Goal: Task Accomplishment & Management: Manage account settings

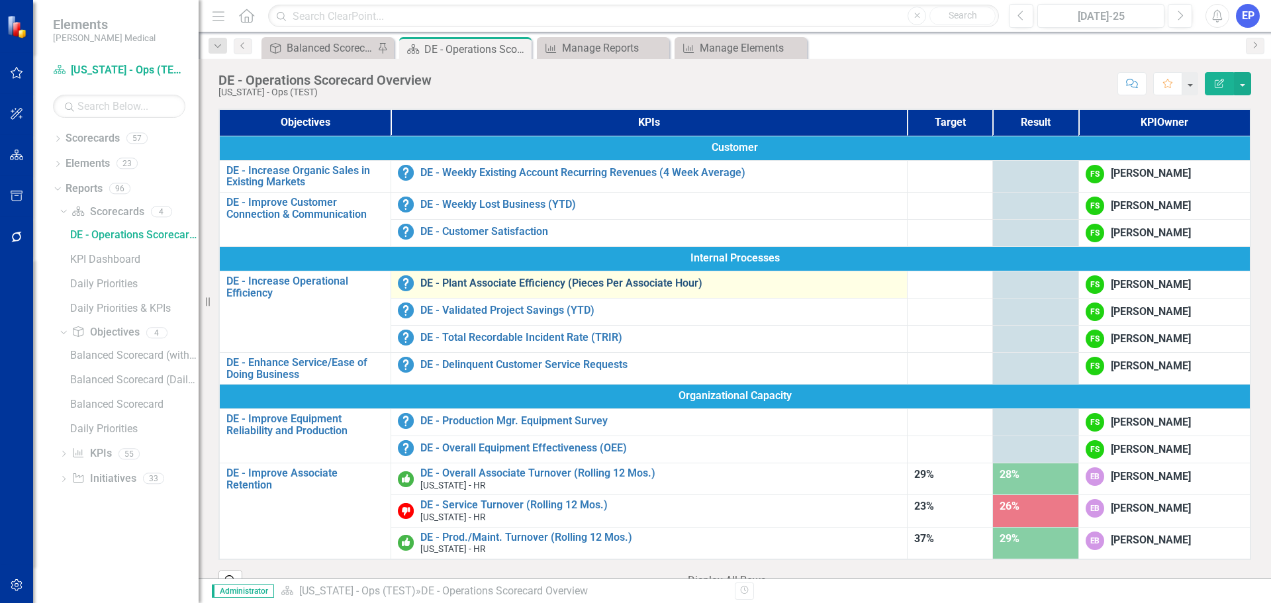
click at [479, 281] on link "DE - Plant Associate Efficiency (Pieces Per Associate Hour)" at bounding box center [660, 283] width 480 height 12
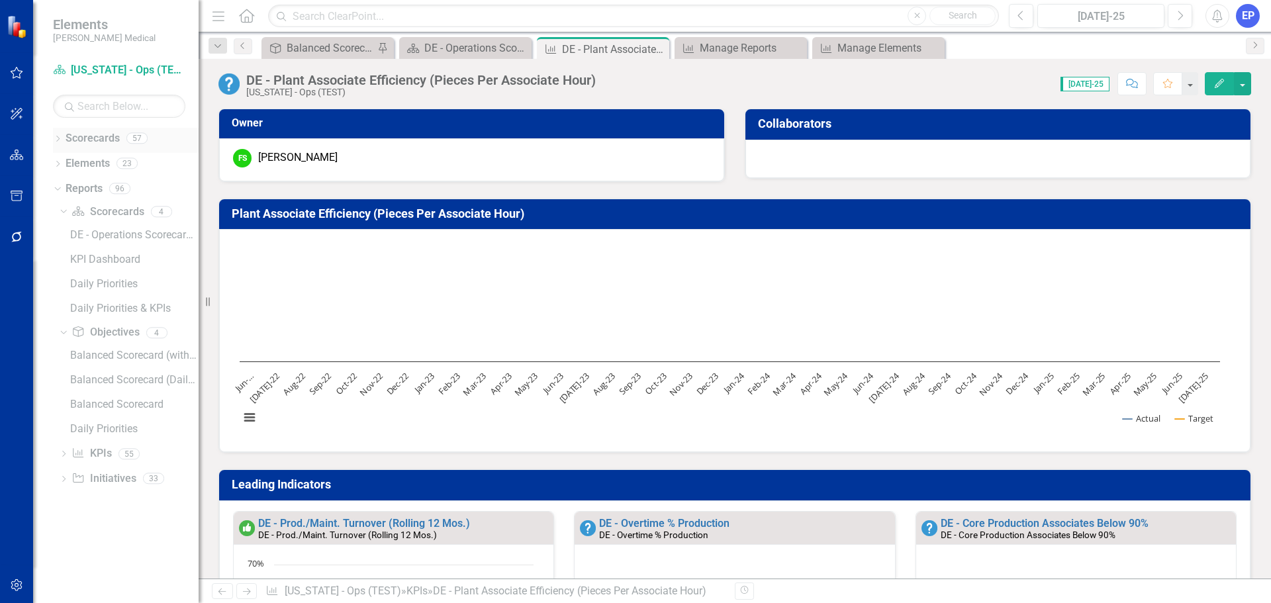
click at [56, 139] on icon "Dropdown" at bounding box center [57, 139] width 9 height 7
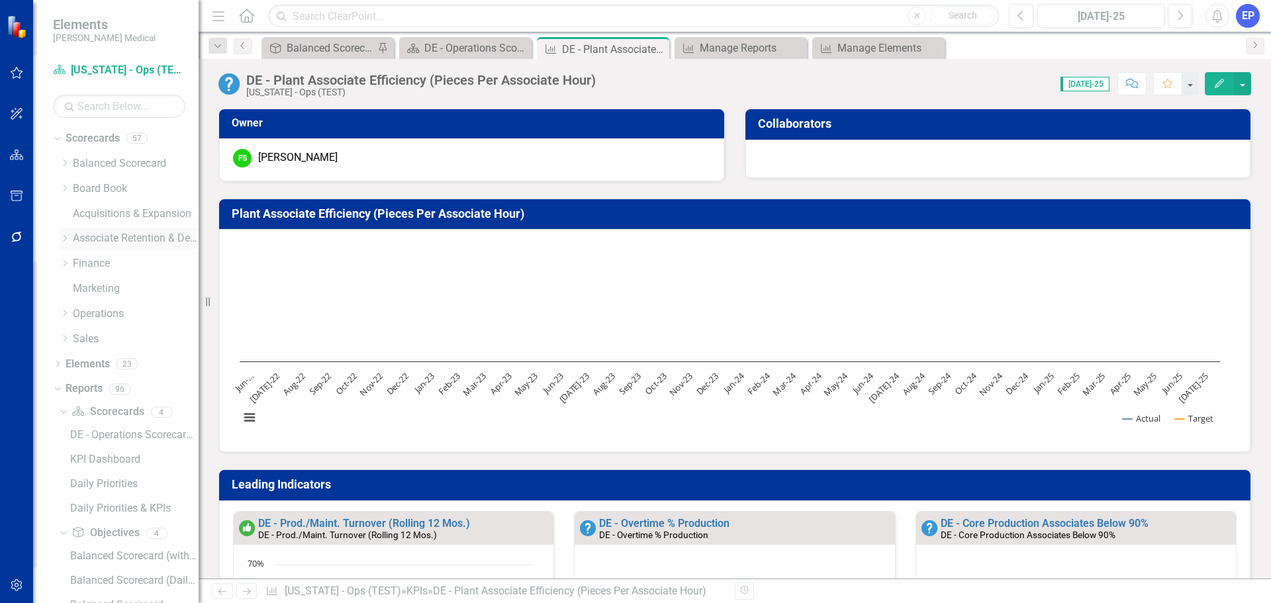
click at [65, 240] on icon "Dropdown" at bounding box center [65, 238] width 10 height 8
click at [69, 277] on icon "Dropdown" at bounding box center [65, 273] width 10 height 8
click at [123, 208] on icon at bounding box center [126, 206] width 7 height 3
click at [66, 359] on icon "Dropdown" at bounding box center [65, 355] width 10 height 8
click at [69, 379] on icon "Dropdown" at bounding box center [65, 375] width 10 height 8
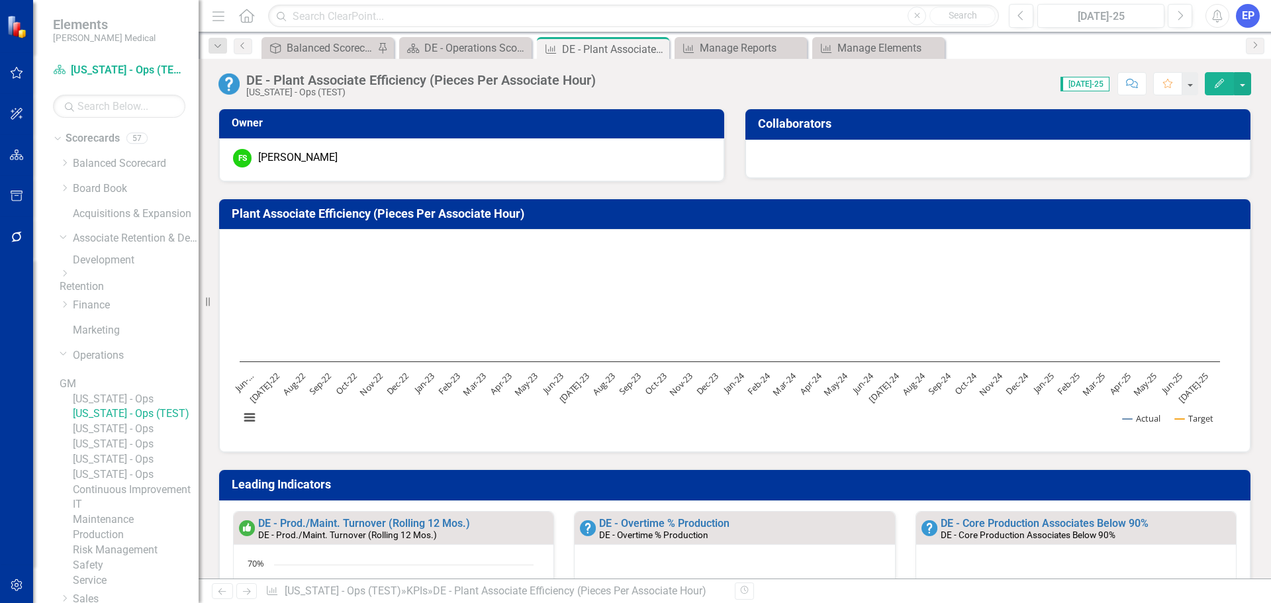
click at [122, 313] on icon "Dropdown" at bounding box center [126, 308] width 8 height 10
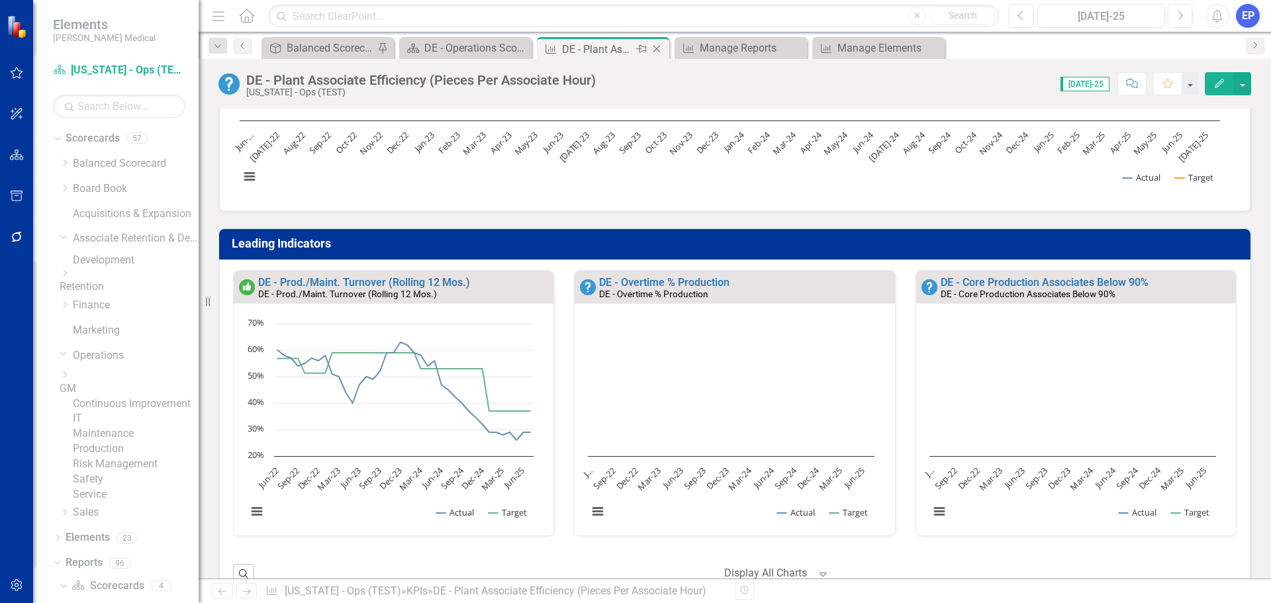
click at [658, 47] on icon "Close" at bounding box center [656, 49] width 13 height 11
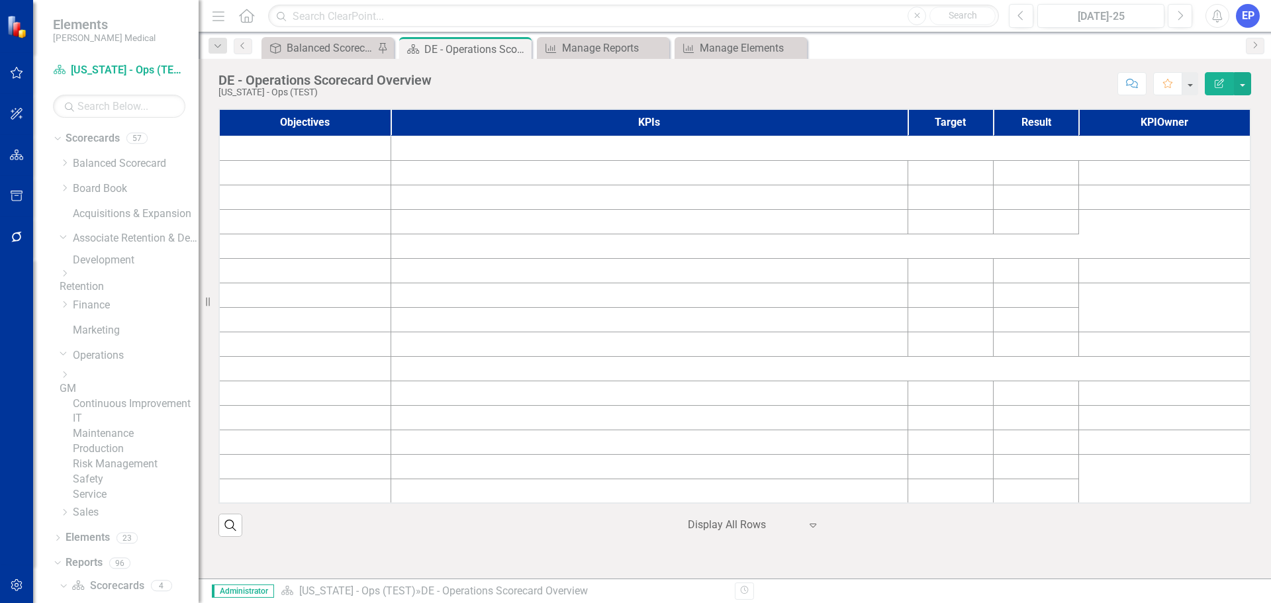
scroll to position [93, 0]
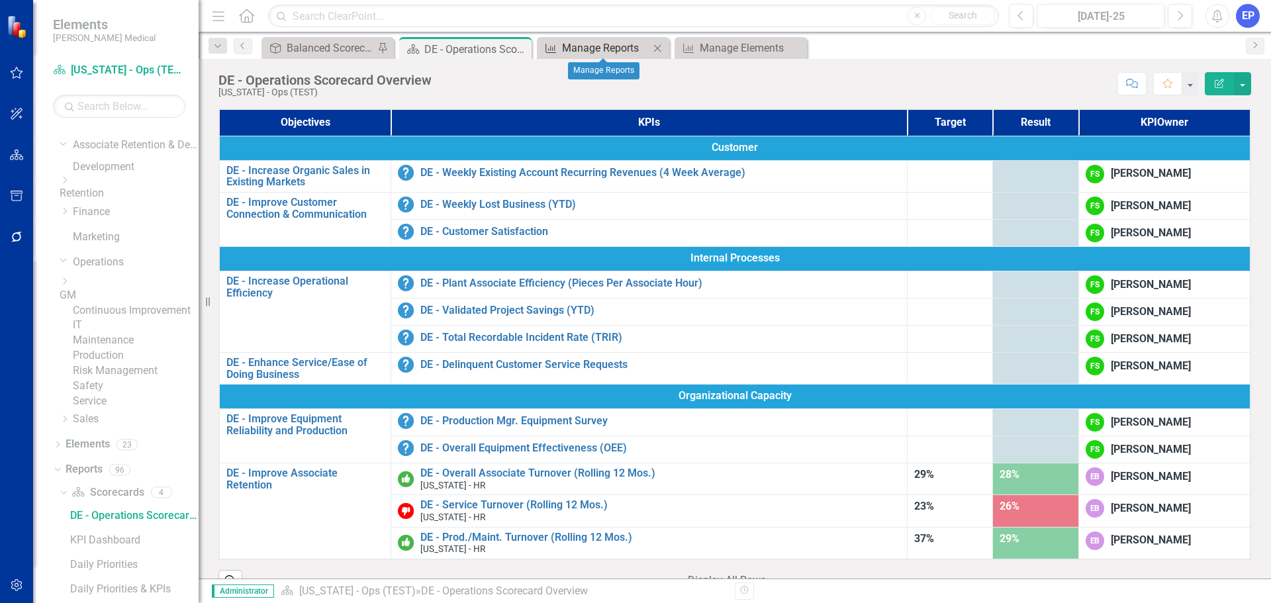
click at [589, 52] on div "Manage Reports" at bounding box center [605, 48] width 87 height 17
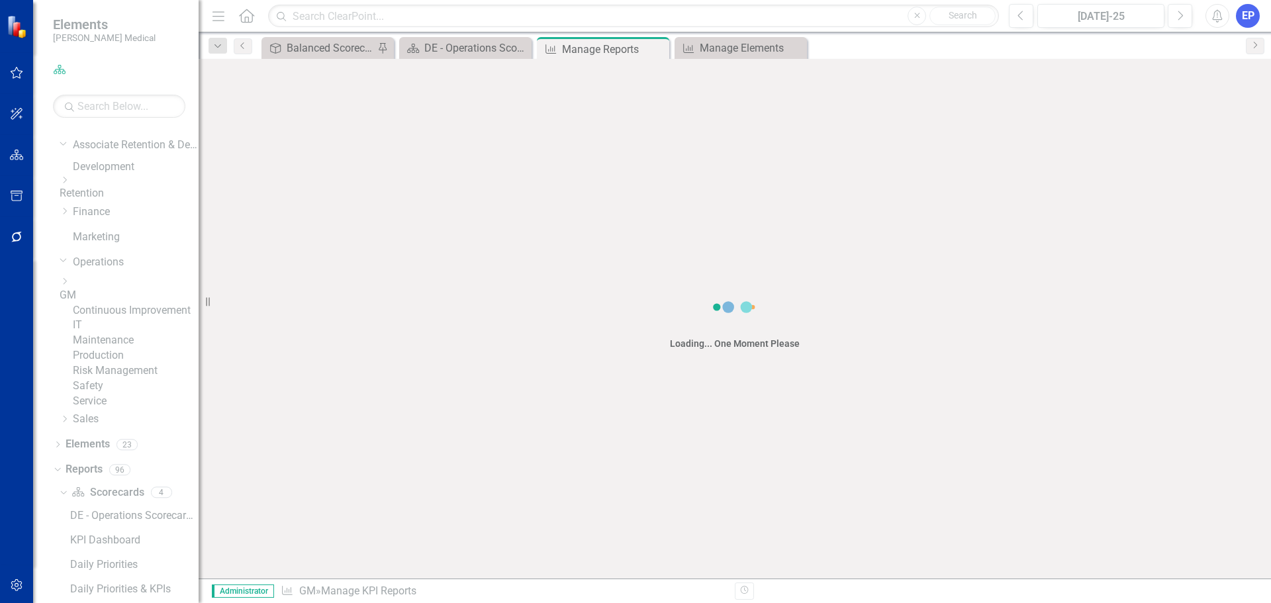
scroll to position [93, 0]
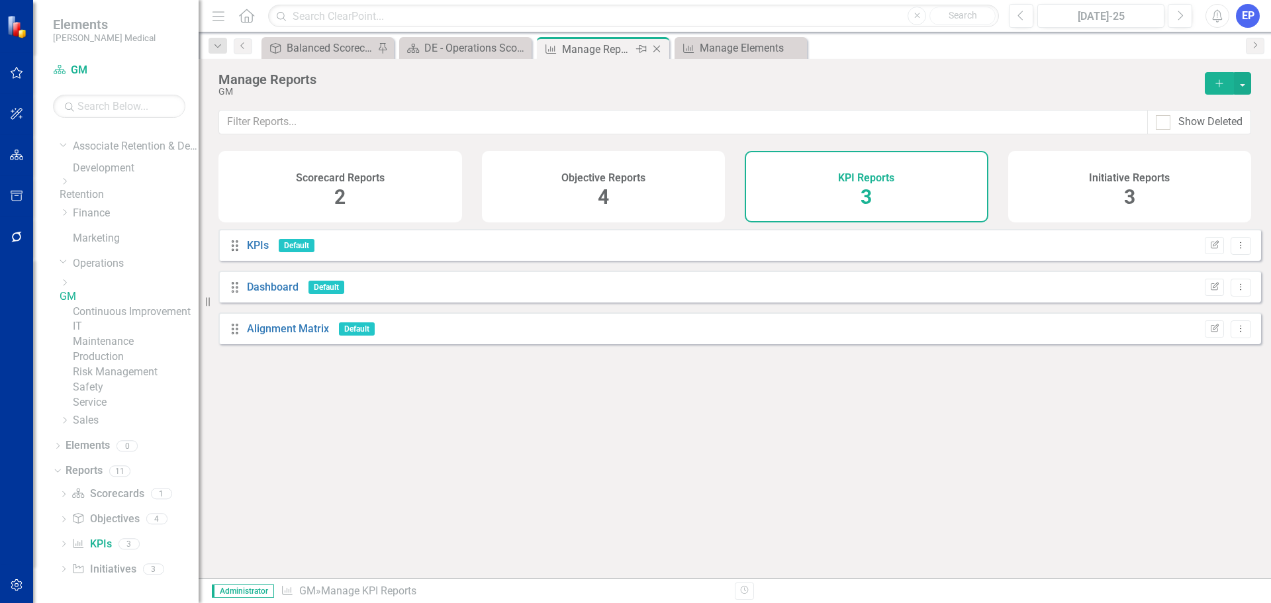
click at [658, 48] on icon at bounding box center [656, 49] width 7 height 7
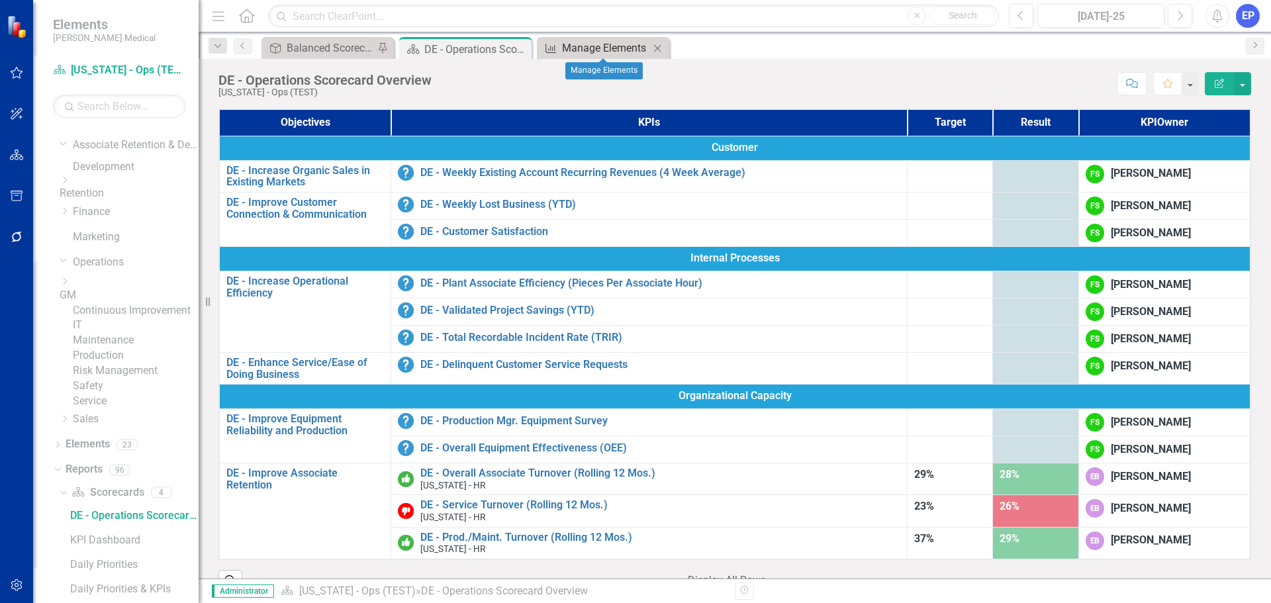
click at [627, 48] on div "Manage Elements" at bounding box center [605, 48] width 87 height 17
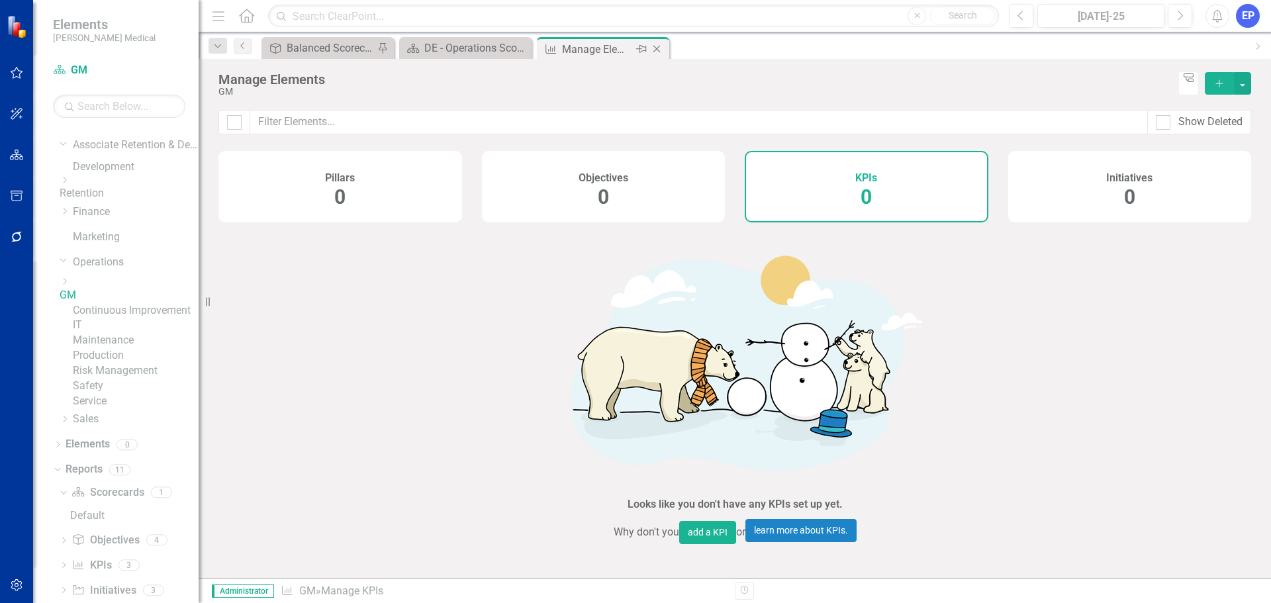
click at [656, 46] on icon "Close" at bounding box center [656, 49] width 13 height 11
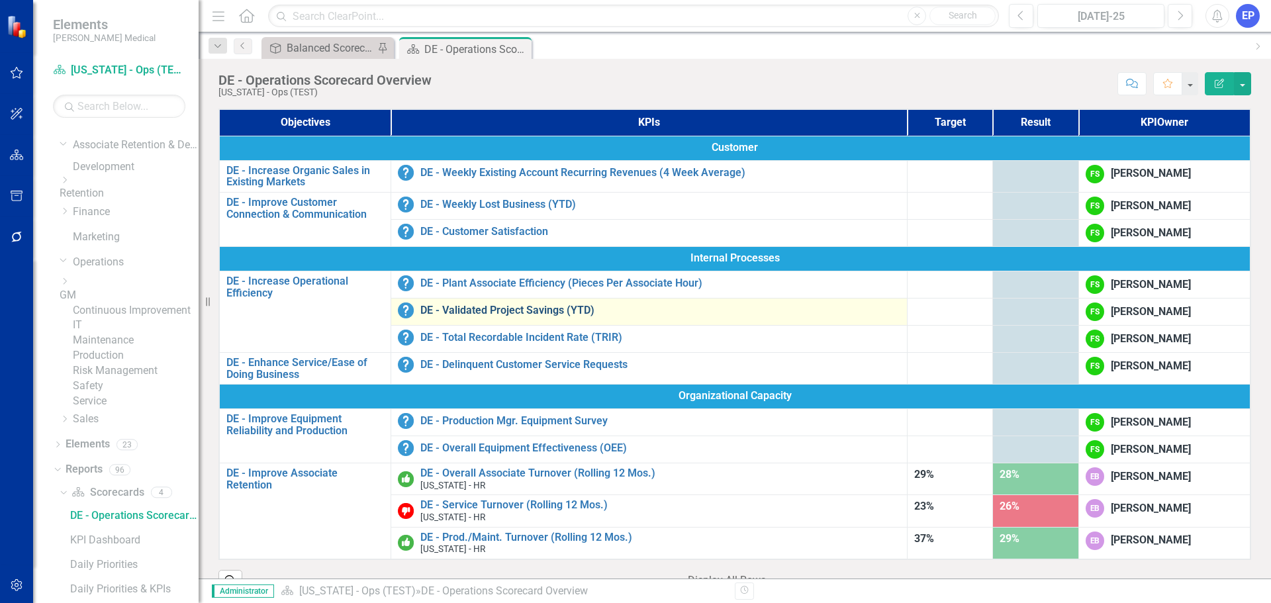
click at [496, 310] on link "DE - Validated Project Savings (YTD)" at bounding box center [660, 310] width 480 height 12
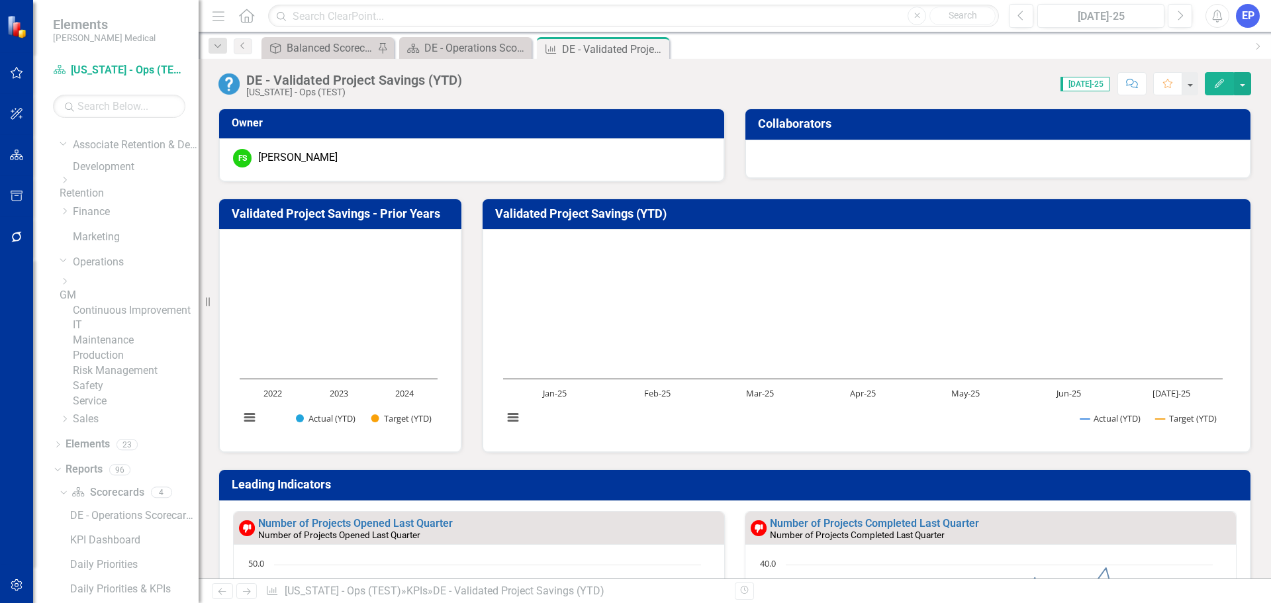
click at [347, 214] on h3 "Validated Project Savings - Prior Years" at bounding box center [343, 213] width 222 height 13
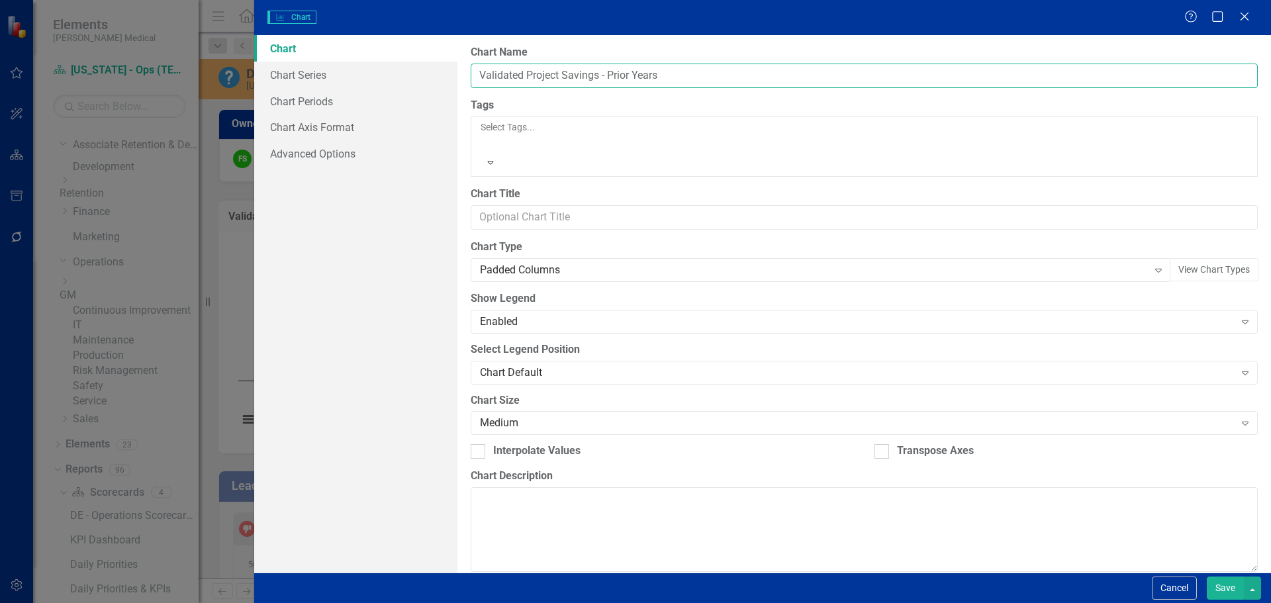
click at [478, 75] on input "Validated Project Savings - Prior Years" at bounding box center [864, 76] width 787 height 24
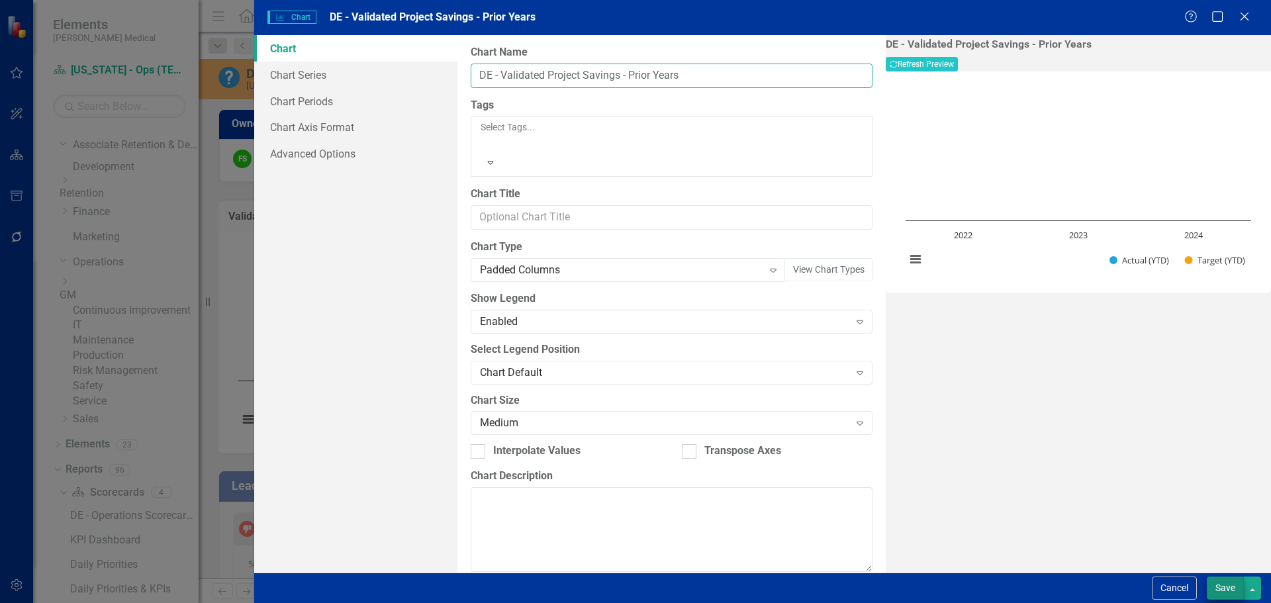
type input "DE - Validated Project Savings - Prior Years"
click at [1224, 587] on button "Save" at bounding box center [1224, 587] width 37 height 23
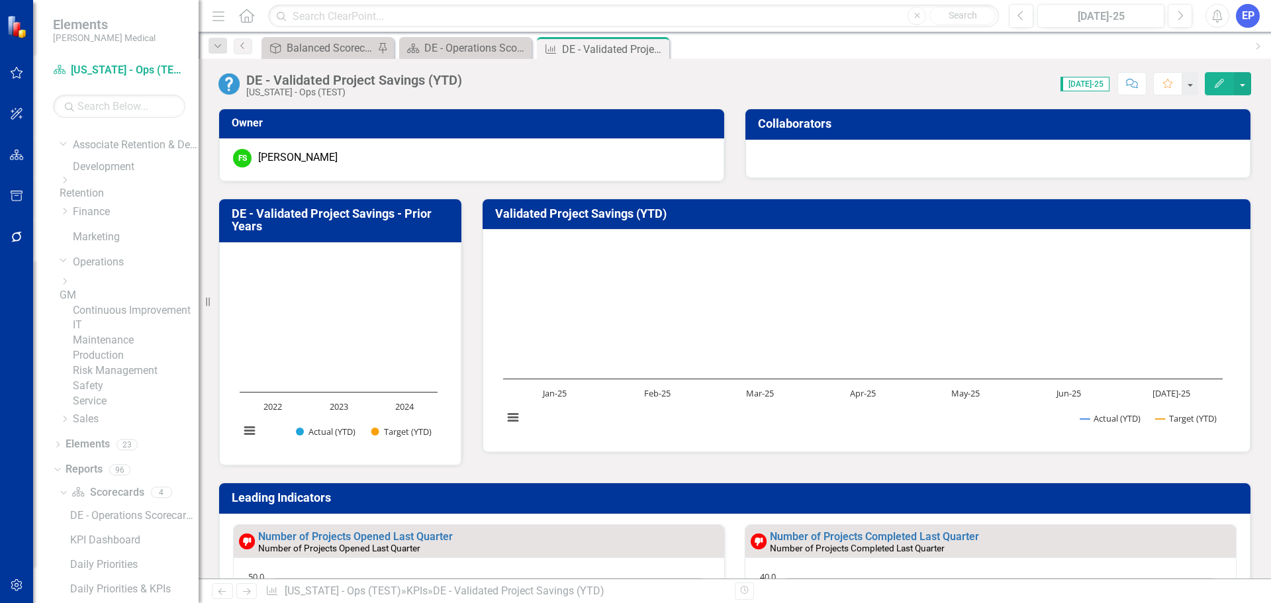
click at [617, 222] on td "Validated Project Savings (YTD)" at bounding box center [869, 215] width 748 height 23
click at [617, 220] on h3 "Validated Project Savings (YTD)" at bounding box center [869, 213] width 748 height 13
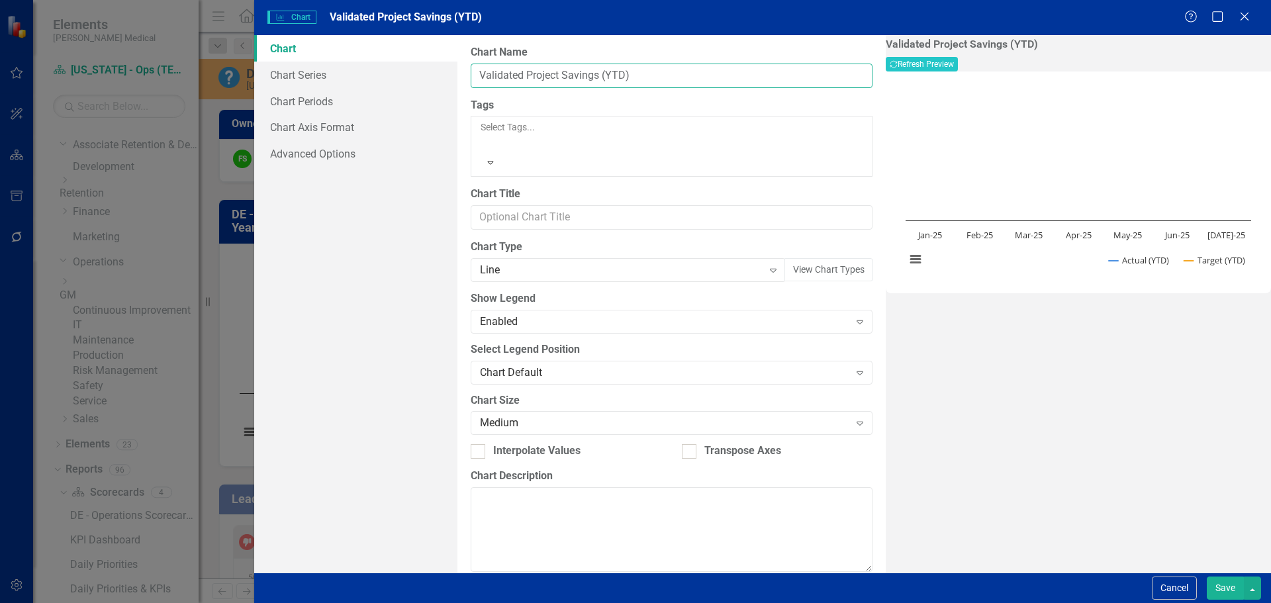
click at [483, 73] on input "Validated Project Savings (YTD)" at bounding box center [672, 76] width 402 height 24
type input "DE - Validated Project Savings (YTD)"
click at [1222, 578] on button "Save" at bounding box center [1224, 587] width 37 height 23
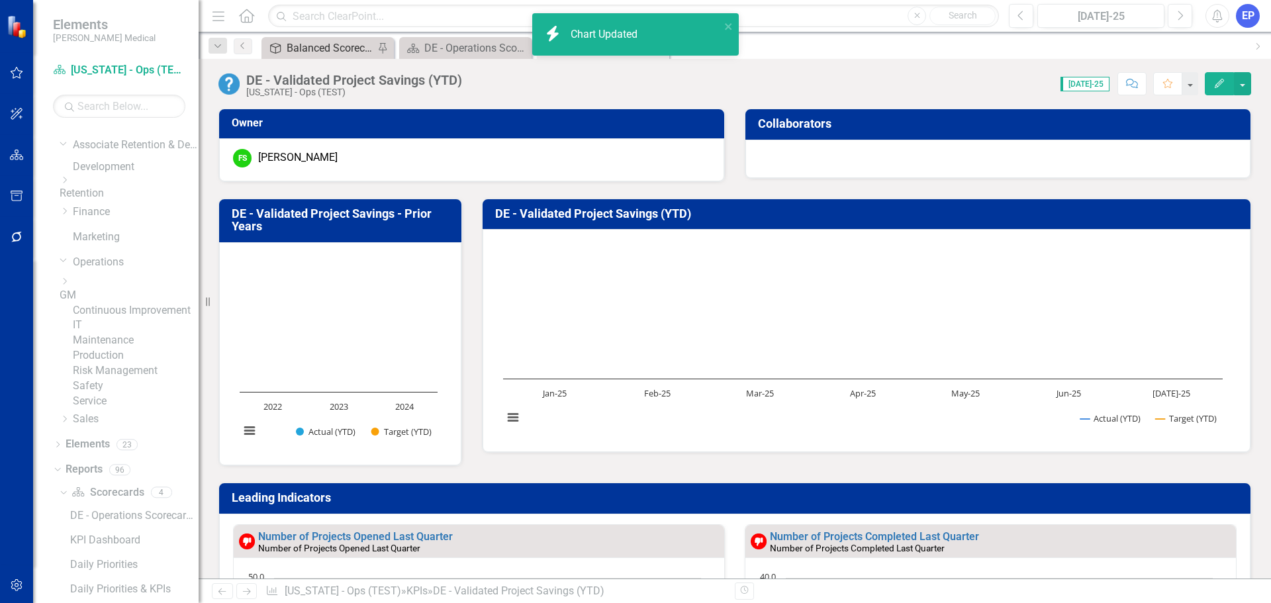
click at [337, 43] on div "Balanced Scorecard (Daily Huddle)" at bounding box center [330, 48] width 87 height 17
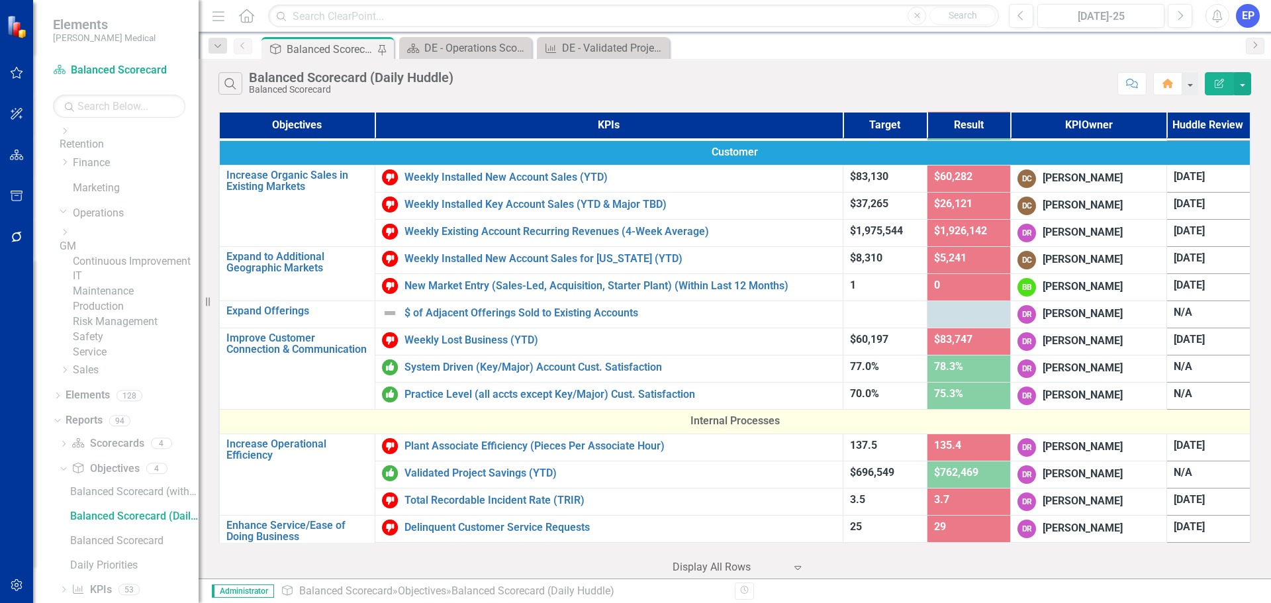
scroll to position [199, 0]
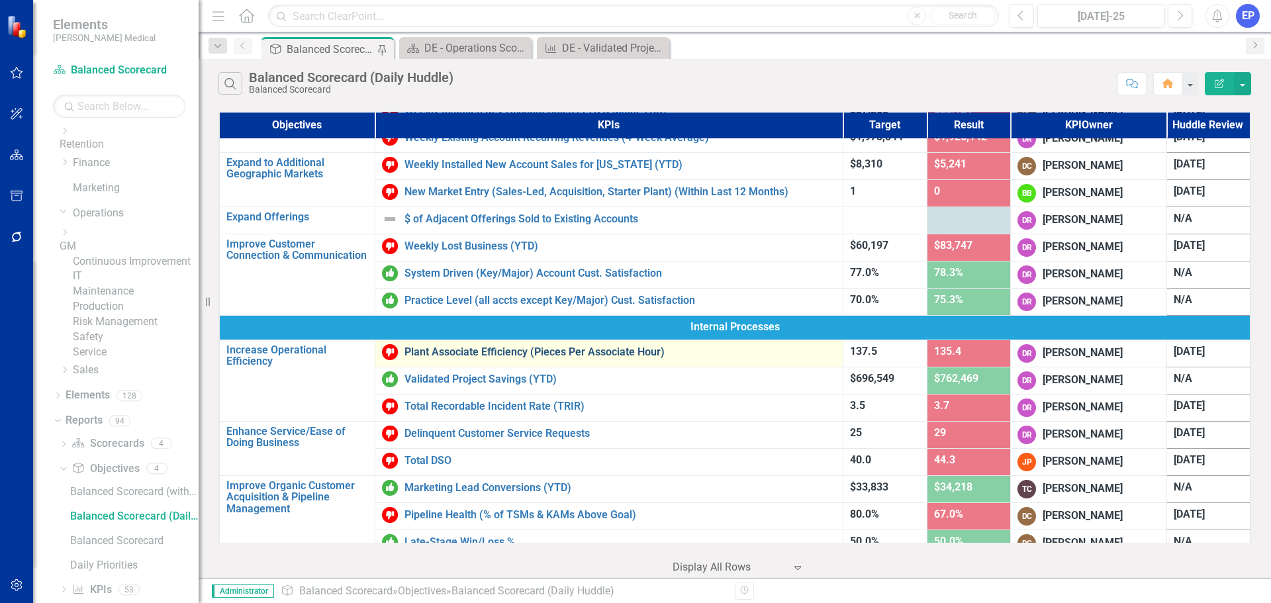
click at [463, 348] on link "Plant Associate Efficiency (Pieces Per Associate Hour)" at bounding box center [619, 352] width 431 height 12
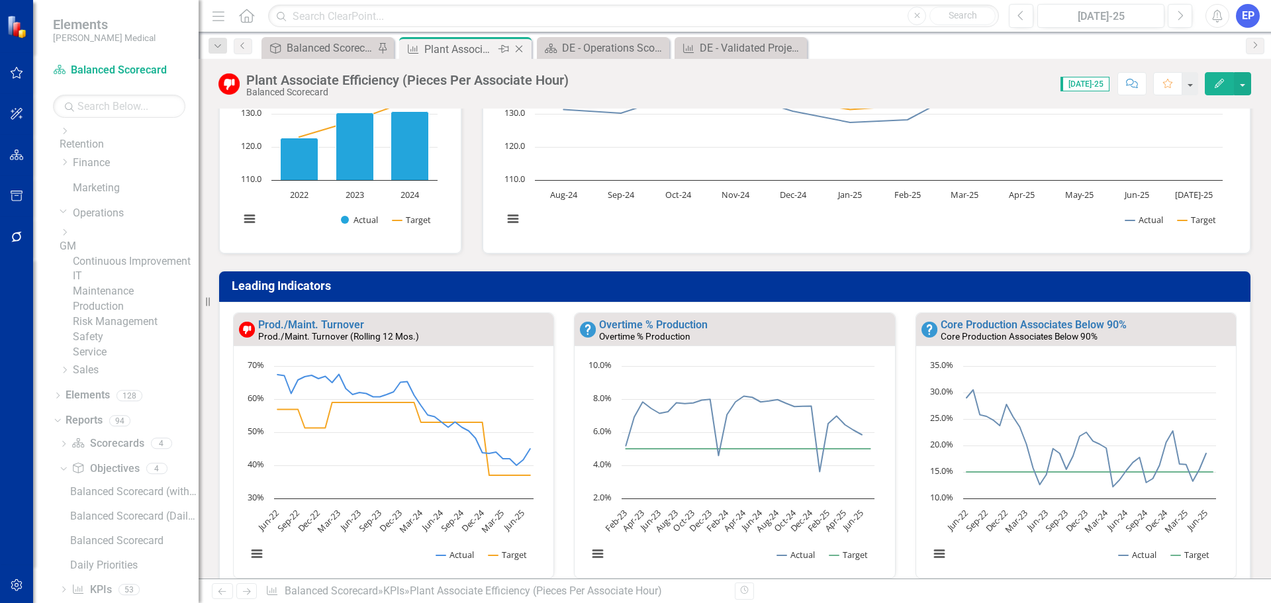
click at [520, 46] on icon "Close" at bounding box center [518, 49] width 13 height 11
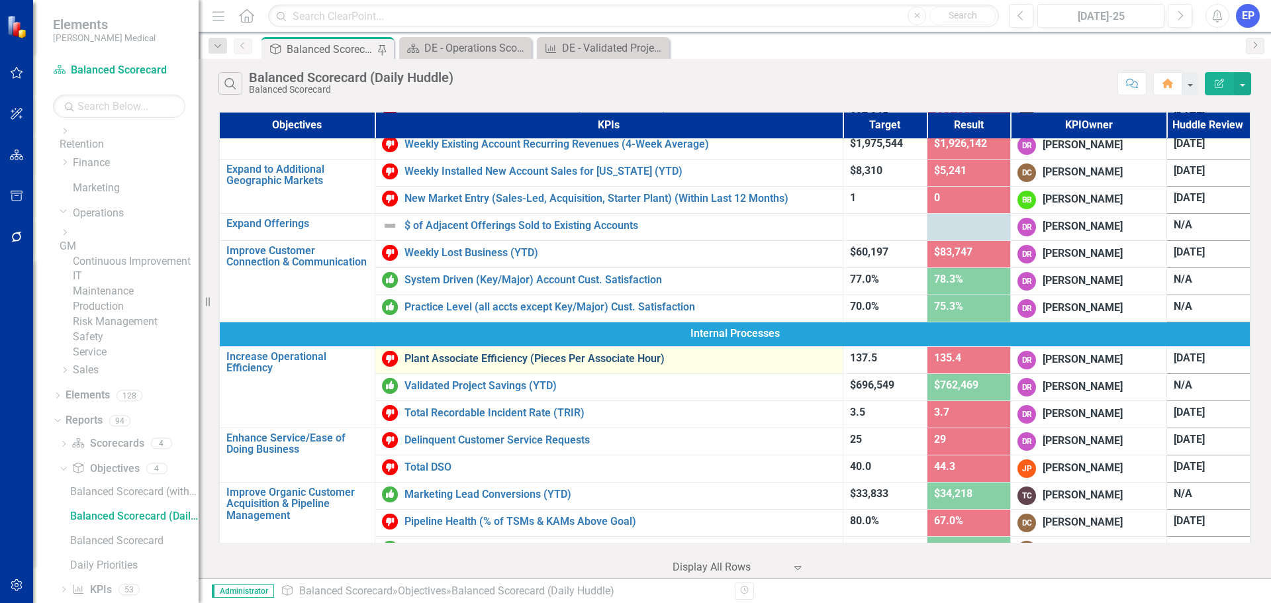
scroll to position [199, 0]
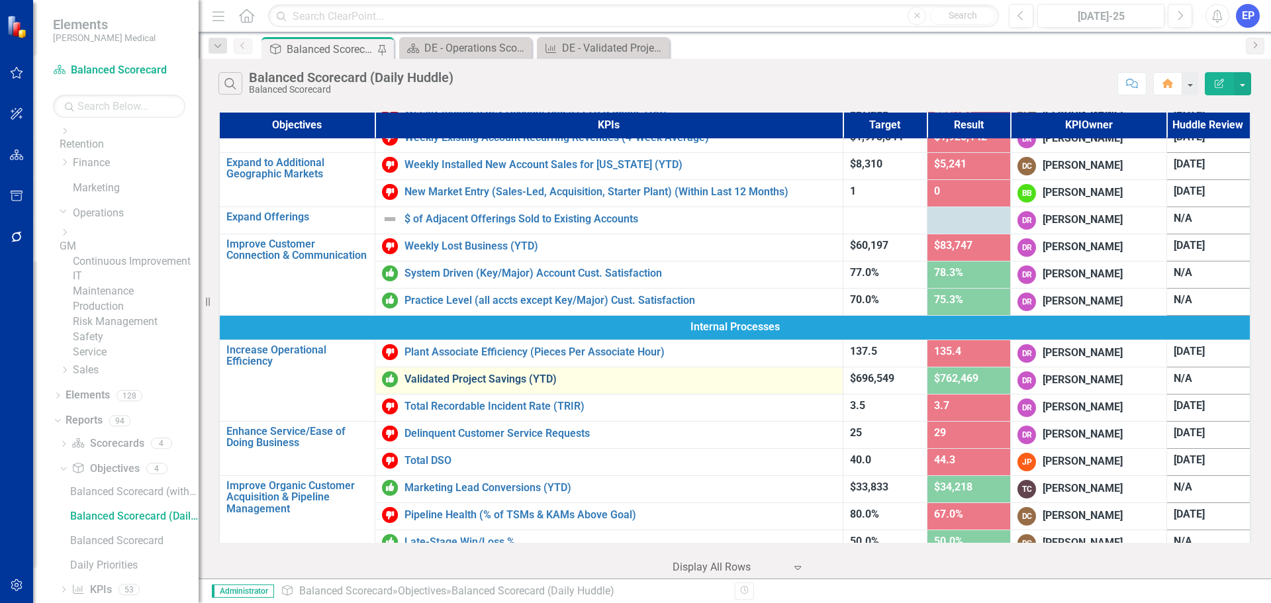
click at [485, 380] on link "Validated Project Savings (YTD)" at bounding box center [619, 379] width 431 height 12
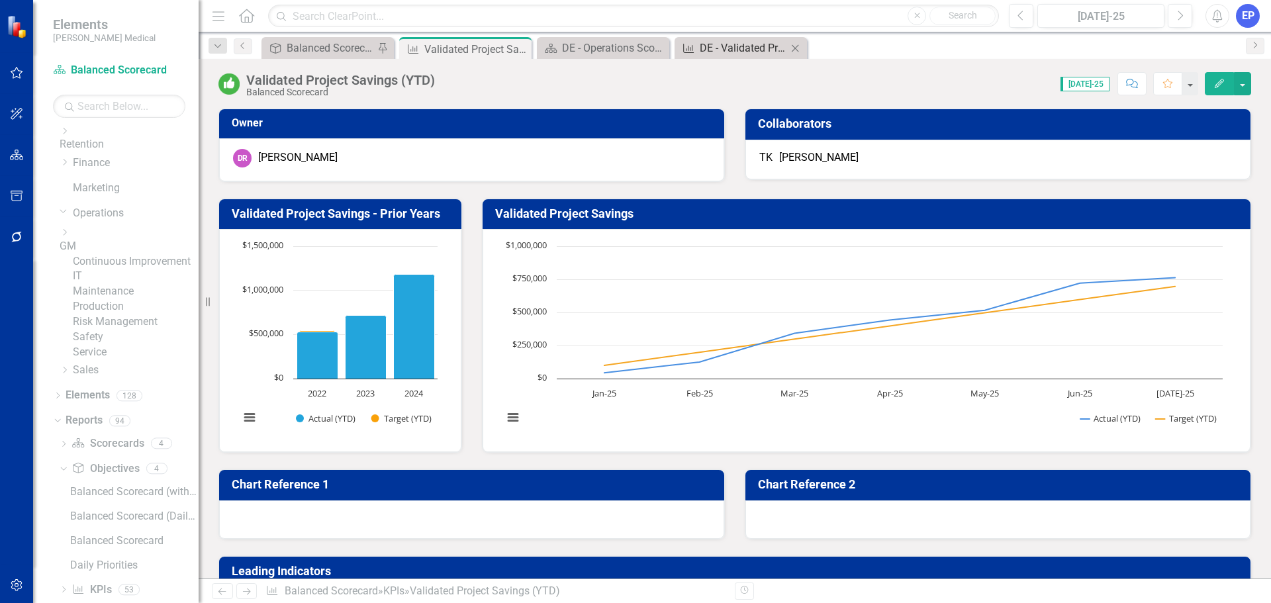
click at [727, 44] on div "DE - Validated Project Savings (YTD)" at bounding box center [742, 48] width 87 height 17
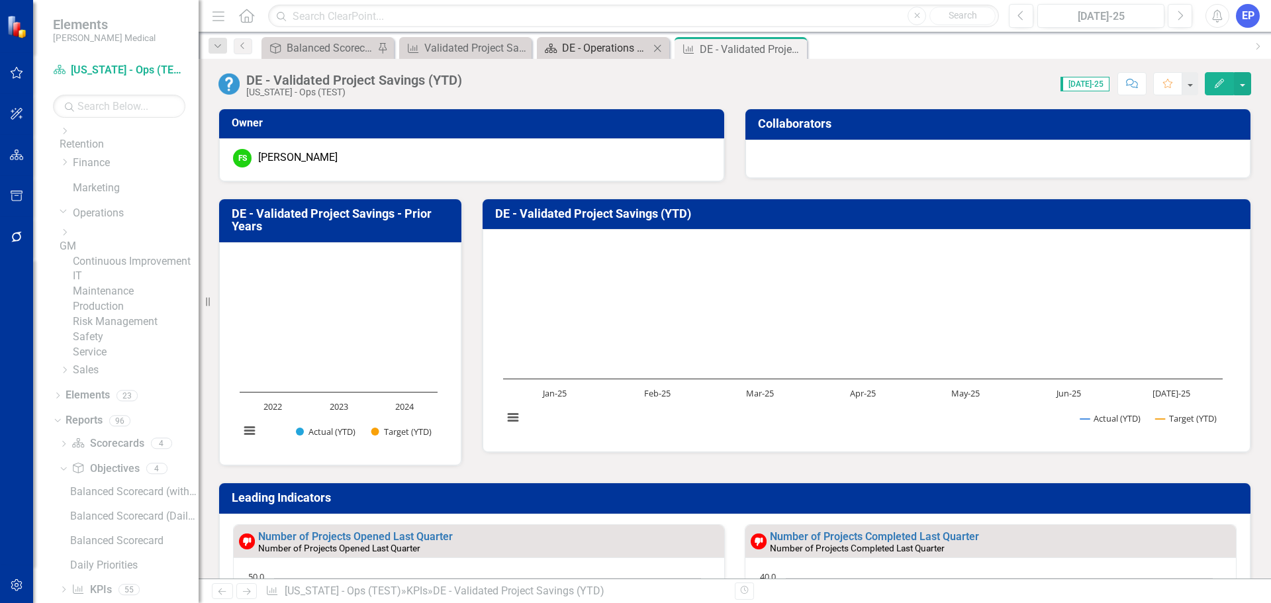
click at [601, 44] on div "DE - Operations Scorecard Overview" at bounding box center [605, 48] width 87 height 17
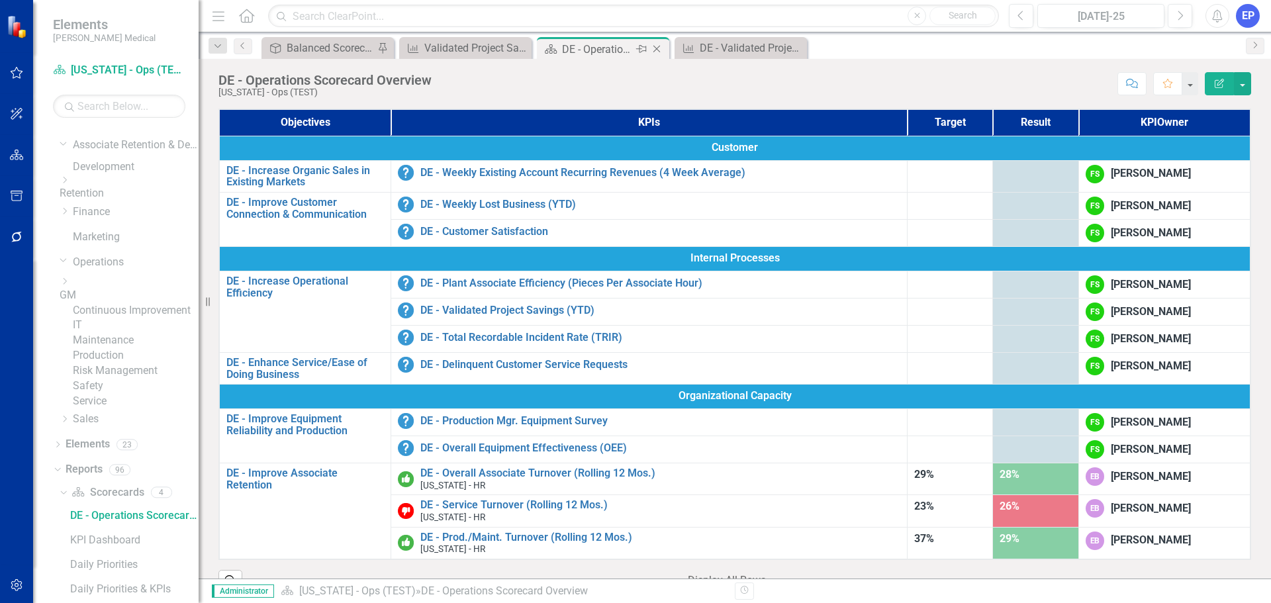
click at [658, 46] on icon "Close" at bounding box center [656, 49] width 13 height 11
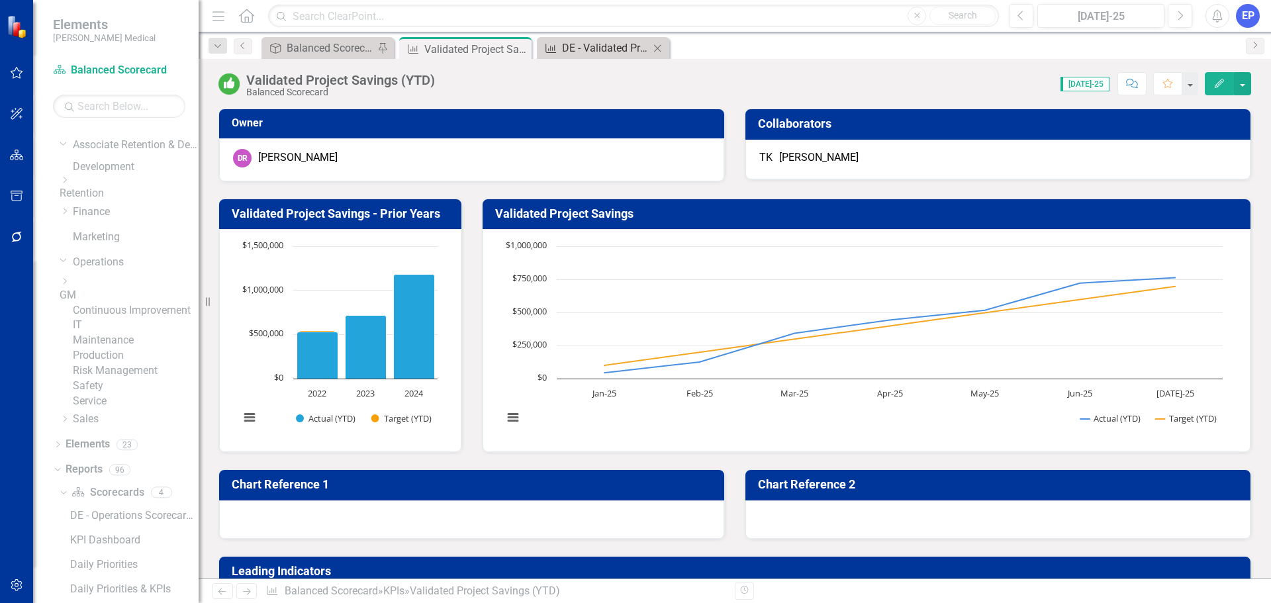
click at [580, 50] on div "DE - Validated Project Savings (YTD)" at bounding box center [605, 48] width 87 height 17
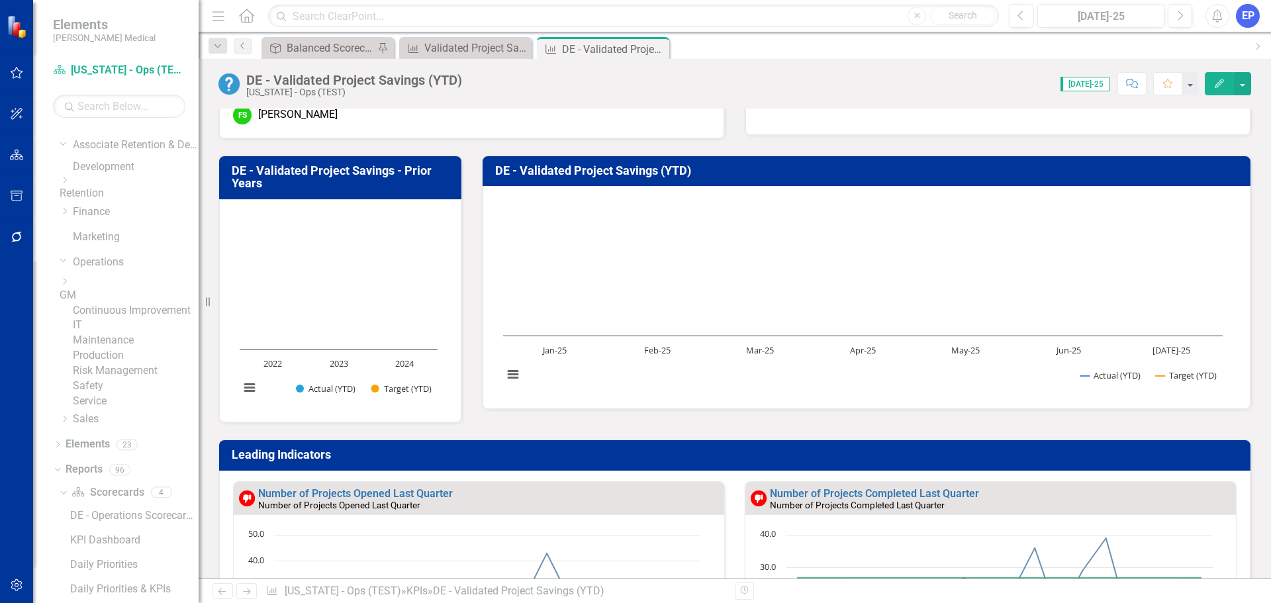
scroll to position [66, 0]
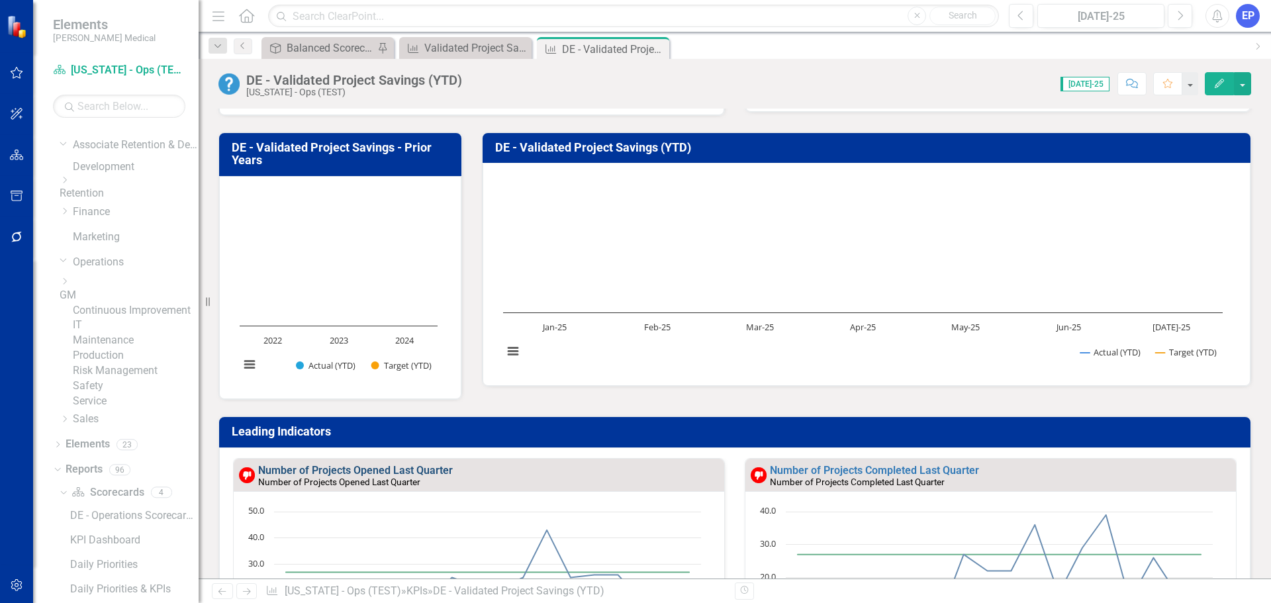
click at [409, 471] on link "Number of Projects Opened Last Quarter" at bounding box center [355, 470] width 195 height 13
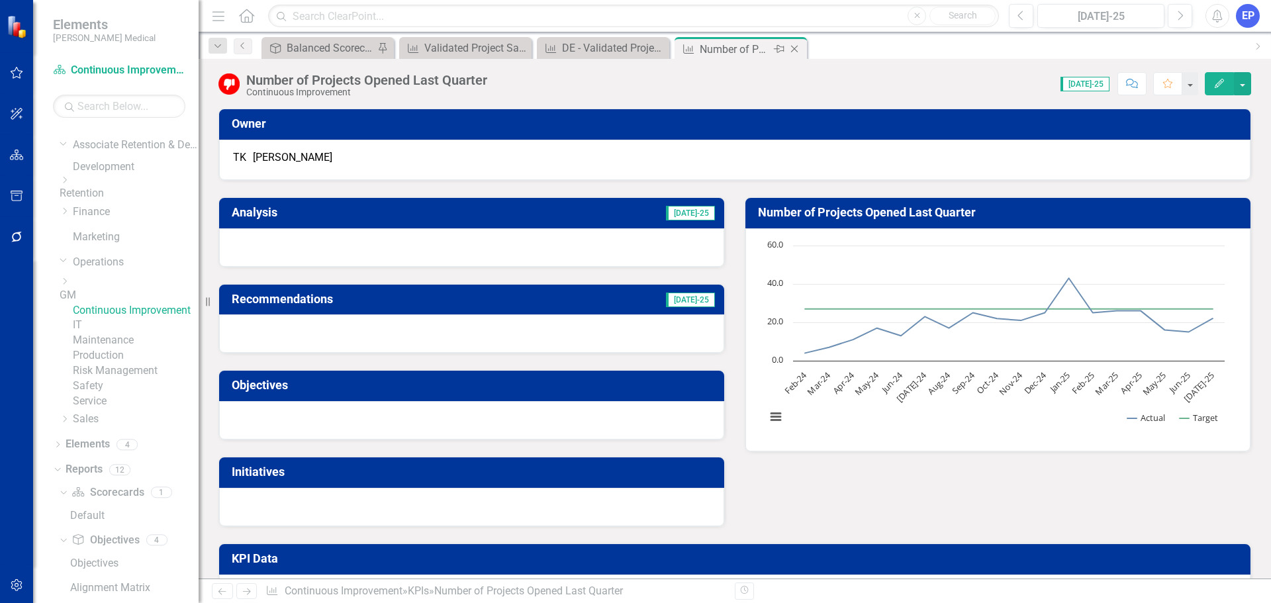
click at [794, 46] on icon "Close" at bounding box center [794, 49] width 13 height 11
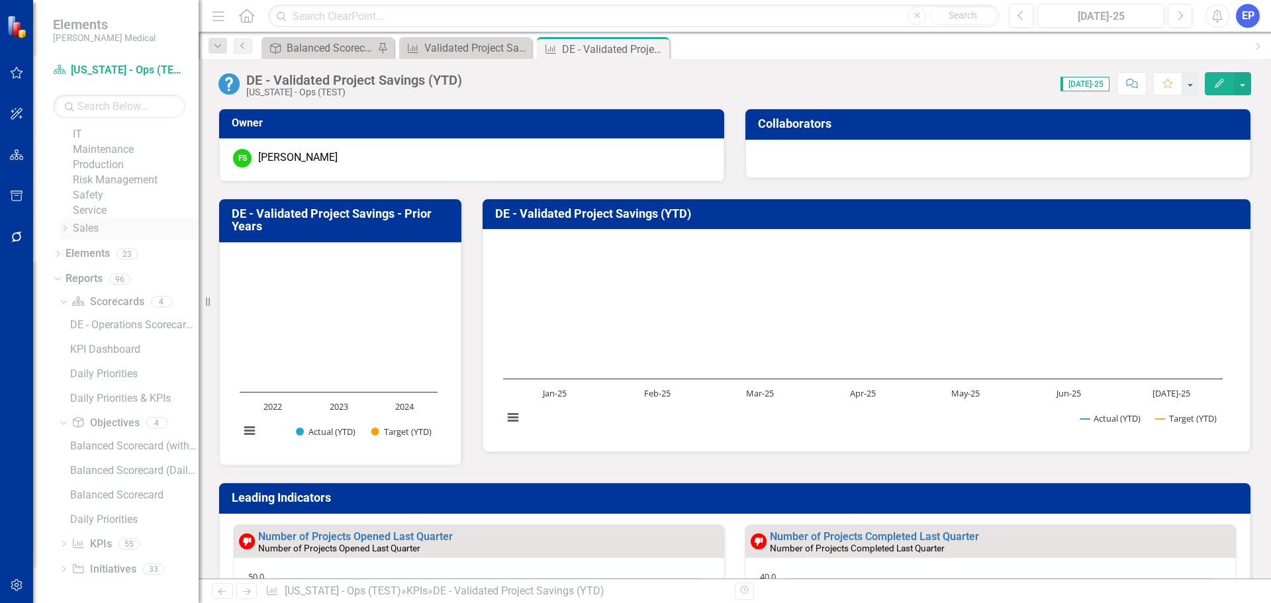
scroll to position [358, 0]
click at [104, 542] on link "KPI KPIs" at bounding box center [91, 544] width 40 height 15
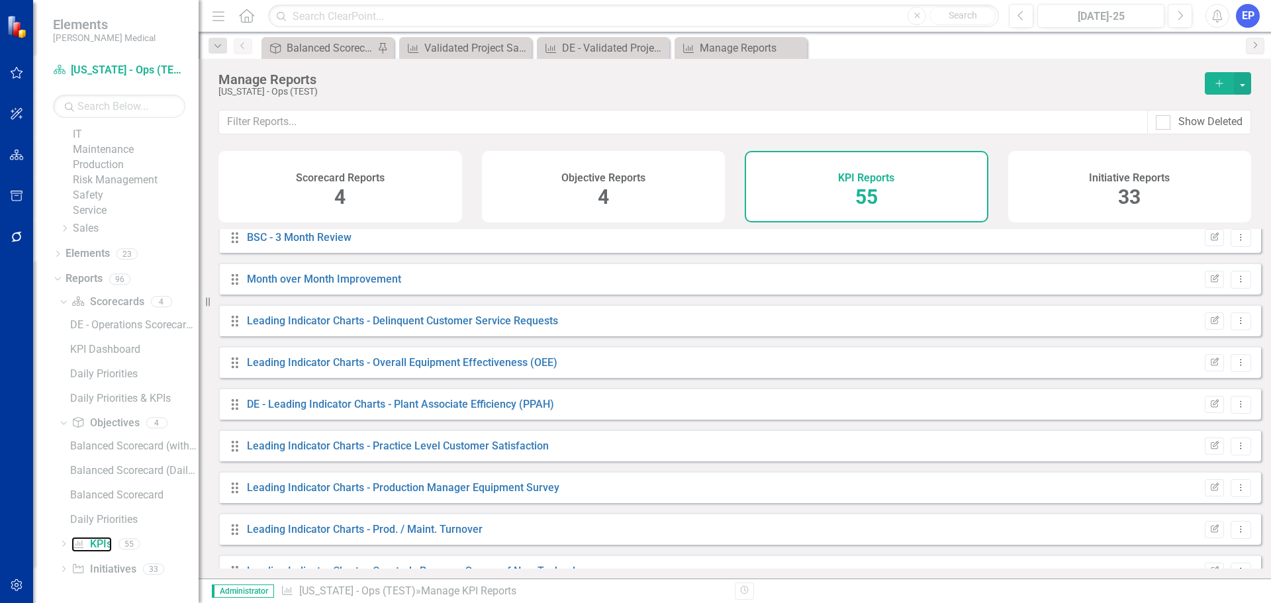
scroll to position [199, 0]
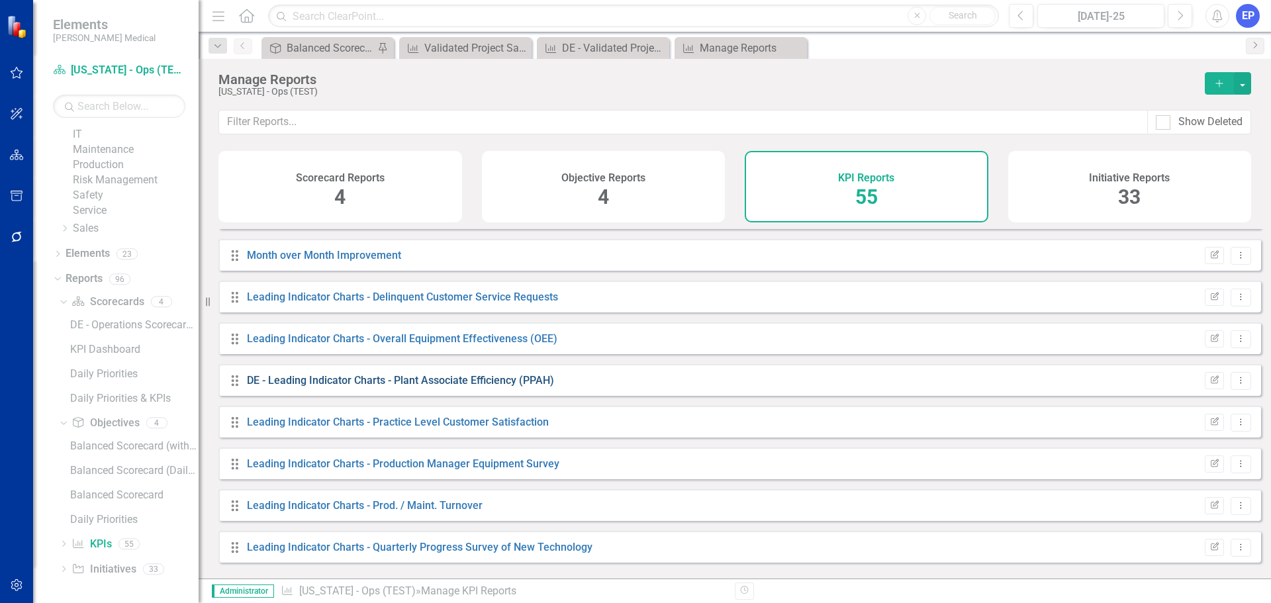
click at [445, 386] on link "DE - Leading Indicator Charts - Plant Associate Efficiency (PPAH)" at bounding box center [400, 380] width 307 height 13
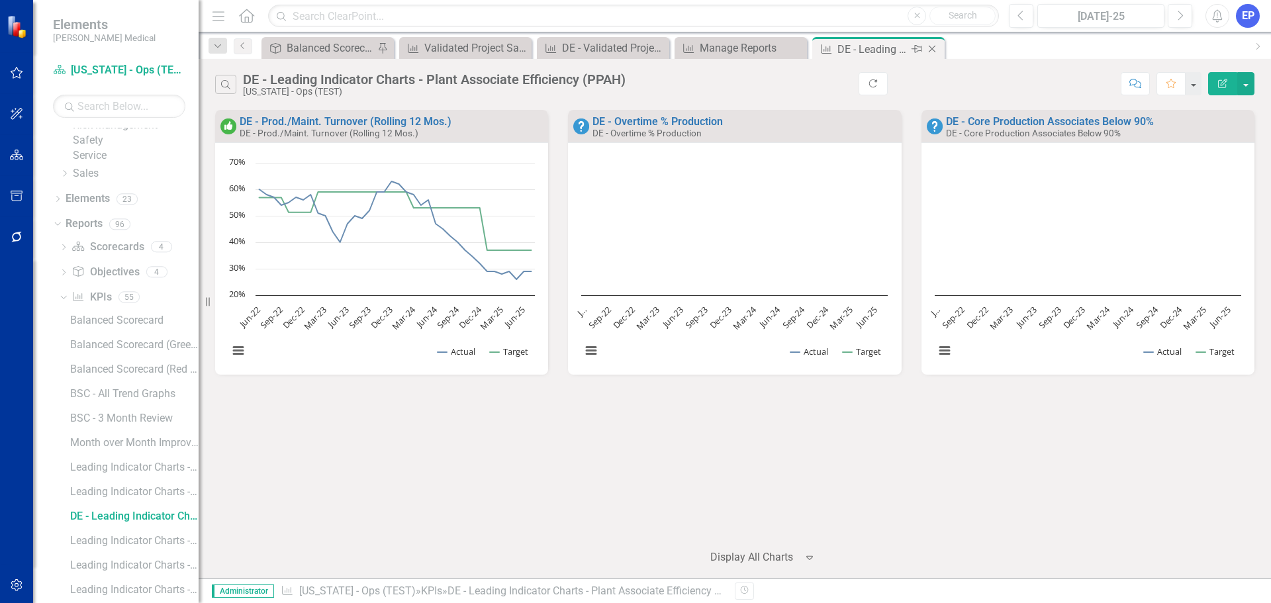
click at [930, 50] on icon at bounding box center [931, 49] width 7 height 7
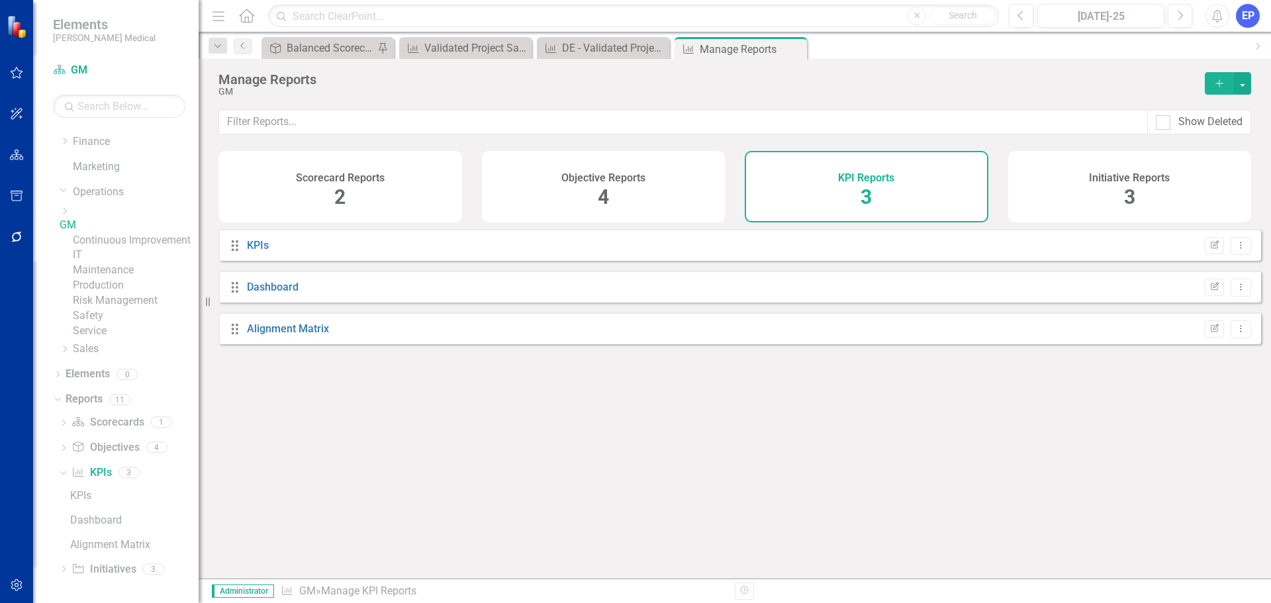
scroll to position [240, 0]
click at [795, 48] on icon at bounding box center [794, 49] width 7 height 7
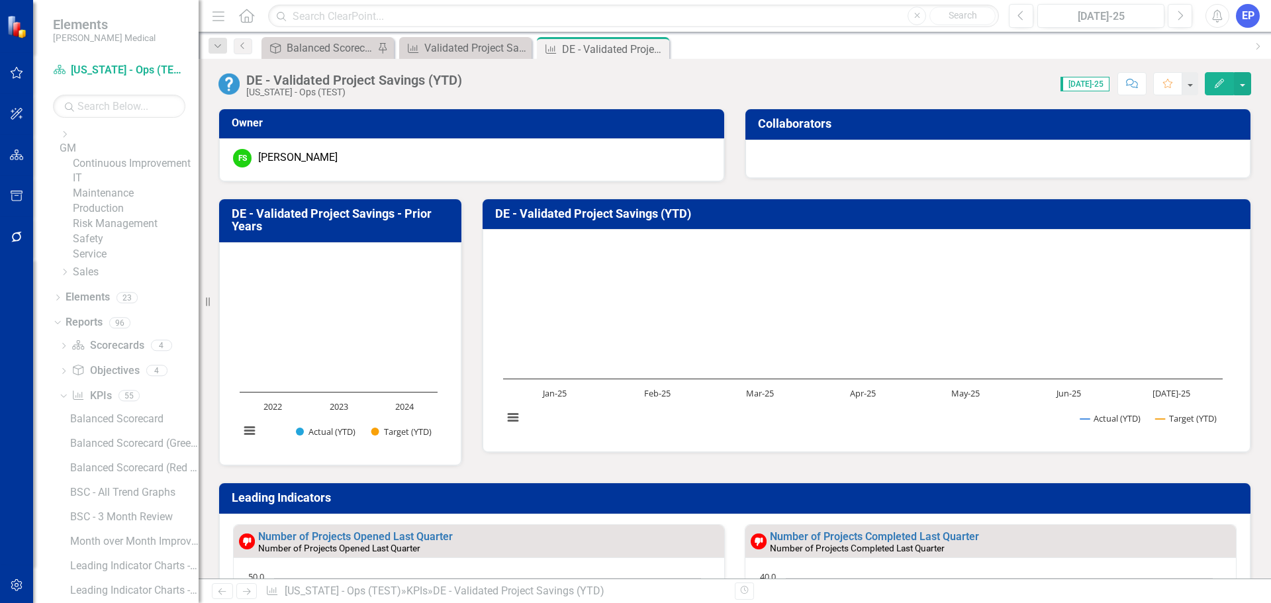
scroll to position [339, 0]
click at [94, 305] on link "KPI KPIs" at bounding box center [91, 297] width 40 height 15
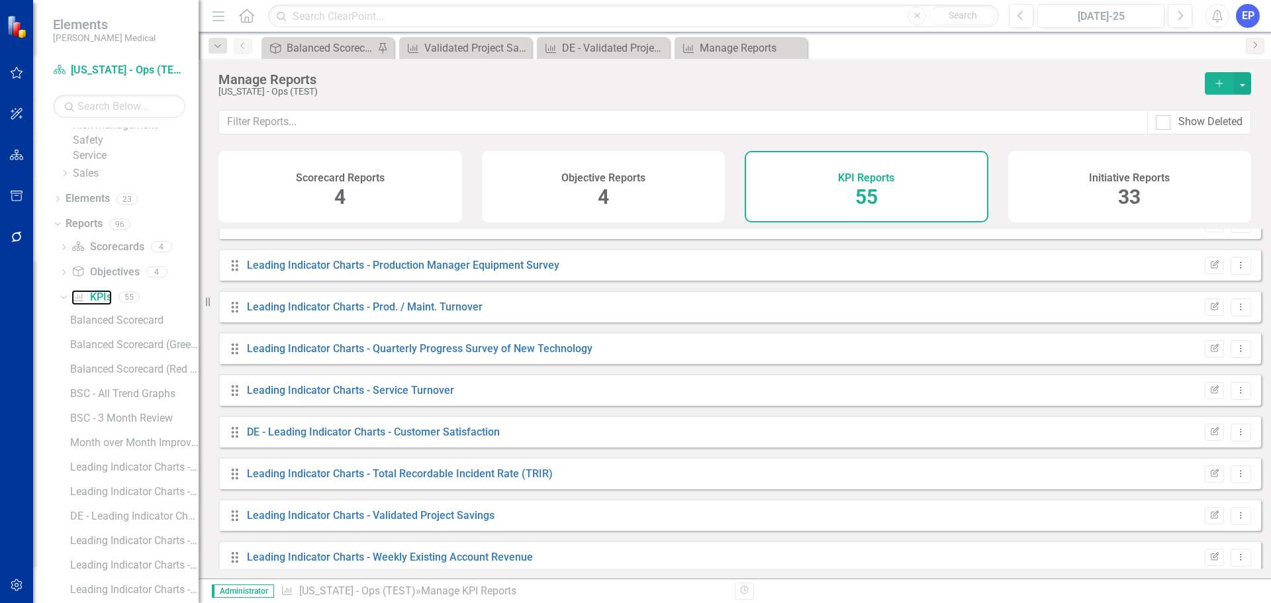
scroll to position [463, 0]
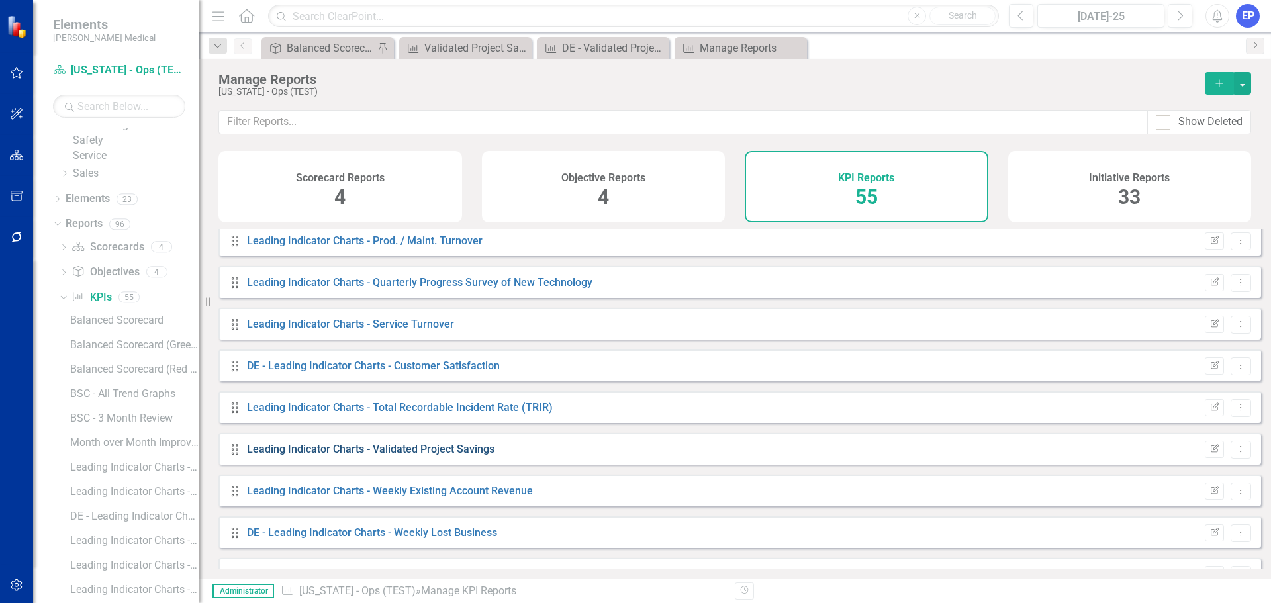
click at [398, 455] on link "Leading Indicator Charts - Validated Project Savings" at bounding box center [371, 449] width 248 height 13
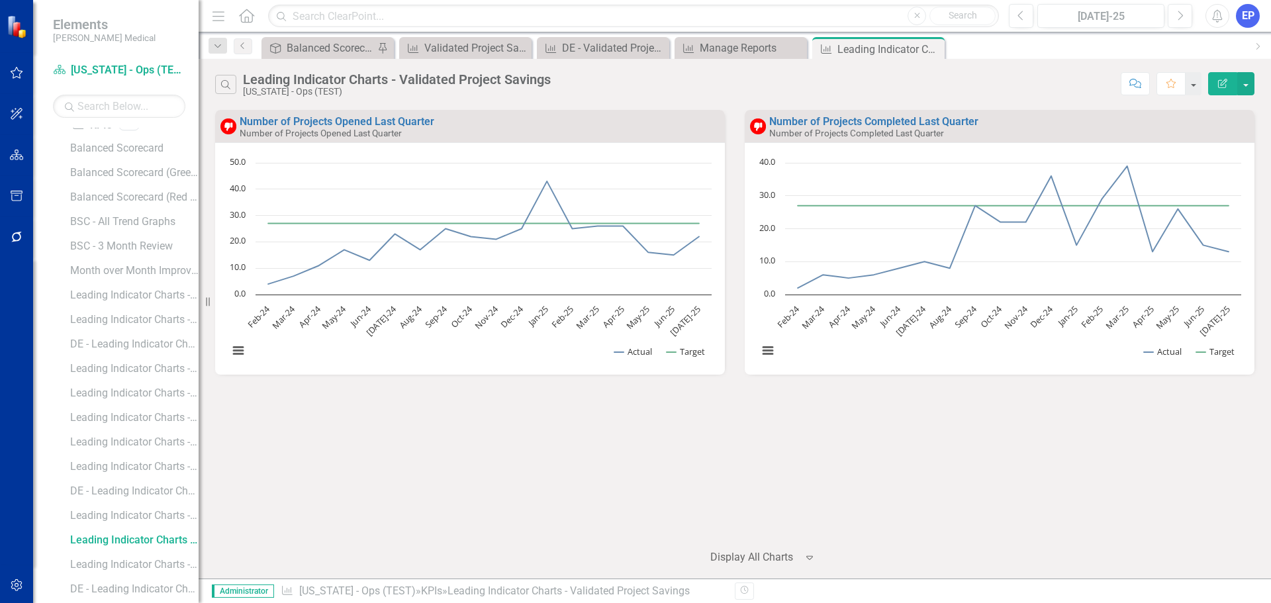
scroll to position [535, 0]
click at [453, 77] on div "Leading Indicator Charts - Validated Project Savings" at bounding box center [397, 79] width 308 height 15
click at [412, 79] on div "Leading Indicator Charts - Validated Project Savings" at bounding box center [397, 79] width 308 height 15
click at [415, 80] on div "Leading Indicator Charts - Validated Project Savings" at bounding box center [397, 79] width 308 height 15
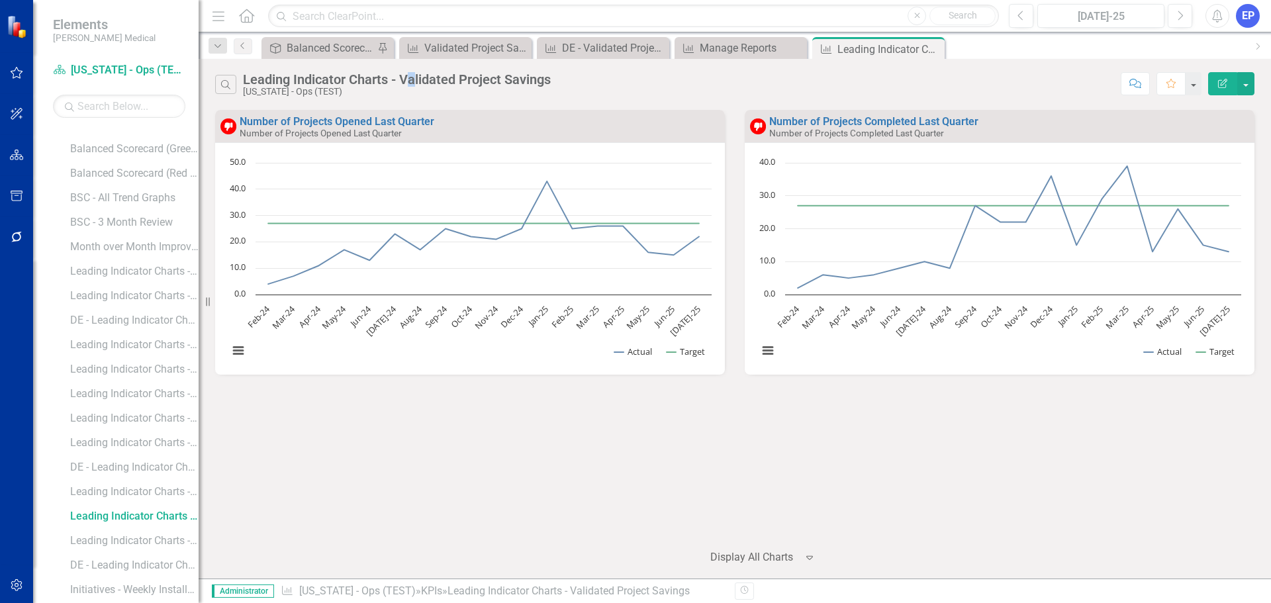
click at [1217, 77] on button "Edit Report" at bounding box center [1222, 83] width 29 height 23
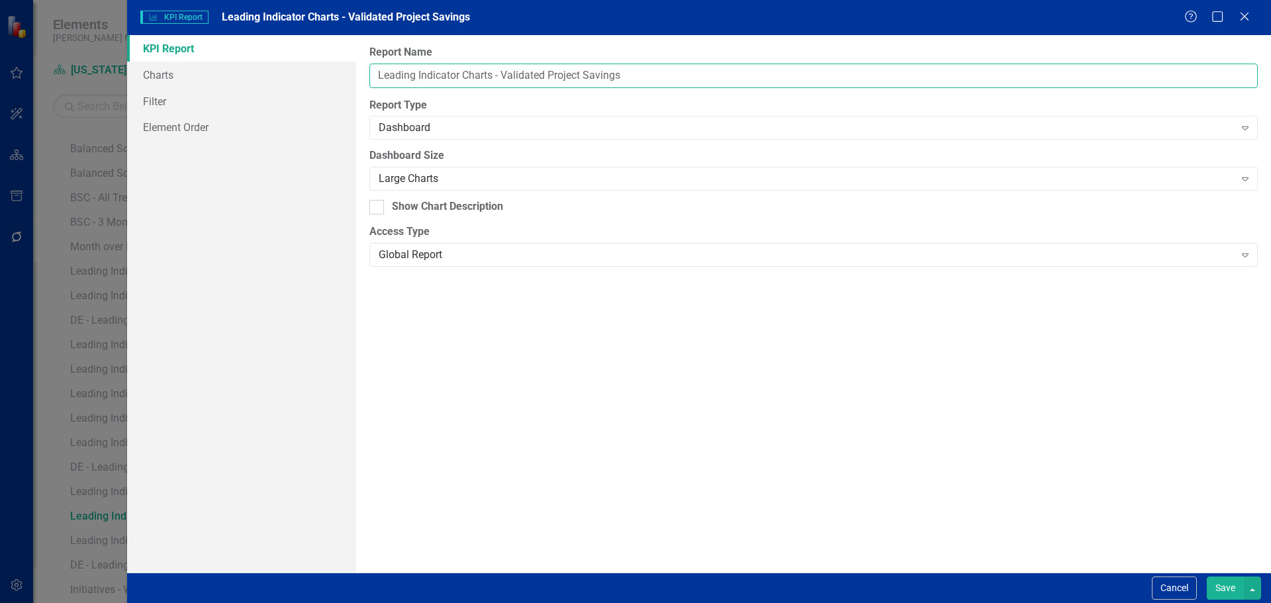
click at [375, 71] on input "Leading Indicator Charts - Validated Project Savings" at bounding box center [813, 76] width 888 height 24
type input "DE - Leading Indicator Charts - Validated Project Savings"
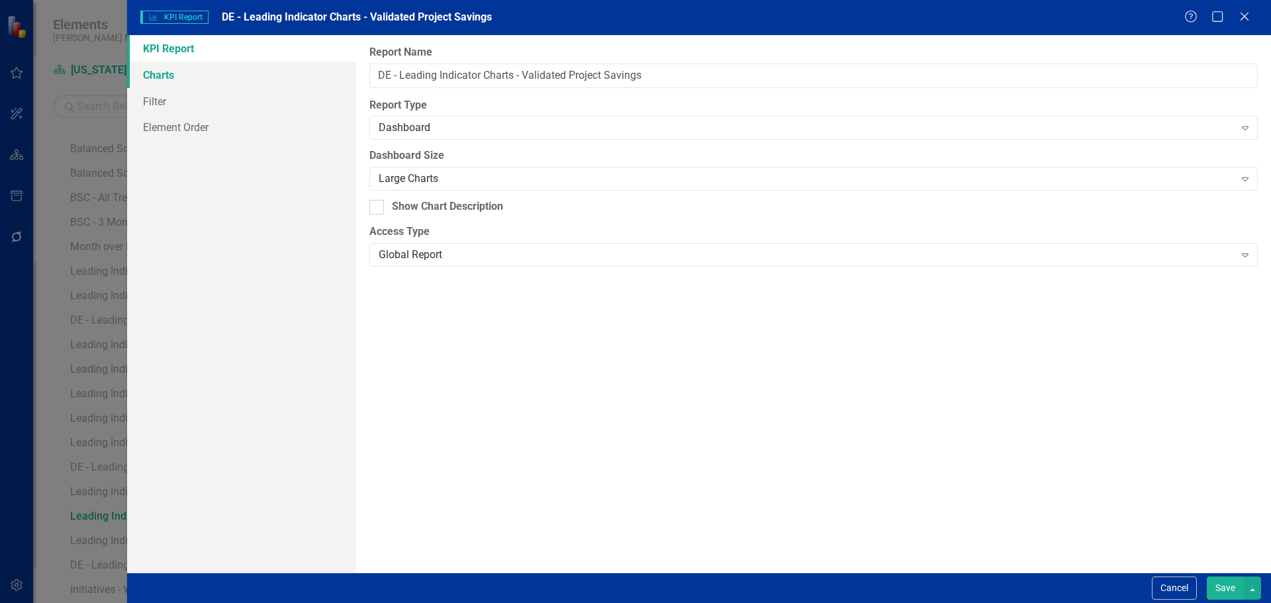
click at [163, 76] on link "Charts" at bounding box center [241, 75] width 229 height 26
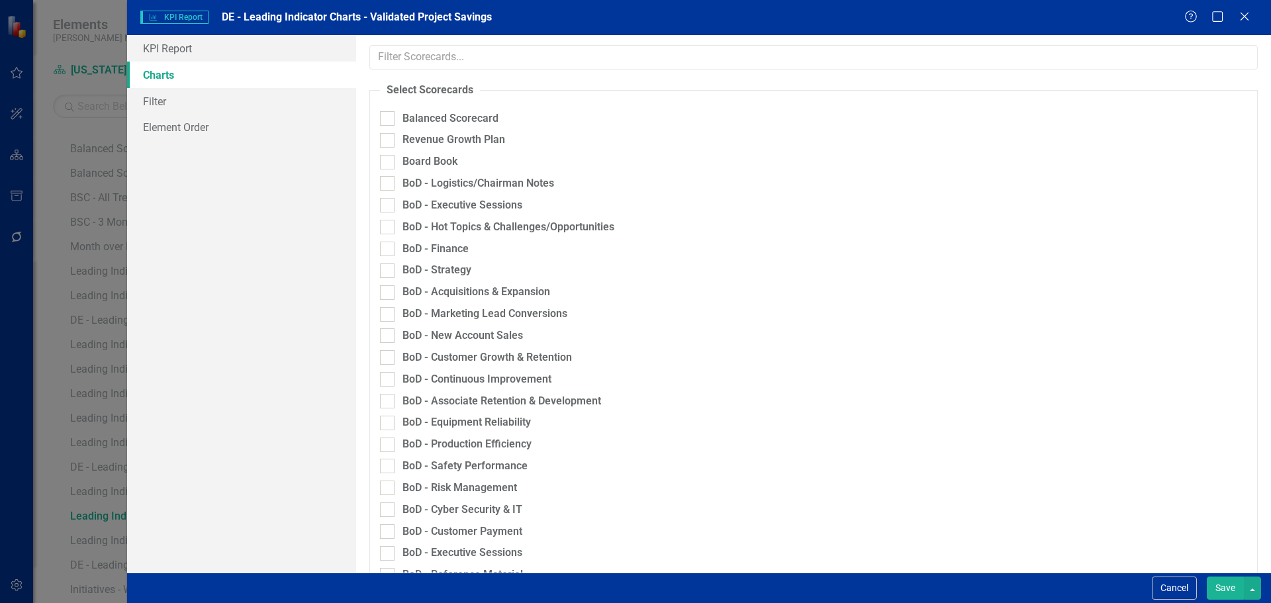
click at [1230, 586] on button "Save" at bounding box center [1224, 587] width 37 height 23
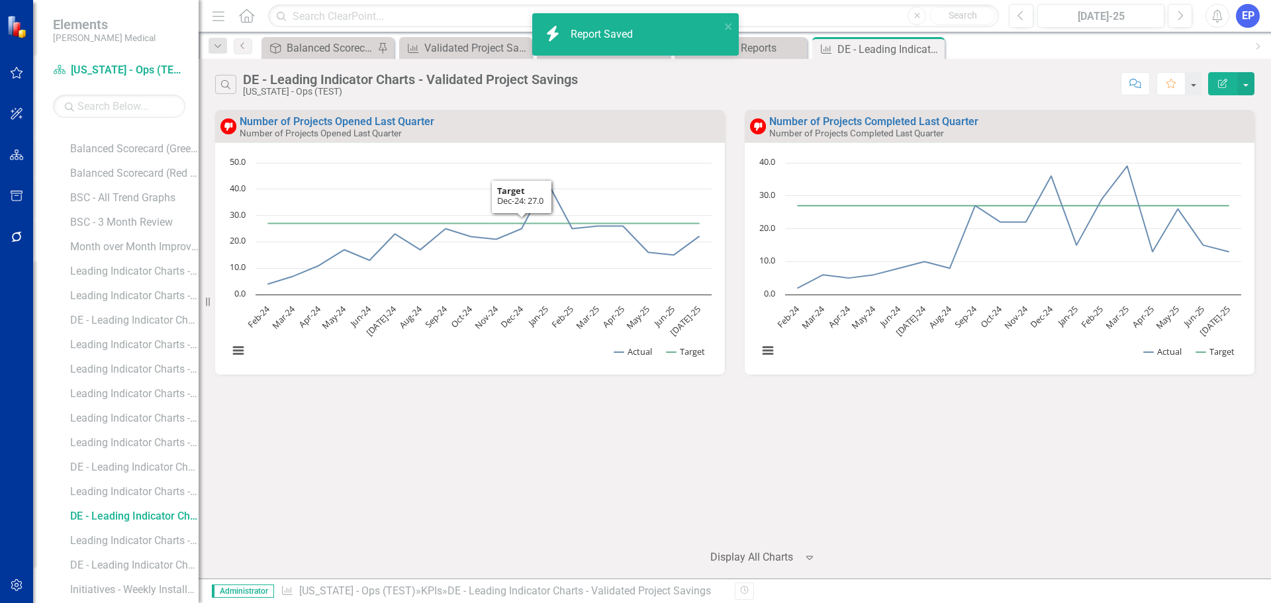
click at [410, 116] on div "Number of Projects Opened Last Quarter Number of Projects Opened Last Quarter" at bounding box center [470, 126] width 510 height 32
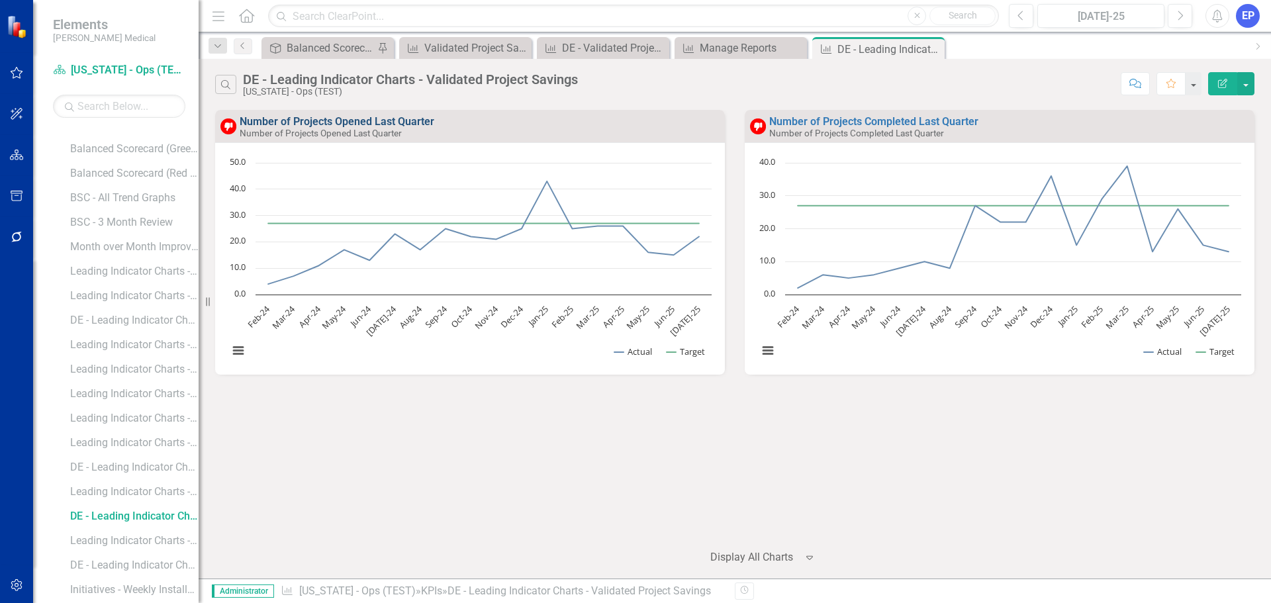
click at [410, 121] on link "Number of Projects Opened Last Quarter" at bounding box center [337, 121] width 195 height 13
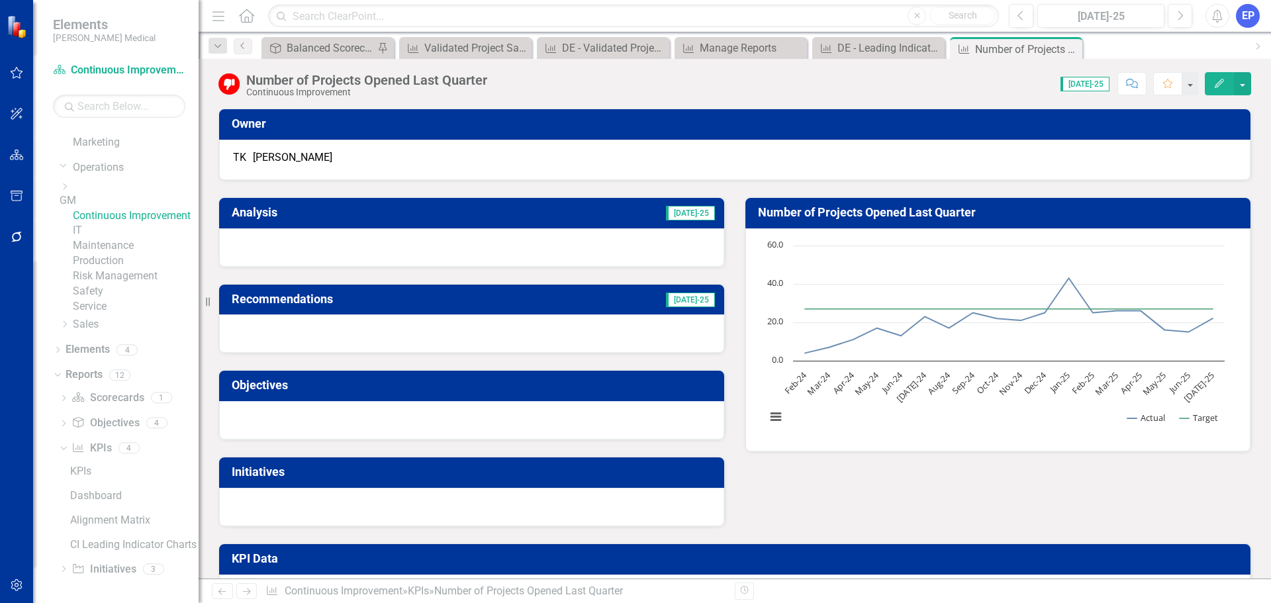
scroll to position [265, 0]
click at [407, 80] on div "Number of Projects Opened Last Quarter" at bounding box center [366, 80] width 241 height 15
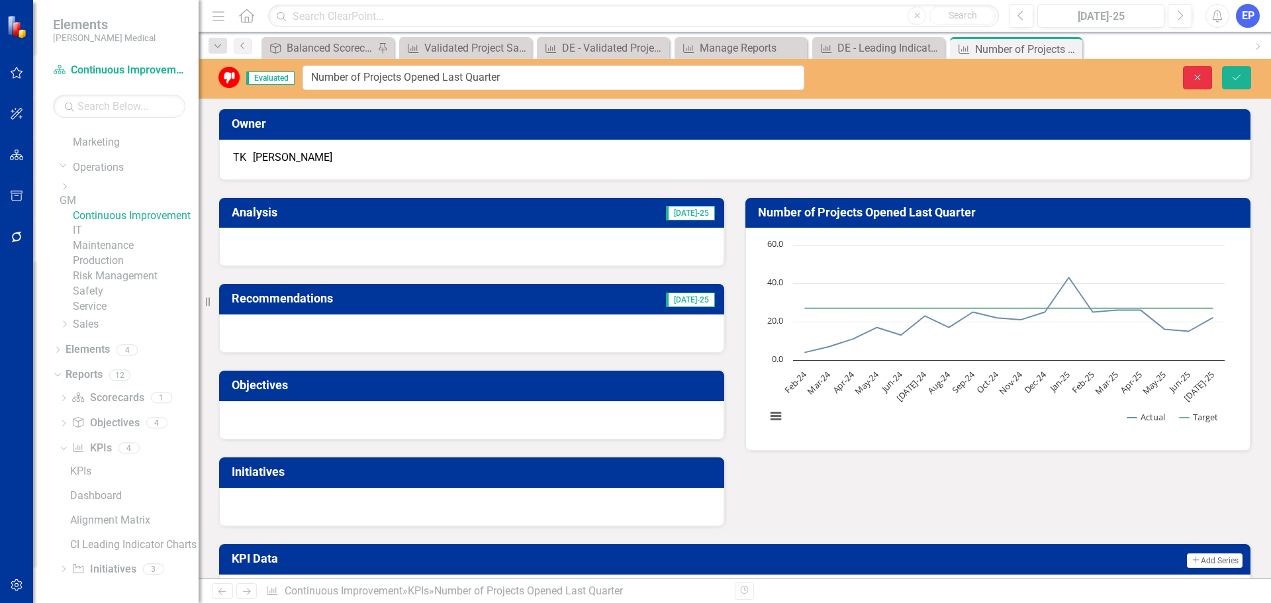
click at [1193, 79] on icon "Close" at bounding box center [1197, 77] width 12 height 9
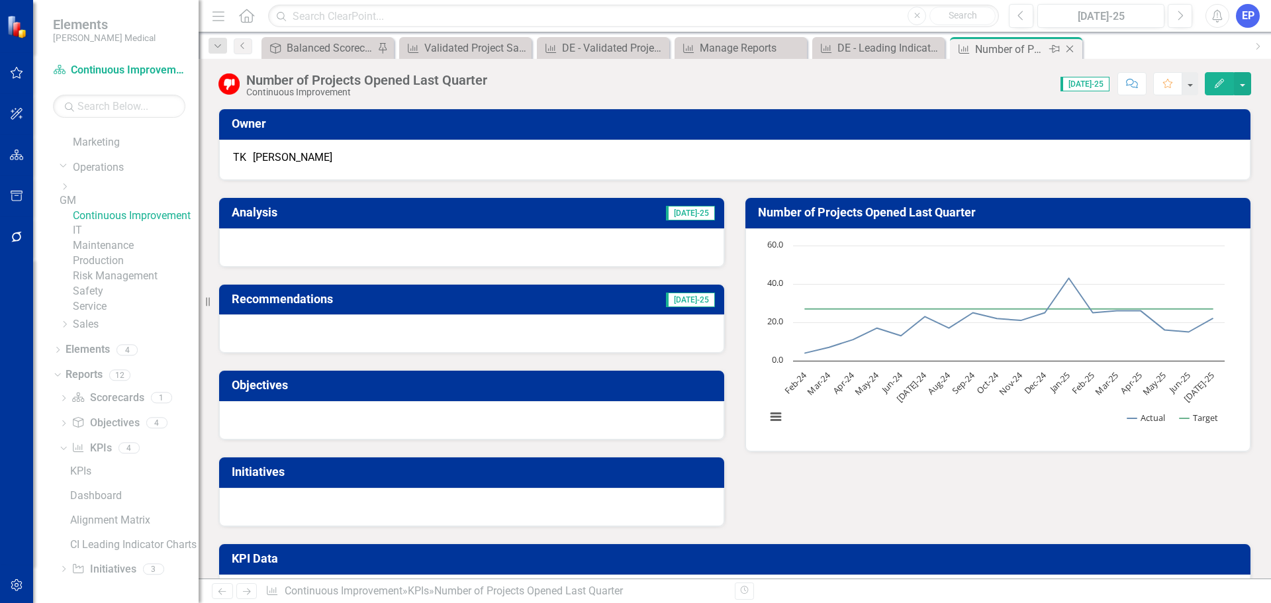
click at [1073, 48] on icon "Close" at bounding box center [1069, 49] width 13 height 11
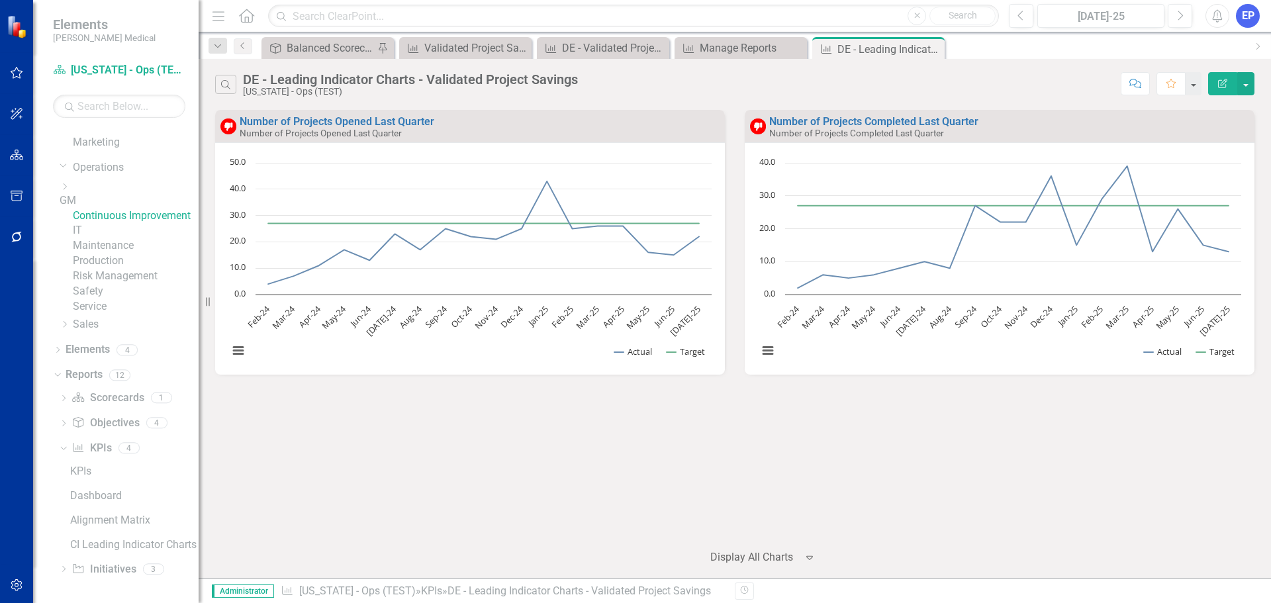
scroll to position [535, 0]
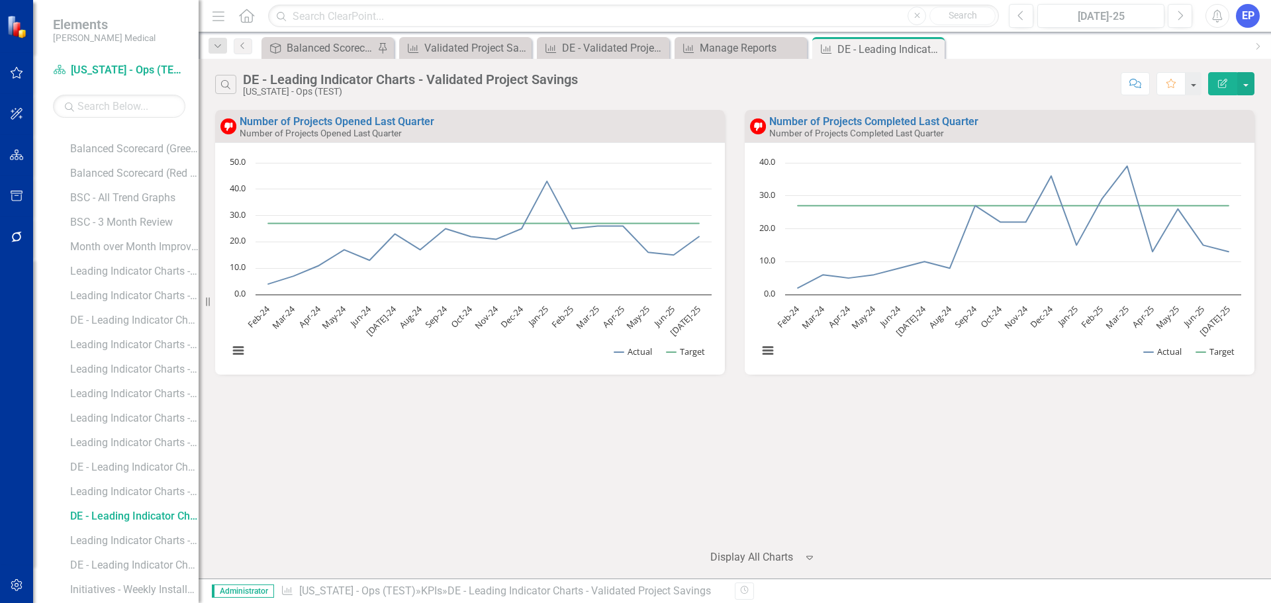
click at [89, 109] on link "KPI KPIs" at bounding box center [91, 101] width 40 height 15
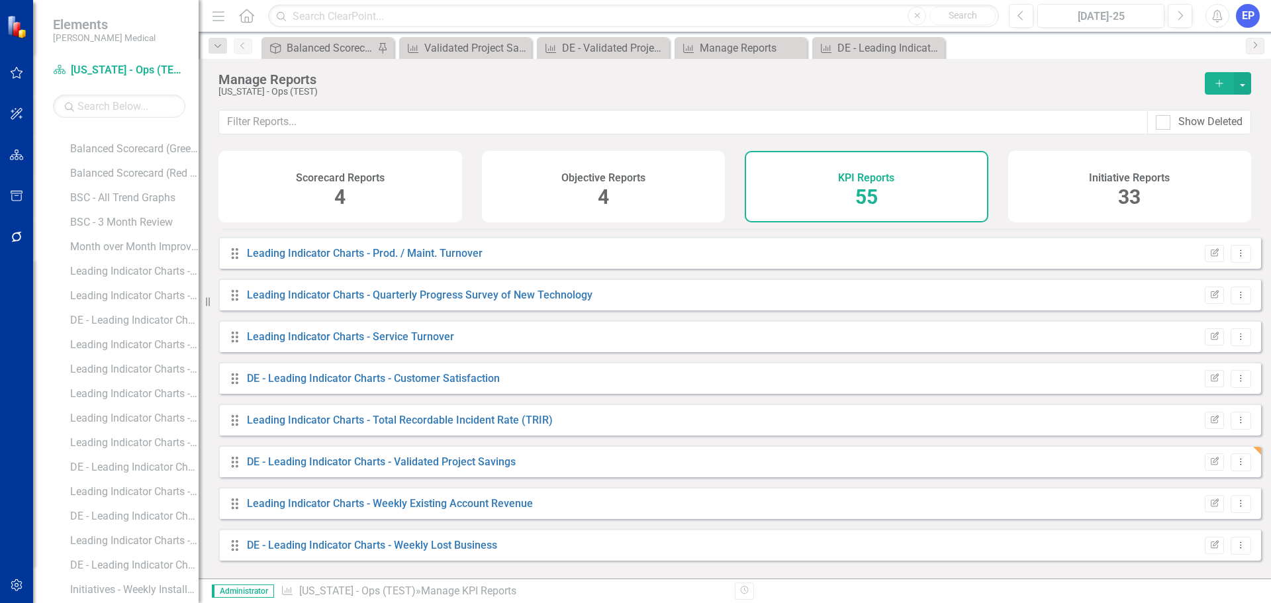
scroll to position [463, 0]
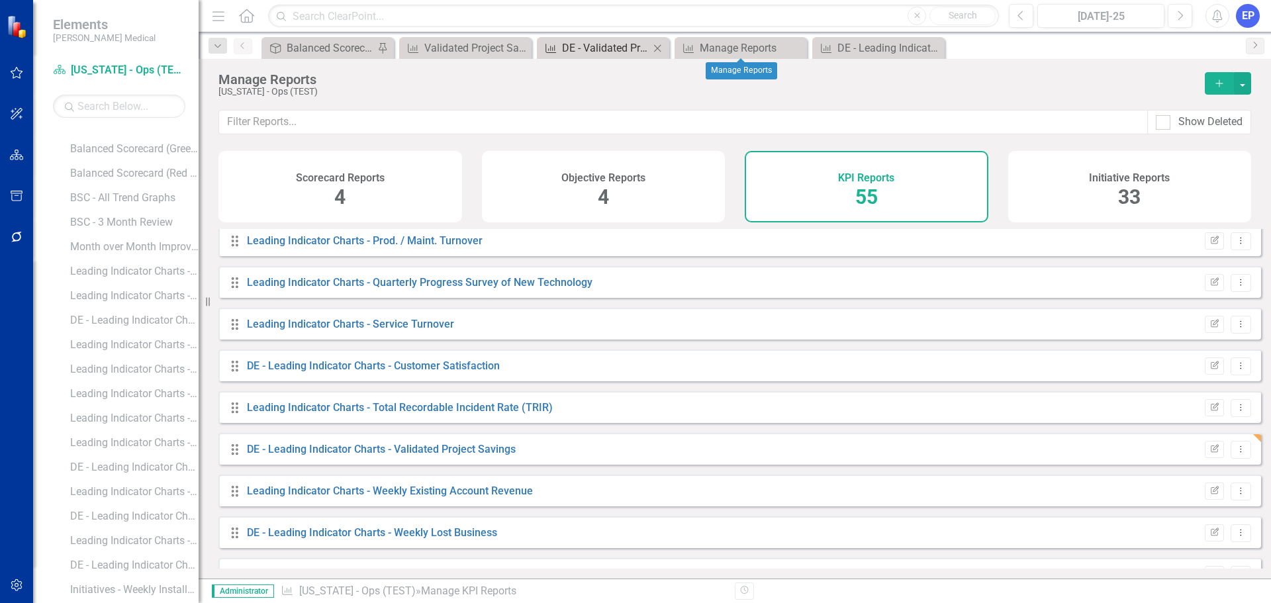
click at [606, 53] on div "DE - Validated Project Savings (YTD)" at bounding box center [605, 48] width 87 height 17
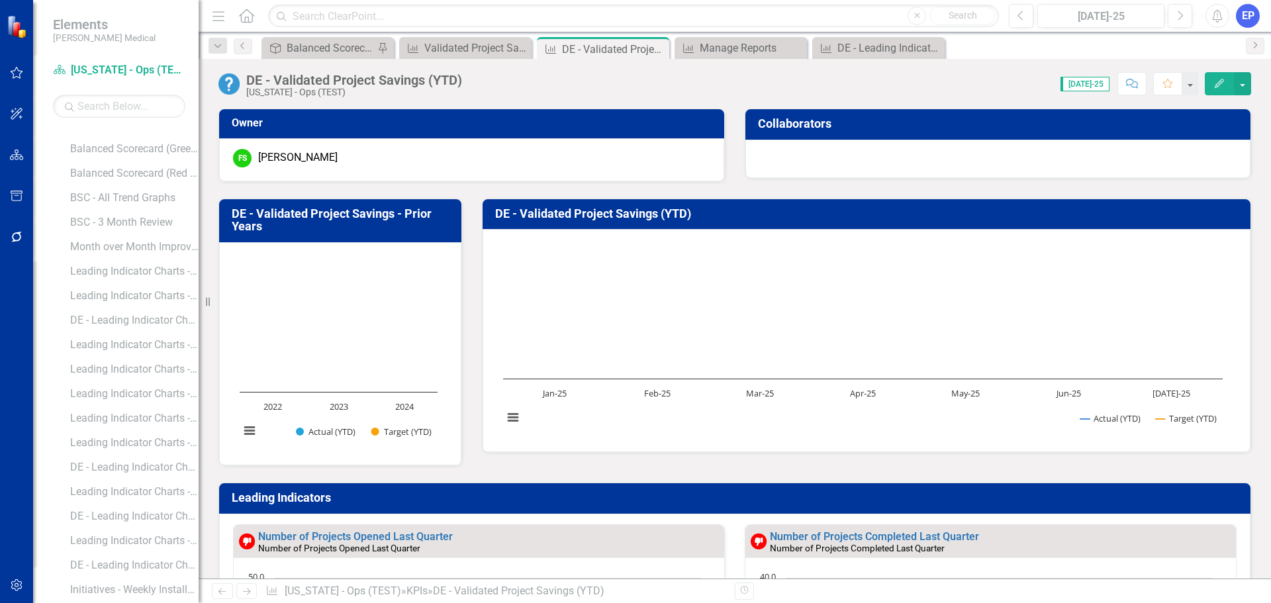
scroll to position [199, 0]
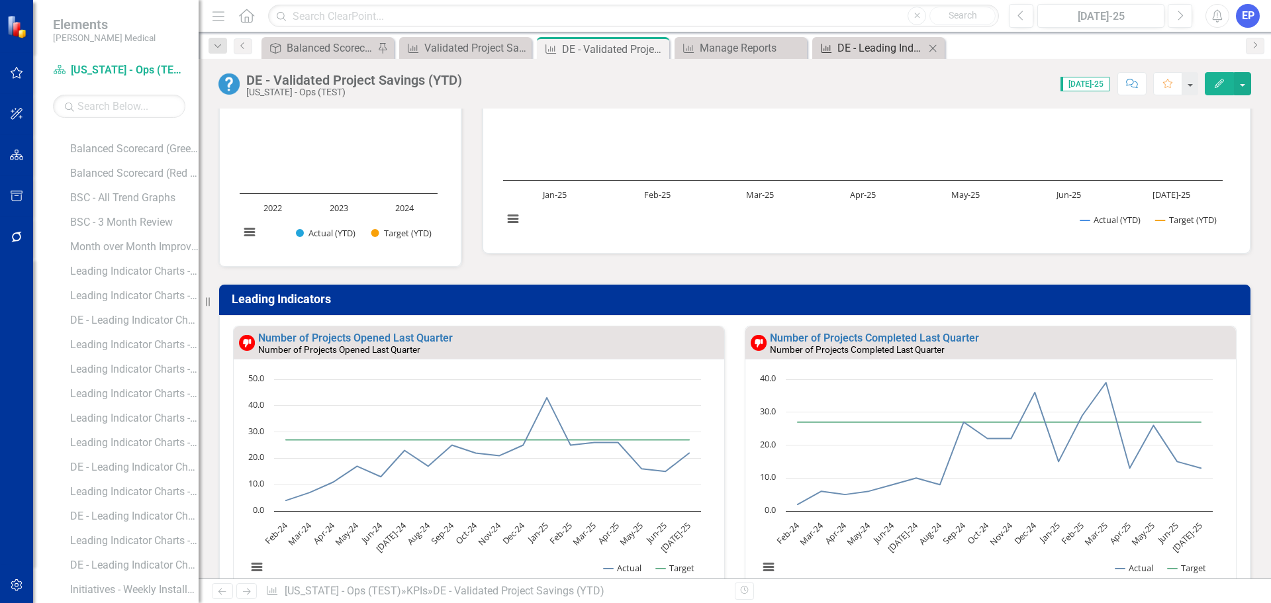
click at [858, 48] on div "DE - Leading Indicator Charts - Validated Project Savings" at bounding box center [880, 48] width 87 height 17
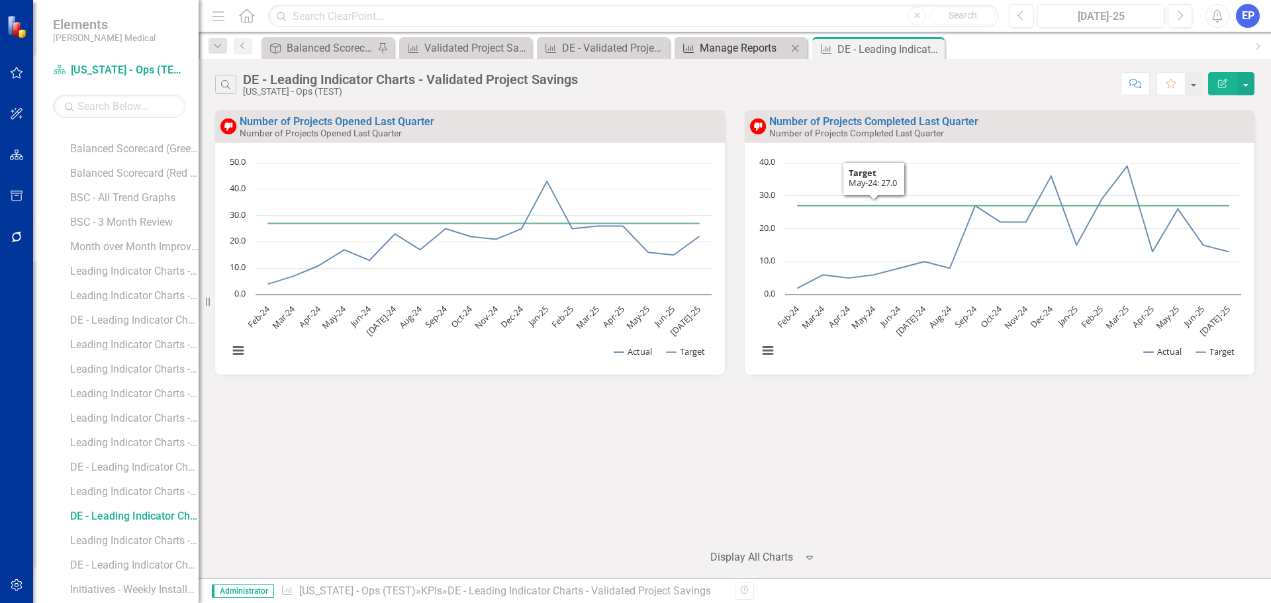
click at [735, 50] on div "Manage Reports" at bounding box center [742, 48] width 87 height 17
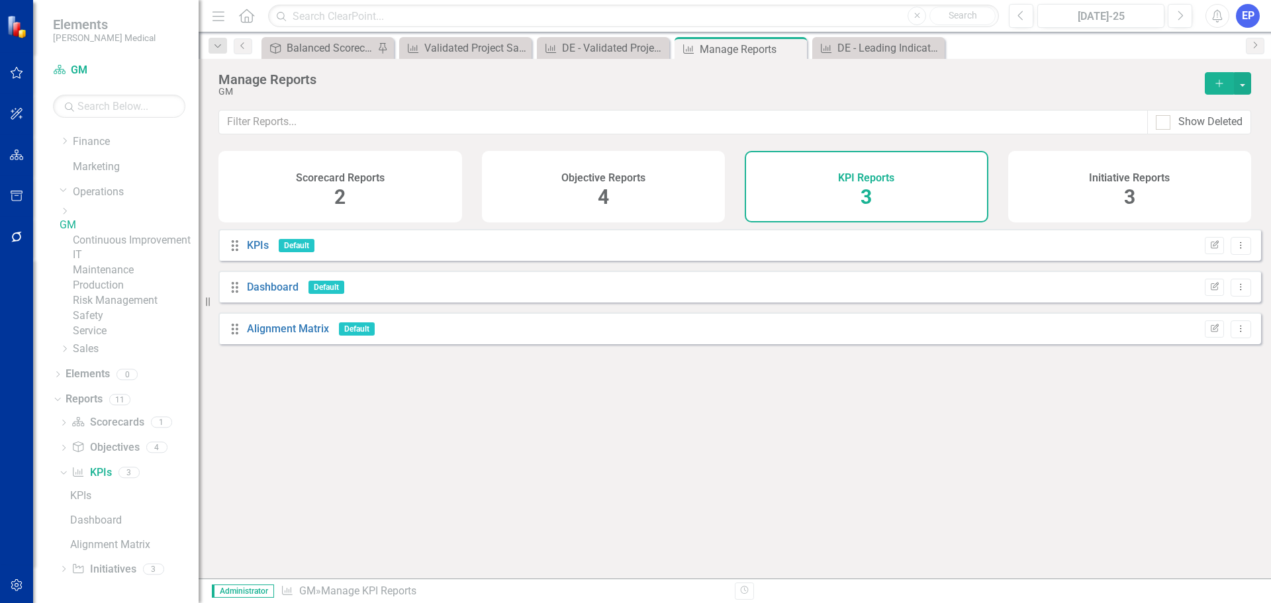
scroll to position [240, 0]
click at [795, 46] on icon "Close" at bounding box center [794, 49] width 13 height 11
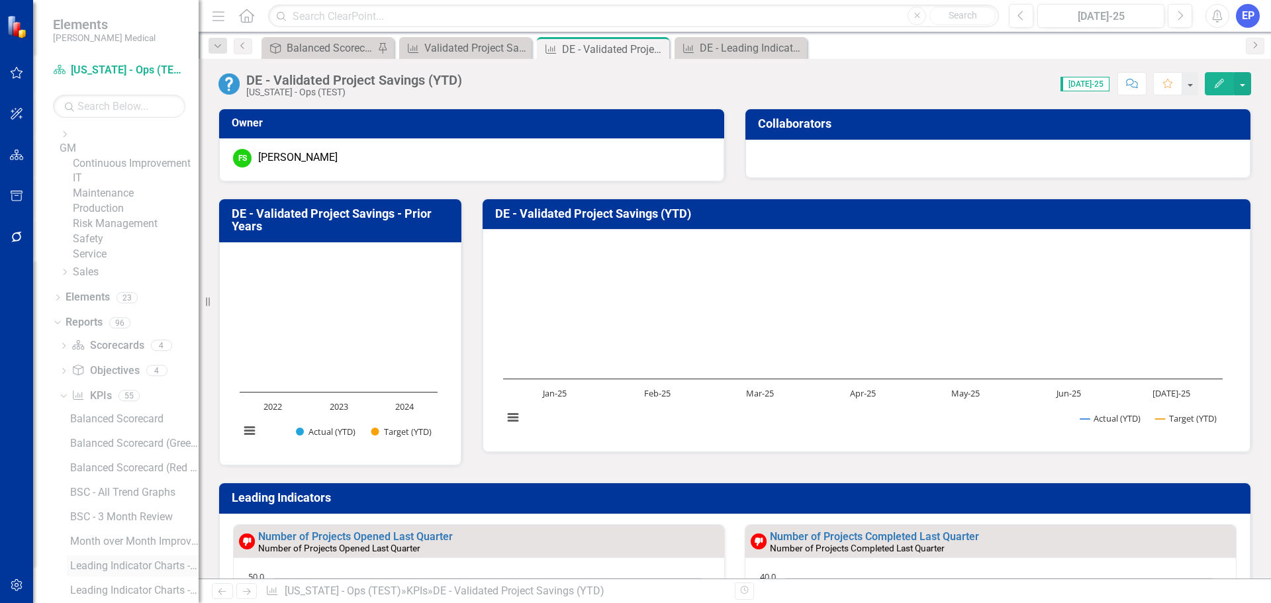
scroll to position [535, 0]
click at [95, 109] on link "KPI KPIs" at bounding box center [91, 101] width 40 height 15
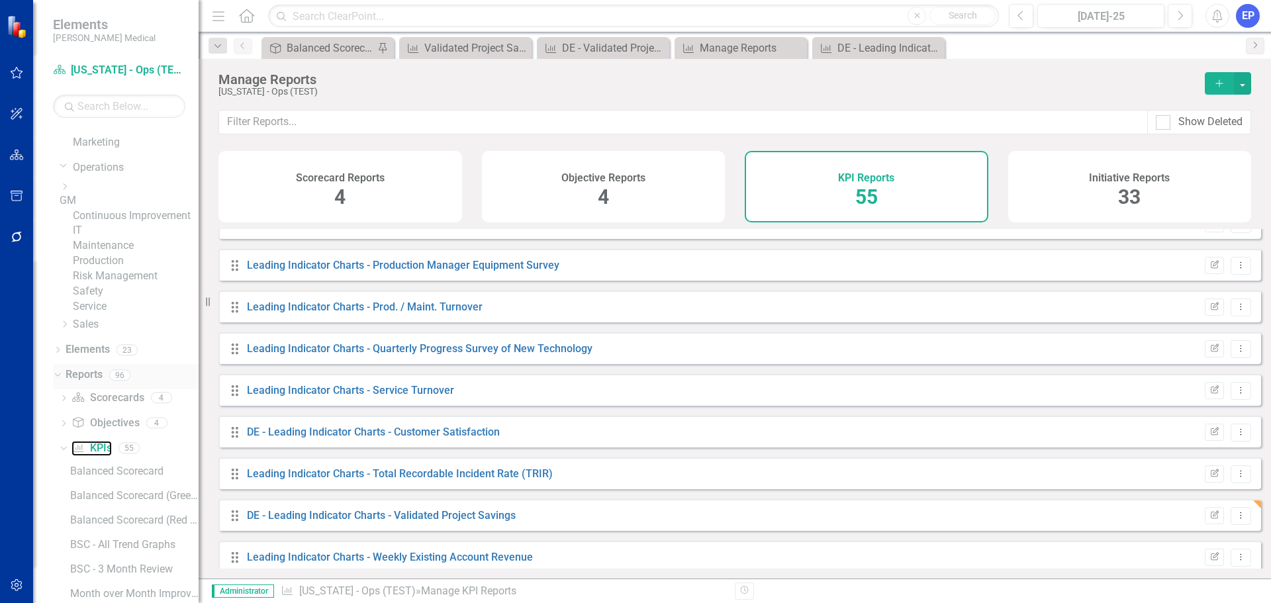
scroll to position [336, 0]
click at [60, 206] on icon "Dropdown" at bounding box center [57, 202] width 9 height 7
click at [93, 259] on link "KPI KPIs" at bounding box center [92, 251] width 40 height 15
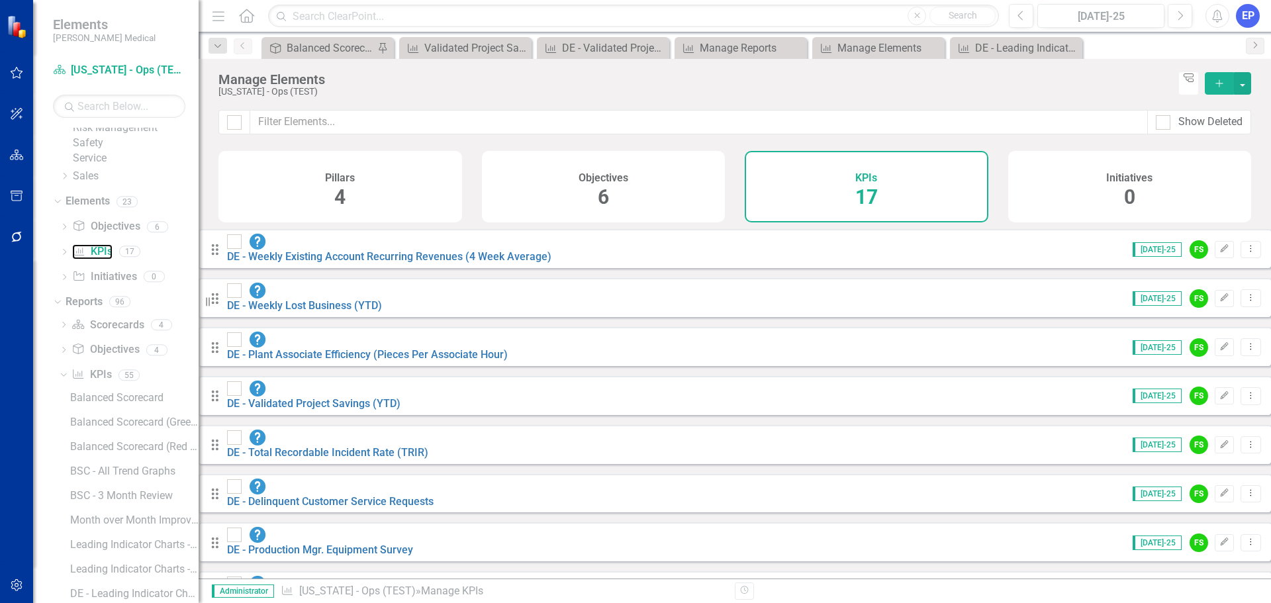
scroll to position [303, 0]
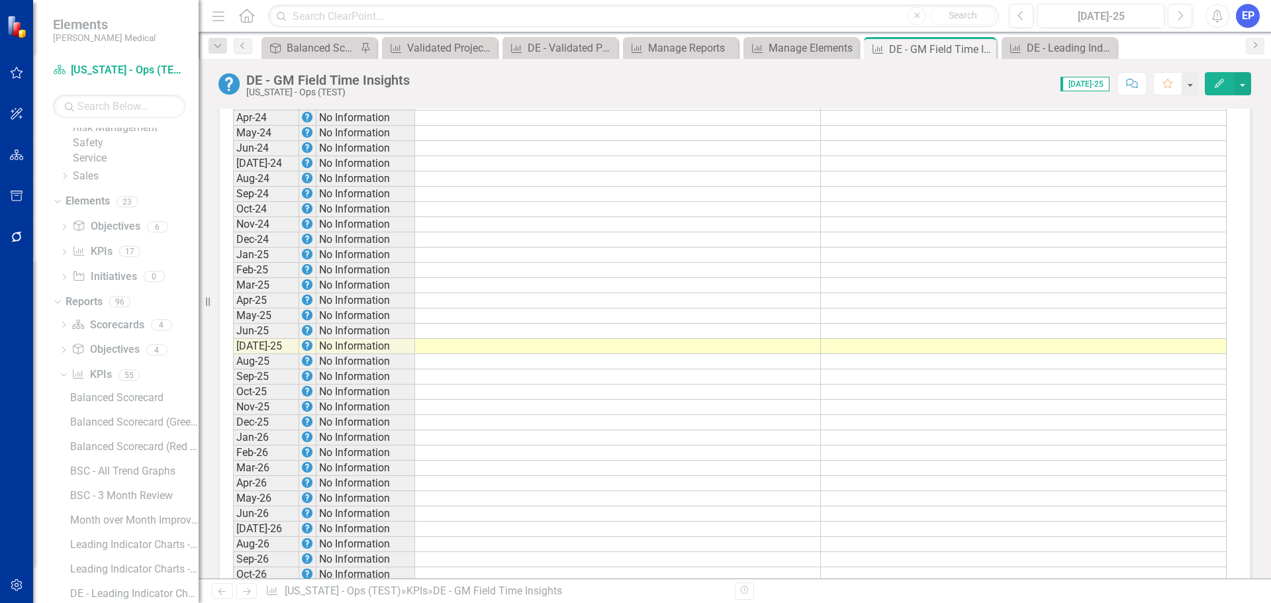
scroll to position [1376, 0]
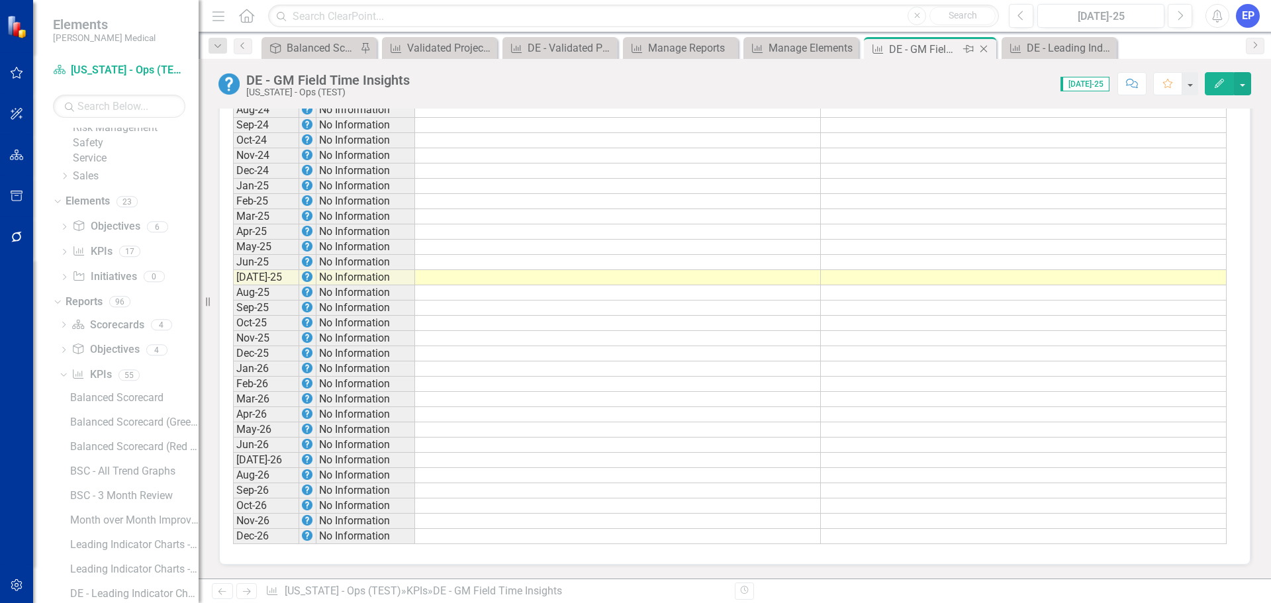
click at [985, 44] on icon "Close" at bounding box center [983, 49] width 13 height 11
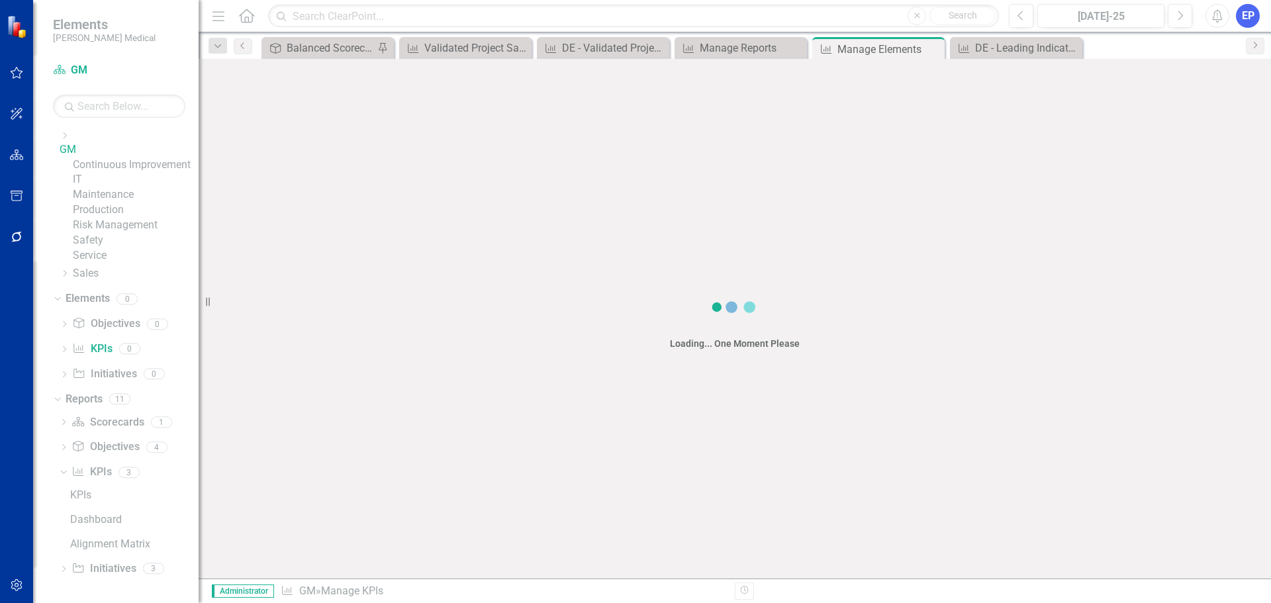
scroll to position [316, 0]
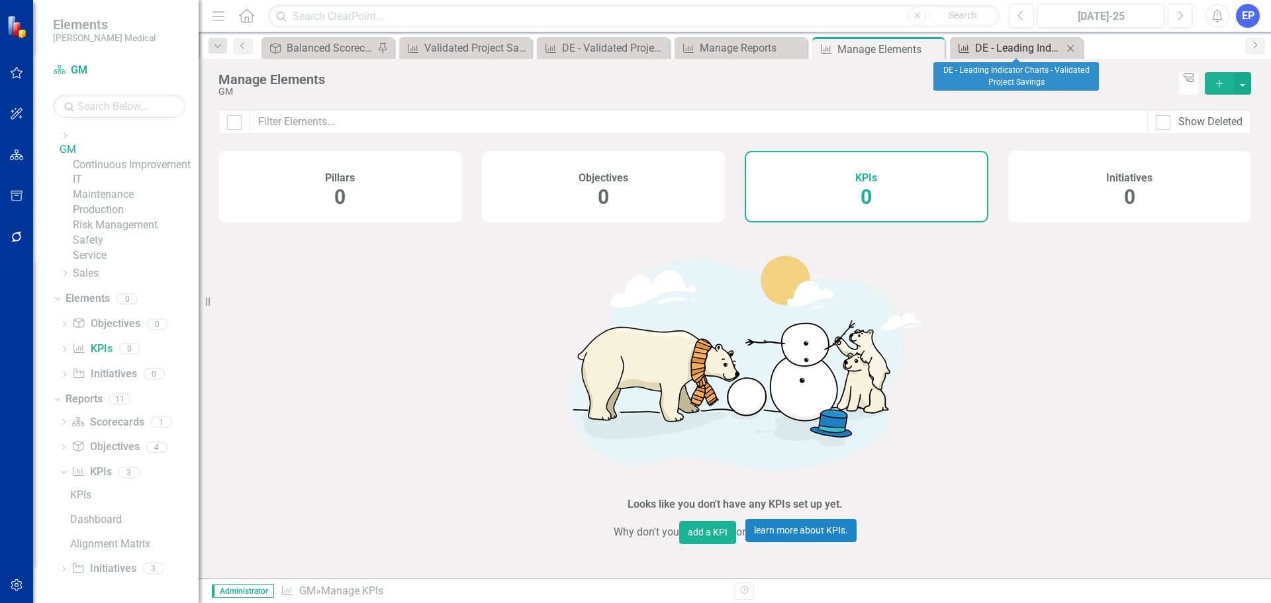
click at [1009, 44] on div "DE - Leading Indicator Charts - Validated Project Savings" at bounding box center [1018, 48] width 87 height 17
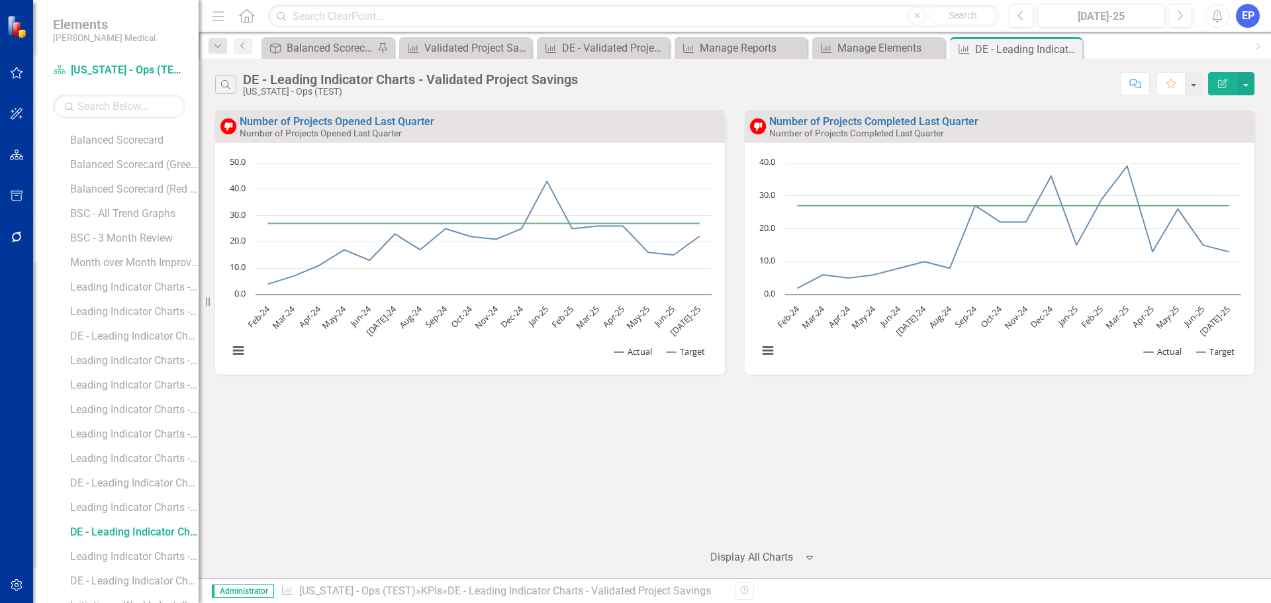
scroll to position [610, 0]
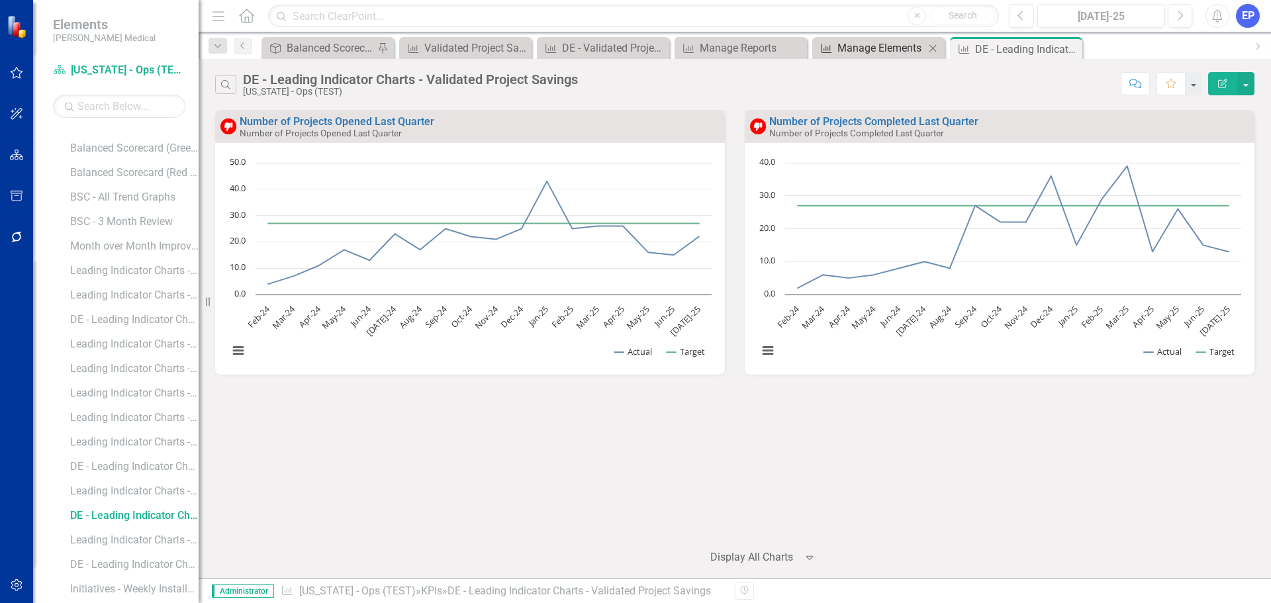
click at [883, 48] on div "Manage Elements" at bounding box center [880, 48] width 87 height 17
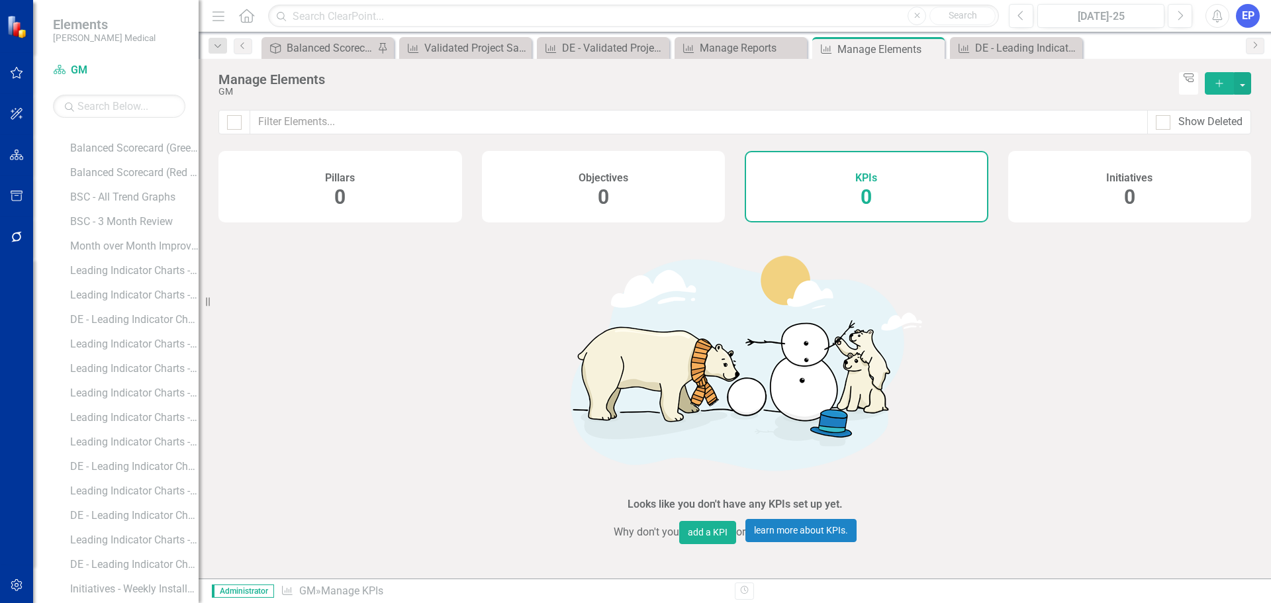
scroll to position [316, 0]
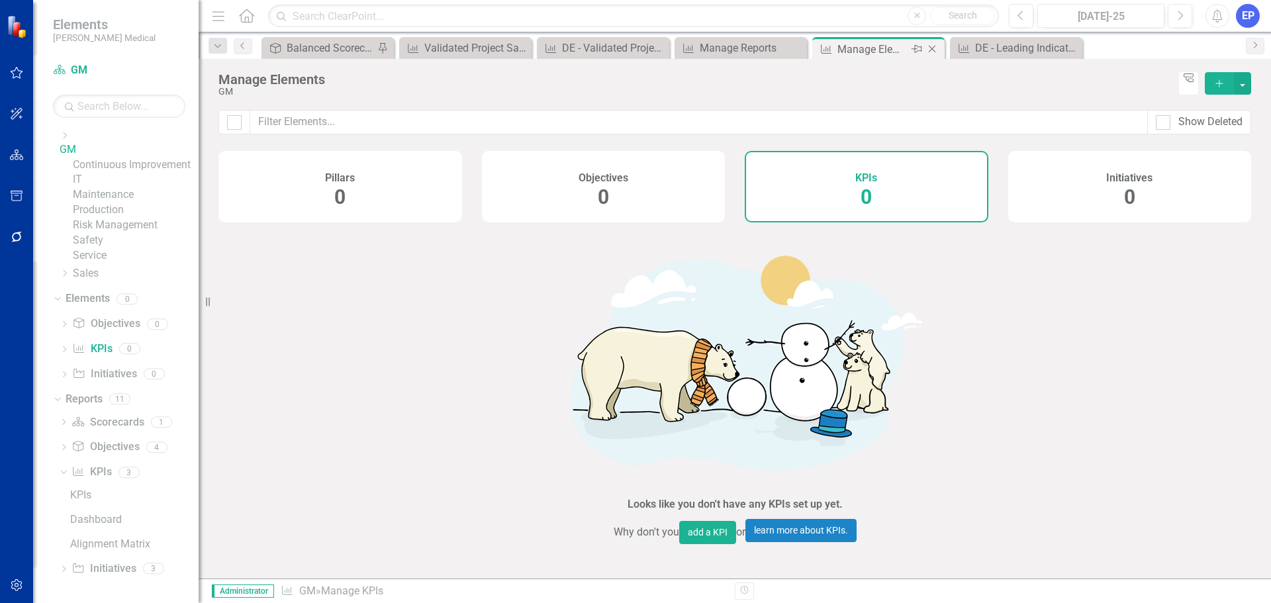
click at [932, 47] on icon "Close" at bounding box center [931, 49] width 13 height 11
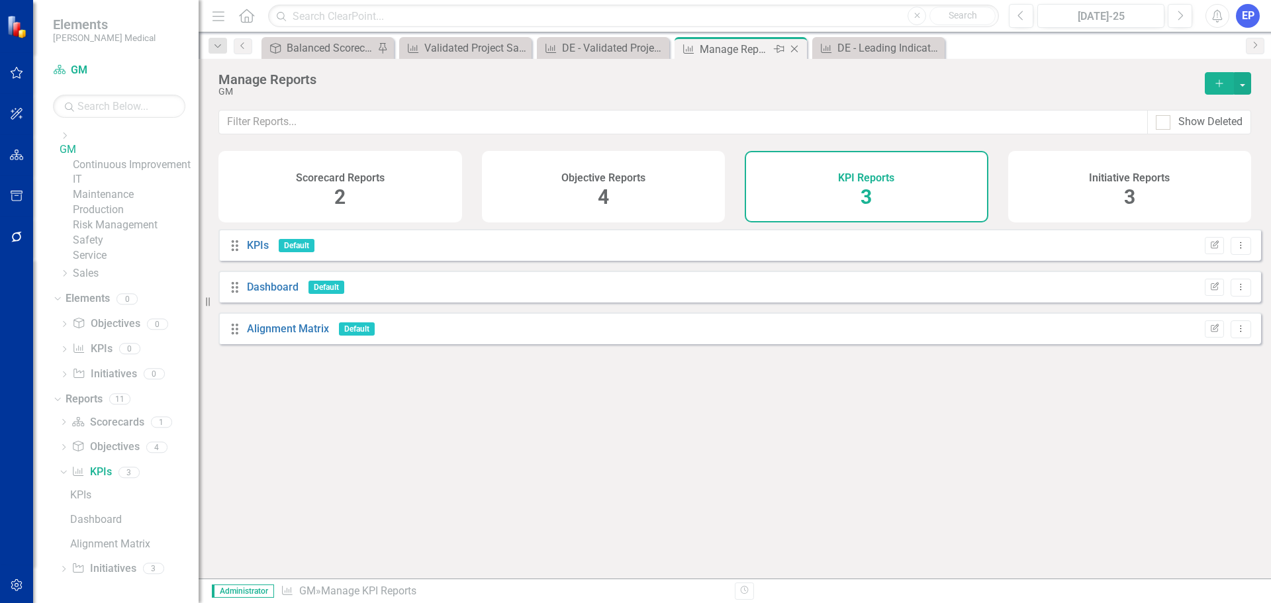
click at [715, 47] on div "Manage Reports" at bounding box center [734, 49] width 71 height 17
click at [795, 44] on icon "Close" at bounding box center [794, 49] width 13 height 11
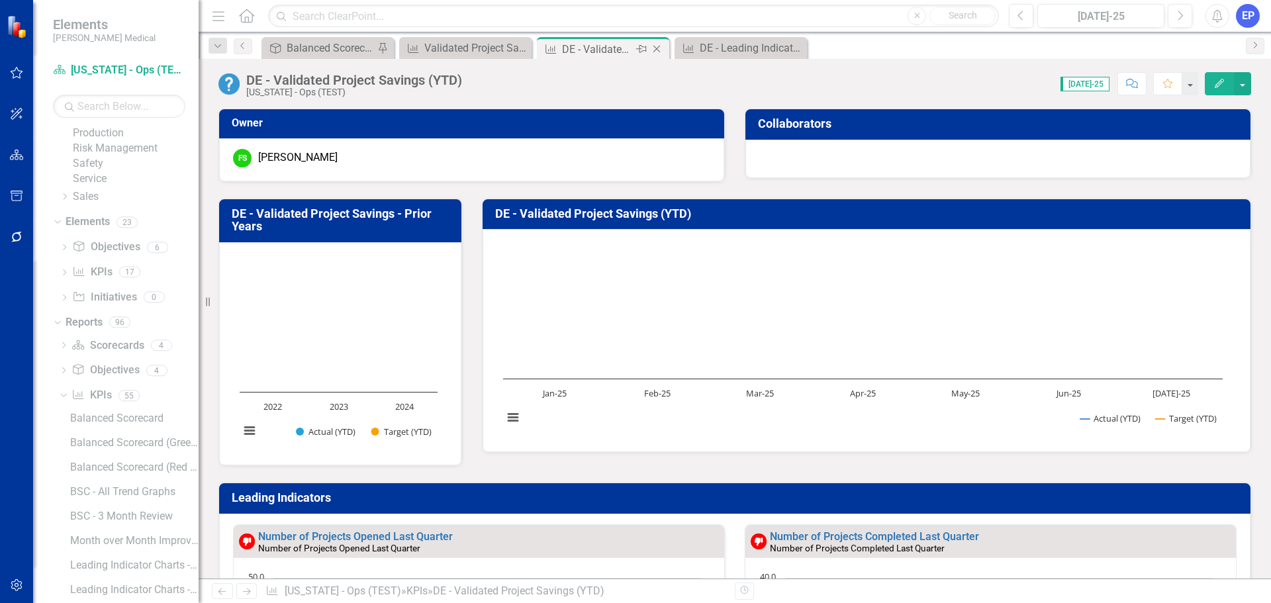
scroll to position [610, 0]
click at [105, 109] on link "KPI KPIs" at bounding box center [91, 100] width 40 height 15
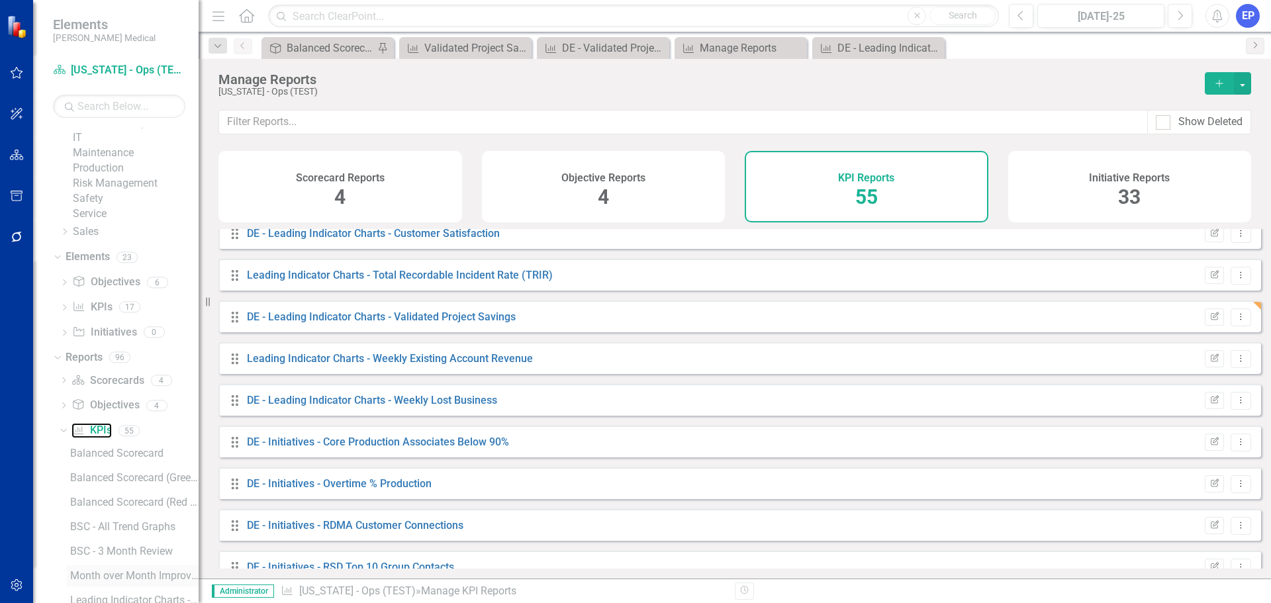
scroll to position [279, 0]
click at [114, 323] on div "KPI KPIs 17" at bounding box center [135, 310] width 126 height 25
click at [91, 316] on link "KPI KPIs" at bounding box center [92, 308] width 40 height 15
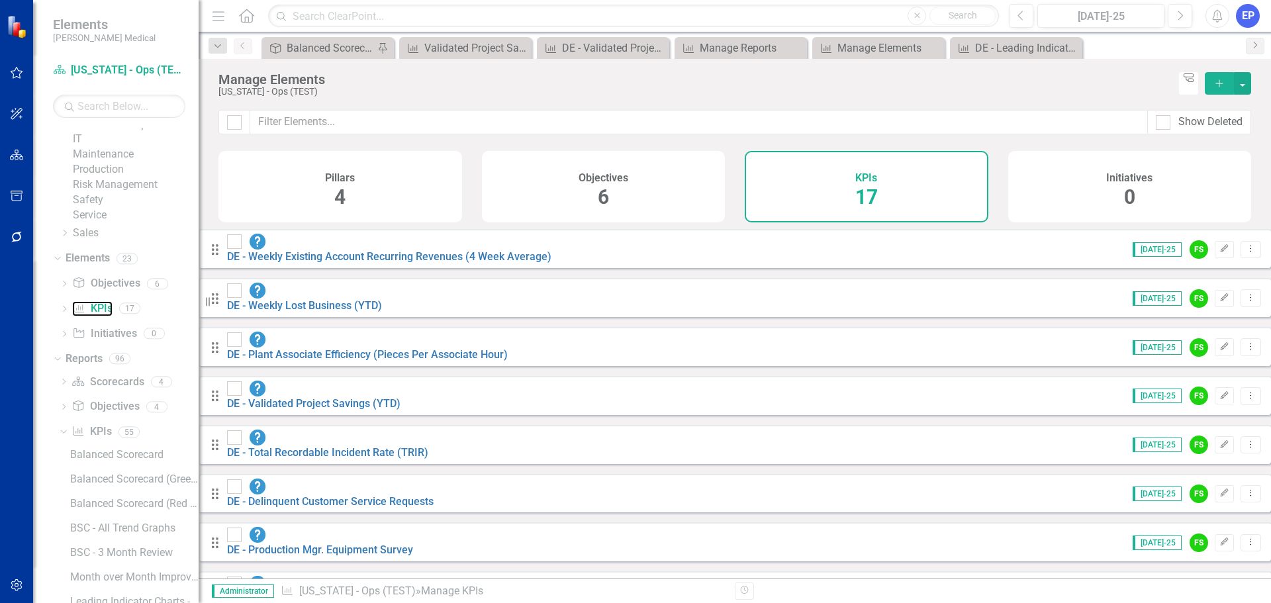
scroll to position [331, 0]
click at [1196, 411] on link "Copy Duplicate KPI" at bounding box center [1188, 412] width 105 height 24
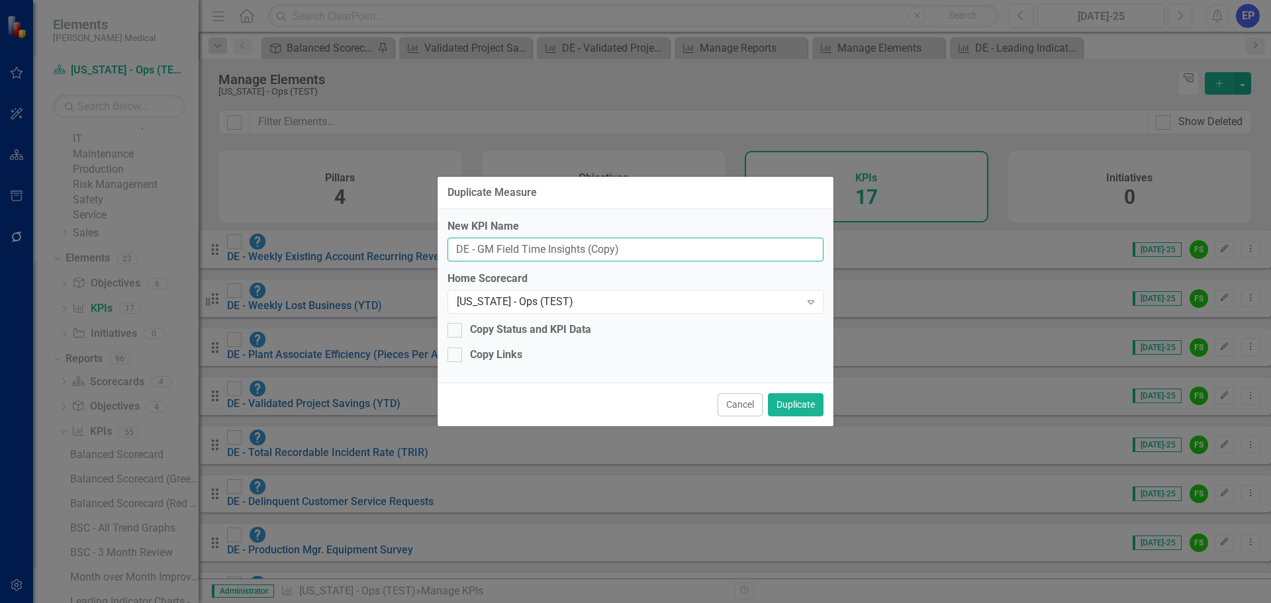
drag, startPoint x: 480, startPoint y: 248, endPoint x: 682, endPoint y: 246, distance: 201.9
click at [682, 246] on input "DE - GM Field Time Insights (Copy)" at bounding box center [635, 250] width 376 height 24
paste input "Number of Projects Opened Last Quarter"
type input "DE - Number of Projects Opened Last Quarter"
click at [788, 401] on button "Duplicate" at bounding box center [796, 404] width 56 height 23
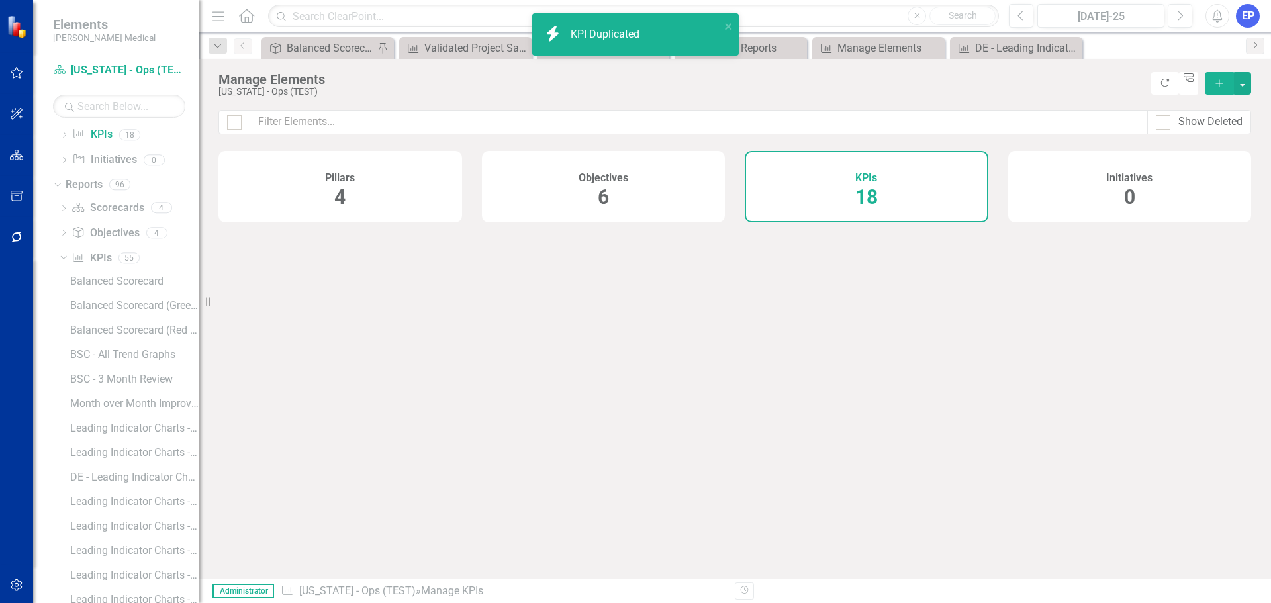
scroll to position [204, 0]
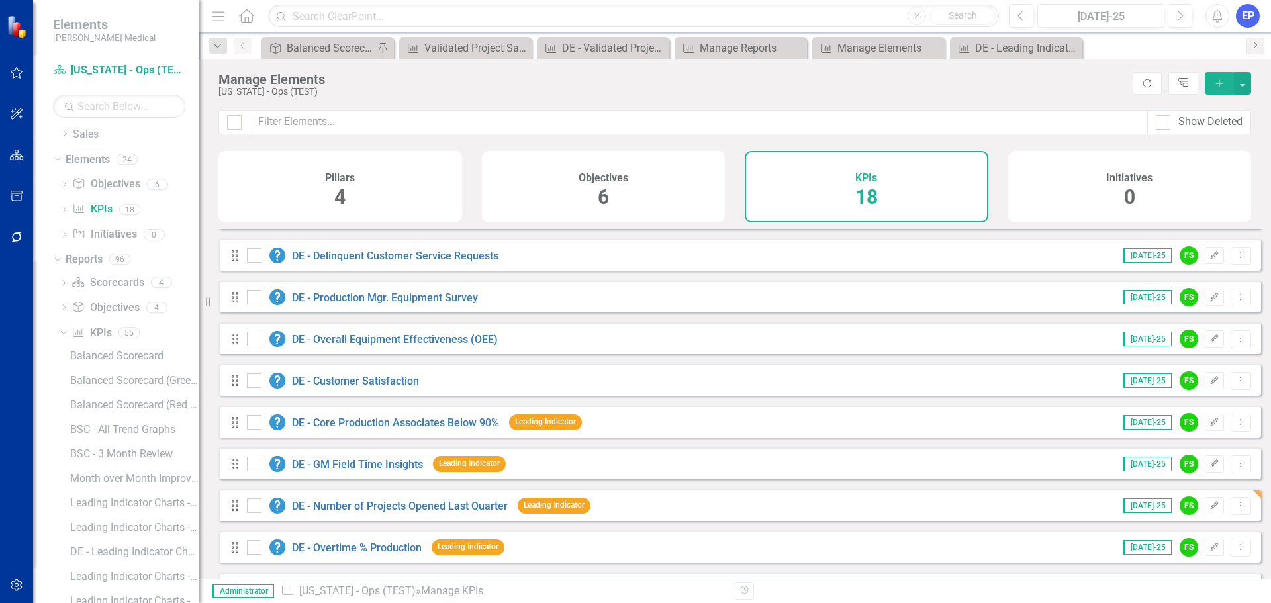
scroll to position [265, 0]
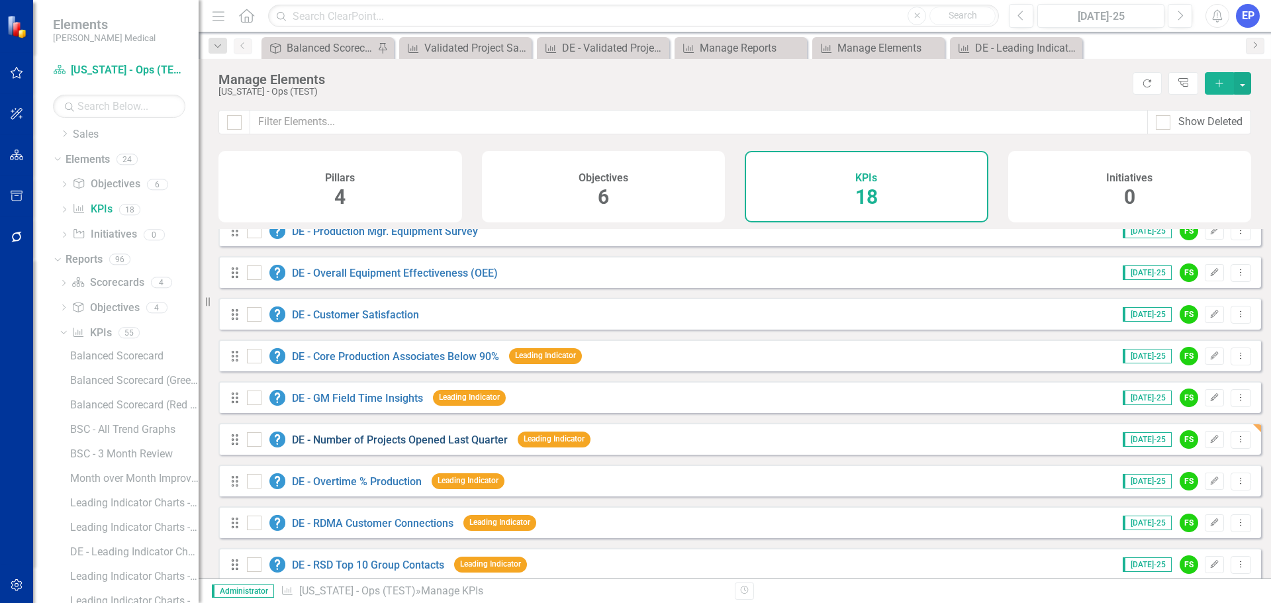
click at [447, 446] on link "DE - Number of Projects Opened Last Quarter" at bounding box center [400, 439] width 216 height 13
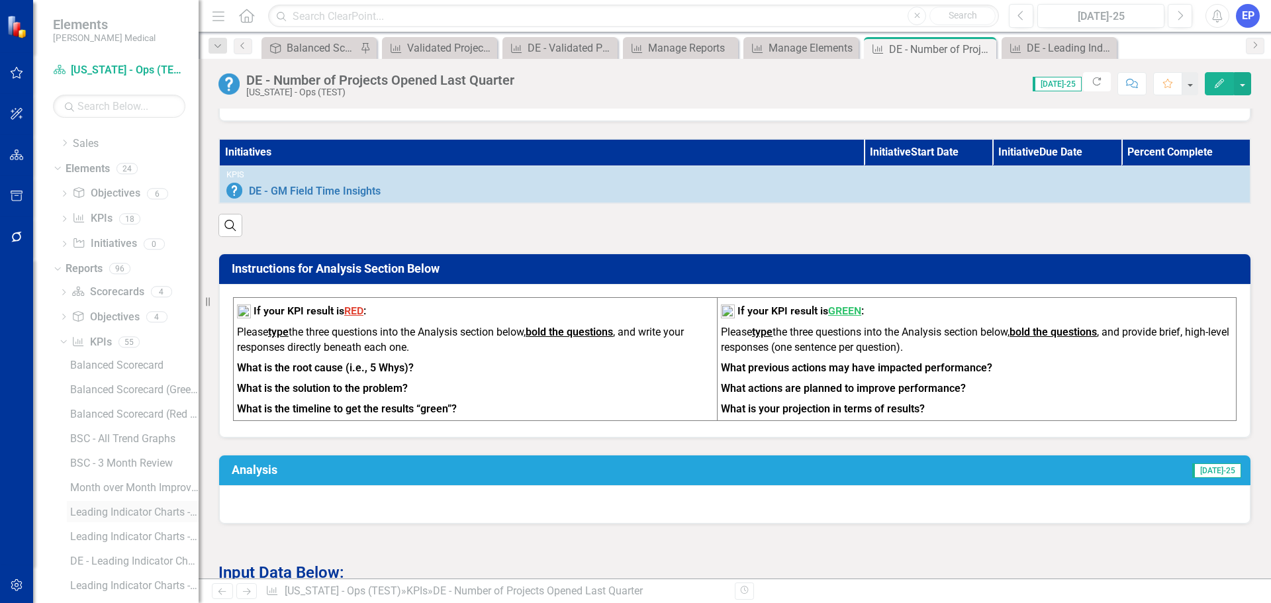
scroll to position [138, 0]
click at [91, 396] on link "KPI KPIs" at bounding box center [91, 399] width 40 height 15
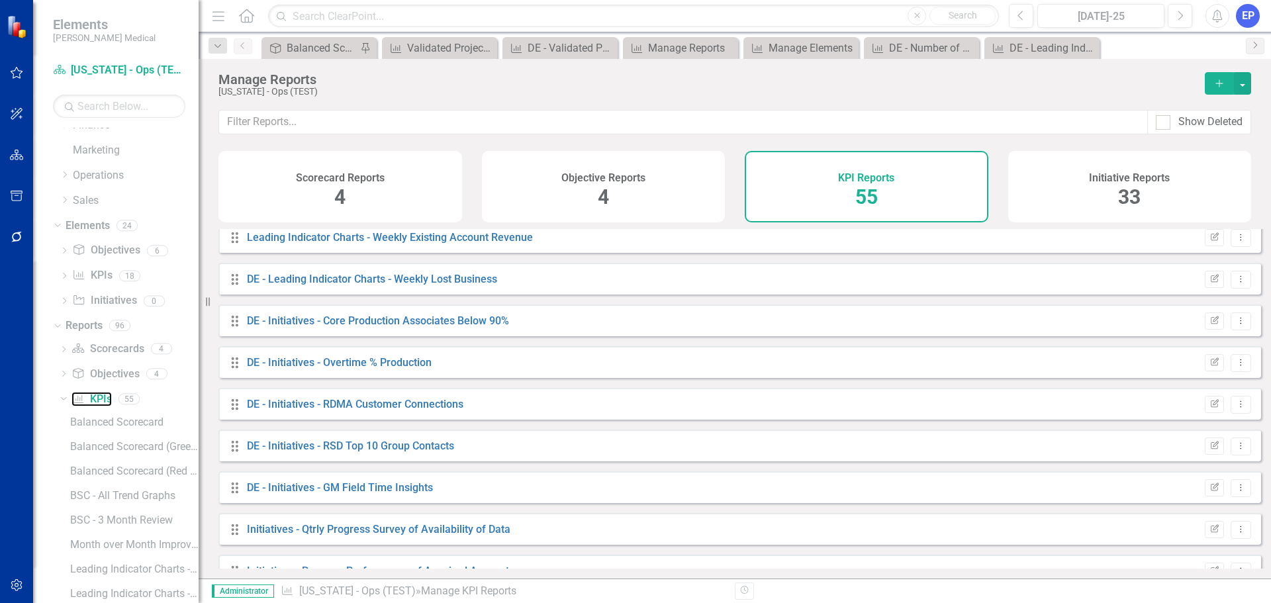
scroll to position [728, 0]
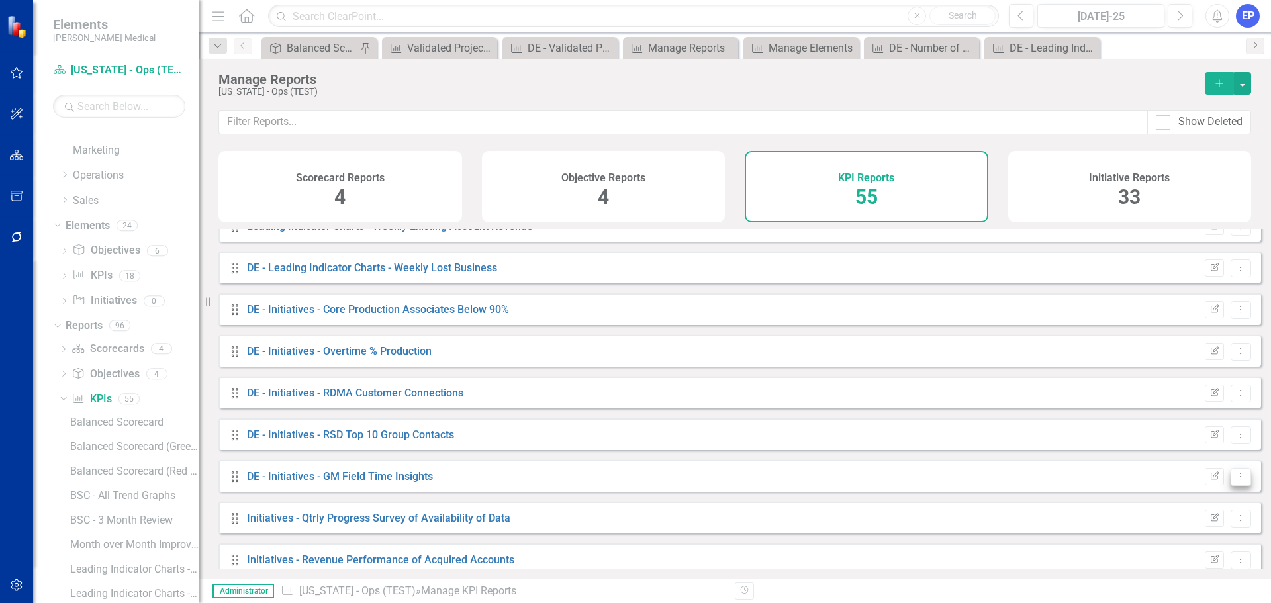
click at [1235, 480] on icon "Dropdown Menu" at bounding box center [1240, 476] width 11 height 9
click at [1167, 555] on link "Copy Duplicate Report" at bounding box center [1185, 557] width 109 height 24
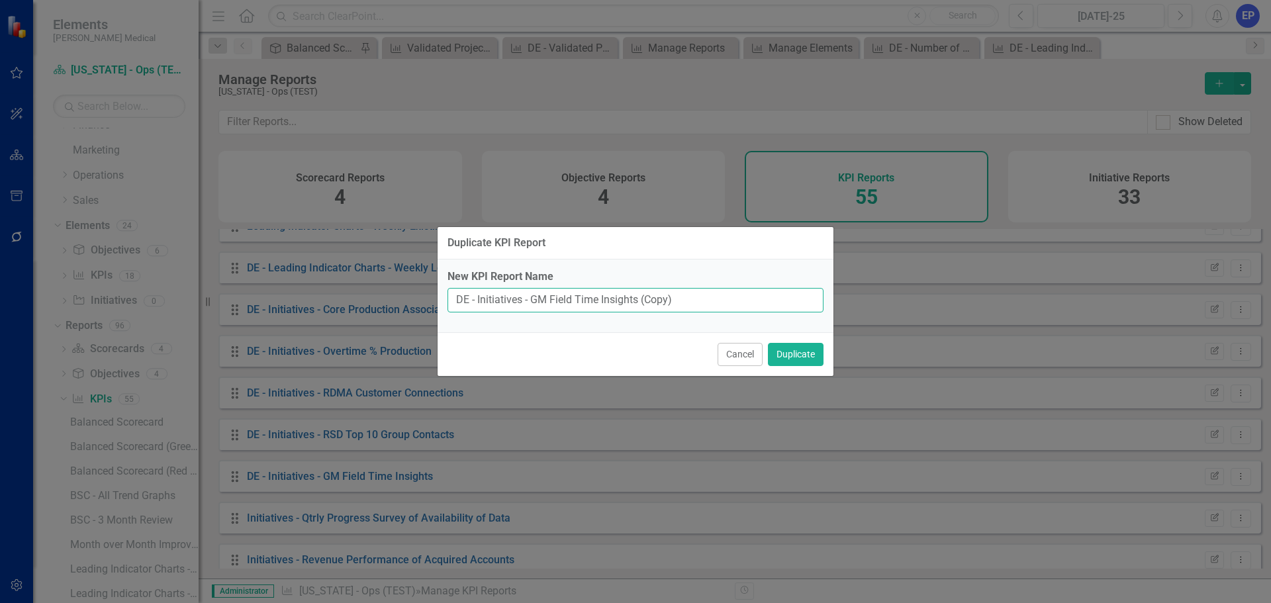
drag, startPoint x: 533, startPoint y: 298, endPoint x: 696, endPoint y: 307, distance: 163.7
click at [696, 307] on input "DE - Initiatives - GM Field Time Insights (Copy)" at bounding box center [635, 300] width 376 height 24
paste input "Number of Projects Opened Last Quarter"
type input "DE - Initiatives - Number of Projects Opened Last Quarter"
click at [797, 357] on button "Duplicate" at bounding box center [796, 354] width 56 height 23
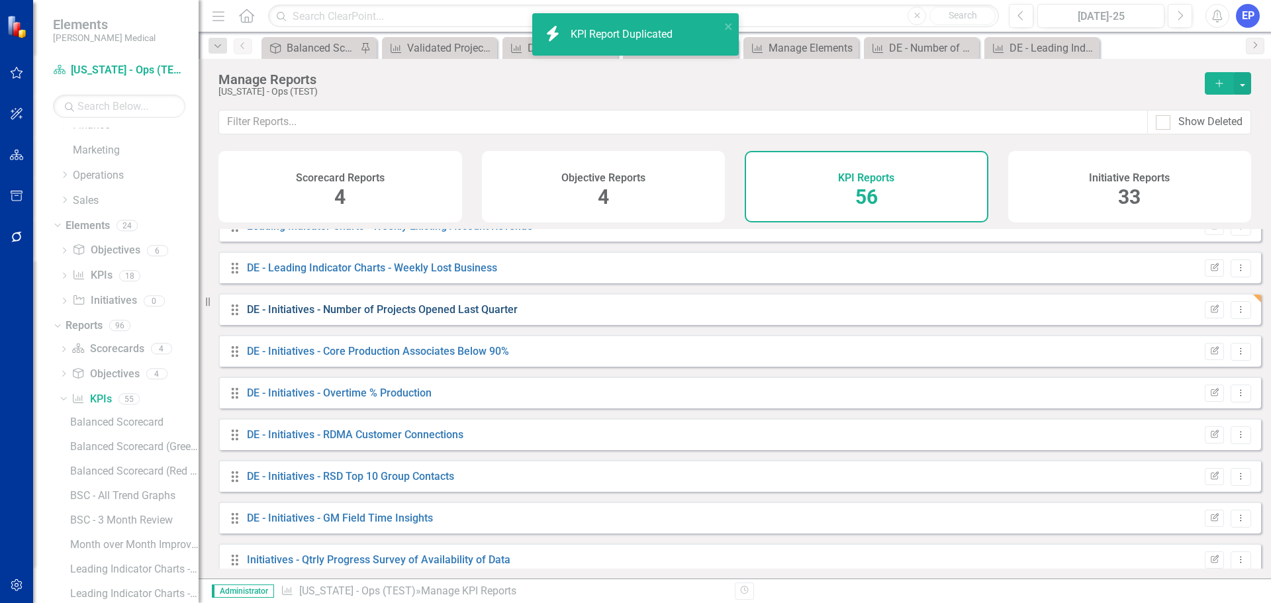
click at [378, 316] on link "DE - Initiatives - Number of Projects Opened Last Quarter" at bounding box center [382, 309] width 271 height 13
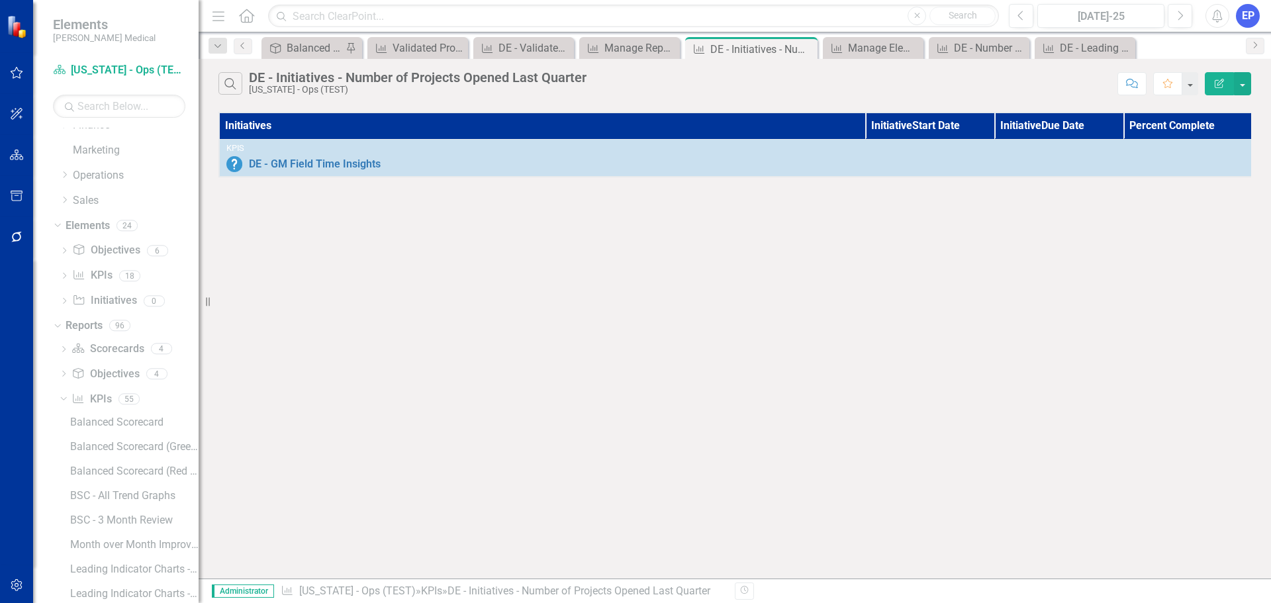
click at [1216, 81] on icon "Edit Report" at bounding box center [1219, 83] width 12 height 9
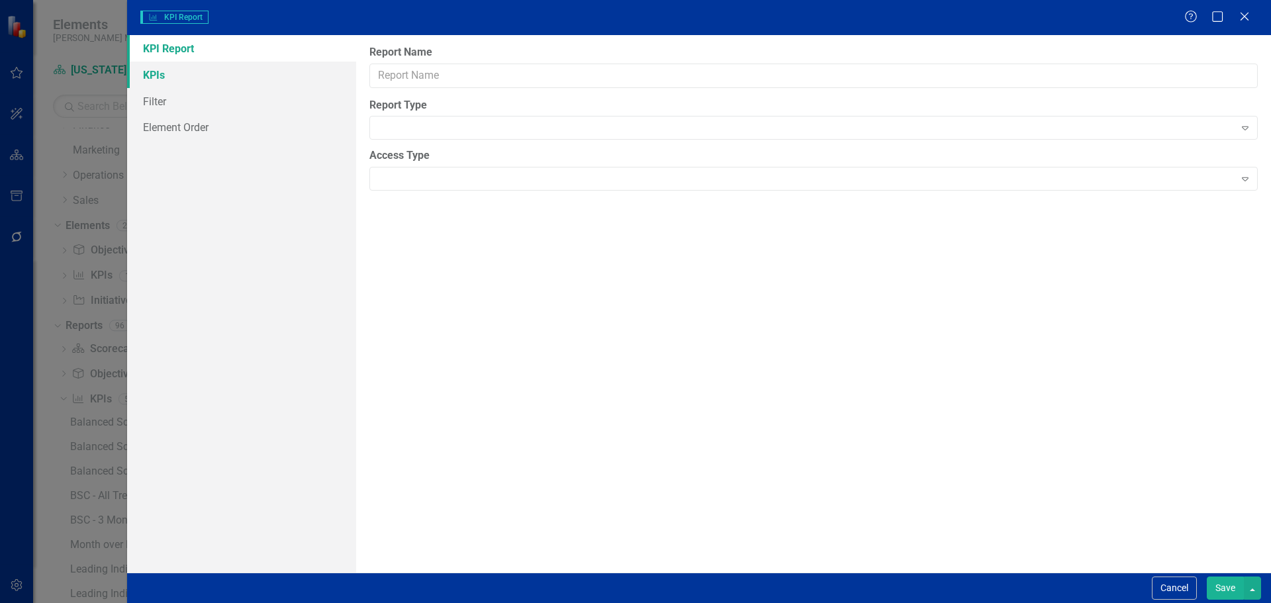
type input "DE - Initiatives - Number of Projects Opened Last Quarter"
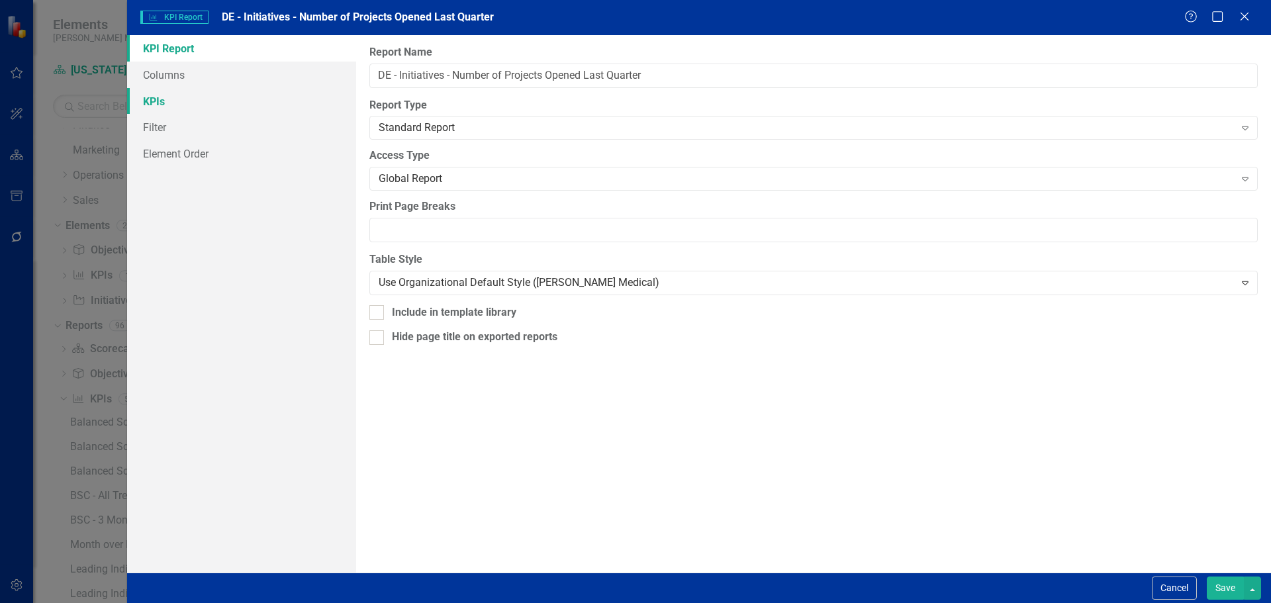
click at [138, 93] on link "KPIs" at bounding box center [241, 101] width 229 height 26
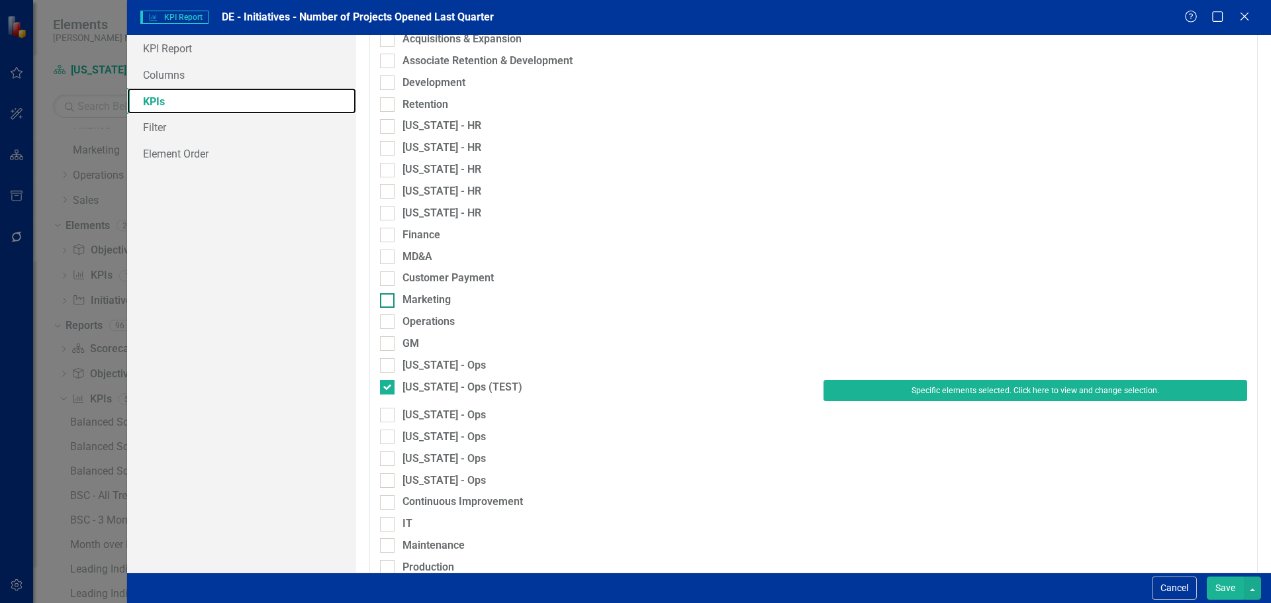
scroll to position [662, 0]
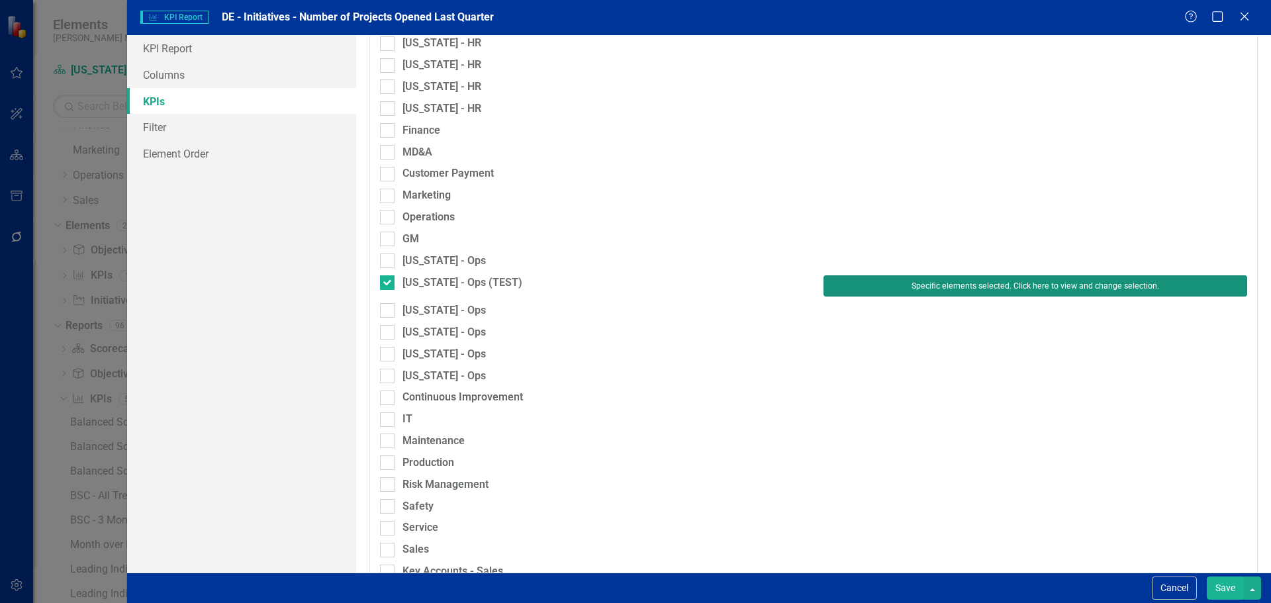
click at [855, 279] on button "Specific elements selected. Click here to view and change selection." at bounding box center [1035, 285] width 424 height 21
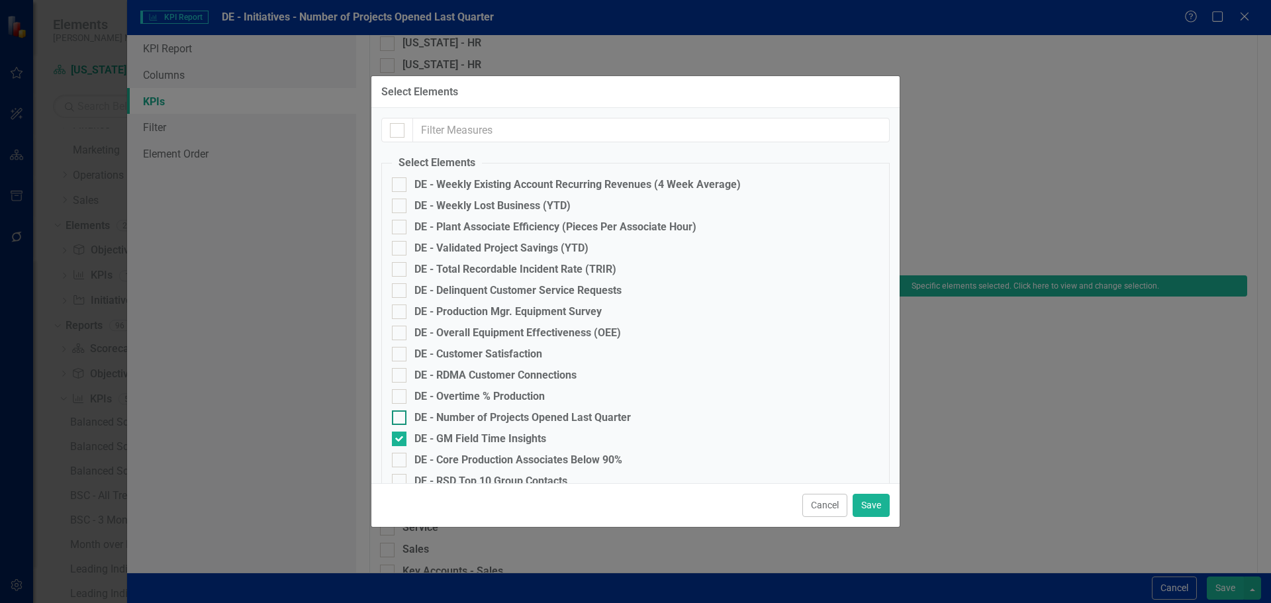
click at [498, 416] on div "DE - Number of Projects Opened Last Quarter" at bounding box center [522, 418] width 216 height 12
click at [400, 416] on input "DE - Number of Projects Opened Last Quarter" at bounding box center [396, 414] width 9 height 9
checkbox input "true"
click at [518, 436] on div "DE - GM Field Time Insights" at bounding box center [480, 439] width 132 height 12
click at [400, 436] on input "DE - GM Field Time Insights" at bounding box center [396, 435] width 9 height 9
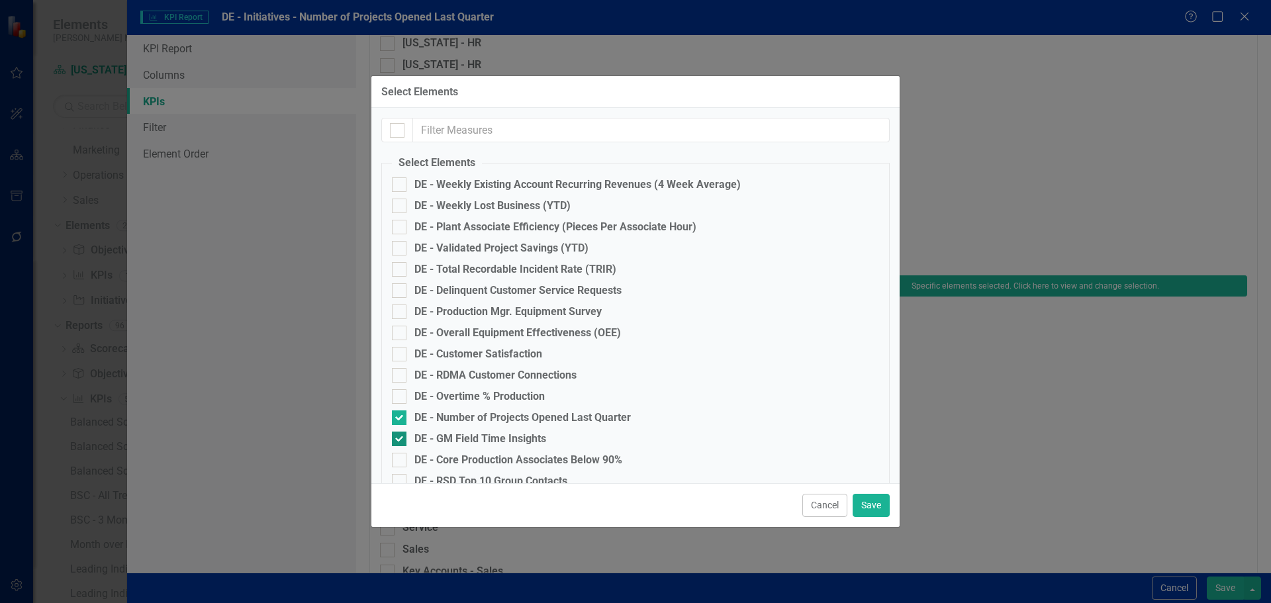
checkbox input "false"
click at [862, 499] on button "Save" at bounding box center [870, 505] width 37 height 23
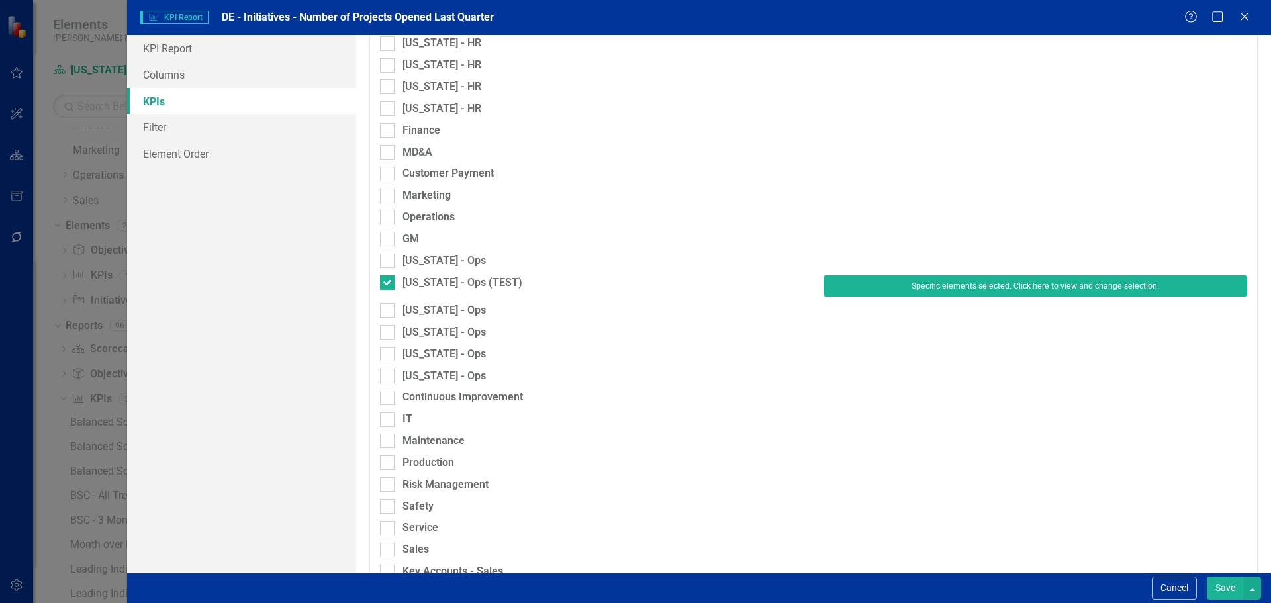
click at [1218, 588] on button "Save" at bounding box center [1224, 587] width 37 height 23
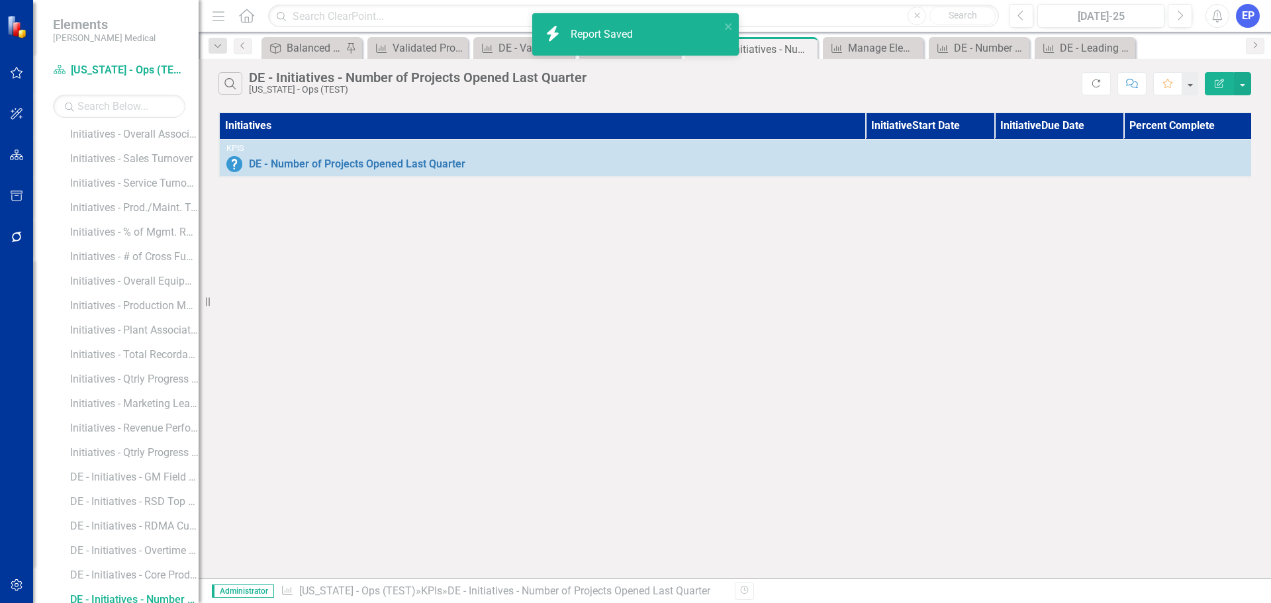
scroll to position [1314, 0]
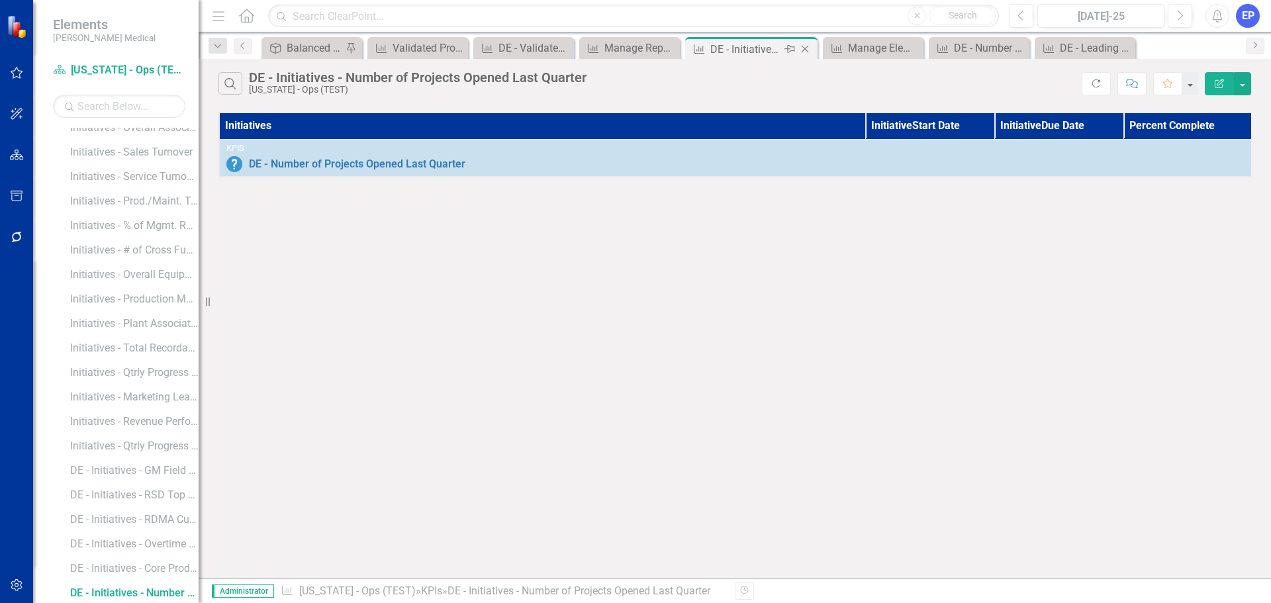
click at [805, 46] on icon "Close" at bounding box center [804, 49] width 13 height 11
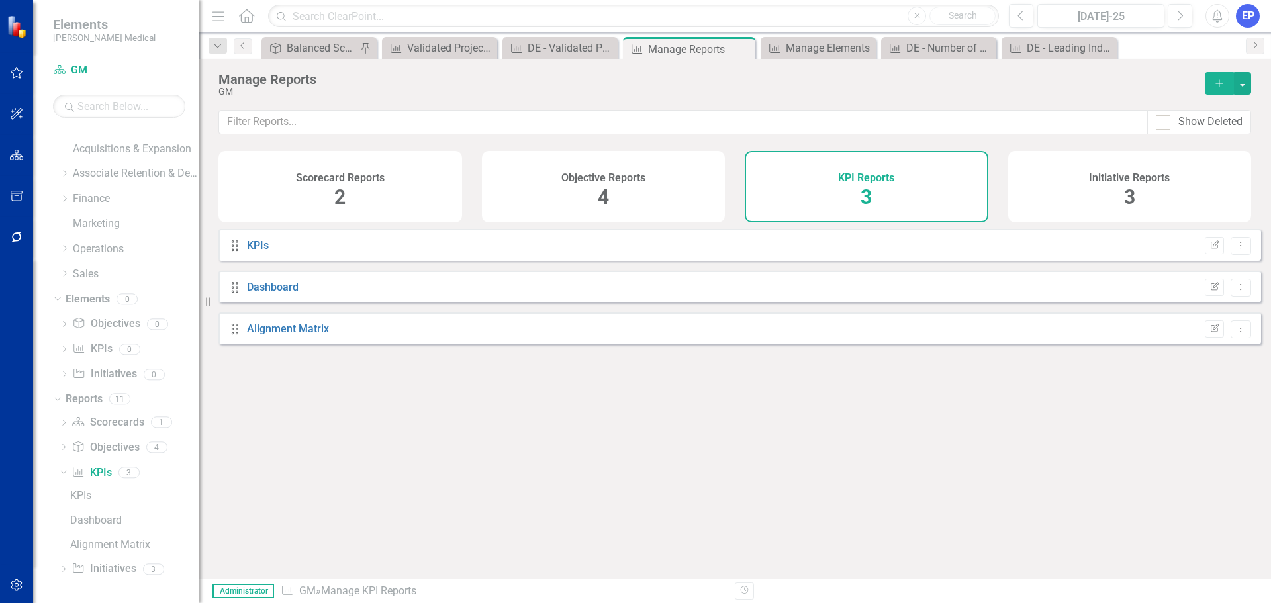
scroll to position [65, 0]
click at [744, 47] on icon "Close" at bounding box center [742, 49] width 13 height 11
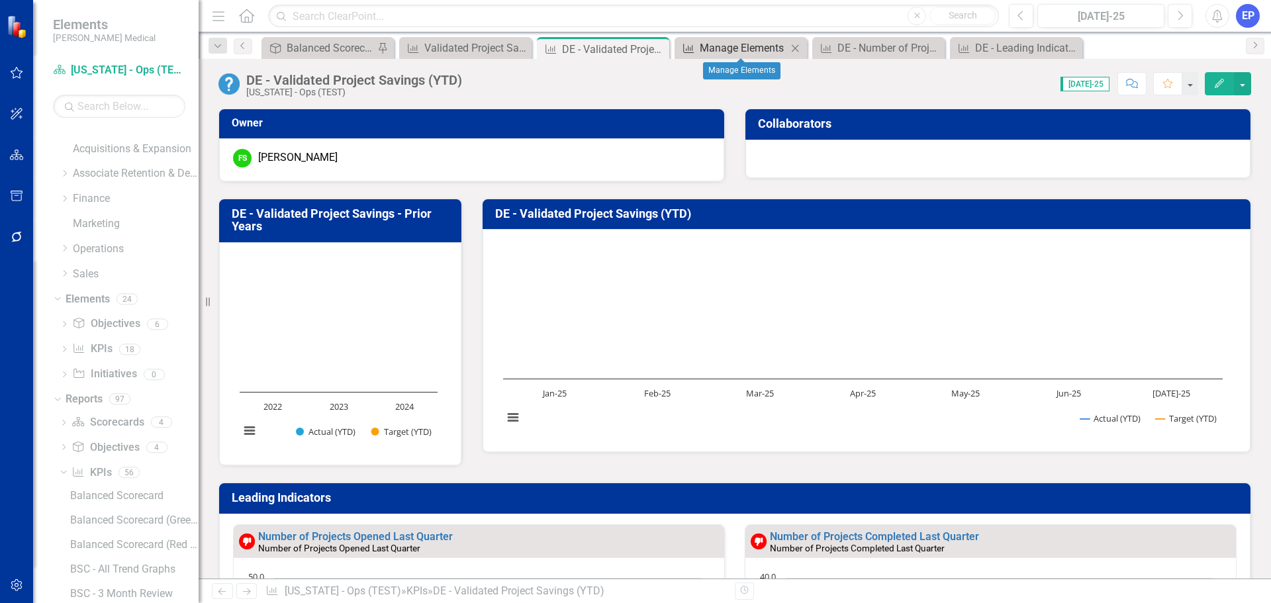
click at [739, 45] on div "Manage Elements" at bounding box center [742, 48] width 87 height 17
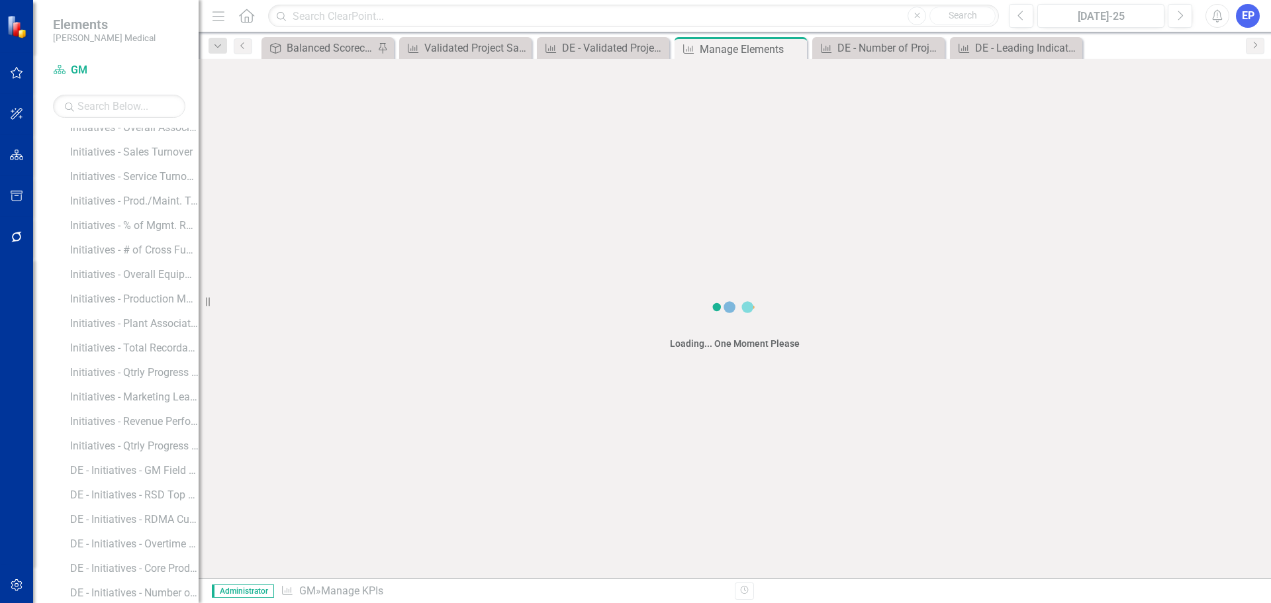
scroll to position [65, 0]
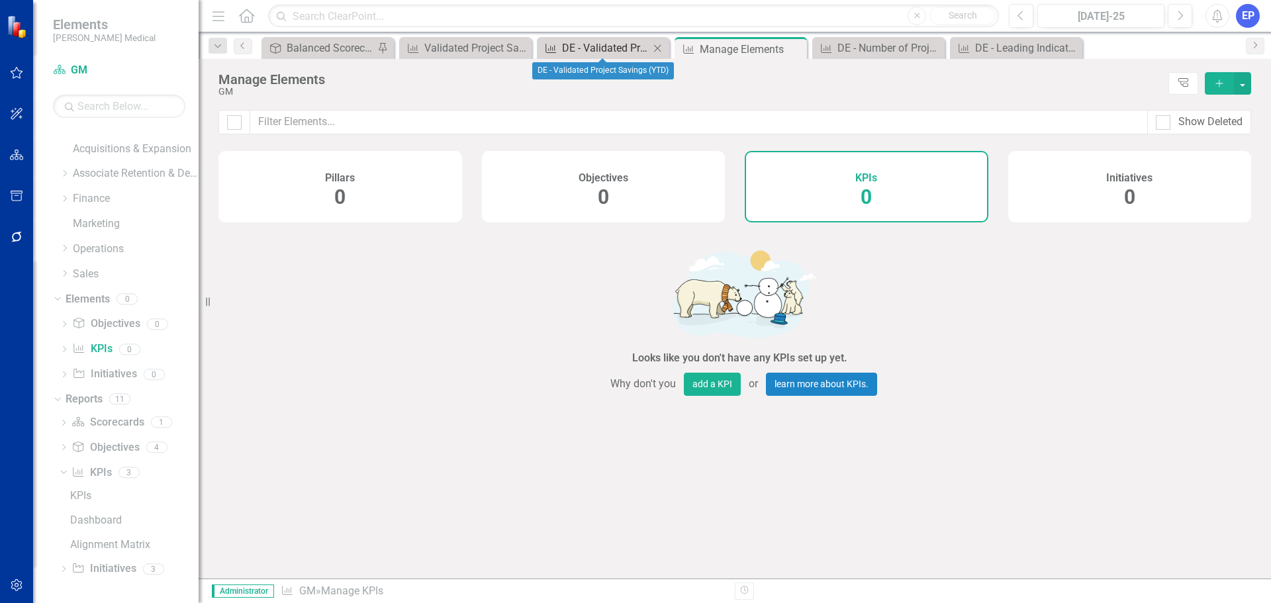
click at [626, 48] on div "DE - Validated Project Savings (YTD)" at bounding box center [605, 48] width 87 height 17
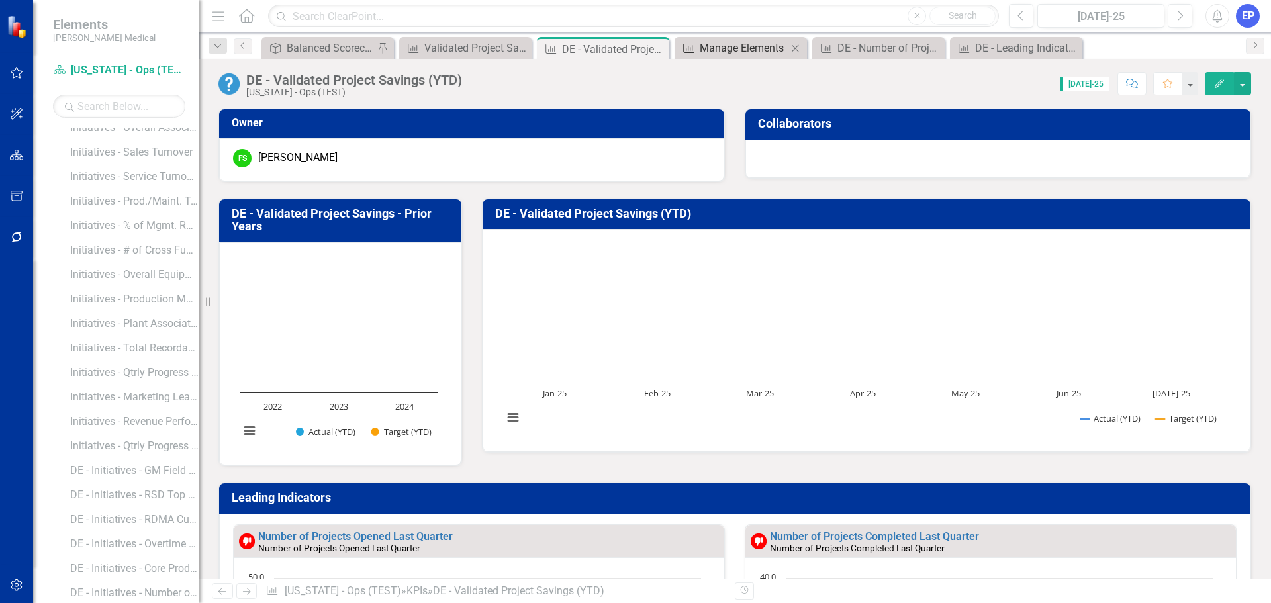
click at [734, 48] on div "Manage Elements" at bounding box center [742, 48] width 87 height 17
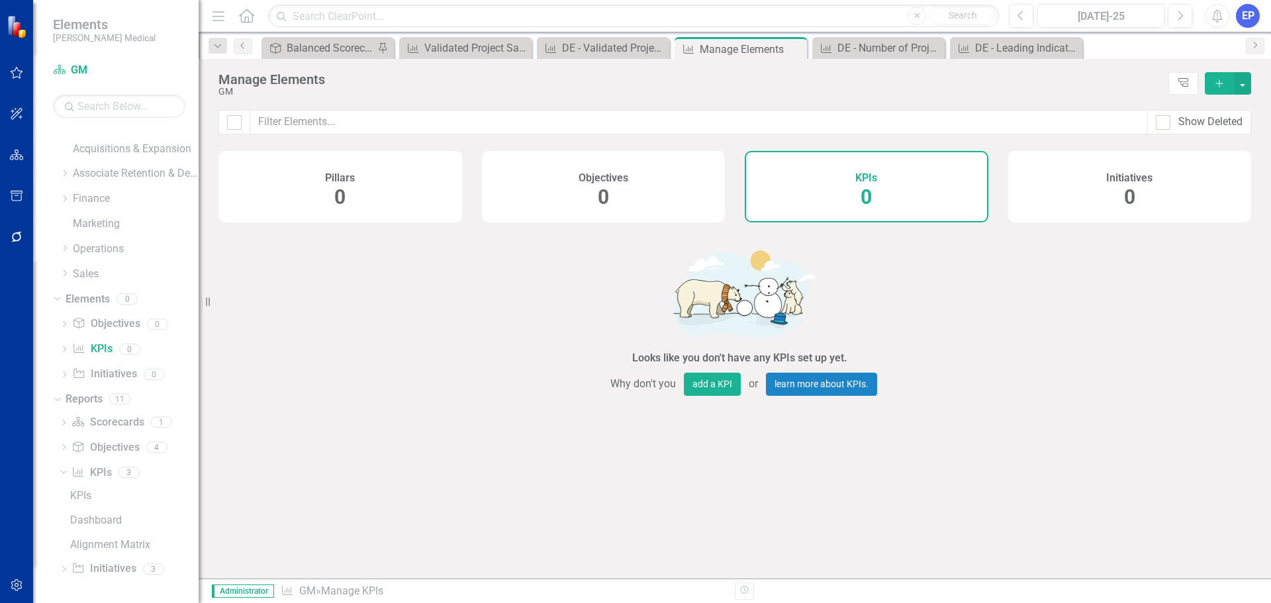
scroll to position [65, 0]
click at [872, 42] on div "DE - Number of Projects Opened Last Quarter" at bounding box center [880, 48] width 87 height 17
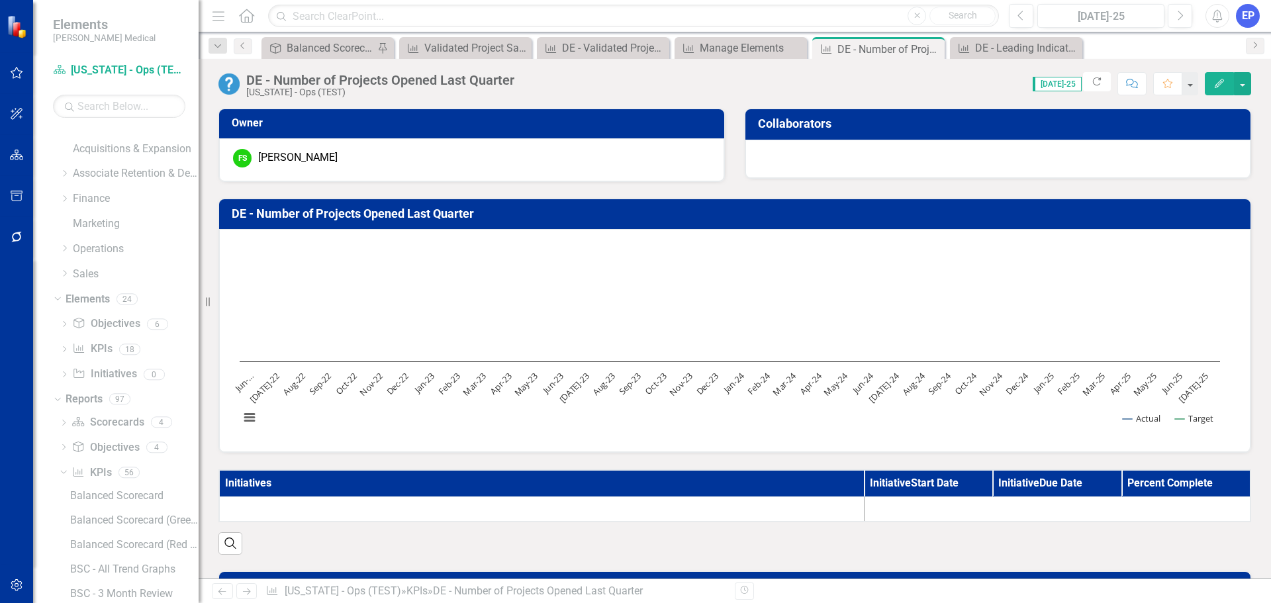
scroll to position [1314, 0]
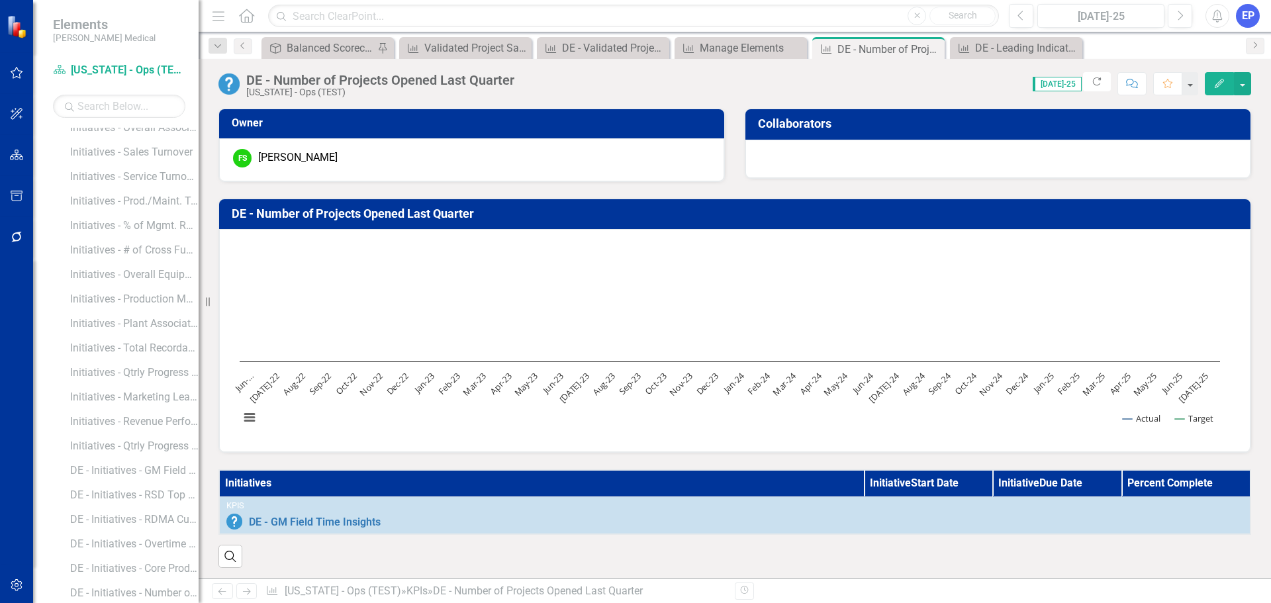
click at [640, 484] on th "Initiatives" at bounding box center [541, 483] width 645 height 26
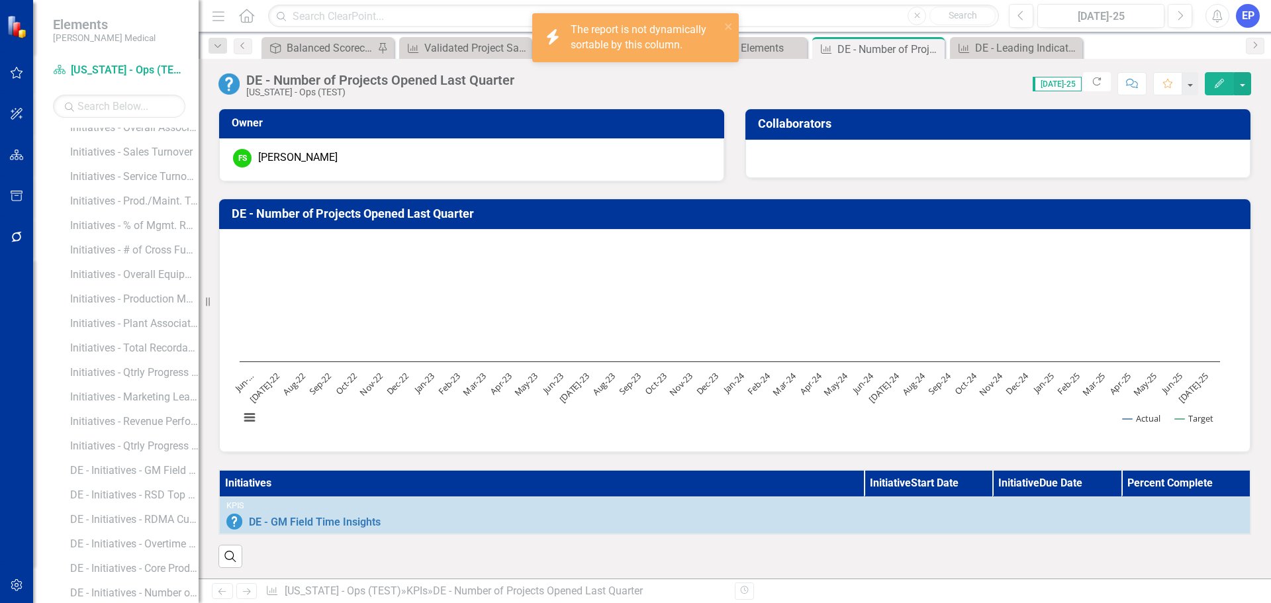
click at [640, 484] on th "Initiatives" at bounding box center [541, 483] width 645 height 26
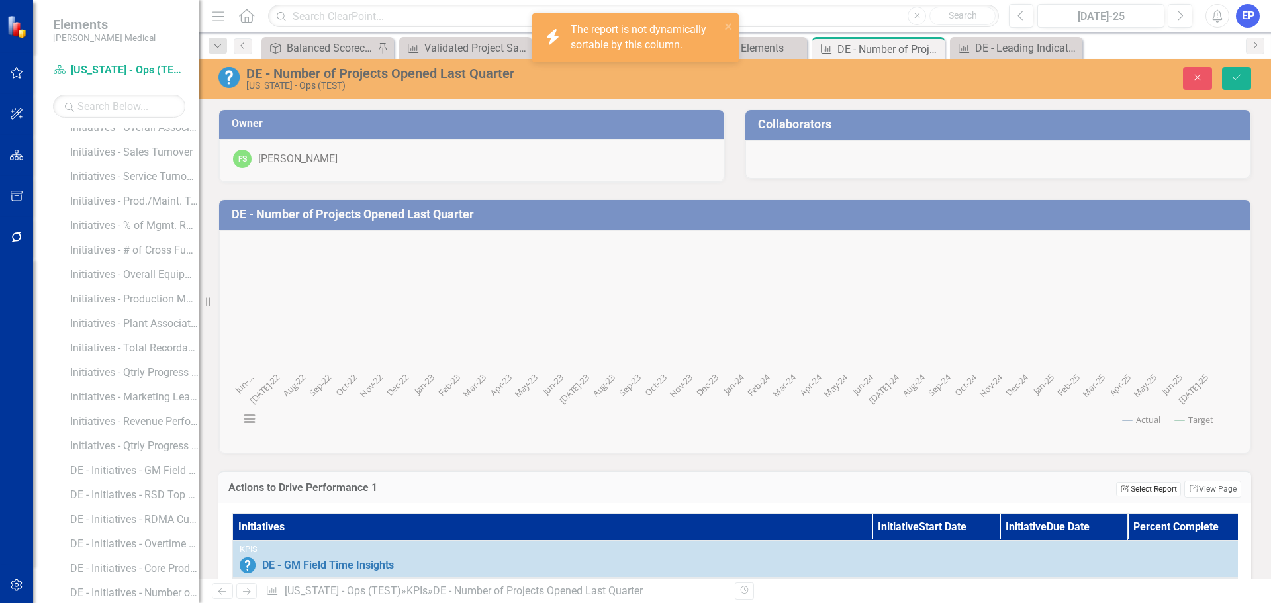
click at [1144, 488] on button "Edit Report Select Report" at bounding box center [1148, 489] width 64 height 15
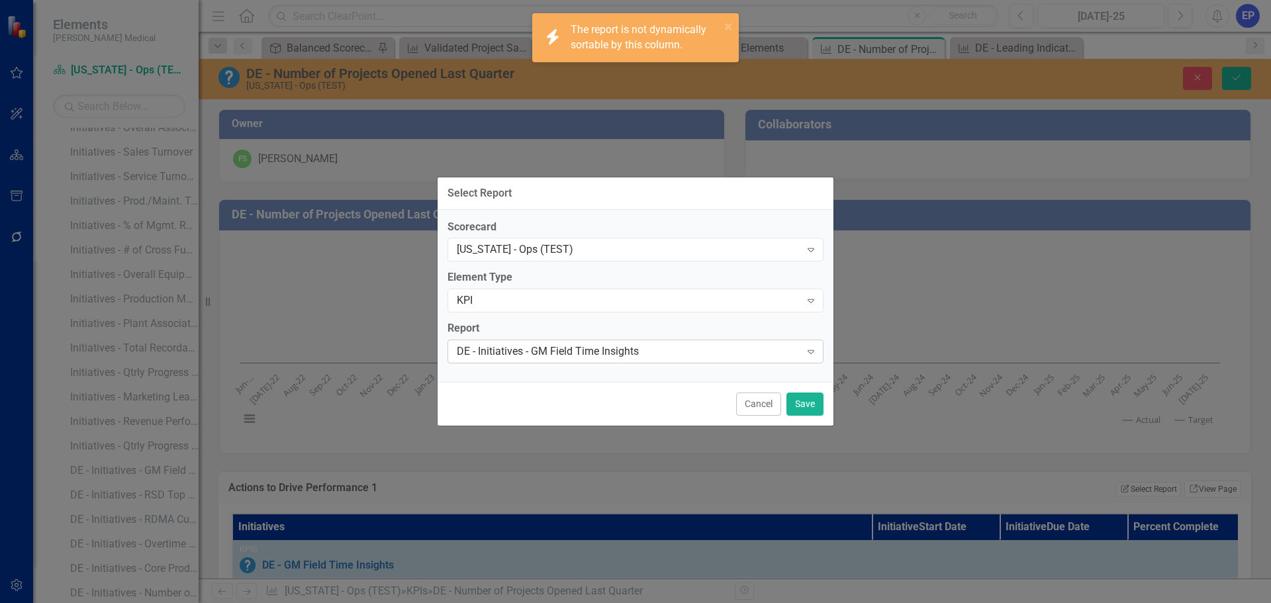
click at [602, 342] on div "DE - Initiatives - GM Field Time Insights Expand" at bounding box center [635, 351] width 376 height 24
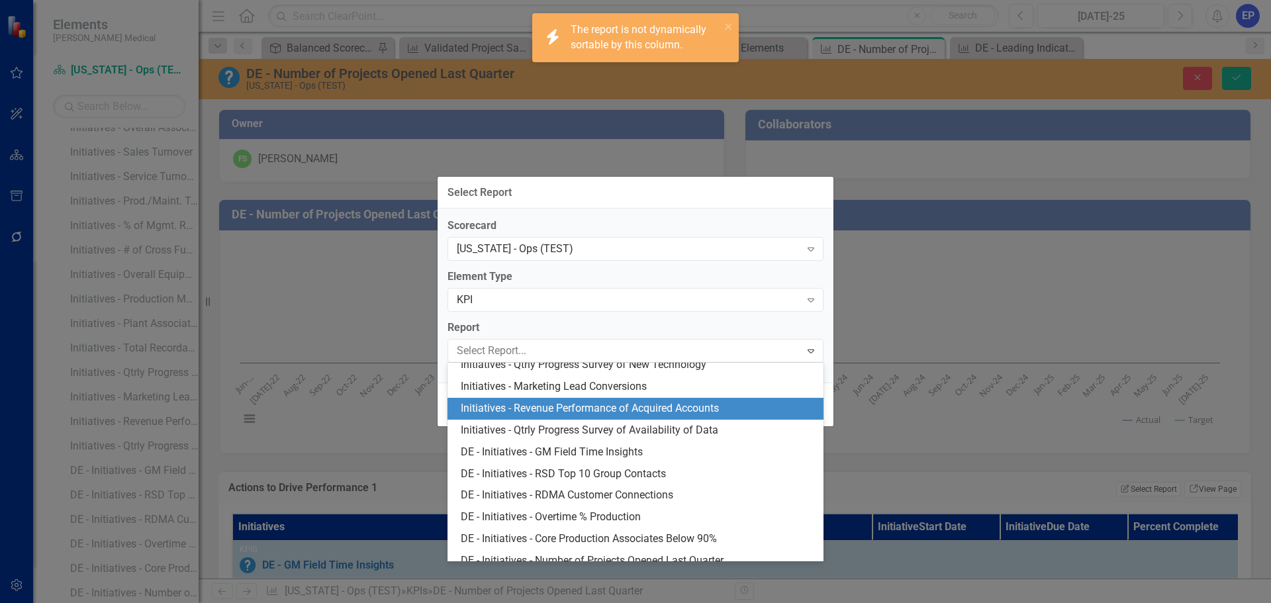
scroll to position [1018, 0]
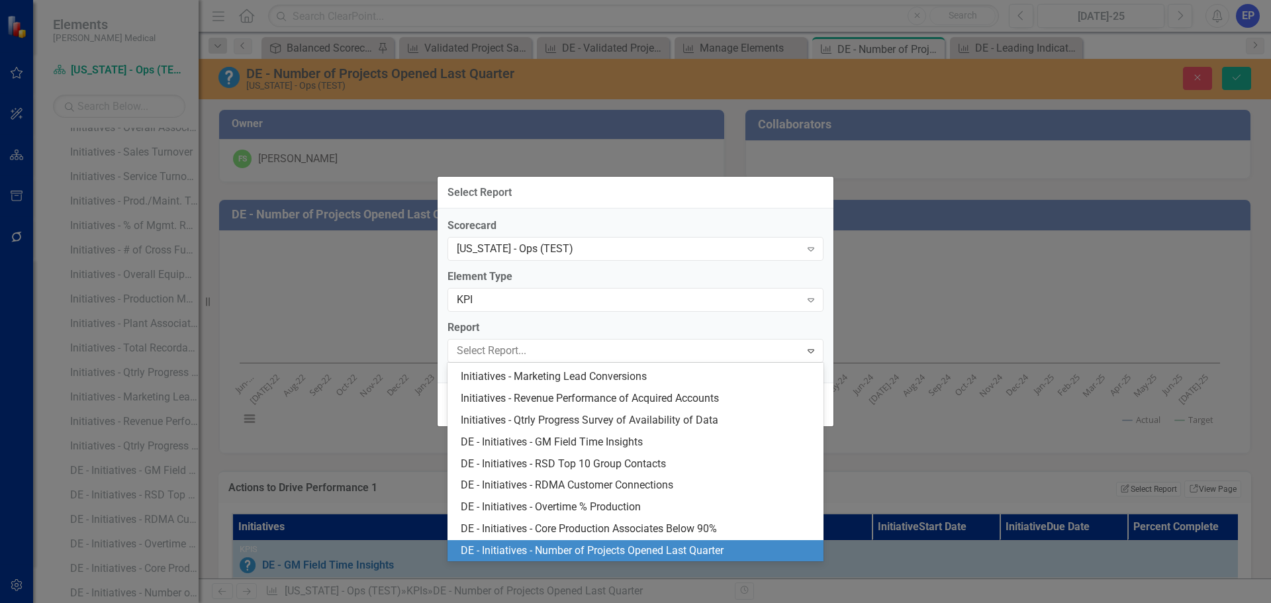
click at [599, 549] on div "DE - Initiatives - Number of Projects Opened Last Quarter" at bounding box center [638, 550] width 355 height 15
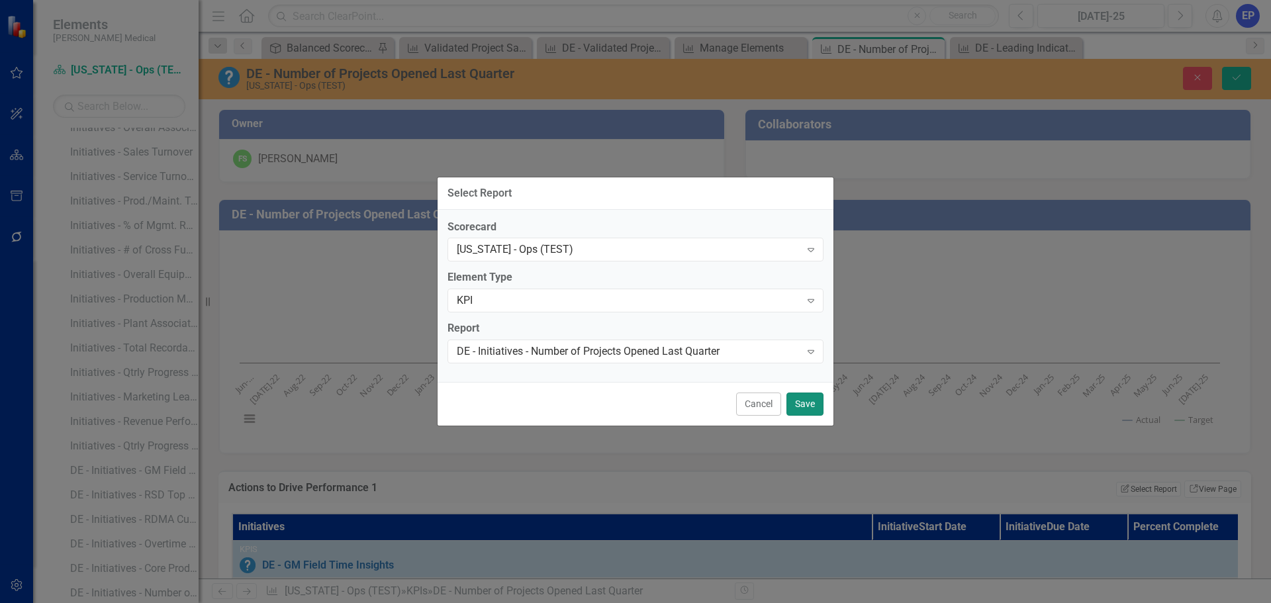
click at [813, 405] on button "Save" at bounding box center [804, 403] width 37 height 23
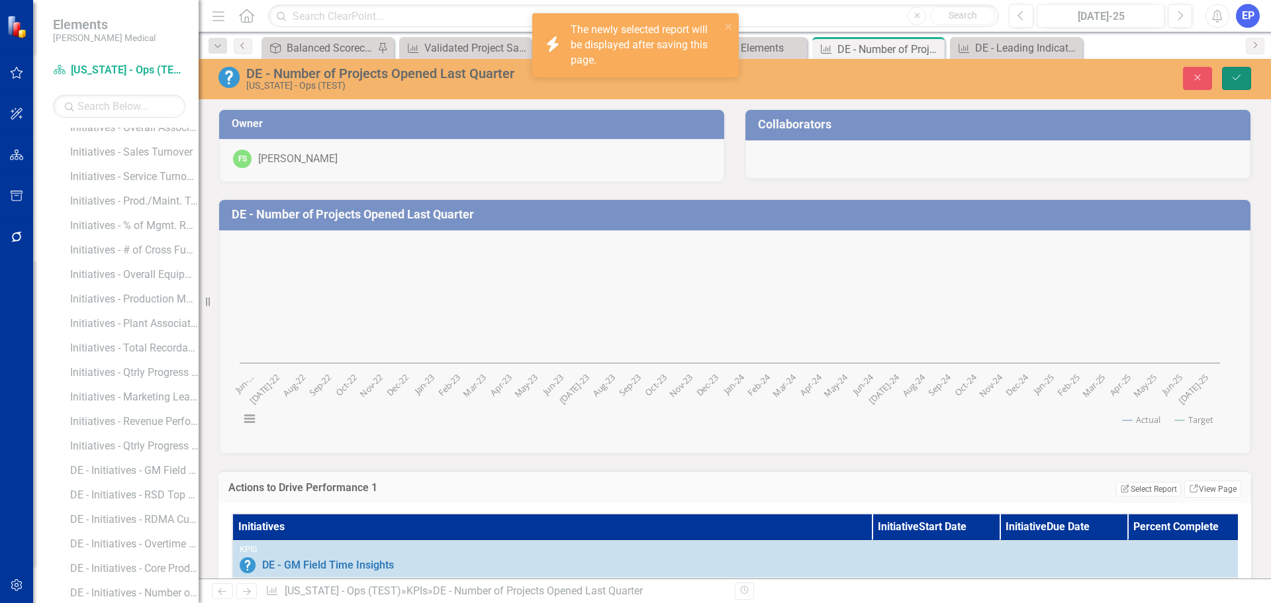
click at [1239, 69] on button "Save" at bounding box center [1236, 78] width 29 height 23
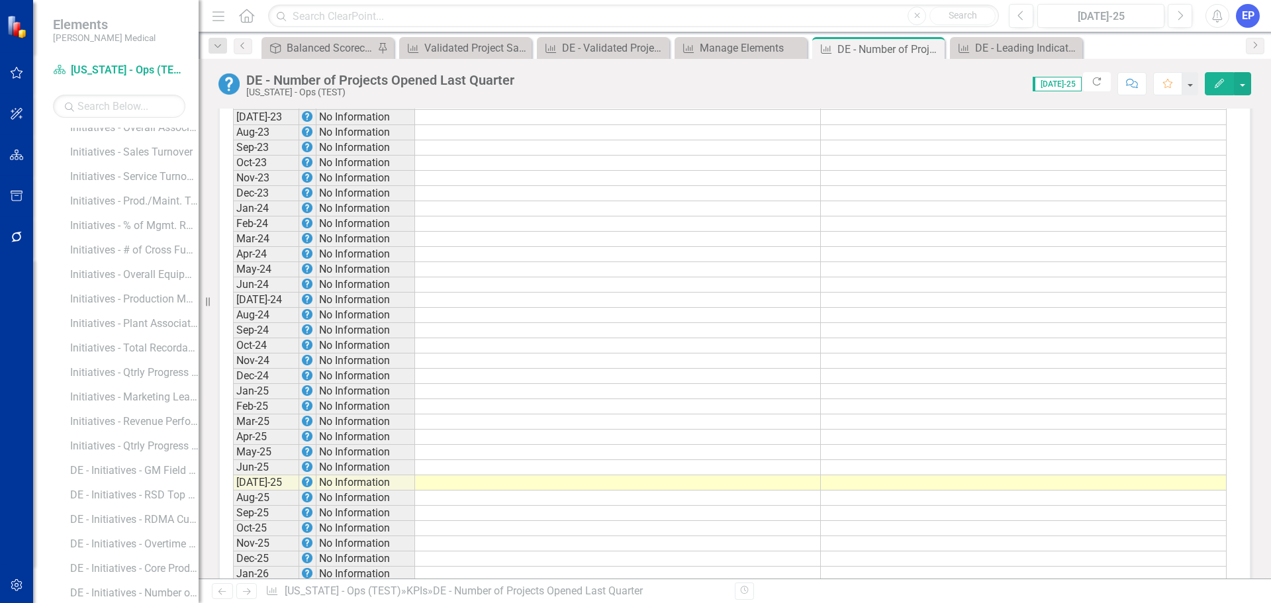
scroll to position [1376, 0]
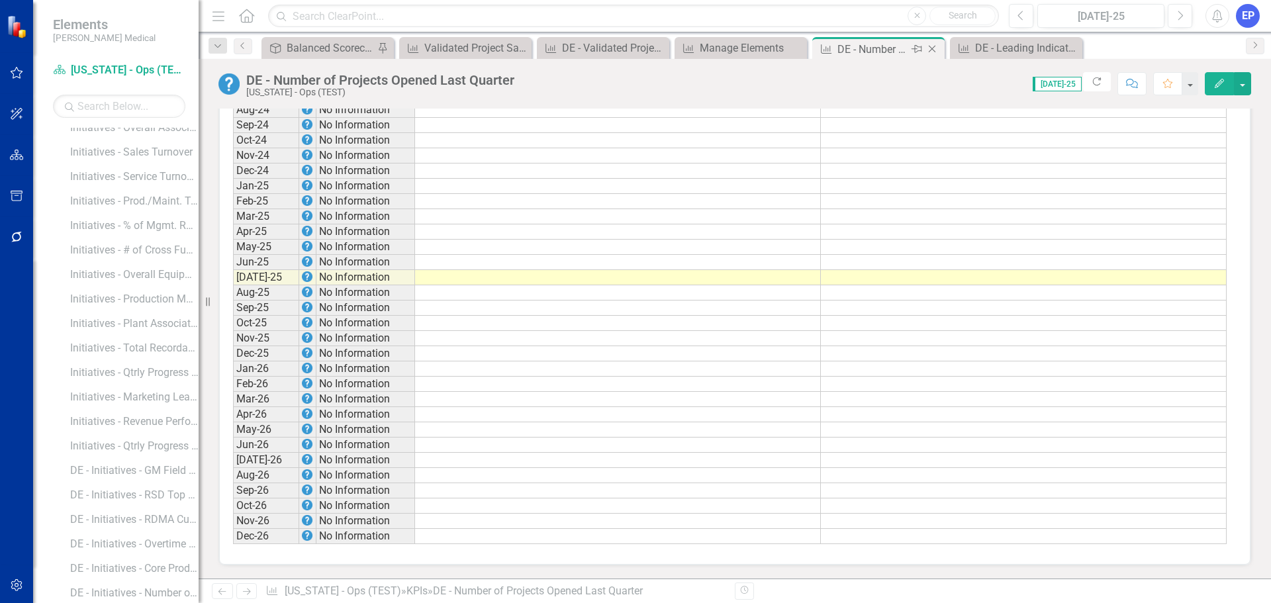
click at [934, 48] on icon "Close" at bounding box center [931, 49] width 13 height 11
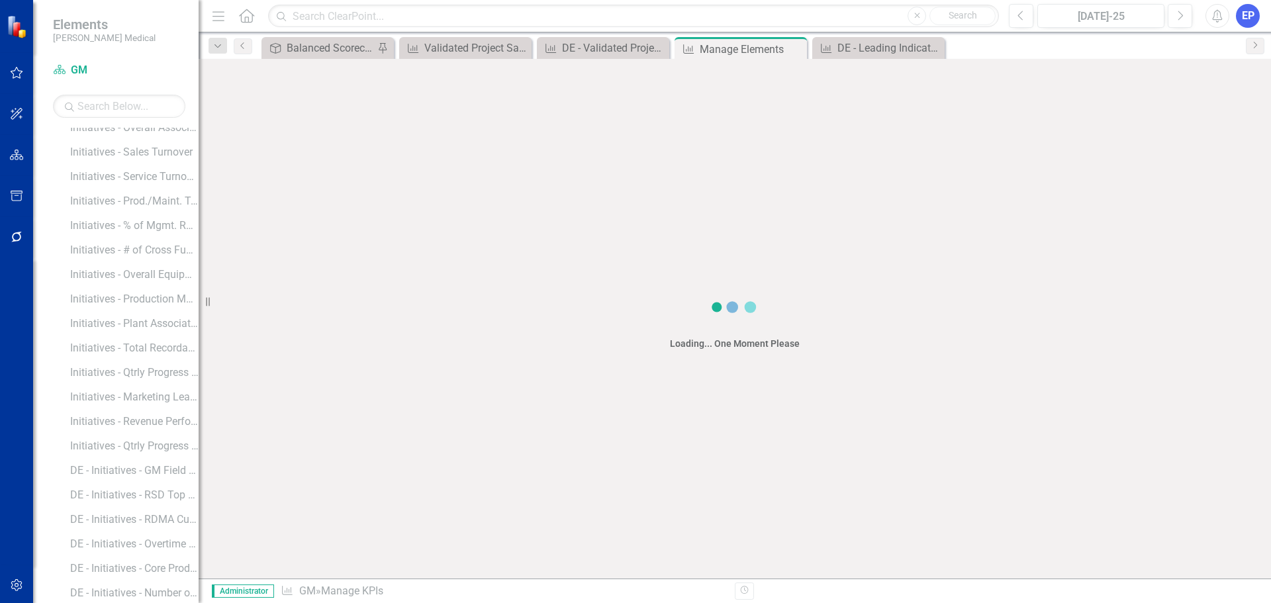
scroll to position [65, 0]
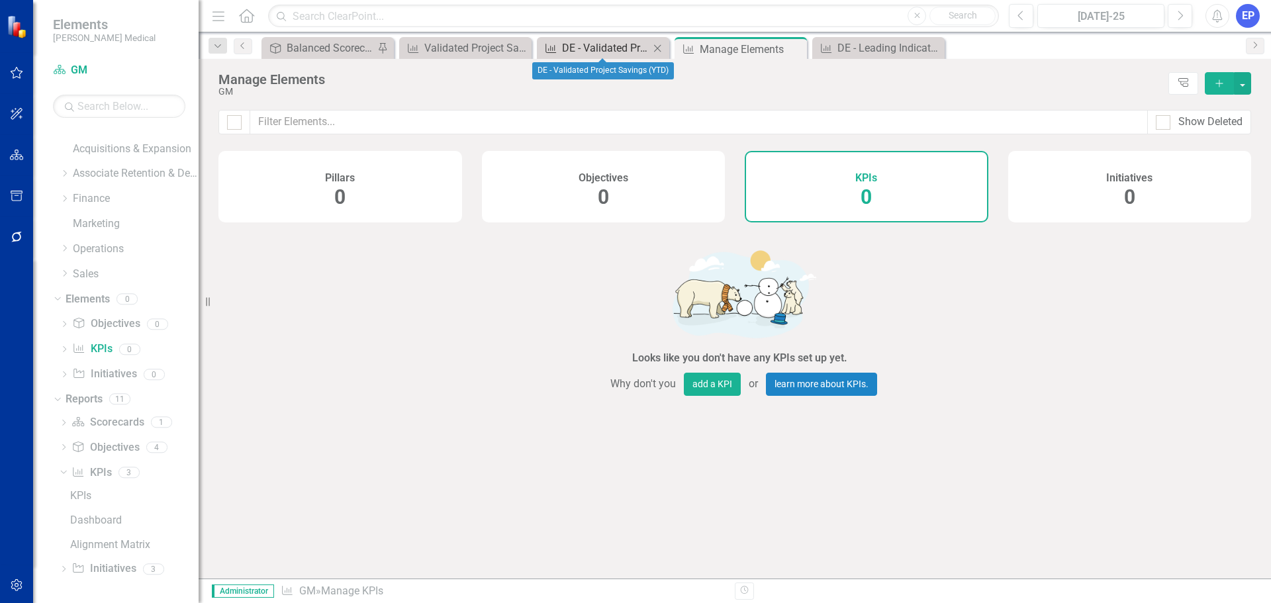
click at [621, 49] on div "DE - Validated Project Savings (YTD)" at bounding box center [605, 48] width 87 height 17
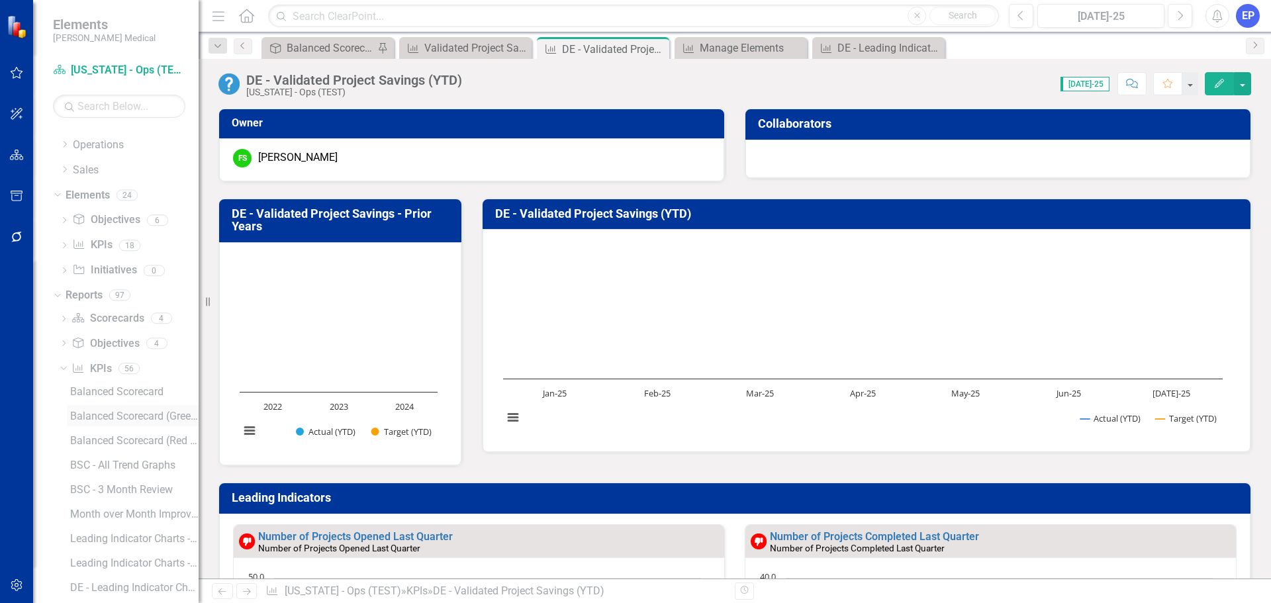
scroll to position [123, 0]
click at [81, 287] on icon "KPI" at bounding box center [78, 290] width 13 height 11
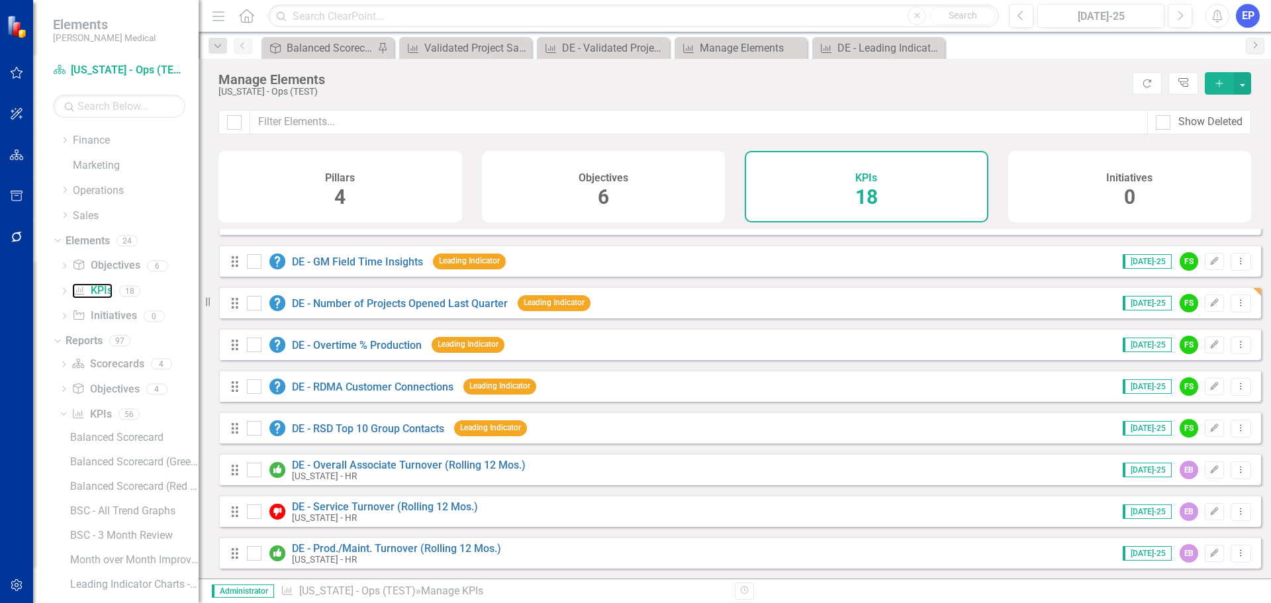
scroll to position [411, 0]
click at [312, 301] on link "DE - Number of Projects Opened Last Quarter" at bounding box center [400, 303] width 216 height 13
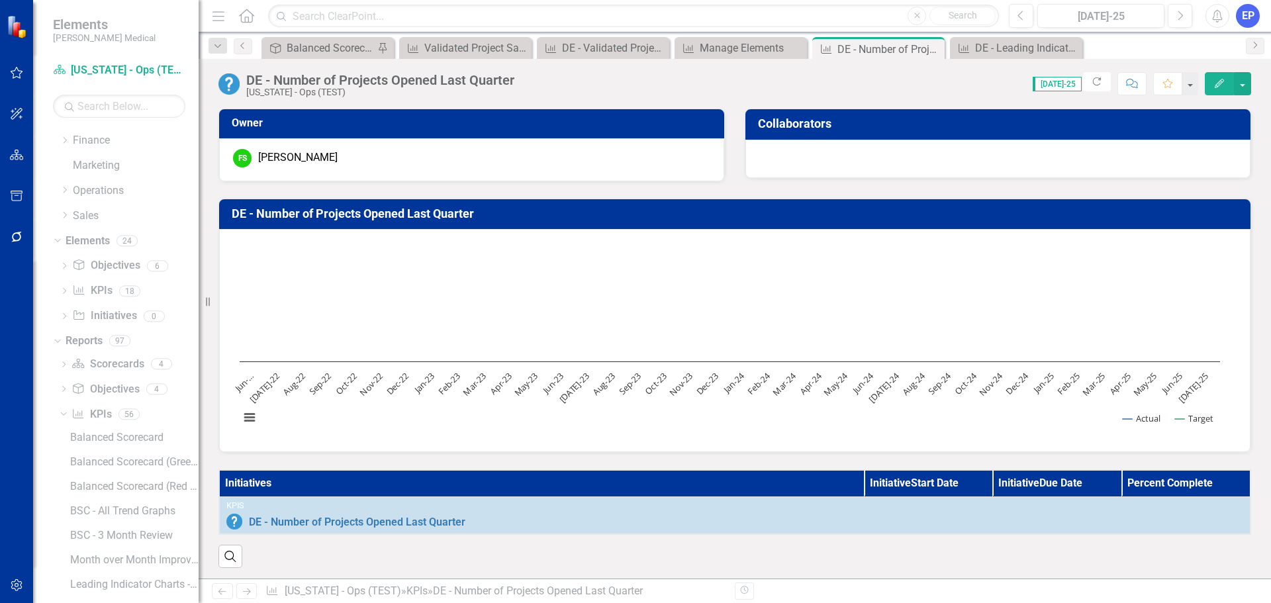
click at [1223, 79] on icon "Edit" at bounding box center [1219, 83] width 12 height 9
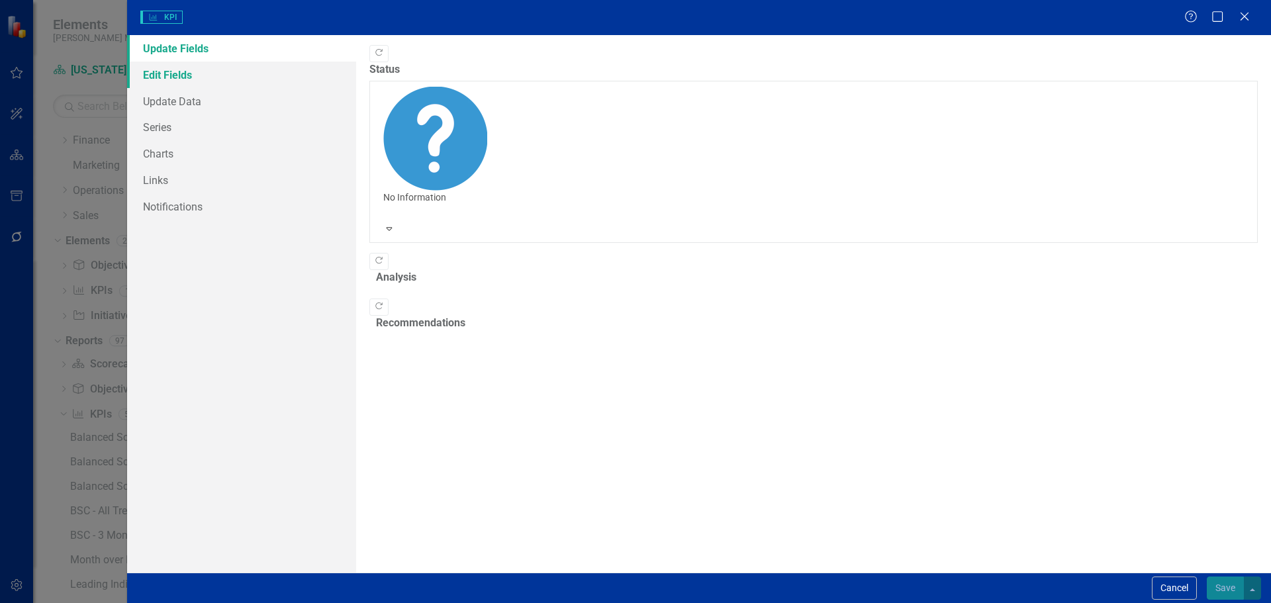
click at [189, 77] on link "Edit Fields" at bounding box center [241, 75] width 229 height 26
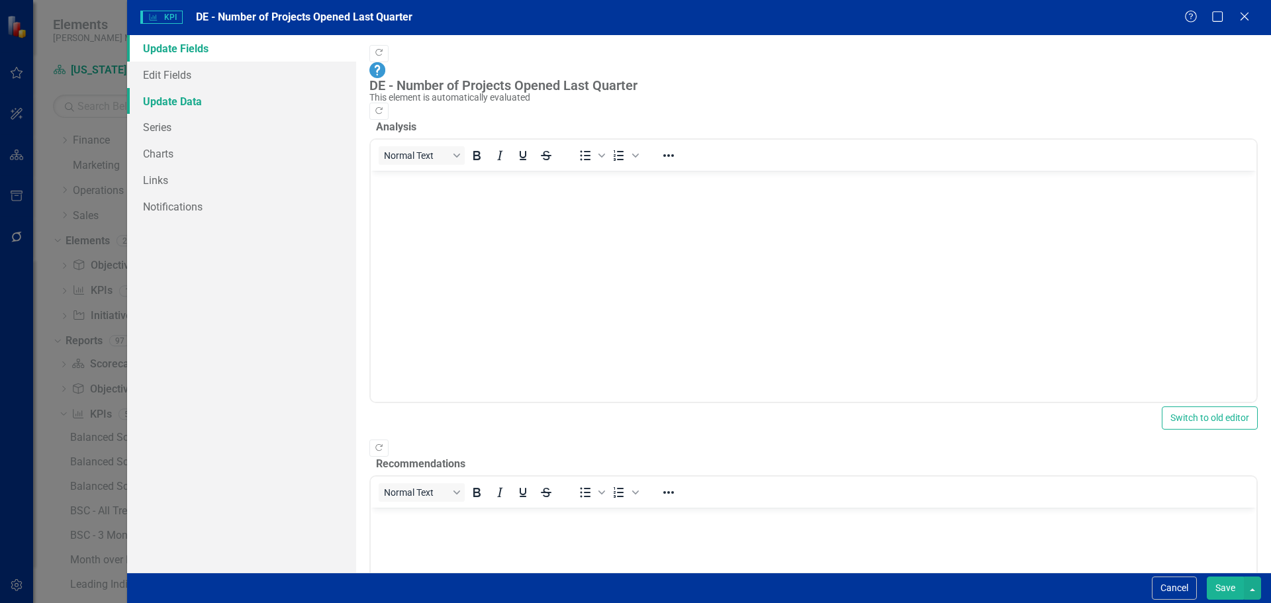
click at [186, 95] on link "Update Data" at bounding box center [241, 101] width 229 height 26
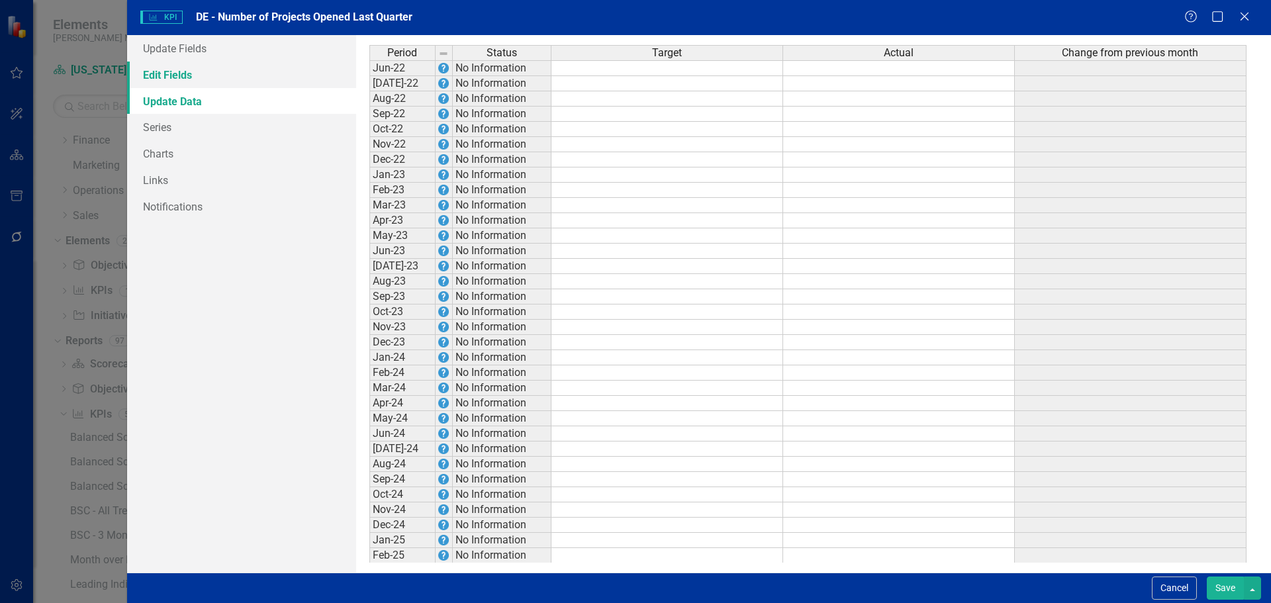
click at [185, 74] on link "Edit Fields" at bounding box center [241, 75] width 229 height 26
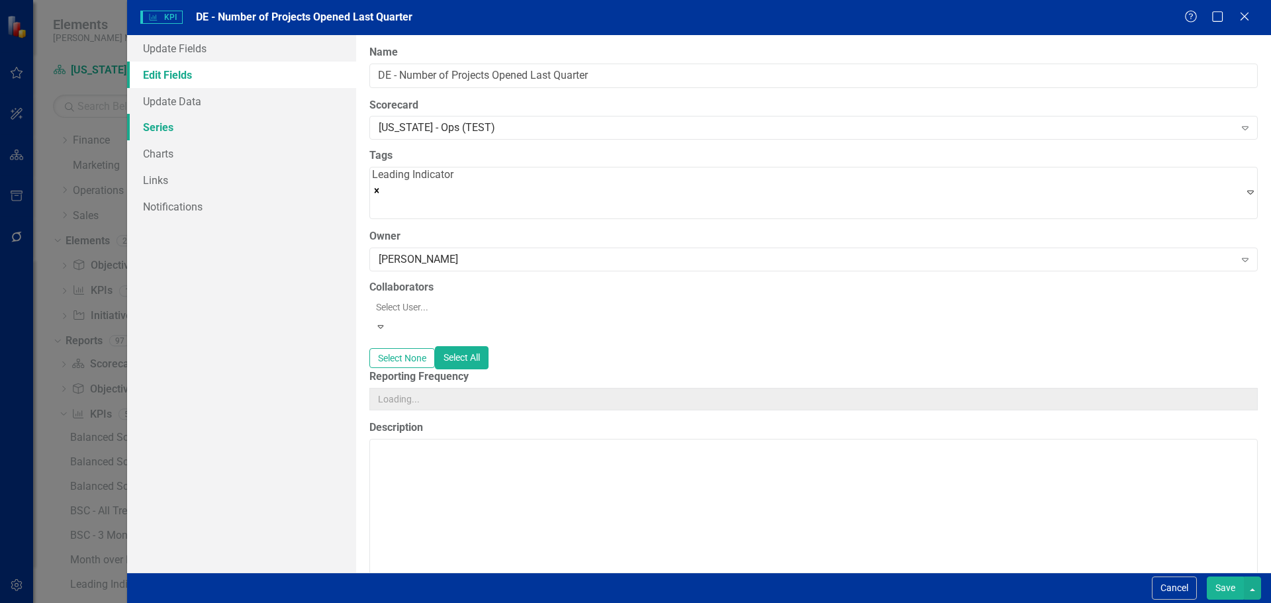
click at [167, 120] on link "Series" at bounding box center [241, 127] width 229 height 26
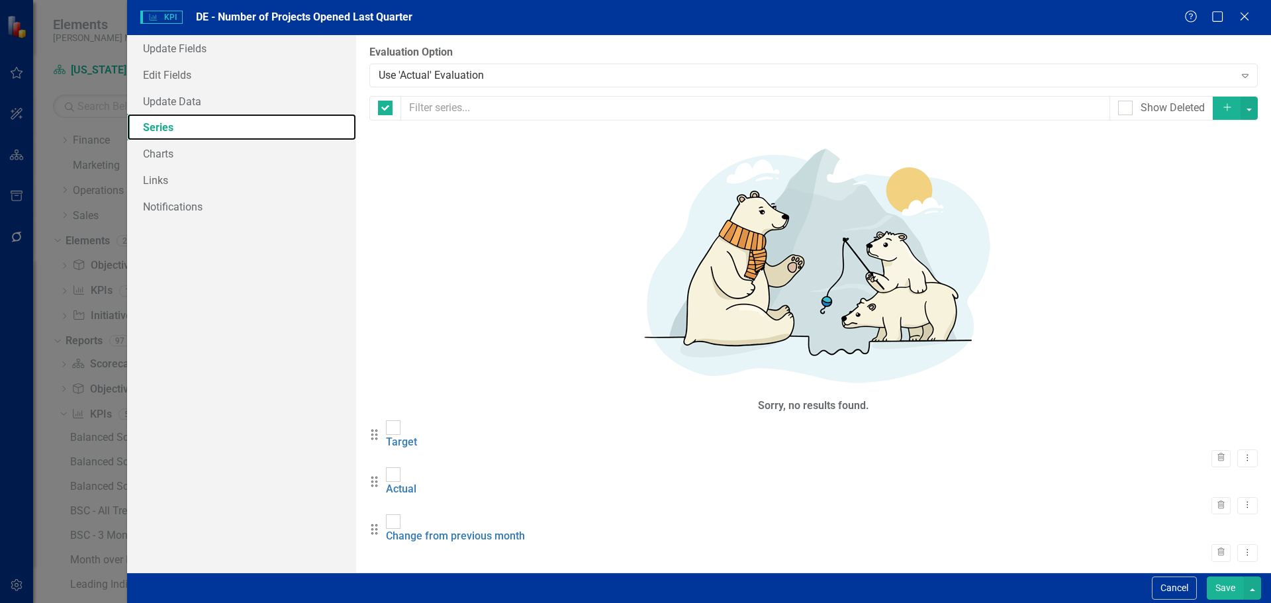
checkbox input "false"
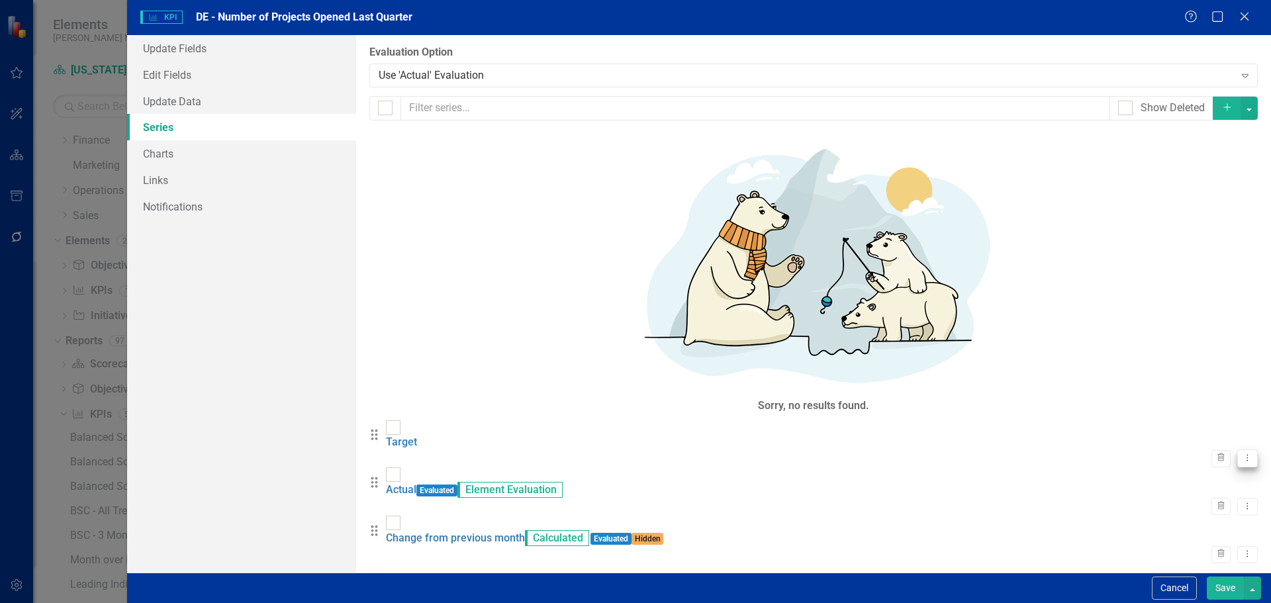
click at [1237, 449] on button "Dropdown Menu" at bounding box center [1247, 458] width 21 height 18
click at [1134, 173] on link "Edit Edit Measure Series" at bounding box center [1171, 168] width 150 height 24
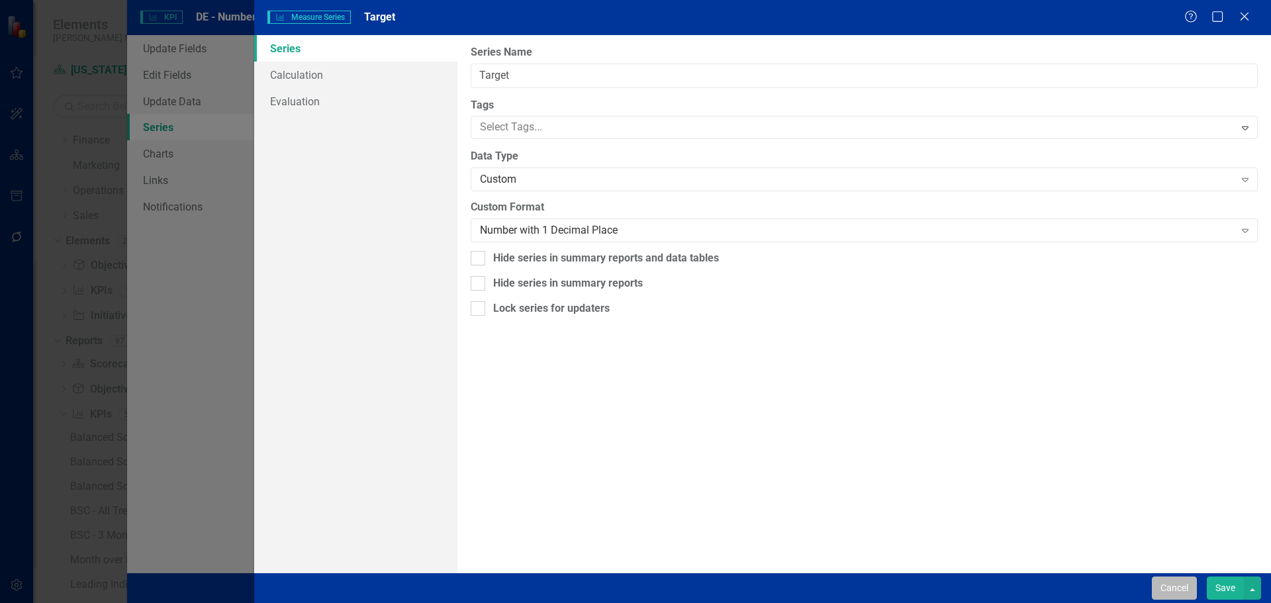
click at [1167, 585] on button "Cancel" at bounding box center [1173, 587] width 45 height 23
click at [1168, 585] on button "Cancel" at bounding box center [1173, 587] width 45 height 23
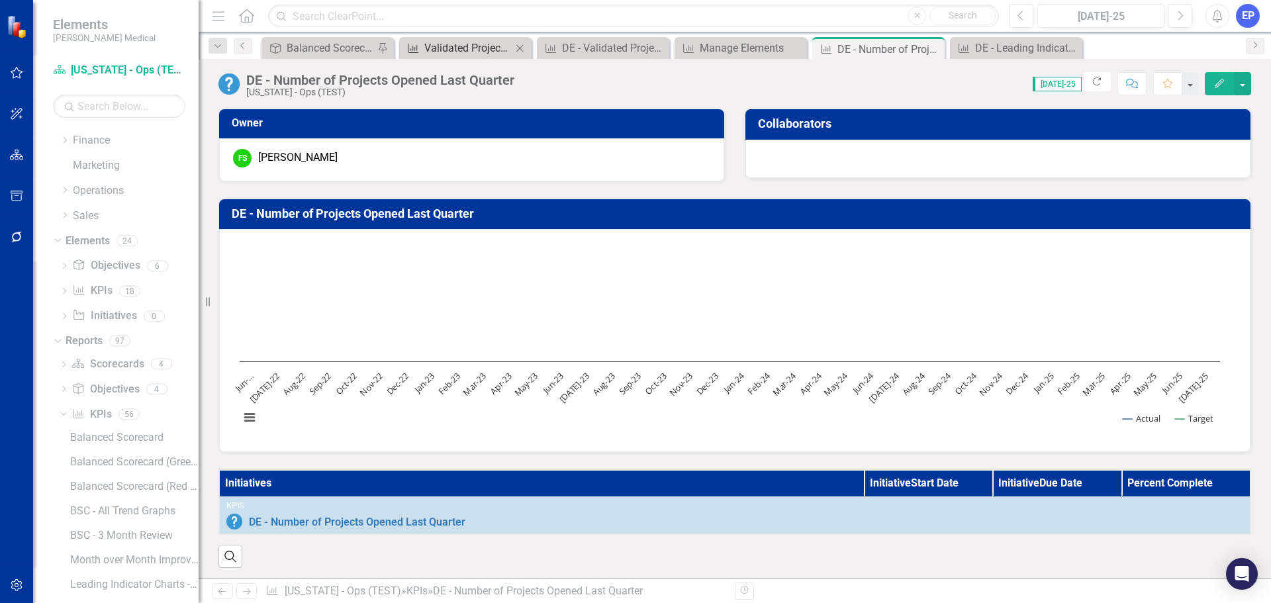
click at [462, 40] on div "Validated Project Savings (YTD)" at bounding box center [467, 48] width 87 height 17
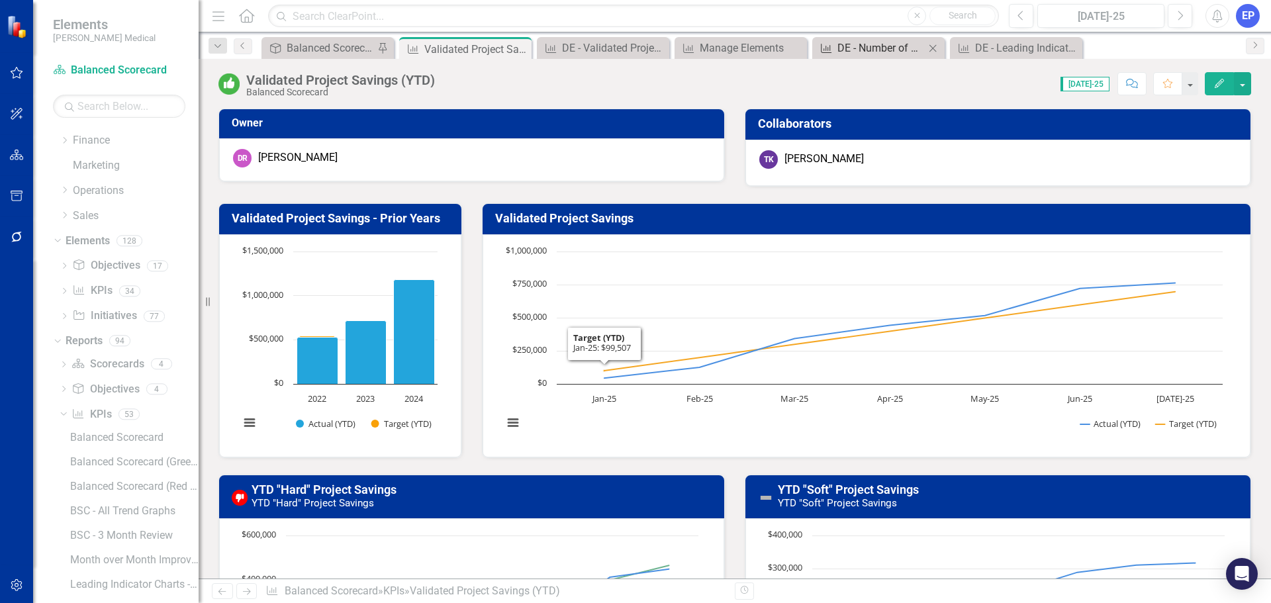
click at [846, 52] on div "DE - Number of Projects Opened Last Quarter" at bounding box center [880, 48] width 87 height 17
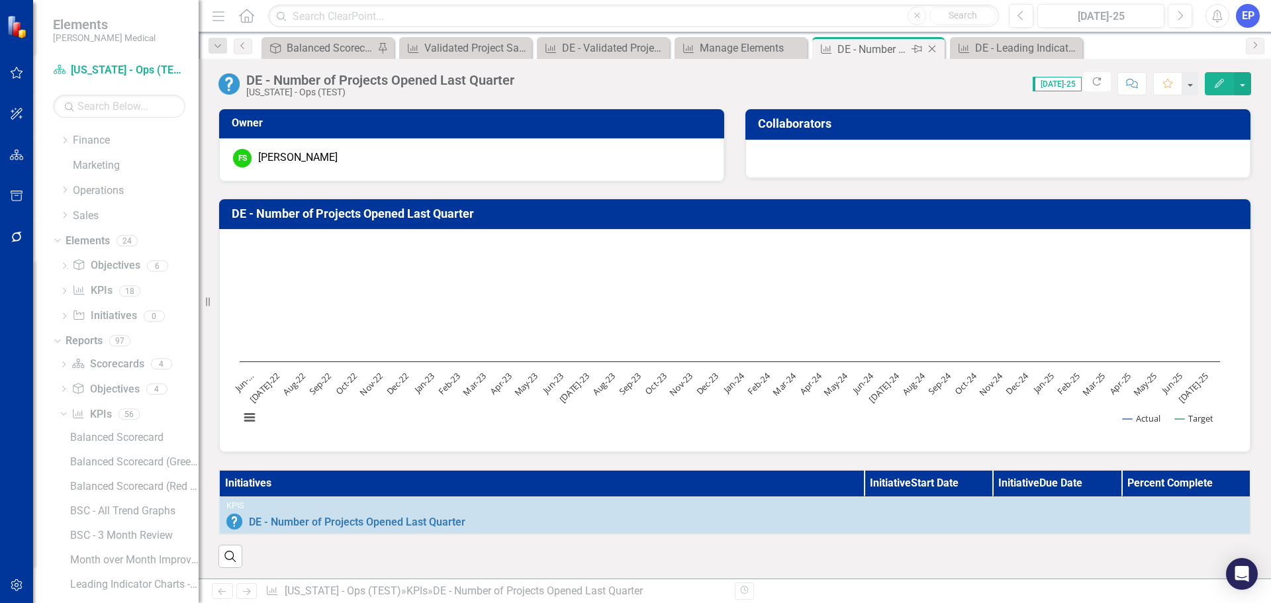
click at [933, 48] on icon "Close" at bounding box center [931, 49] width 13 height 11
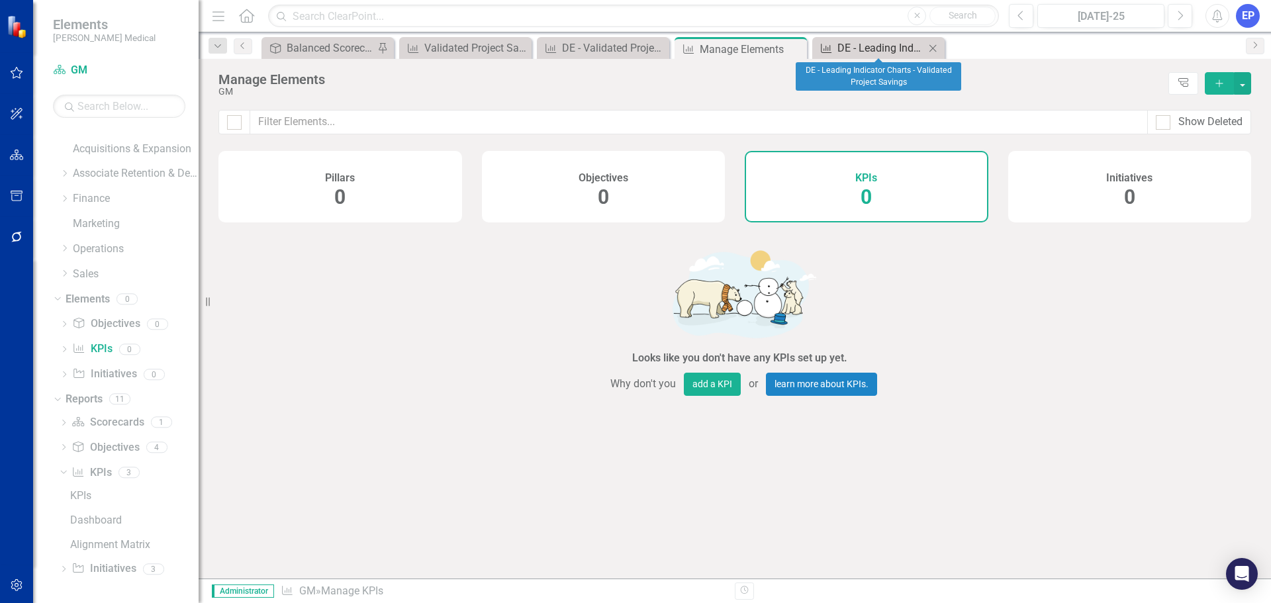
click at [881, 48] on div "DE - Leading Indicator Charts - Validated Project Savings" at bounding box center [880, 48] width 87 height 17
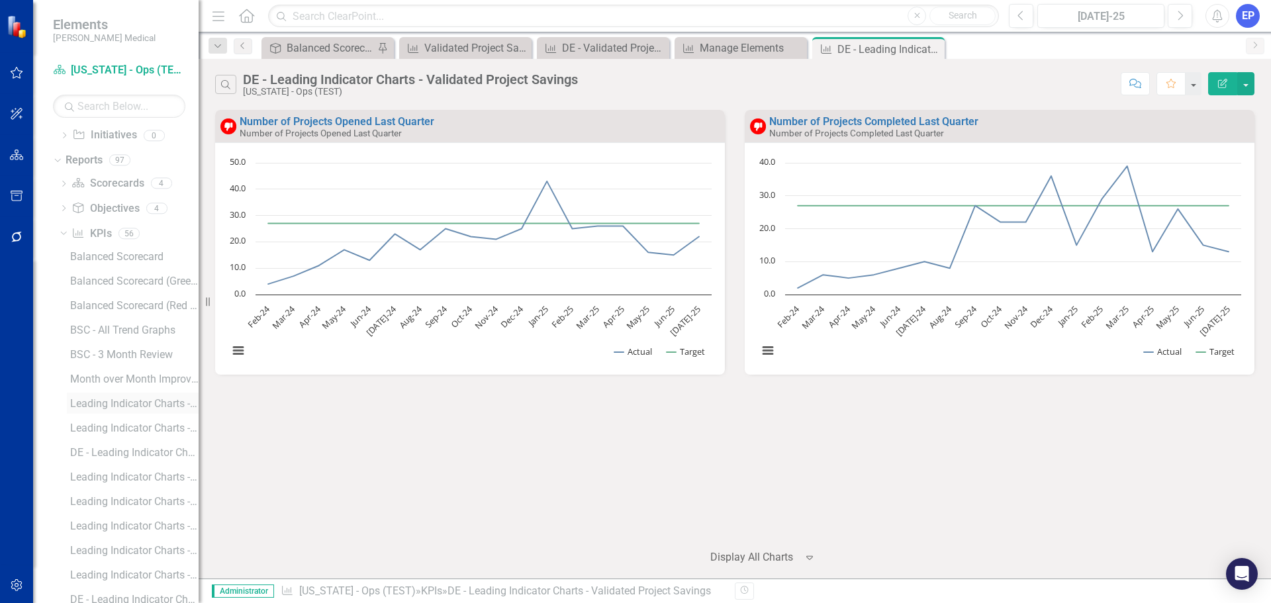
scroll to position [227, 0]
click at [101, 183] on link "KPI KPIs" at bounding box center [92, 186] width 40 height 15
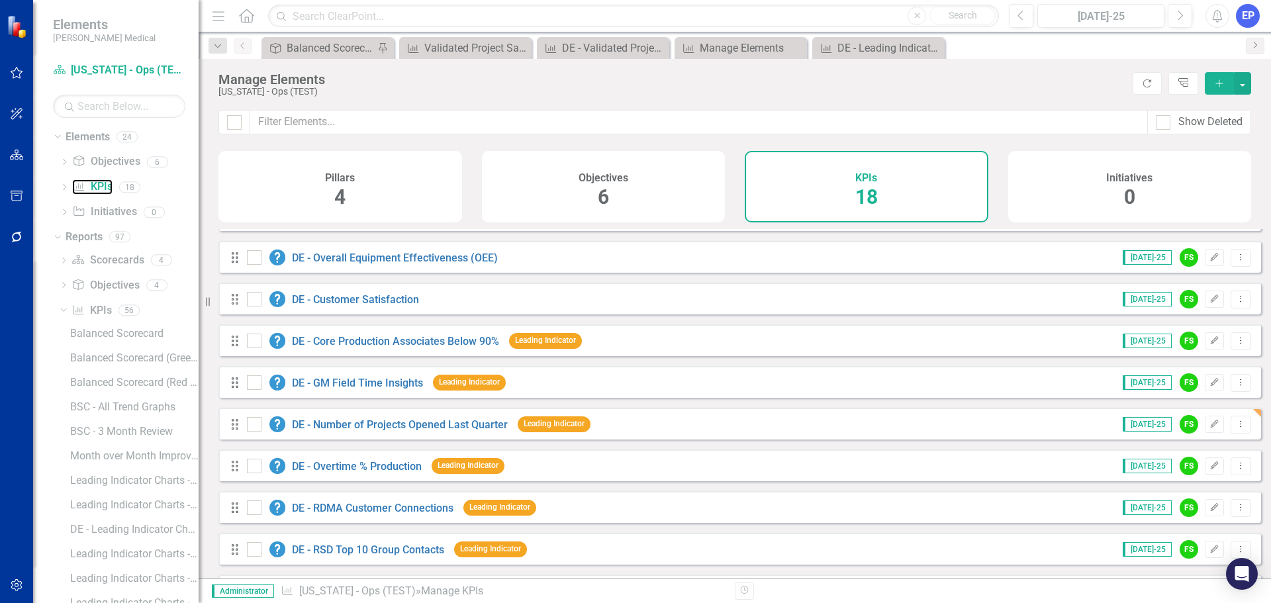
scroll to position [279, 0]
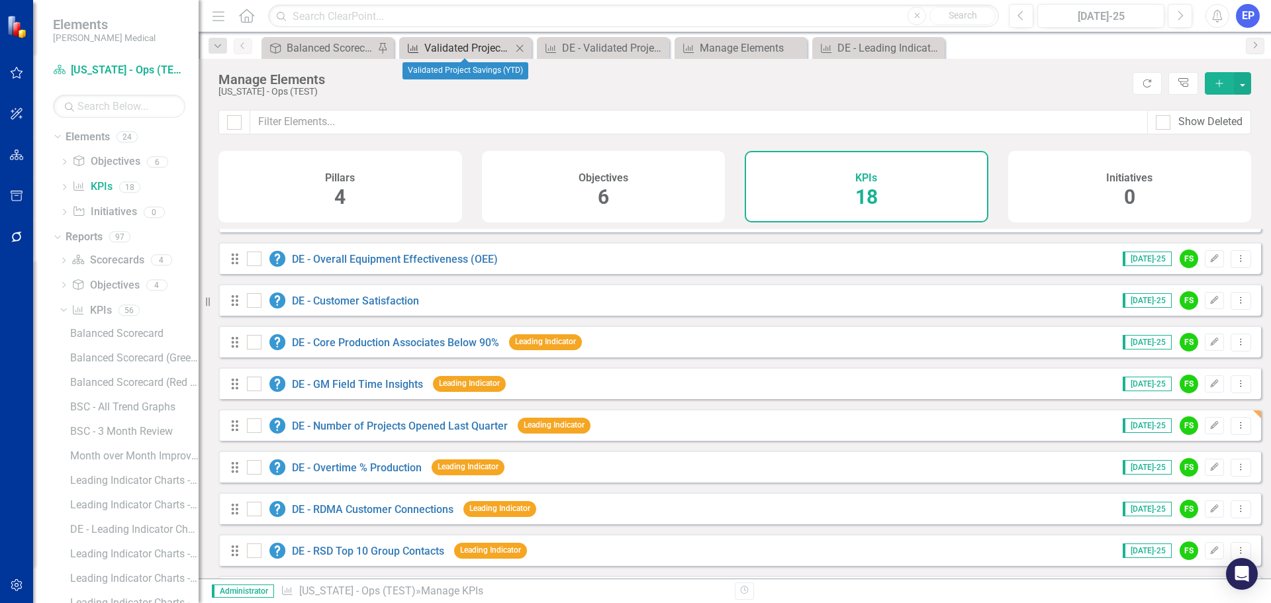
click at [464, 48] on div "Validated Project Savings (YTD)" at bounding box center [467, 48] width 87 height 17
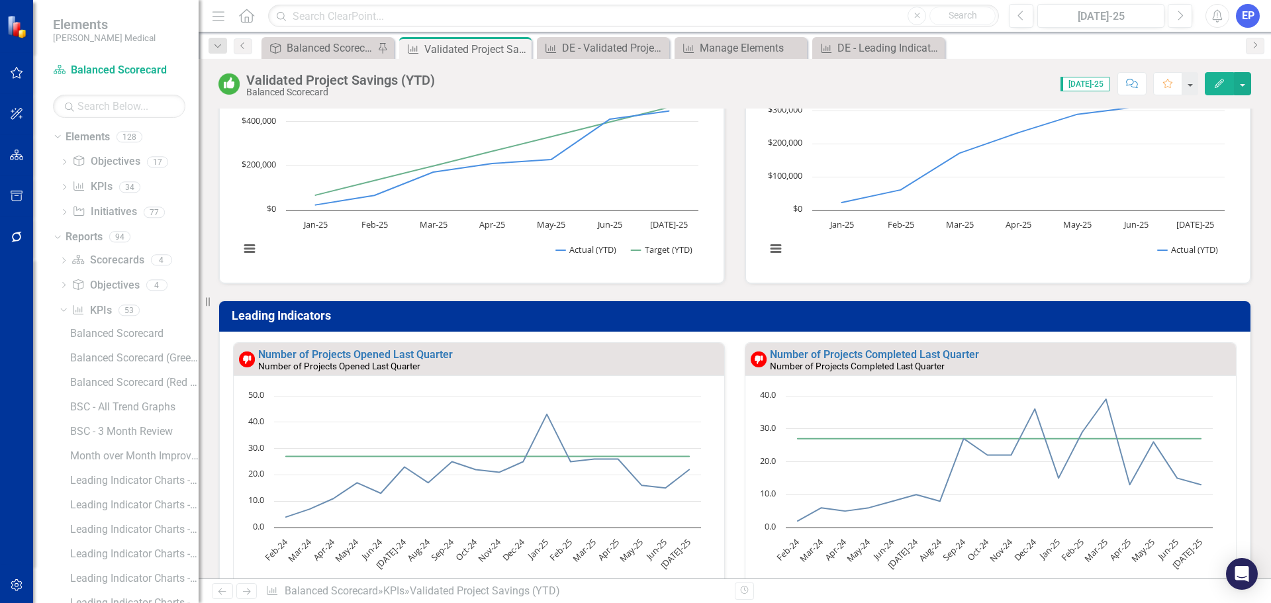
scroll to position [463, 0]
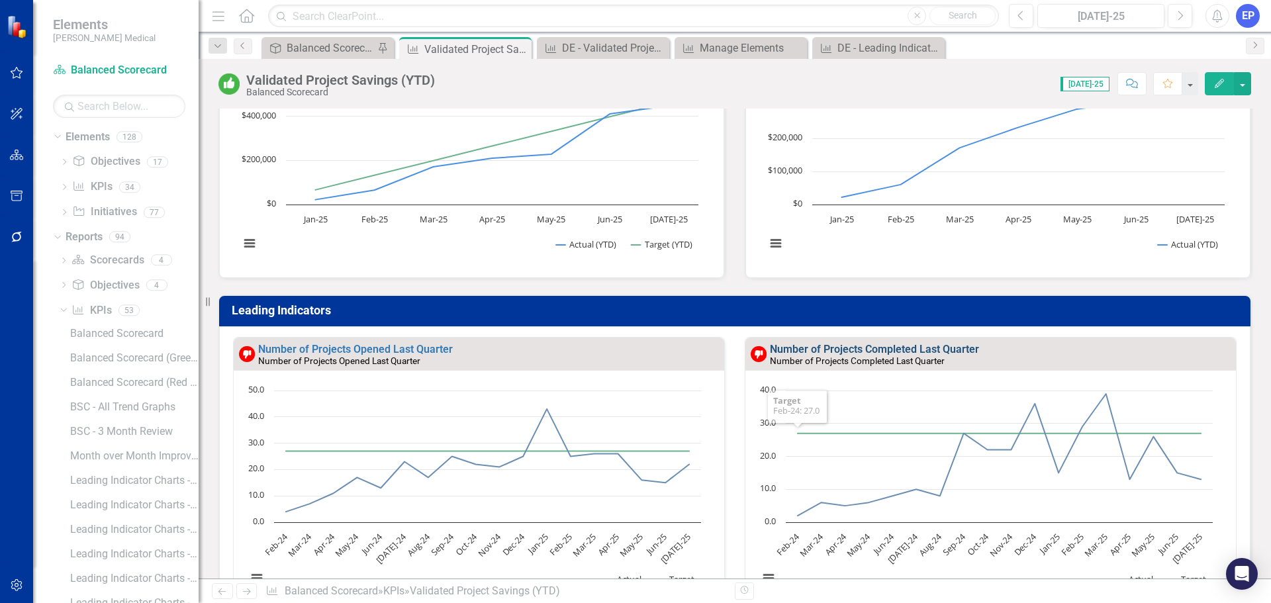
click at [799, 347] on link "Number of Projects Completed Last Quarter" at bounding box center [874, 349] width 209 height 13
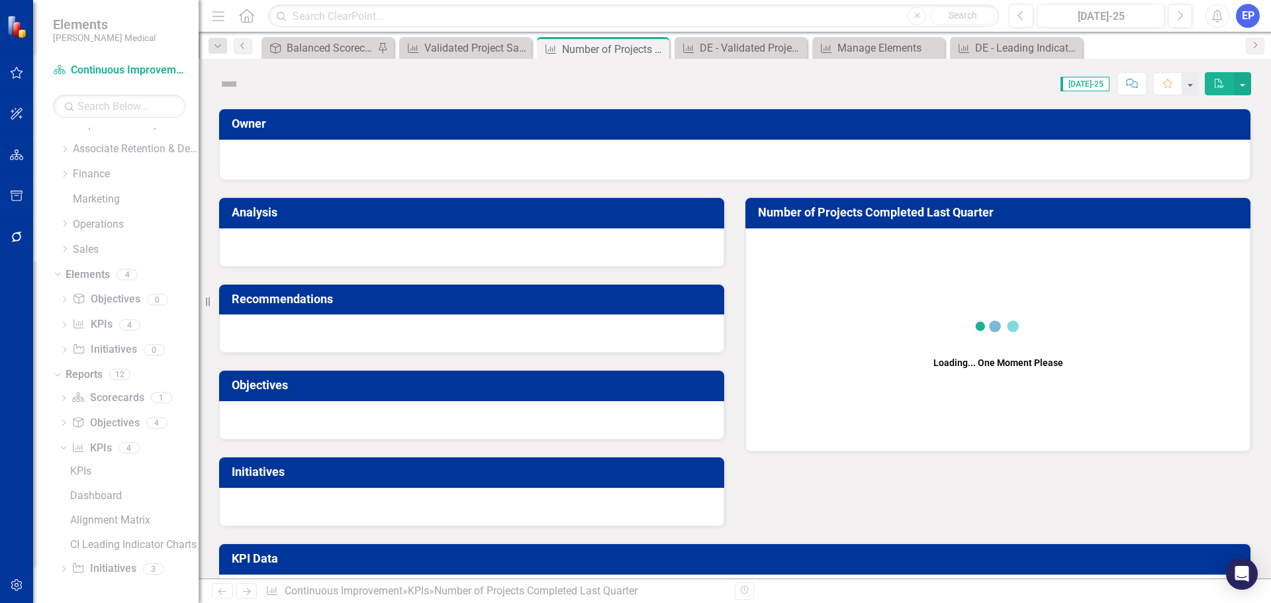
scroll to position [89, 0]
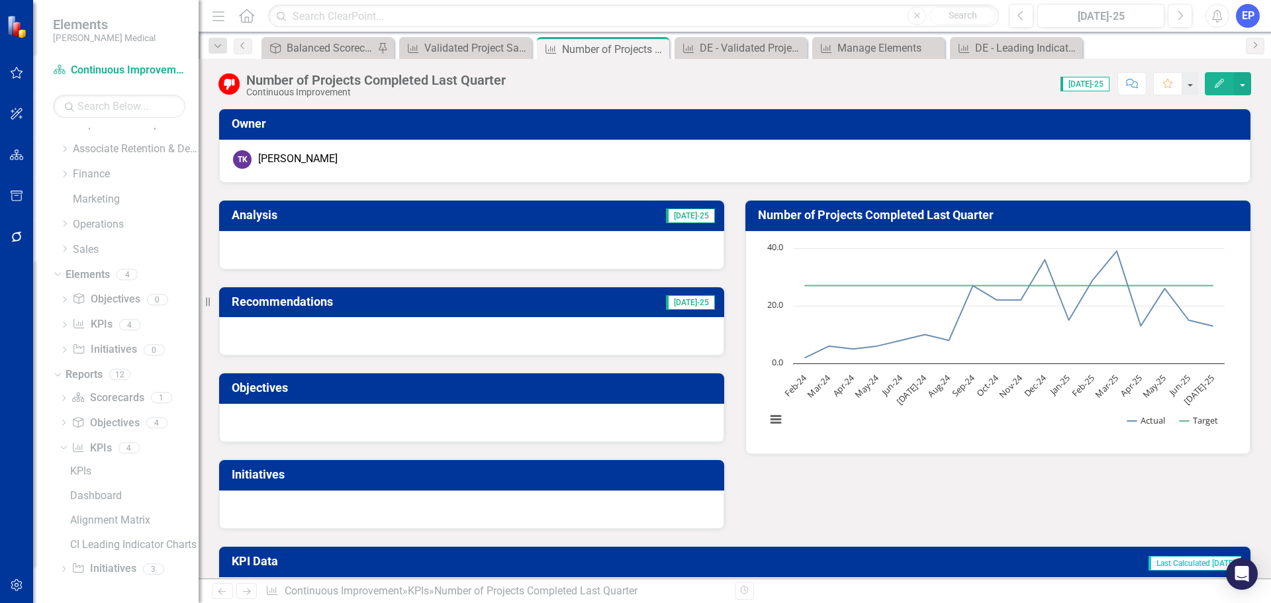
click at [330, 79] on div "Number of Projects Completed Last Quarter" at bounding box center [375, 80] width 259 height 15
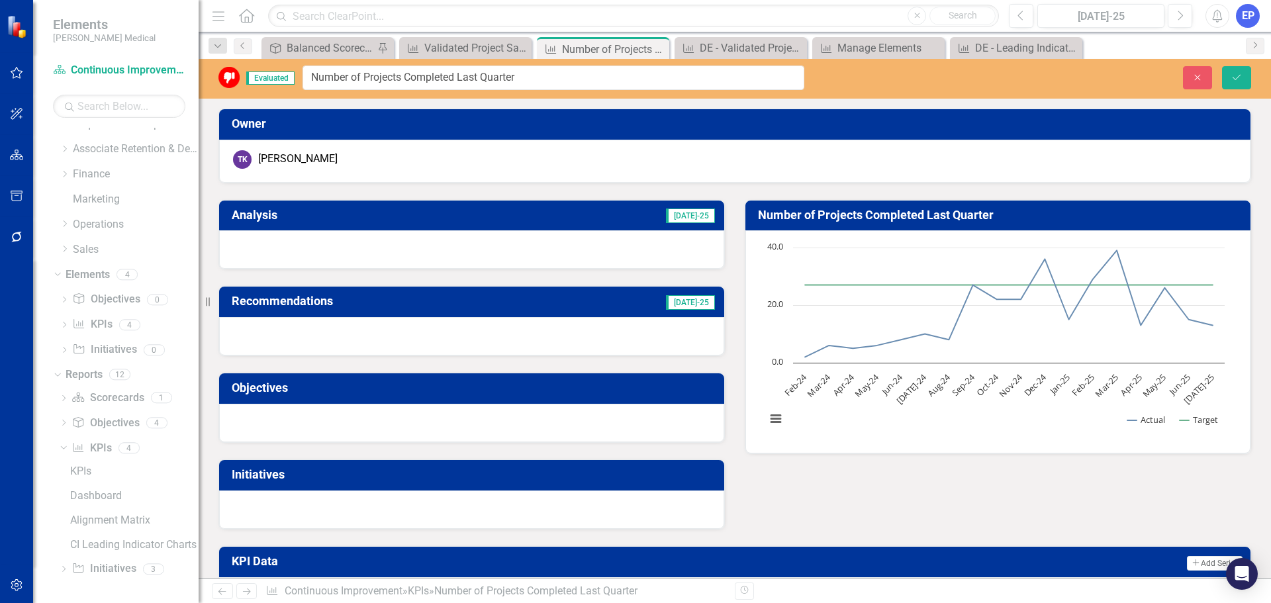
click at [330, 79] on input "Number of Projects Completed Last Quarter" at bounding box center [553, 78] width 502 height 24
click at [1208, 80] on button "Close" at bounding box center [1197, 77] width 29 height 23
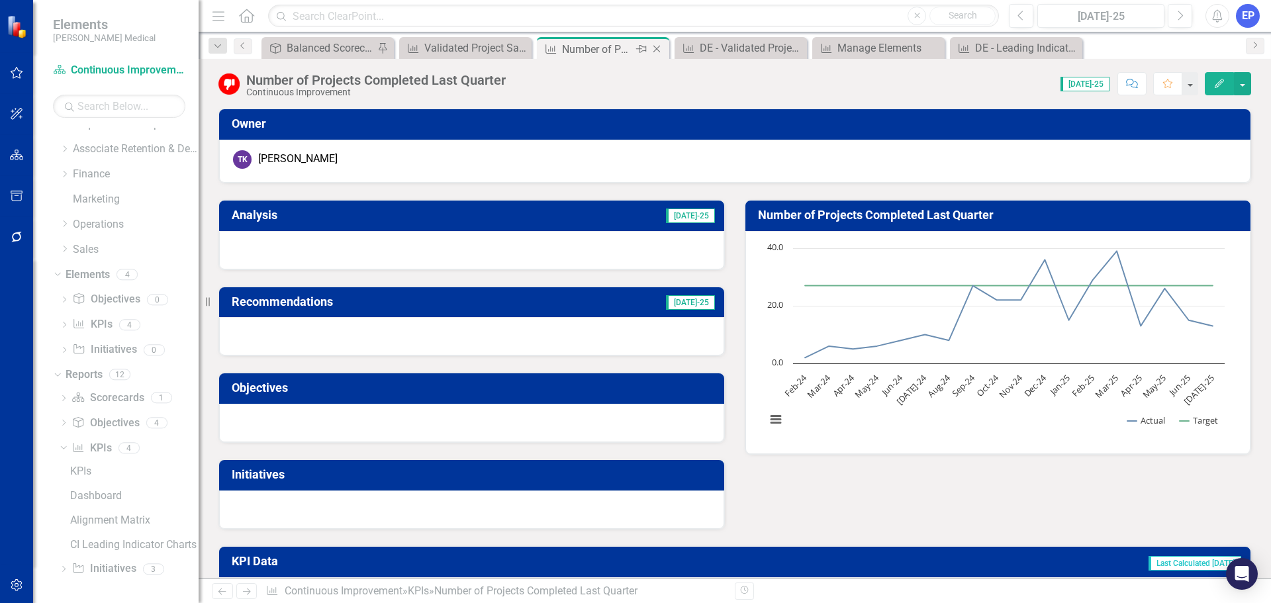
click at [656, 49] on icon at bounding box center [656, 49] width 7 height 7
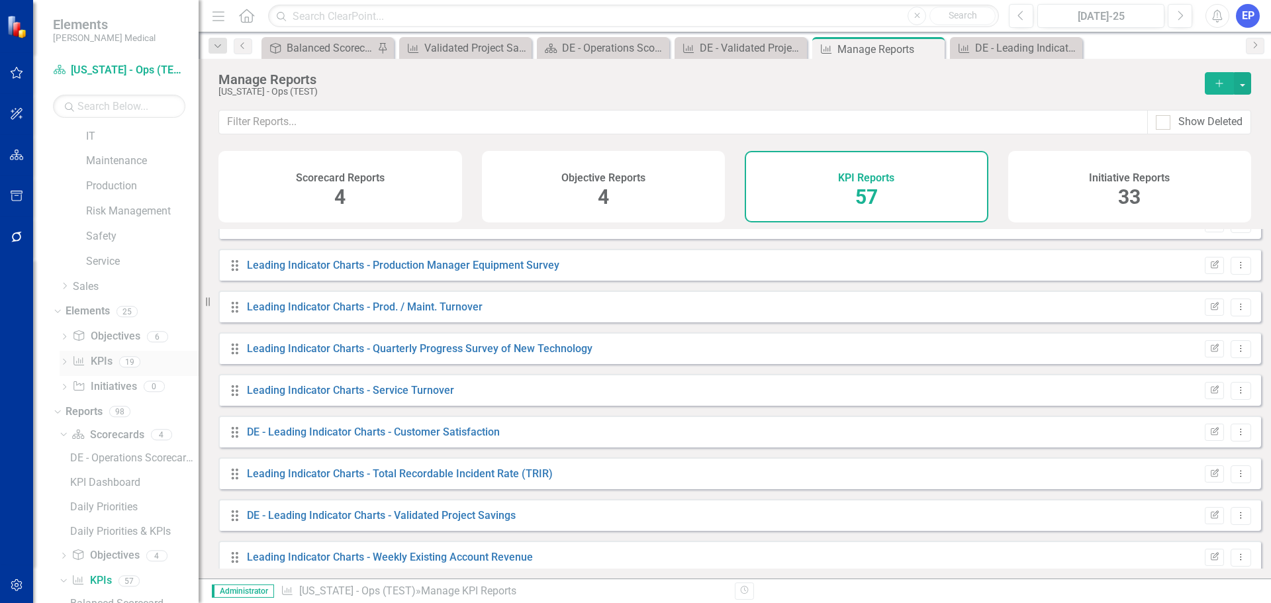
scroll to position [400, 0]
click at [107, 357] on link "KPI KPIs" at bounding box center [92, 364] width 40 height 15
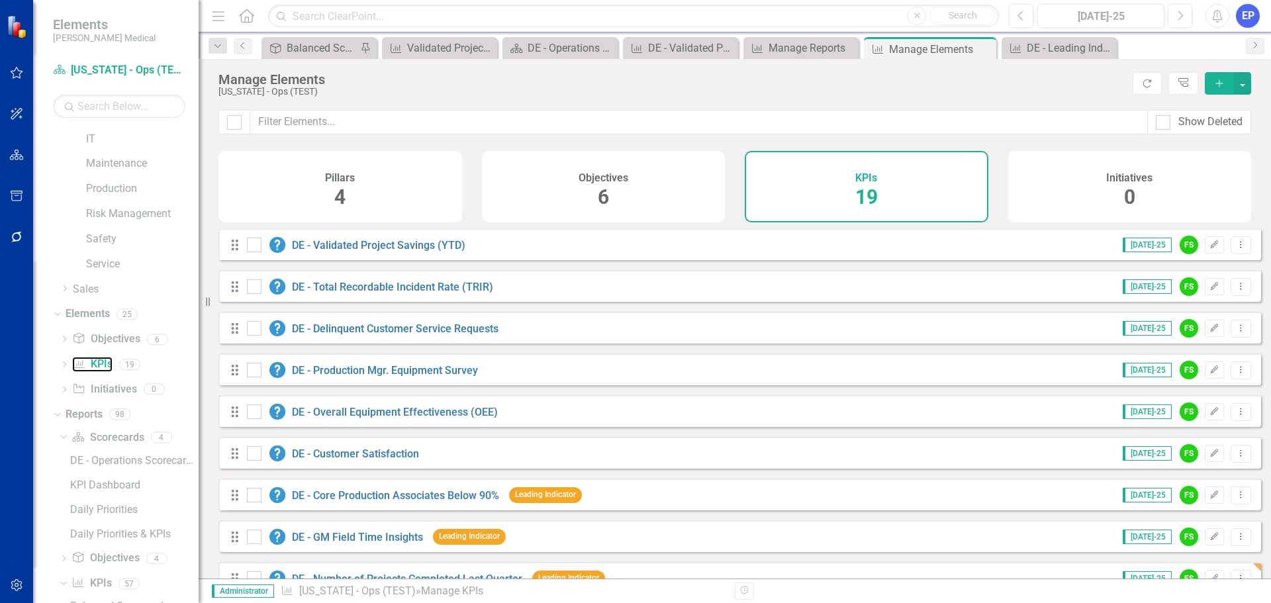
scroll to position [331, 0]
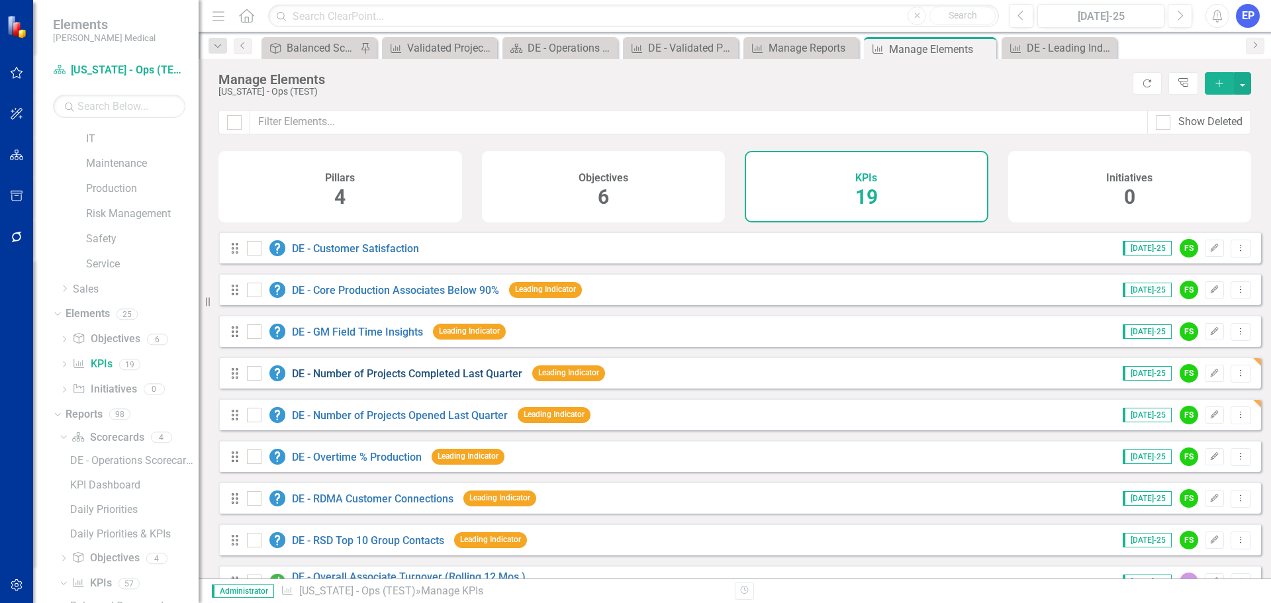
click at [425, 380] on link "DE - Number of Projects Completed Last Quarter" at bounding box center [407, 373] width 230 height 13
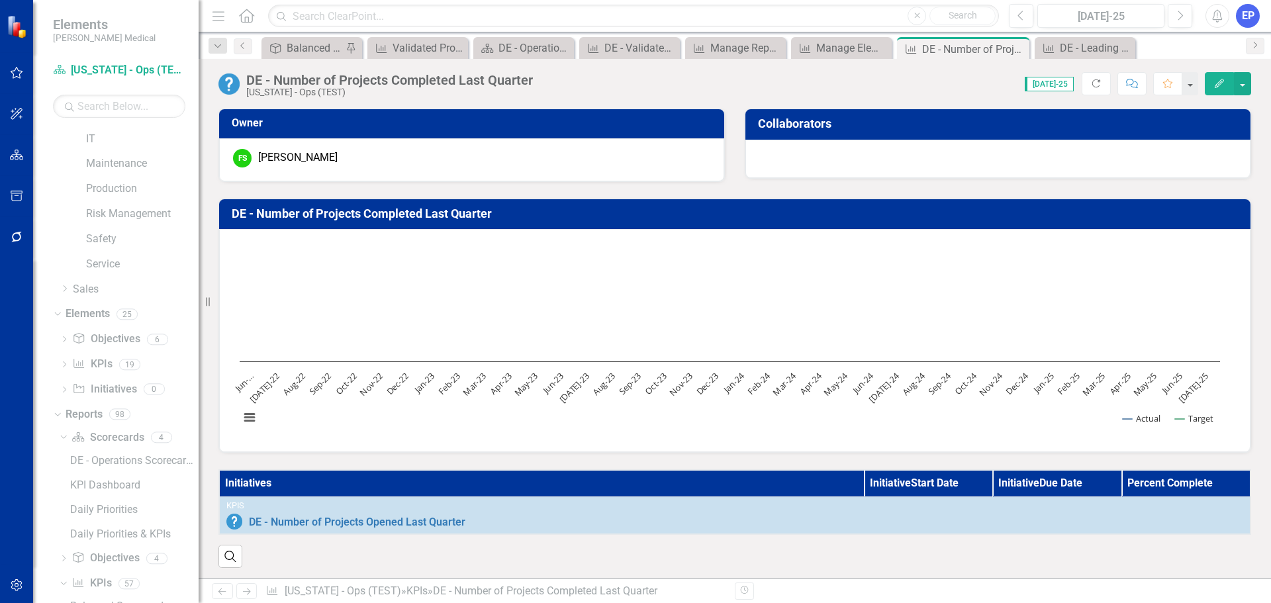
click at [568, 480] on th "Initiatives" at bounding box center [541, 483] width 645 height 26
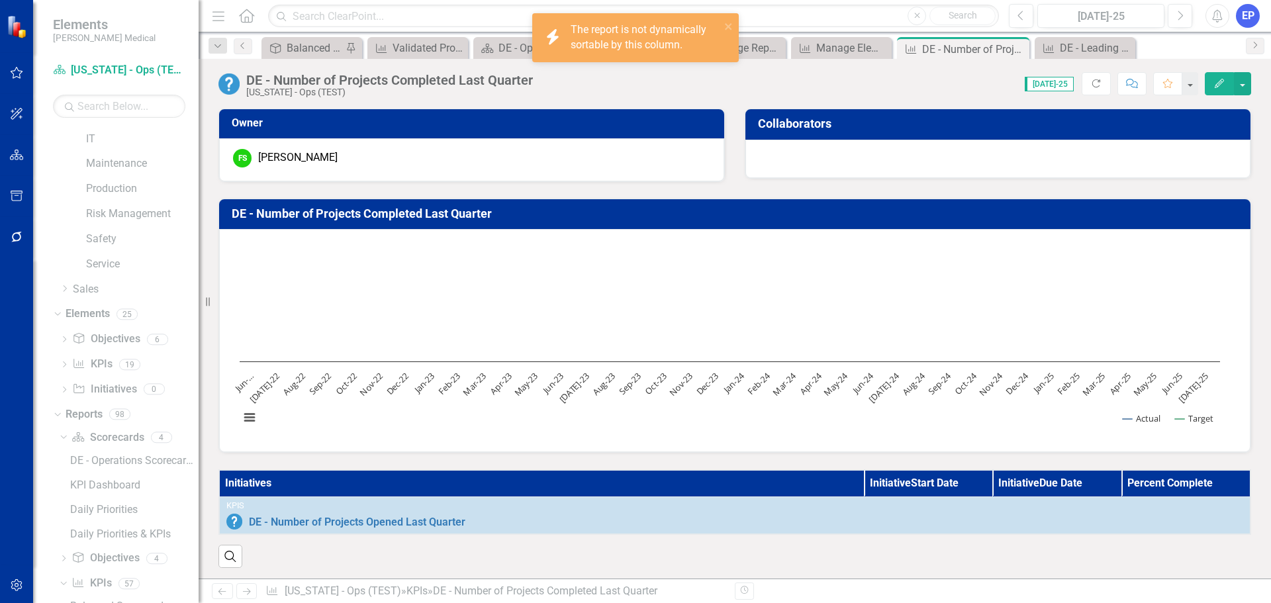
click at [568, 480] on th "Initiatives" at bounding box center [541, 483] width 645 height 26
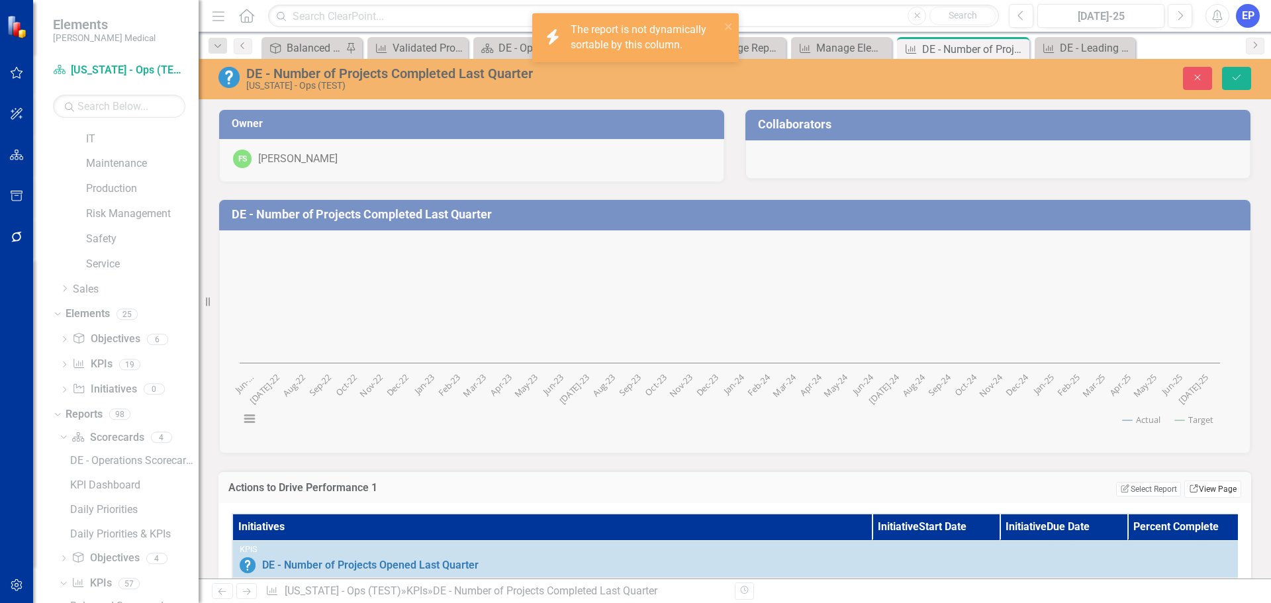
click at [1199, 491] on link "Link View Page" at bounding box center [1212, 488] width 57 height 17
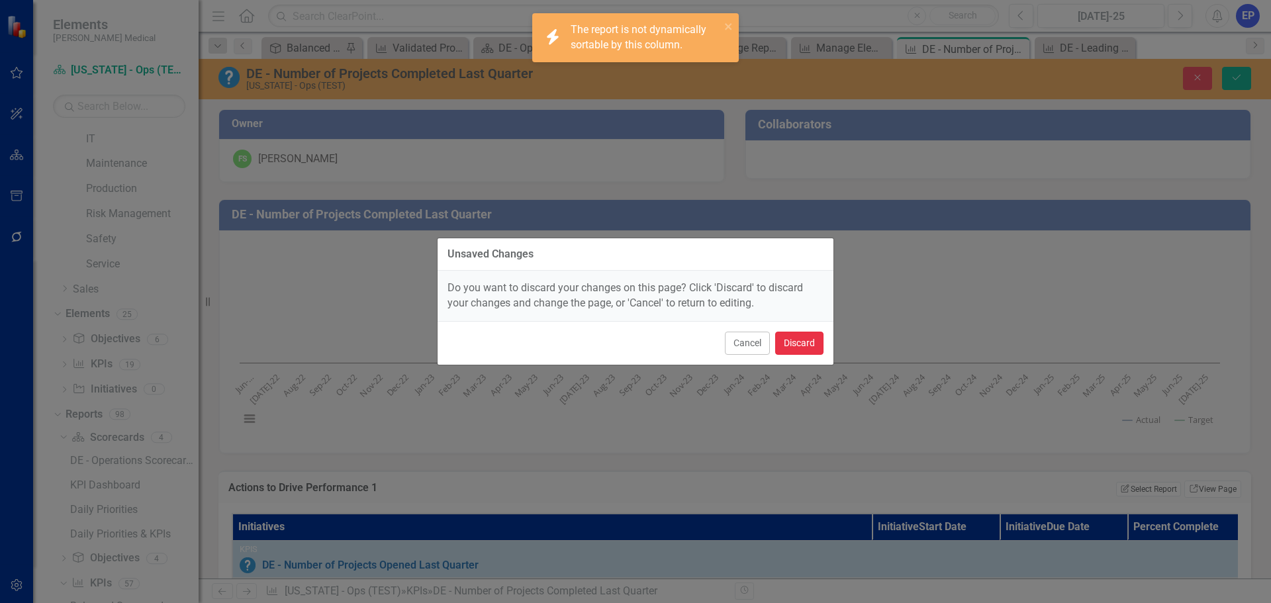
click at [777, 335] on button "Discard" at bounding box center [799, 343] width 48 height 23
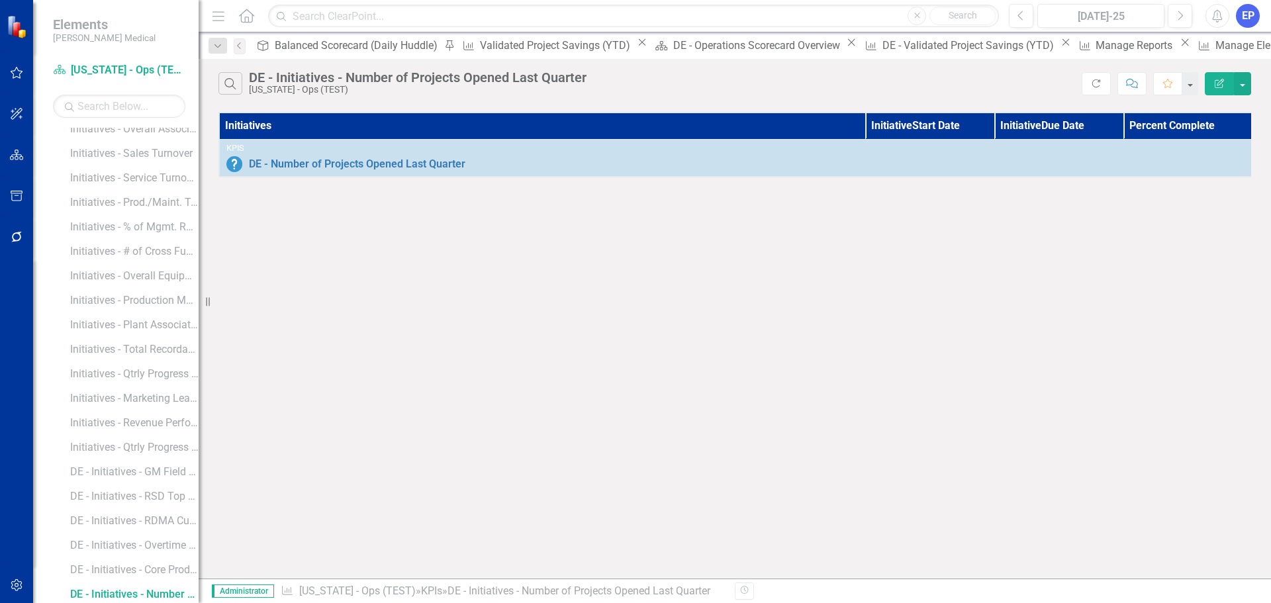
scroll to position [1665, 0]
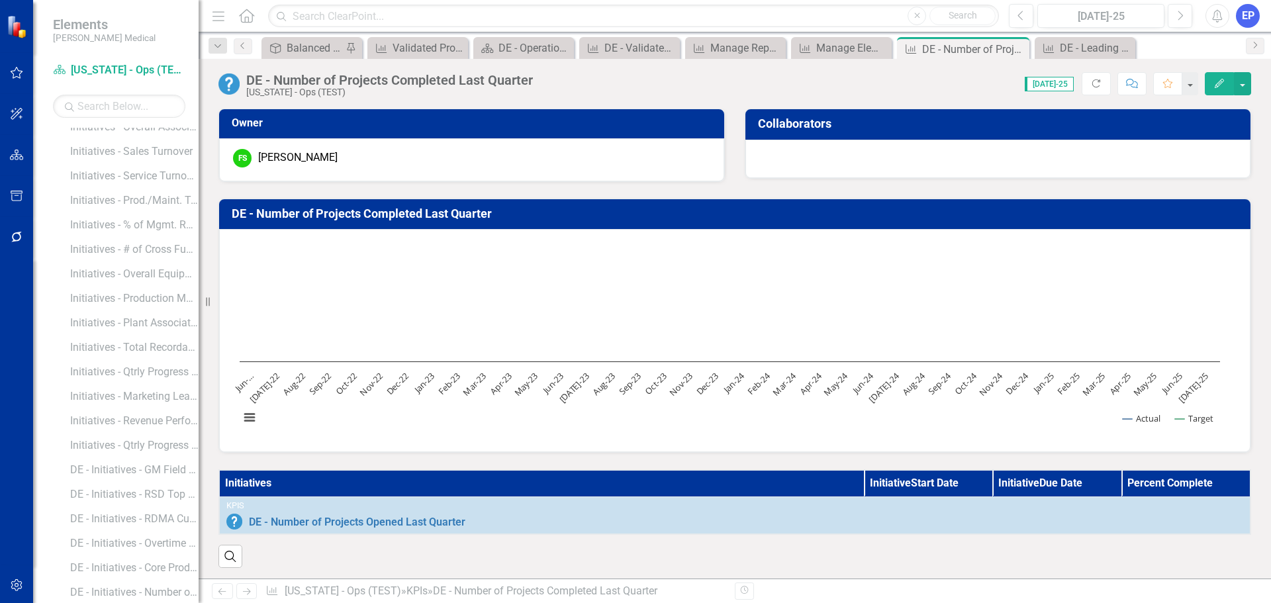
click at [531, 486] on th "Initiatives" at bounding box center [541, 483] width 645 height 26
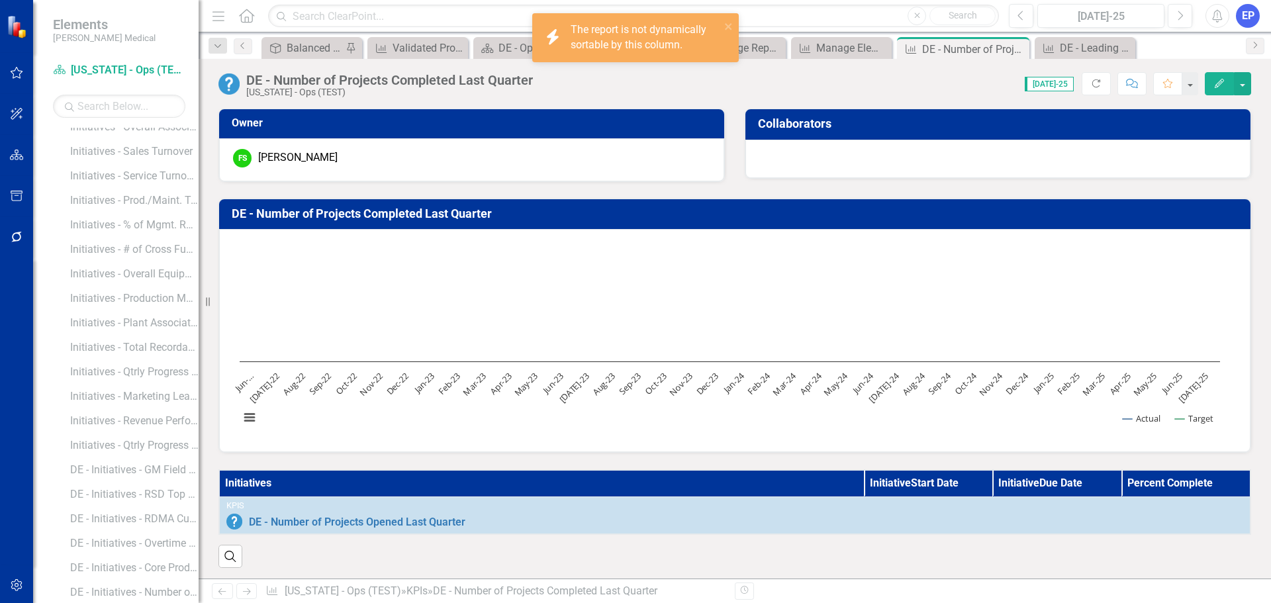
click at [531, 486] on th "Initiatives" at bounding box center [541, 483] width 645 height 26
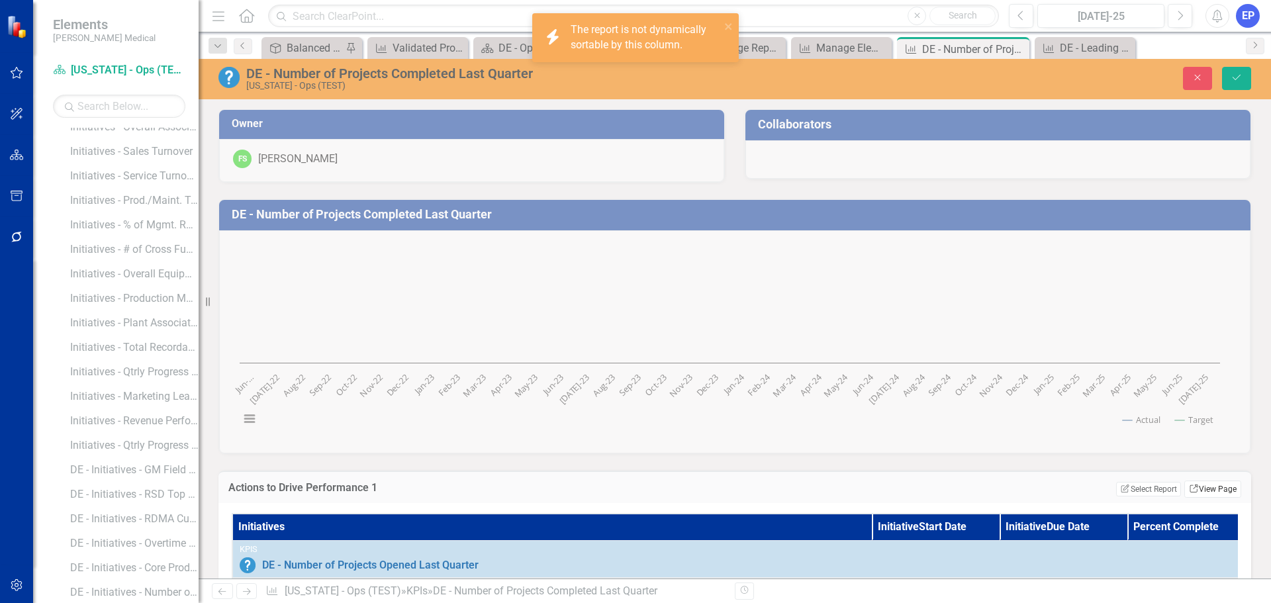
click at [1189, 489] on icon "Link" at bounding box center [1194, 488] width 10 height 8
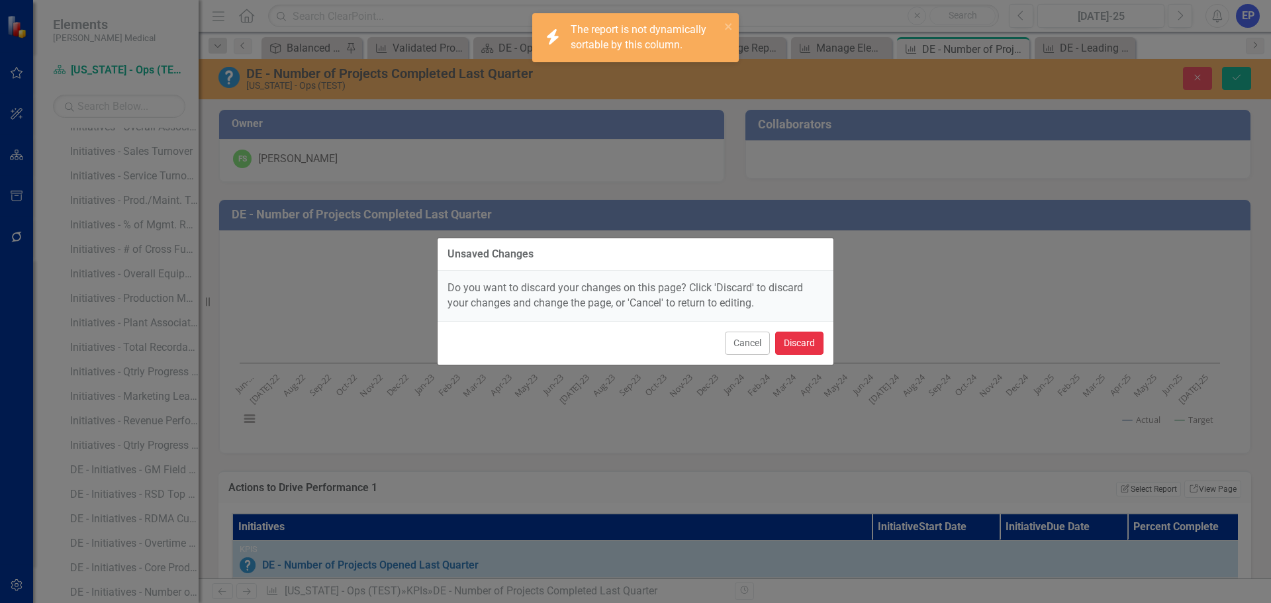
click at [782, 339] on button "Discard" at bounding box center [799, 343] width 48 height 23
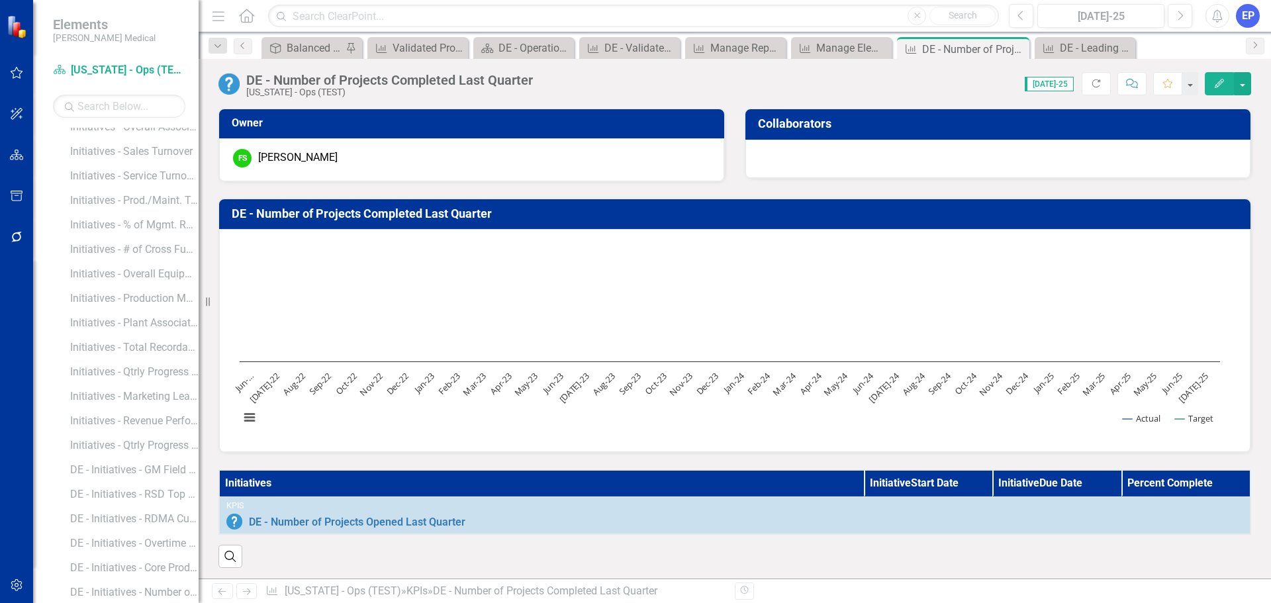
click at [722, 496] on th "Initiatives" at bounding box center [541, 483] width 645 height 26
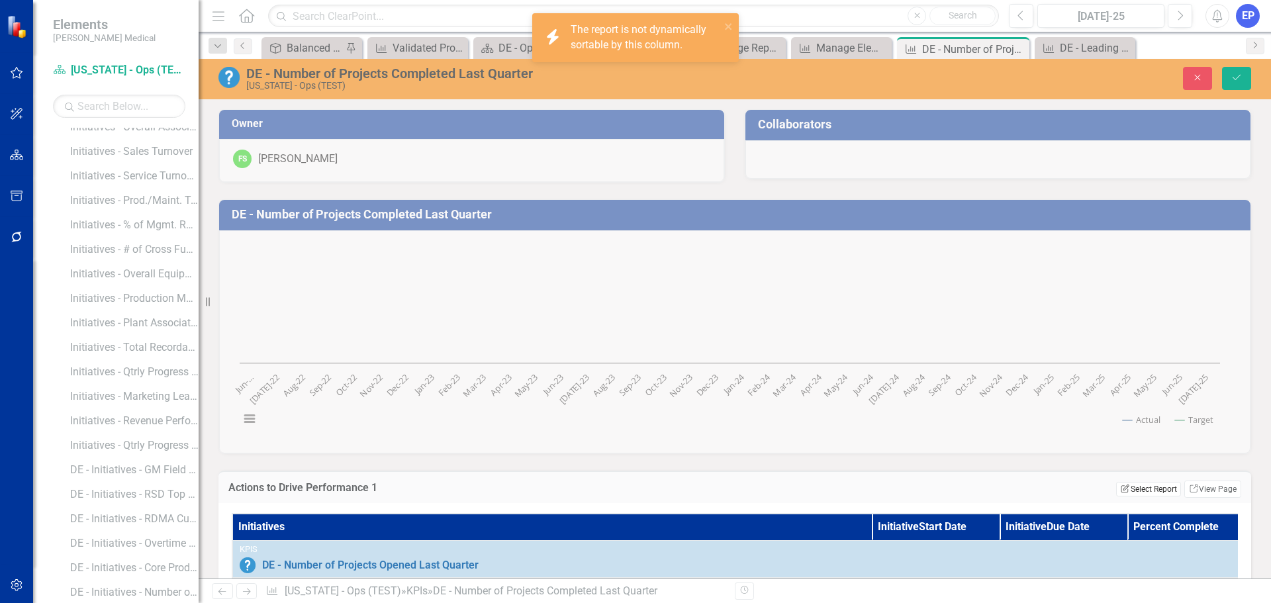
click at [1120, 486] on icon "Edit Report" at bounding box center [1125, 488] width 10 height 8
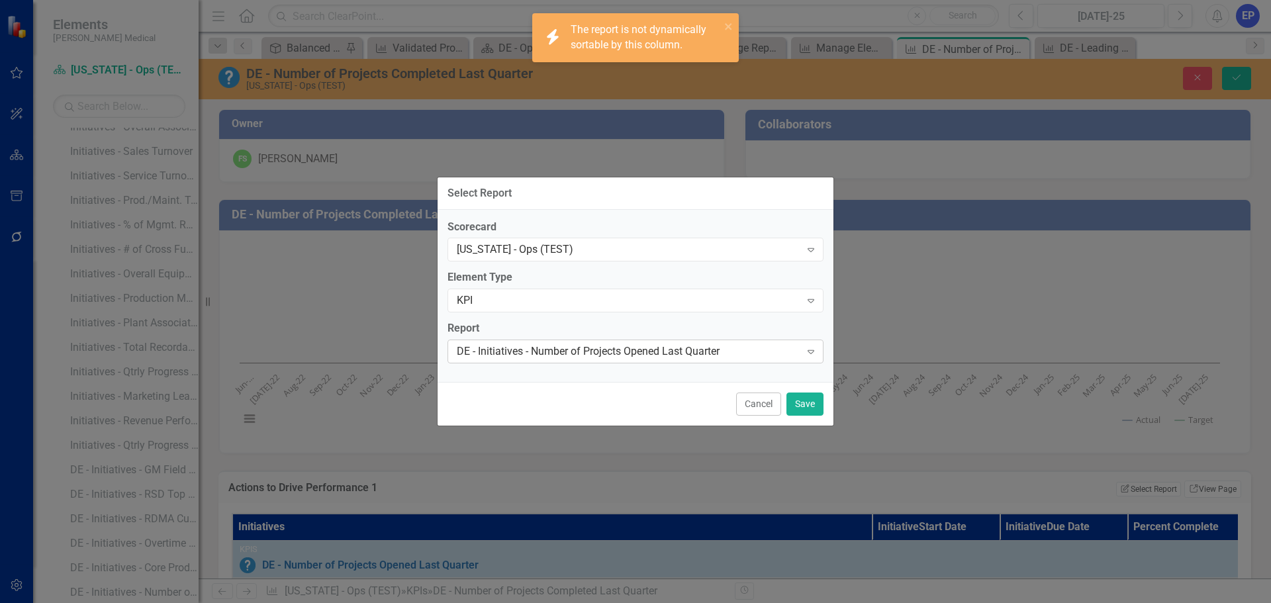
click at [647, 350] on div "DE - Initiatives - Number of Projects Opened Last Quarter" at bounding box center [628, 351] width 343 height 15
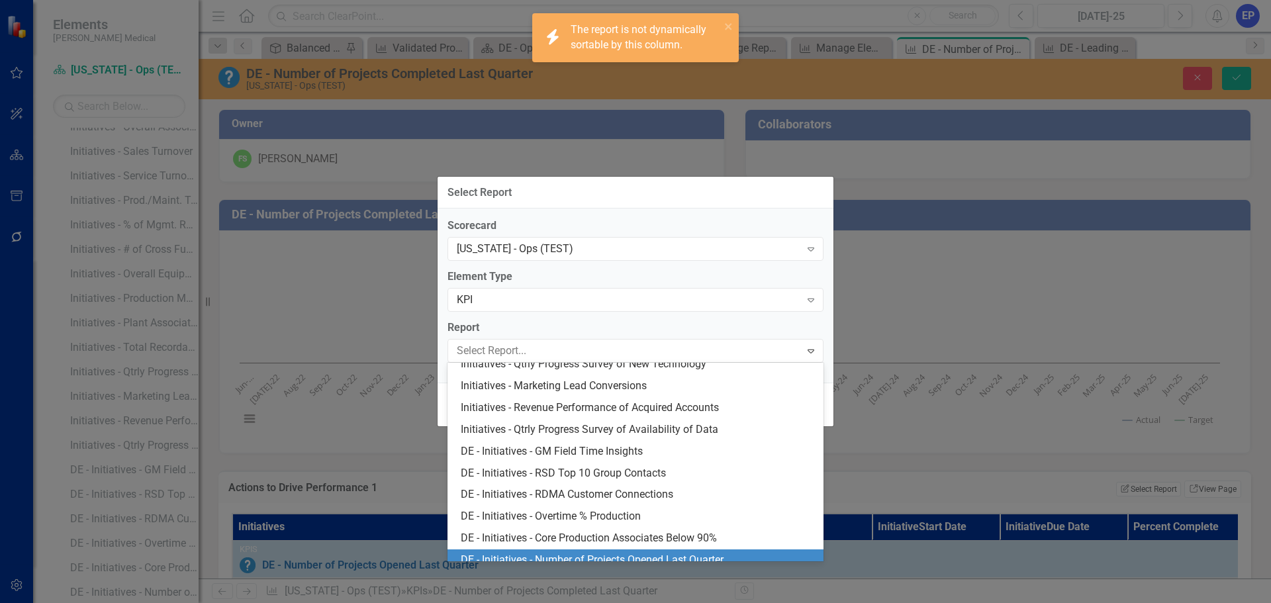
scroll to position [1040, 0]
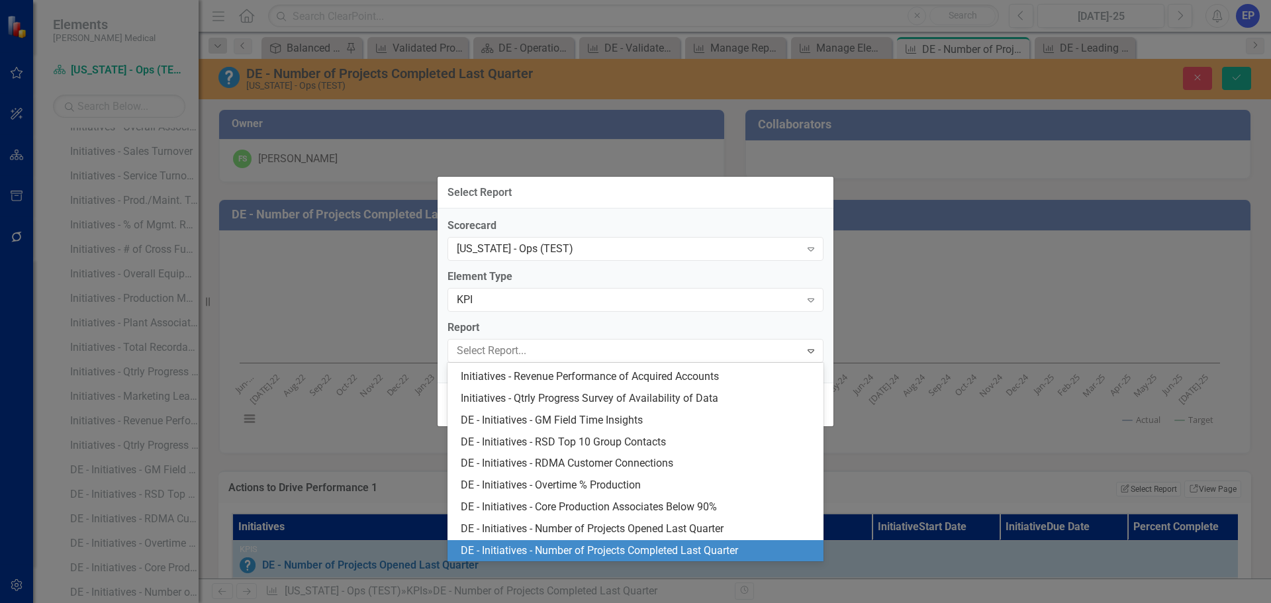
click at [672, 550] on div "DE - Initiatives - Number of Projects Completed Last Quarter" at bounding box center [638, 550] width 355 height 15
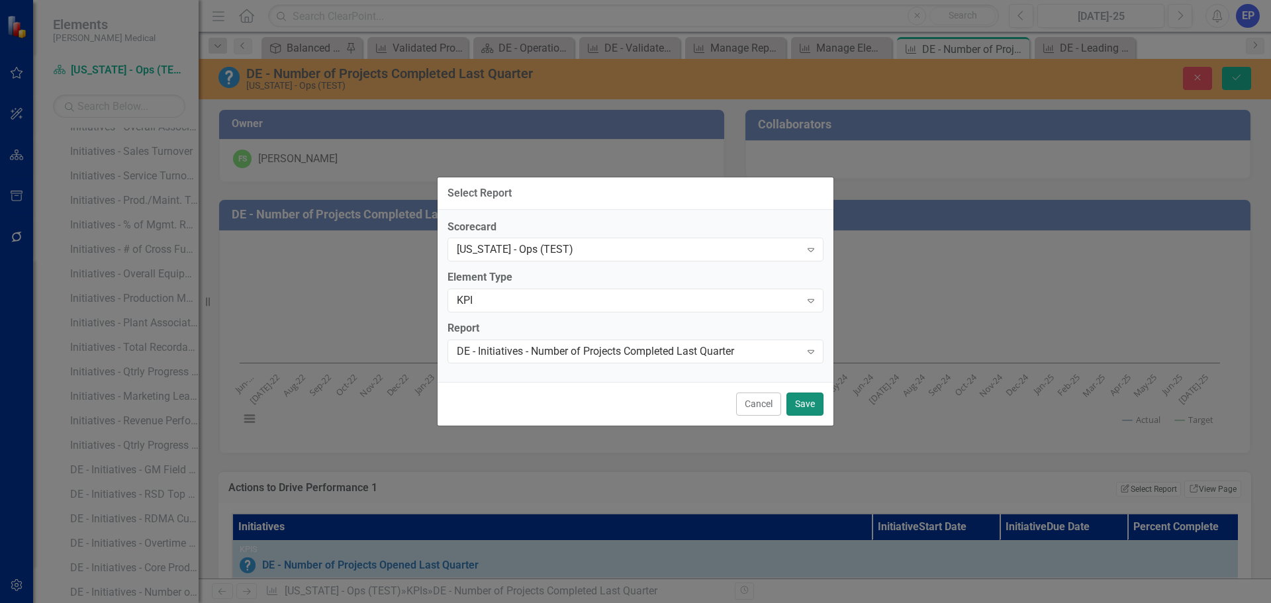
click at [805, 404] on button "Save" at bounding box center [804, 403] width 37 height 23
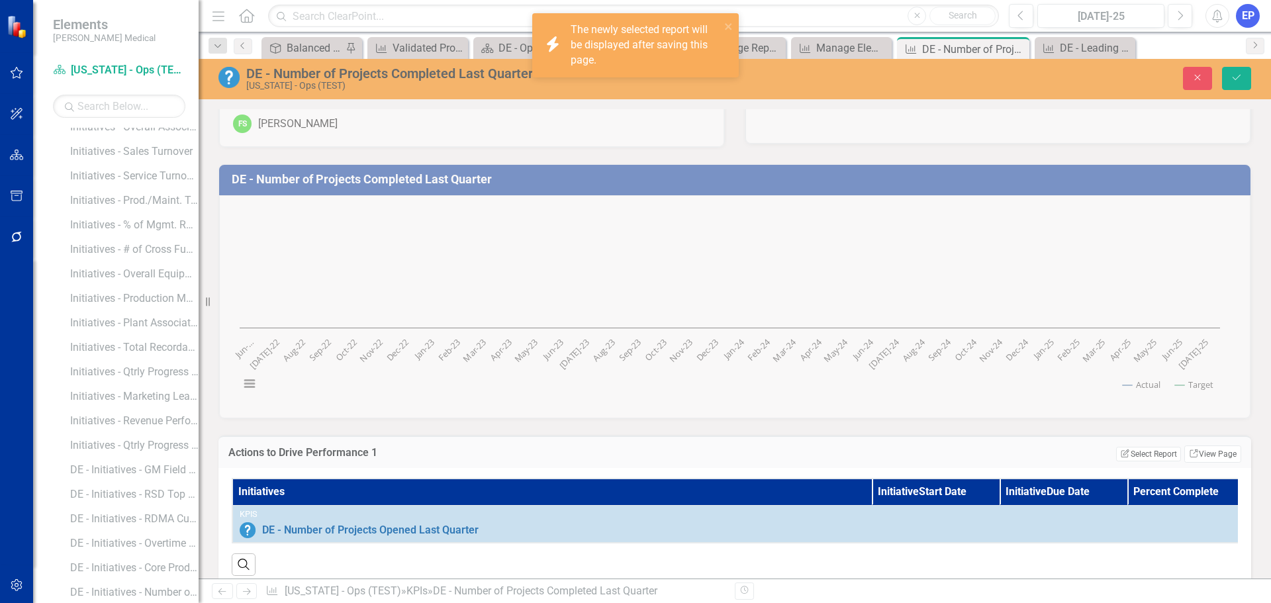
scroll to position [66, 0]
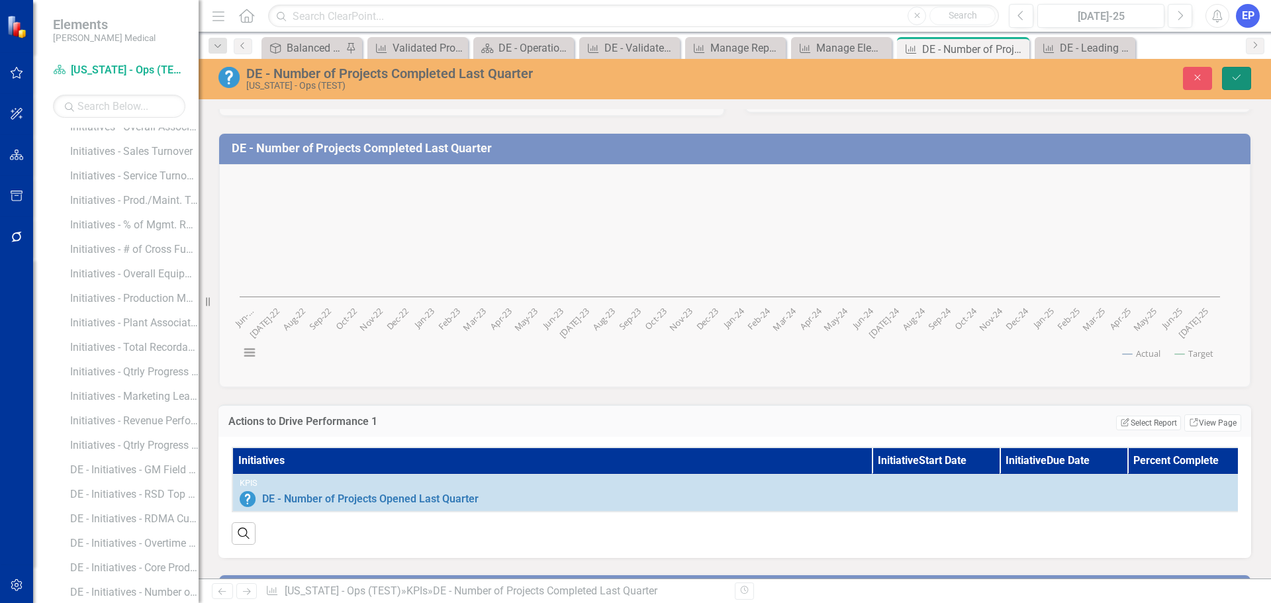
click at [1239, 74] on icon "Save" at bounding box center [1236, 77] width 12 height 9
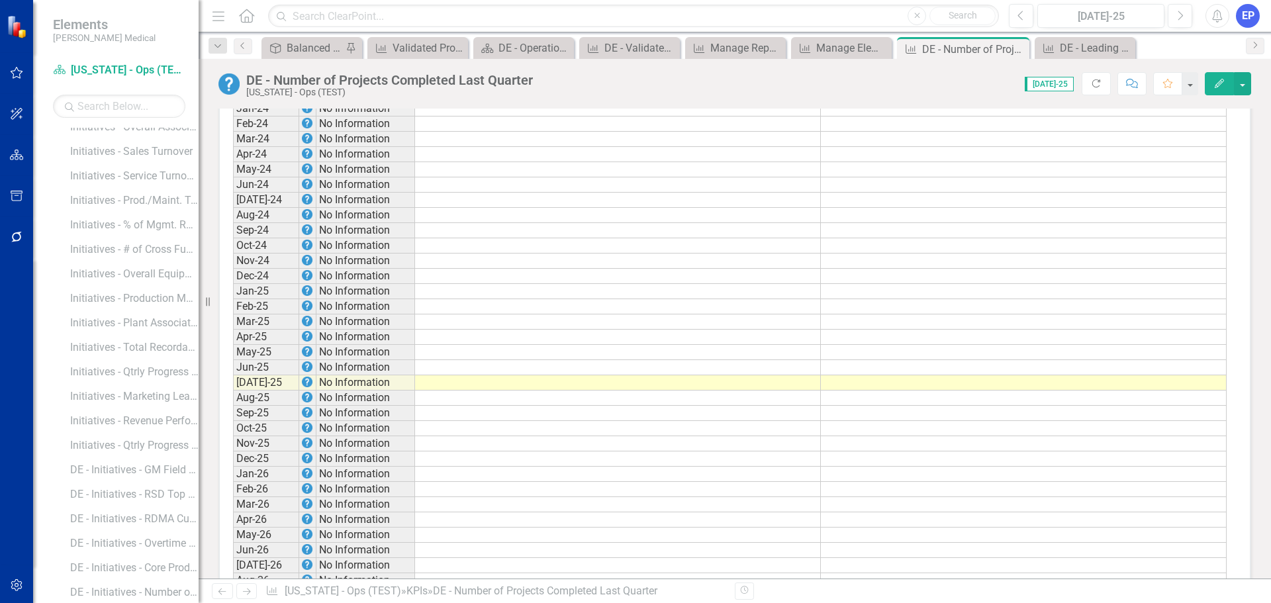
scroll to position [1376, 0]
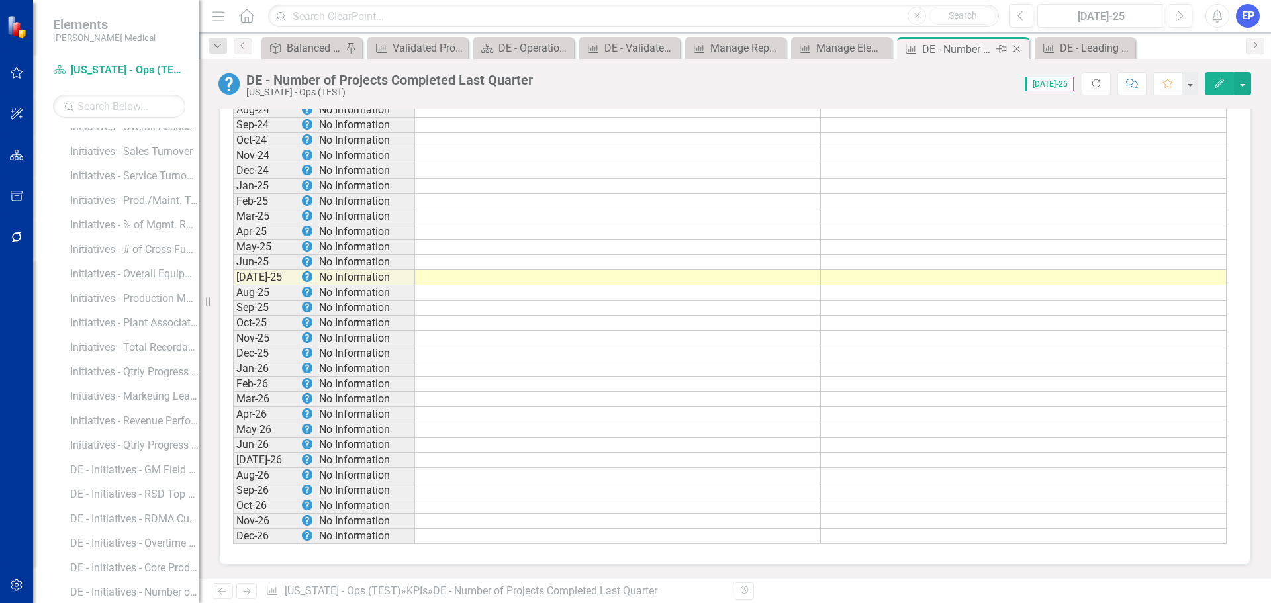
click at [1014, 46] on icon at bounding box center [1016, 49] width 7 height 7
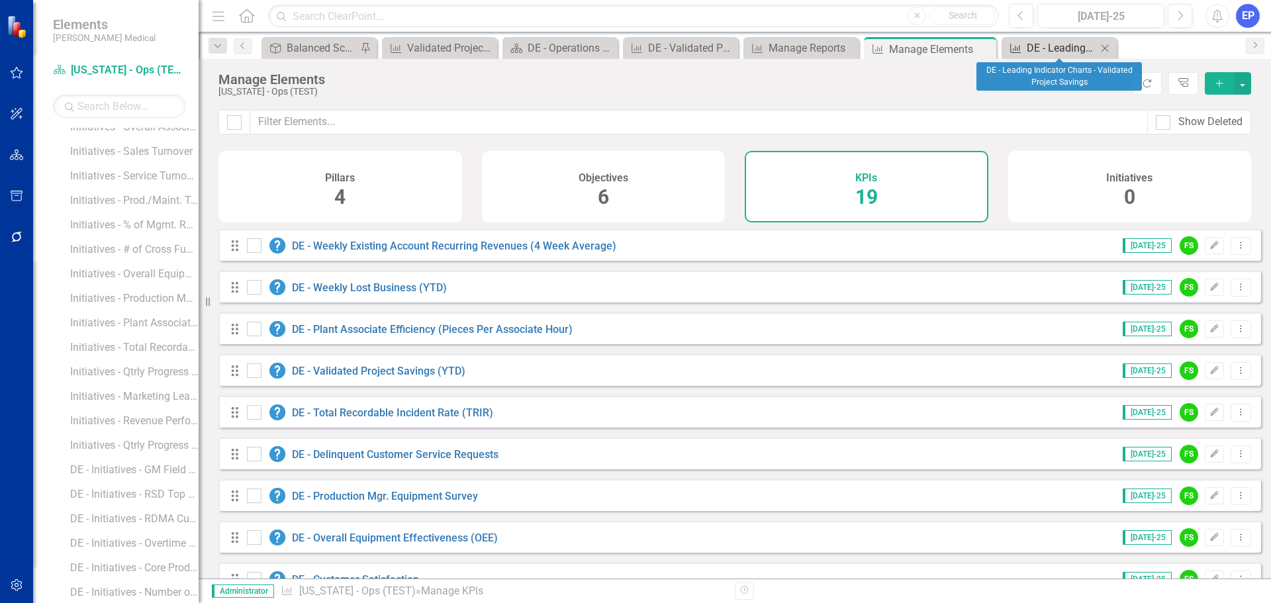
click at [1042, 50] on div "DE - Leading Indicator Charts - Validated Project Savings" at bounding box center [1061, 48] width 70 height 17
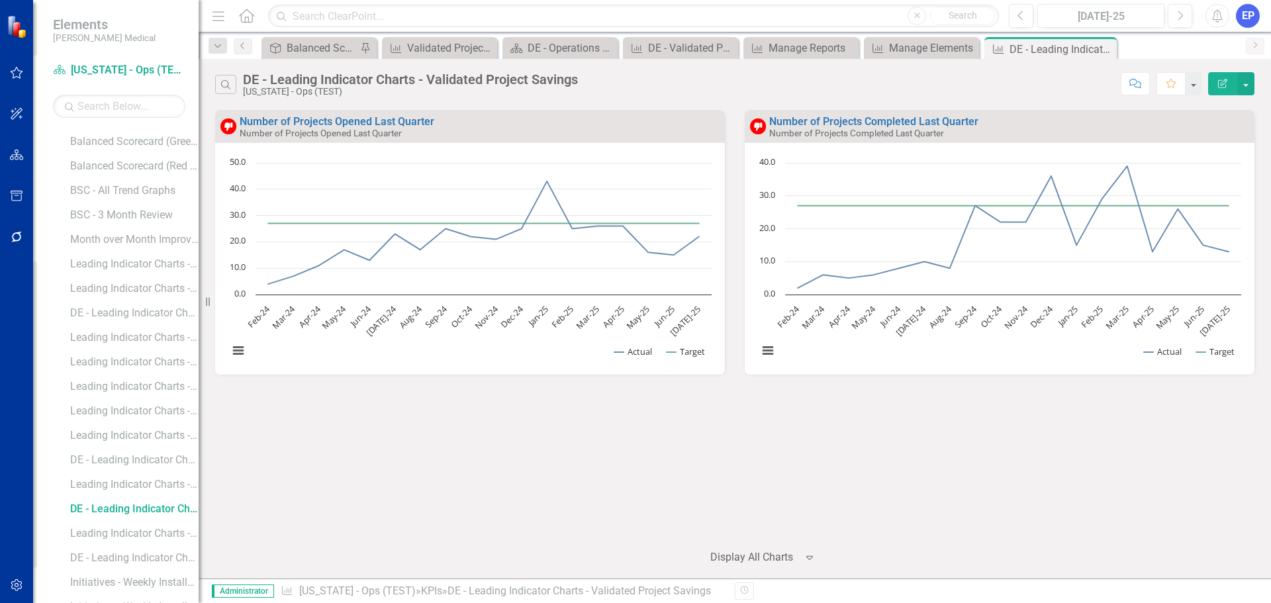
scroll to position [359, 0]
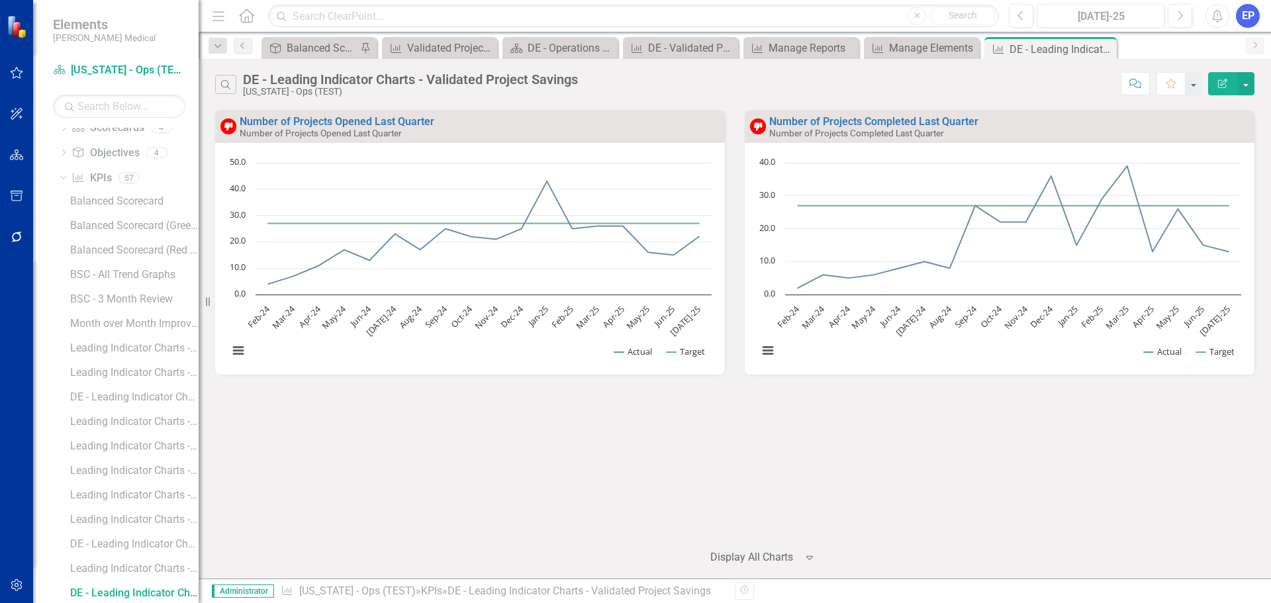
click at [1218, 80] on icon "button" at bounding box center [1222, 83] width 9 height 9
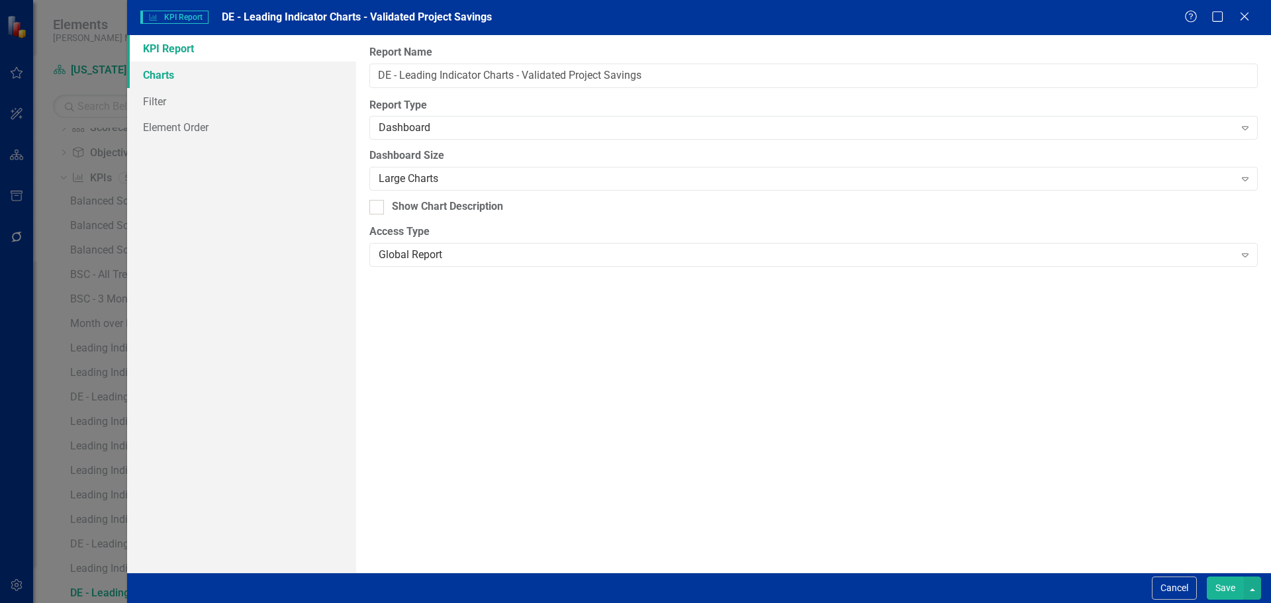
click at [150, 70] on link "Charts" at bounding box center [241, 75] width 229 height 26
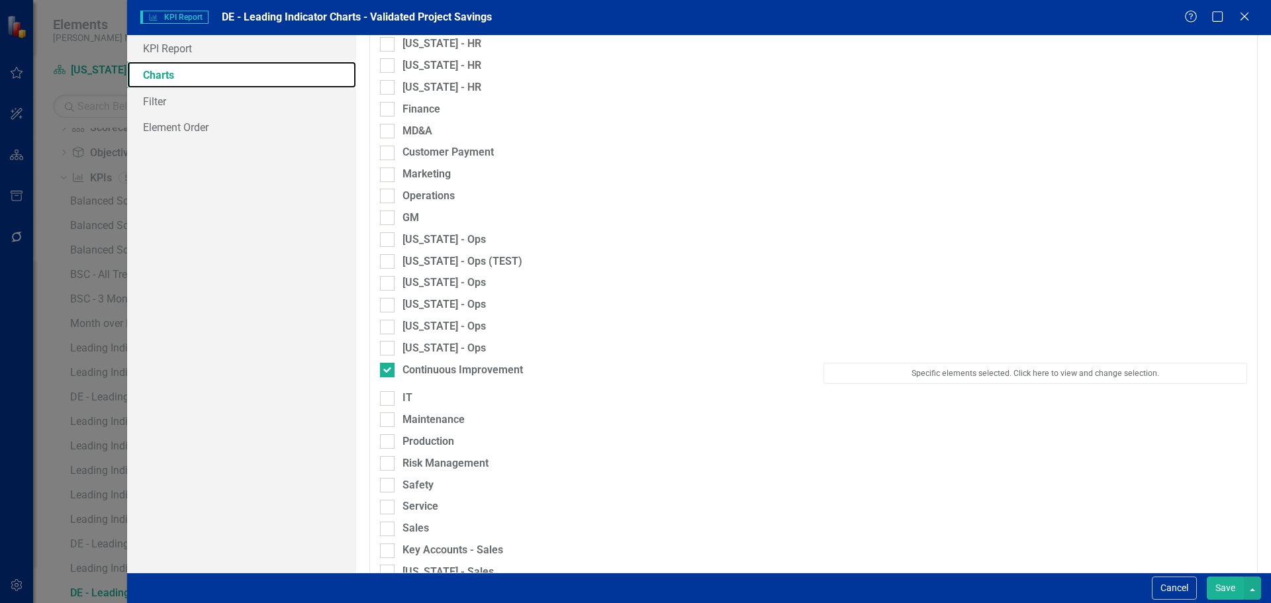
scroll to position [794, 0]
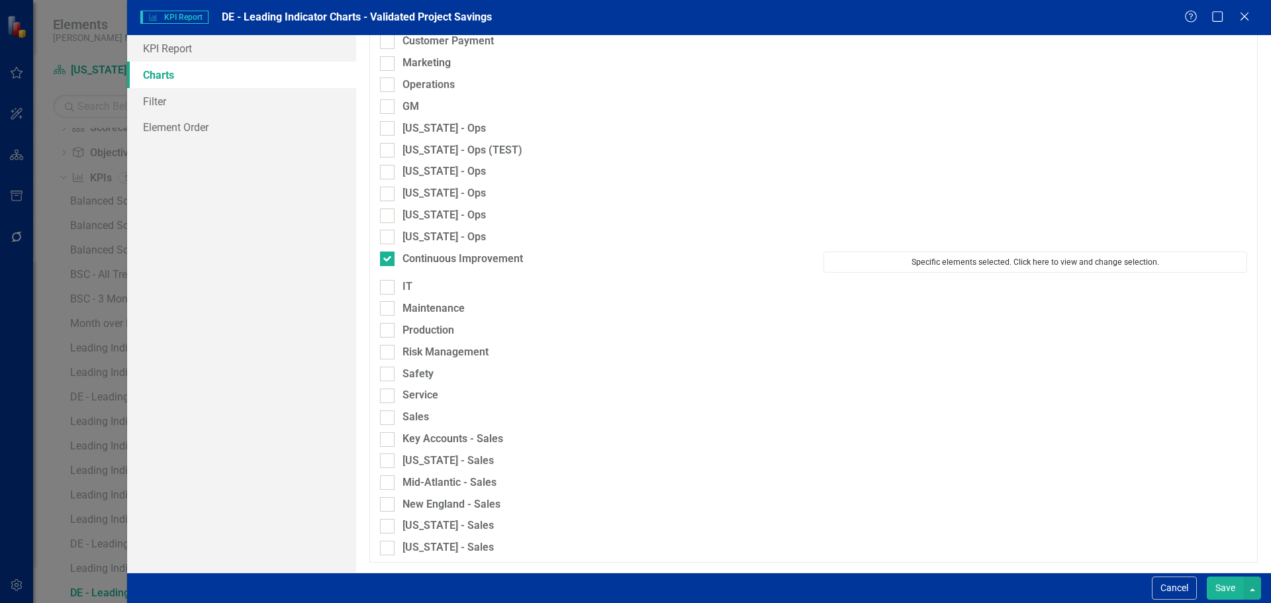
click at [882, 263] on button "Specific elements selected. Click here to view and change selection." at bounding box center [1035, 261] width 424 height 21
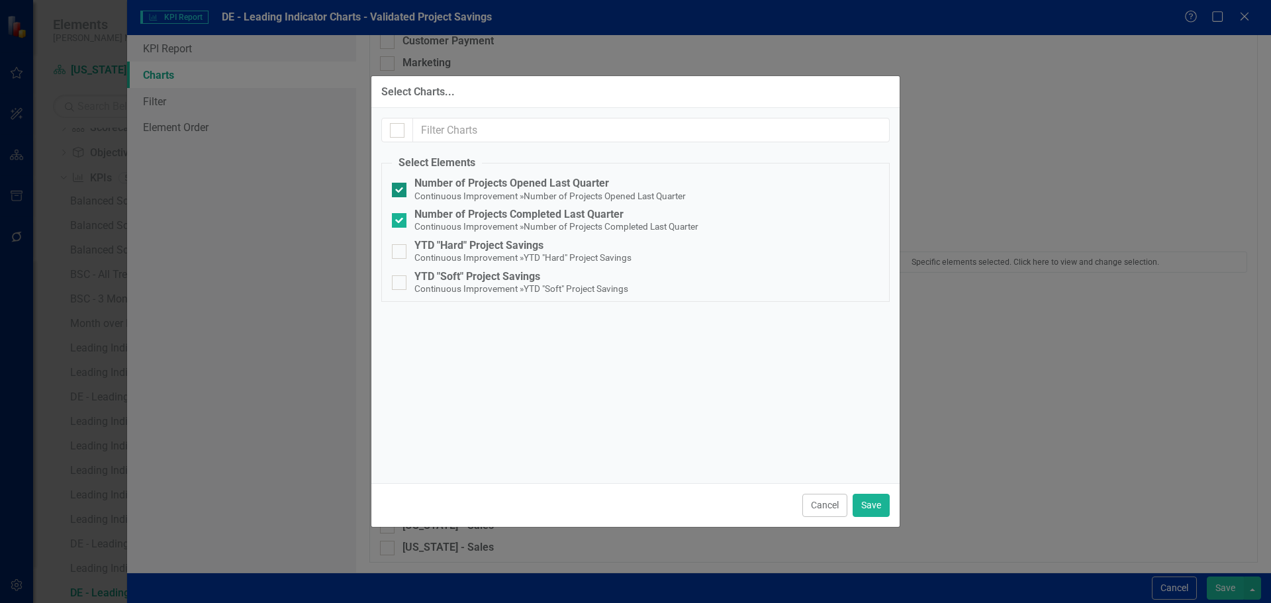
click at [435, 185] on div "Number of Projects Opened Last Quarter" at bounding box center [549, 183] width 271 height 12
click at [400, 185] on input "Number of Projects Opened Last Quarter Continuous Improvement » Number of Proje…" at bounding box center [396, 187] width 9 height 9
checkbox input "false"
click at [435, 219] on div "Number of Projects Completed Last Quarter" at bounding box center [556, 214] width 284 height 12
click at [400, 219] on input "Number of Projects Completed Last Quarter Continuous Improvement » Number of Pr…" at bounding box center [396, 217] width 9 height 9
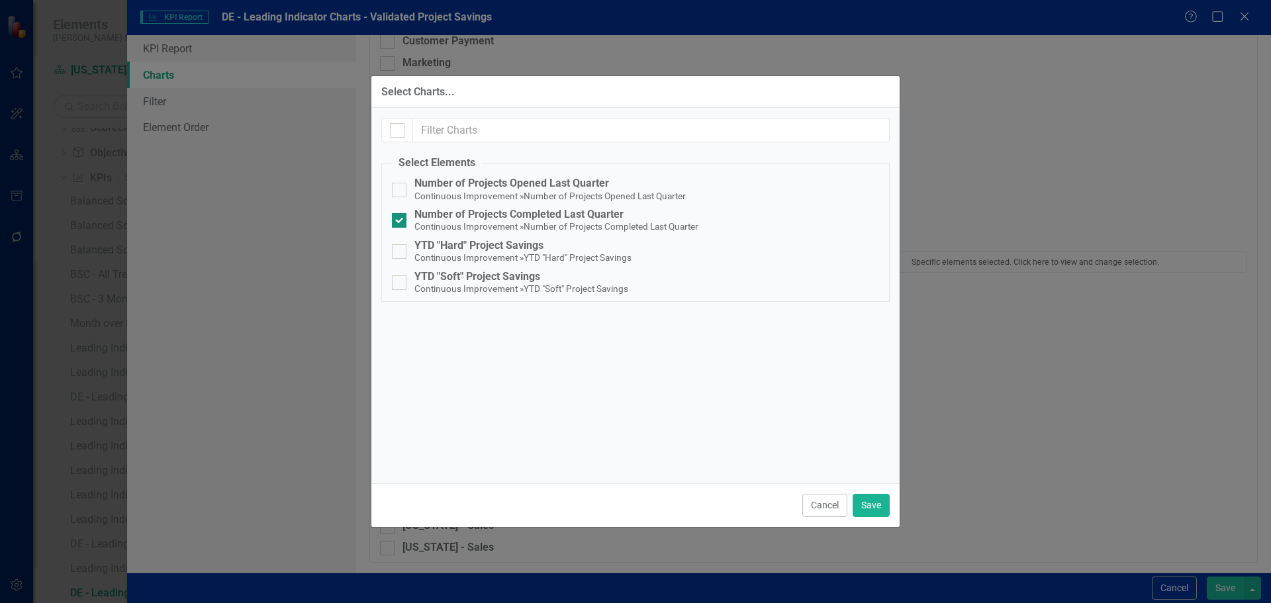
checkbox input "false"
click at [867, 510] on button "Save" at bounding box center [870, 505] width 37 height 23
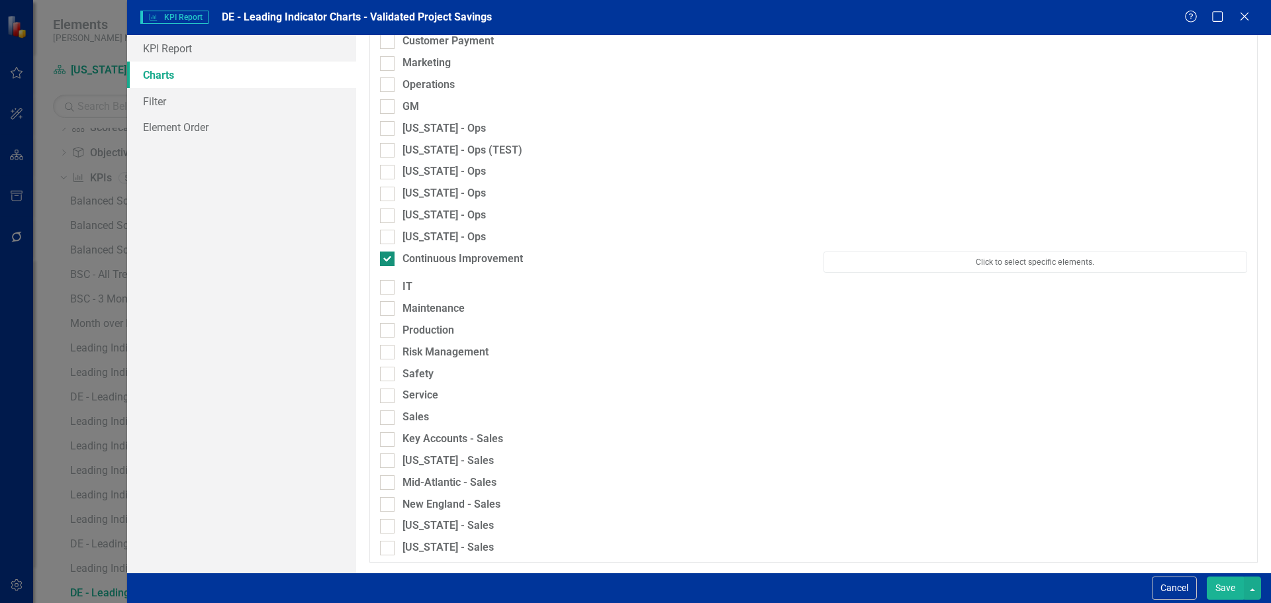
click at [467, 259] on div "Continuous Improvement" at bounding box center [462, 258] width 120 height 15
click at [388, 259] on input "Continuous Improvement" at bounding box center [384, 255] width 9 height 9
checkbox input "false"
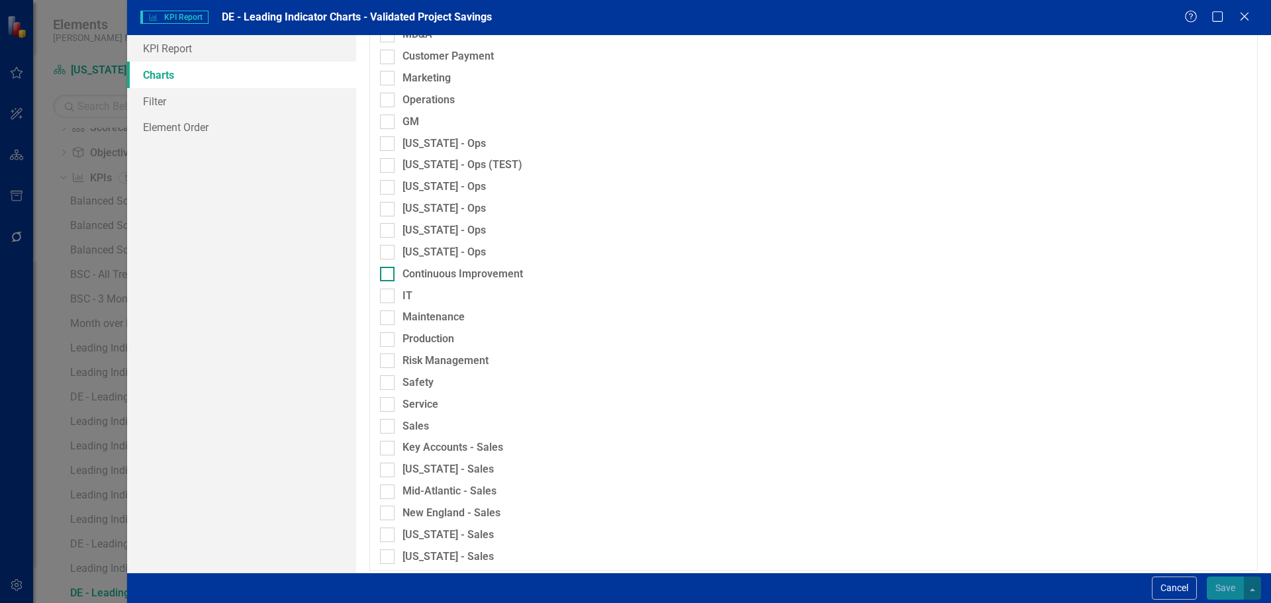
scroll to position [803, 0]
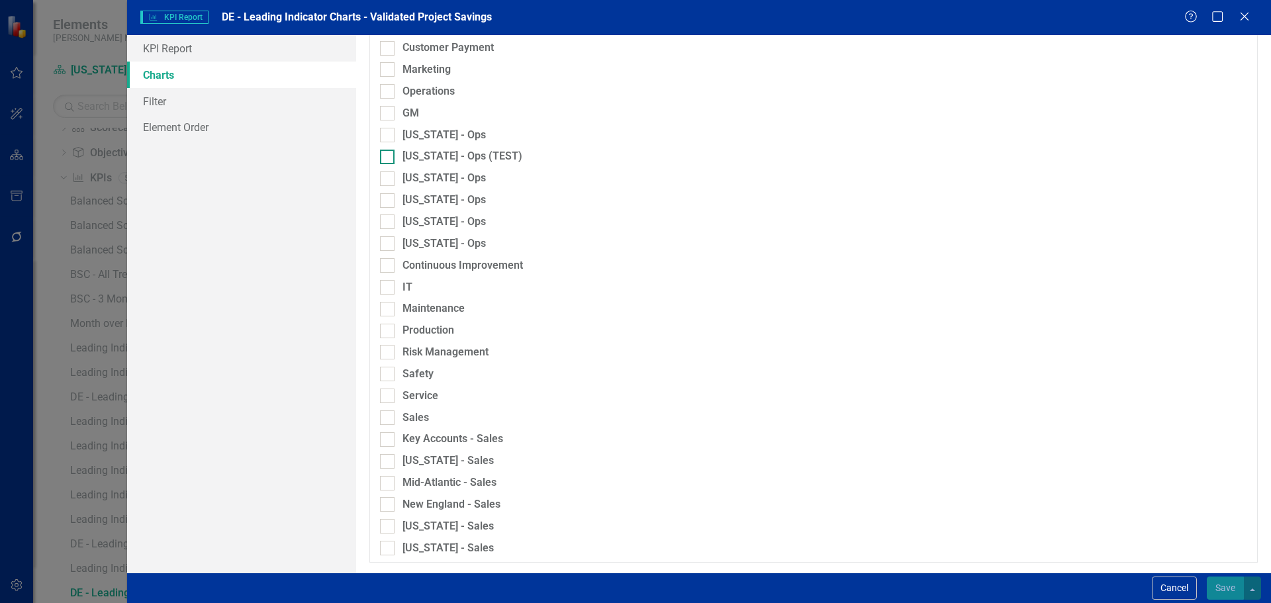
click at [462, 156] on div "[US_STATE] - Ops (TEST)" at bounding box center [462, 156] width 120 height 15
click at [388, 156] on input "[US_STATE] - Ops (TEST)" at bounding box center [384, 154] width 9 height 9
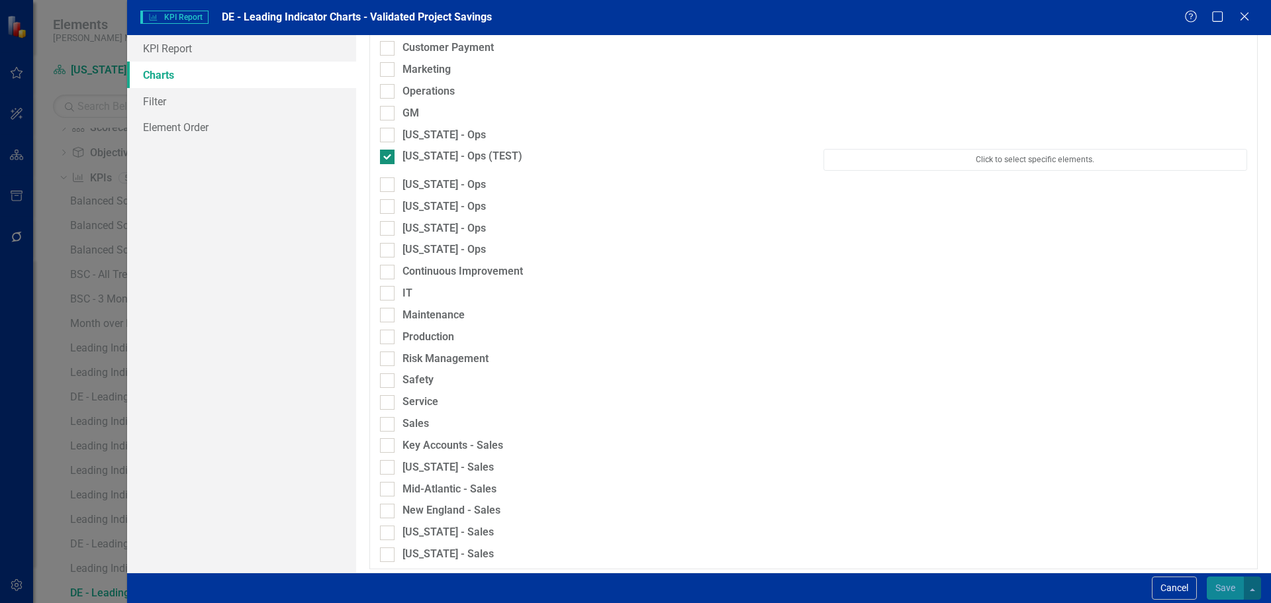
checkbox input "true"
click at [831, 156] on button "Click to select specific elements." at bounding box center [1035, 159] width 424 height 21
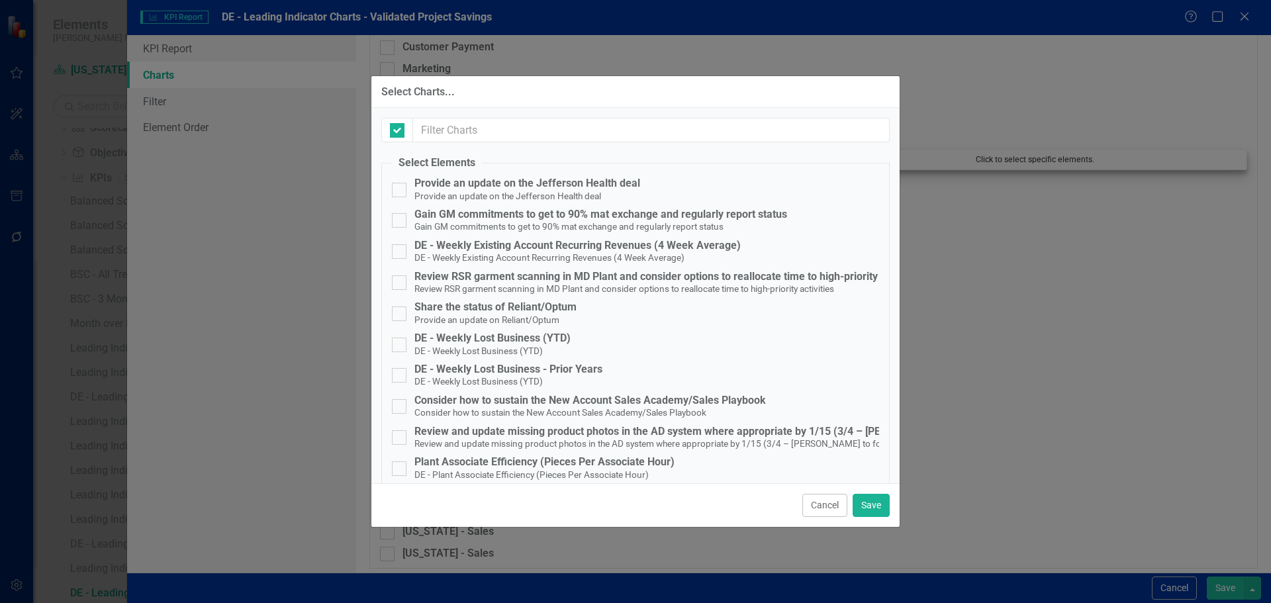
checkbox input "false"
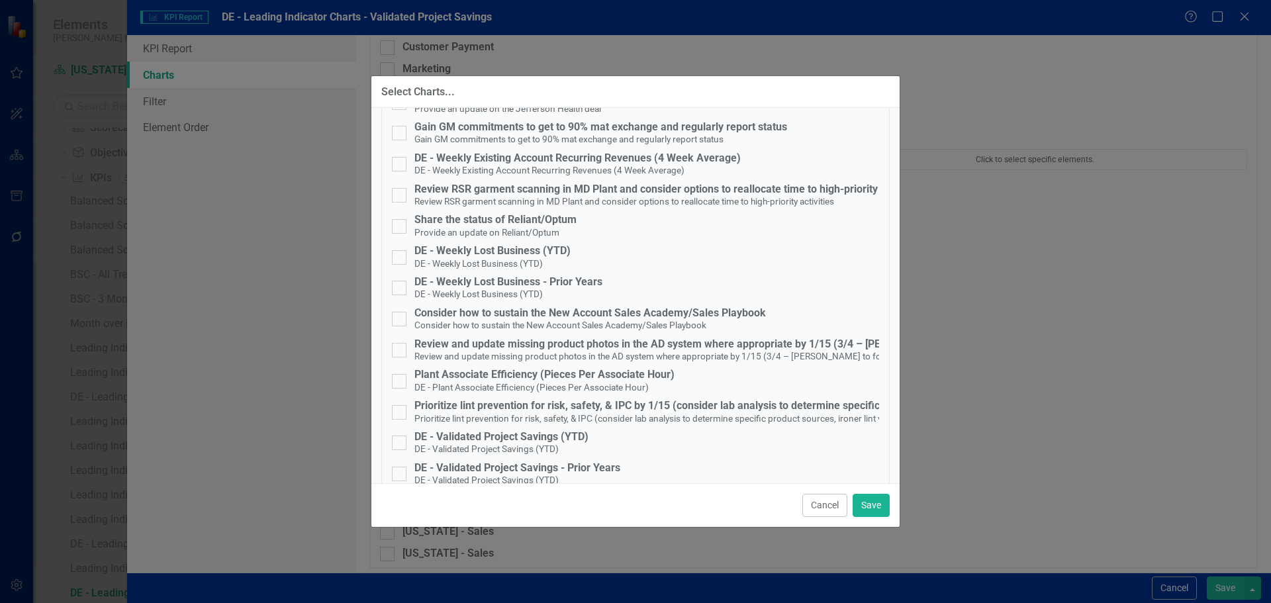
scroll to position [0, 0]
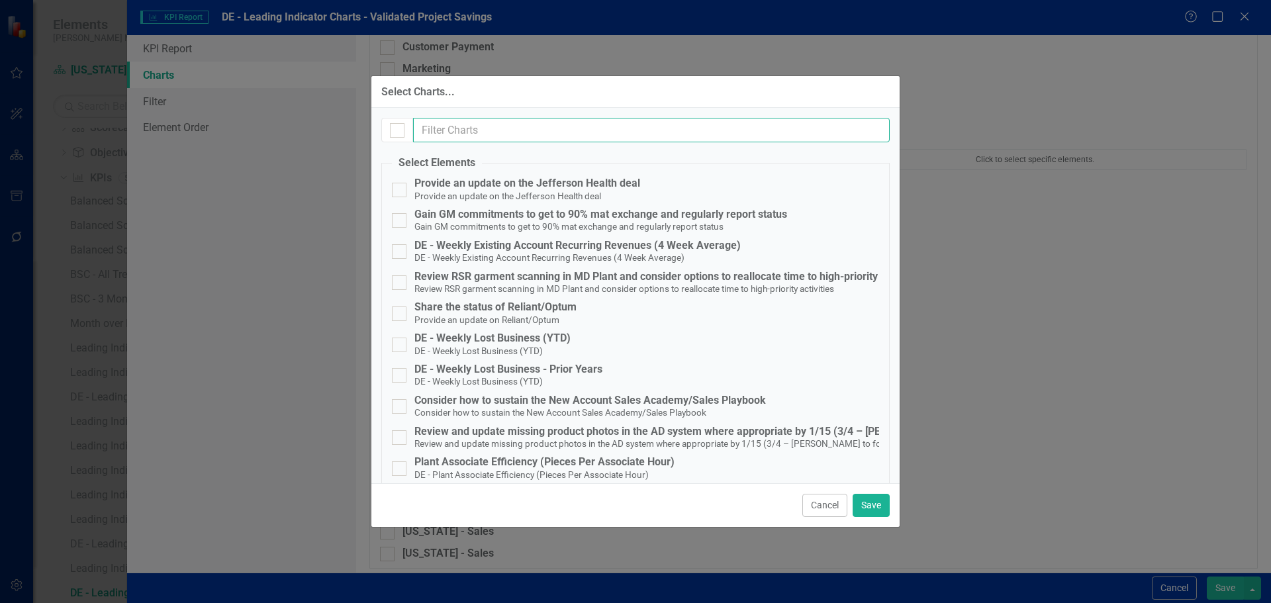
click at [525, 120] on input "text" at bounding box center [651, 130] width 476 height 24
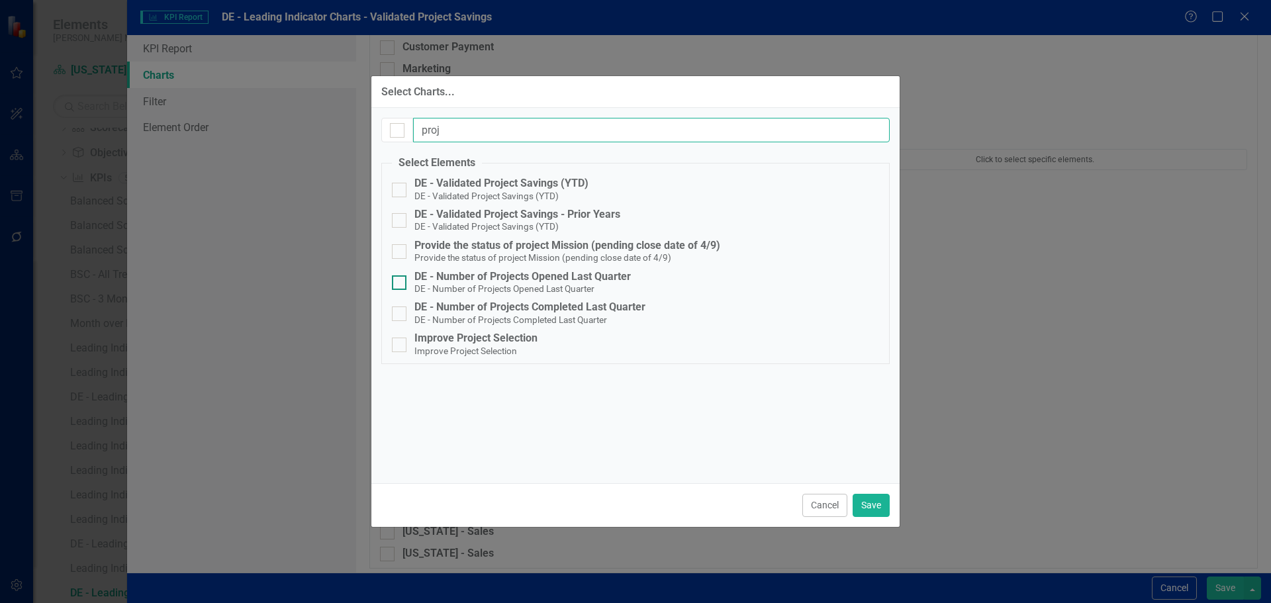
type input "proj"
click at [553, 276] on div "DE - Number of Projects Opened Last Quarter" at bounding box center [522, 277] width 216 height 12
click at [400, 276] on input "DE - Number of Projects Opened Last Quarter DE - Number of Projects Opened Last…" at bounding box center [396, 279] width 9 height 9
checkbox input "true"
click at [553, 309] on div "DE - Number of Projects Completed Last Quarter" at bounding box center [529, 307] width 231 height 12
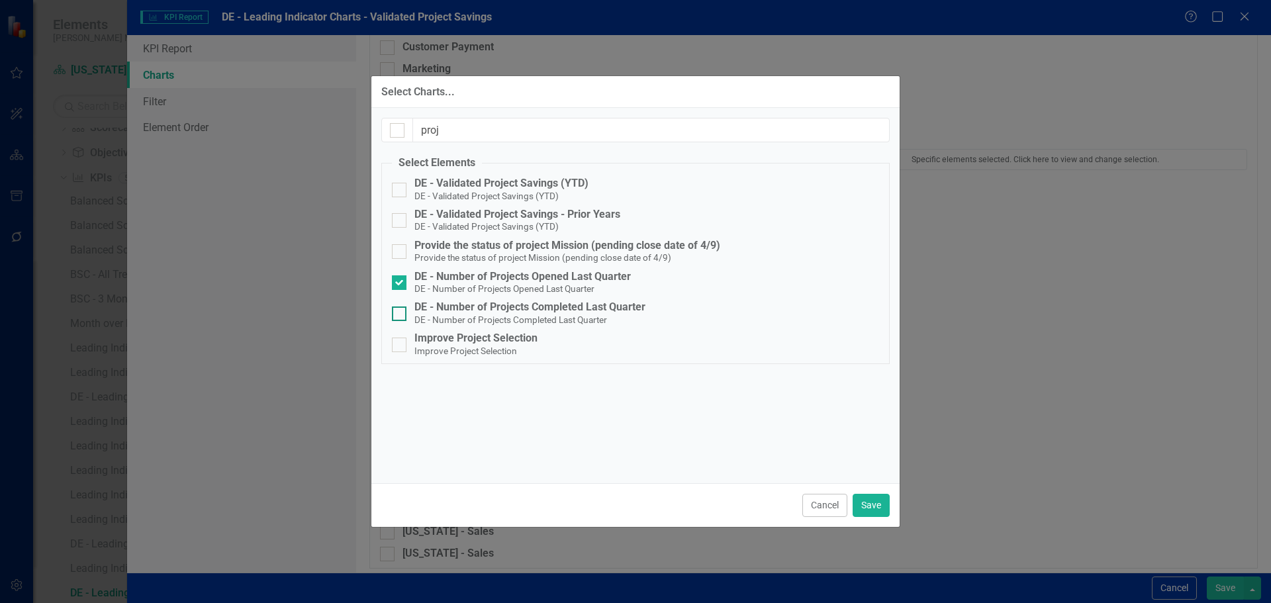
click at [400, 309] on input "DE - Number of Projects Completed Last Quarter DE - Number of Projects Complete…" at bounding box center [396, 310] width 9 height 9
checkbox input "true"
click at [879, 502] on button "Save" at bounding box center [870, 505] width 37 height 23
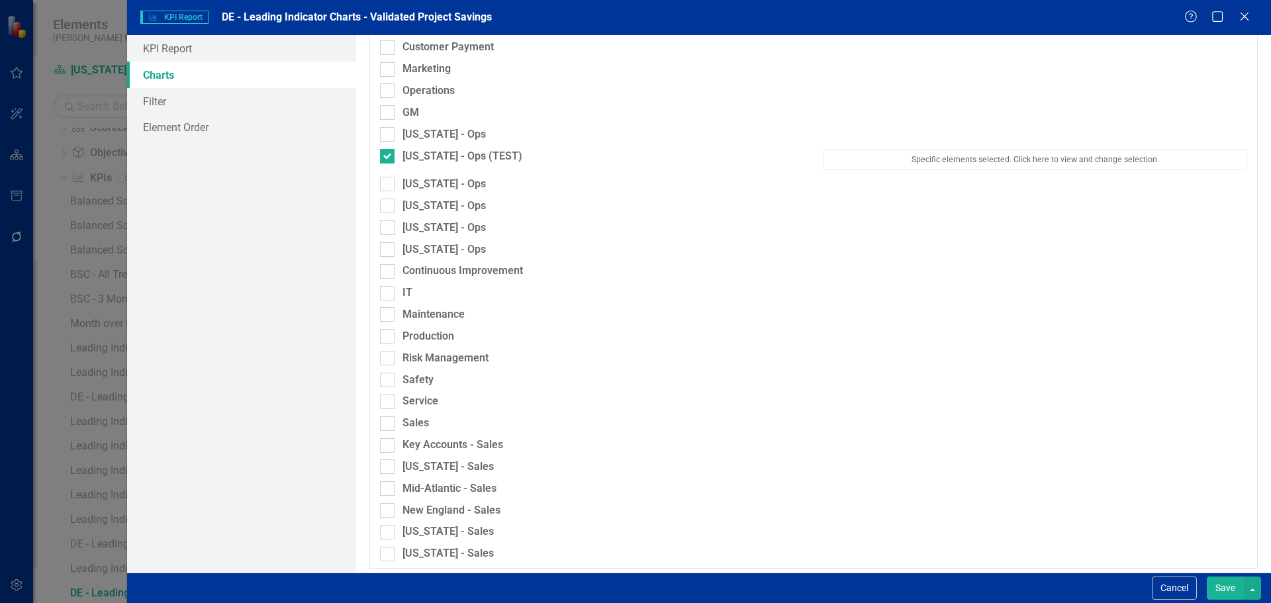
click at [1214, 586] on button "Save" at bounding box center [1224, 587] width 37 height 23
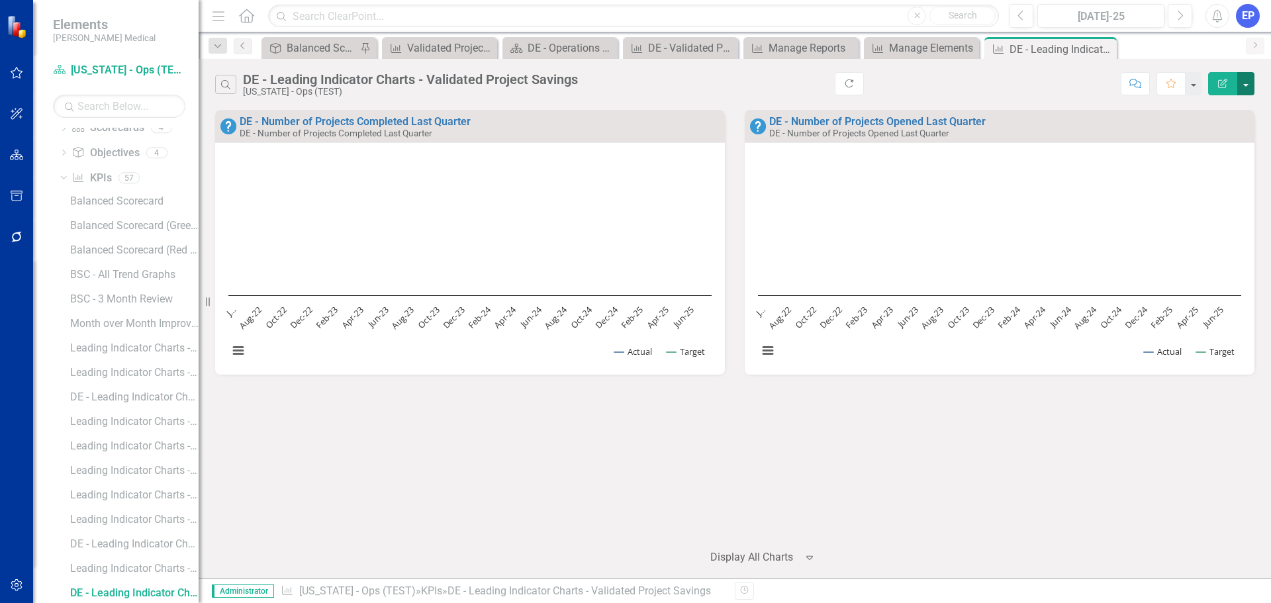
click at [1243, 86] on button "button" at bounding box center [1245, 83] width 17 height 23
click at [1163, 102] on link "Edit Report Edit Report" at bounding box center [1189, 108] width 130 height 24
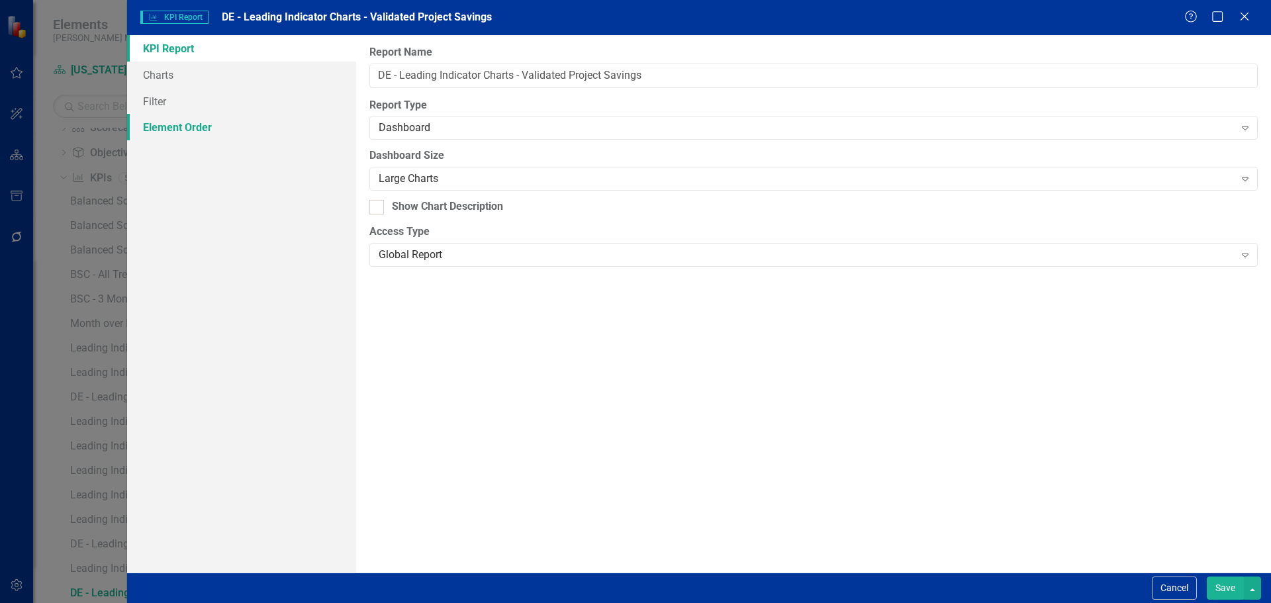
click at [191, 121] on link "Element Order" at bounding box center [241, 127] width 229 height 26
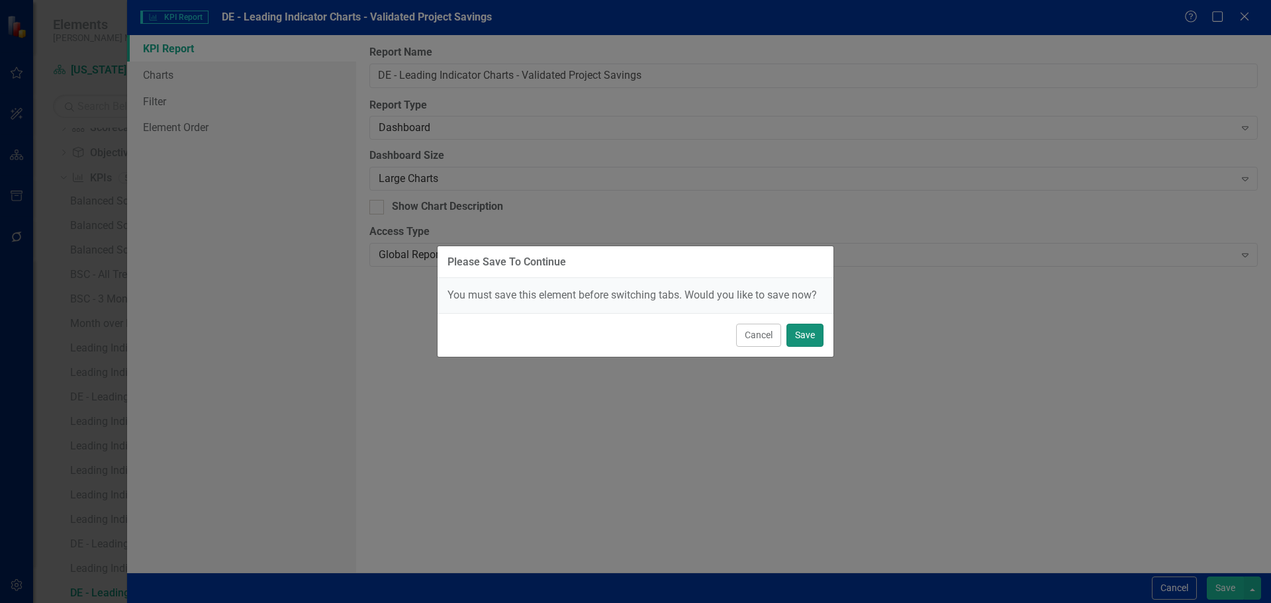
click at [817, 325] on button "Save" at bounding box center [804, 335] width 37 height 23
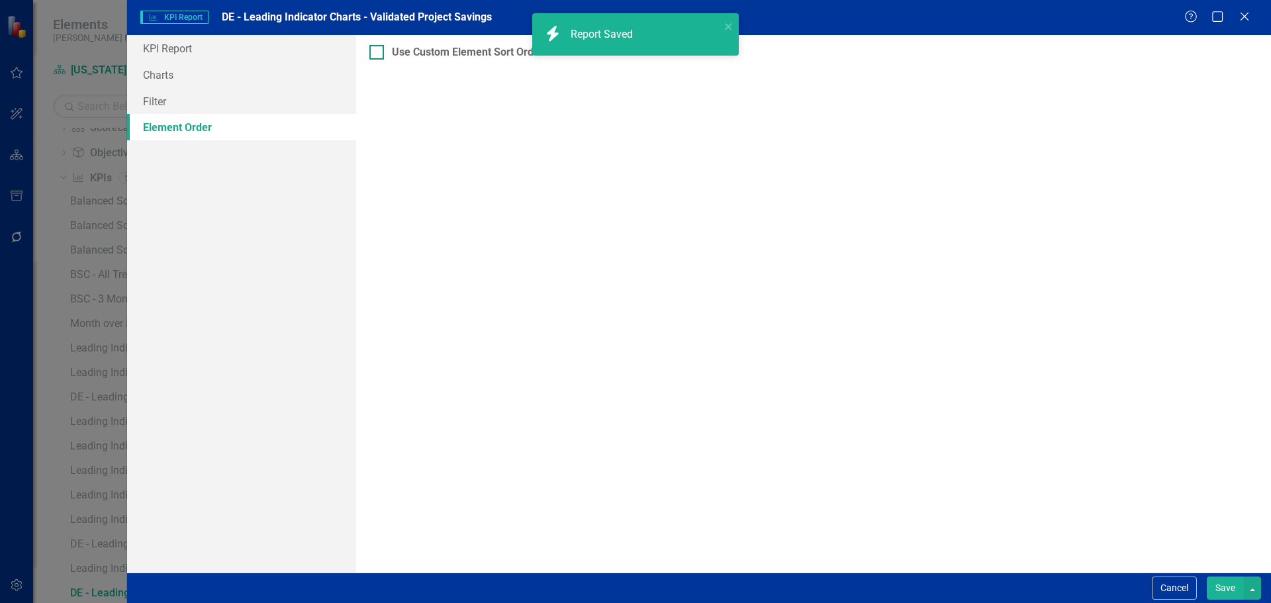
click at [468, 55] on div "Use Custom Element Sort Order" at bounding box center [468, 52] width 152 height 15
click at [378, 54] on input "Use Custom Element Sort Order" at bounding box center [373, 49] width 9 height 9
checkbox input "true"
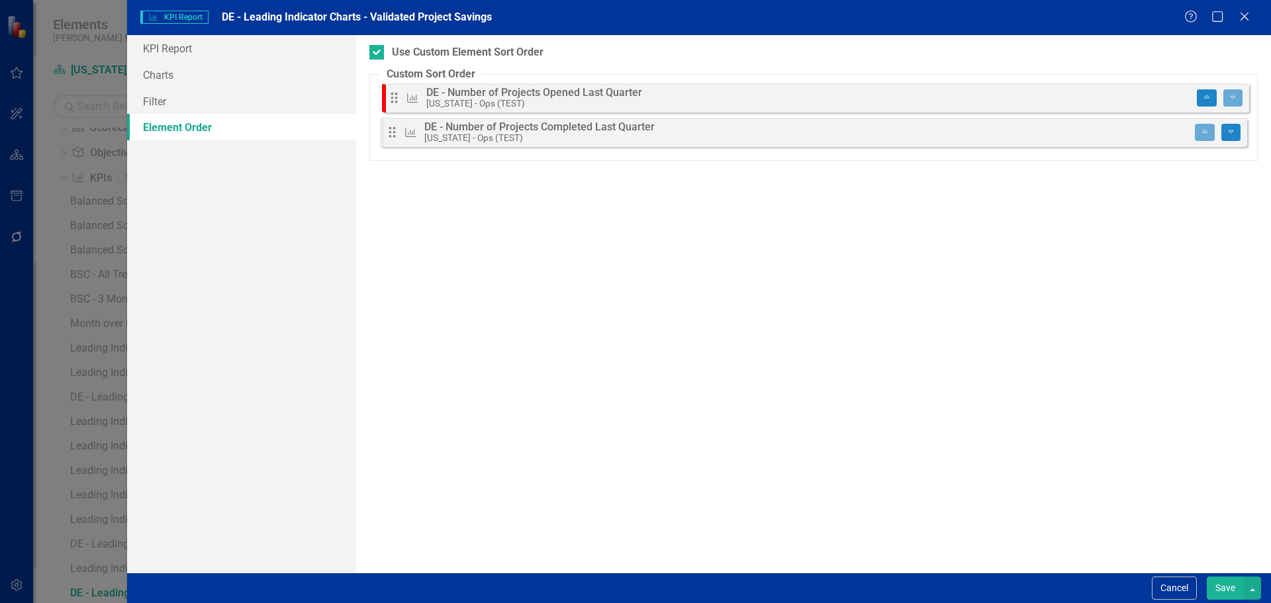
drag, startPoint x: 393, startPoint y: 142, endPoint x: 395, endPoint y: 101, distance: 41.1
click at [395, 101] on div "Drag KPI DE - Number of Projects Completed Last Quarter Delaware - Ops (TEST) M…" at bounding box center [813, 121] width 867 height 65
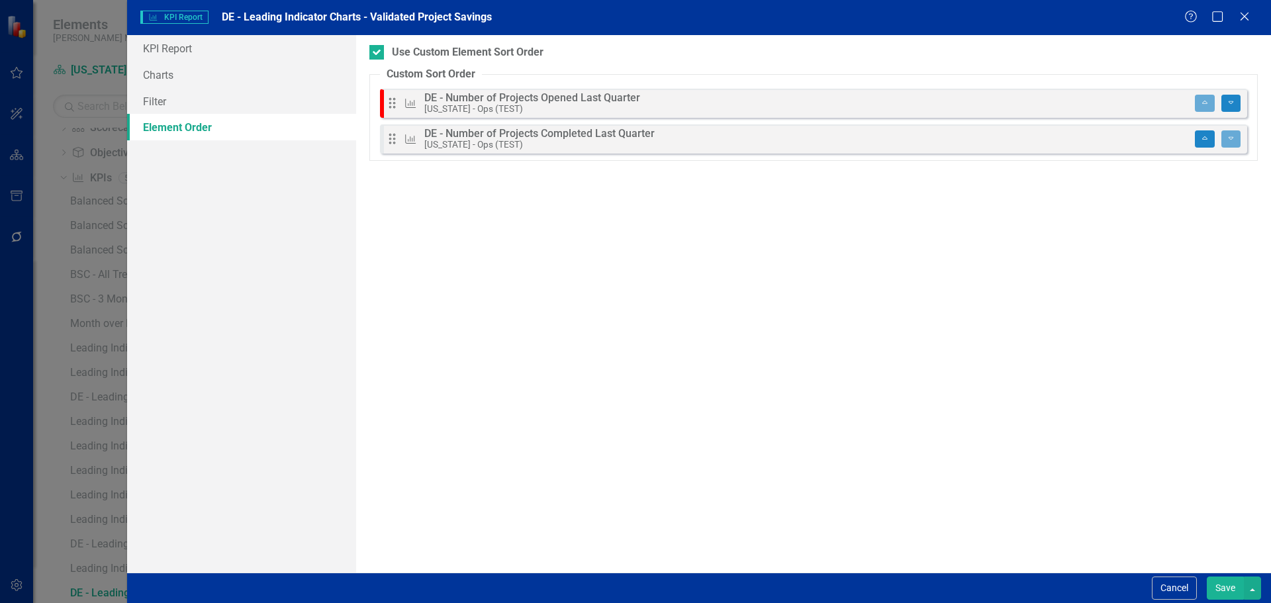
click at [1225, 589] on button "Save" at bounding box center [1224, 587] width 37 height 23
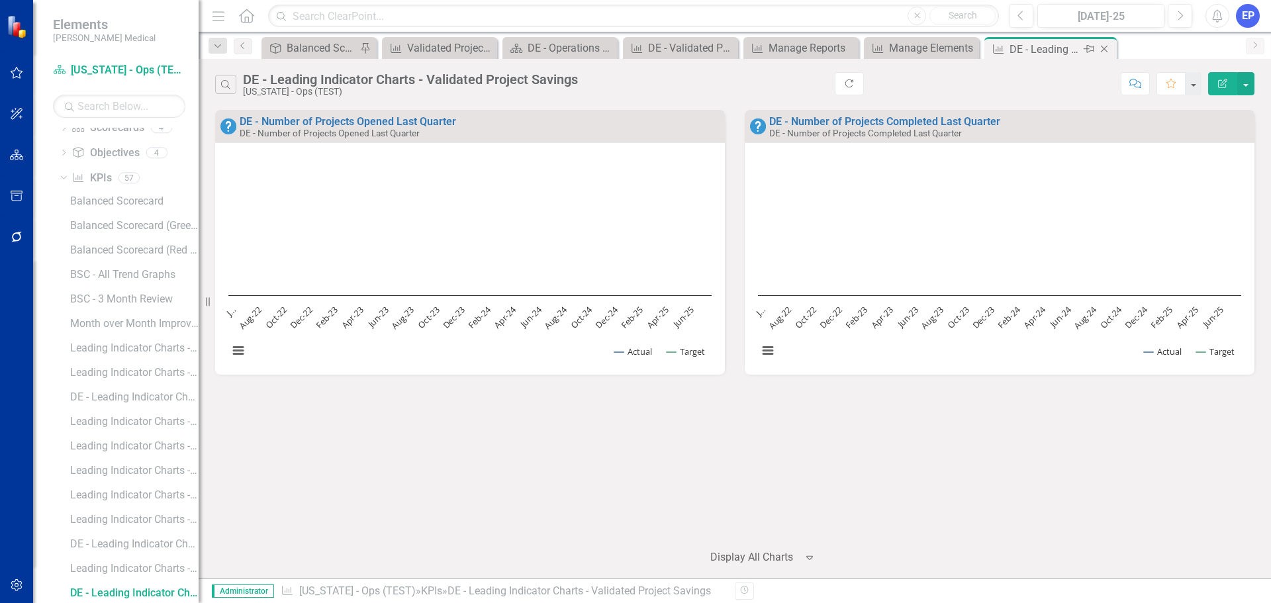
click at [1106, 46] on icon "Close" at bounding box center [1103, 49] width 13 height 11
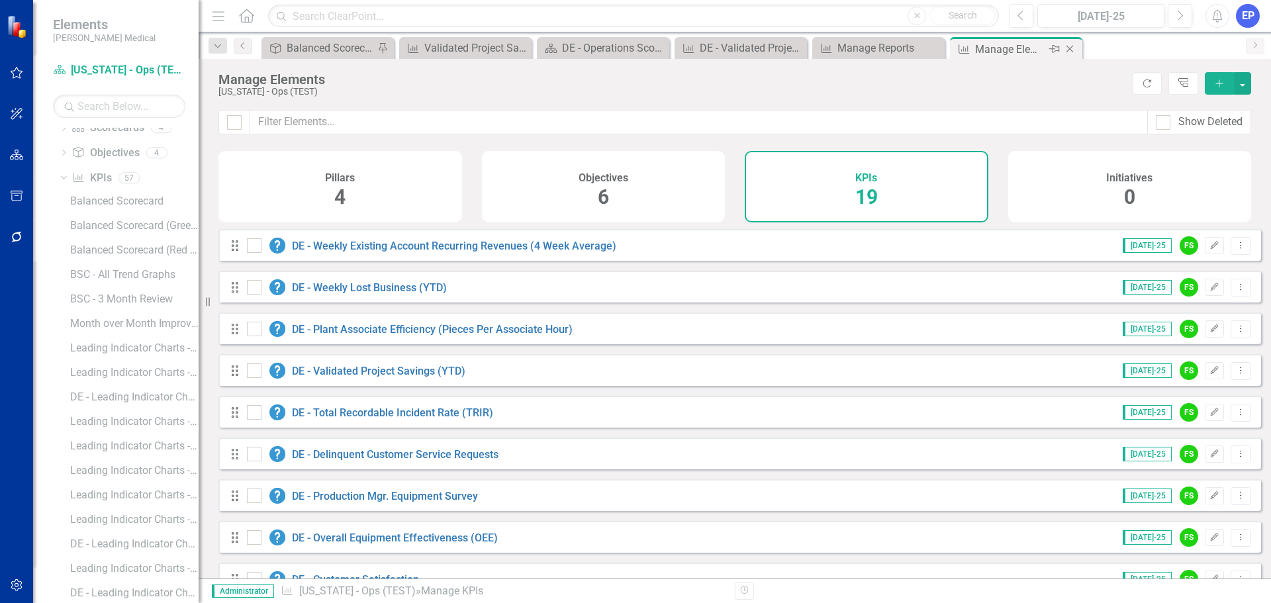
click at [1010, 50] on div "Manage Elements" at bounding box center [1010, 49] width 71 height 17
click at [885, 52] on div "Manage Reports" at bounding box center [880, 48] width 87 height 17
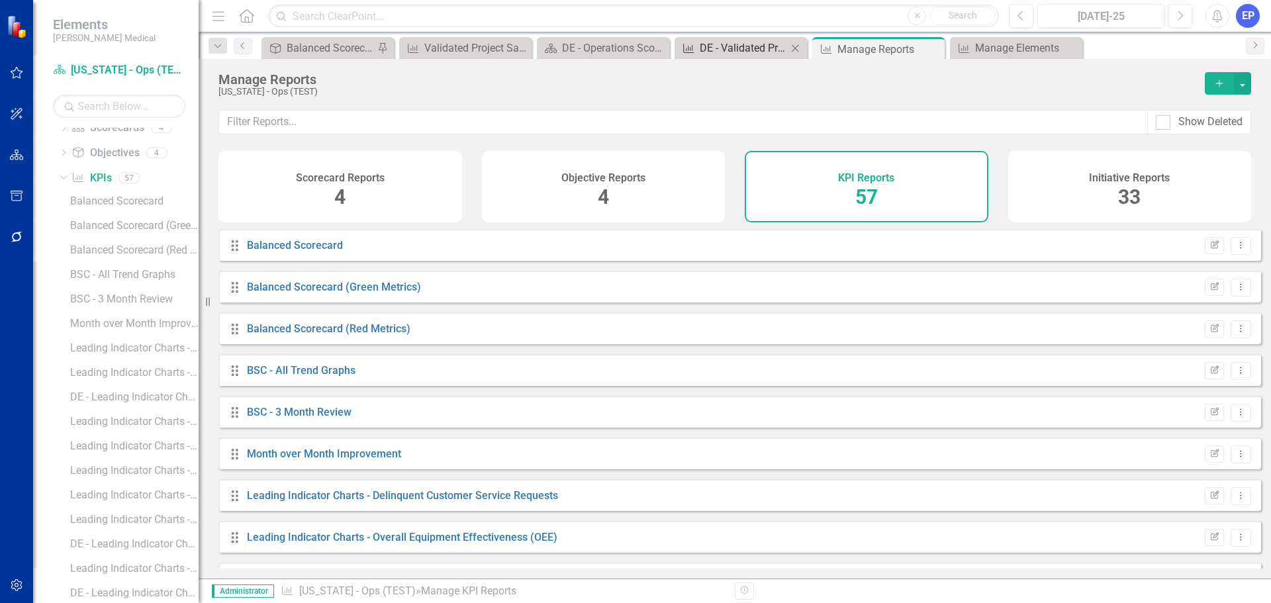
click at [737, 47] on div "DE - Validated Project Savings (YTD)" at bounding box center [742, 48] width 87 height 17
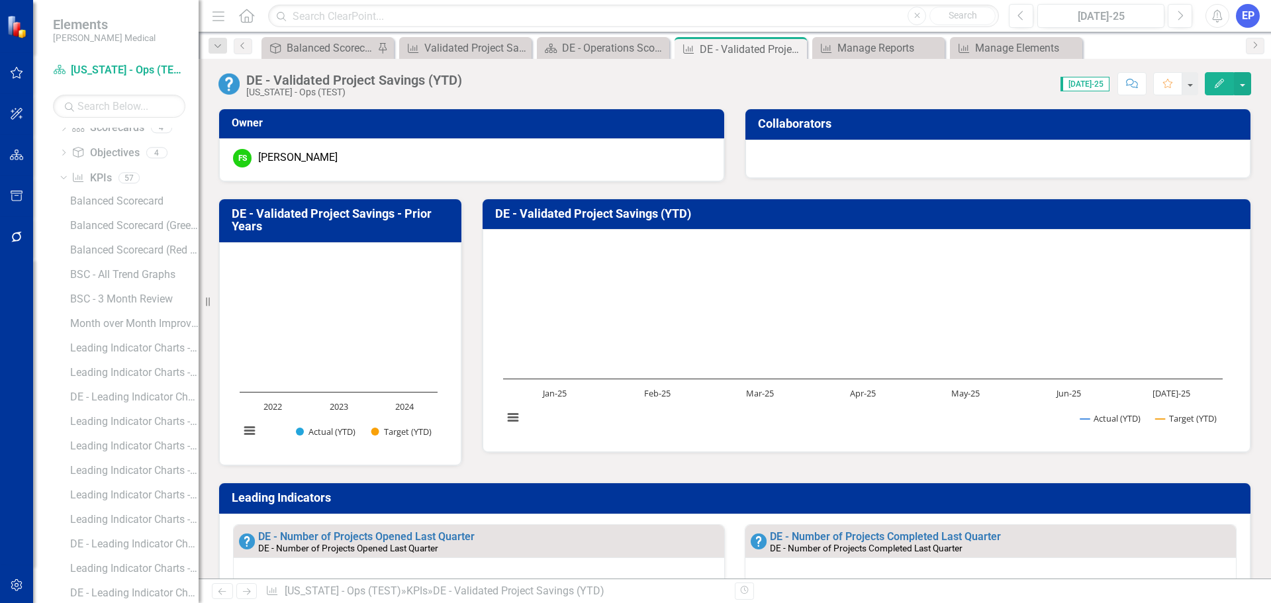
click at [321, 228] on h3 "DE - Validated Project Savings - Prior Years" at bounding box center [343, 220] width 222 height 26
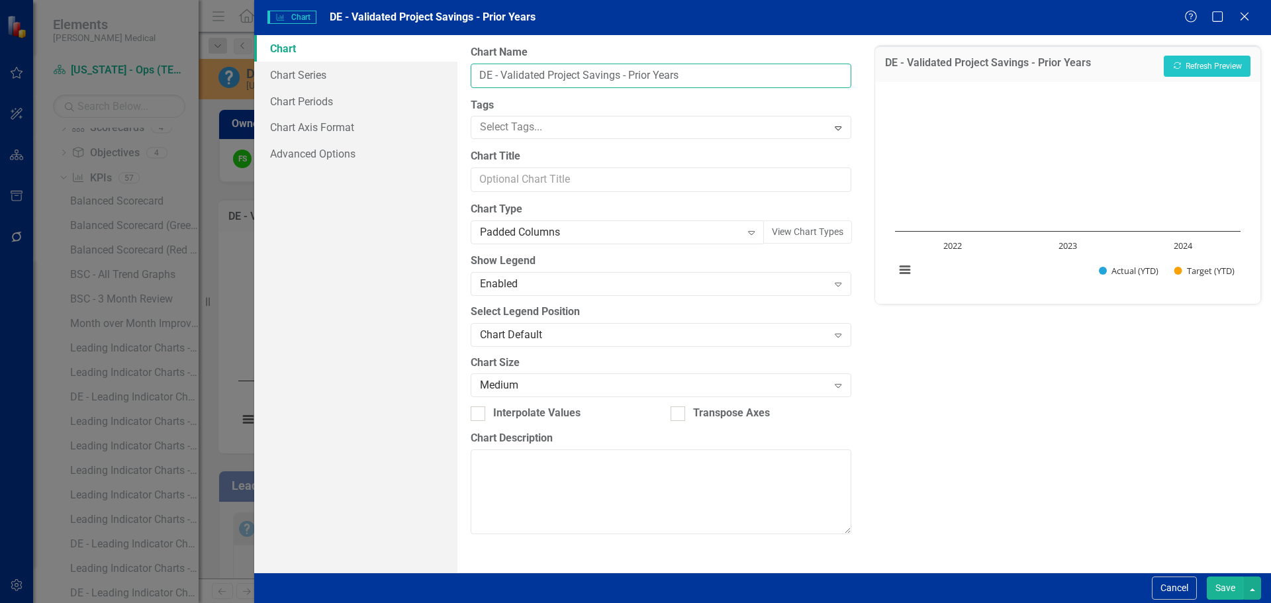
click at [508, 72] on input "DE - Validated Project Savings - Prior Years" at bounding box center [661, 76] width 380 height 24
type input "DE - VPS - Prior Years"
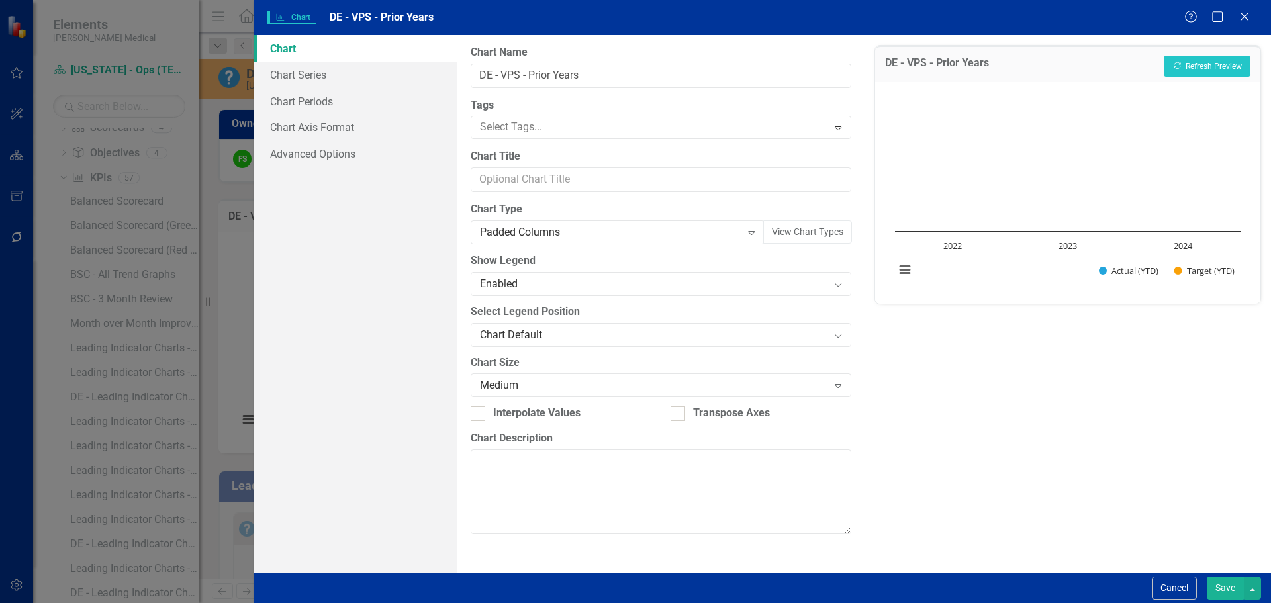
click at [1240, 590] on button "Save" at bounding box center [1224, 587] width 37 height 23
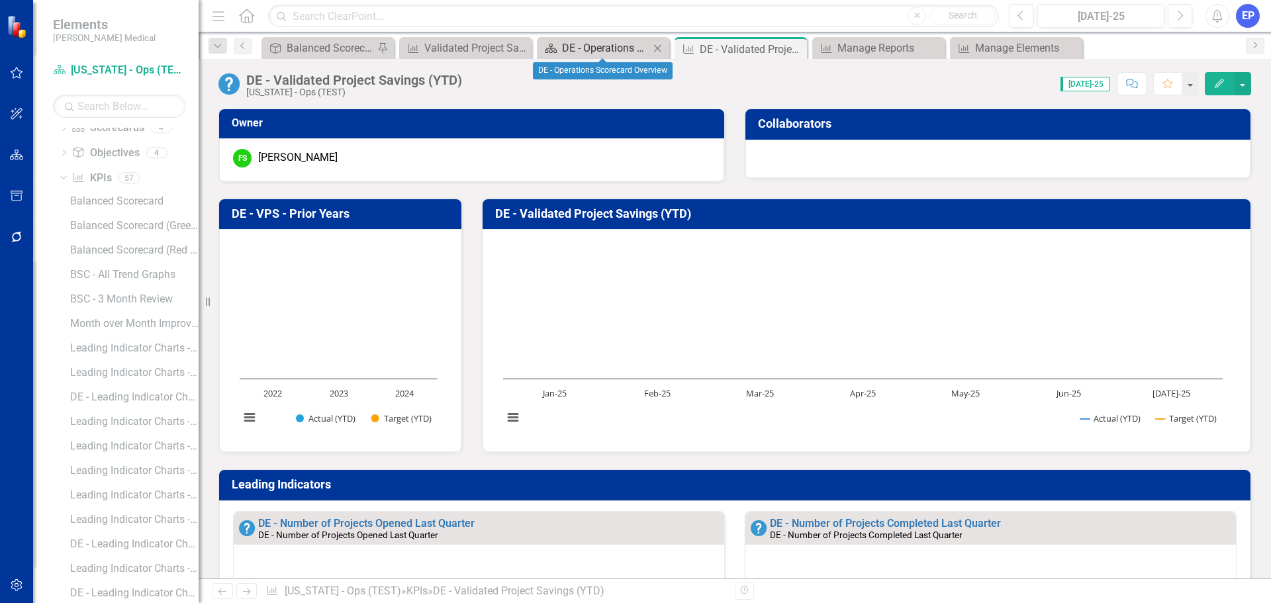
click at [608, 50] on div "DE - Operations Scorecard Overview" at bounding box center [605, 48] width 87 height 17
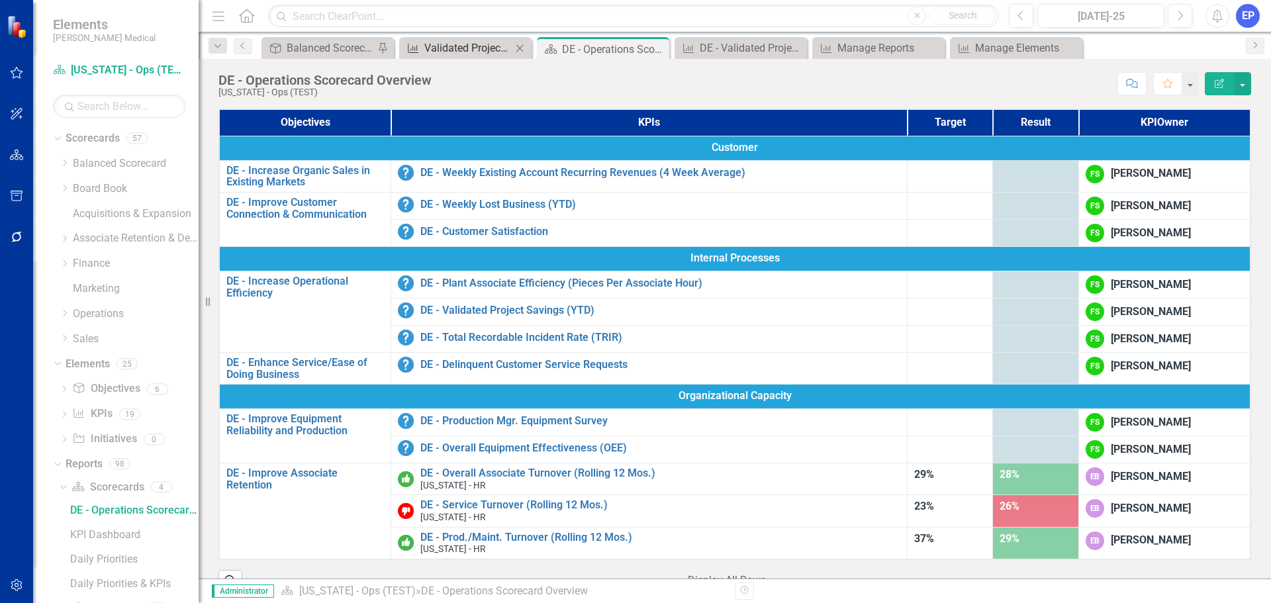
click at [457, 54] on div "Validated Project Savings (YTD)" at bounding box center [467, 48] width 87 height 17
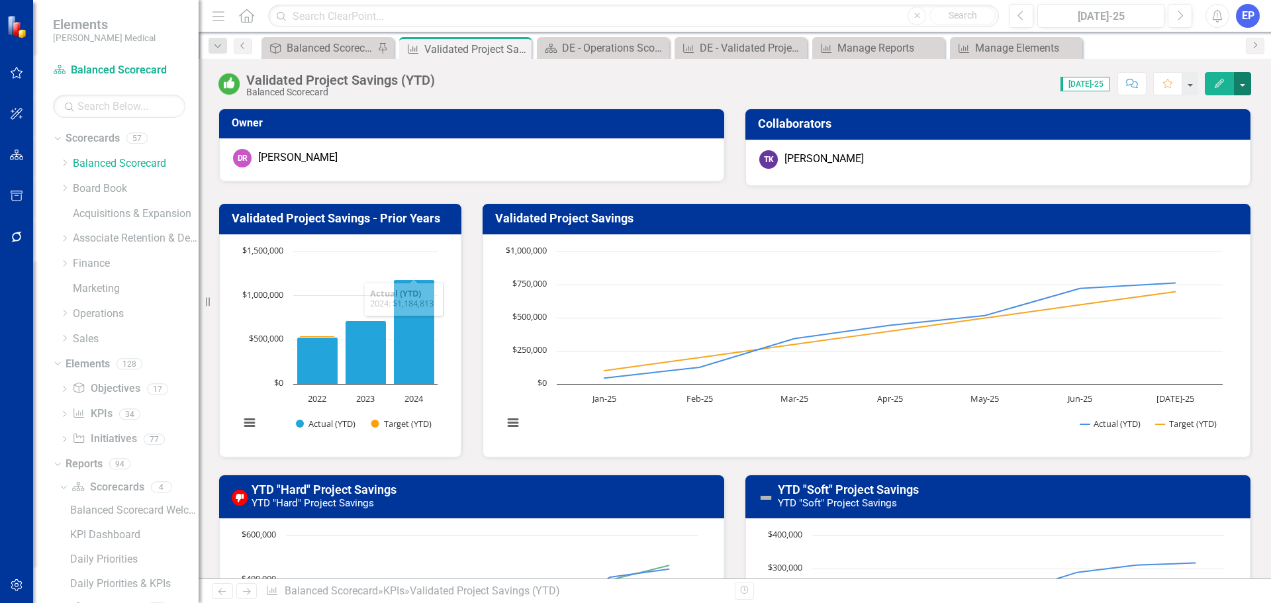
click at [1242, 81] on button "button" at bounding box center [1242, 83] width 17 height 23
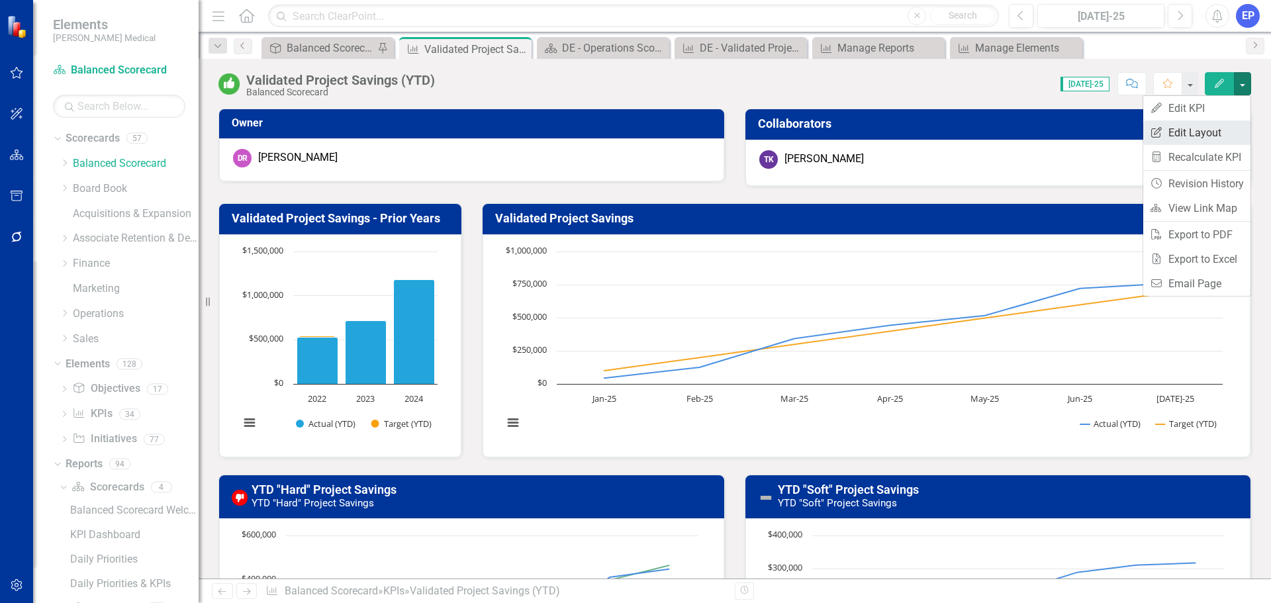
click at [1213, 125] on link "Edit Report Edit Layout" at bounding box center [1196, 132] width 107 height 24
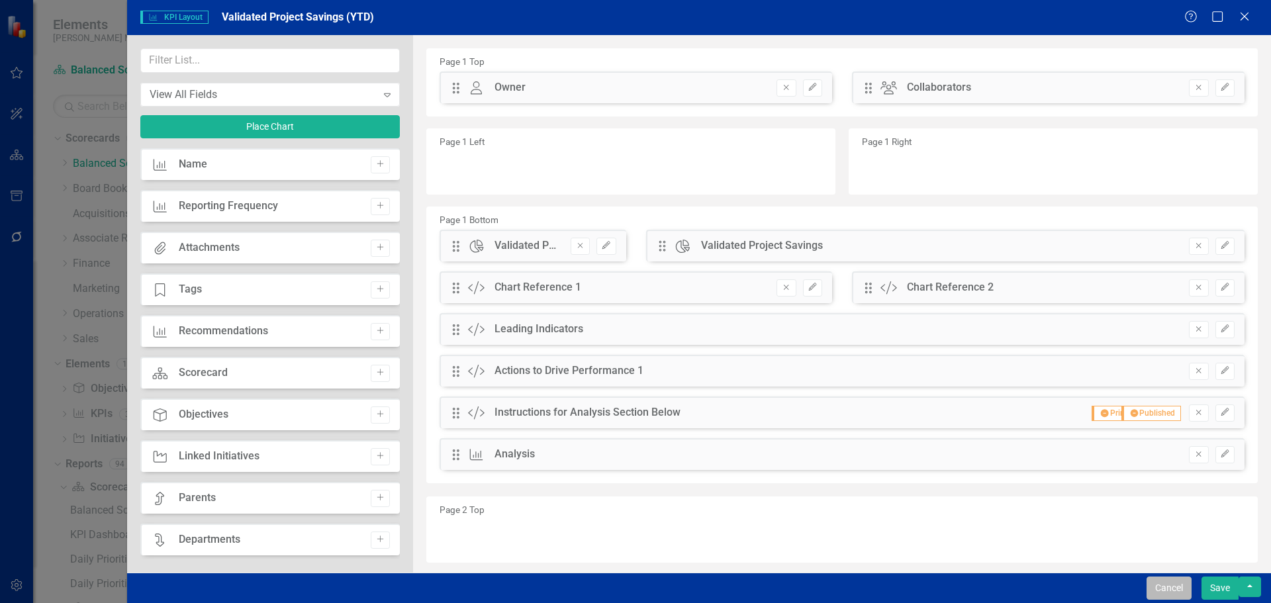
click at [1166, 590] on button "Cancel" at bounding box center [1168, 587] width 45 height 23
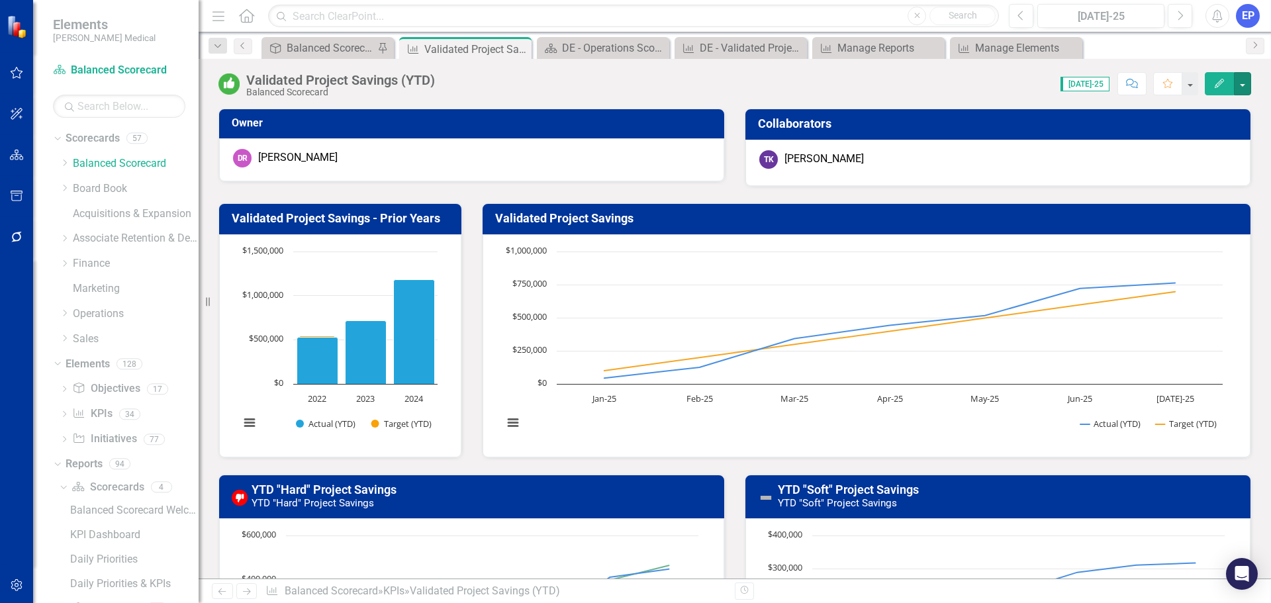
scroll to position [132, 0]
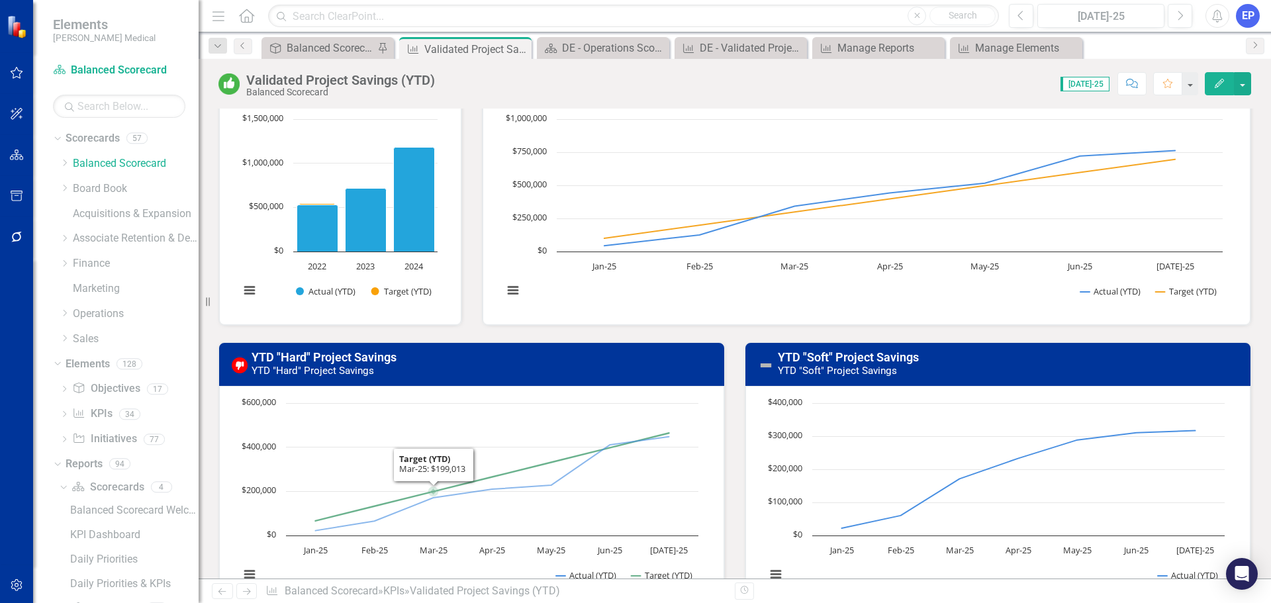
click at [431, 372] on h3 "YTD "Hard" Project Savings YTD "Hard" Project Savings" at bounding box center [483, 364] width 465 height 26
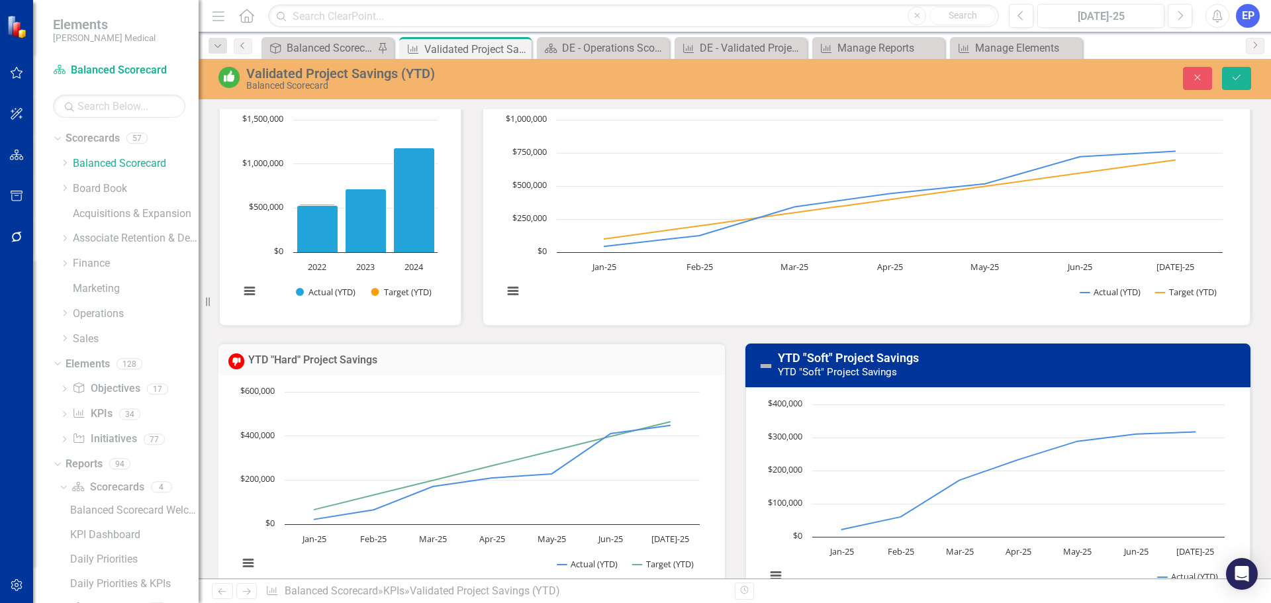
scroll to position [331, 0]
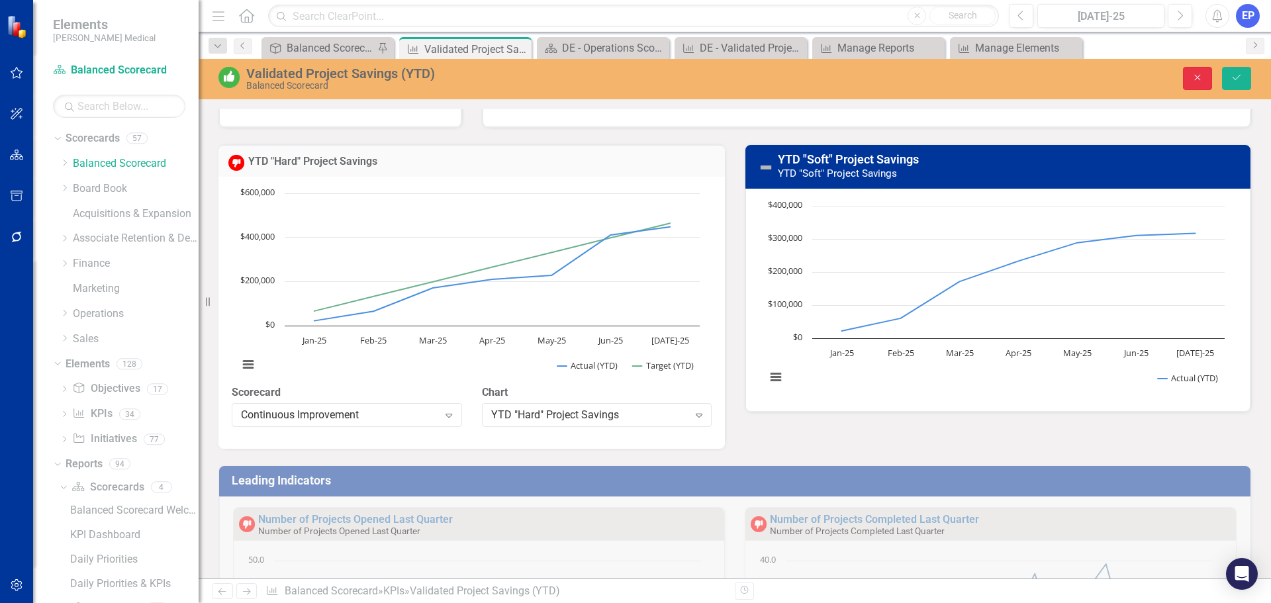
click at [1194, 72] on button "Close" at bounding box center [1197, 78] width 29 height 23
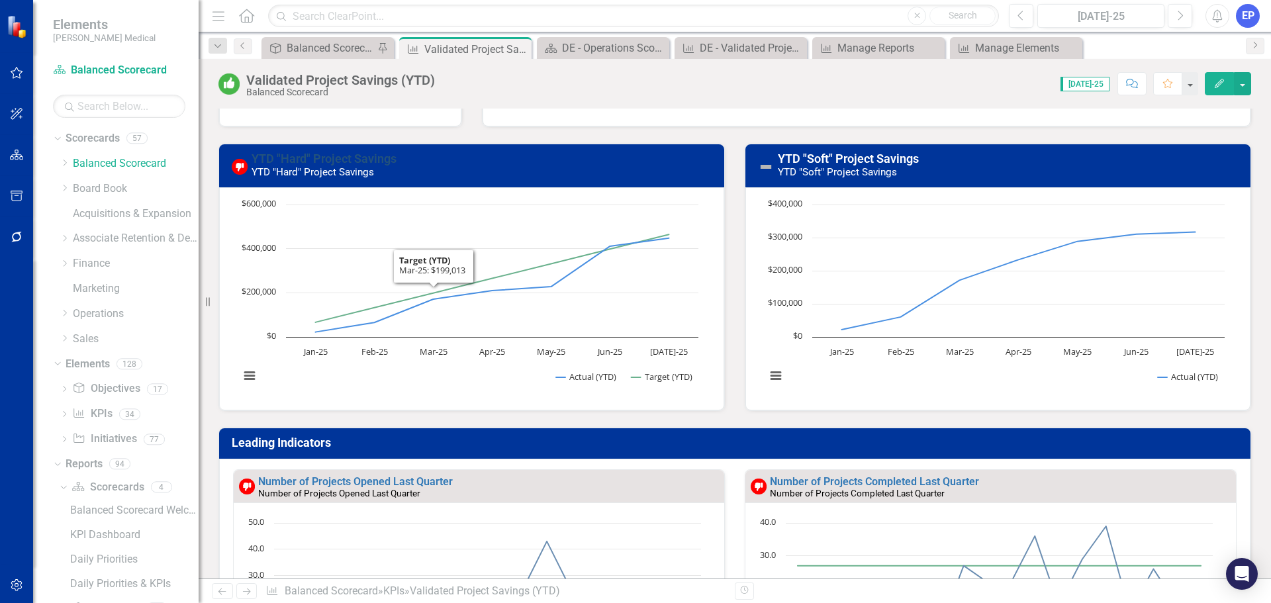
click at [361, 161] on link "YTD "Hard" Project Savings" at bounding box center [323, 159] width 145 height 14
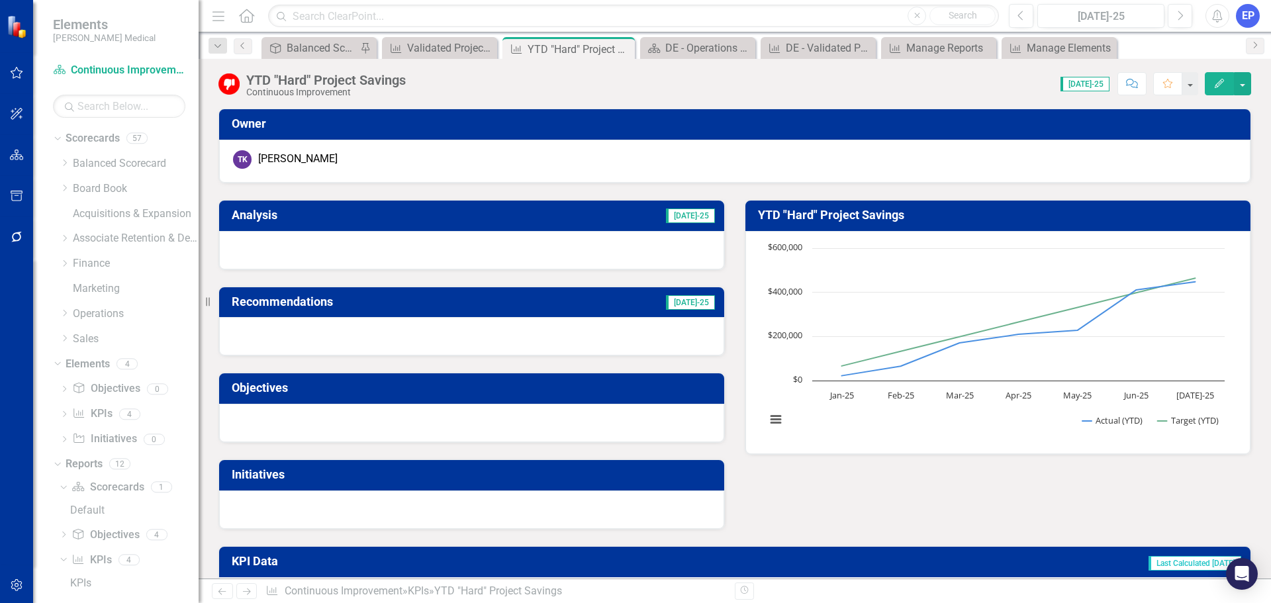
click at [390, 73] on div "YTD "Hard" Project Savings" at bounding box center [325, 80] width 159 height 15
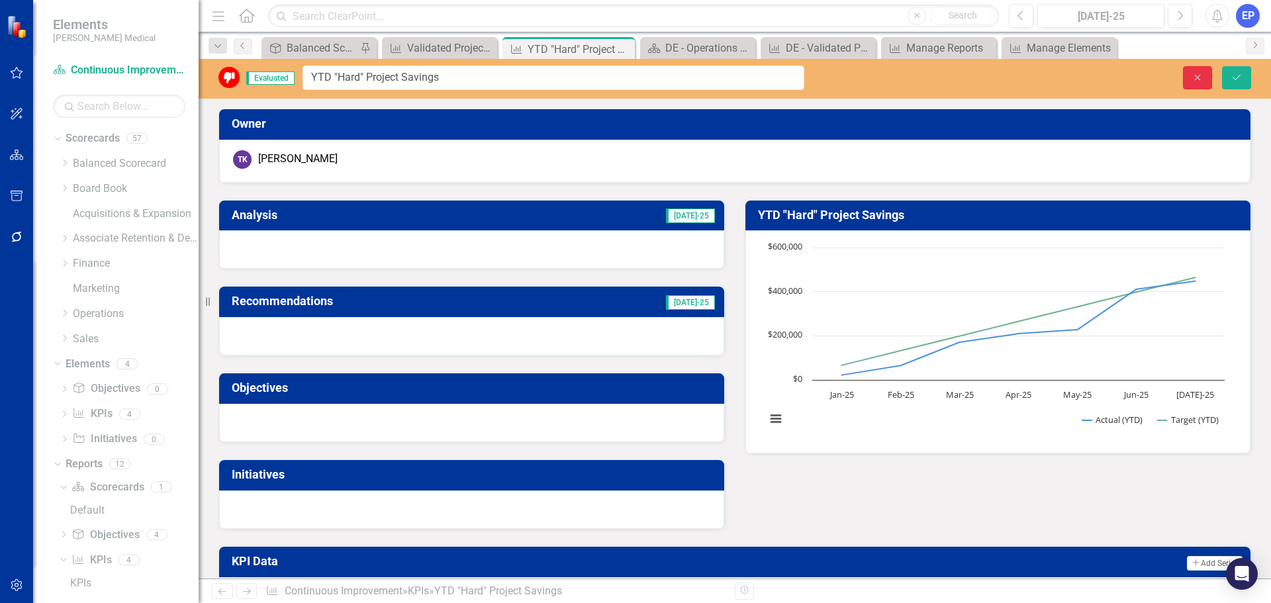
click at [1196, 76] on icon "button" at bounding box center [1197, 77] width 6 height 6
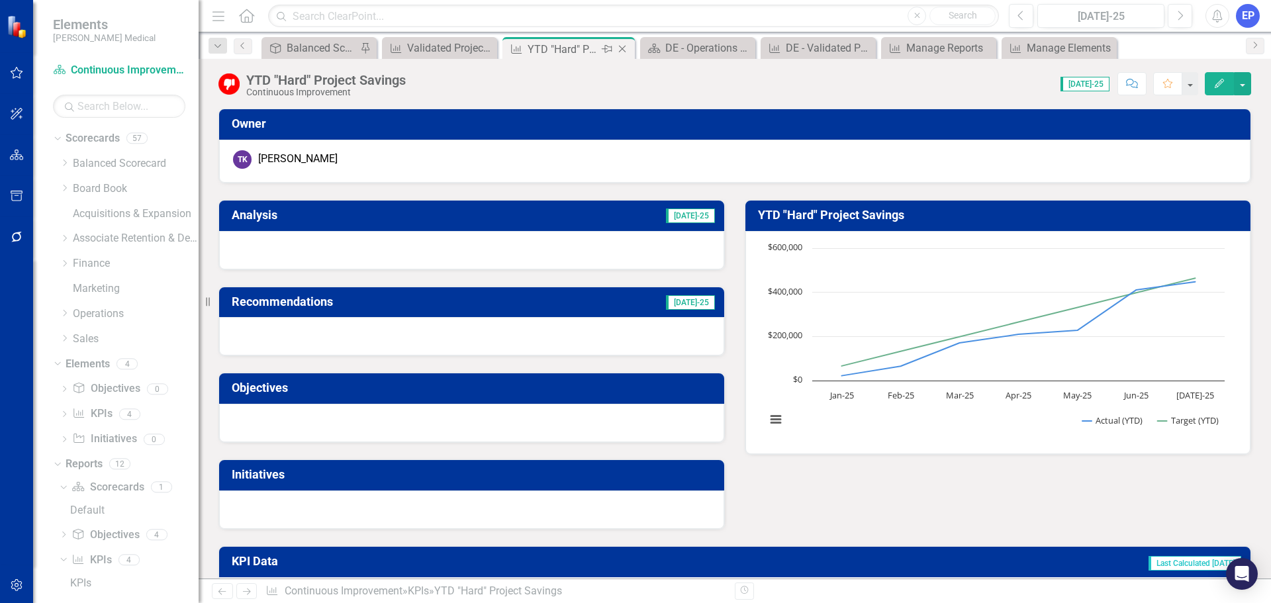
click at [621, 49] on icon "Close" at bounding box center [621, 49] width 13 height 11
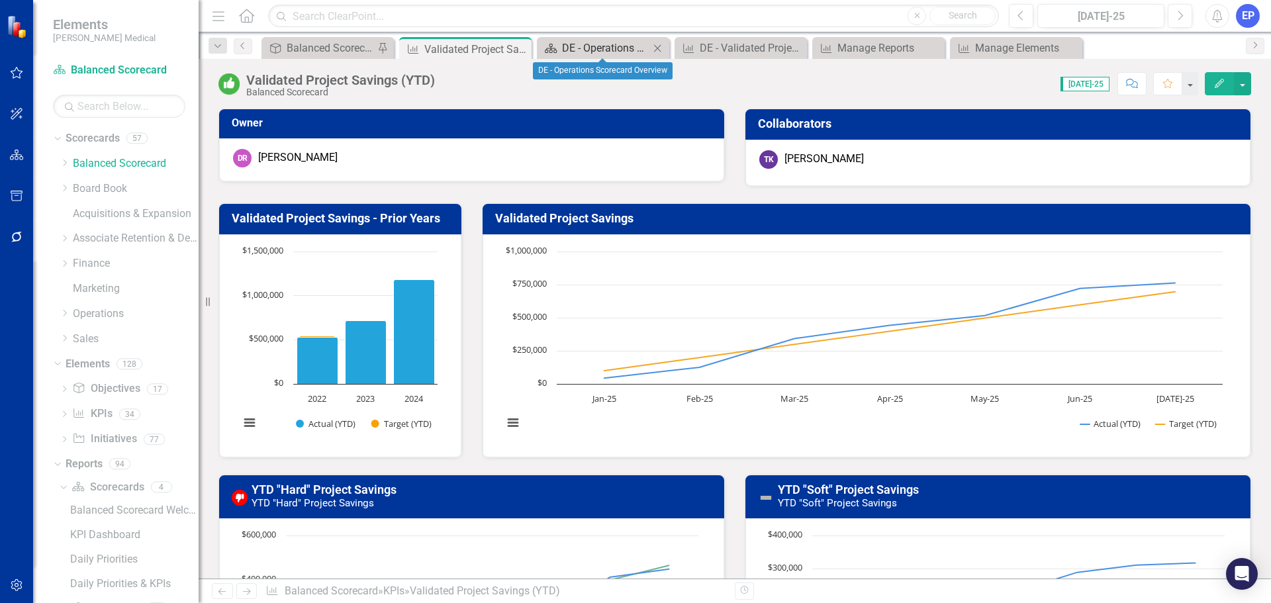
click at [604, 50] on div "DE - Operations Scorecard Overview" at bounding box center [605, 48] width 87 height 17
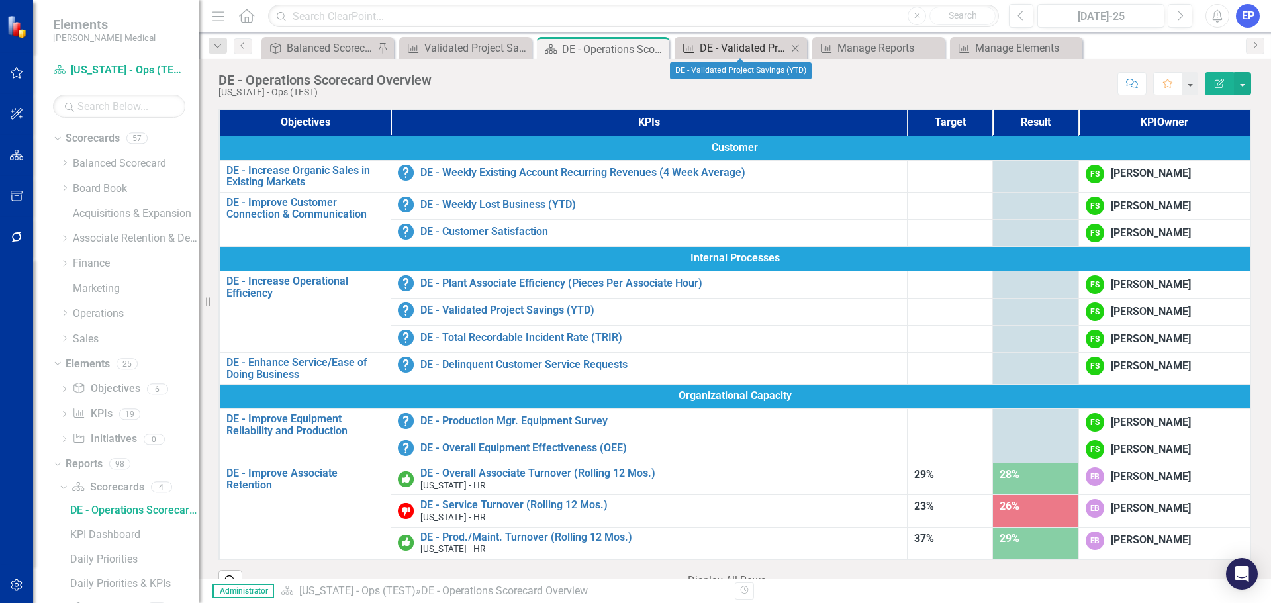
click at [753, 51] on div "DE - Validated Project Savings (YTD)" at bounding box center [742, 48] width 87 height 17
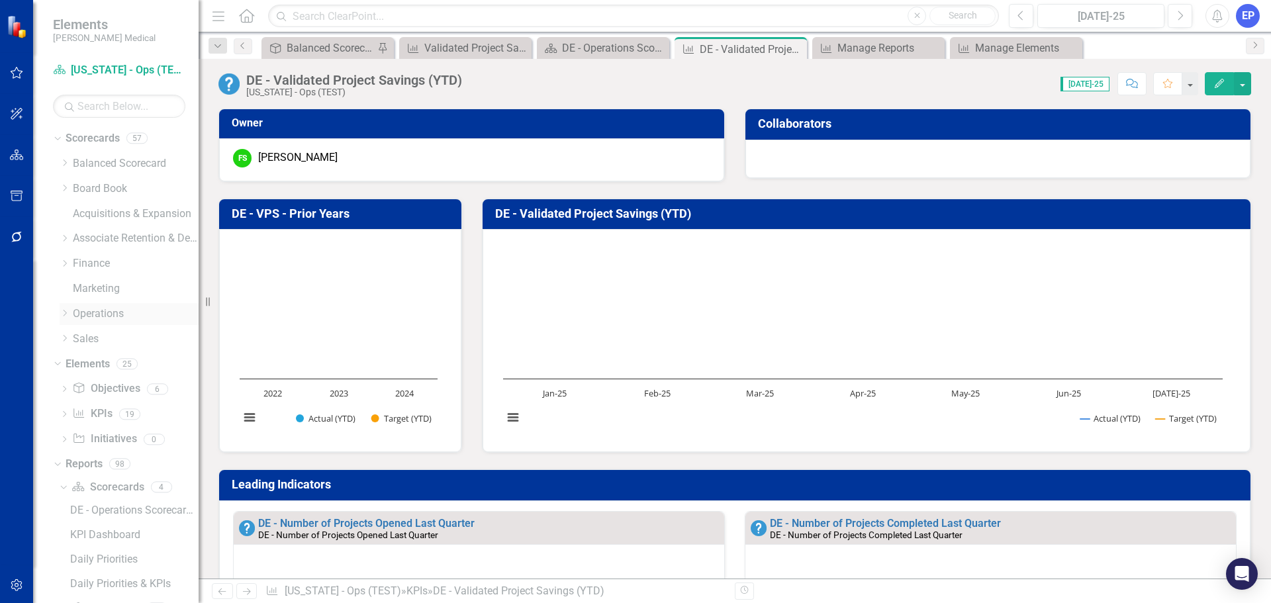
click at [66, 313] on icon at bounding box center [65, 313] width 3 height 7
click at [486, 161] on div "FS [PERSON_NAME]" at bounding box center [471, 158] width 477 height 19
click at [23, 586] on icon "button" at bounding box center [17, 585] width 14 height 11
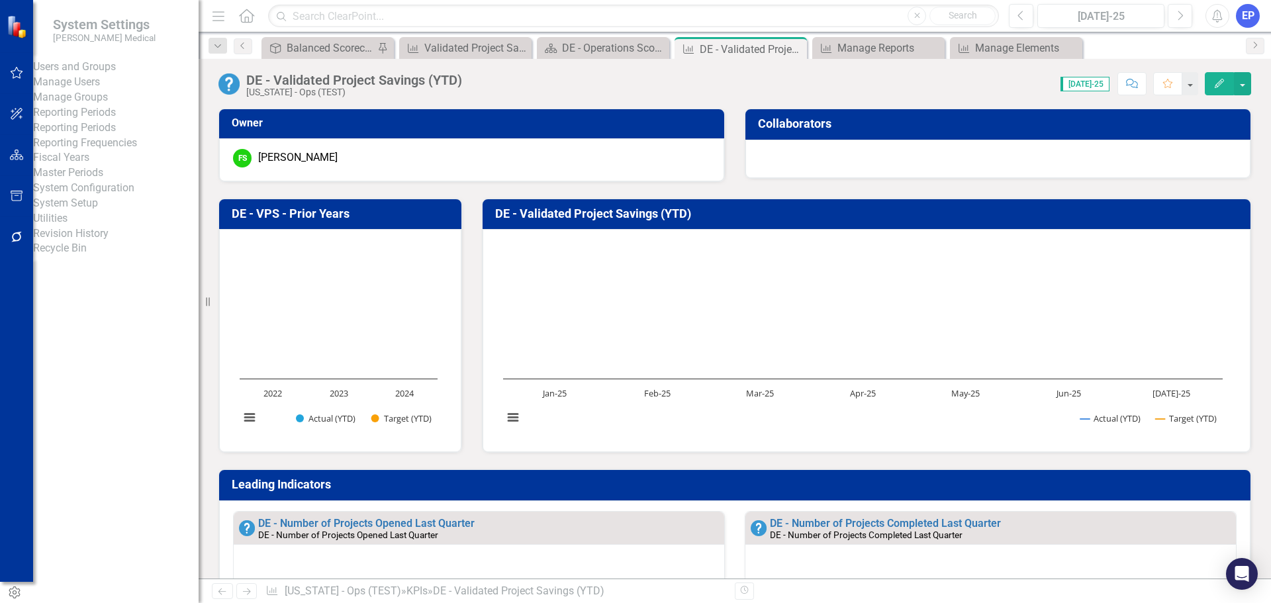
click at [92, 90] on link "Manage Users" at bounding box center [115, 82] width 165 height 15
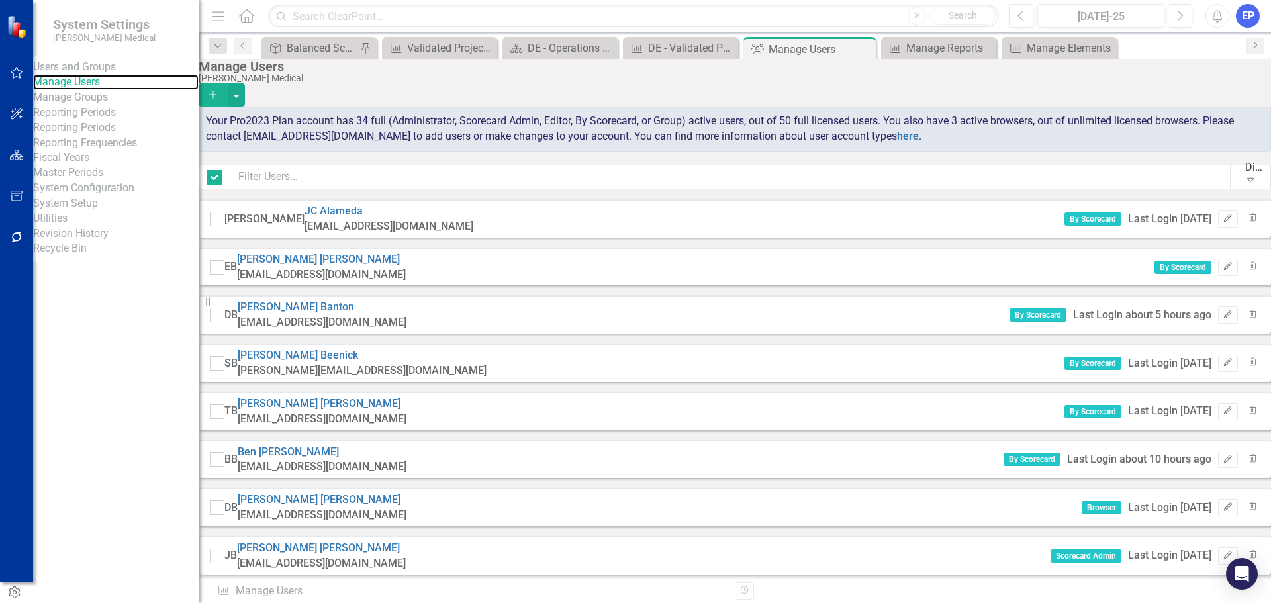
checkbox input "false"
click at [219, 90] on icon "Add" at bounding box center [213, 94] width 12 height 9
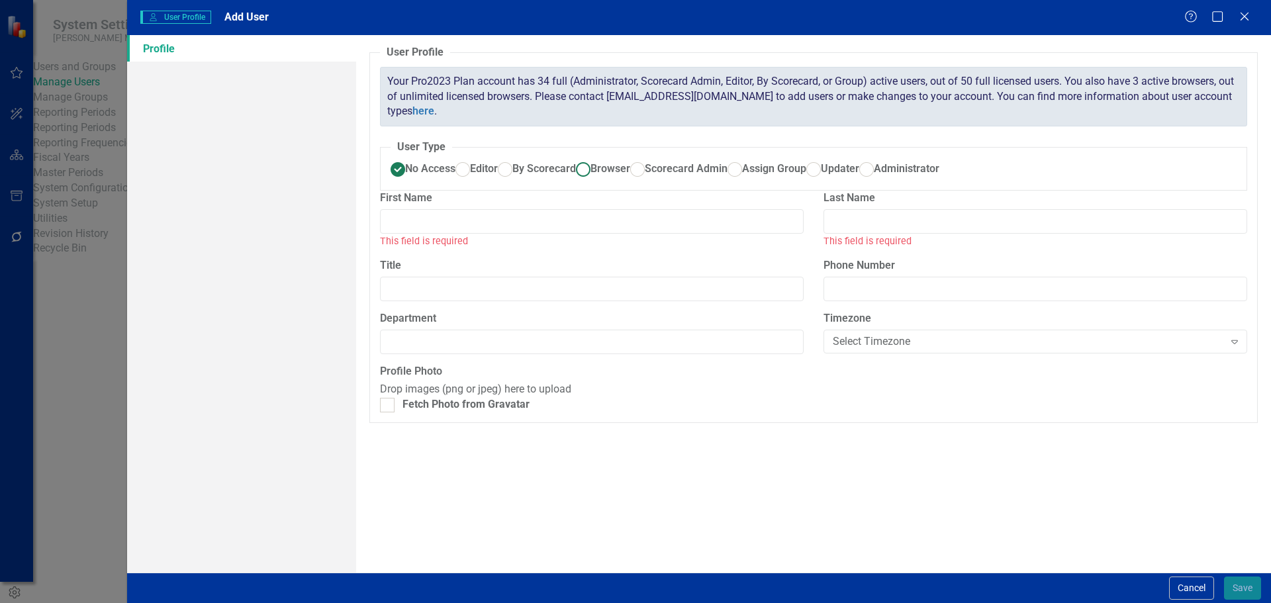
click at [576, 177] on label "Browser" at bounding box center [603, 168] width 54 height 15
click at [572, 179] on input "Browser" at bounding box center [582, 169] width 21 height 21
radio input "true"
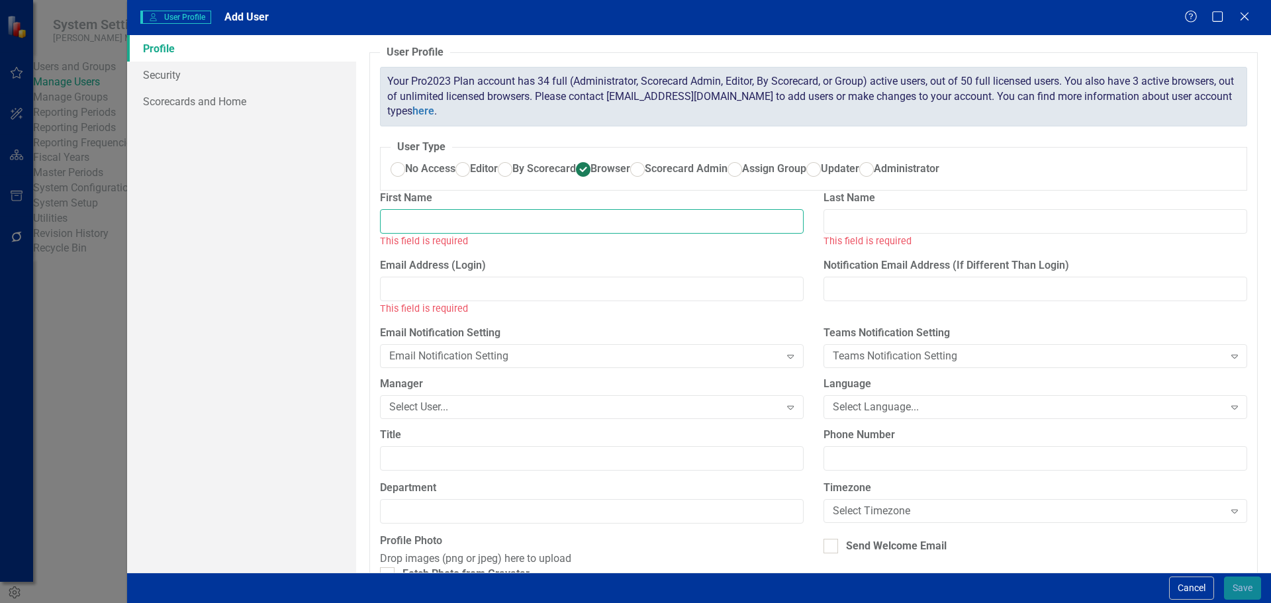
click at [418, 234] on input "First Name" at bounding box center [592, 221] width 424 height 24
click at [416, 301] on input "Email Address (Login)" at bounding box center [592, 289] width 424 height 24
paste input "[EMAIL_ADDRESS][DOMAIN_NAME]"
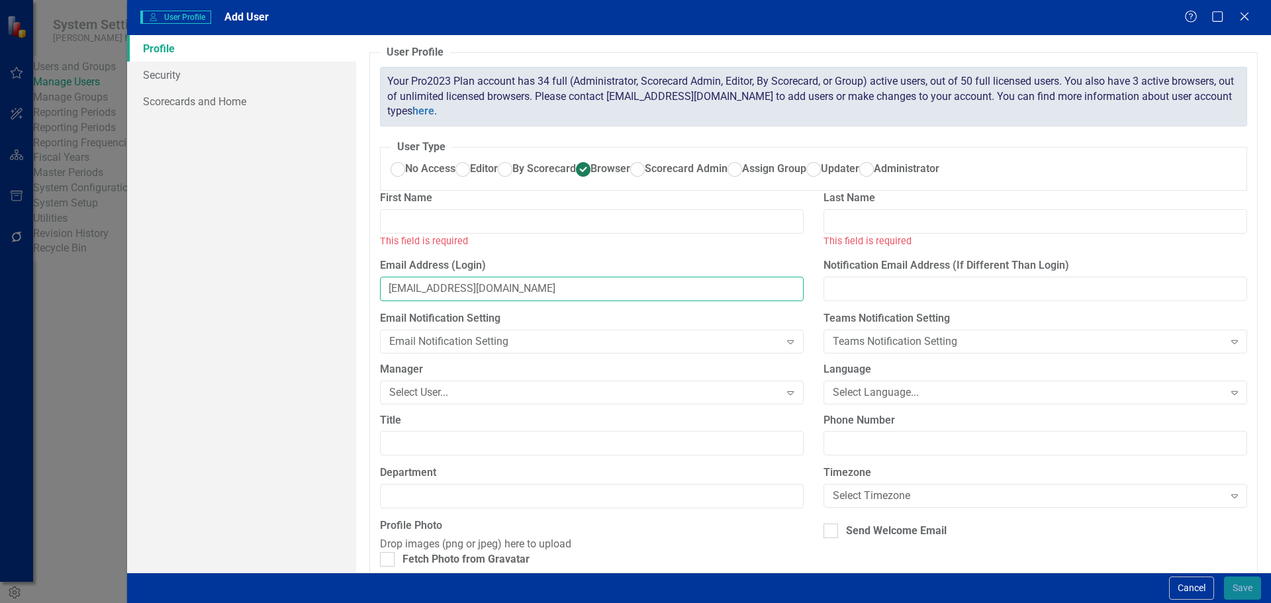
type input "[EMAIL_ADDRESS][DOMAIN_NAME]"
click at [450, 234] on input "First Name" at bounding box center [592, 221] width 424 height 24
paste input "[PERSON_NAME]"
type input "[PERSON_NAME]"
click at [850, 234] on input "Last Name" at bounding box center [1035, 221] width 424 height 24
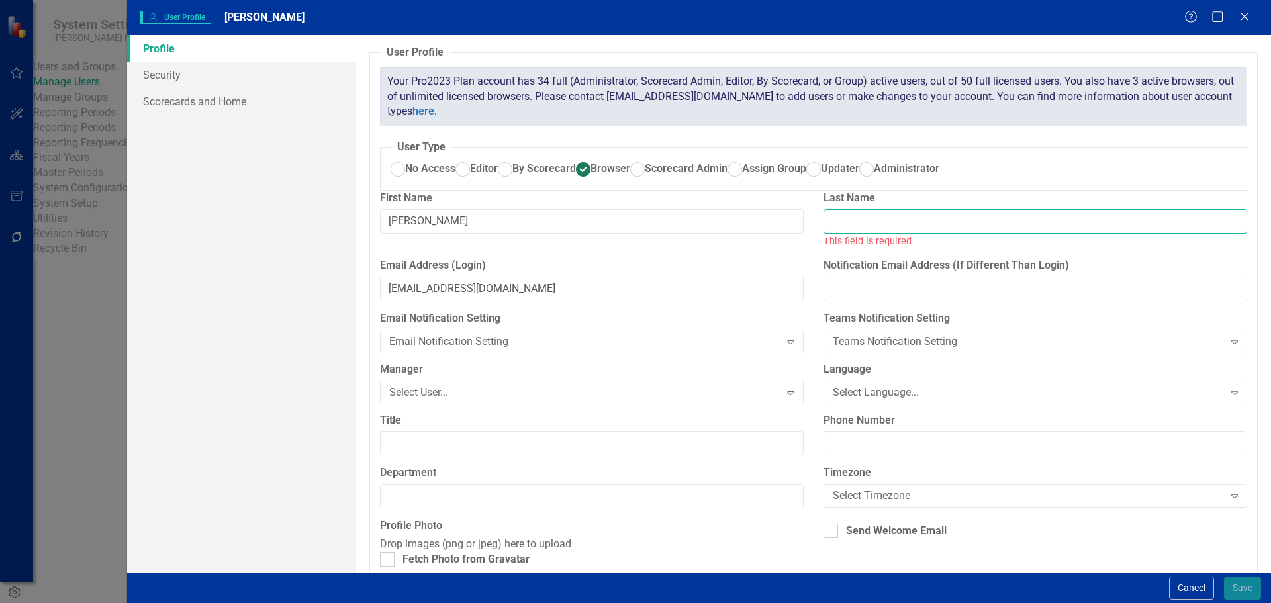
paste input "Jarrell, Michael"
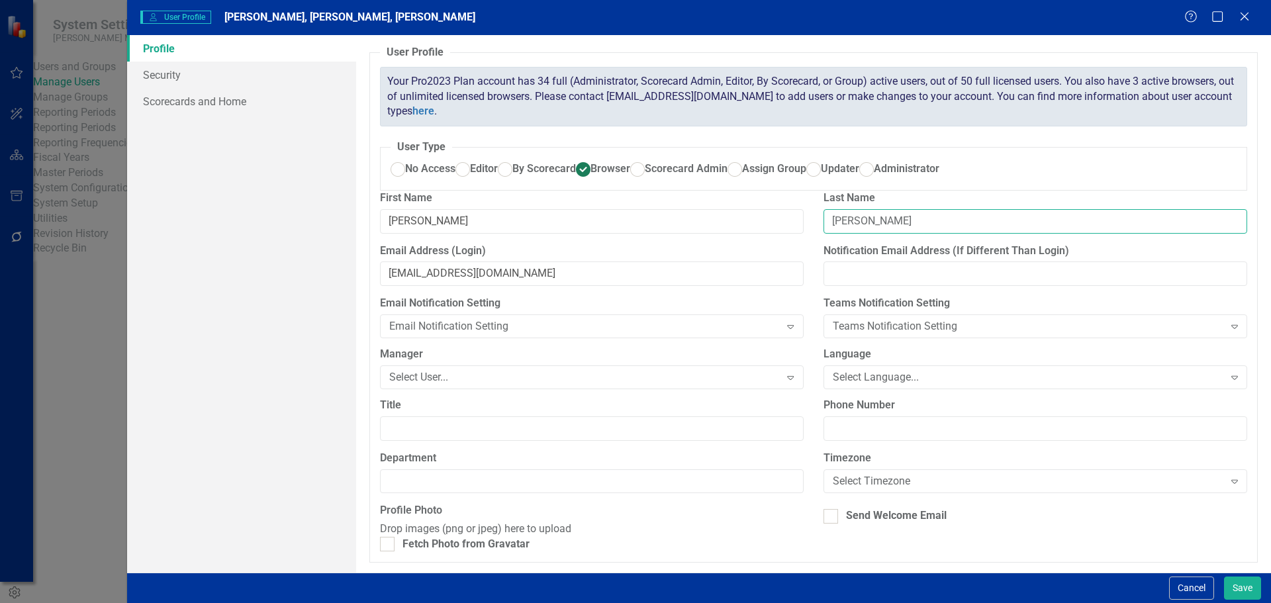
drag, startPoint x: 856, startPoint y: 261, endPoint x: 944, endPoint y: 272, distance: 88.0
click at [943, 234] on input "Jarrell, Michael" at bounding box center [1035, 221] width 424 height 24
type input "Jarrell"
click at [423, 234] on input "Jarrell, Michael" at bounding box center [592, 221] width 424 height 24
drag, startPoint x: 423, startPoint y: 261, endPoint x: 366, endPoint y: 272, distance: 57.9
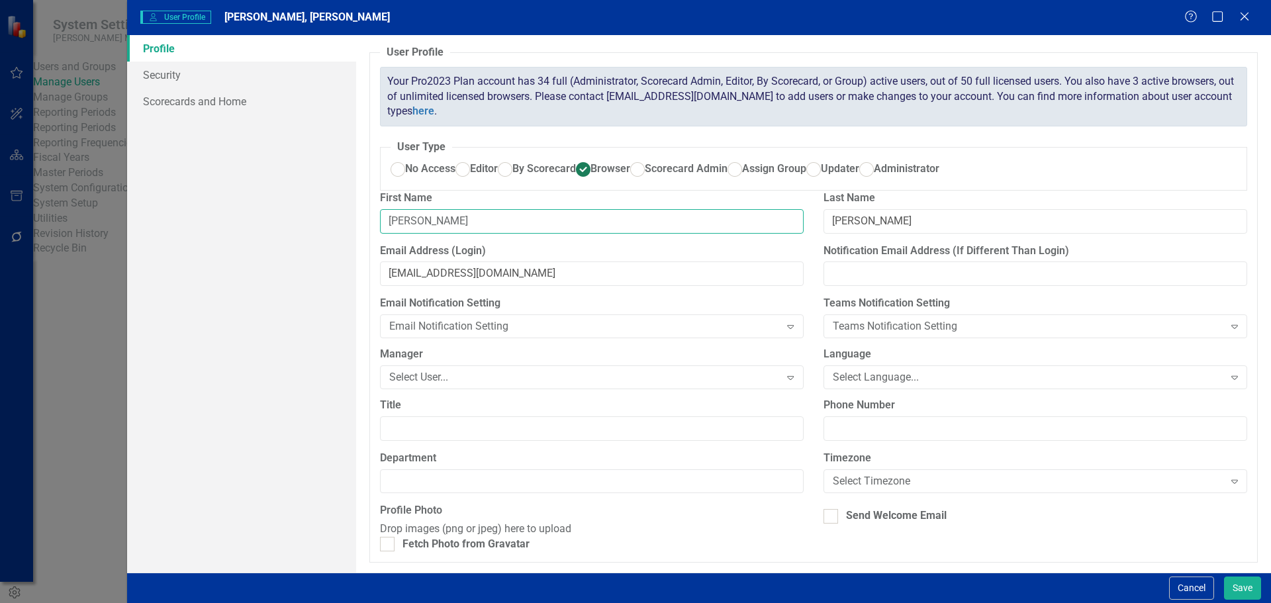
click at [365, 272] on div "User Profile ClearPoint has a wealth of options to help you ensure that people …" at bounding box center [813, 303] width 915 height 537
click at [510, 234] on input "Michael" at bounding box center [592, 221] width 424 height 24
type input "Mike"
click at [471, 385] on div "Select User..." at bounding box center [584, 377] width 391 height 15
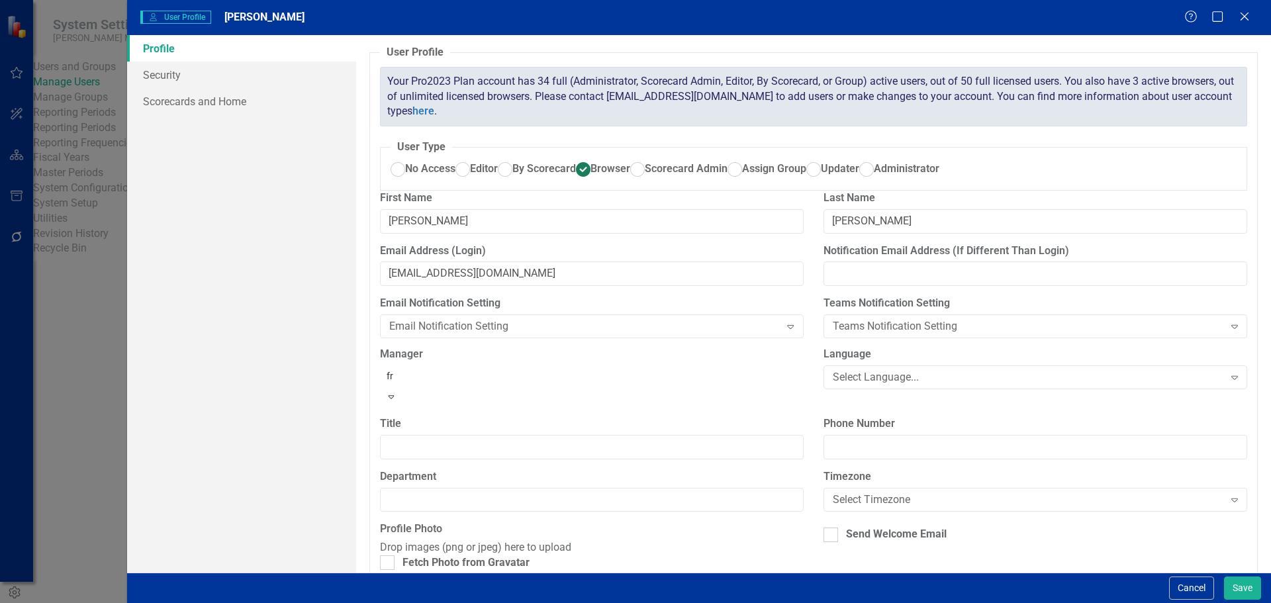
type input "fra"
click at [109, 602] on span "Fra nk Soderberg" at bounding box center [60, 613] width 95 height 13
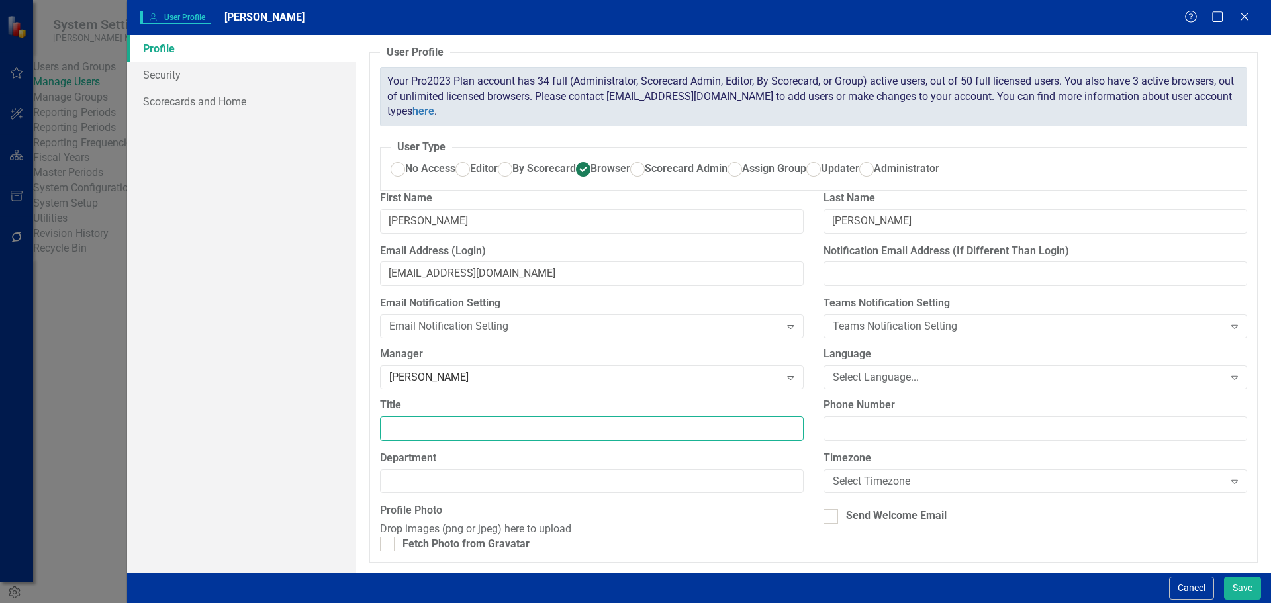
click at [442, 441] on input "Title" at bounding box center [592, 428] width 424 height 24
type input "Continuous Improvement Manager"
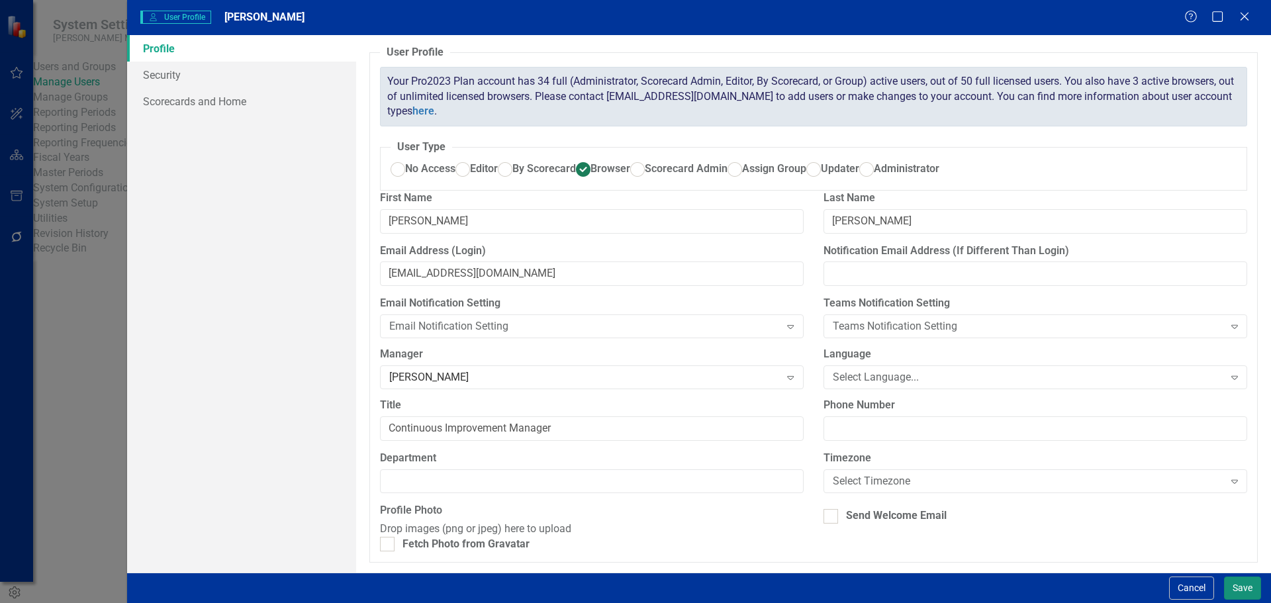
click at [1246, 590] on button "Save" at bounding box center [1242, 587] width 37 height 23
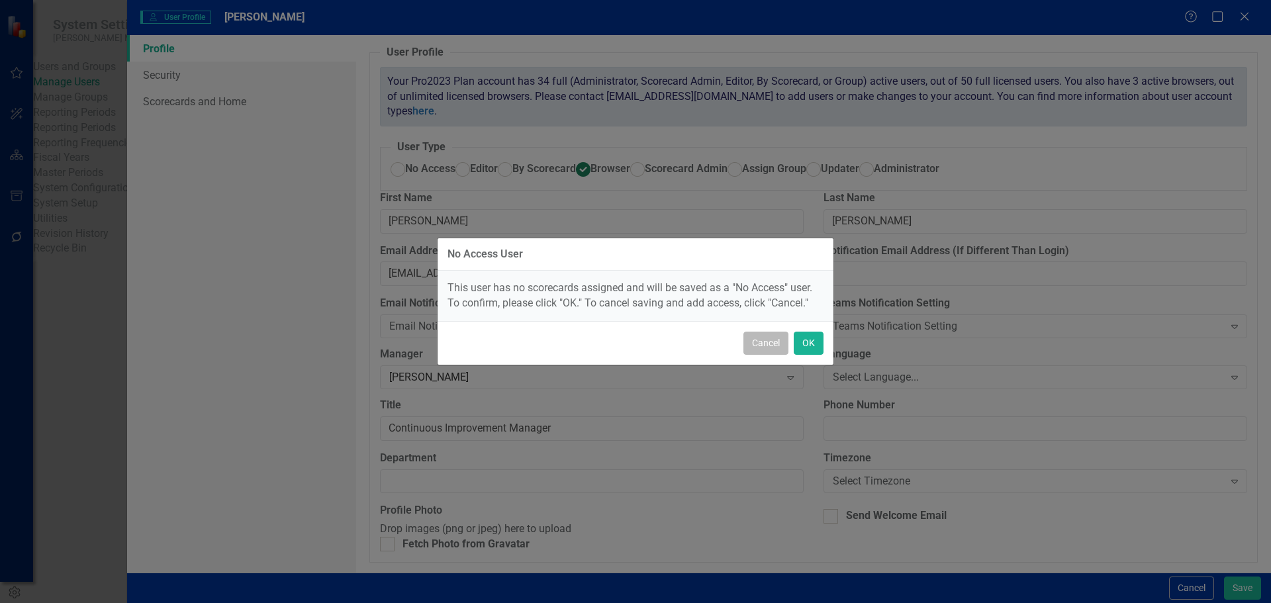
click at [766, 345] on button "Cancel" at bounding box center [765, 343] width 45 height 23
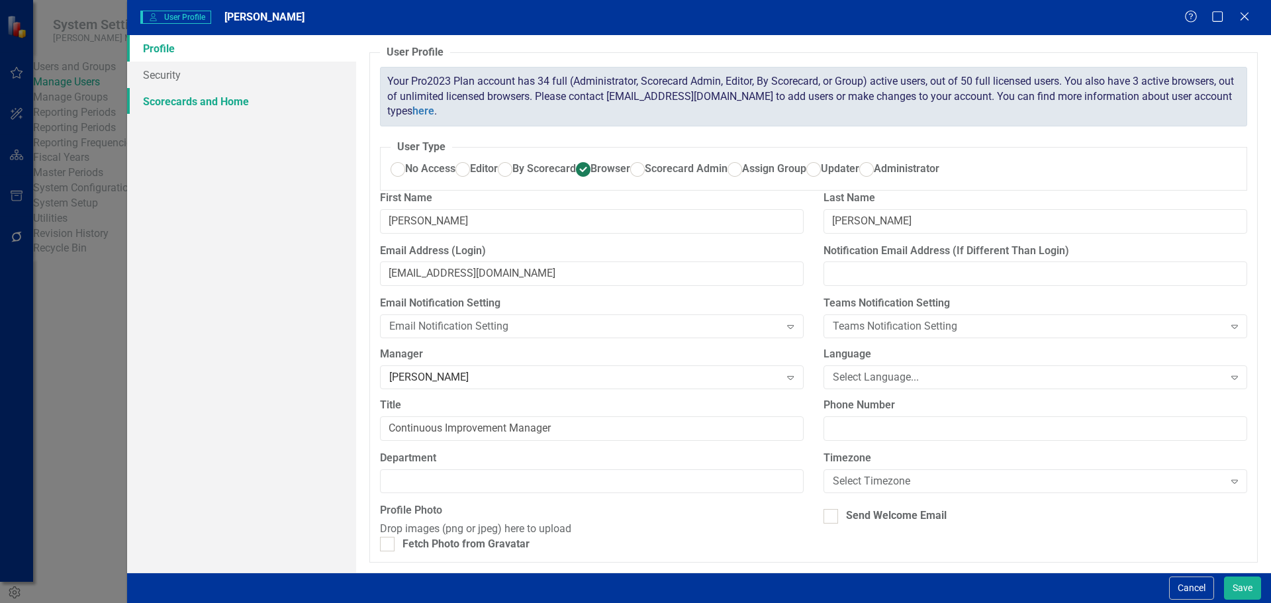
click at [206, 102] on link "Scorecards and Home" at bounding box center [241, 101] width 229 height 26
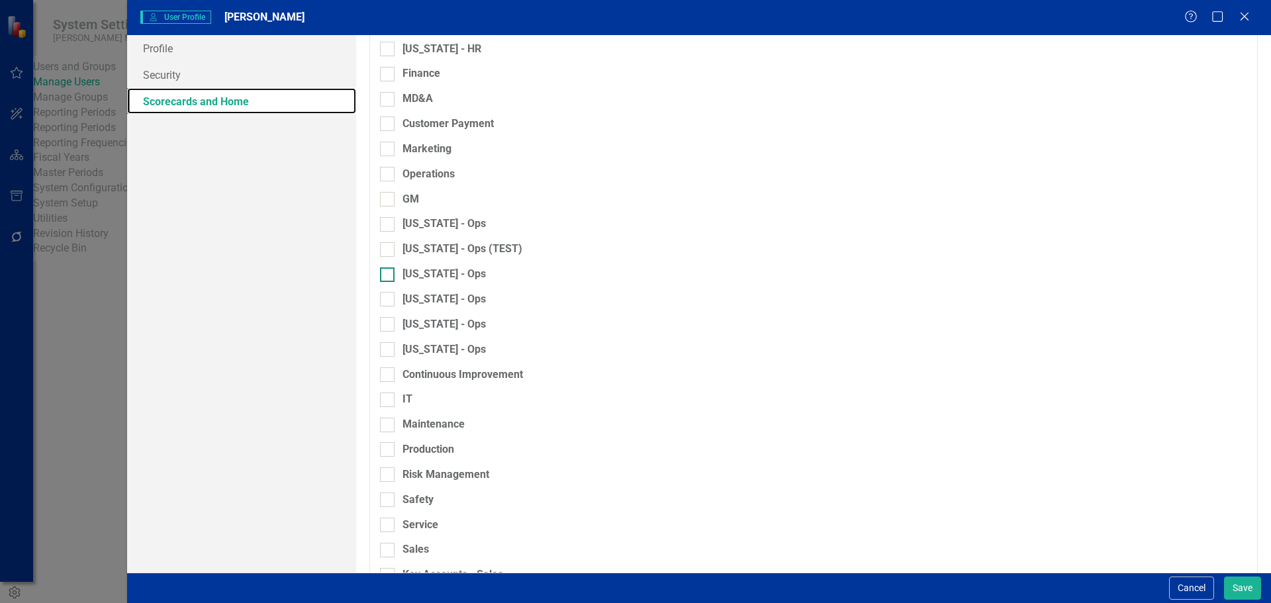
scroll to position [860, 0]
click at [439, 382] on div "Continuous Improvement" at bounding box center [462, 374] width 120 height 15
click at [388, 375] on input "Continuous Improvement" at bounding box center [384, 371] width 9 height 9
checkbox input "true"
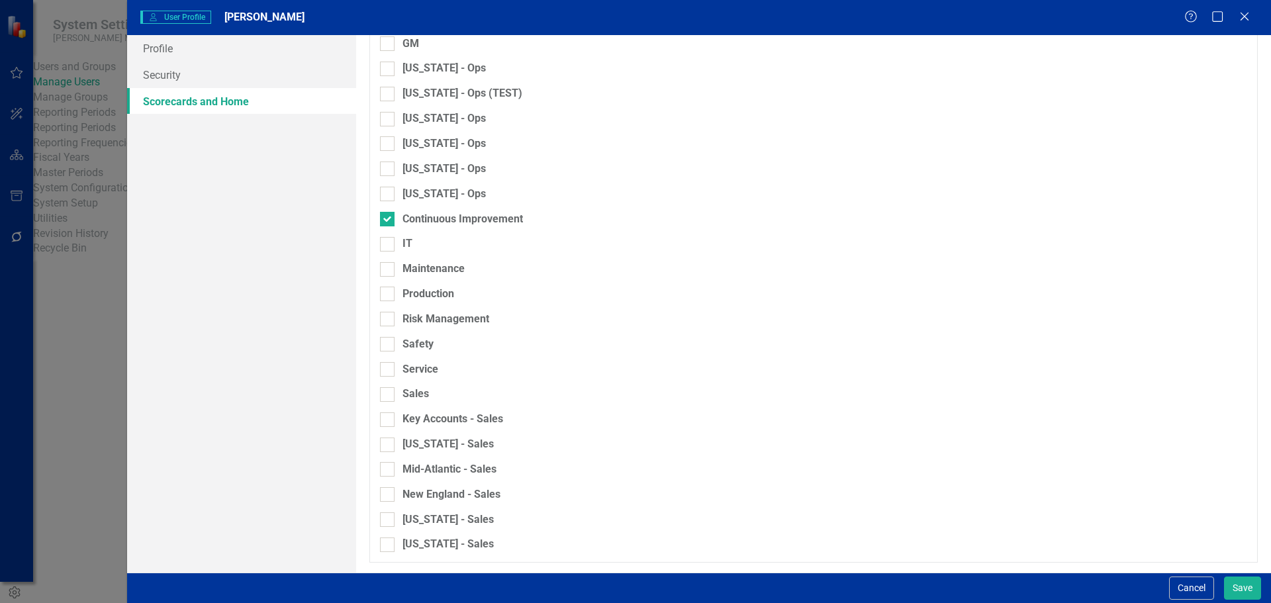
scroll to position [1044, 0]
click at [1236, 590] on button "Save" at bounding box center [1242, 587] width 37 height 23
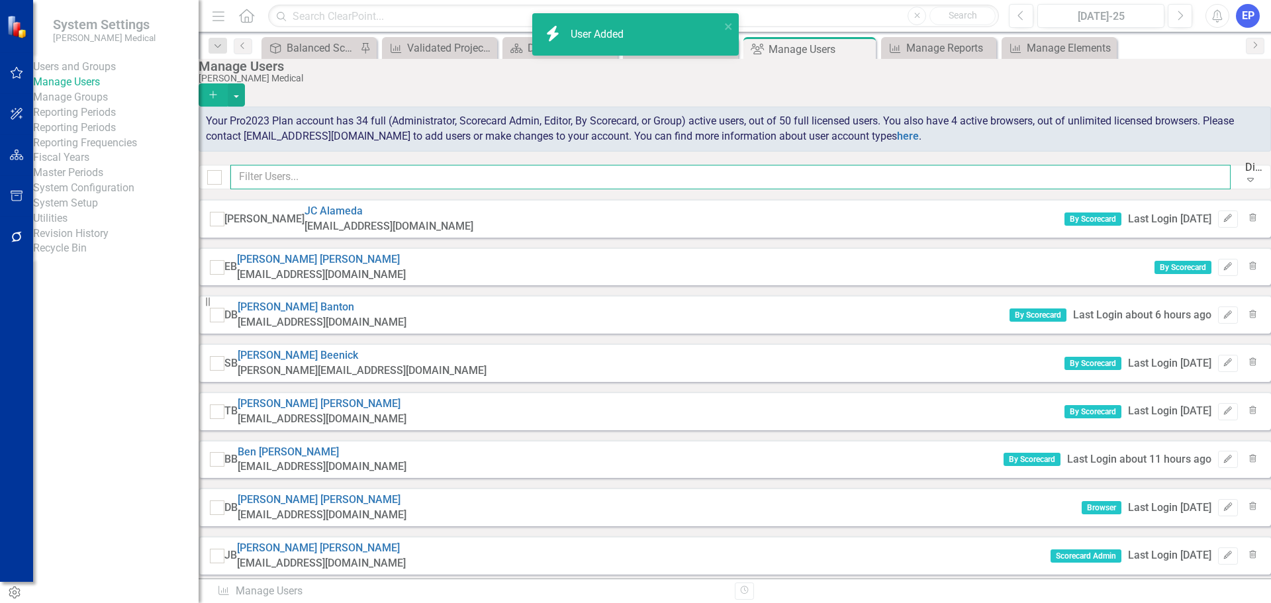
click at [377, 179] on input "text" at bounding box center [730, 177] width 1000 height 24
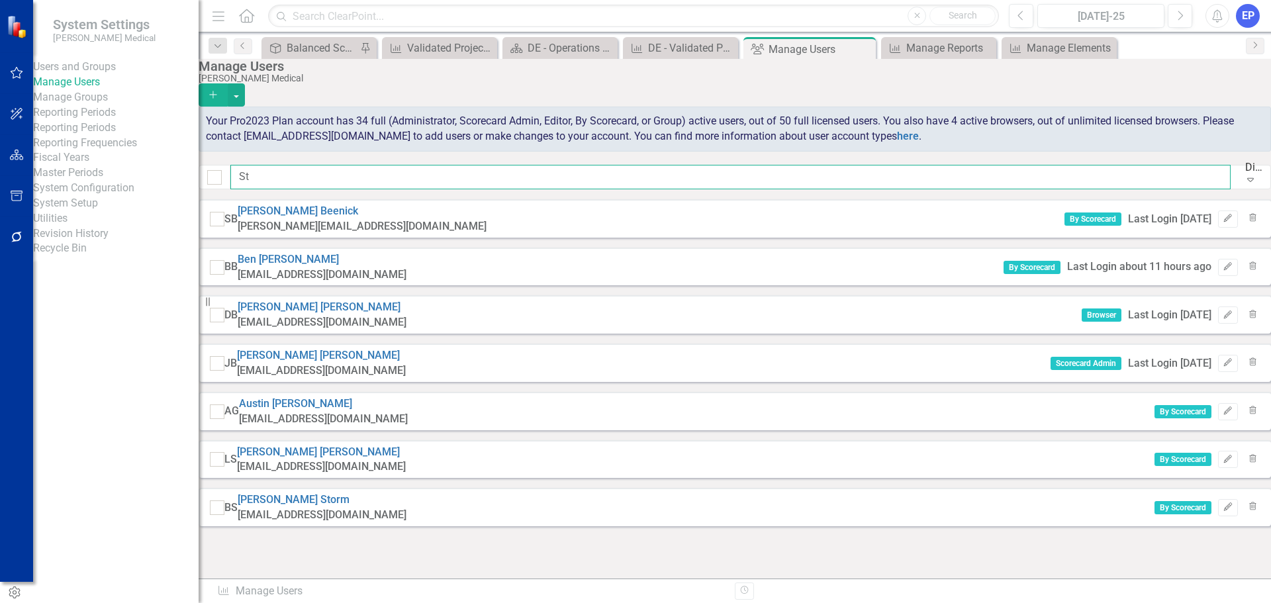
scroll to position [0, 0]
type input "S"
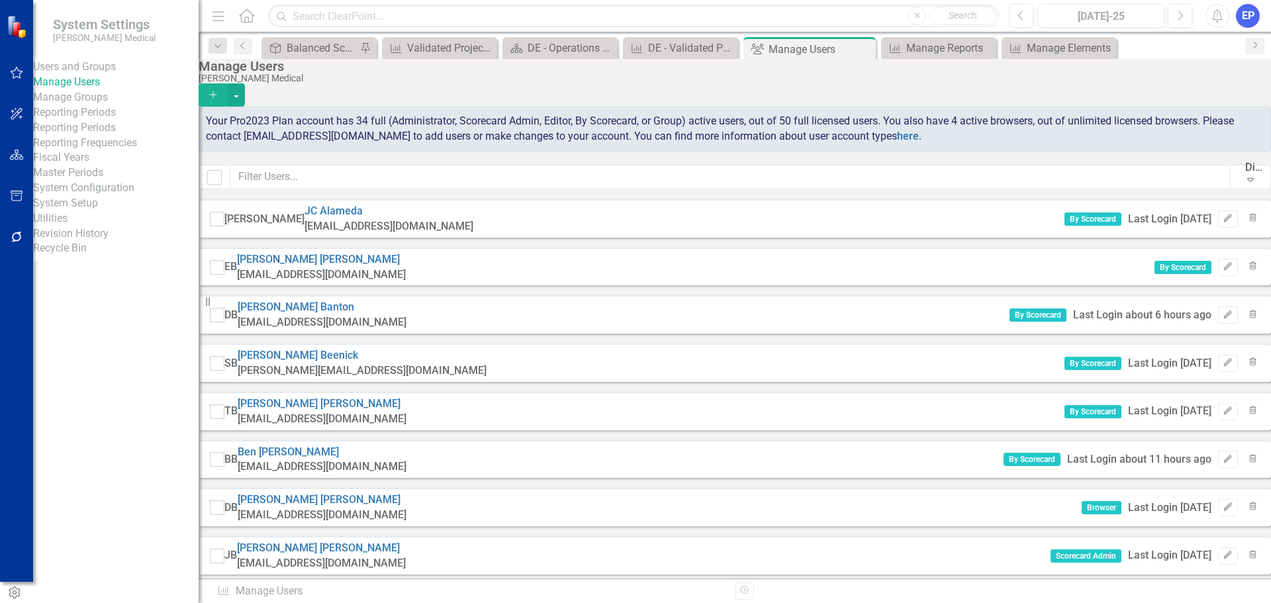
click at [228, 85] on button "Add" at bounding box center [213, 94] width 29 height 23
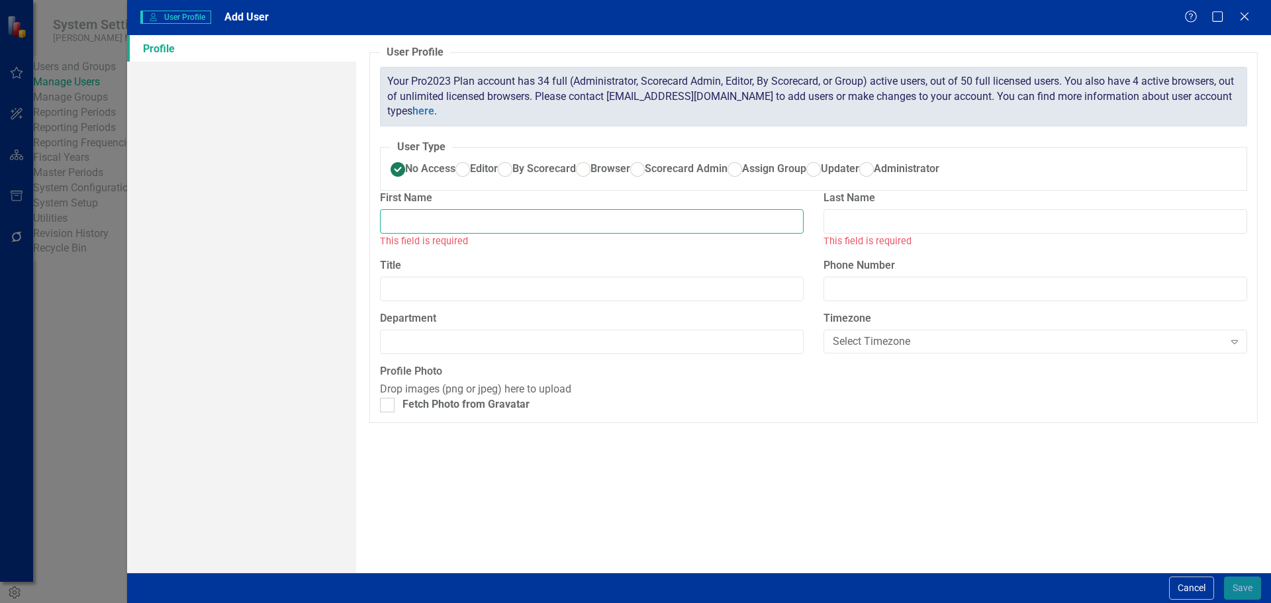
click at [510, 234] on input "First Name" at bounding box center [592, 221] width 424 height 24
click at [590, 175] on span "Browser" at bounding box center [610, 168] width 40 height 13
click at [572, 179] on input "Browser" at bounding box center [582, 169] width 21 height 21
radio input "true"
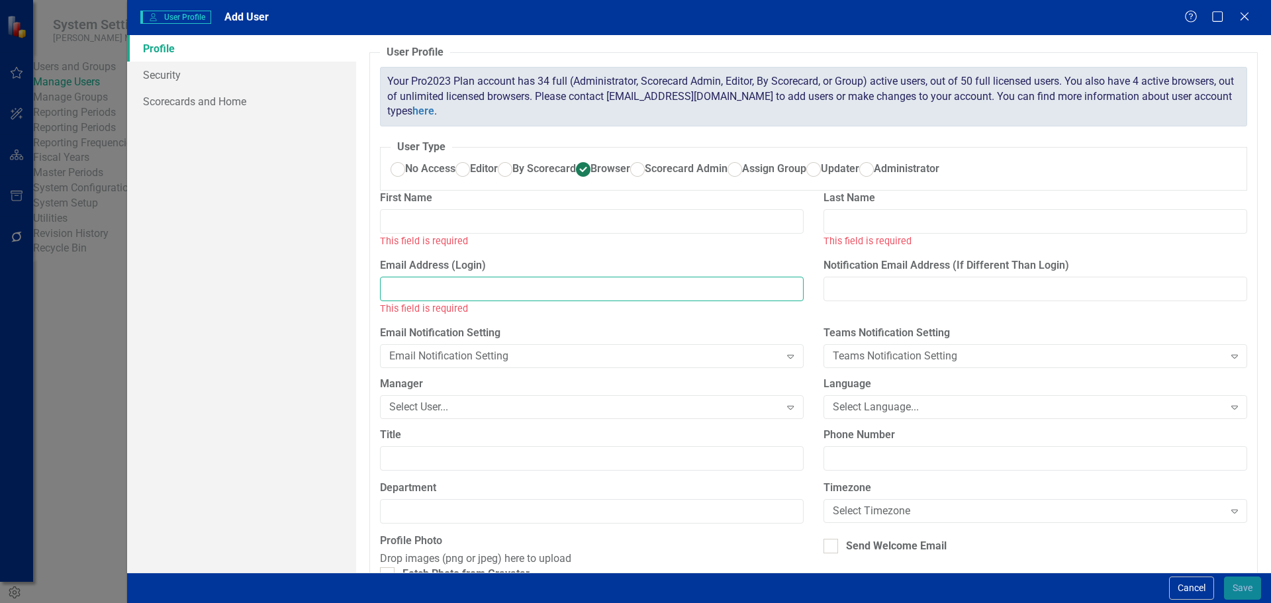
click at [395, 301] on input "Email Address (Login)" at bounding box center [592, 289] width 424 height 24
paste input "piankas@nixonmedical.com"
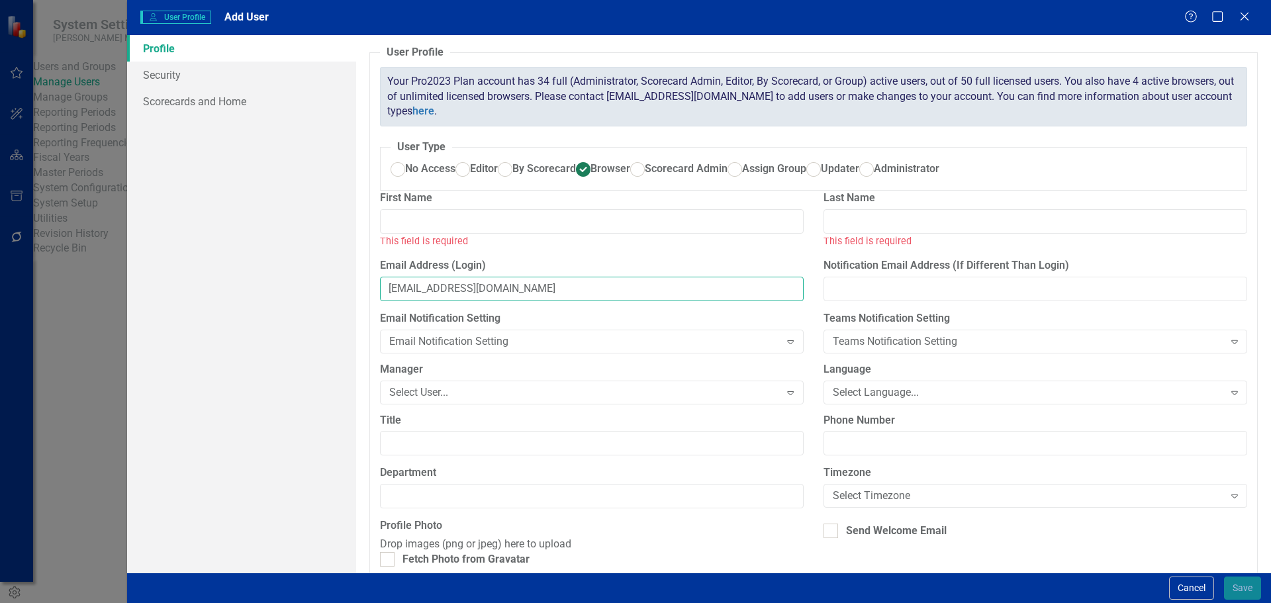
type input "piankas@nixonmedical.com"
click at [408, 234] on input "First Name" at bounding box center [592, 221] width 424 height 24
type input "Steve"
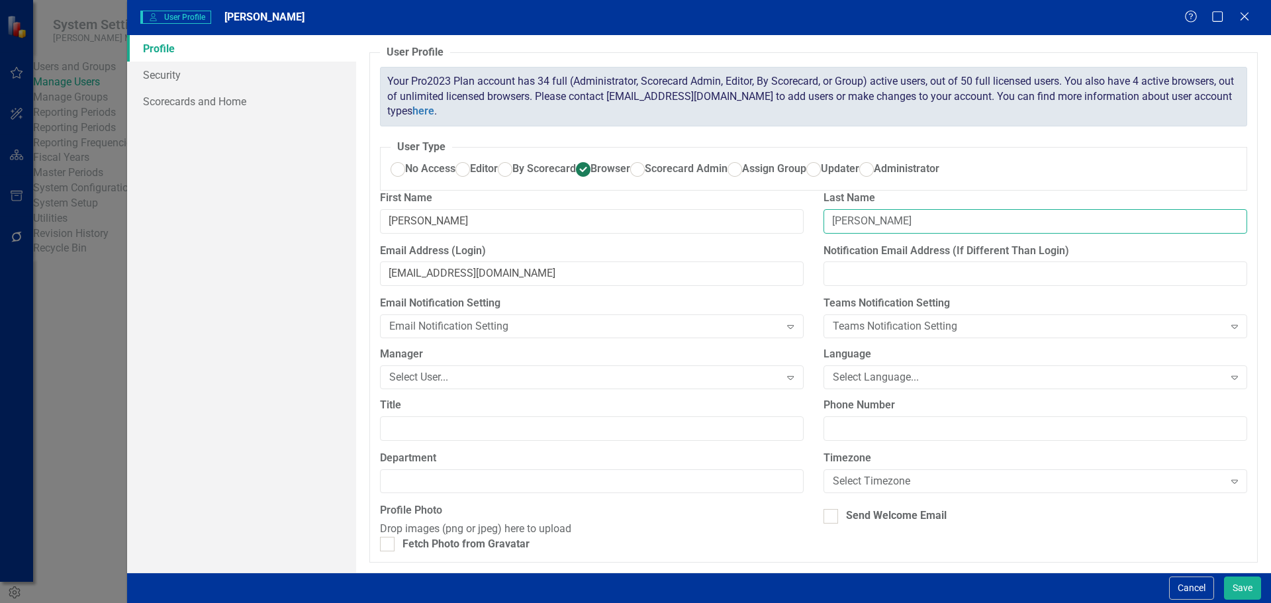
type input "Pianka"
click at [410, 234] on input "Steve" at bounding box center [592, 221] width 424 height 24
click at [412, 385] on div "Select User..." at bounding box center [584, 377] width 391 height 15
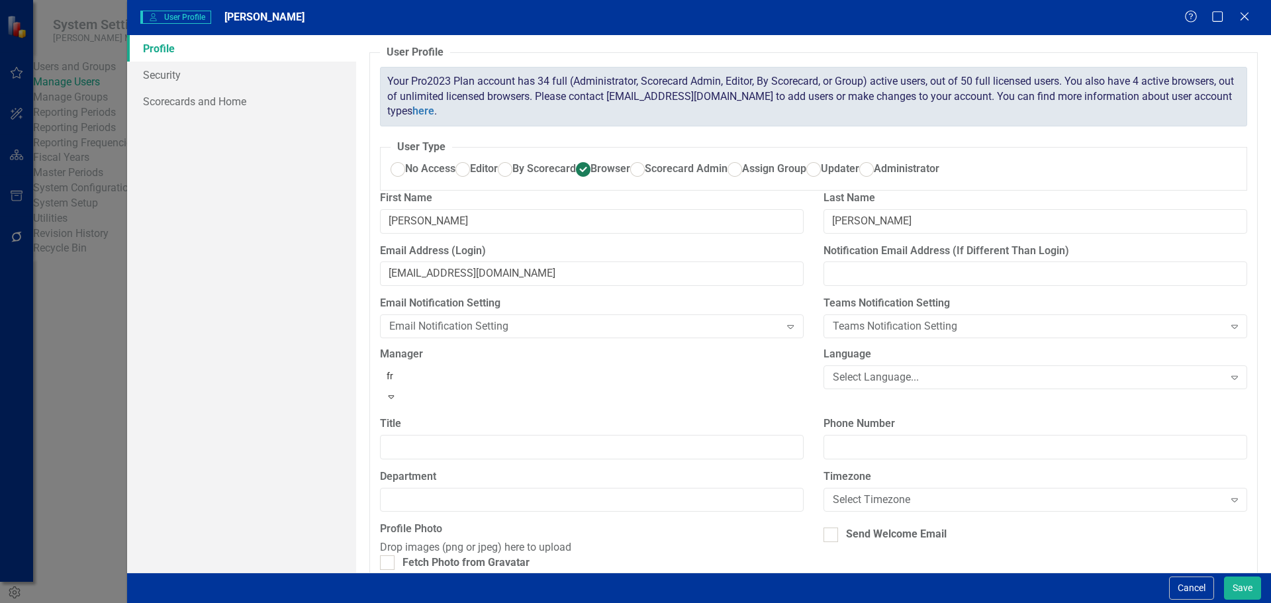
type input "fra"
click at [109, 602] on span "Fra nk Soderberg" at bounding box center [60, 613] width 95 height 13
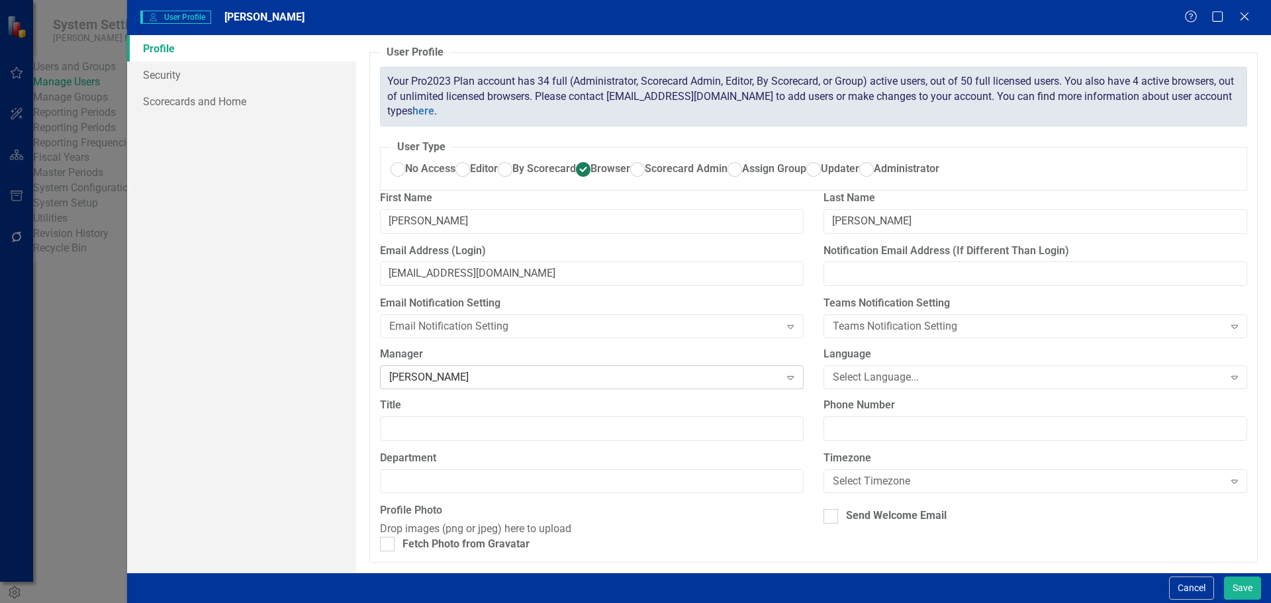
click at [452, 385] on div "Frank Soderberg" at bounding box center [584, 377] width 391 height 15
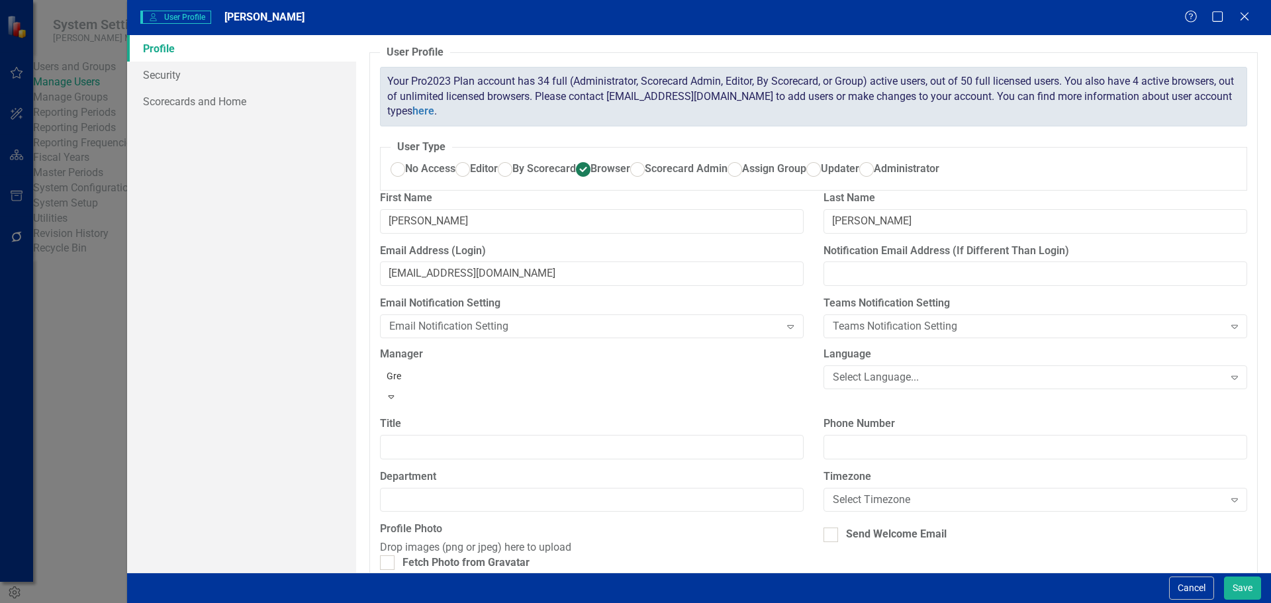
type input "Greg"
click at [439, 602] on div "Greg Hearn" at bounding box center [635, 614] width 1271 height 22
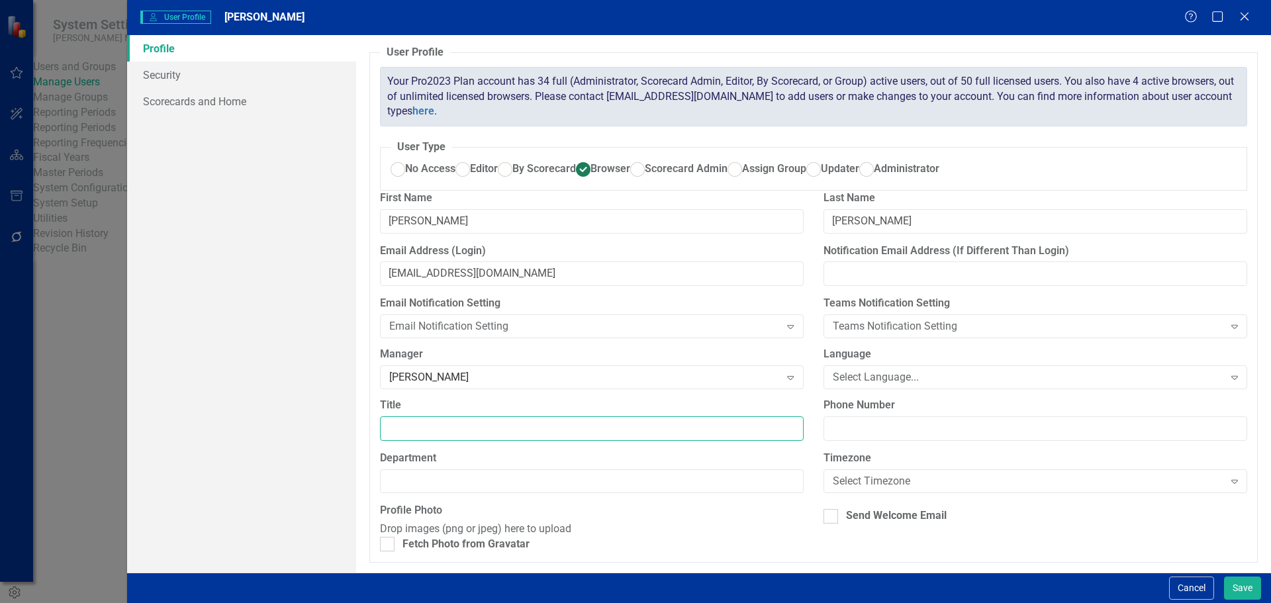
click at [449, 441] on input "Title" at bounding box center [592, 428] width 424 height 24
type input "CI Manager"
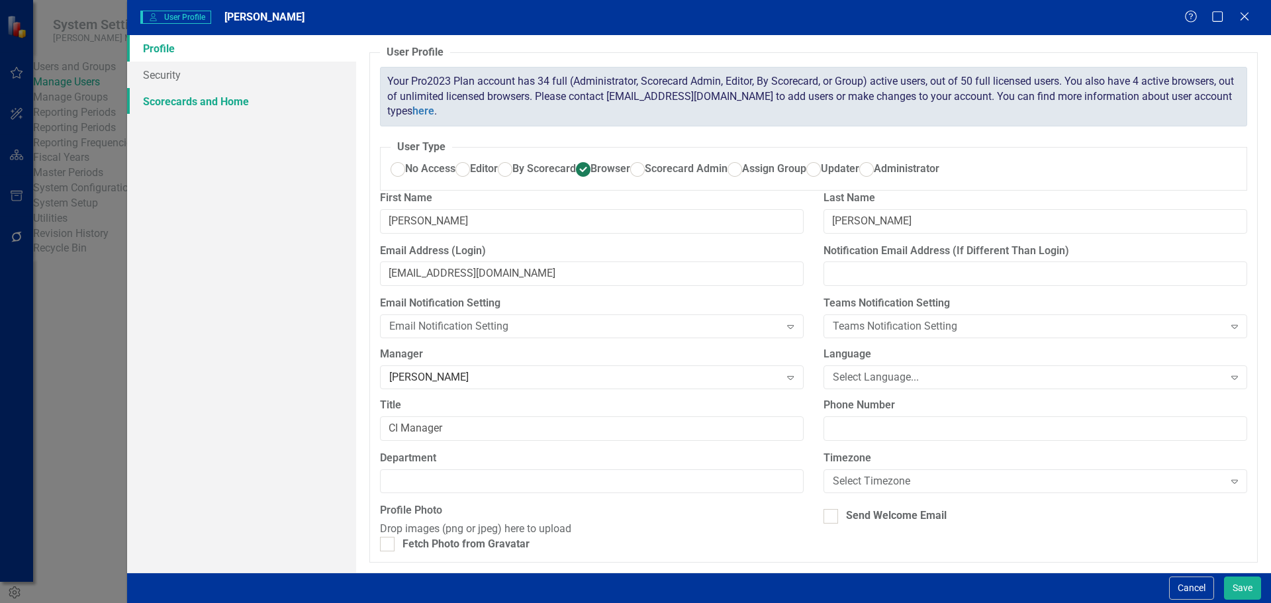
click at [189, 98] on link "Scorecards and Home" at bounding box center [241, 101] width 229 height 26
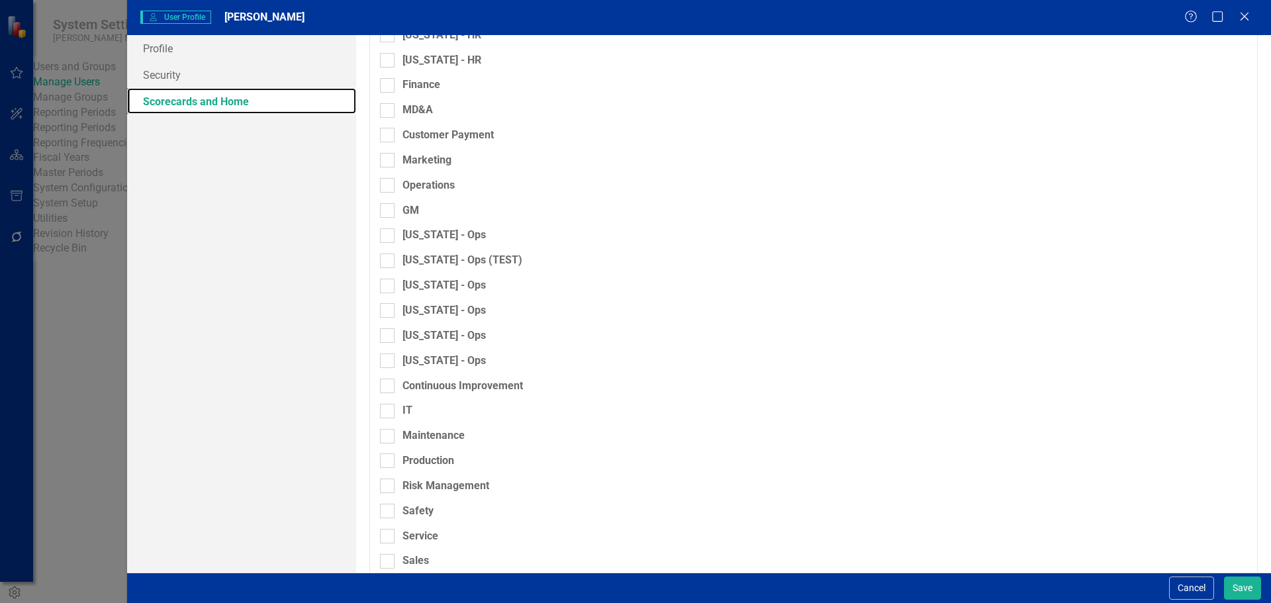
scroll to position [860, 0]
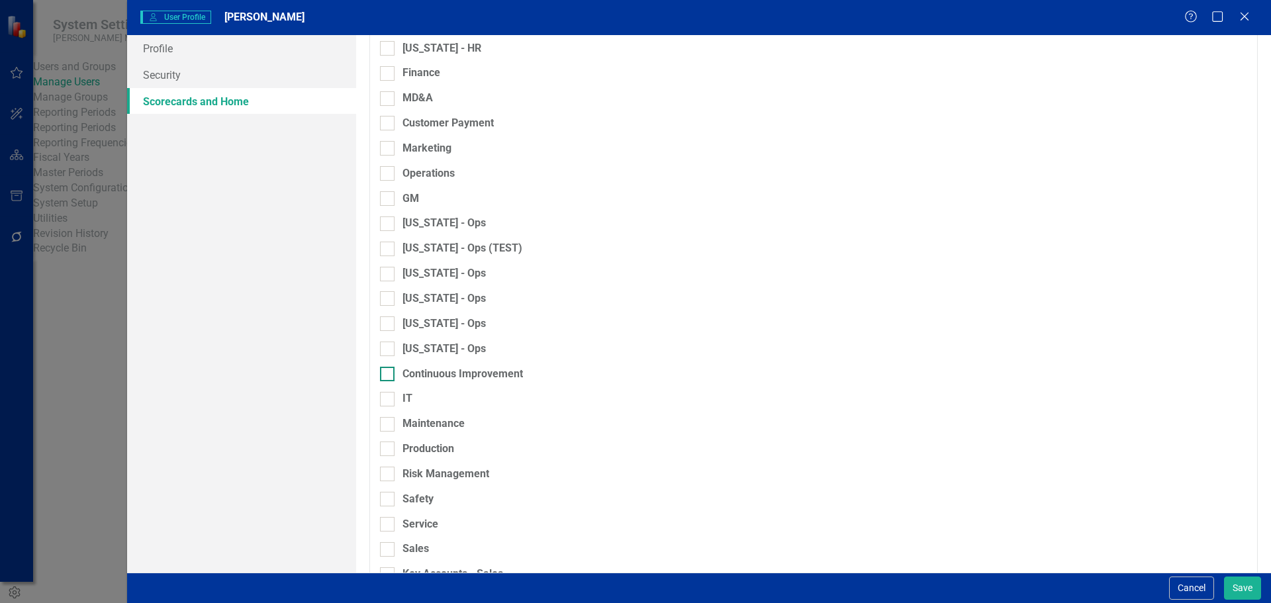
click at [451, 382] on div "Continuous Improvement" at bounding box center [462, 374] width 120 height 15
click at [388, 375] on input "Continuous Improvement" at bounding box center [384, 371] width 9 height 9
checkbox input "true"
click at [1234, 588] on button "Save" at bounding box center [1242, 587] width 37 height 23
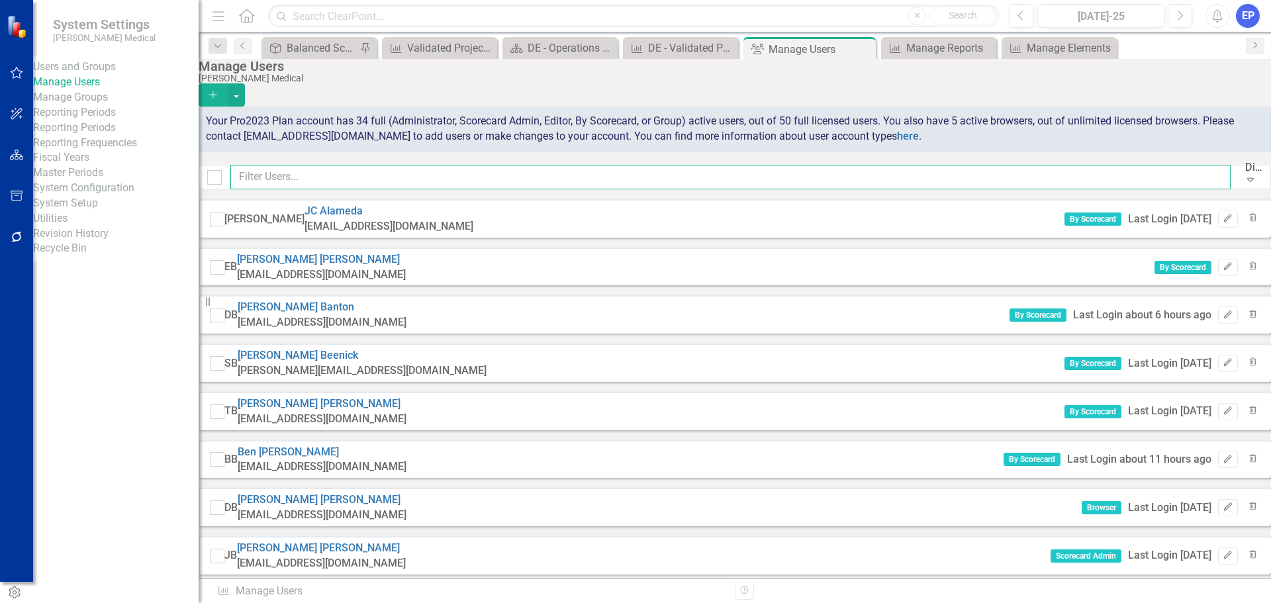
click at [363, 180] on input "text" at bounding box center [730, 177] width 1000 height 24
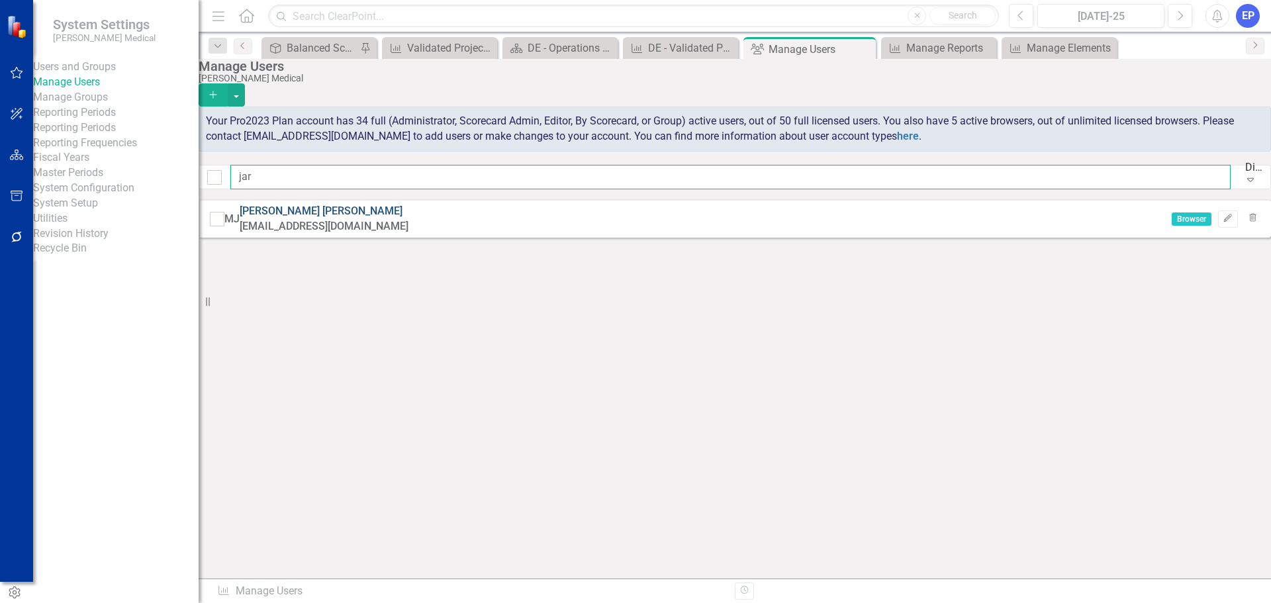
type input "jar"
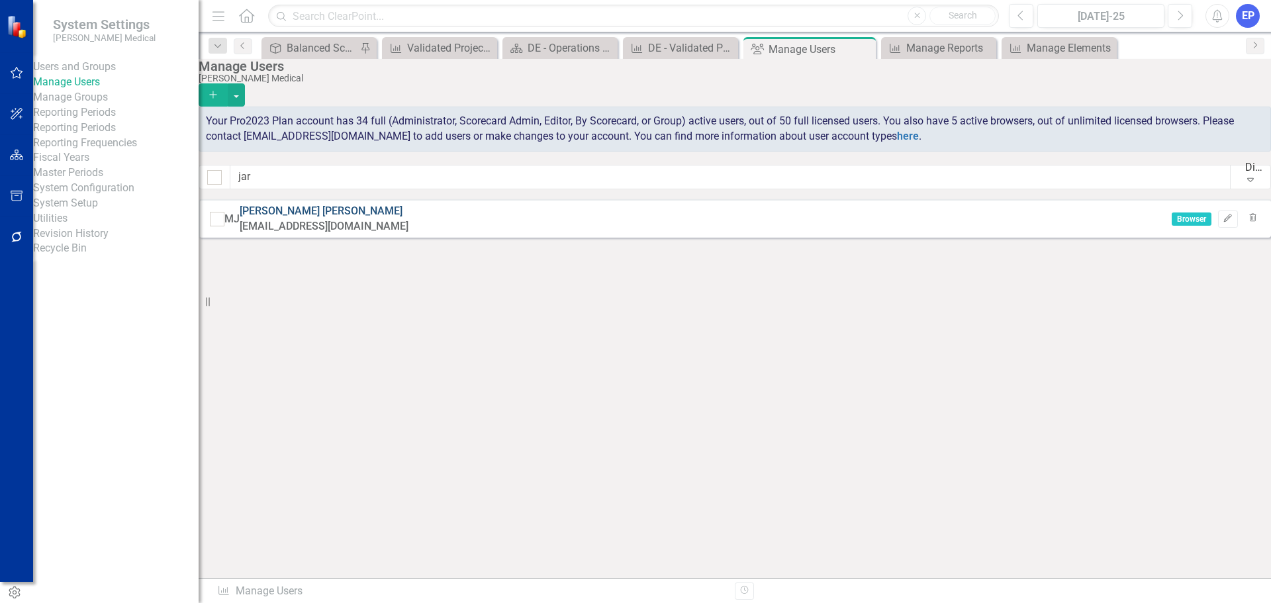
click at [338, 216] on link "Mike Jarrell" at bounding box center [321, 210] width 163 height 13
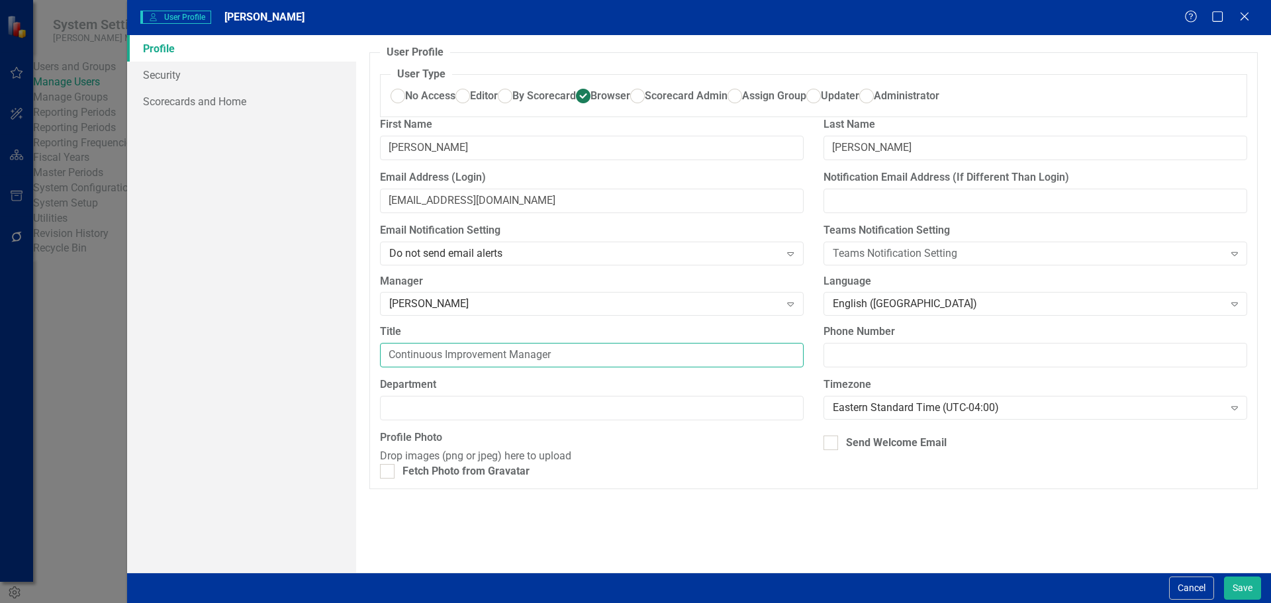
drag, startPoint x: 506, startPoint y: 397, endPoint x: 363, endPoint y: 400, distance: 143.0
click at [363, 400] on div "User Profile ClearPoint has a wealth of options to help you ensure that people …" at bounding box center [813, 303] width 915 height 537
drag, startPoint x: 452, startPoint y: 398, endPoint x: 337, endPoint y: 397, distance: 115.1
click at [337, 397] on div "Profile Security Scorecards and Home User Profile ClearPoint has a wealth of op…" at bounding box center [699, 303] width 1144 height 537
type input "CI Manager"
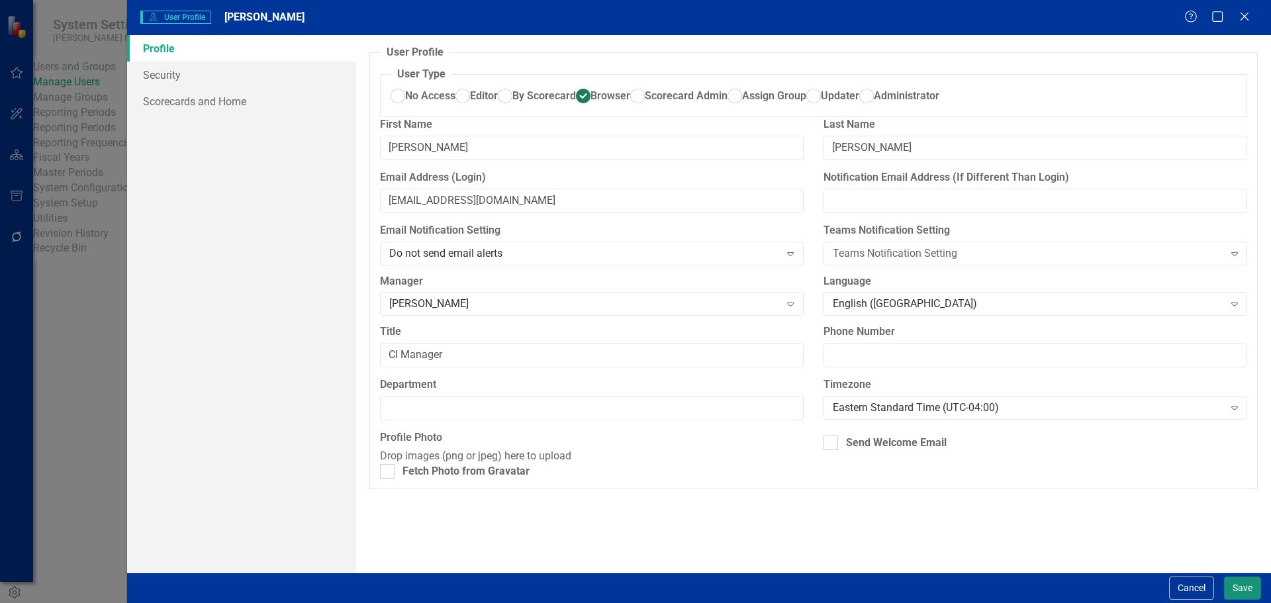
click at [1240, 592] on button "Save" at bounding box center [1242, 587] width 37 height 23
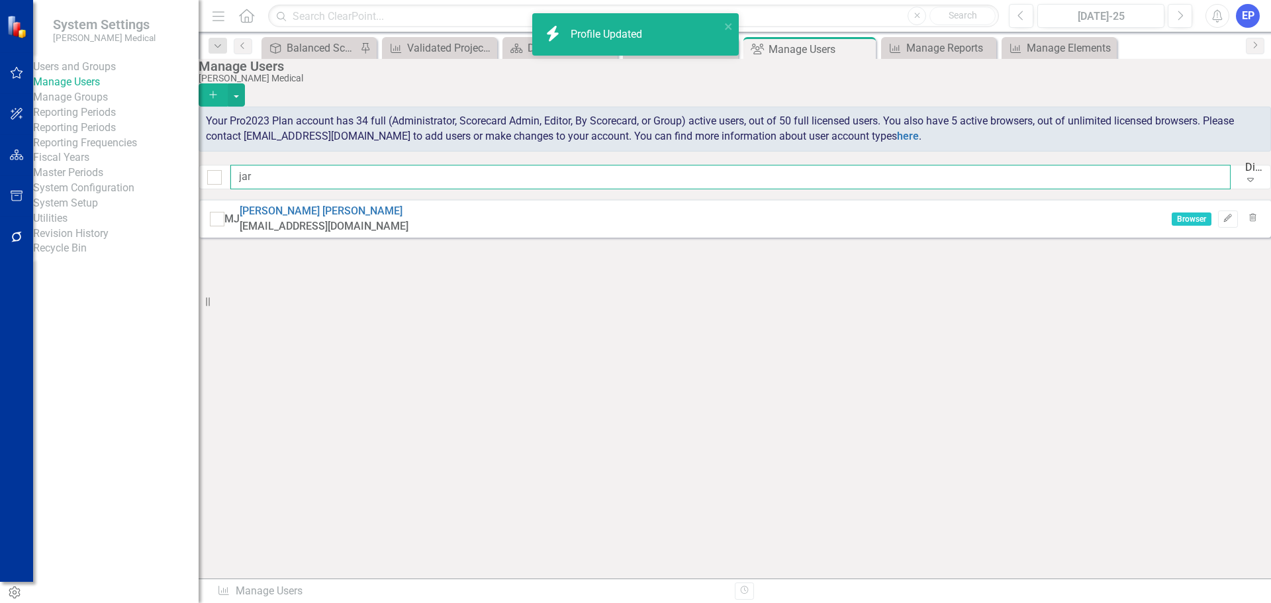
click at [1092, 185] on input "jar" at bounding box center [730, 177] width 1000 height 24
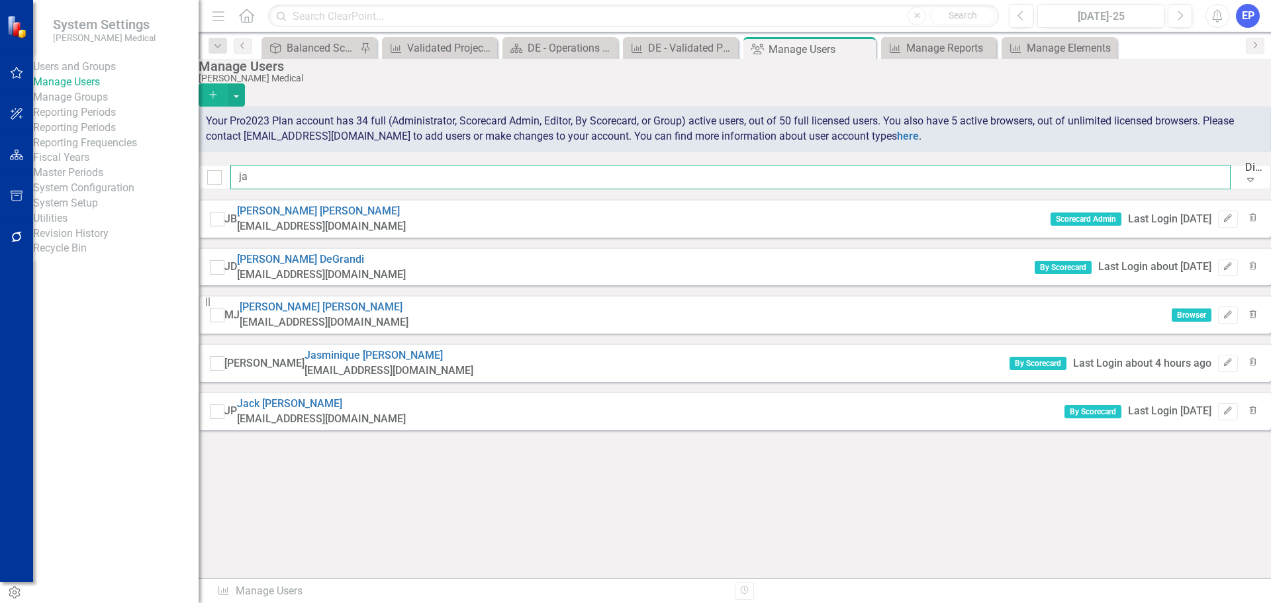
type input "j"
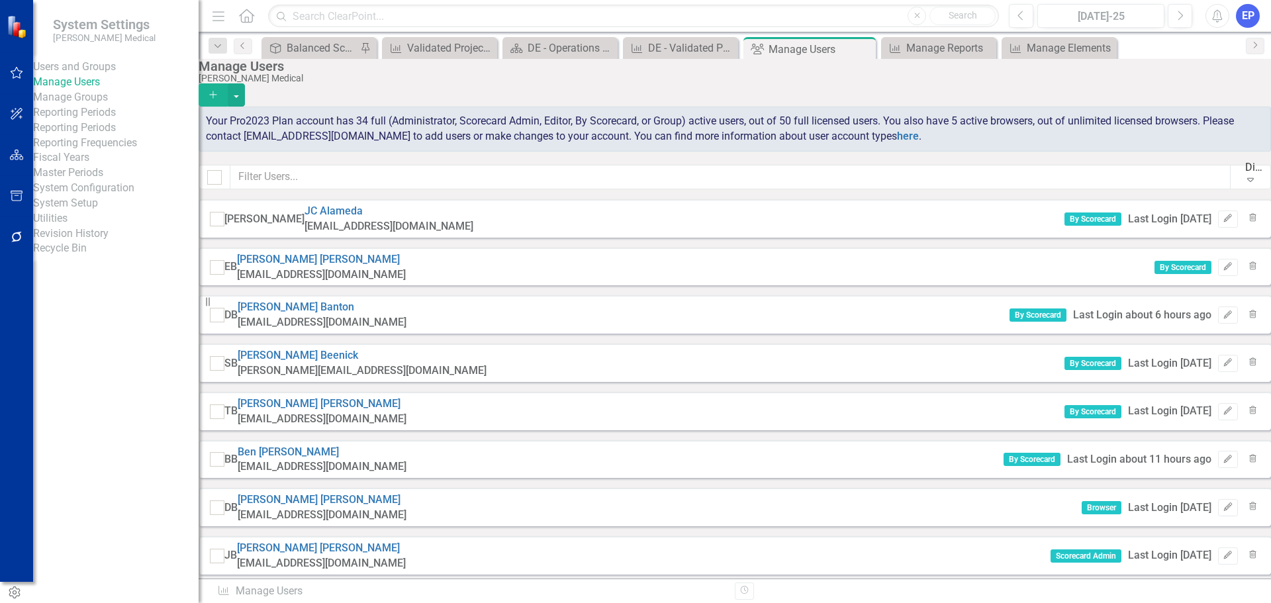
click at [219, 90] on icon "Add" at bounding box center [213, 94] width 12 height 9
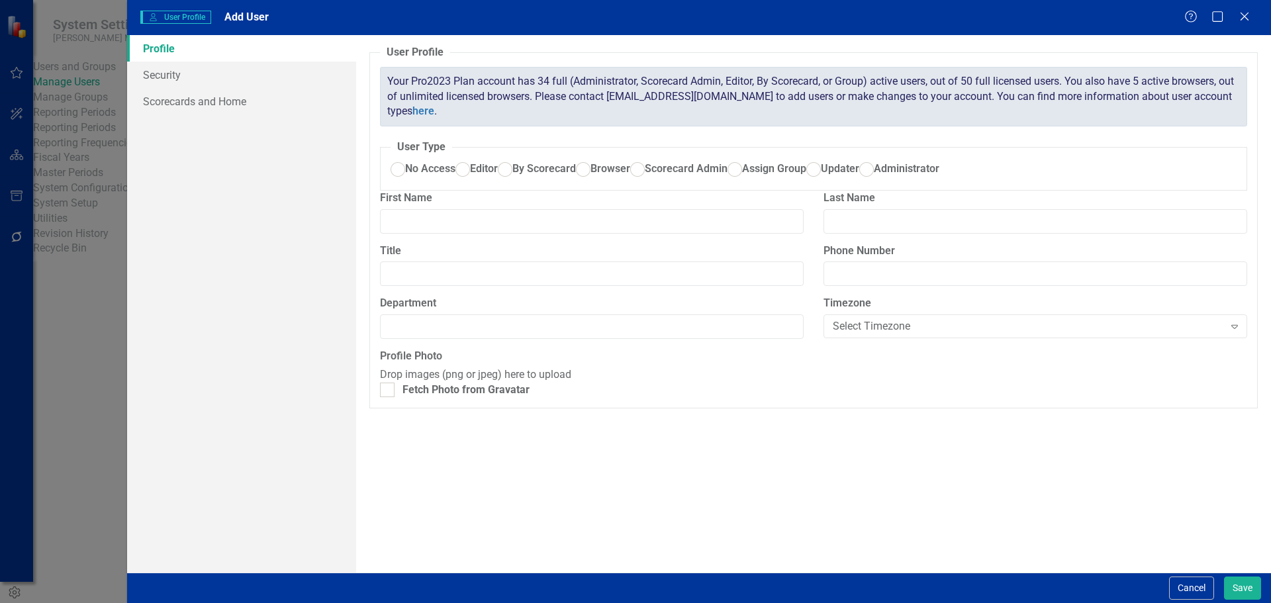
radio input "true"
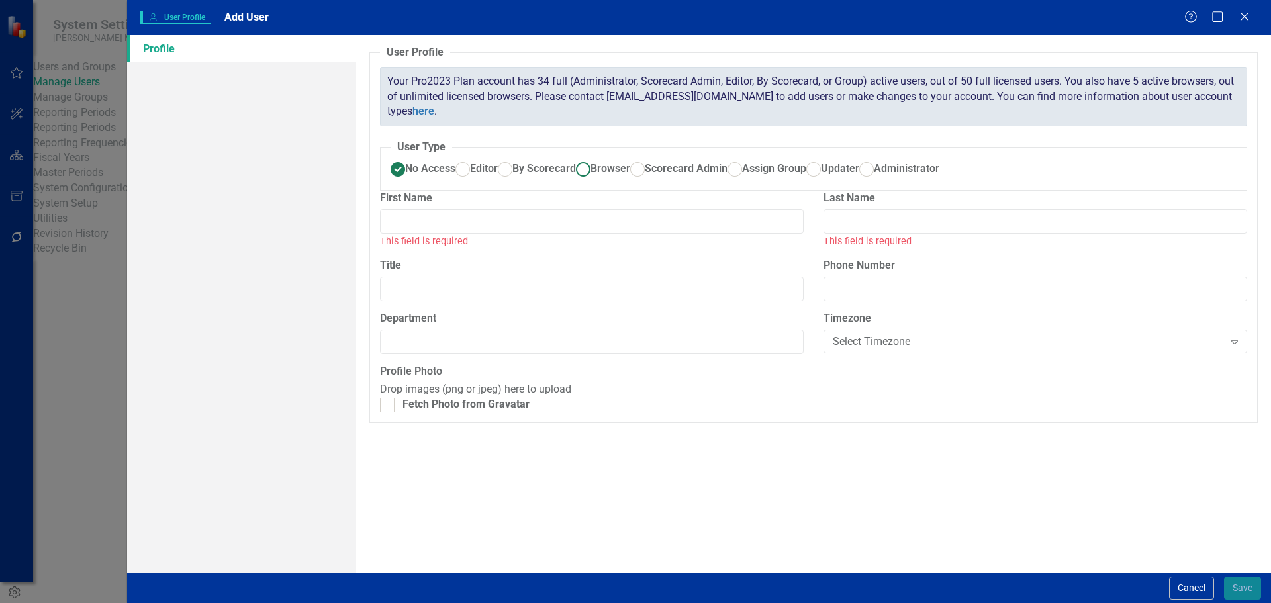
click at [590, 175] on span "Browser" at bounding box center [610, 168] width 40 height 13
click at [572, 179] on input "Browser" at bounding box center [582, 169] width 21 height 21
radio input "true"
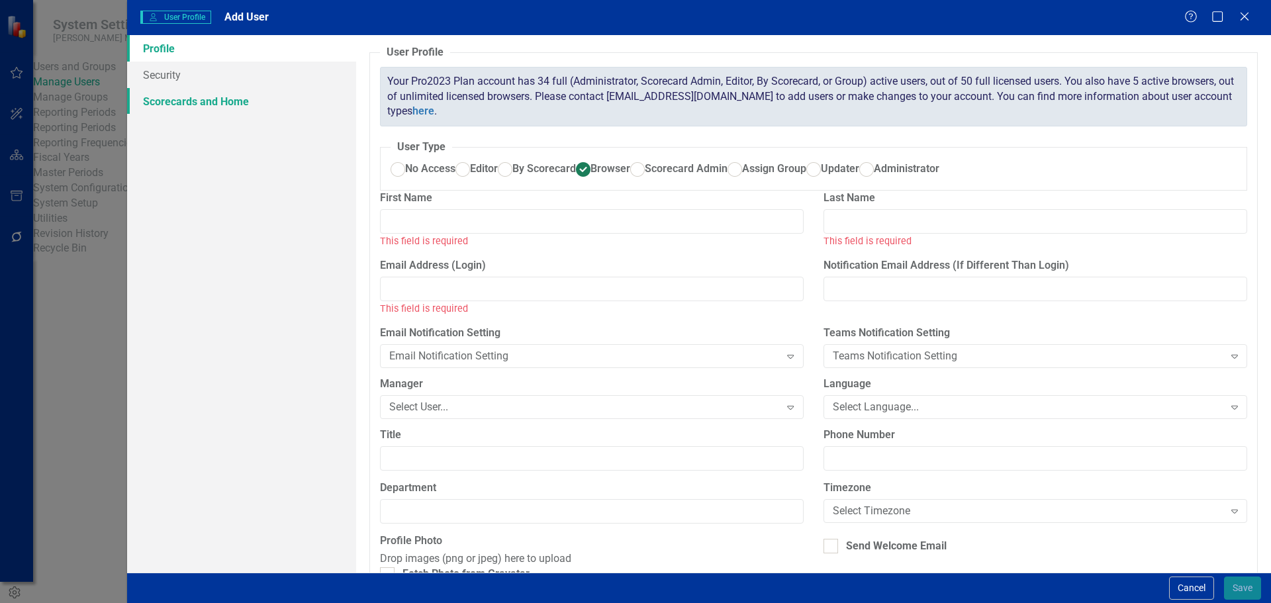
click at [174, 101] on link "Scorecards and Home" at bounding box center [241, 101] width 229 height 26
click at [421, 301] on input "Email Address (Login)" at bounding box center [592, 289] width 424 height 24
paste input "honcharr@nixonmedical.com"
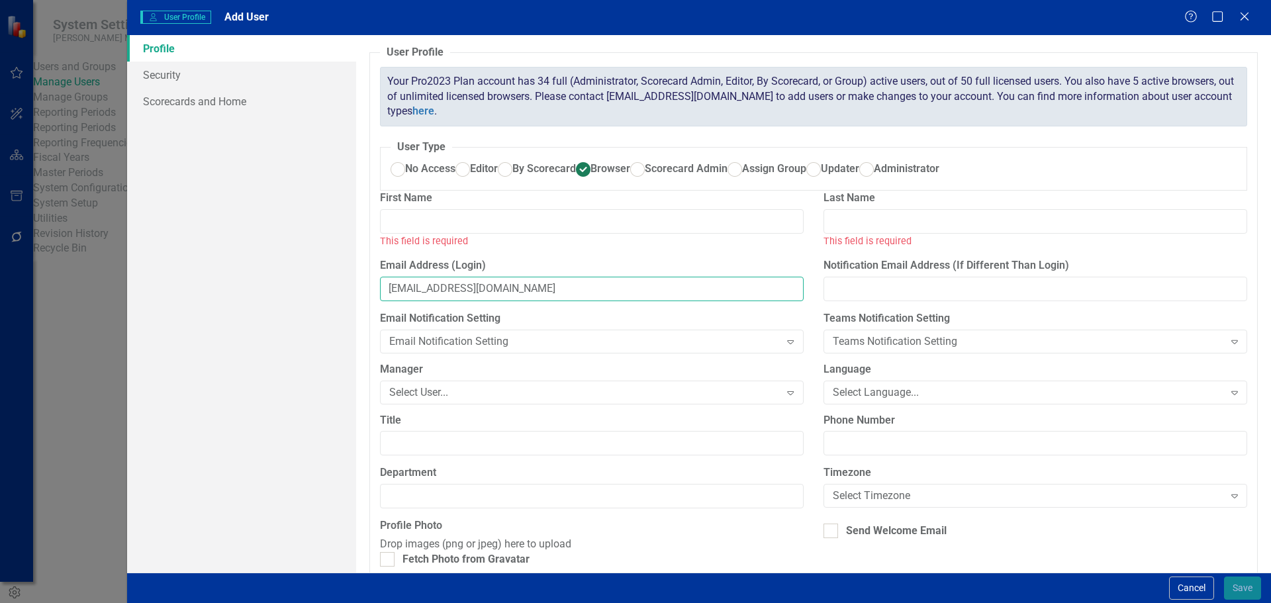
type input "honcharr@nixonmedical.com"
click at [412, 234] on input "First Name" at bounding box center [592, 221] width 424 height 24
type input "Bob"
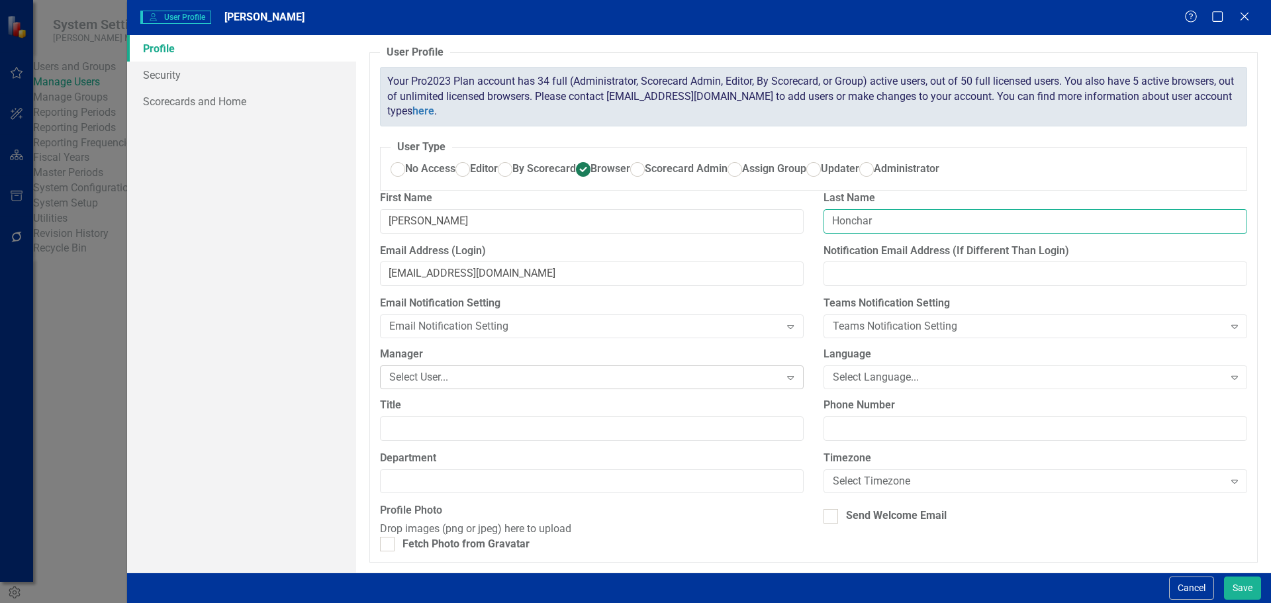
type input "Honchar"
click at [444, 385] on div "Select User..." at bounding box center [584, 377] width 391 height 15
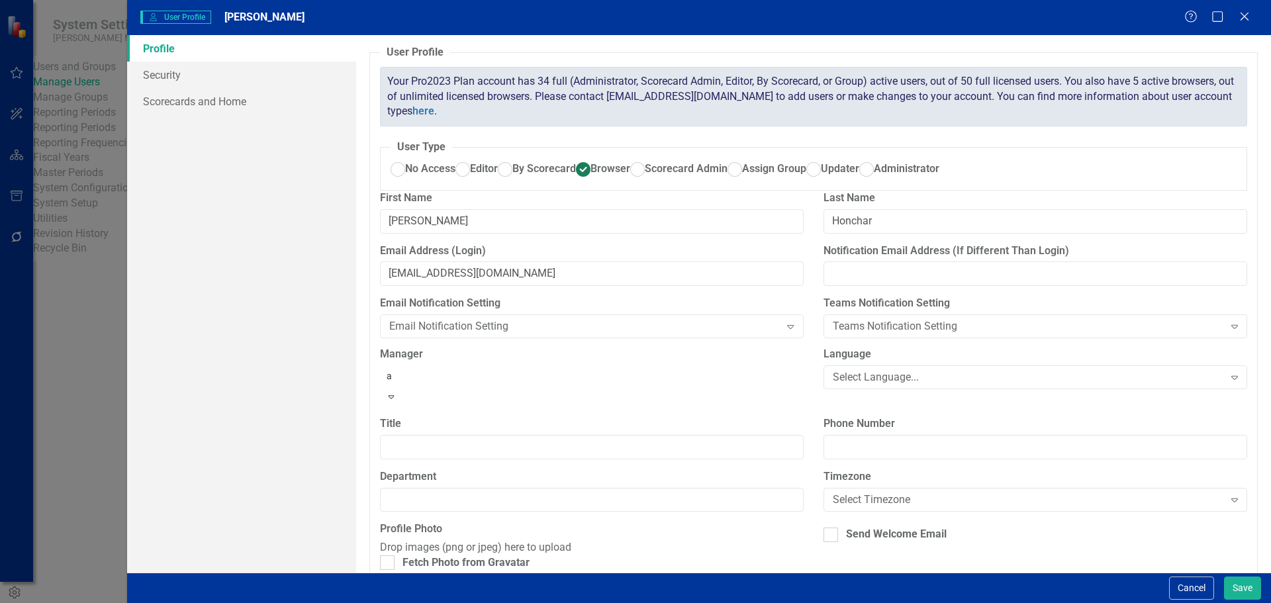
type input "au"
click at [459, 602] on div "Au stin Gardner" at bounding box center [635, 614] width 1271 height 22
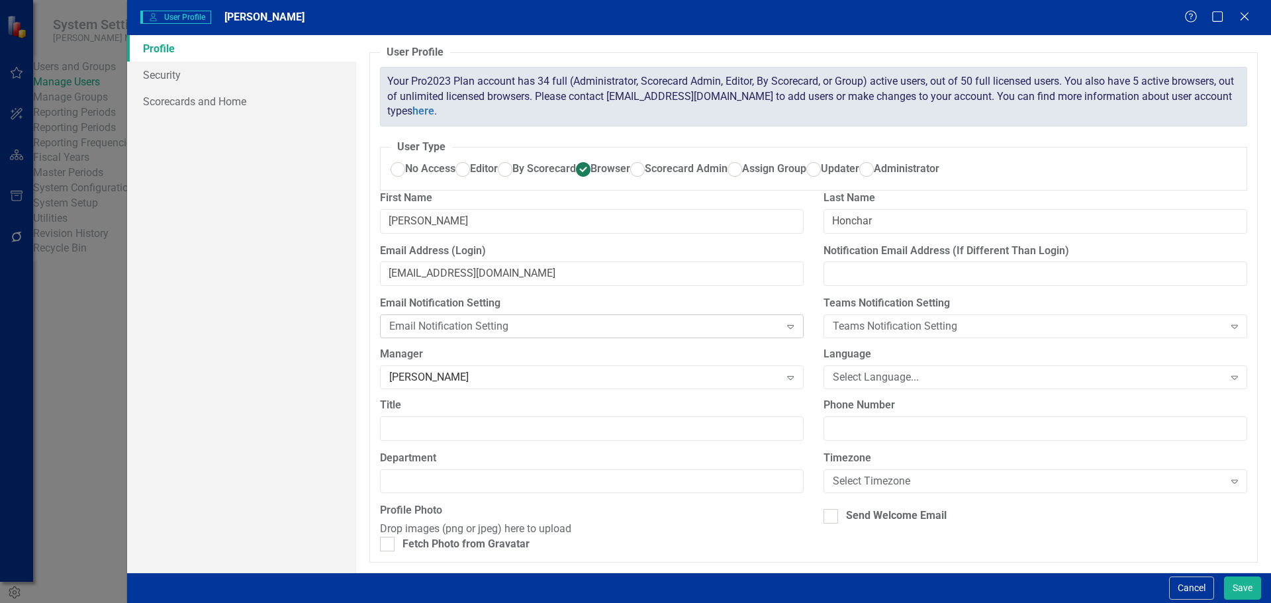
click at [460, 334] on div "Email Notification Setting" at bounding box center [584, 326] width 391 height 15
click at [463, 441] on input "Title" at bounding box center [592, 428] width 424 height 24
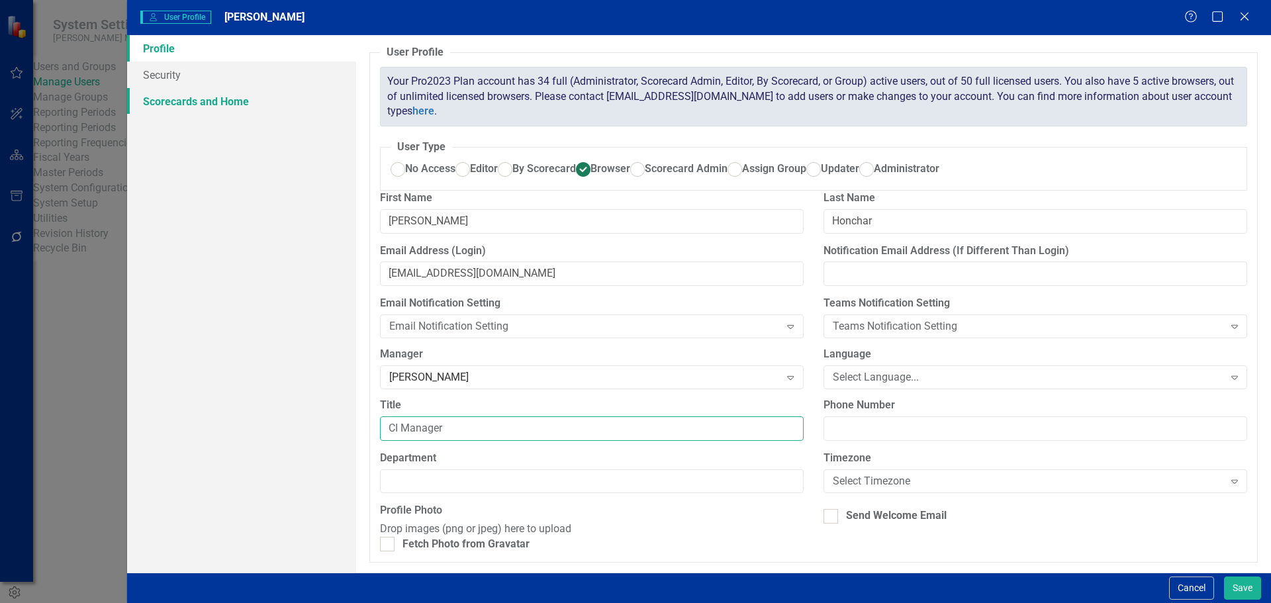
type input "CI Manager"
click at [222, 101] on link "Scorecards and Home" at bounding box center [241, 101] width 229 height 26
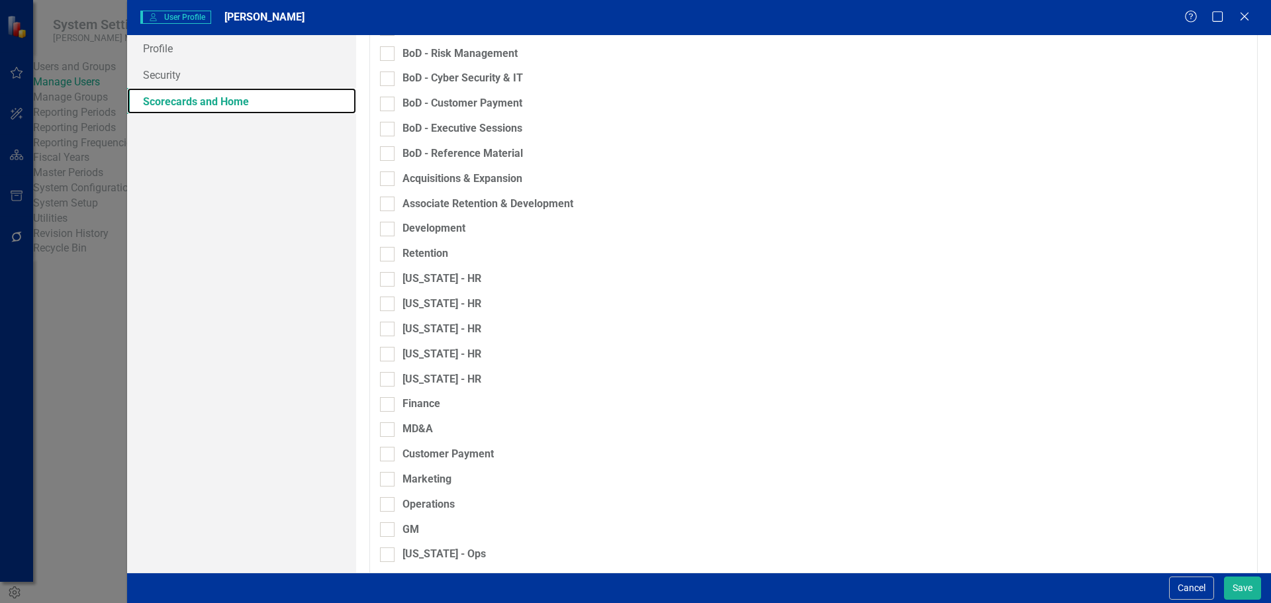
scroll to position [794, 0]
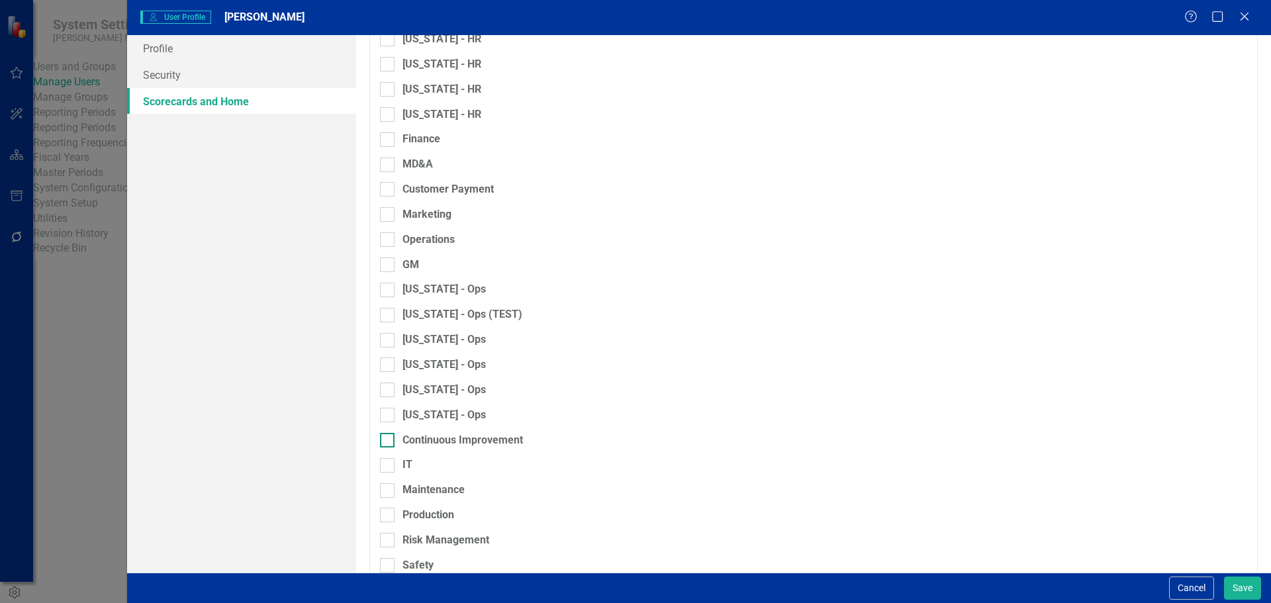
click at [452, 448] on div "Continuous Improvement" at bounding box center [462, 440] width 120 height 15
click at [388, 441] on input "Continuous Improvement" at bounding box center [384, 437] width 9 height 9
checkbox input "true"
click at [1254, 586] on button "Save" at bounding box center [1242, 587] width 37 height 23
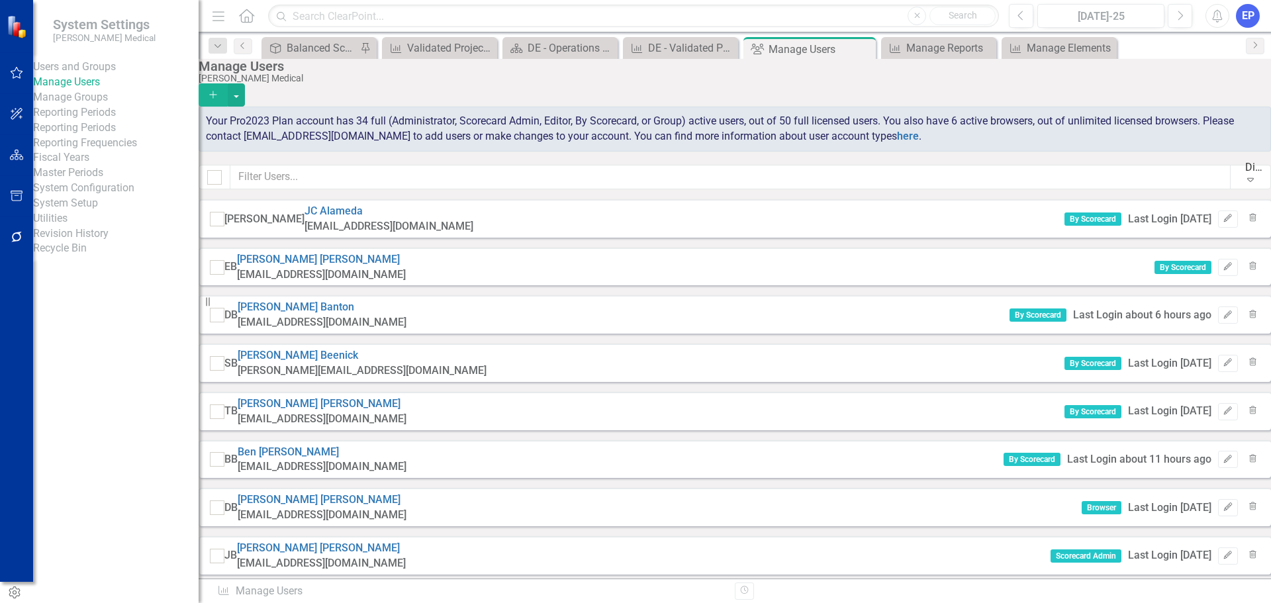
click at [219, 90] on icon "Add" at bounding box center [213, 94] width 12 height 9
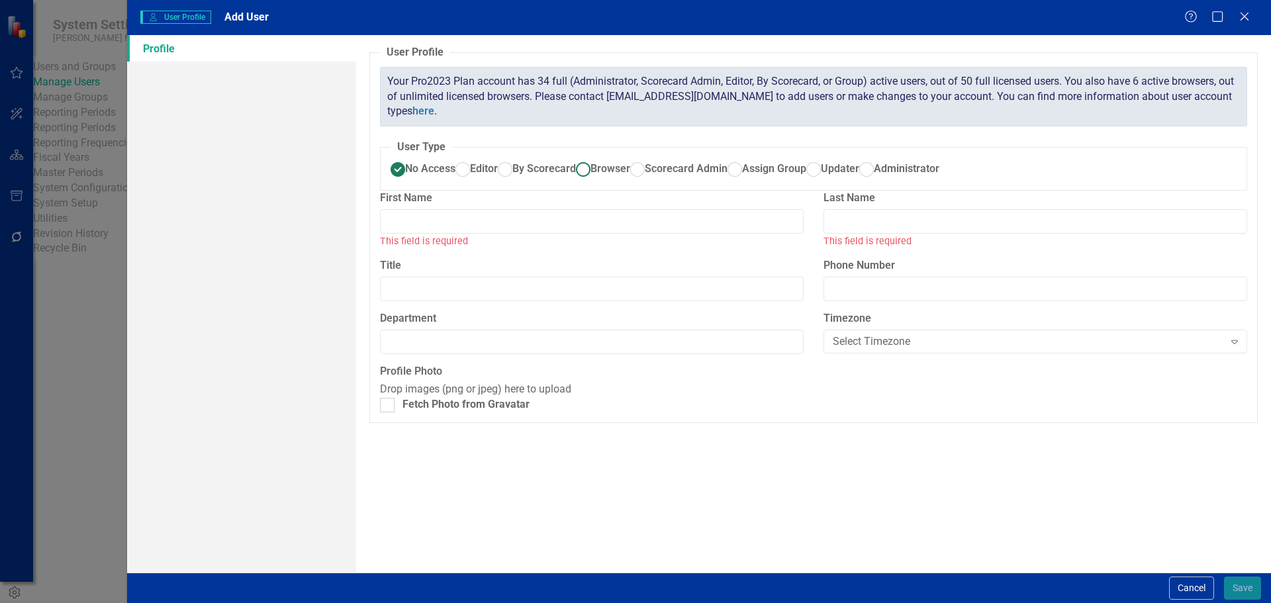
click at [590, 175] on span "Browser" at bounding box center [610, 168] width 40 height 13
click at [572, 179] on input "Browser" at bounding box center [582, 169] width 21 height 21
radio input "true"
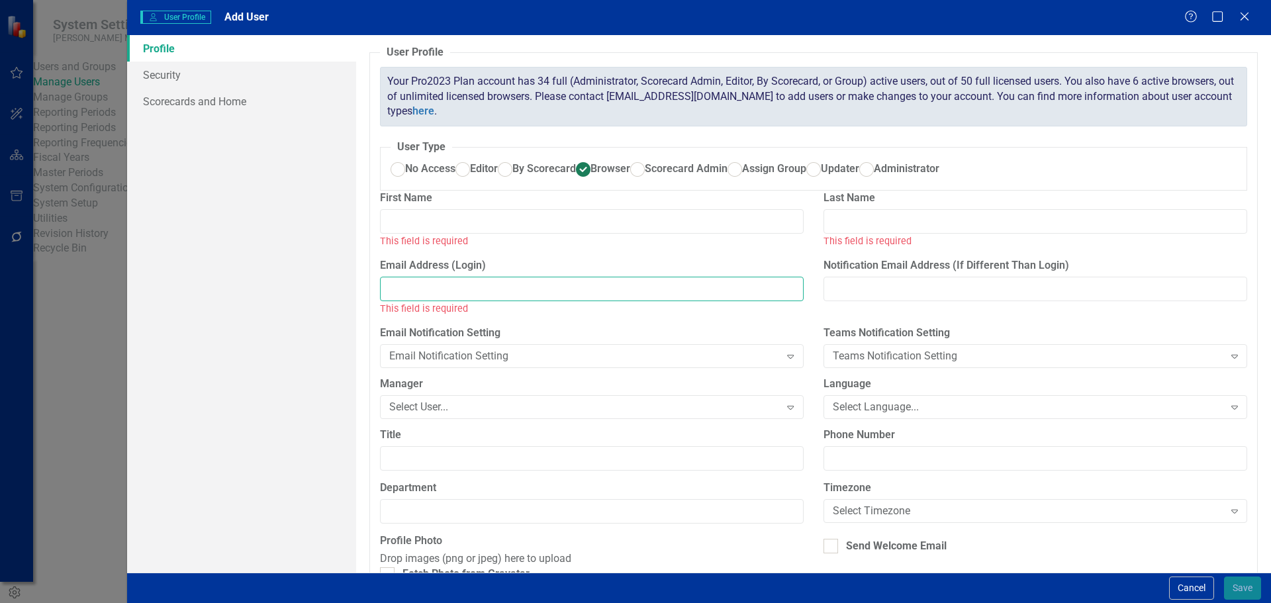
click at [453, 301] on input "Email Address (Login)" at bounding box center [592, 289] width 424 height 24
paste input "cisnerose@nixonmedical.com"
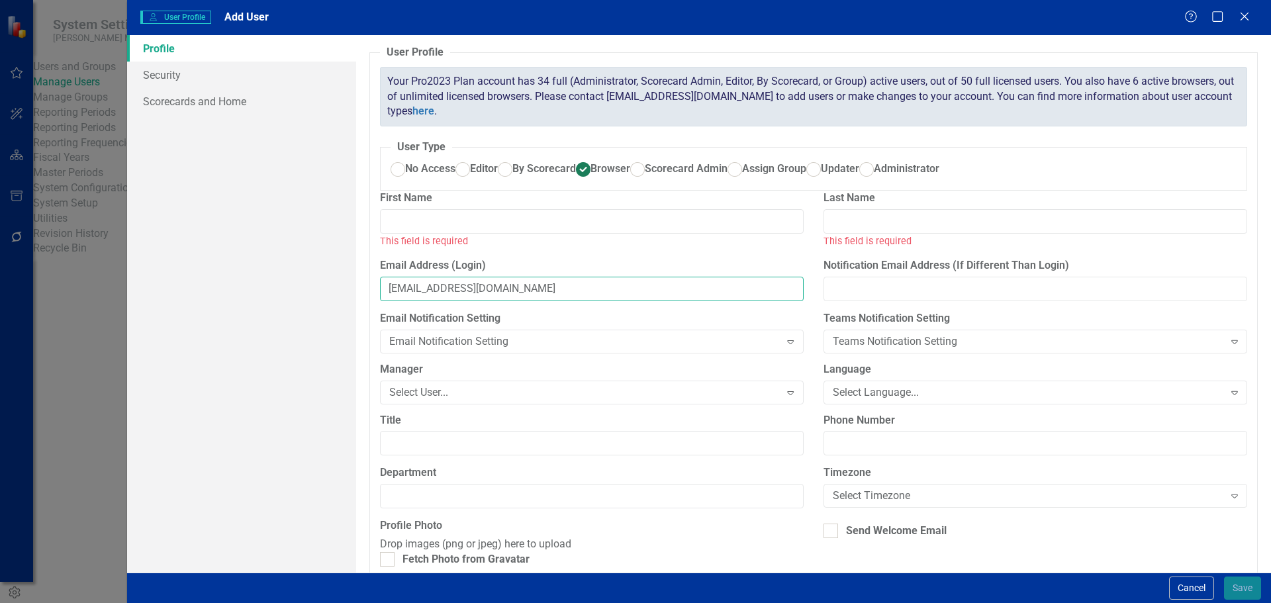
type input "cisnerose@nixonmedical.com"
click at [450, 234] on input "First Name" at bounding box center [592, 221] width 424 height 24
click at [448, 234] on input "First Name" at bounding box center [592, 221] width 424 height 24
paste input "Cisneros, Edwin"
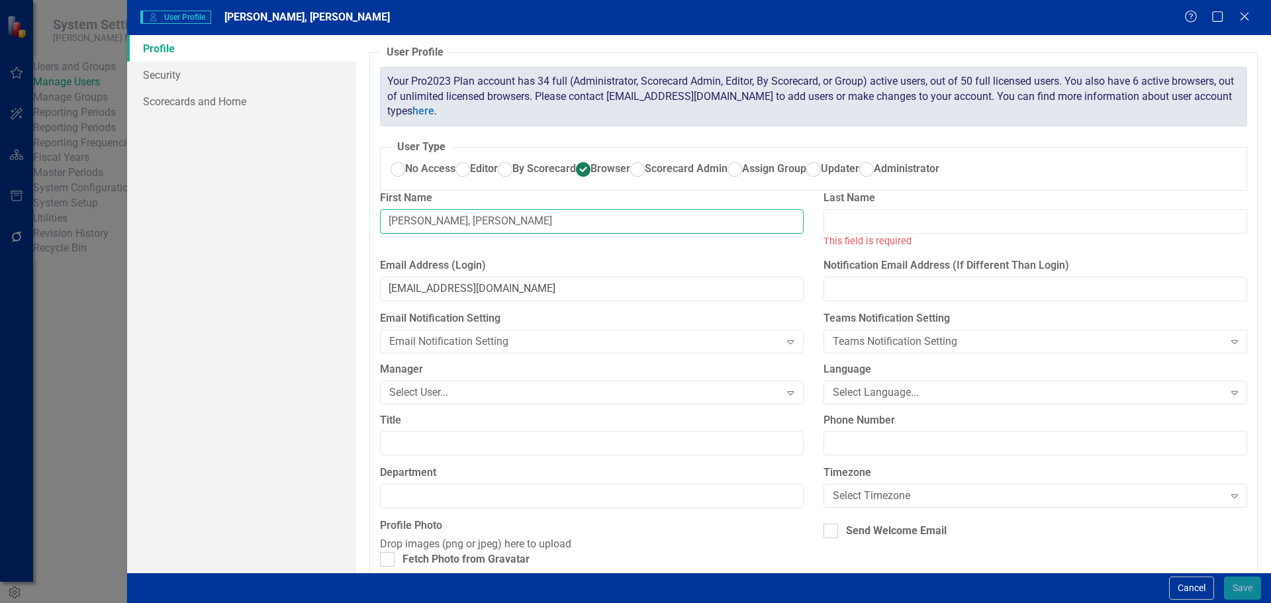
type input "Cisneros, EdwinCisneros, Edwin"
click at [830, 234] on input "Last Name" at bounding box center [1035, 221] width 424 height 24
paste input "Cisneros, Edwin"
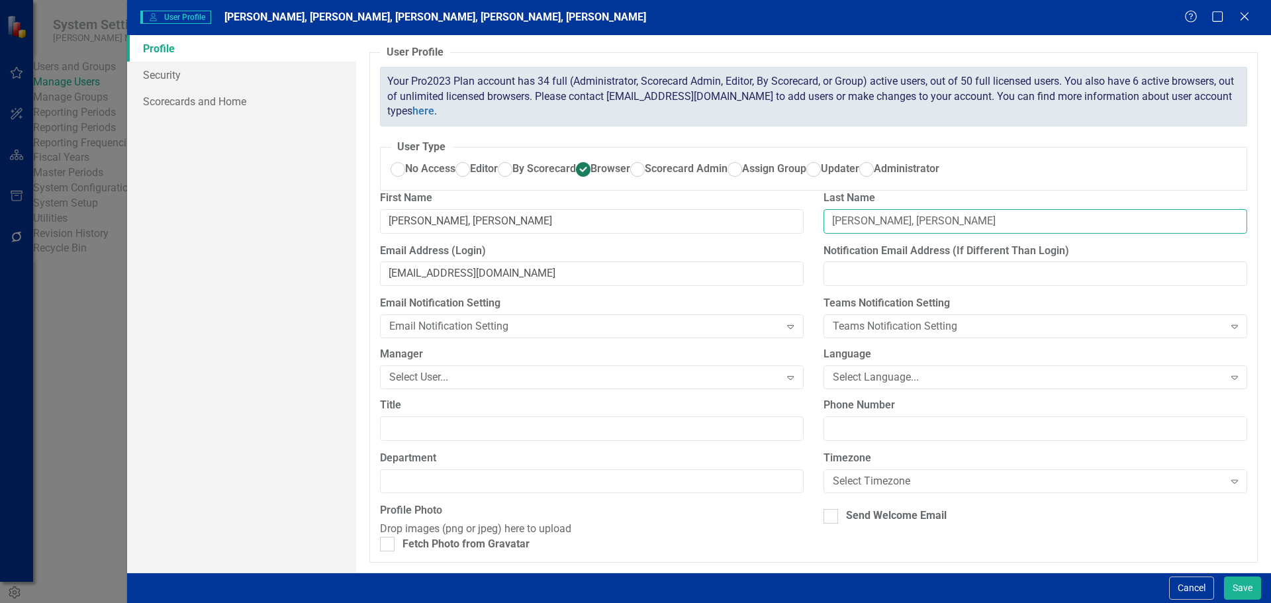
drag, startPoint x: 876, startPoint y: 264, endPoint x: 1012, endPoint y: 263, distance: 135.7
click at [1012, 234] on input "Cisneros, EdwinCisneros, Edwin" at bounding box center [1035, 221] width 424 height 24
type input "Cisneros"
drag, startPoint x: 506, startPoint y: 266, endPoint x: 322, endPoint y: 270, distance: 184.0
click at [322, 270] on div "Profile Security Scorecards and Home User Profile ClearPoint has a wealth of op…" at bounding box center [699, 303] width 1144 height 537
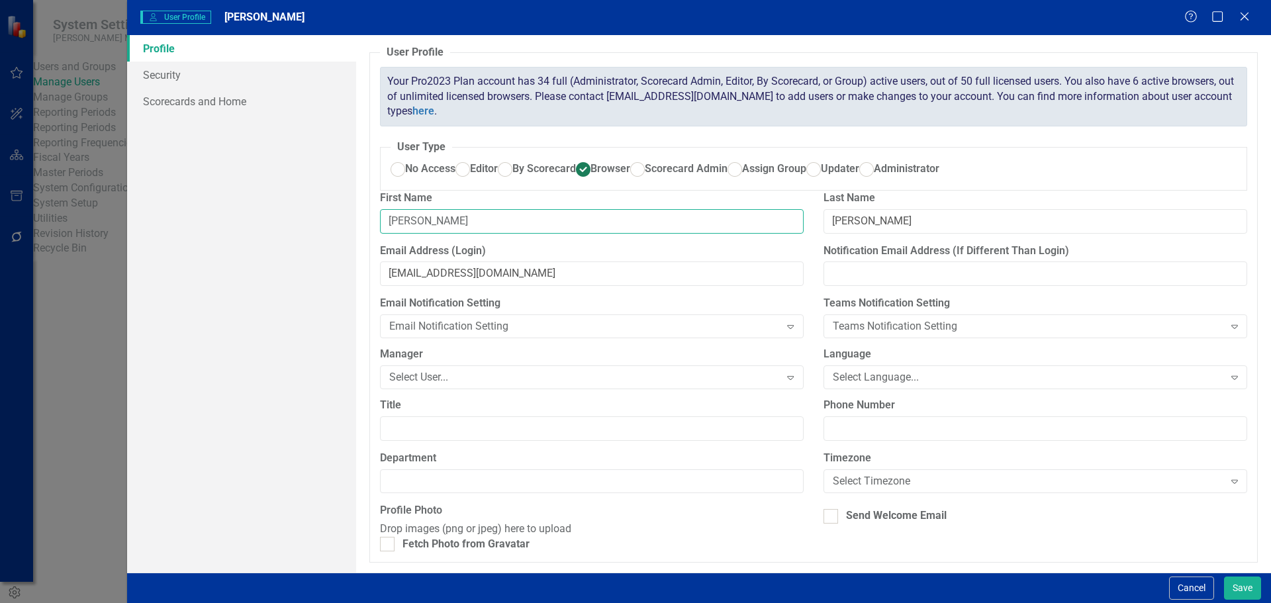
click at [517, 234] on input "Edwin" at bounding box center [592, 221] width 424 height 24
type input "Edwin"
click at [885, 234] on input "Cisneros" at bounding box center [1035, 221] width 424 height 24
click at [459, 385] on div "Select User..." at bounding box center [584, 377] width 391 height 15
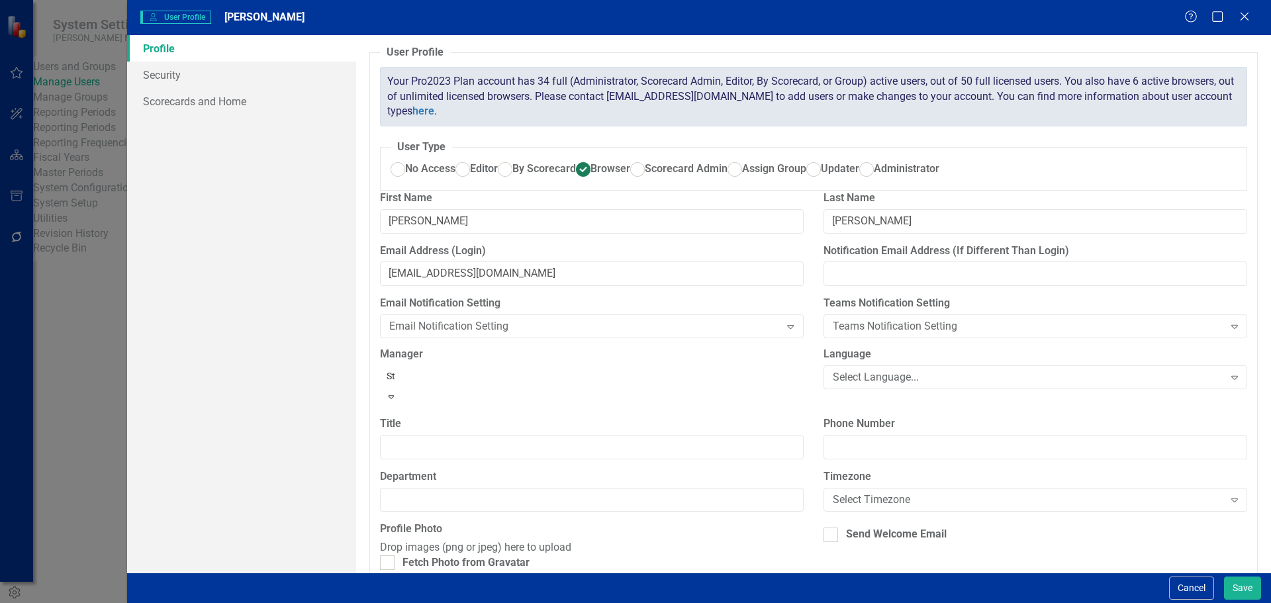
type input "Sto"
click at [451, 602] on div "Bryan Sto rm" at bounding box center [637, 613] width 1249 height 15
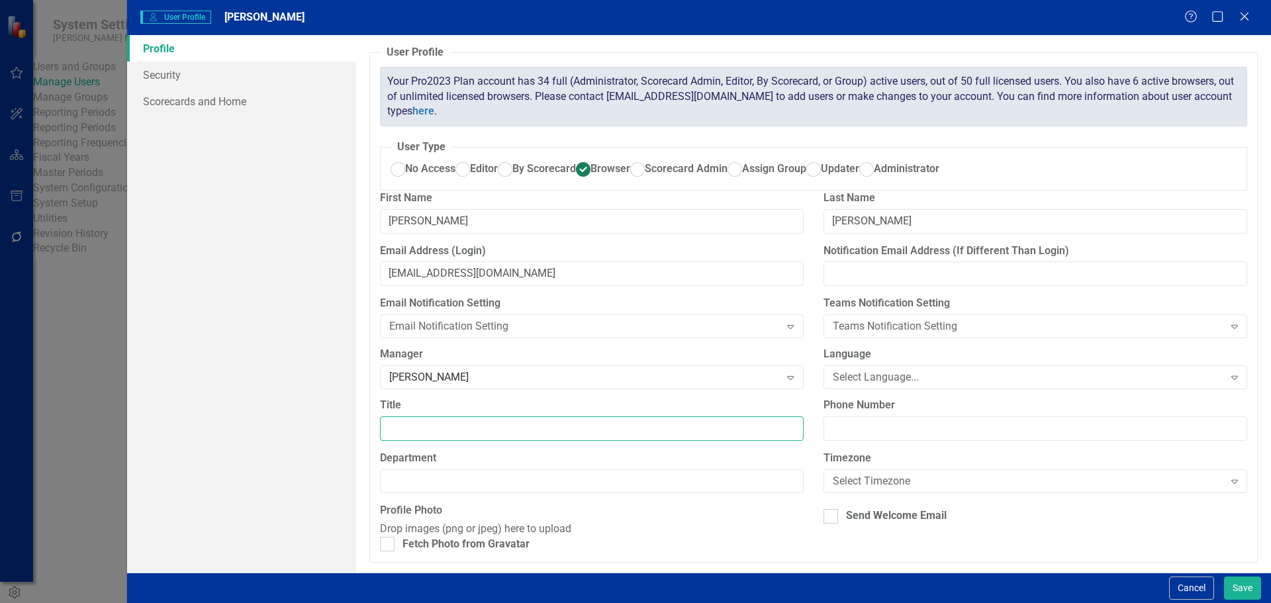
click at [423, 441] on input "Title" at bounding box center [592, 428] width 424 height 24
type input "CI Manager"
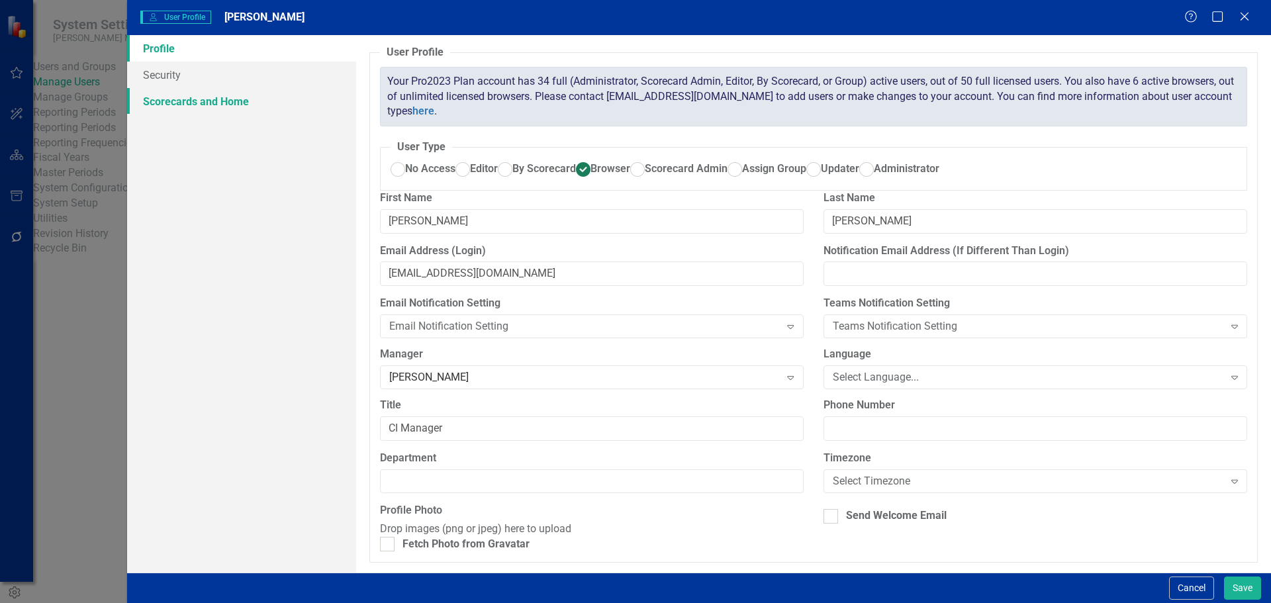
click at [226, 102] on link "Scorecards and Home" at bounding box center [241, 101] width 229 height 26
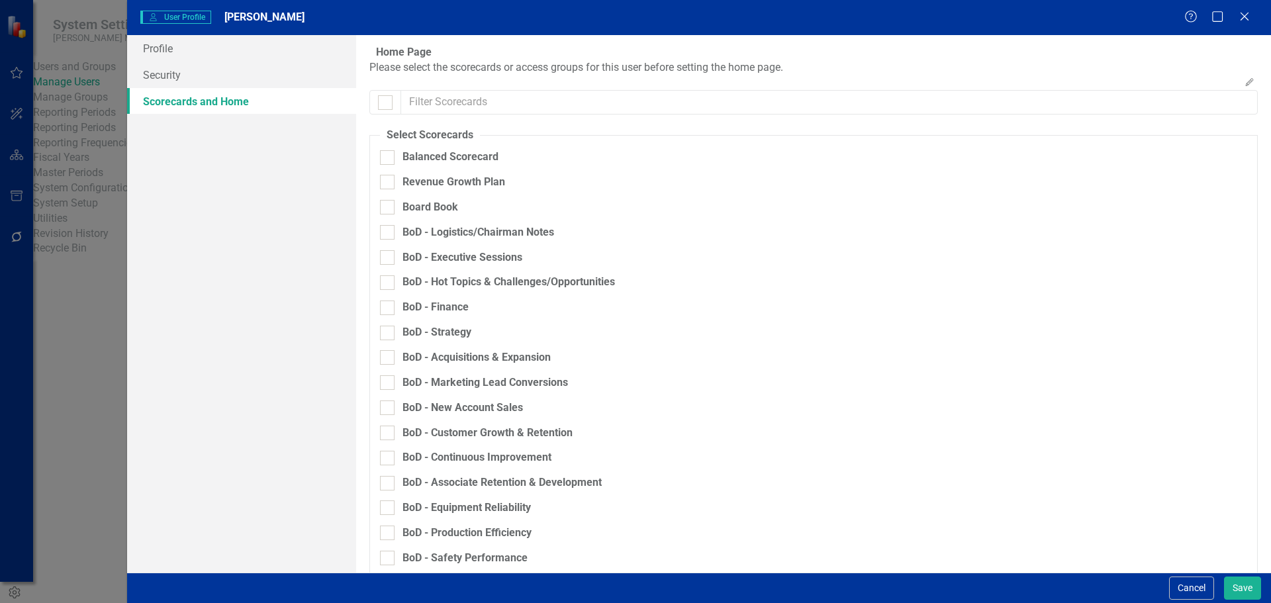
checkbox input "false"
click at [502, 114] on input "text" at bounding box center [829, 102] width 856 height 24
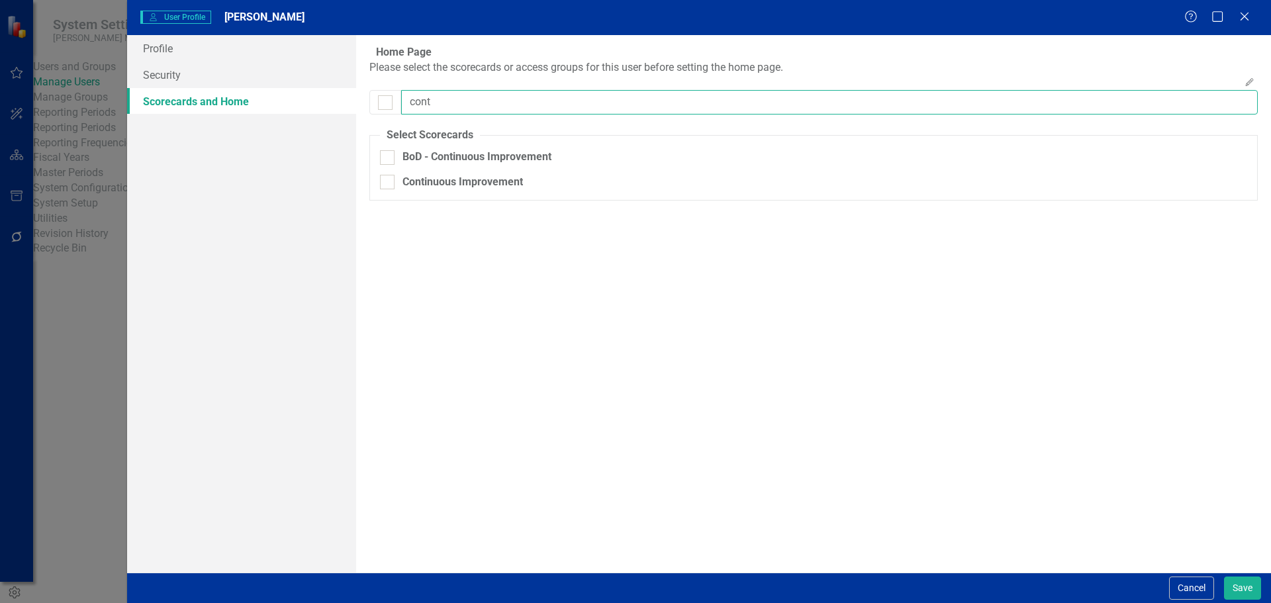
type input "cont"
click at [474, 200] on div "Continuous Improvement" at bounding box center [451, 187] width 143 height 25
click at [475, 190] on div "Continuous Improvement" at bounding box center [462, 182] width 120 height 15
click at [388, 183] on input "Continuous Improvement" at bounding box center [384, 179] width 9 height 9
checkbox input "true"
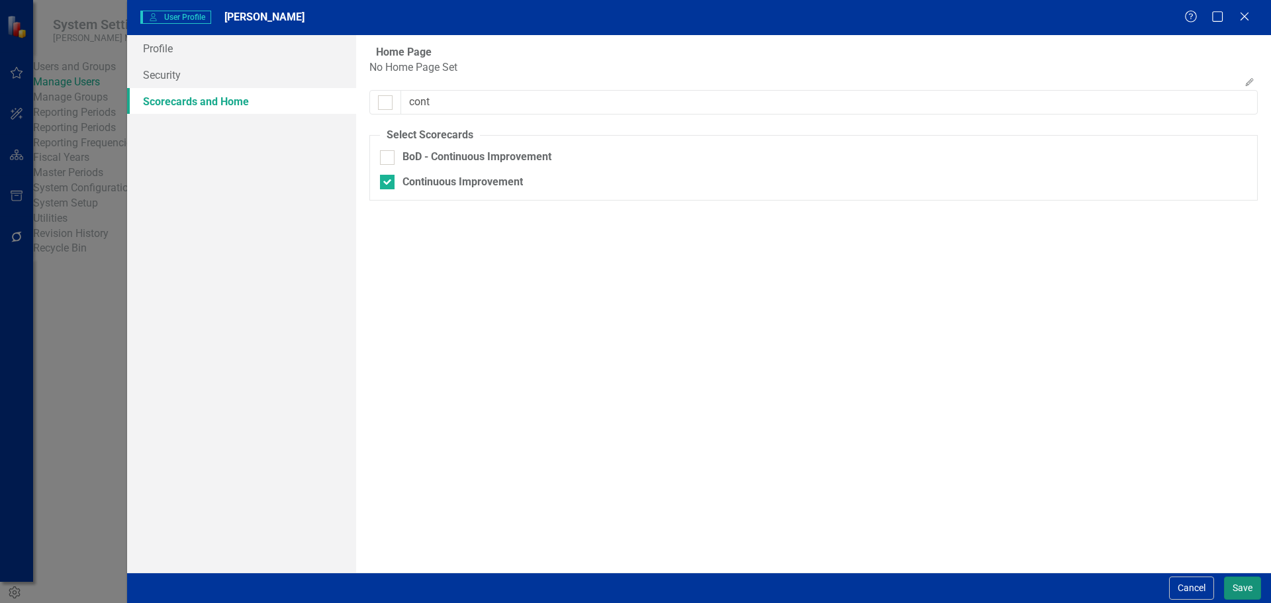
click at [1237, 586] on button "Save" at bounding box center [1242, 587] width 37 height 23
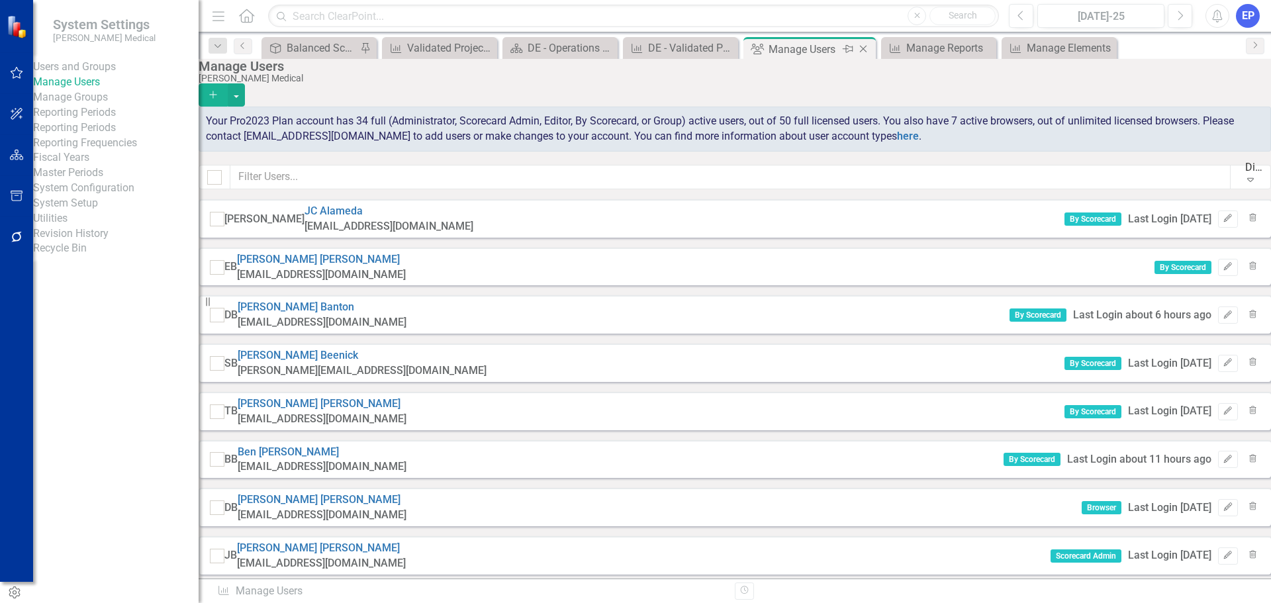
click at [864, 47] on icon "Close" at bounding box center [862, 49] width 13 height 11
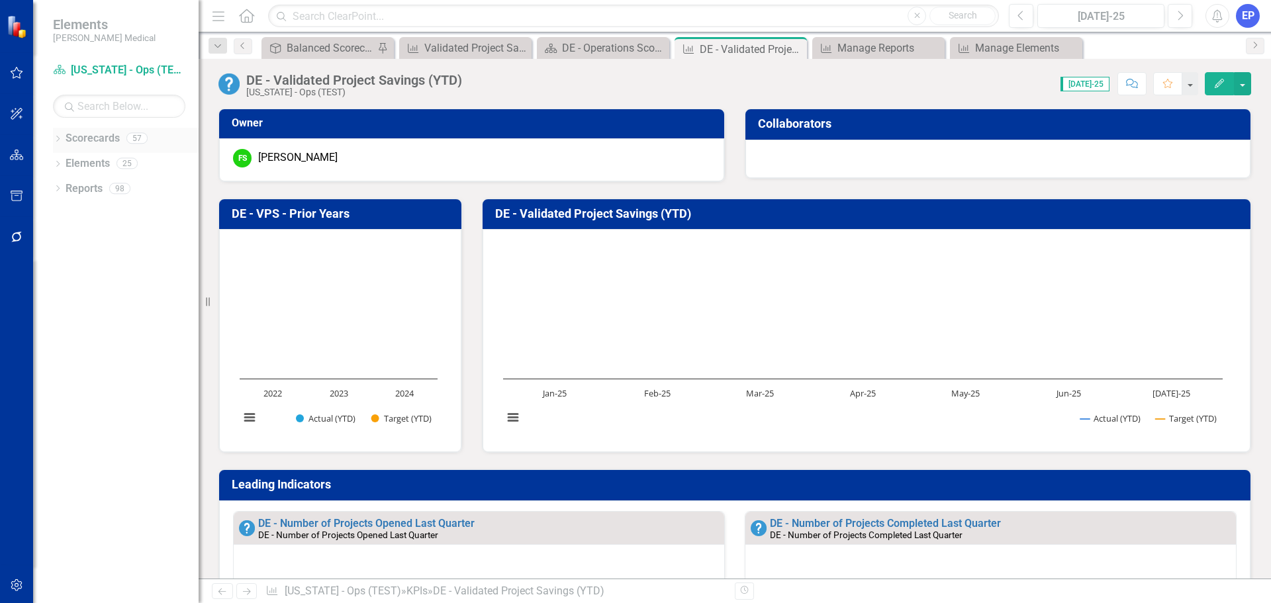
click at [60, 138] on icon "Dropdown" at bounding box center [57, 139] width 9 height 7
click at [62, 308] on div "Dropdown" at bounding box center [65, 313] width 10 height 11
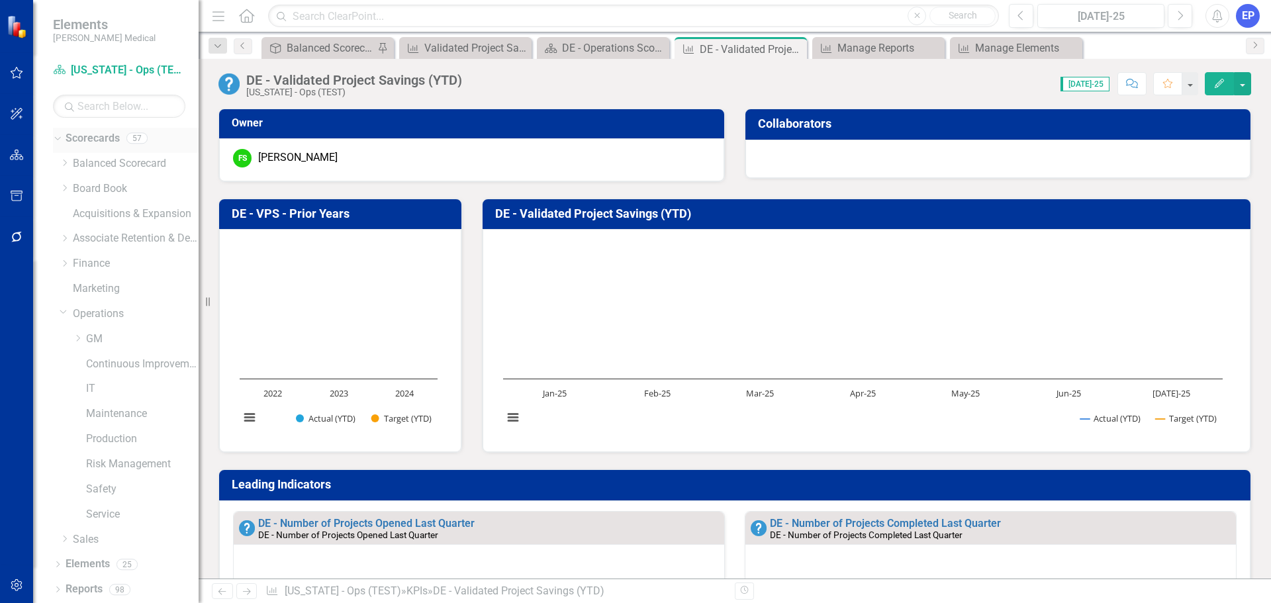
click at [81, 130] on div "Scorecards" at bounding box center [93, 139] width 54 height 22
click at [75, 144] on link "Scorecards" at bounding box center [93, 138] width 54 height 15
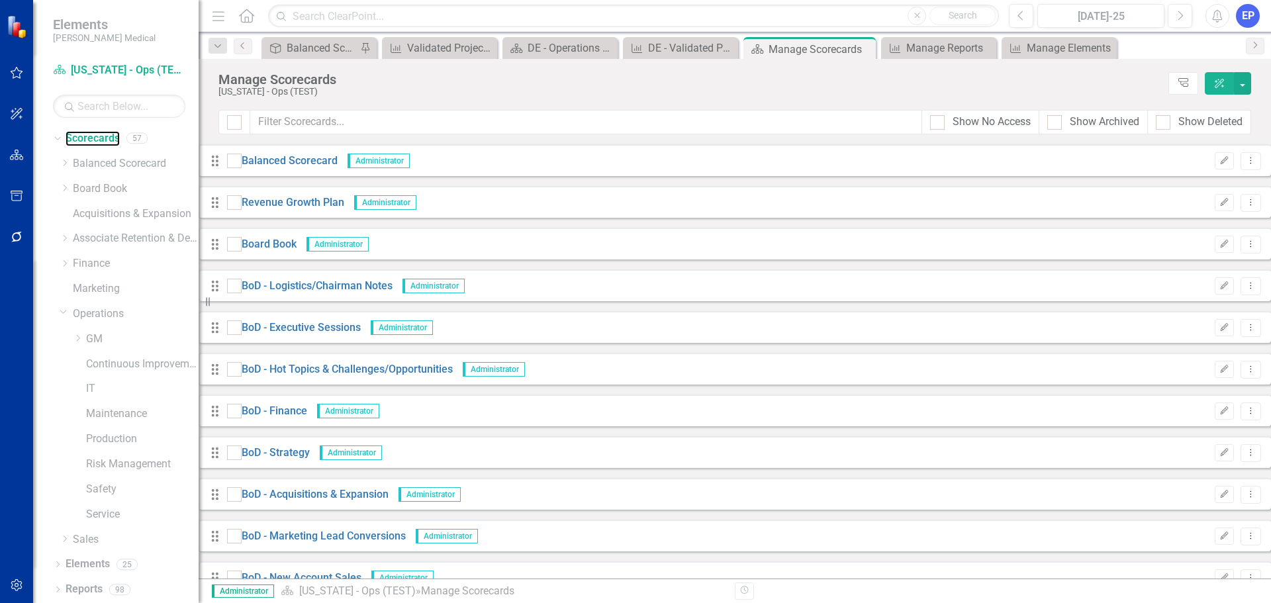
scroll to position [1324, 0]
click at [96, 136] on link "Scorecards" at bounding box center [93, 138] width 54 height 15
click at [1245, 74] on button "button" at bounding box center [1242, 83] width 17 height 23
click at [1216, 131] on link "Add Add Scorecard" at bounding box center [1181, 134] width 137 height 24
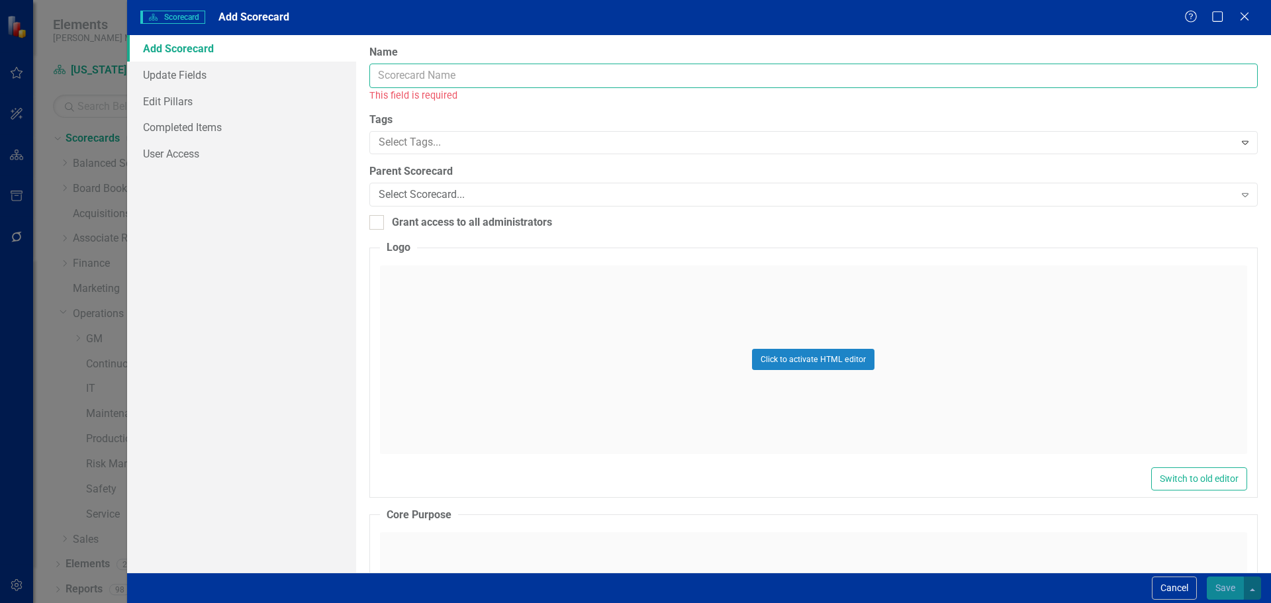
click at [457, 69] on input "Name" at bounding box center [813, 76] width 888 height 24
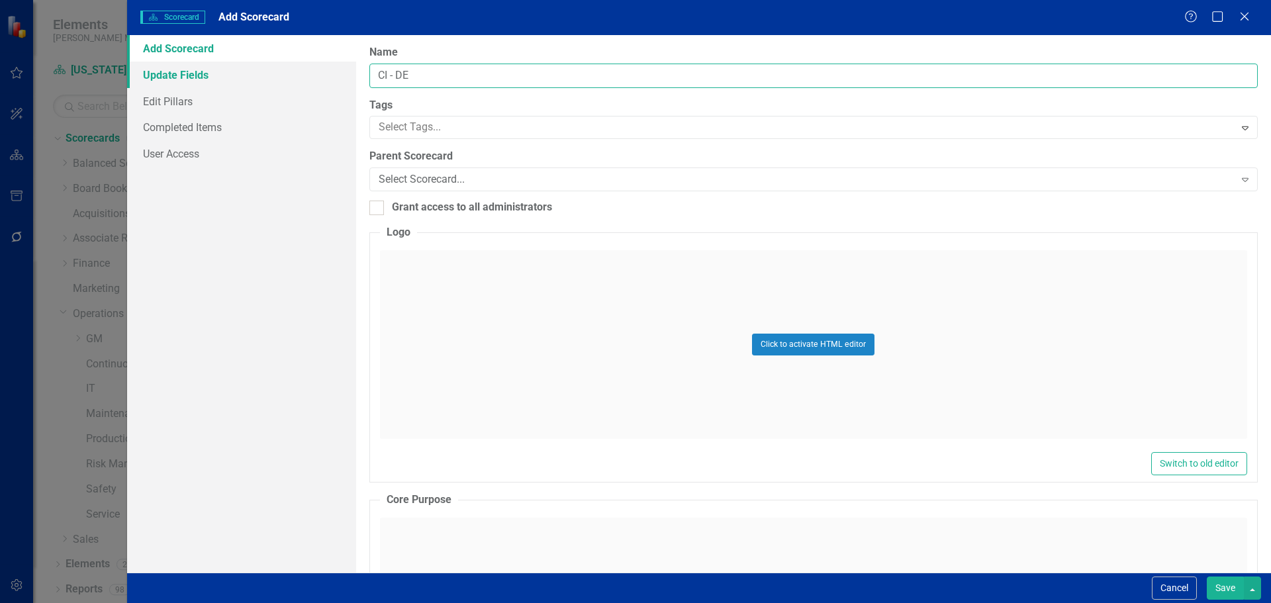
drag, startPoint x: 450, startPoint y: 75, endPoint x: 336, endPoint y: 79, distance: 113.9
click at [336, 79] on div "Add Scorecard Update Fields Edit Pillars Completed Items User Access Name CI - …" at bounding box center [699, 303] width 1144 height 537
type input "[US_STATE] - CI"
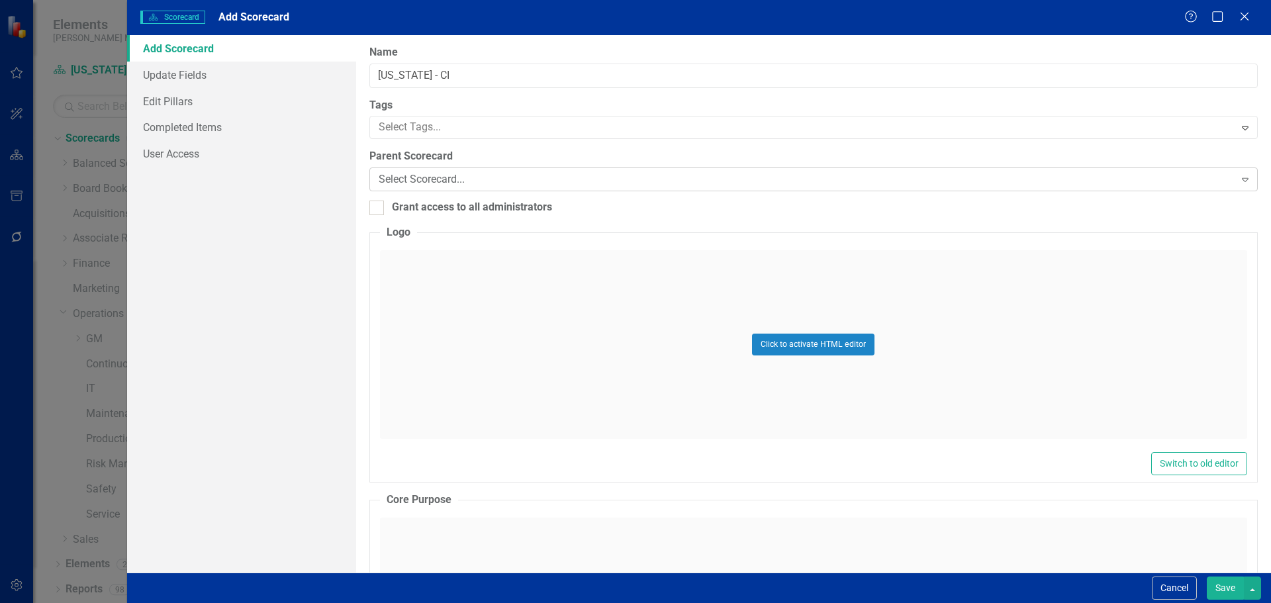
click at [420, 181] on div "Select Scorecard..." at bounding box center [807, 179] width 856 height 15
type input "con"
click at [1213, 586] on button "Save" at bounding box center [1224, 587] width 37 height 23
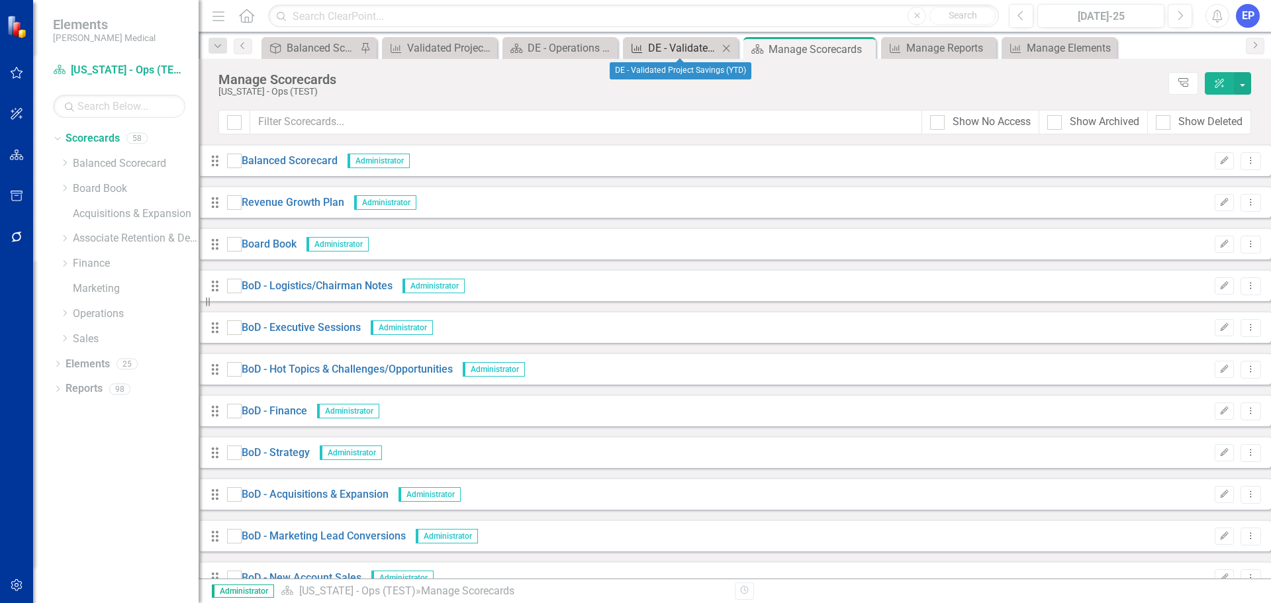
click at [669, 43] on div "DE - Validated Project Savings (YTD)" at bounding box center [683, 48] width 70 height 17
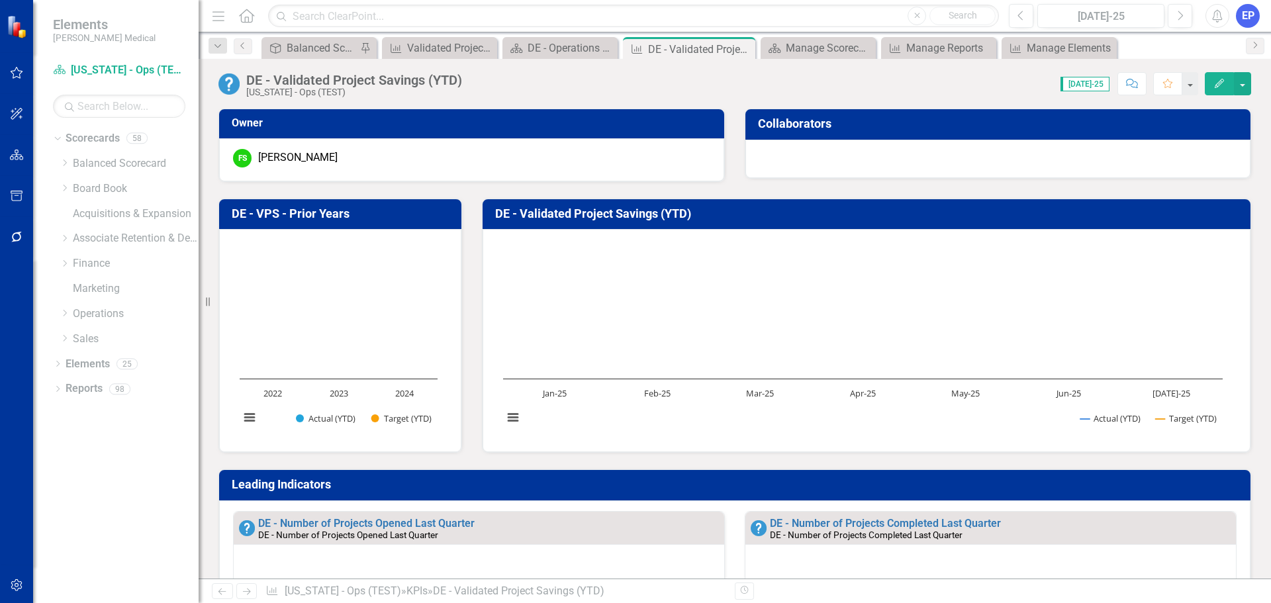
click at [1220, 82] on icon "Edit" at bounding box center [1219, 83] width 12 height 9
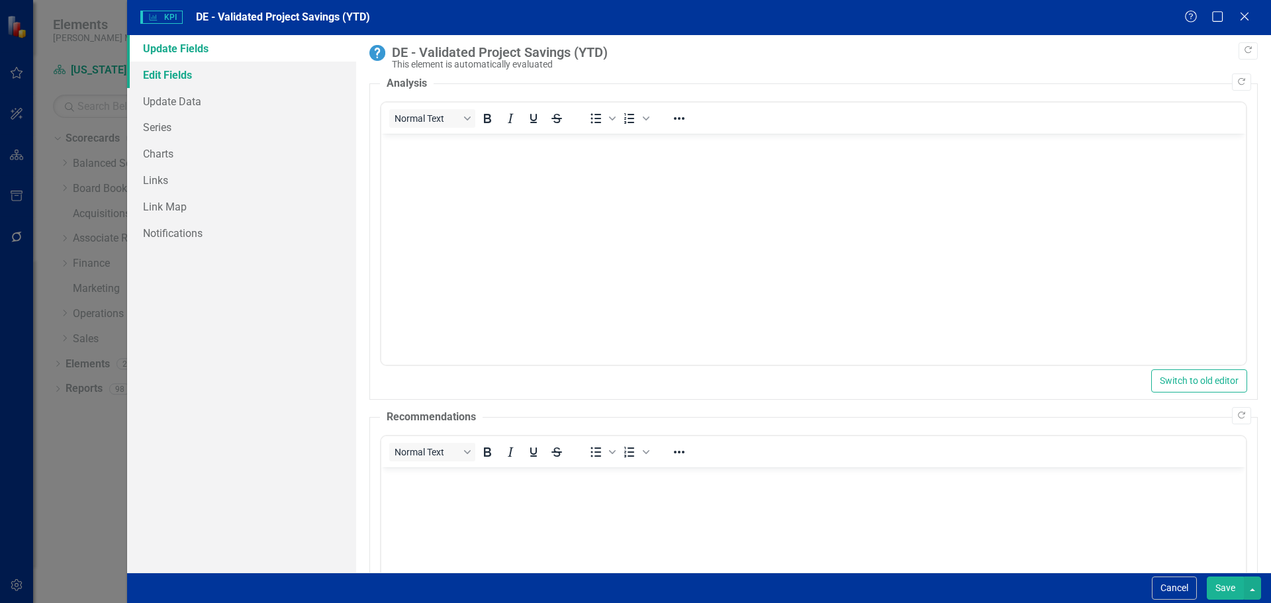
click at [185, 76] on link "Edit Fields" at bounding box center [241, 75] width 229 height 26
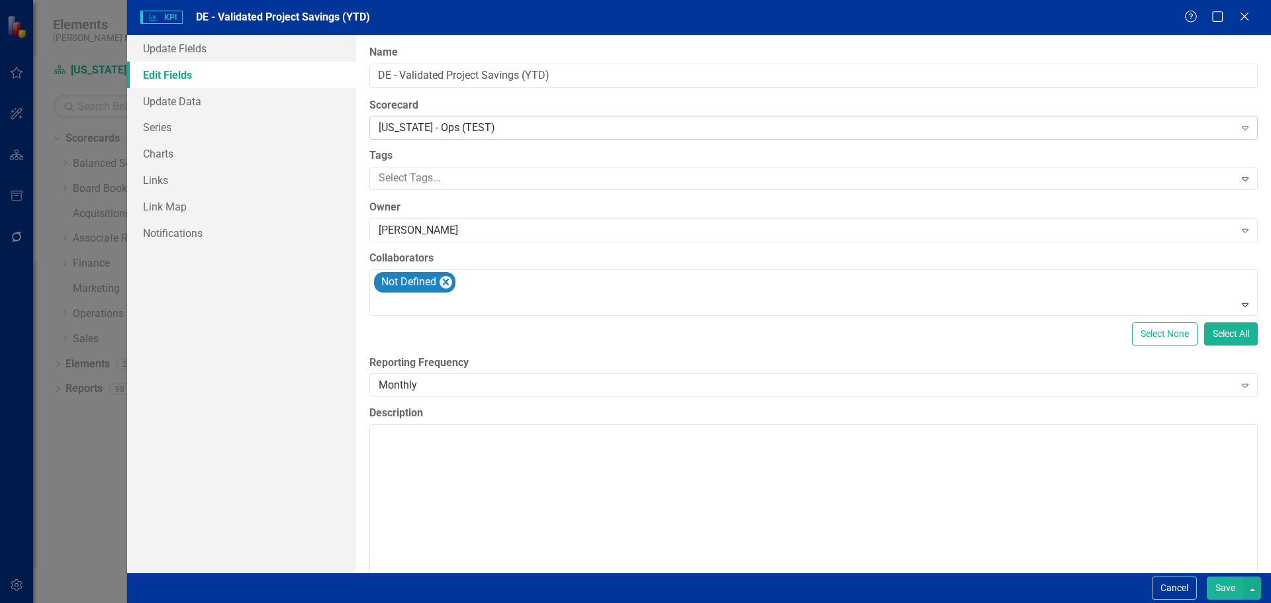
click at [414, 124] on div "[US_STATE] - Ops (TEST)" at bounding box center [807, 127] width 856 height 15
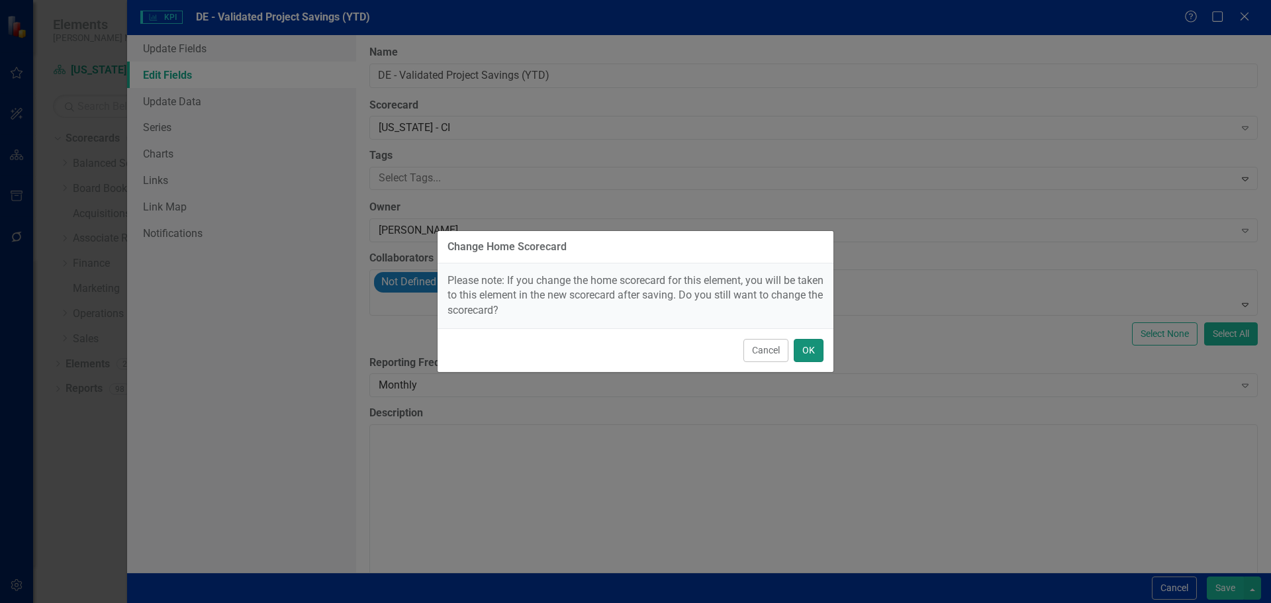
click at [806, 342] on button "OK" at bounding box center [808, 350] width 30 height 23
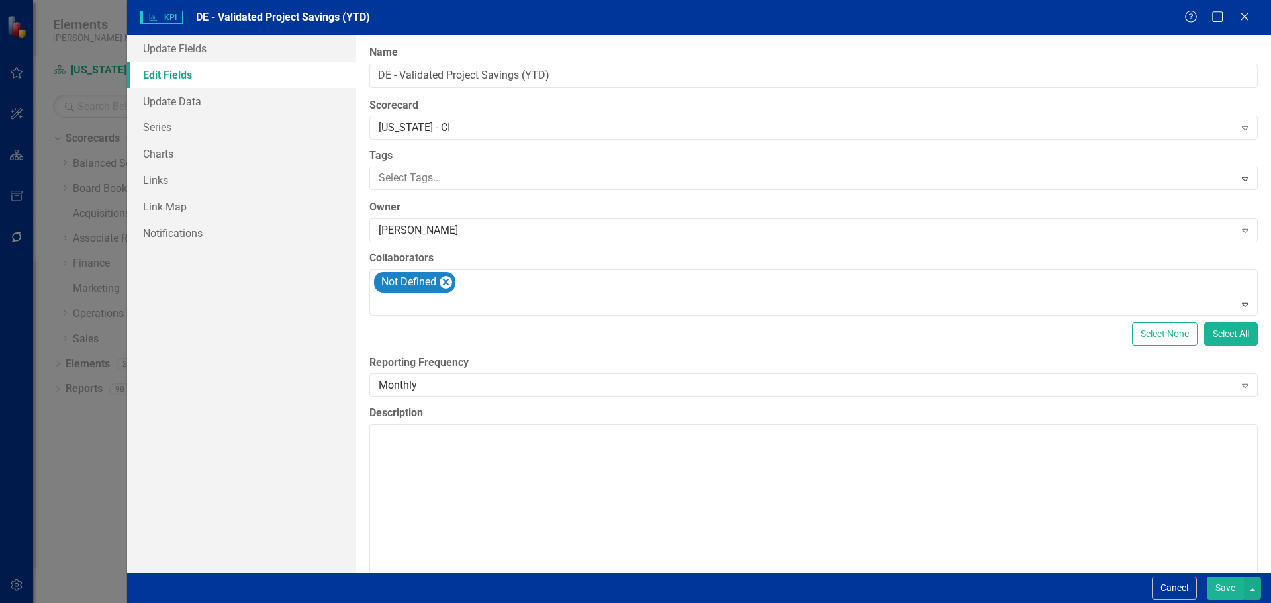
click at [1217, 590] on button "Save" at bounding box center [1224, 587] width 37 height 23
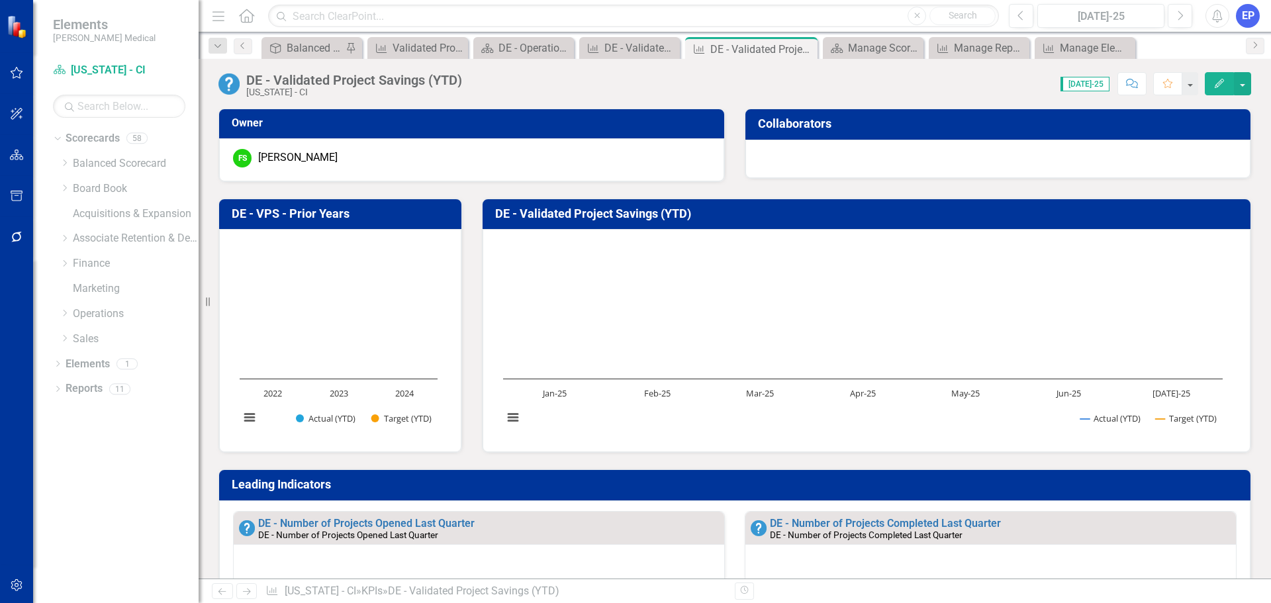
click at [298, 155] on div "Frank Soderberg" at bounding box center [297, 157] width 79 height 15
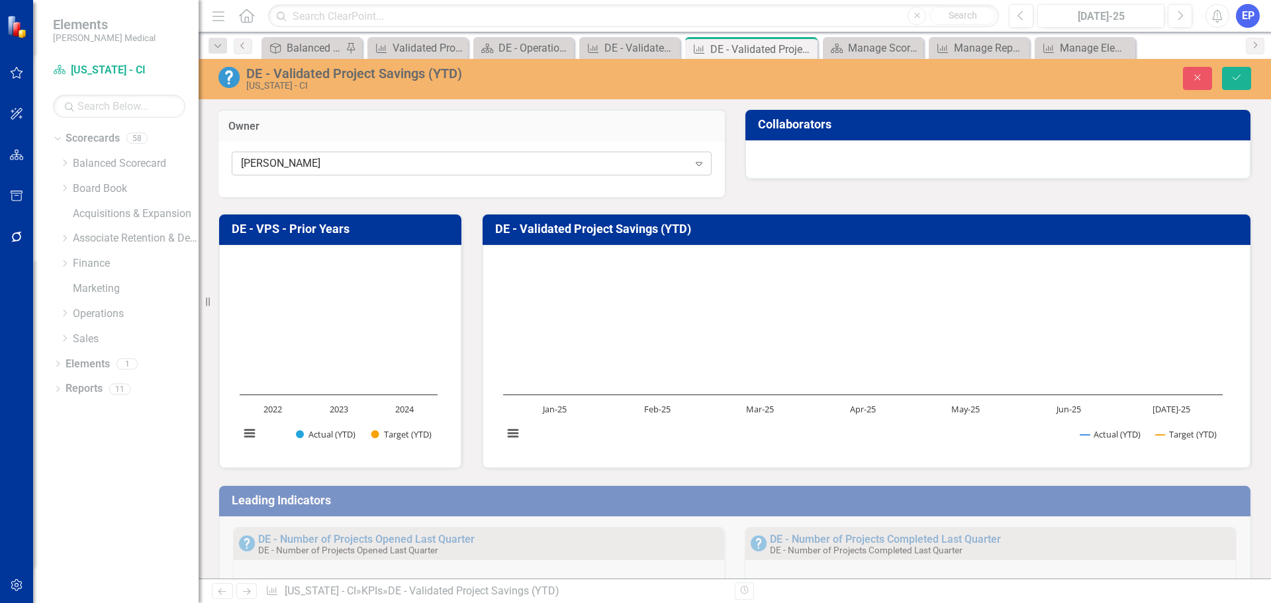
click at [306, 165] on div "Frank Soderberg" at bounding box center [464, 163] width 447 height 15
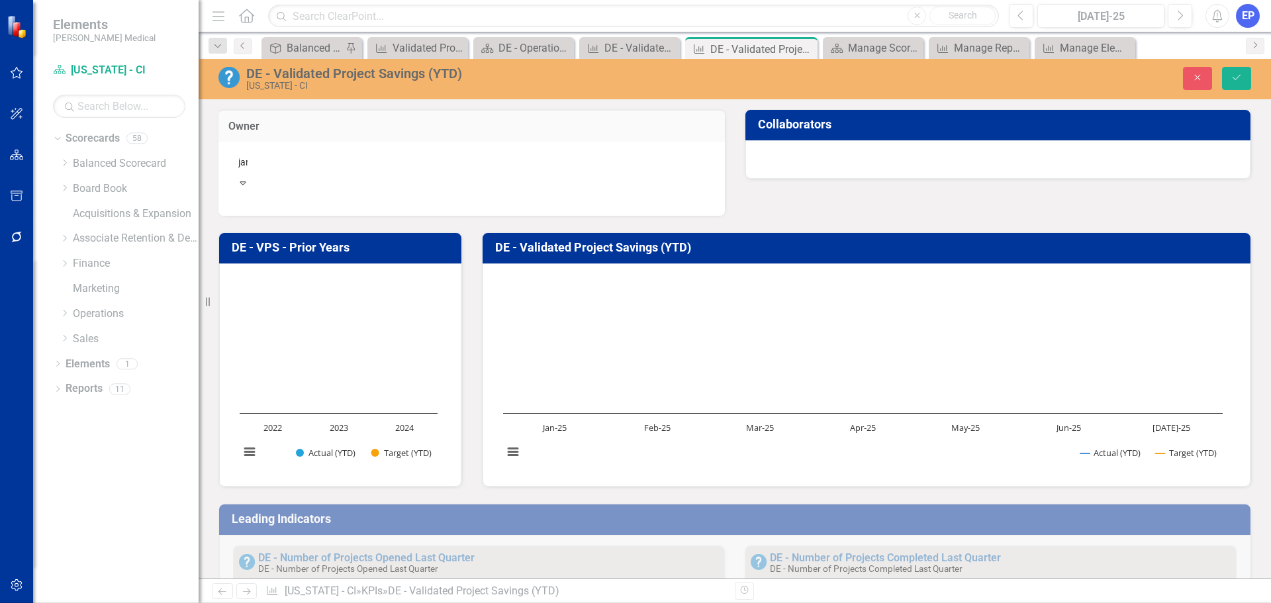
type input "jarr"
click at [308, 602] on div "Mike Jarr ell" at bounding box center [637, 613] width 1249 height 15
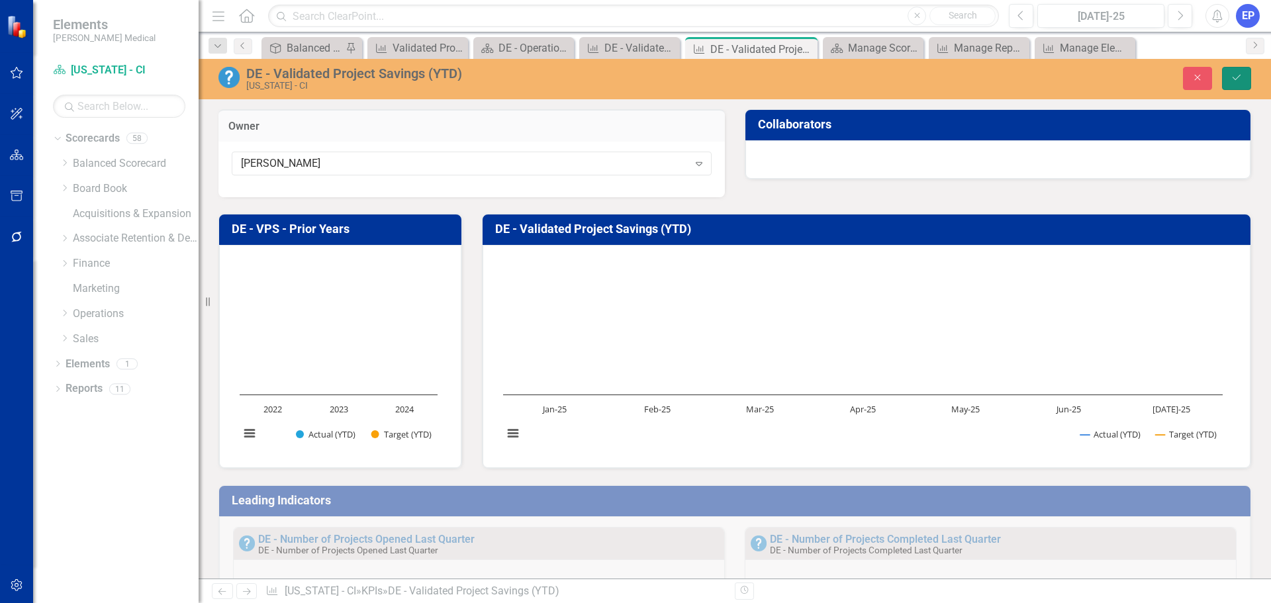
click at [1245, 77] on button "Save" at bounding box center [1236, 78] width 29 height 23
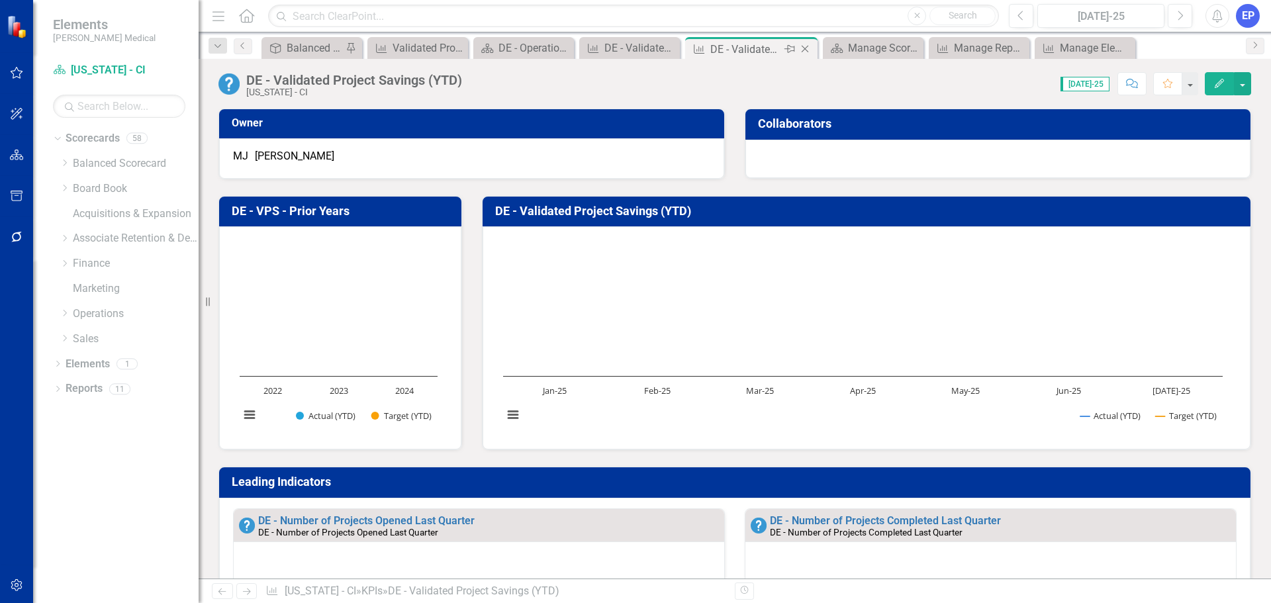
click at [801, 46] on icon "Close" at bounding box center [804, 49] width 13 height 11
click at [741, 42] on div "Close" at bounding box center [743, 49] width 17 height 17
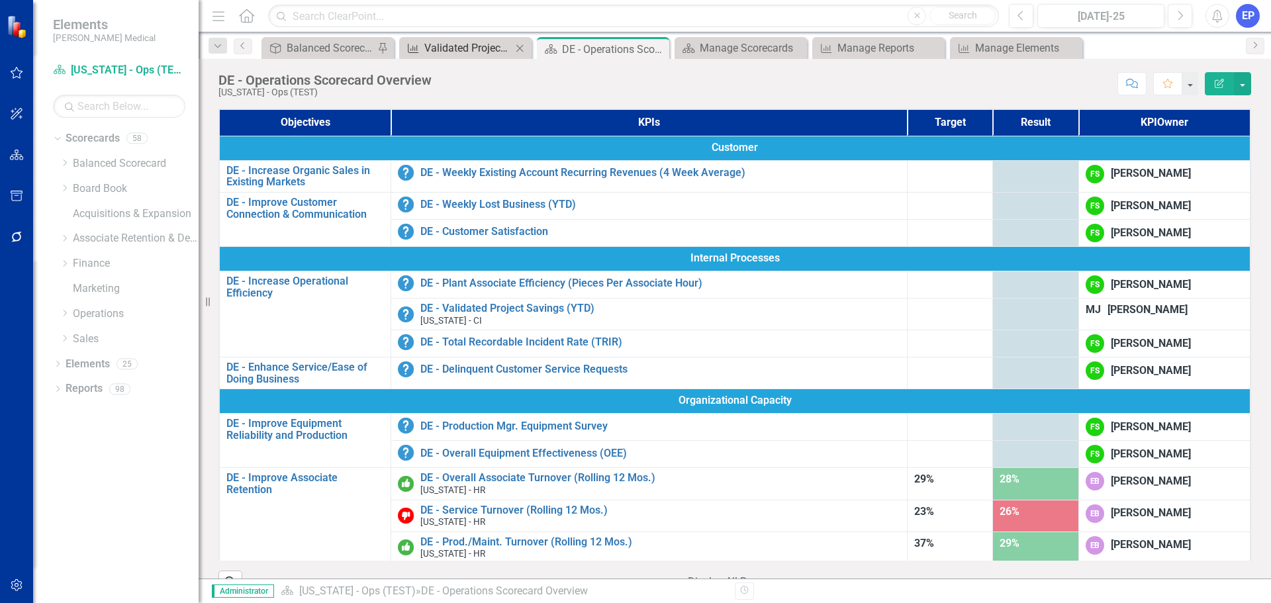
click at [464, 52] on div "Validated Project Savings (YTD)" at bounding box center [467, 48] width 87 height 17
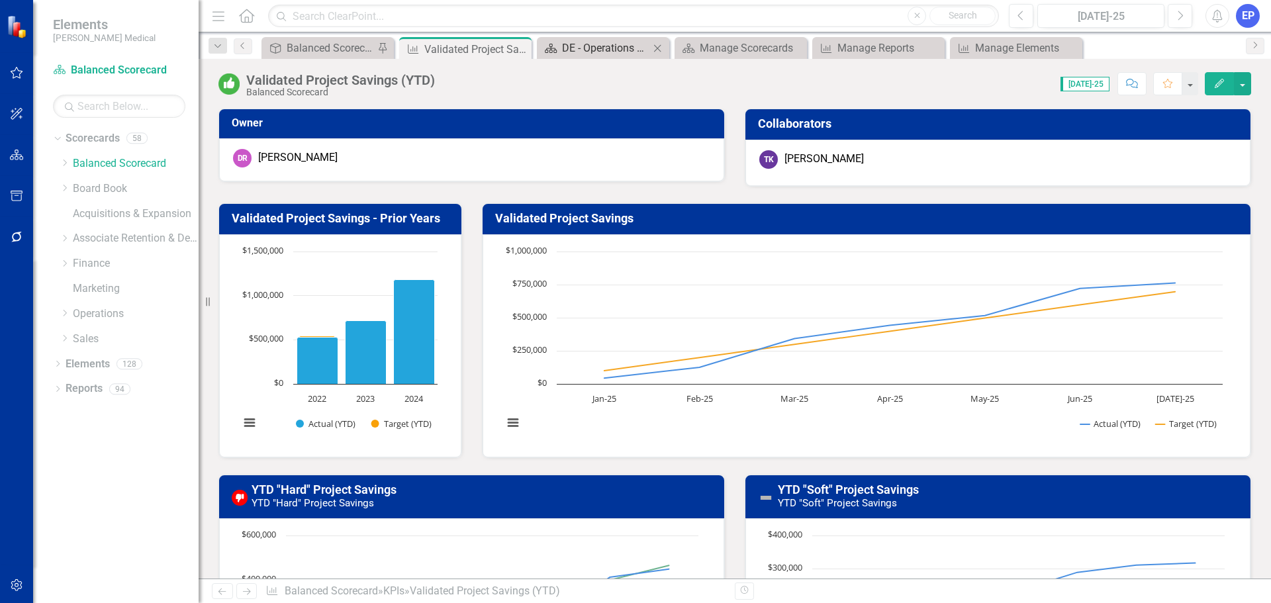
click at [596, 44] on div "DE - Operations Scorecard Overview" at bounding box center [605, 48] width 87 height 17
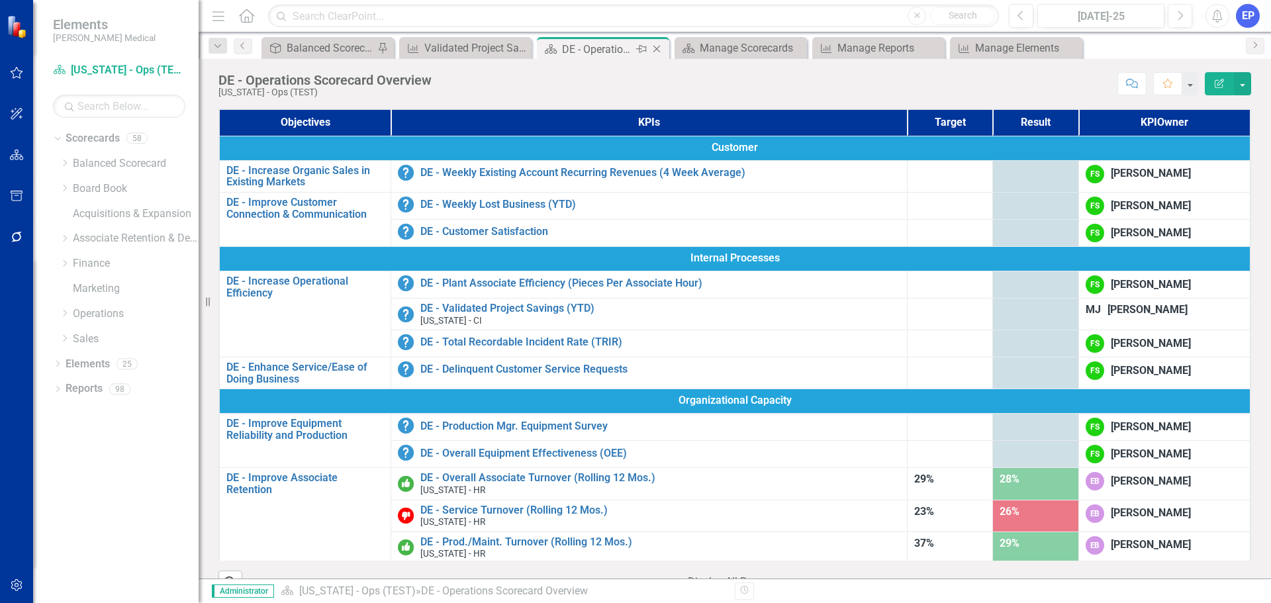
click at [653, 48] on icon "Close" at bounding box center [656, 49] width 13 height 11
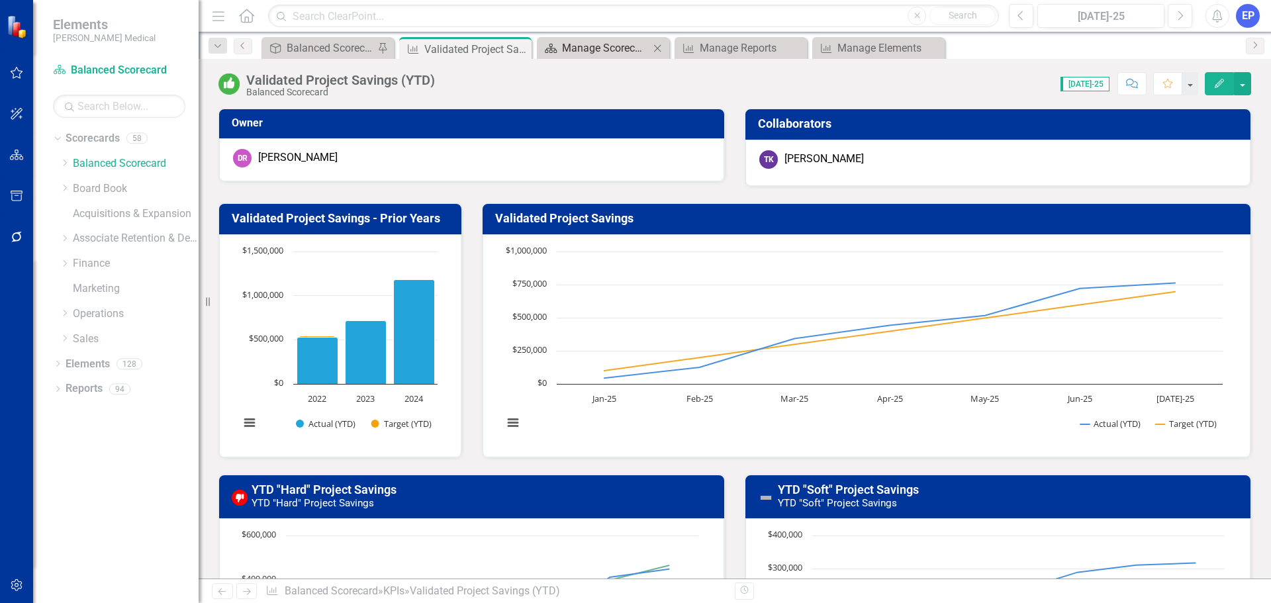
click at [632, 47] on div "Manage Scorecards" at bounding box center [605, 48] width 87 height 17
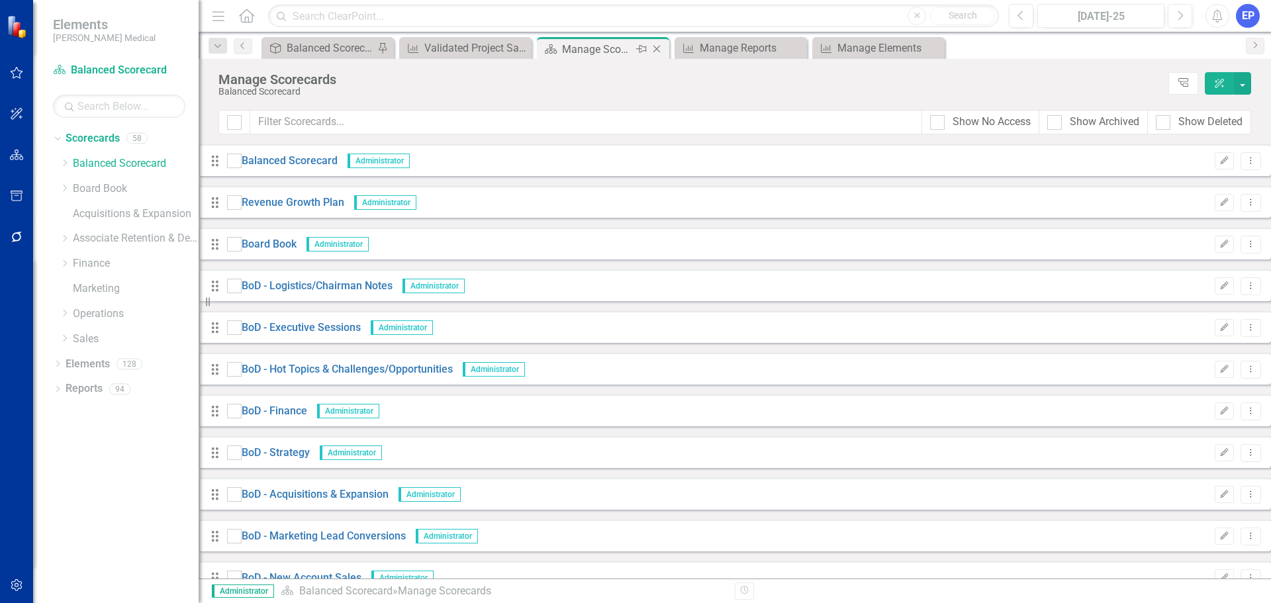
click at [654, 48] on icon "Close" at bounding box center [656, 49] width 13 height 11
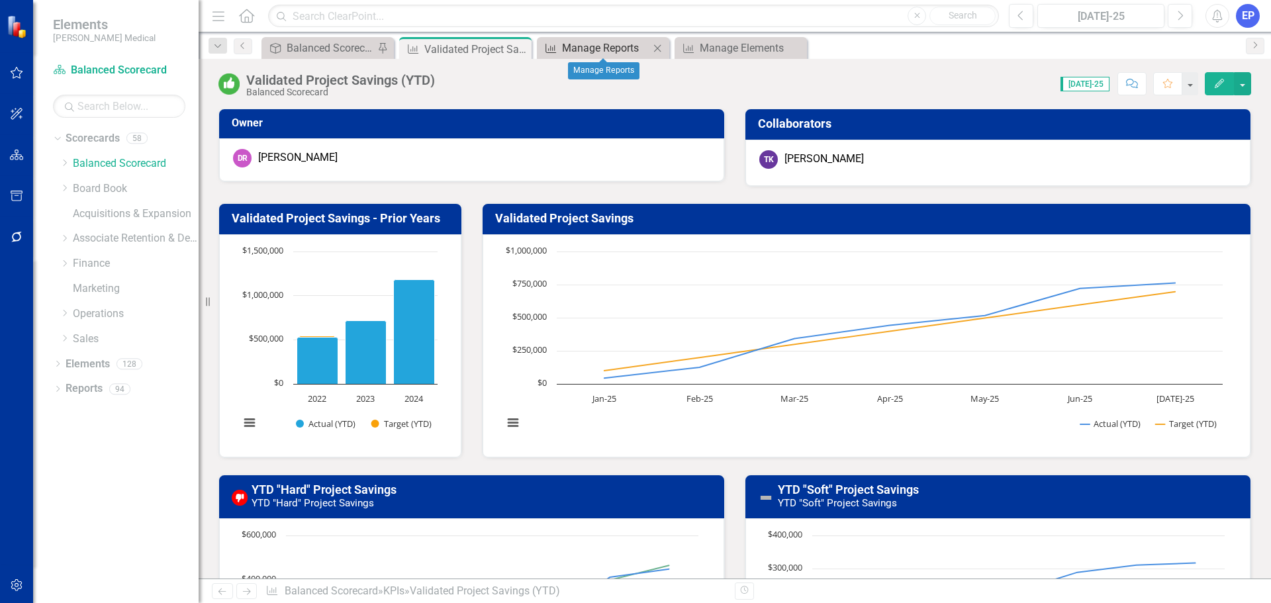
click at [623, 48] on div "Manage Reports" at bounding box center [605, 48] width 87 height 17
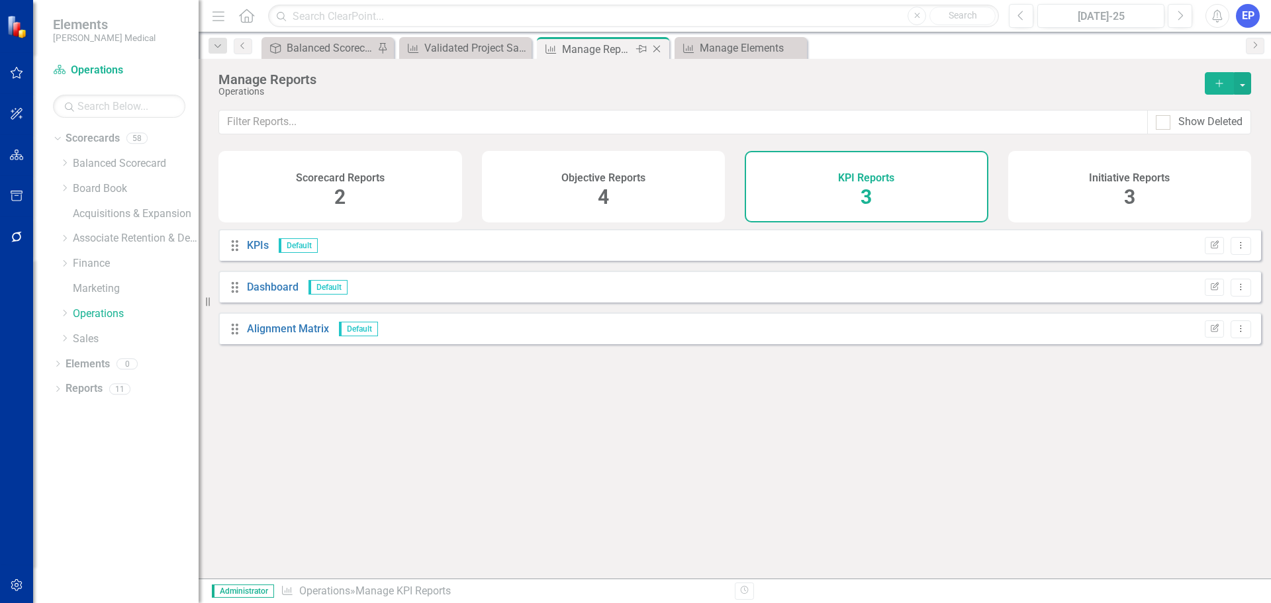
click at [656, 48] on icon at bounding box center [656, 49] width 7 height 7
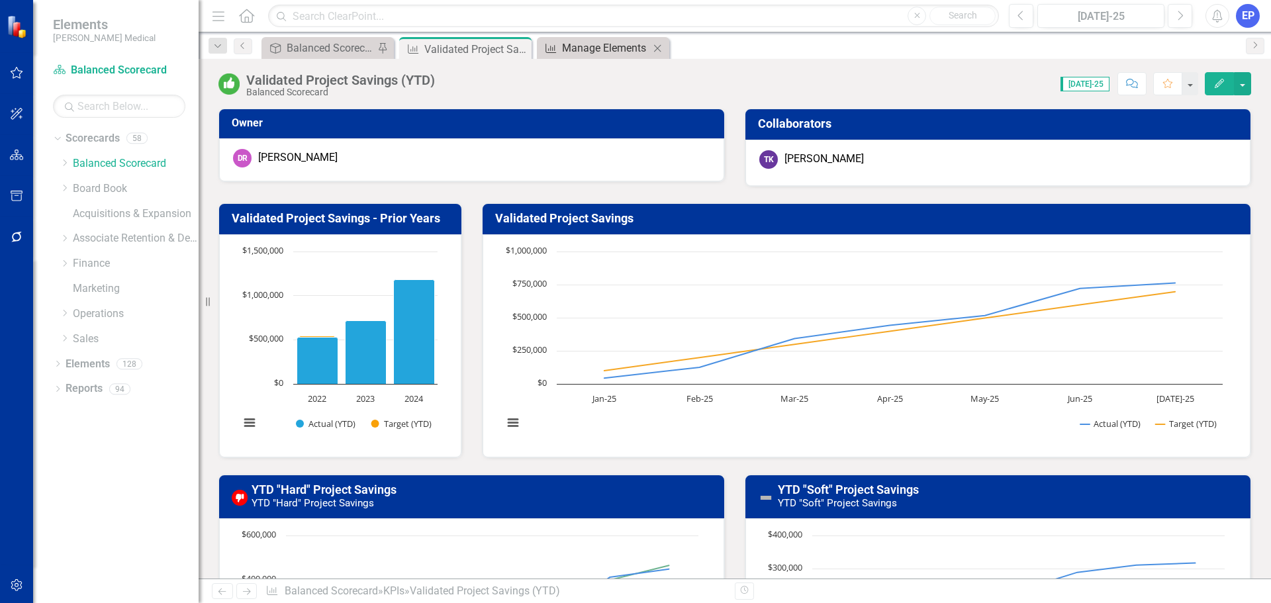
click at [635, 45] on div "Manage Elements" at bounding box center [605, 48] width 87 height 17
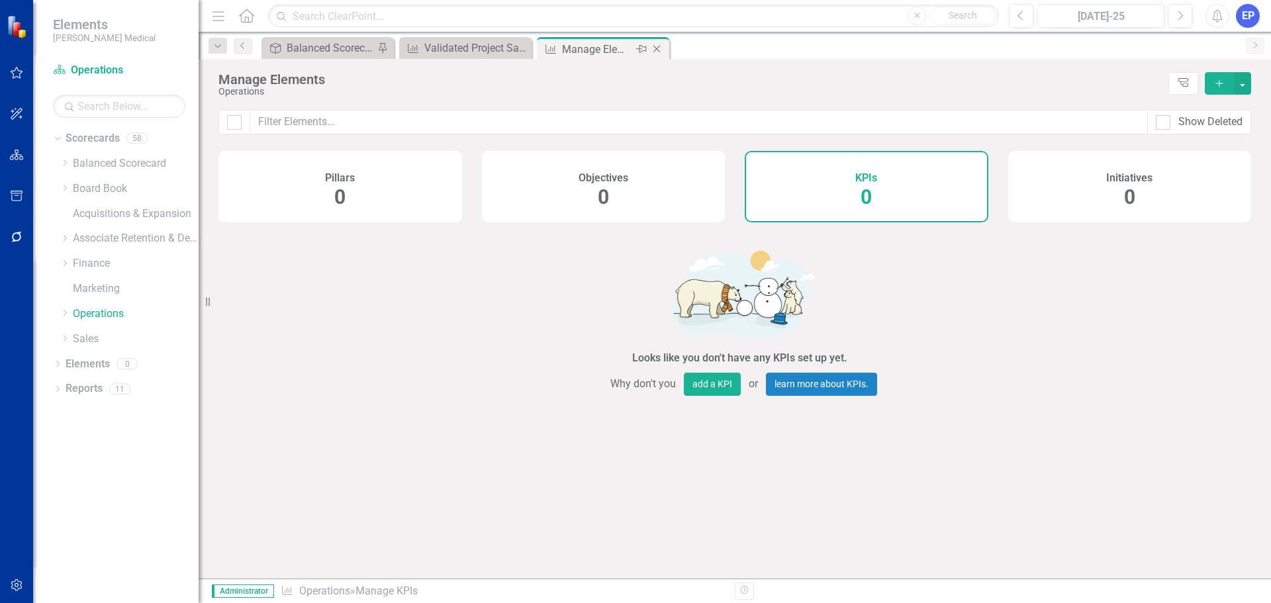
click at [656, 48] on icon "Close" at bounding box center [656, 49] width 13 height 11
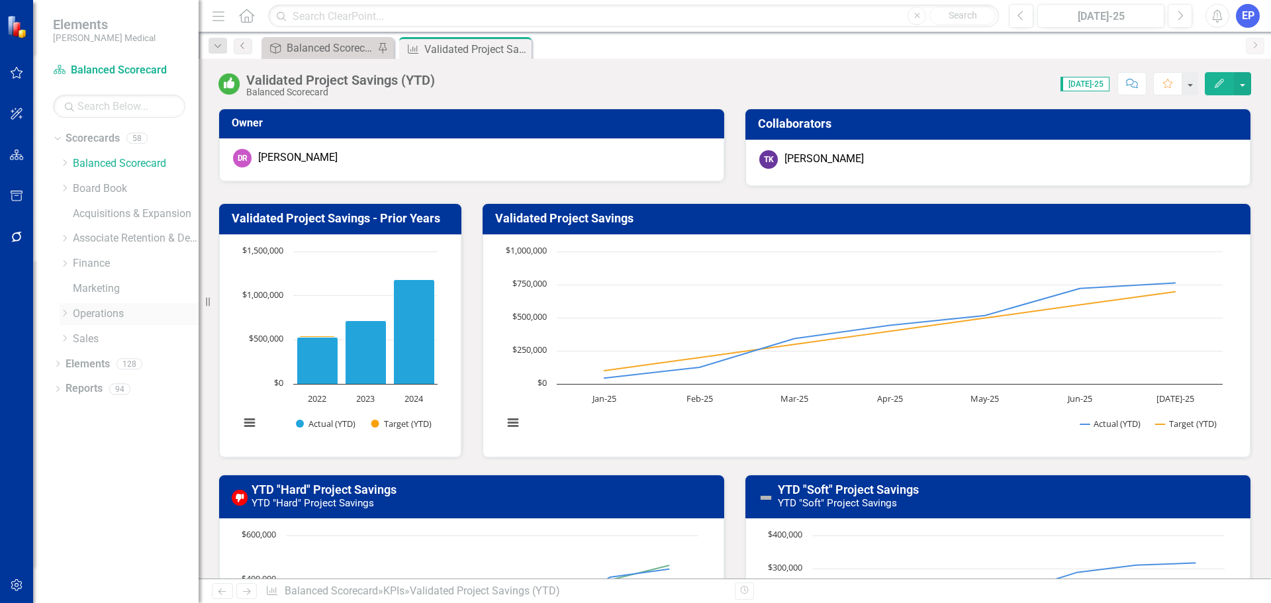
click at [67, 314] on icon "Dropdown" at bounding box center [65, 313] width 10 height 8
click at [77, 361] on icon "Dropdown" at bounding box center [78, 363] width 10 height 8
click at [117, 383] on link "[US_STATE] - CI" at bounding box center [148, 388] width 99 height 15
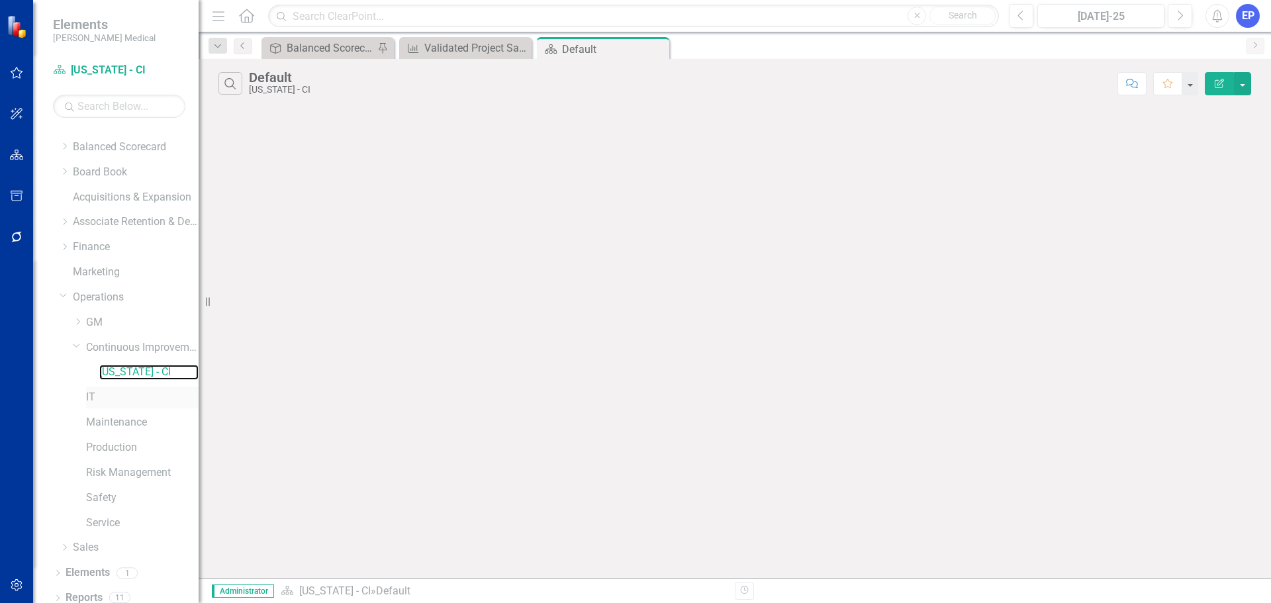
scroll to position [26, 0]
click at [95, 556] on link "Elements" at bounding box center [88, 563] width 44 height 15
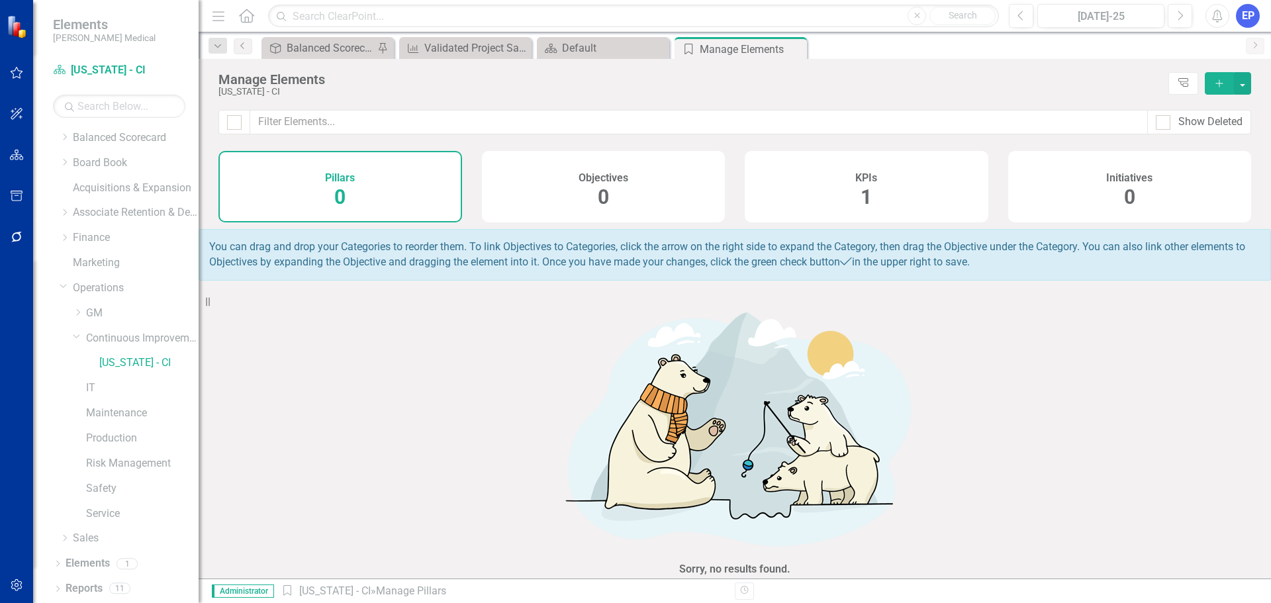
click at [862, 181] on h4 "KPIs" at bounding box center [866, 178] width 22 height 12
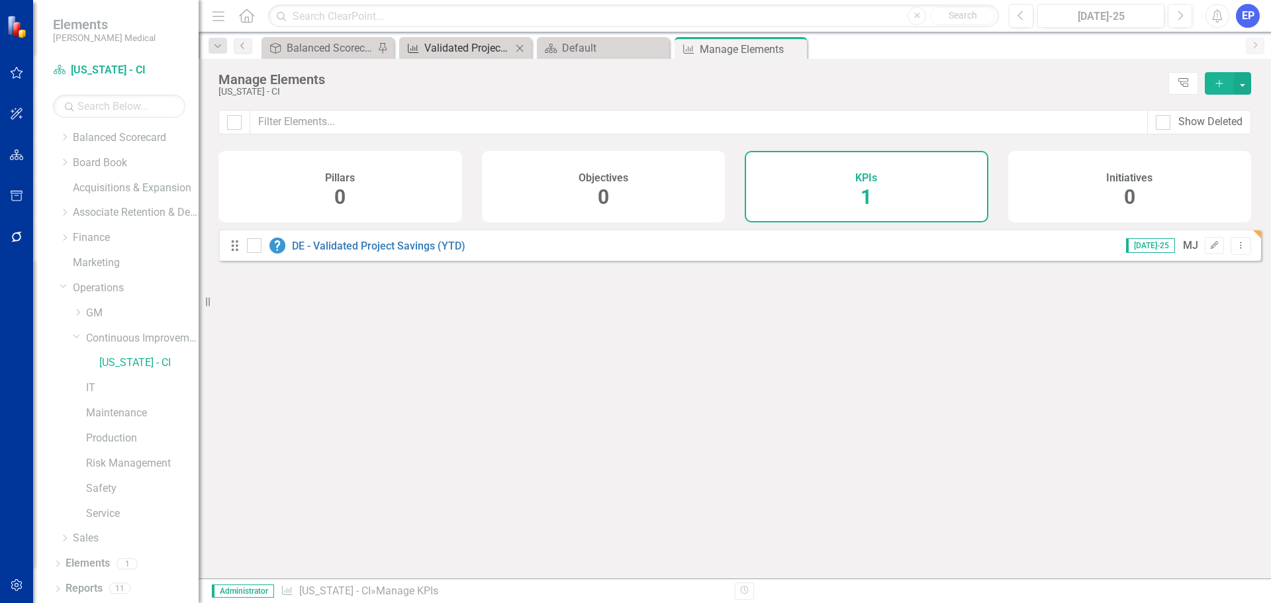
click at [441, 52] on div "Validated Project Savings (YTD)" at bounding box center [467, 48] width 87 height 17
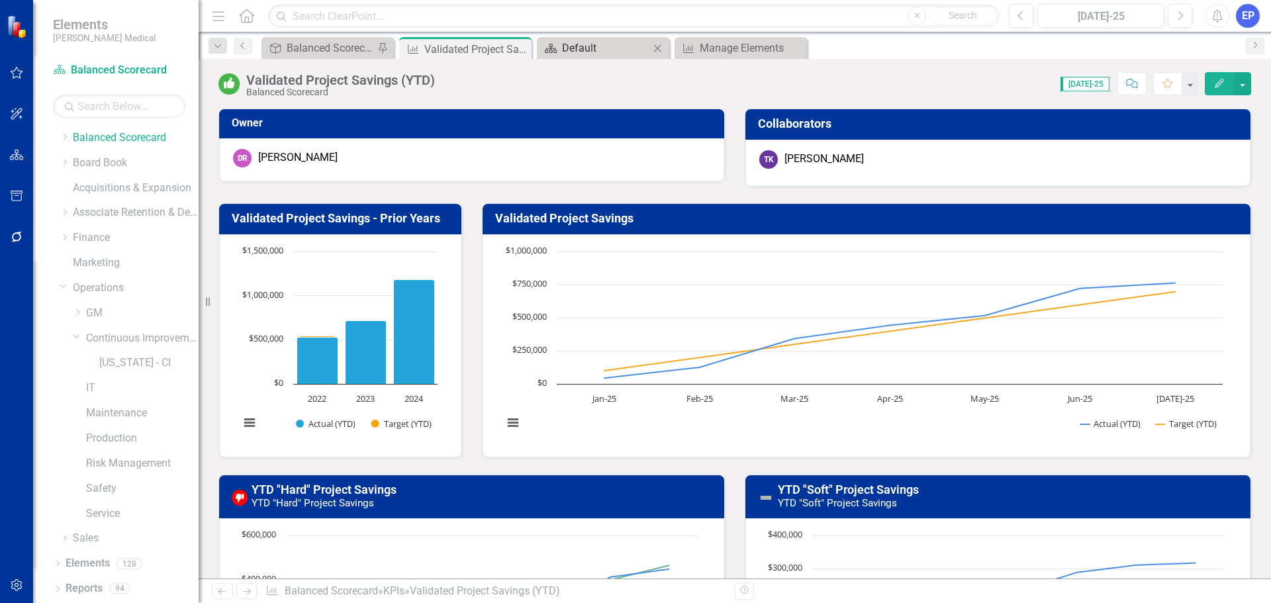
click at [567, 45] on div "Default" at bounding box center [605, 48] width 87 height 17
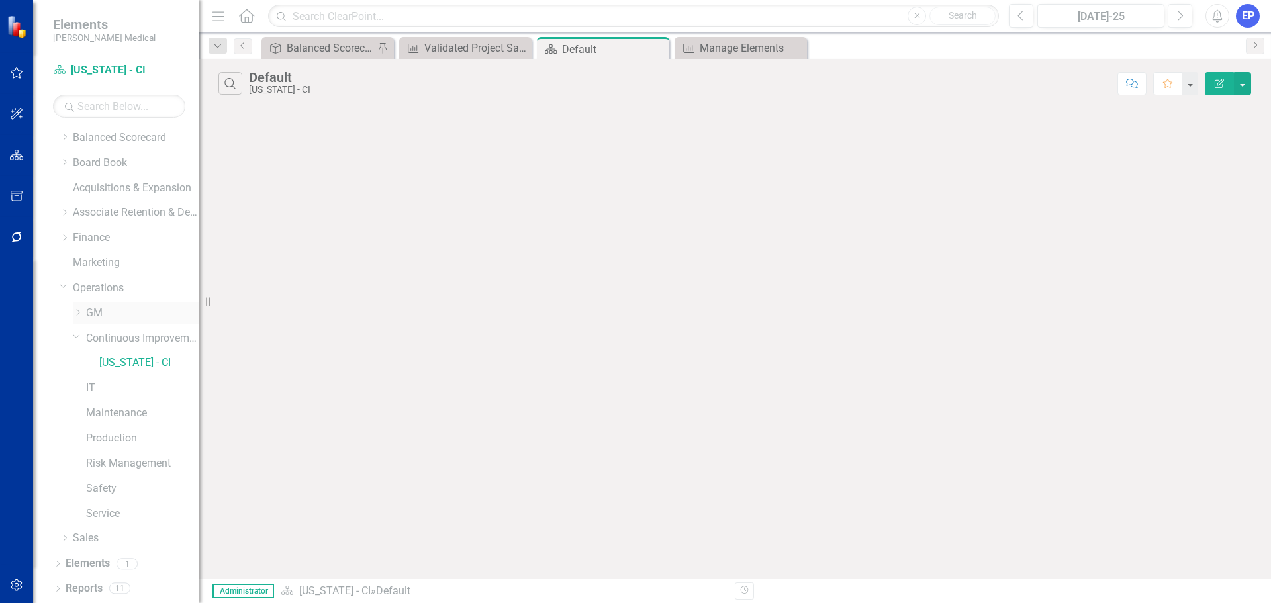
click at [77, 311] on icon "Dropdown" at bounding box center [78, 312] width 10 height 8
click at [126, 367] on link "[US_STATE] - Ops (TEST)" at bounding box center [148, 362] width 99 height 15
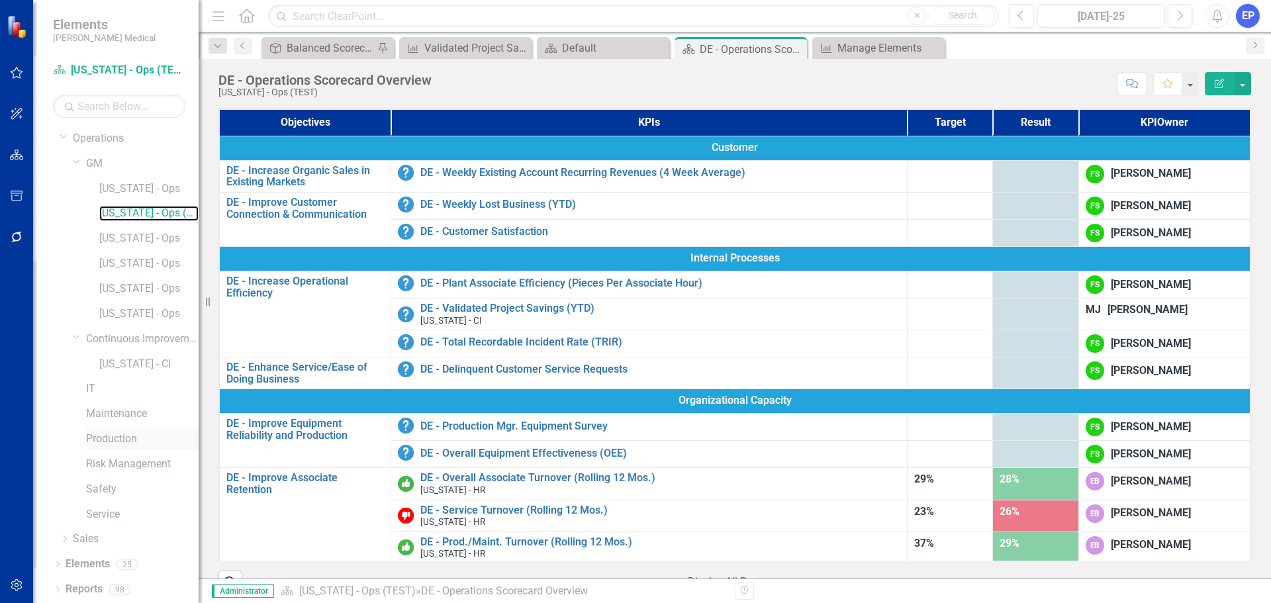
scroll to position [176, 0]
click at [98, 565] on link "Elements" at bounding box center [88, 563] width 44 height 15
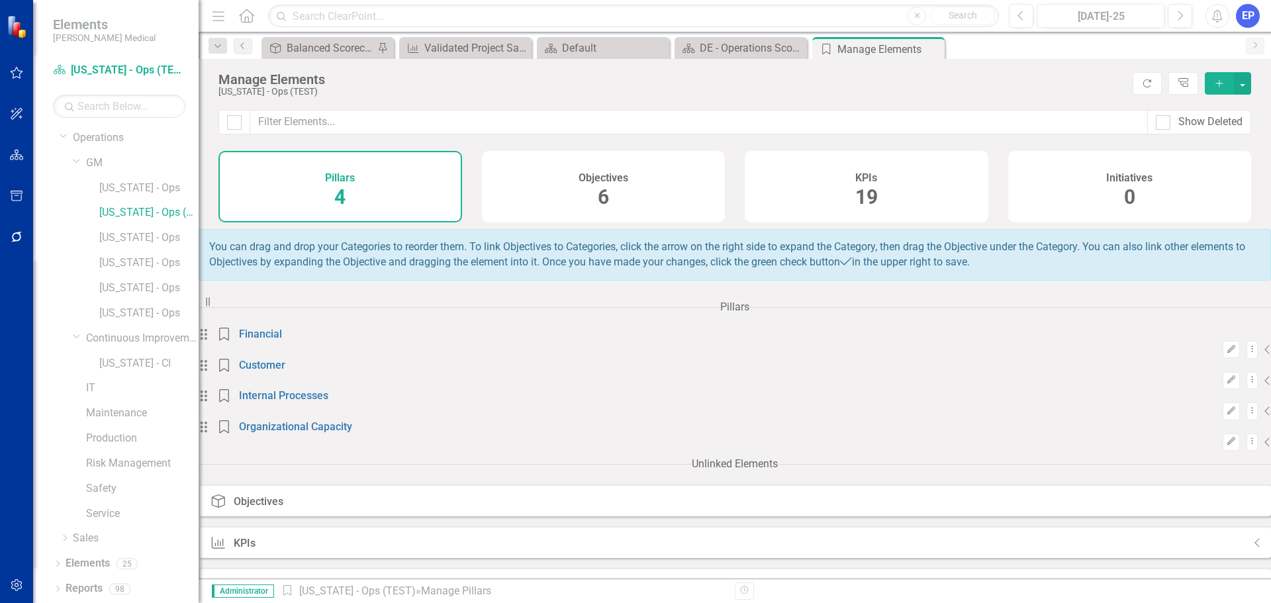
click at [863, 173] on h4 "KPIs" at bounding box center [866, 178] width 22 height 12
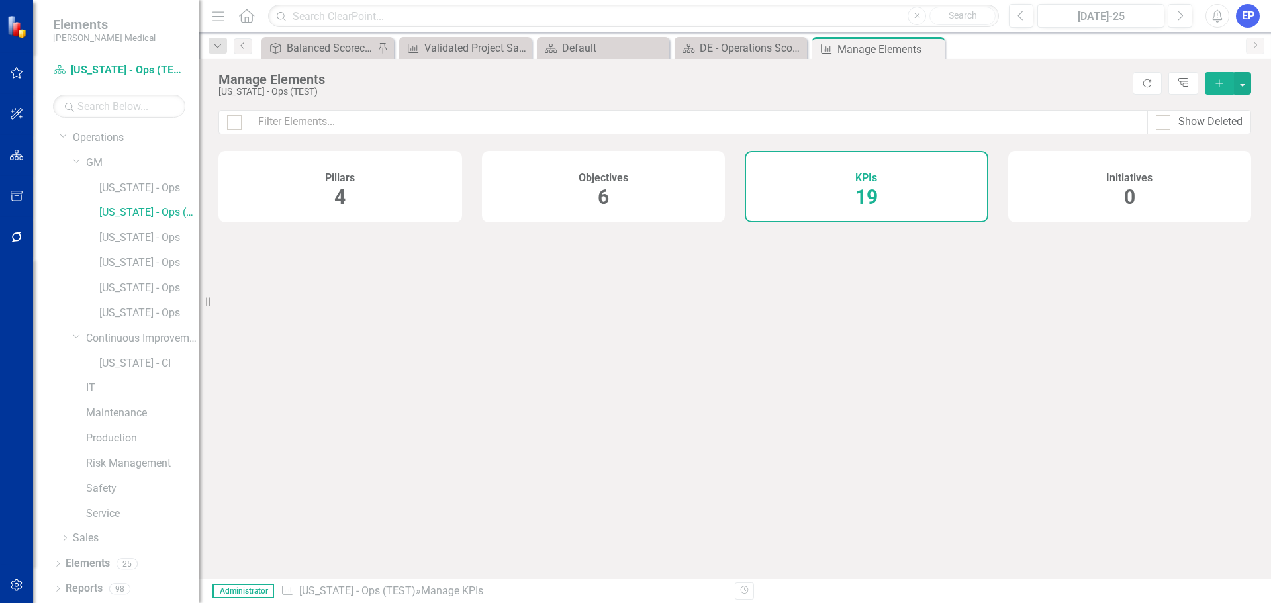
checkbox input "false"
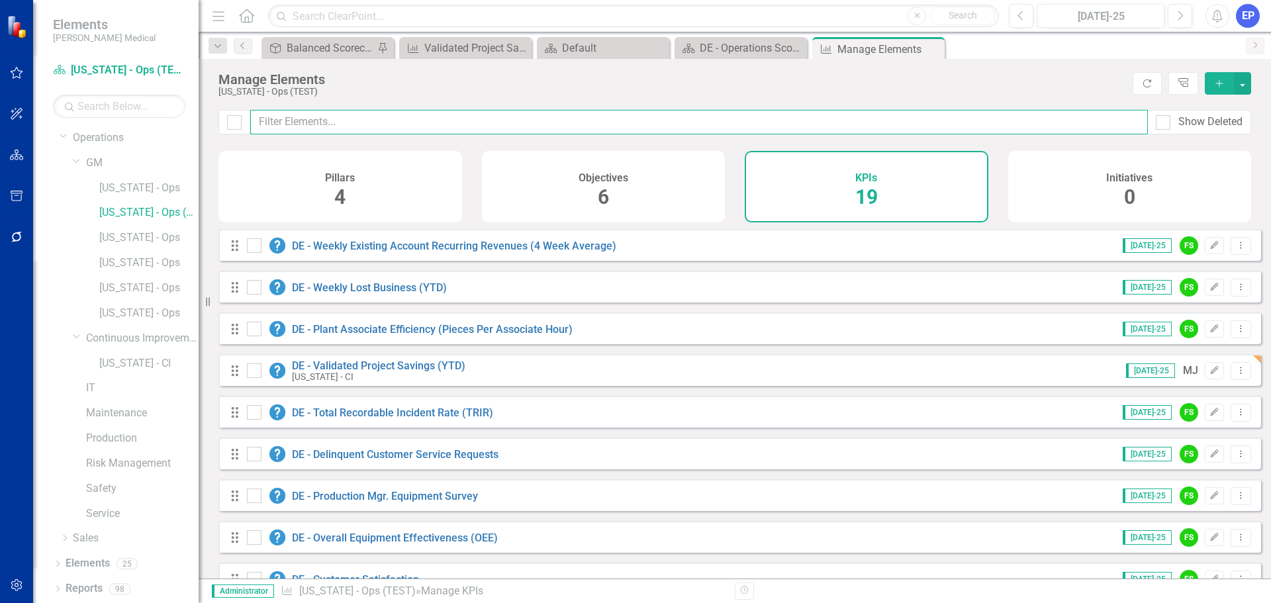
click at [464, 123] on input "text" at bounding box center [698, 122] width 897 height 24
type input "p"
checkbox input "false"
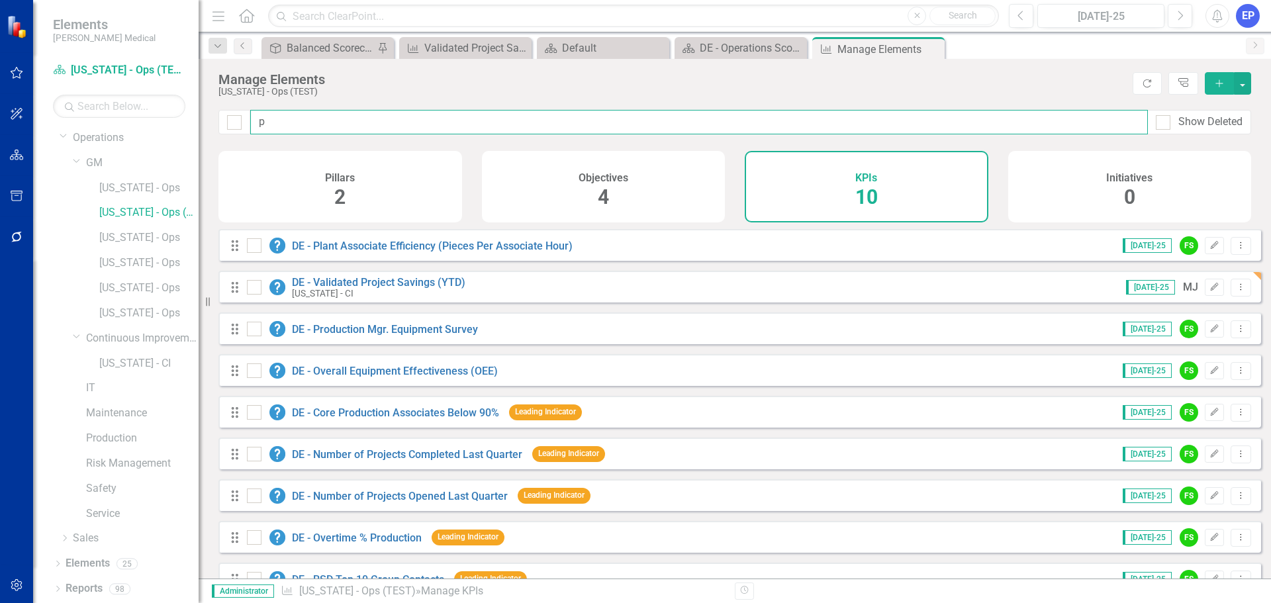
type input "pr"
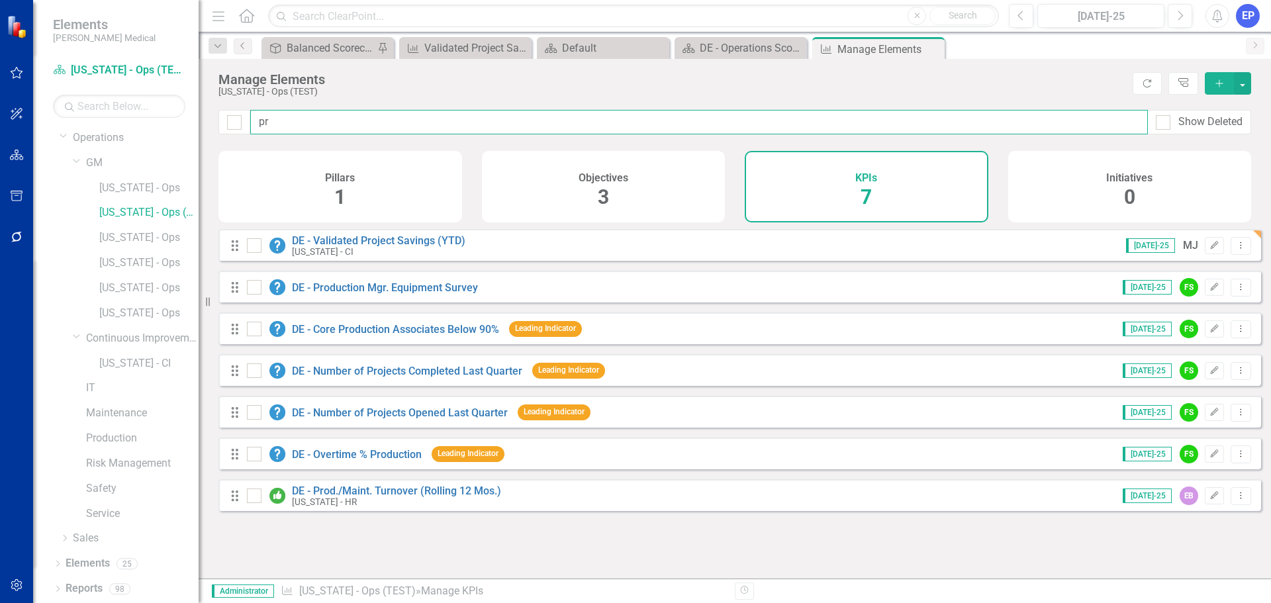
checkbox input "false"
type input "pro"
checkbox input "false"
type input "proj"
checkbox input "false"
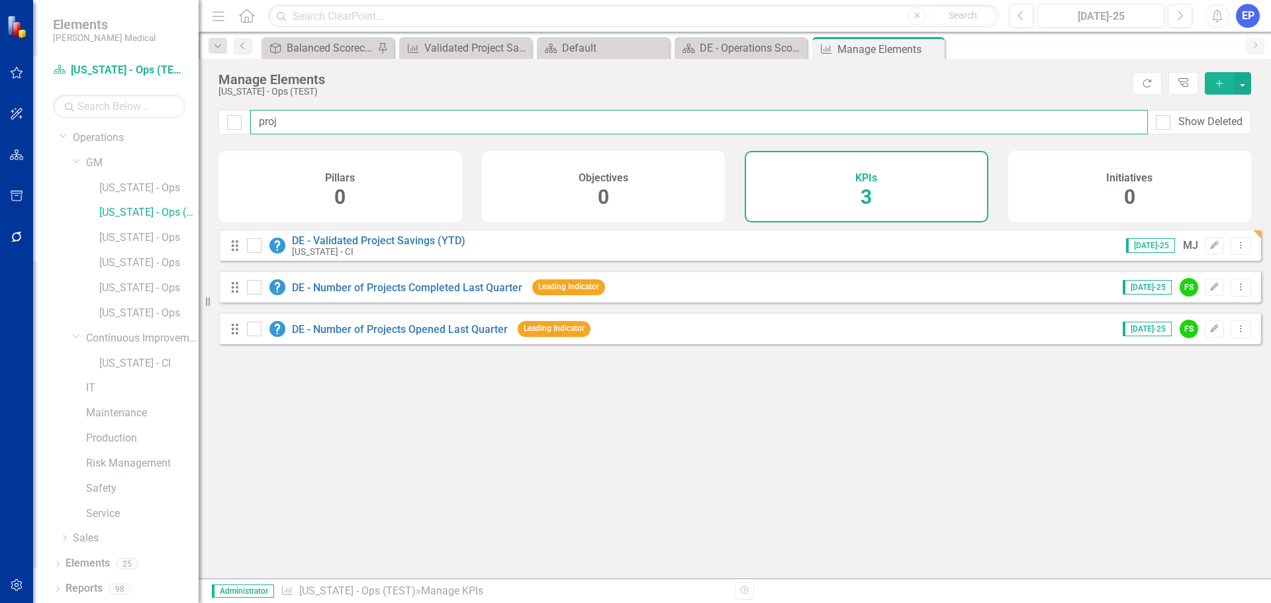
type input "proje"
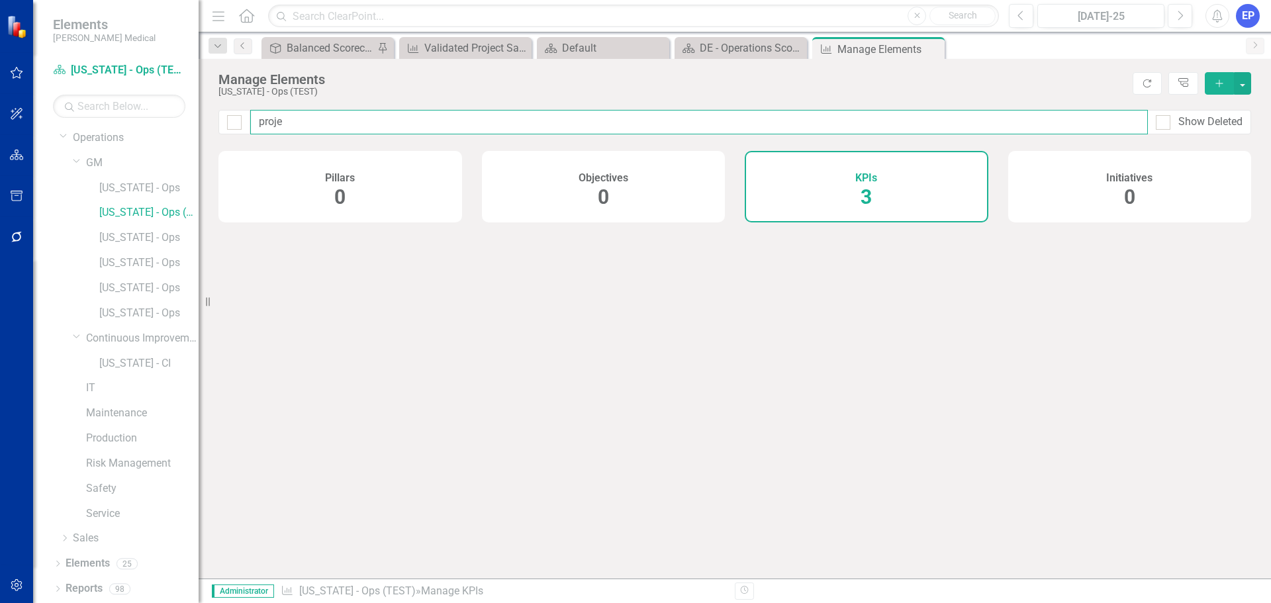
checkbox input "false"
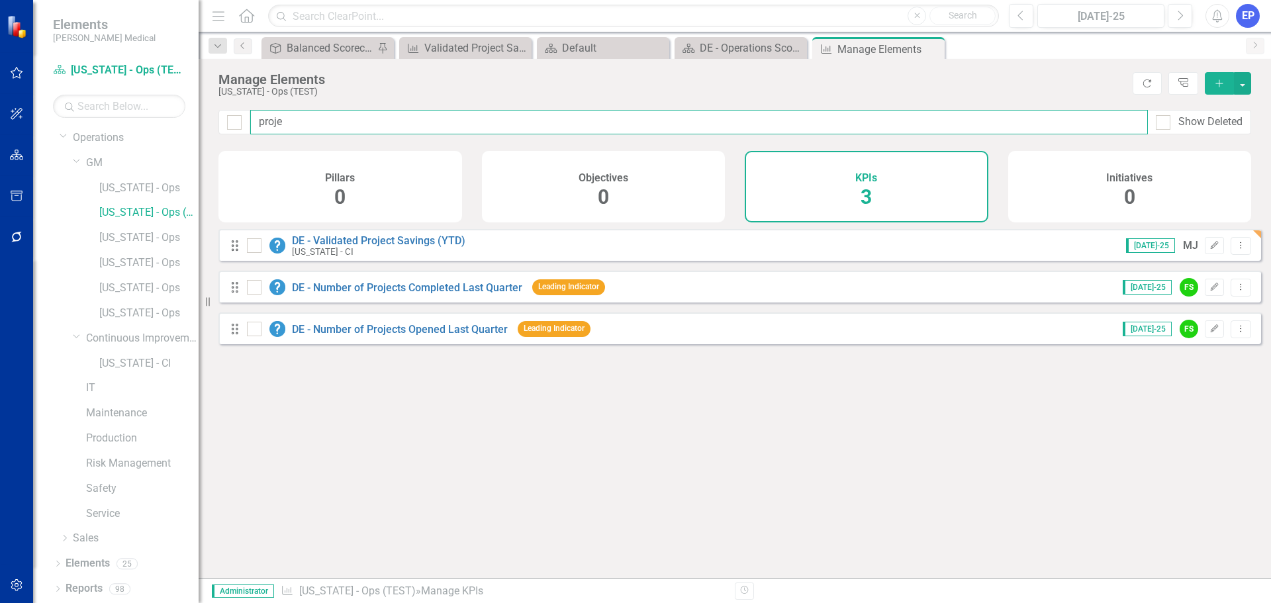
type input "projec"
checkbox input "false"
type input "projec"
click at [1209, 291] on icon "Edit" at bounding box center [1214, 287] width 10 height 8
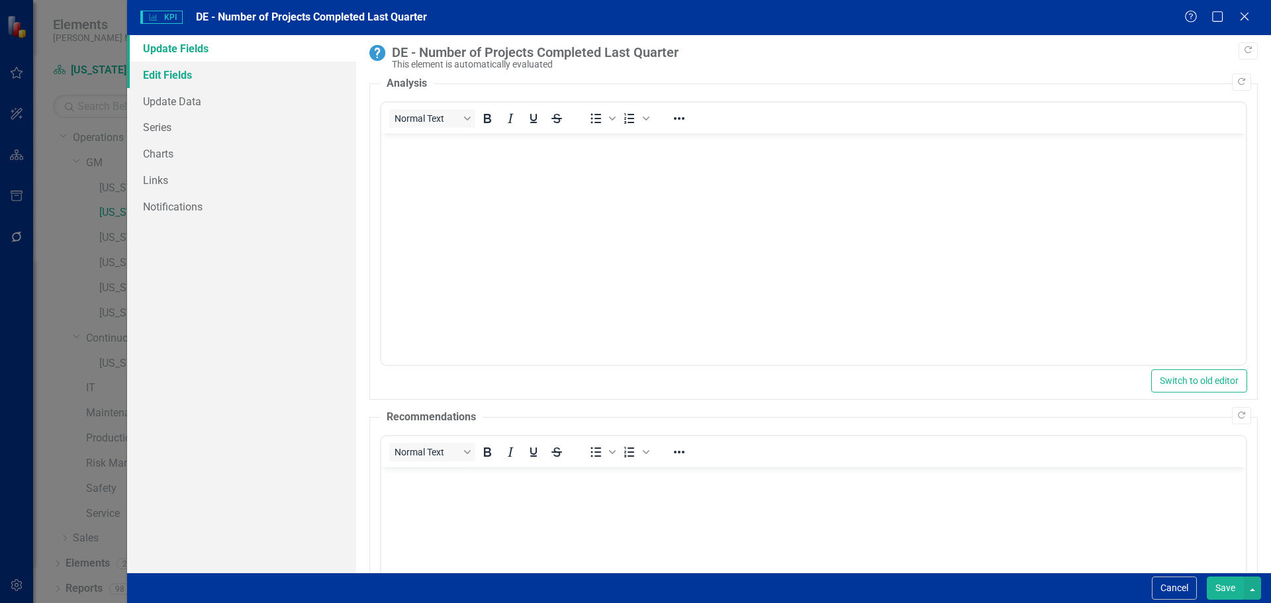
click at [184, 75] on link "Edit Fields" at bounding box center [241, 75] width 229 height 26
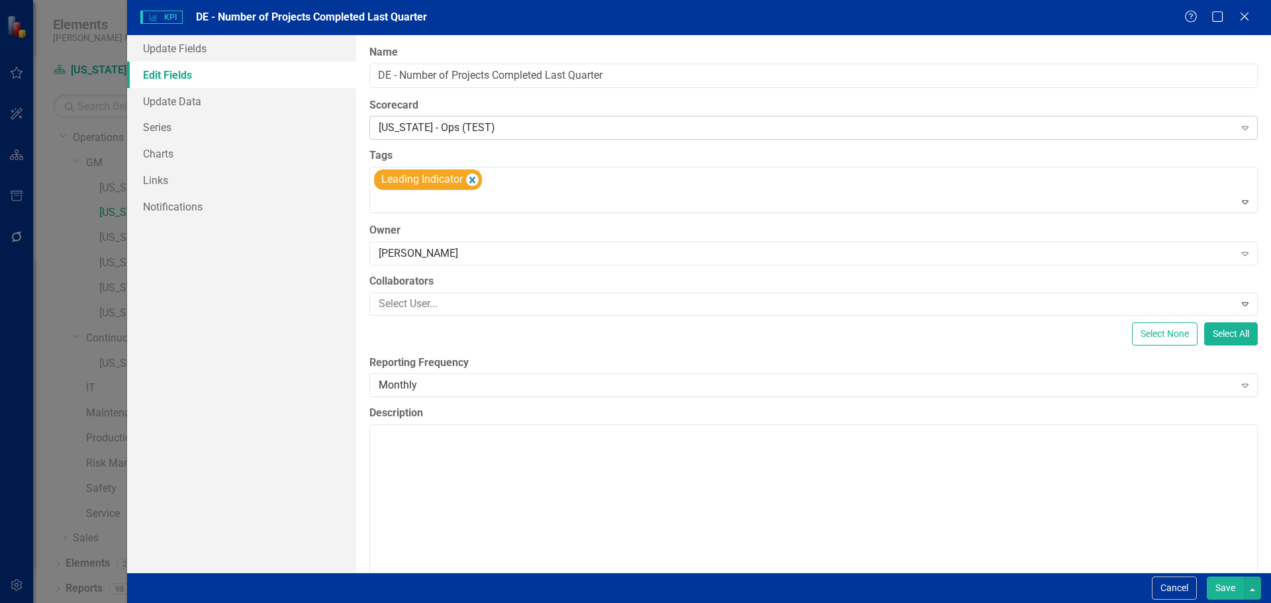
click at [393, 125] on div "[US_STATE] - Ops (TEST)" at bounding box center [807, 127] width 856 height 15
type input "ci"
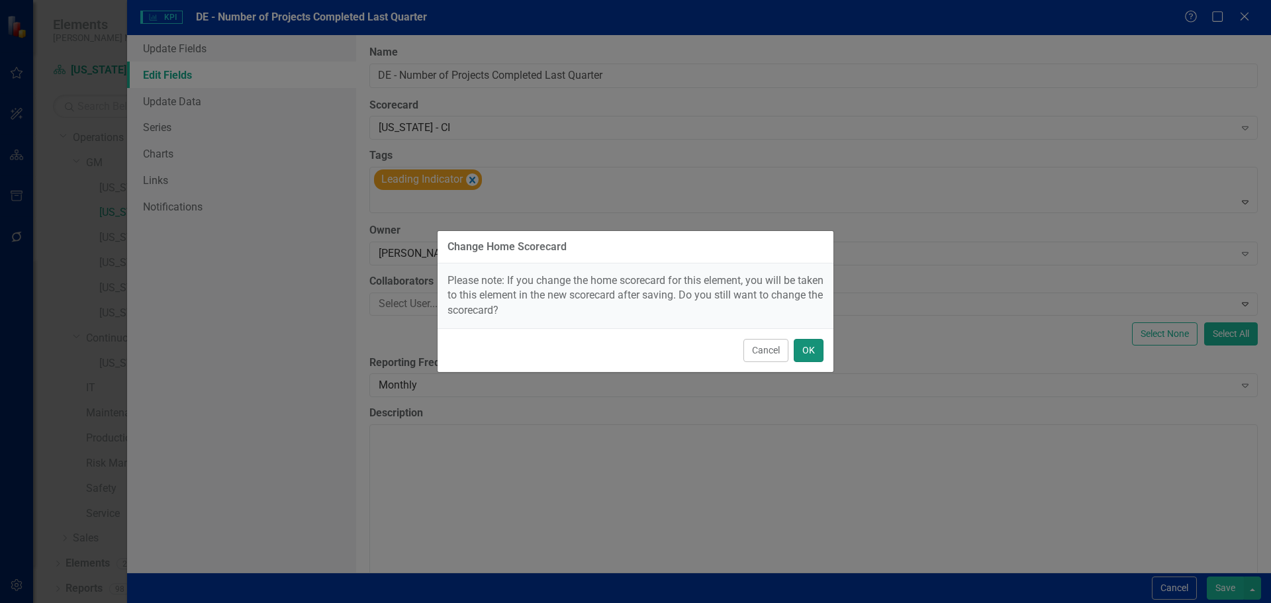
click at [813, 347] on button "OK" at bounding box center [808, 350] width 30 height 23
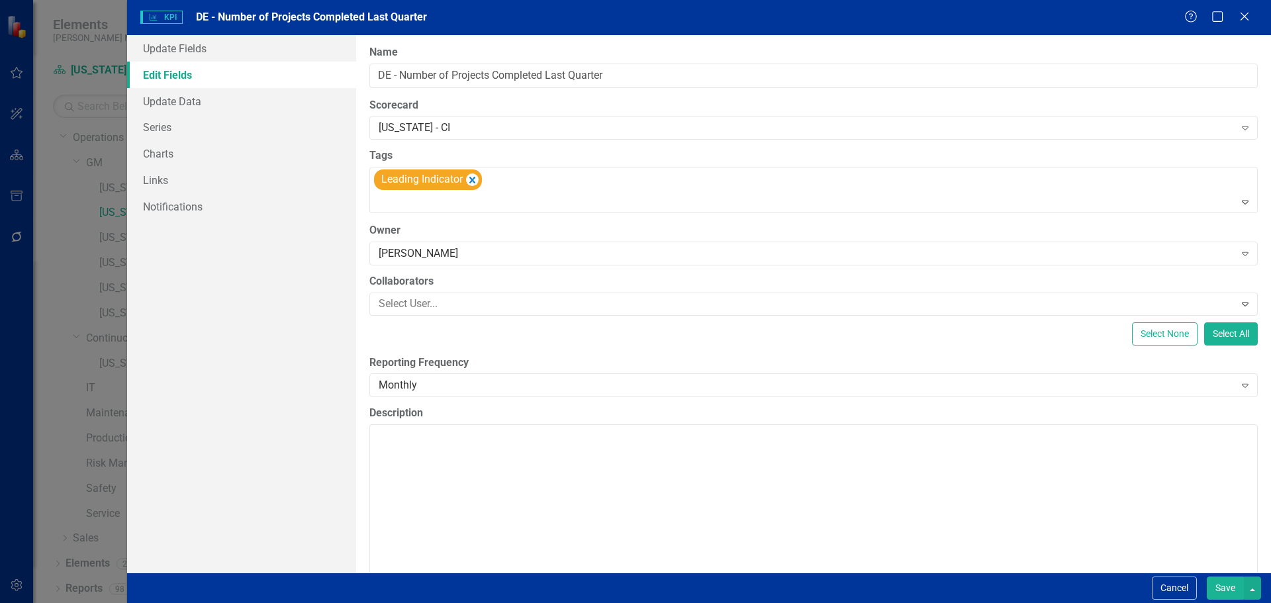
drag, startPoint x: 1224, startPoint y: 594, endPoint x: 1212, endPoint y: 586, distance: 14.9
click at [1224, 595] on button "Save" at bounding box center [1224, 587] width 37 height 23
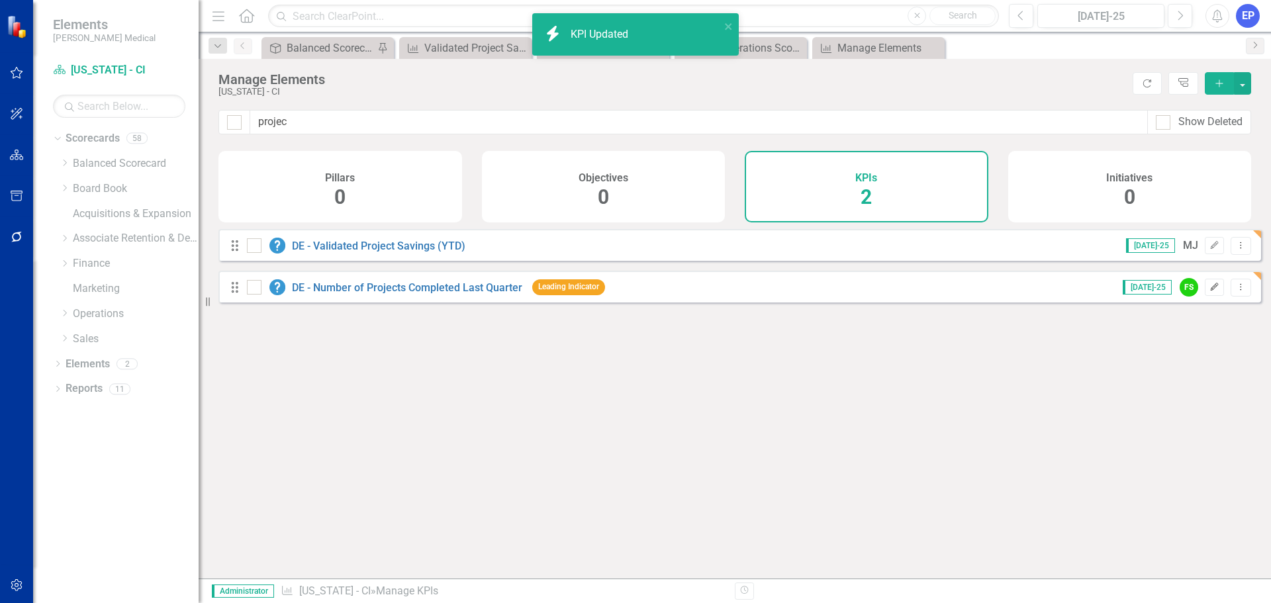
click at [1209, 291] on icon "Edit" at bounding box center [1214, 287] width 10 height 8
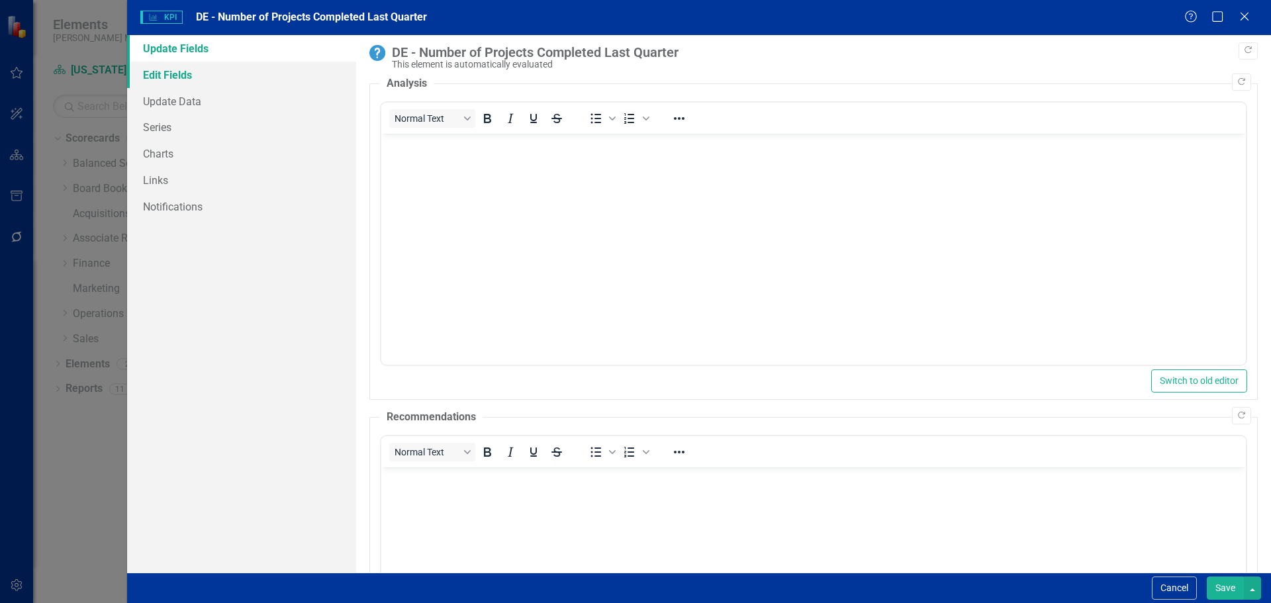
click at [179, 79] on link "Edit Fields" at bounding box center [241, 75] width 229 height 26
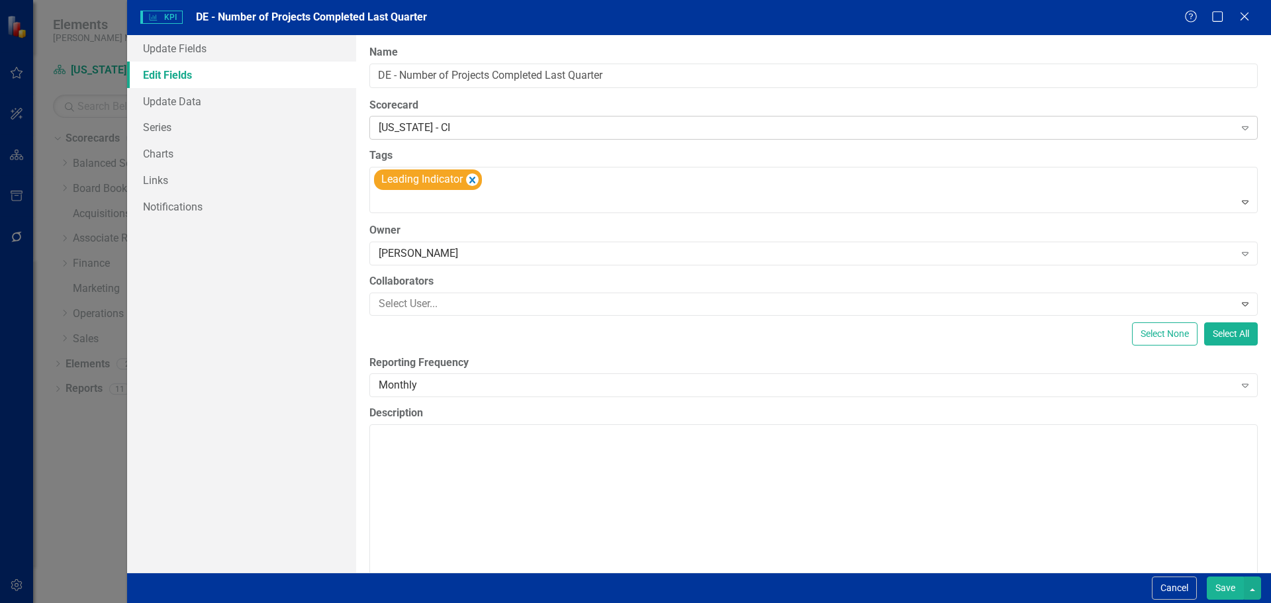
click at [438, 125] on div "[US_STATE] - CI" at bounding box center [807, 127] width 856 height 15
type input "ci"
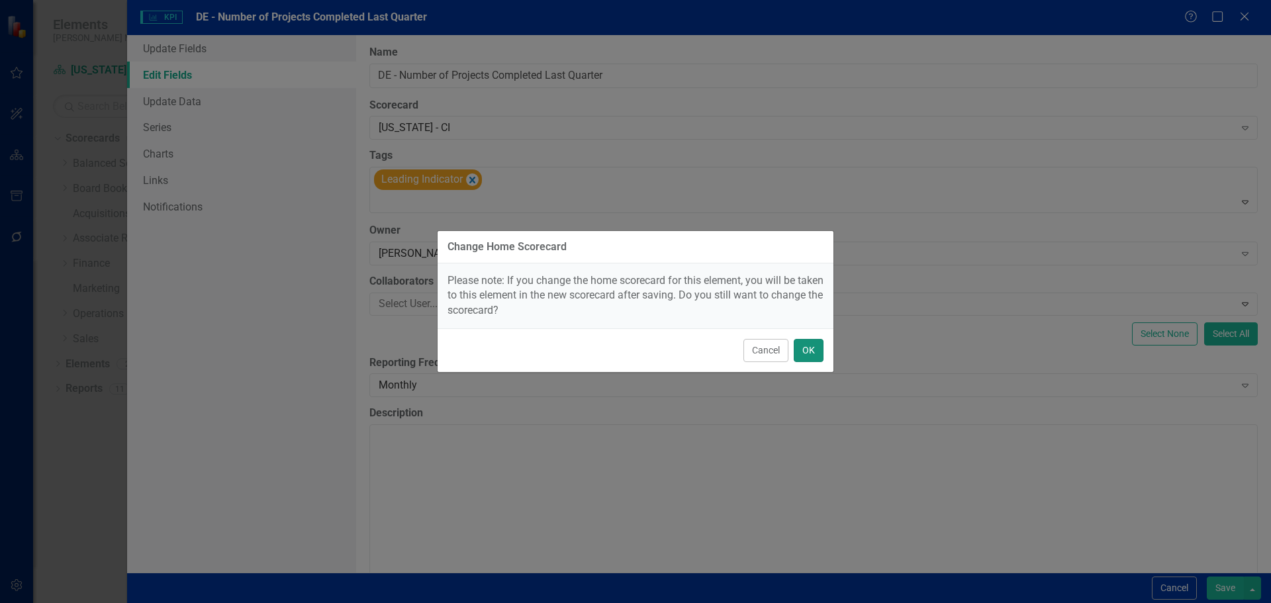
click at [795, 348] on button "OK" at bounding box center [808, 350] width 30 height 23
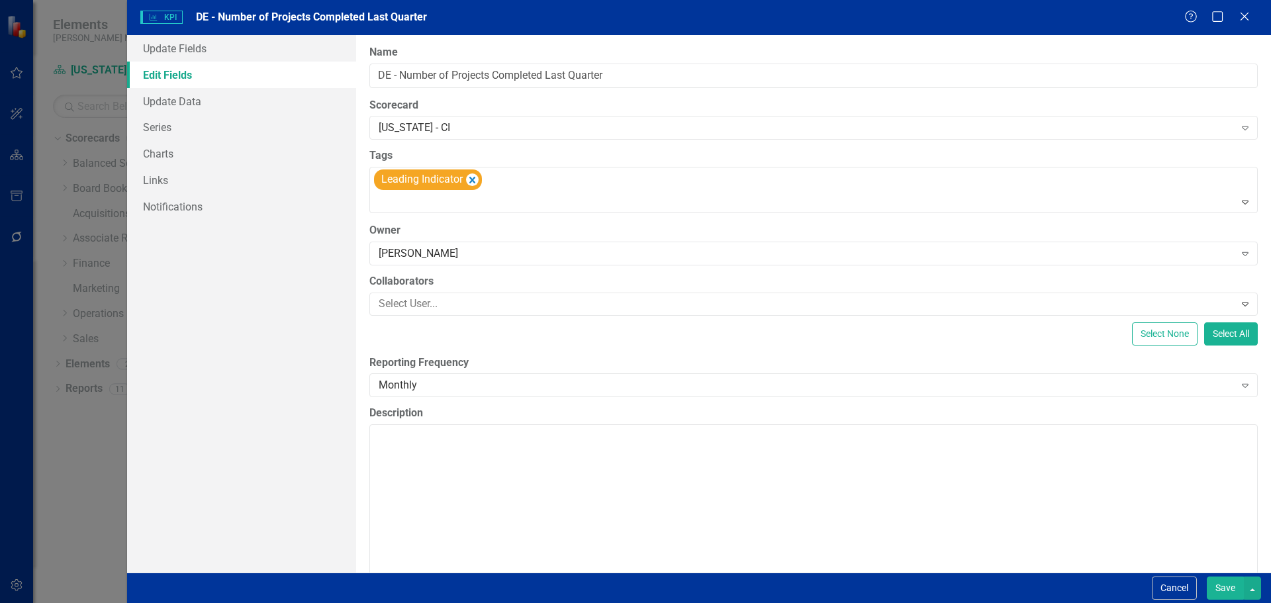
click at [1233, 597] on button "Save" at bounding box center [1224, 587] width 37 height 23
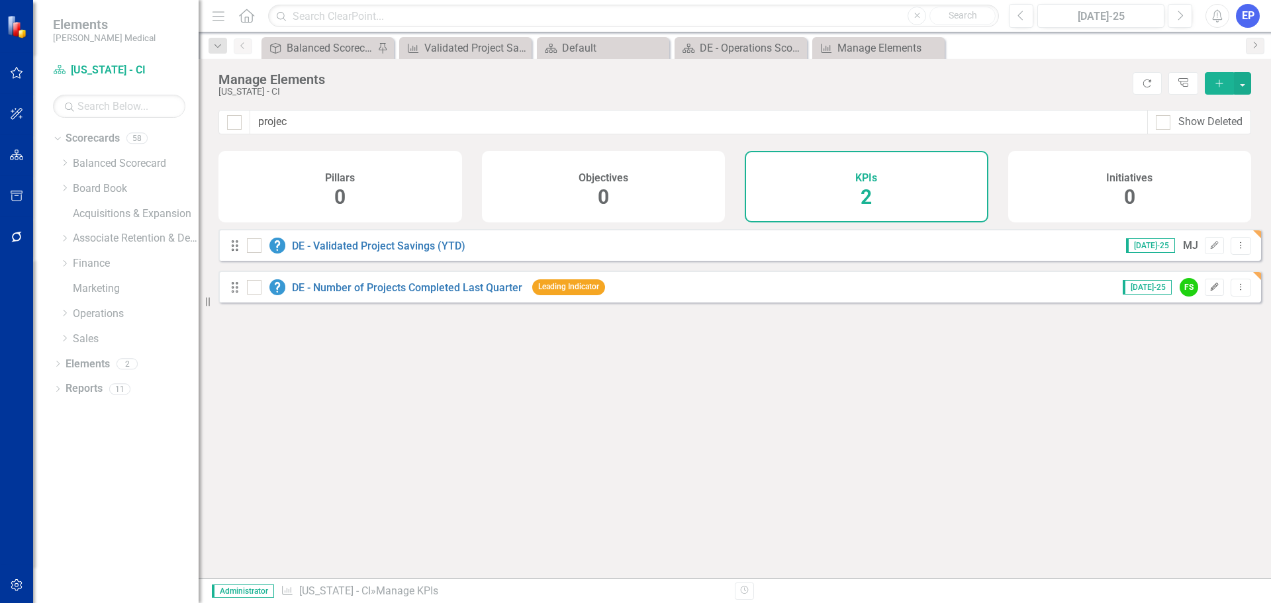
click at [1210, 291] on icon "button" at bounding box center [1214, 287] width 8 height 8
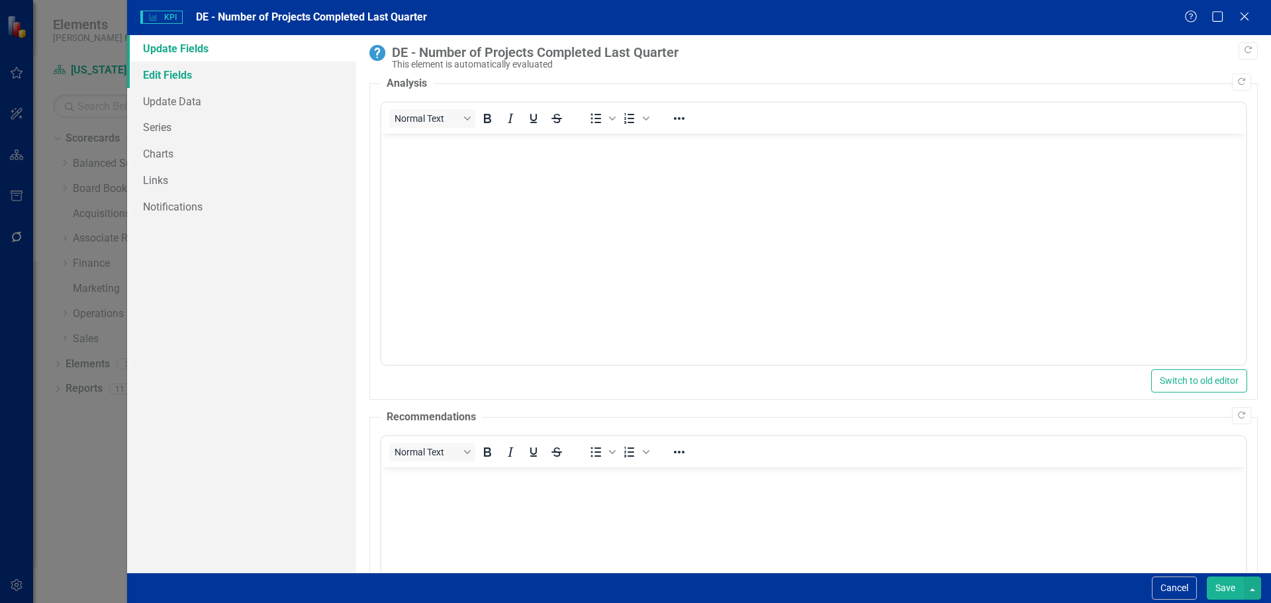
click at [149, 73] on link "Edit Fields" at bounding box center [241, 75] width 229 height 26
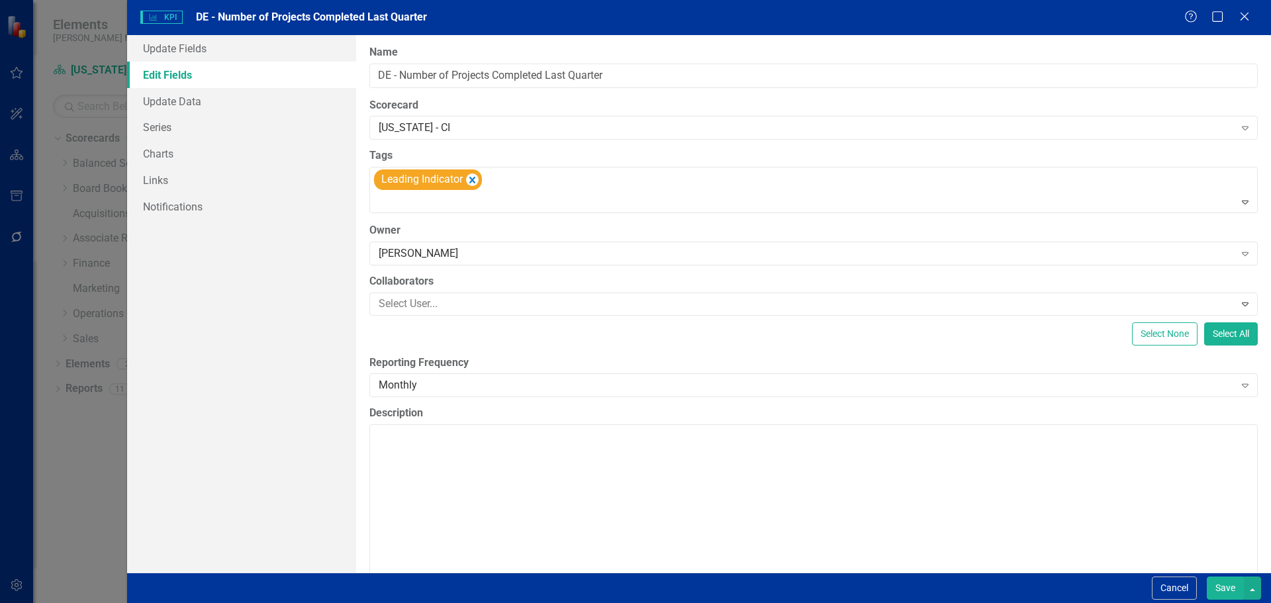
click at [1226, 586] on button "Save" at bounding box center [1224, 587] width 37 height 23
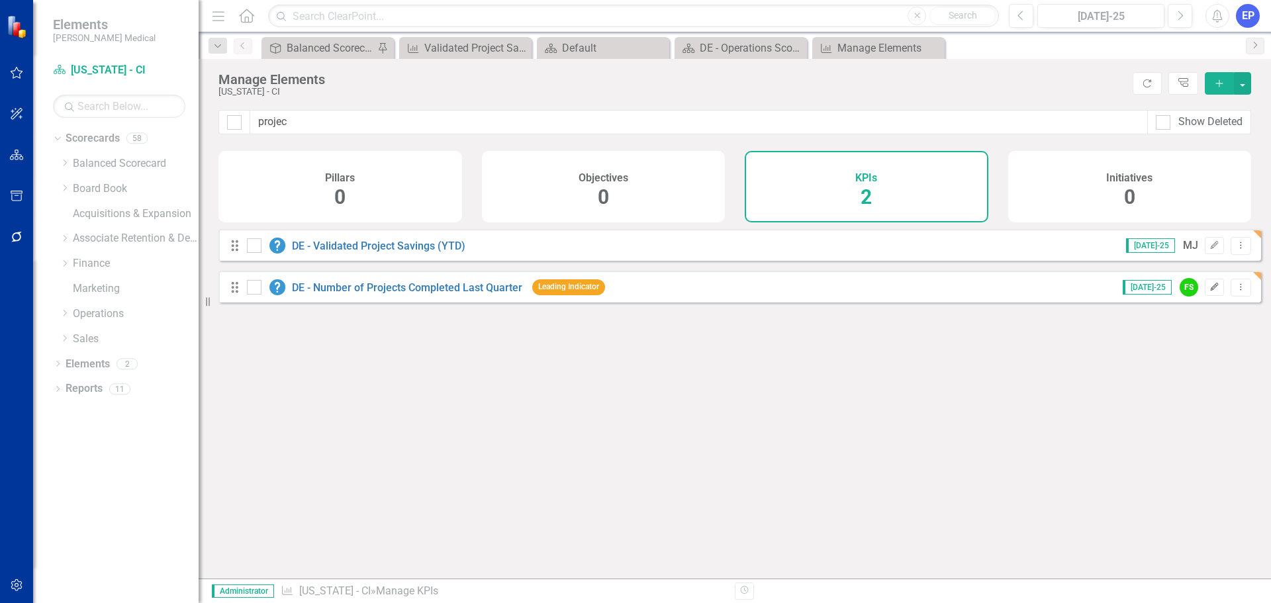
click at [1209, 291] on icon "Edit" at bounding box center [1214, 287] width 10 height 8
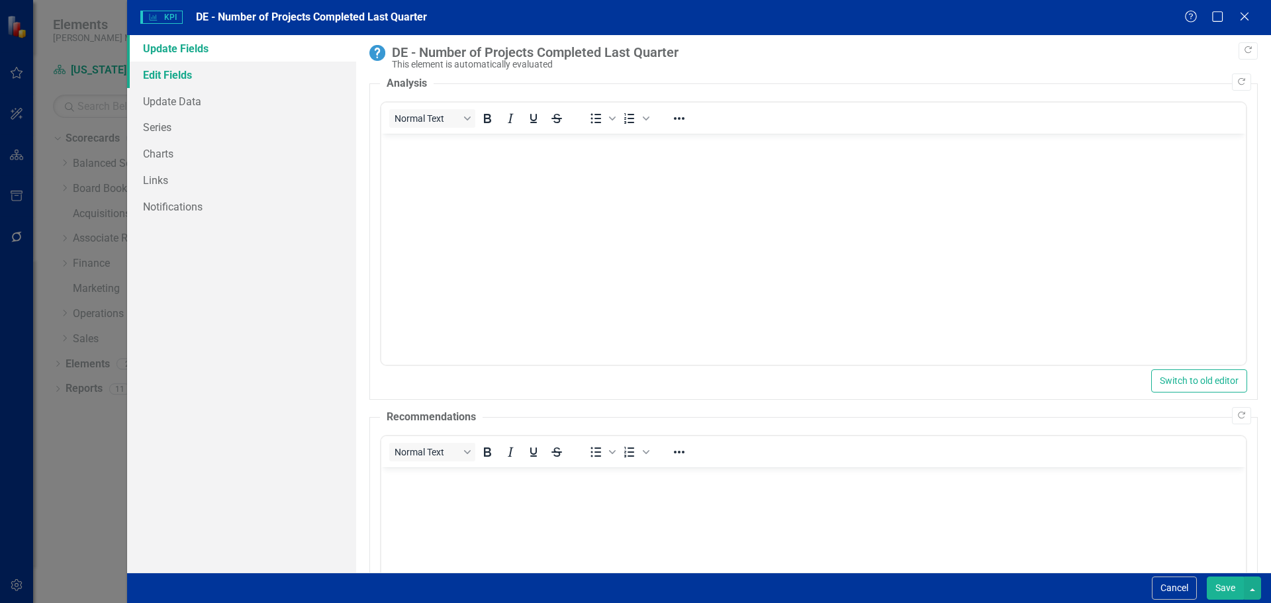
click at [219, 75] on link "Edit Fields" at bounding box center [241, 75] width 229 height 26
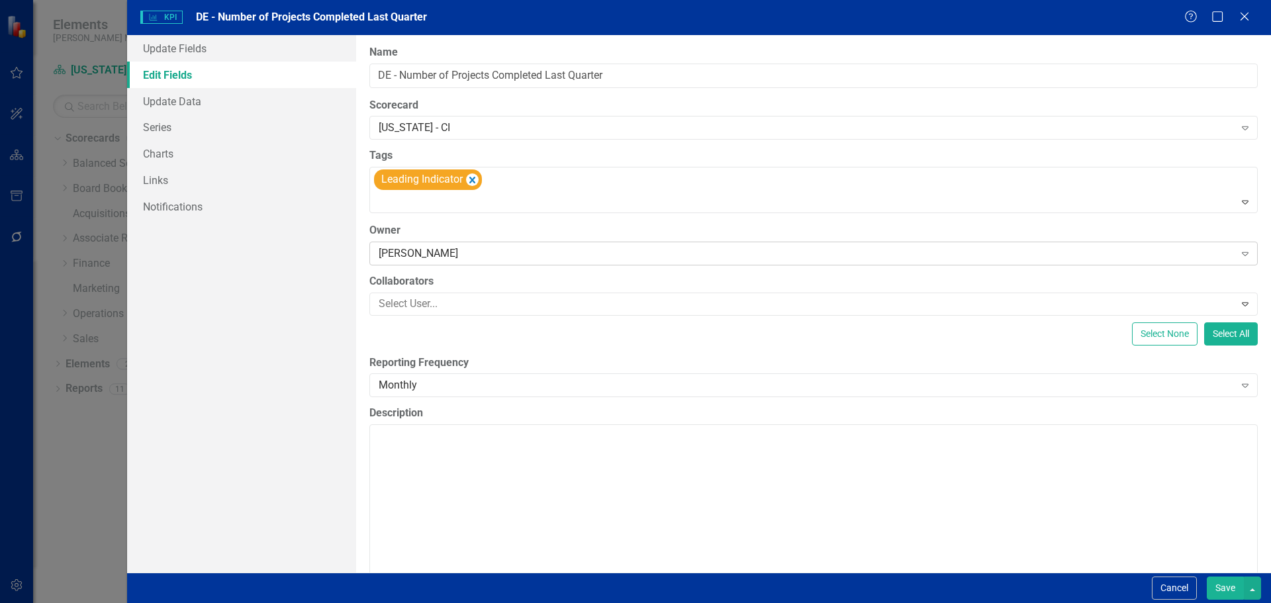
click at [399, 256] on div "Frank Soderberg" at bounding box center [807, 253] width 856 height 15
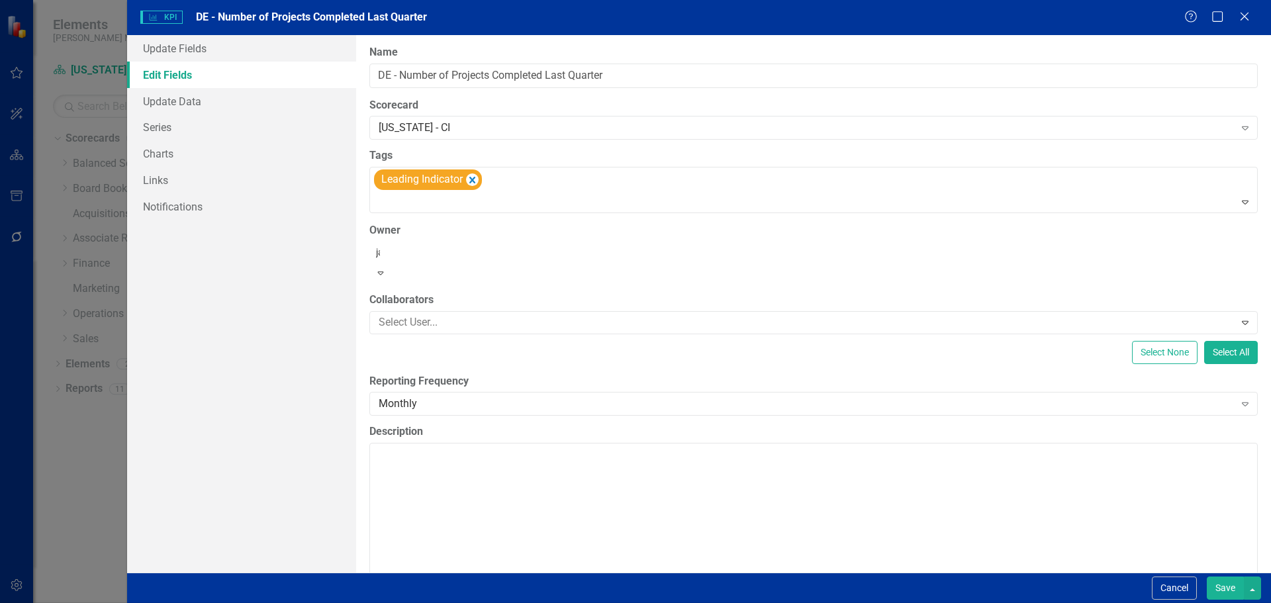
type input "jar"
click at [122, 602] on span "Mike Jar rell" at bounding box center [67, 613] width 109 height 13
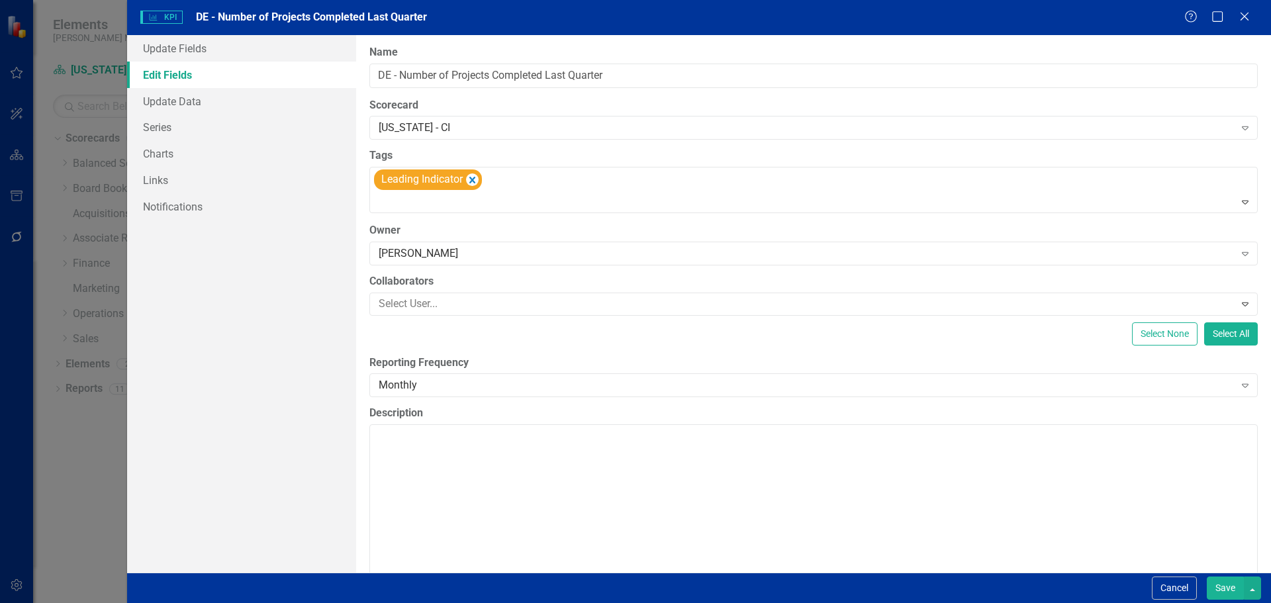
click at [1229, 588] on button "Save" at bounding box center [1224, 587] width 37 height 23
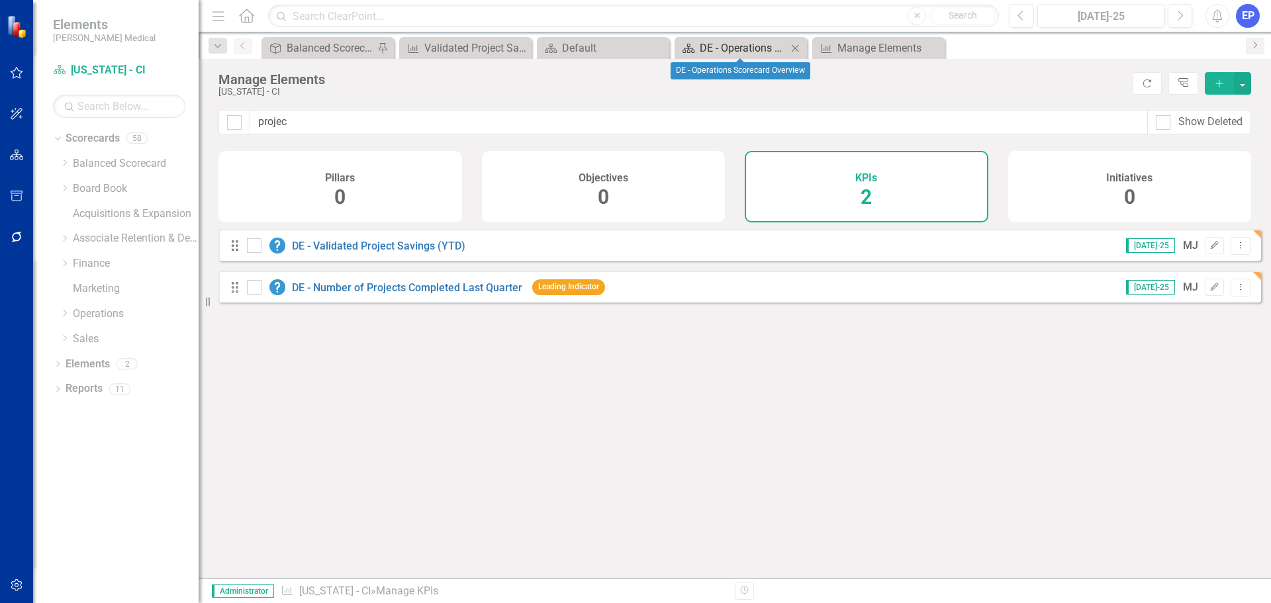
click at [721, 52] on div "DE - Operations Scorecard Overview" at bounding box center [742, 48] width 87 height 17
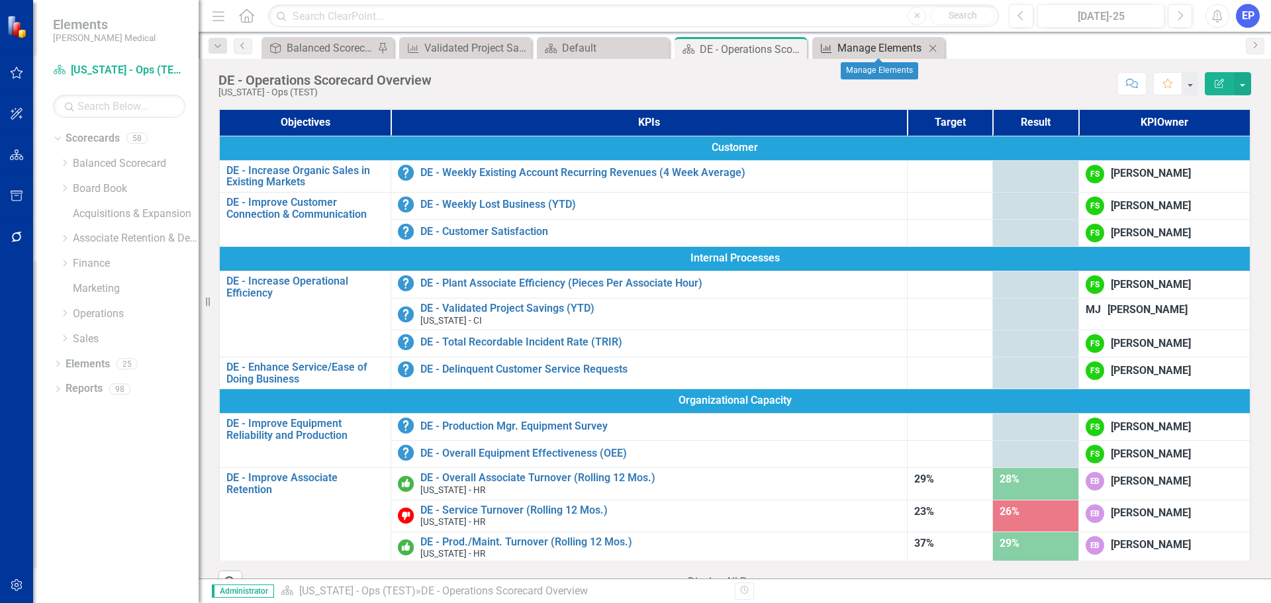
click at [848, 48] on div "Manage Elements" at bounding box center [880, 48] width 87 height 17
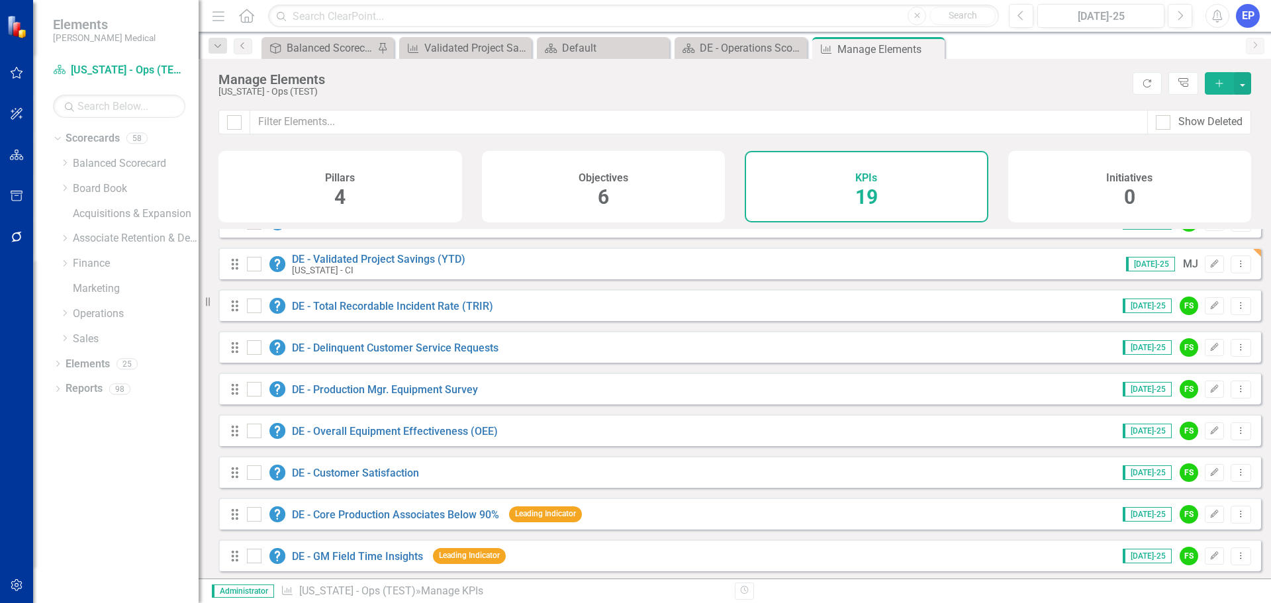
scroll to position [132, 0]
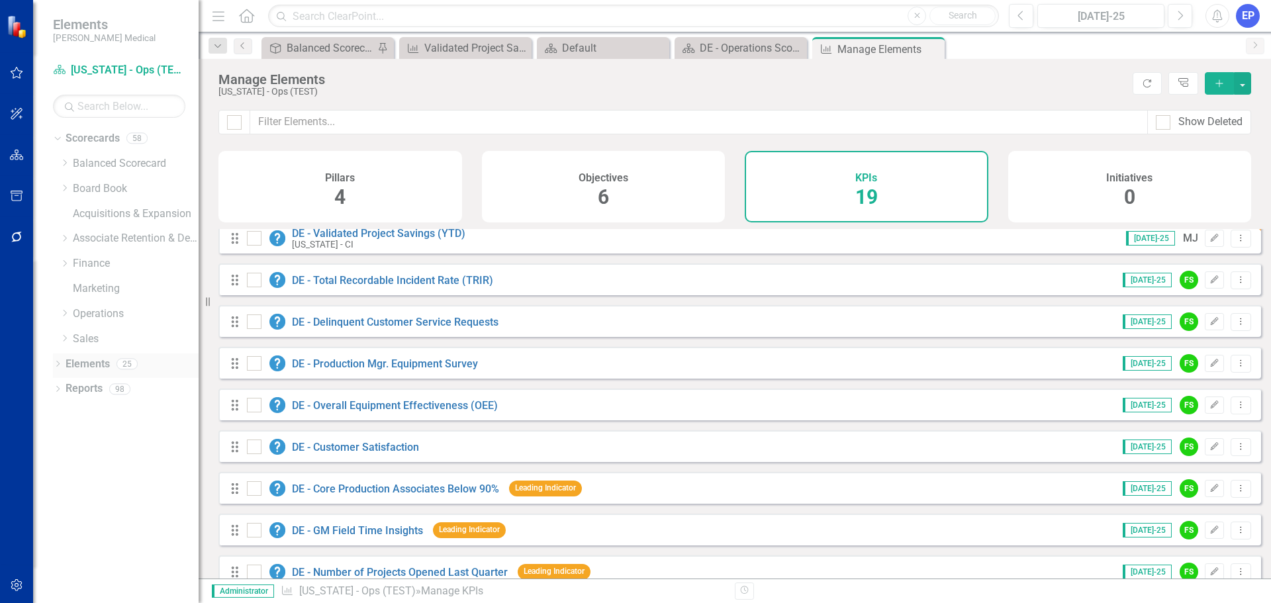
click at [77, 365] on link "Elements" at bounding box center [88, 364] width 44 height 15
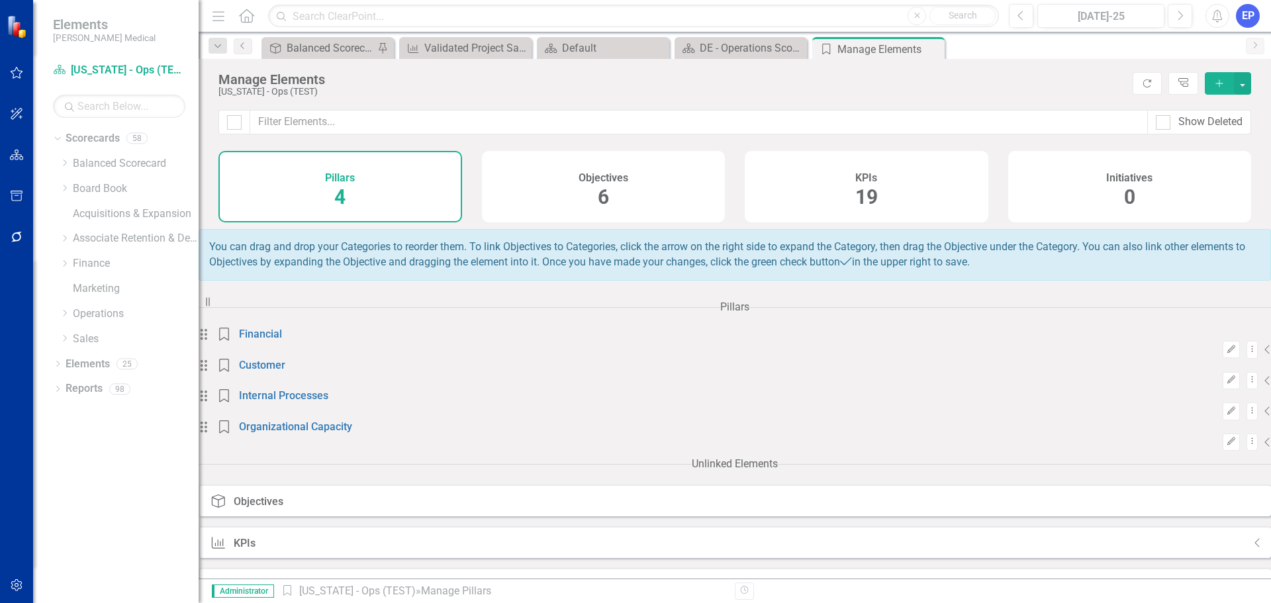
click at [852, 185] on div "KPIs 19" at bounding box center [866, 186] width 244 height 71
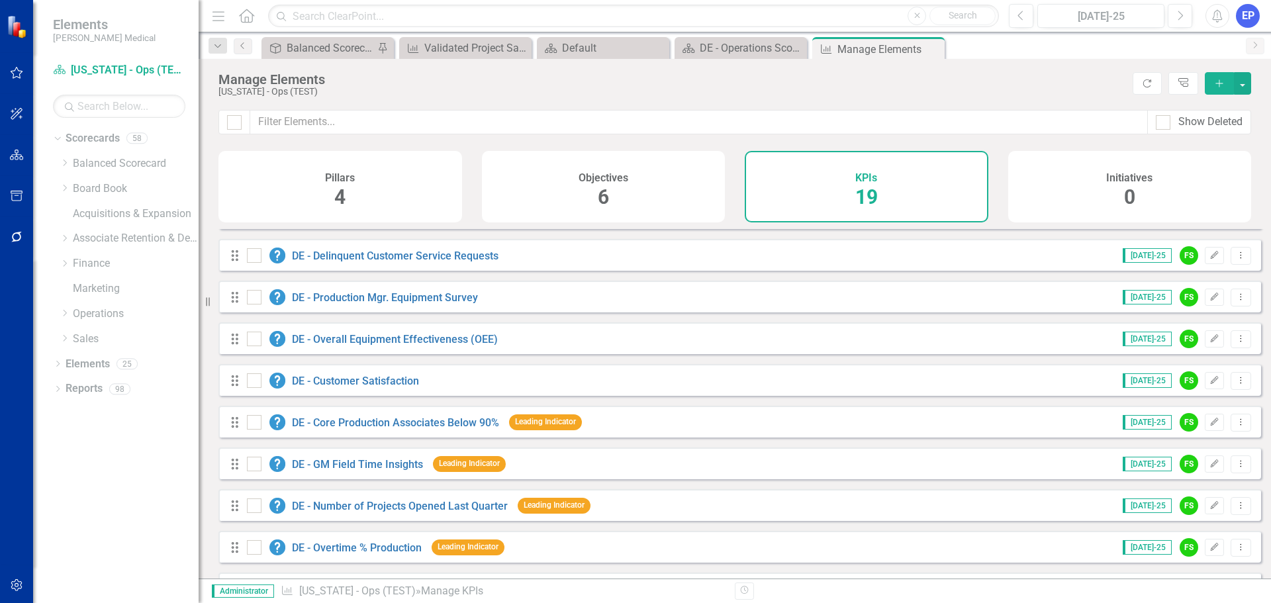
scroll to position [265, 0]
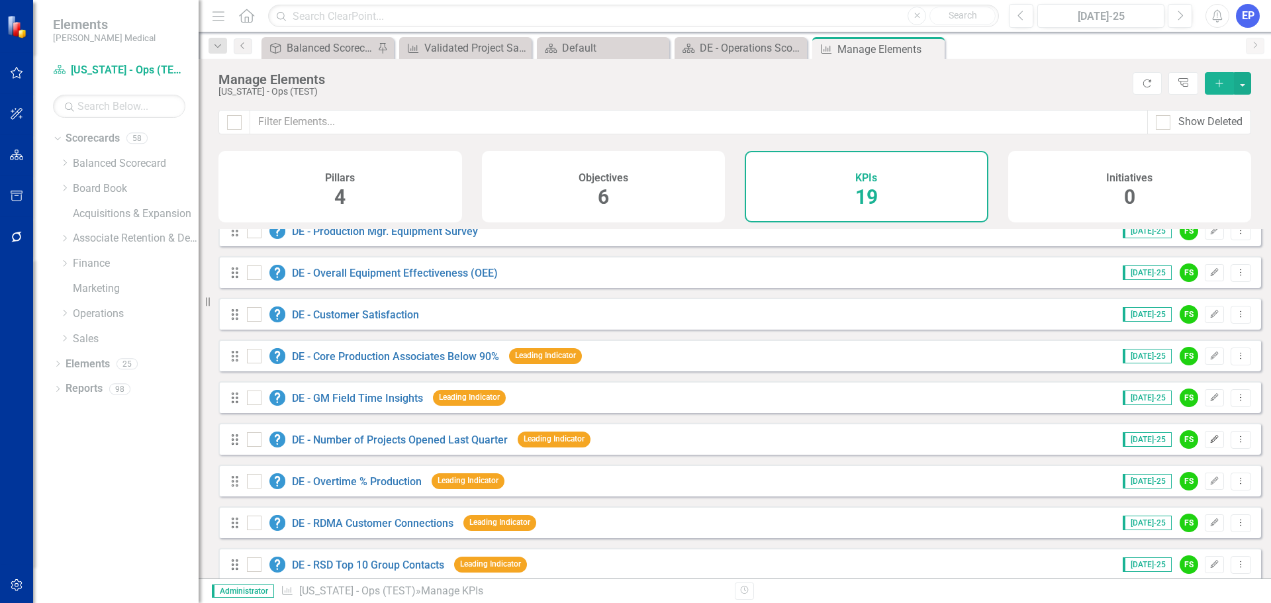
click at [1209, 443] on icon "Edit" at bounding box center [1214, 439] width 10 height 8
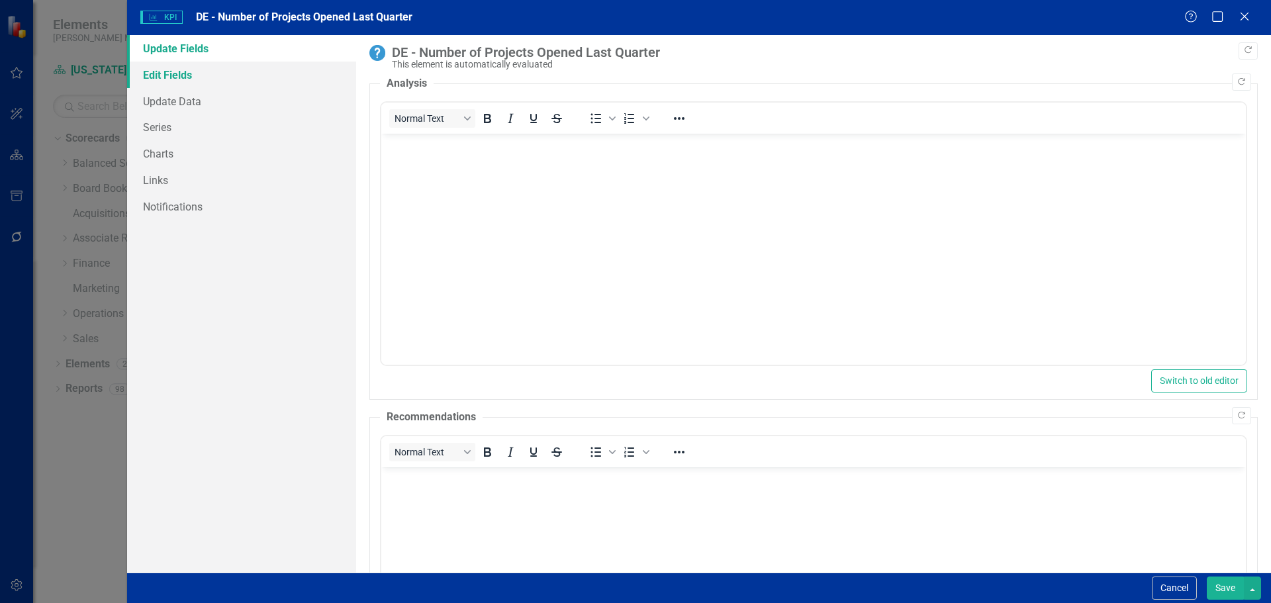
scroll to position [0, 0]
click at [220, 82] on link "Edit Fields" at bounding box center [241, 75] width 229 height 26
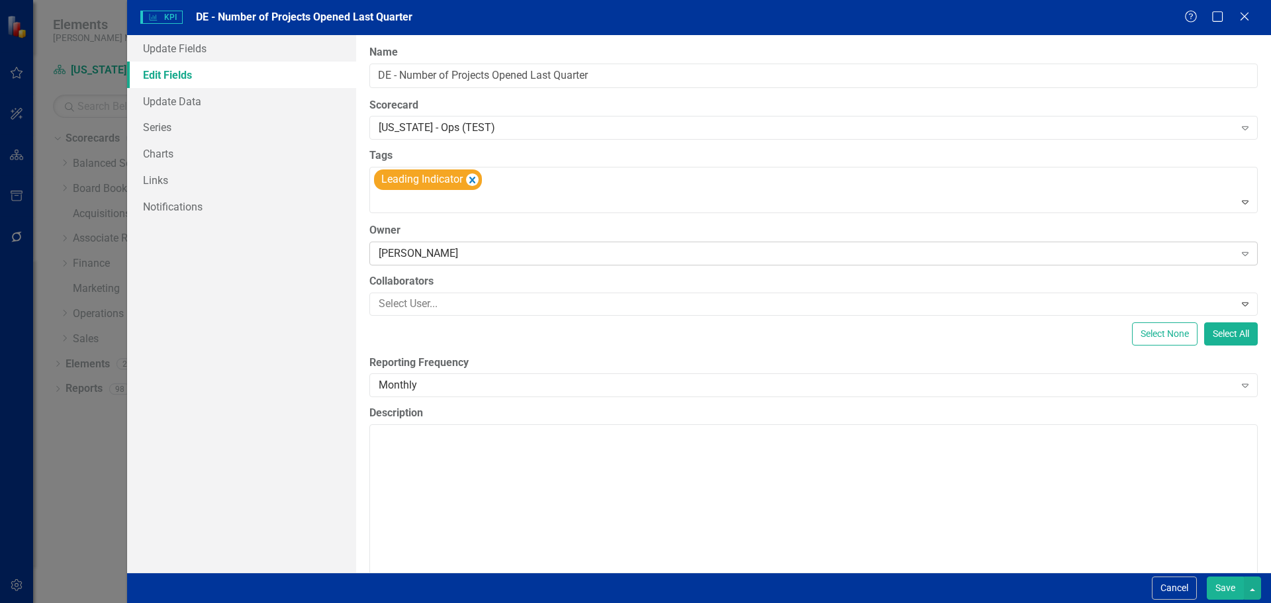
click at [410, 249] on div "Frank Soderberg" at bounding box center [807, 253] width 856 height 15
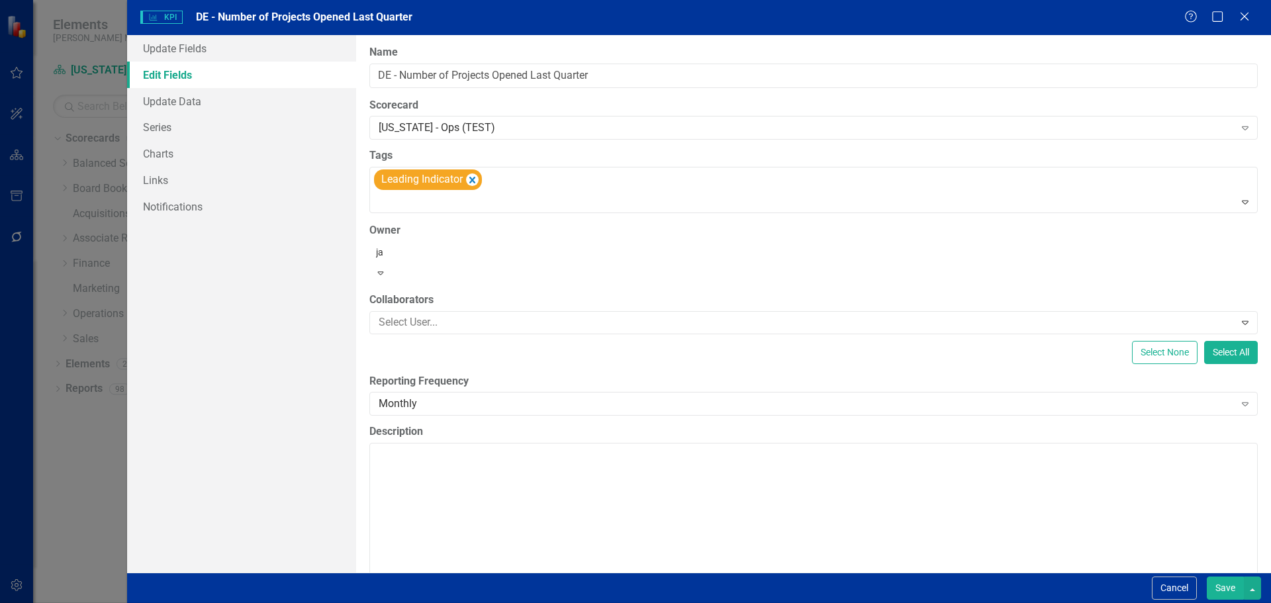
type input "jar"
click at [122, 602] on span "Mike Jar rell" at bounding box center [67, 613] width 109 height 13
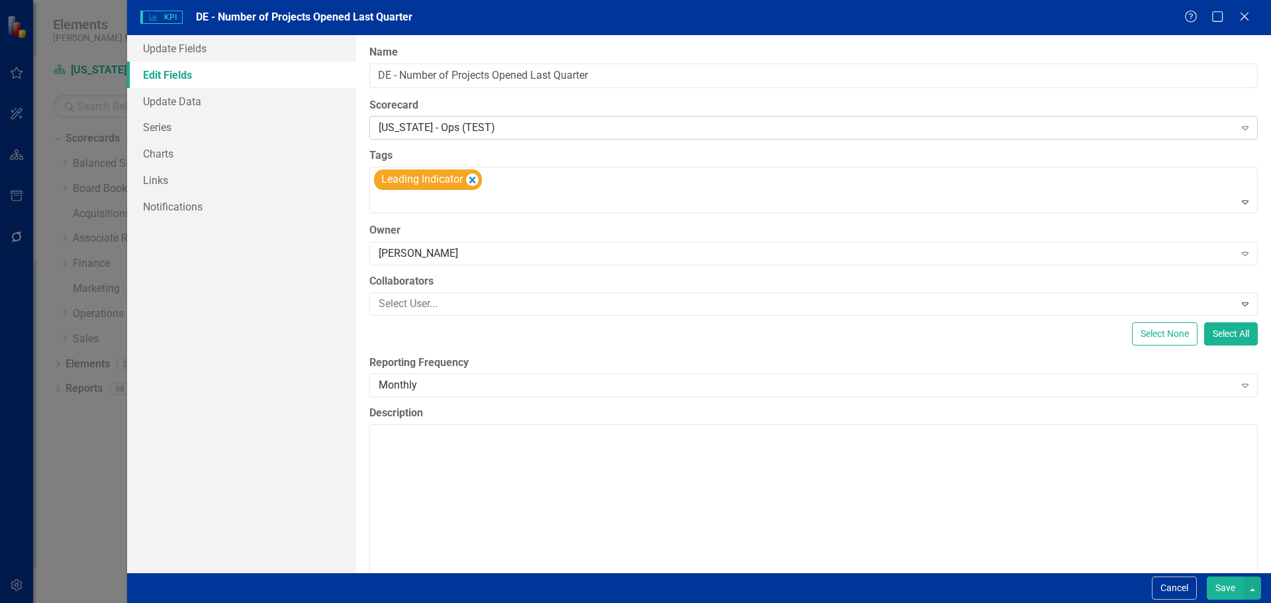
click at [417, 125] on div "[US_STATE] - Ops (TEST)" at bounding box center [807, 127] width 856 height 15
type input "ci"
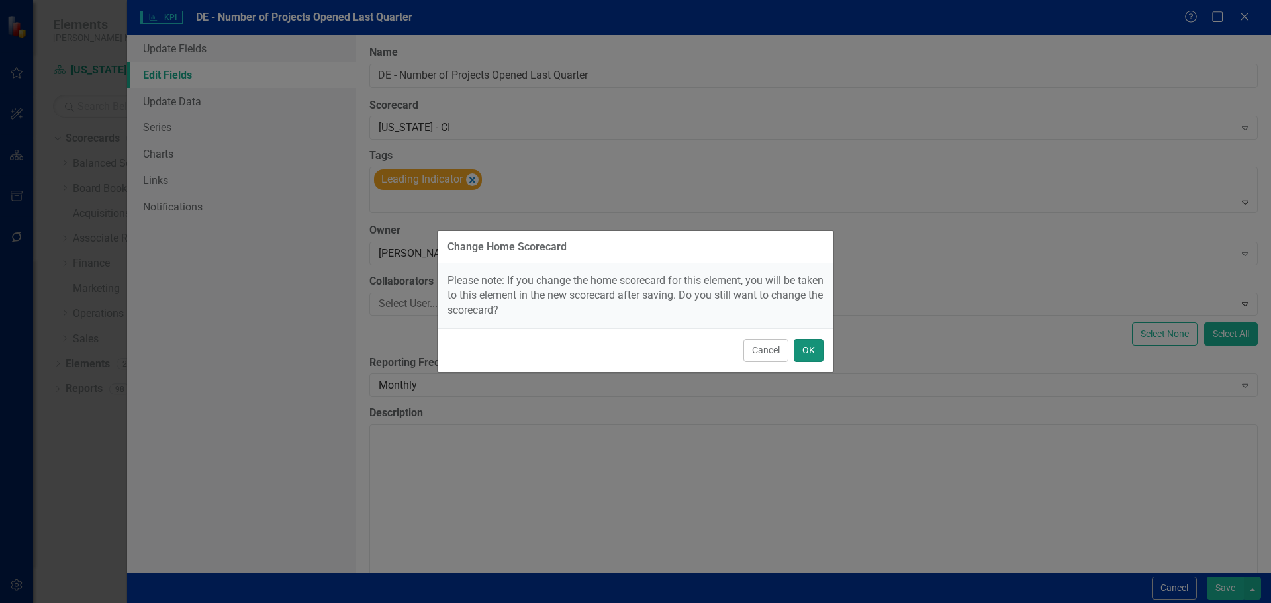
click at [803, 349] on button "OK" at bounding box center [808, 350] width 30 height 23
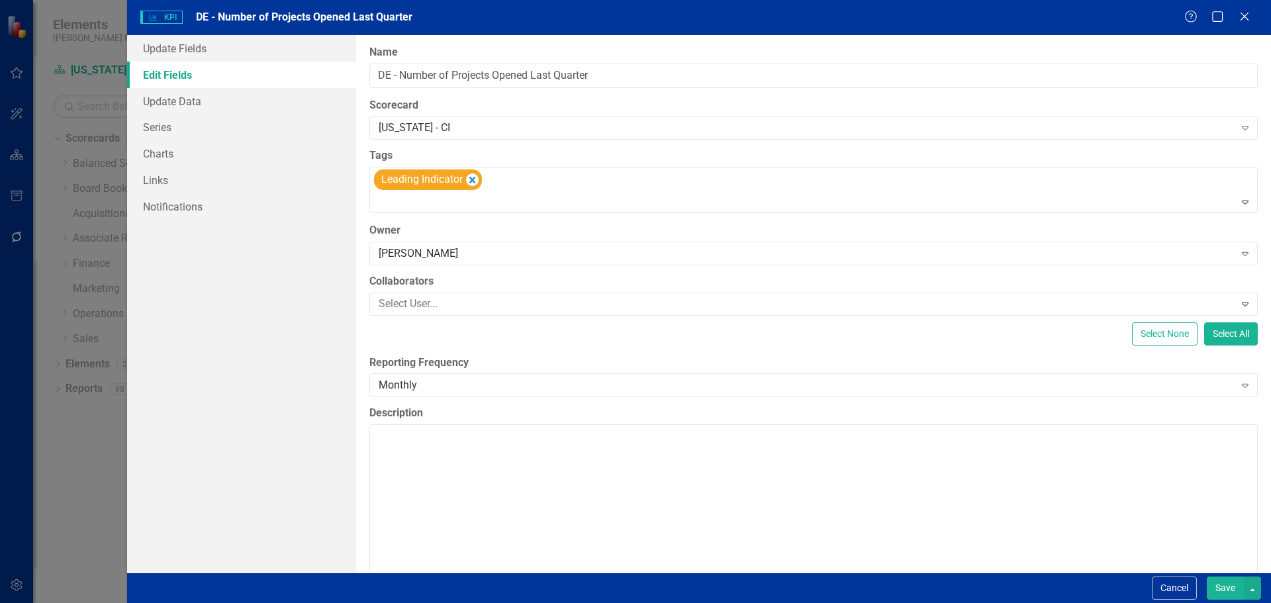
click at [1222, 582] on button "Save" at bounding box center [1224, 587] width 37 height 23
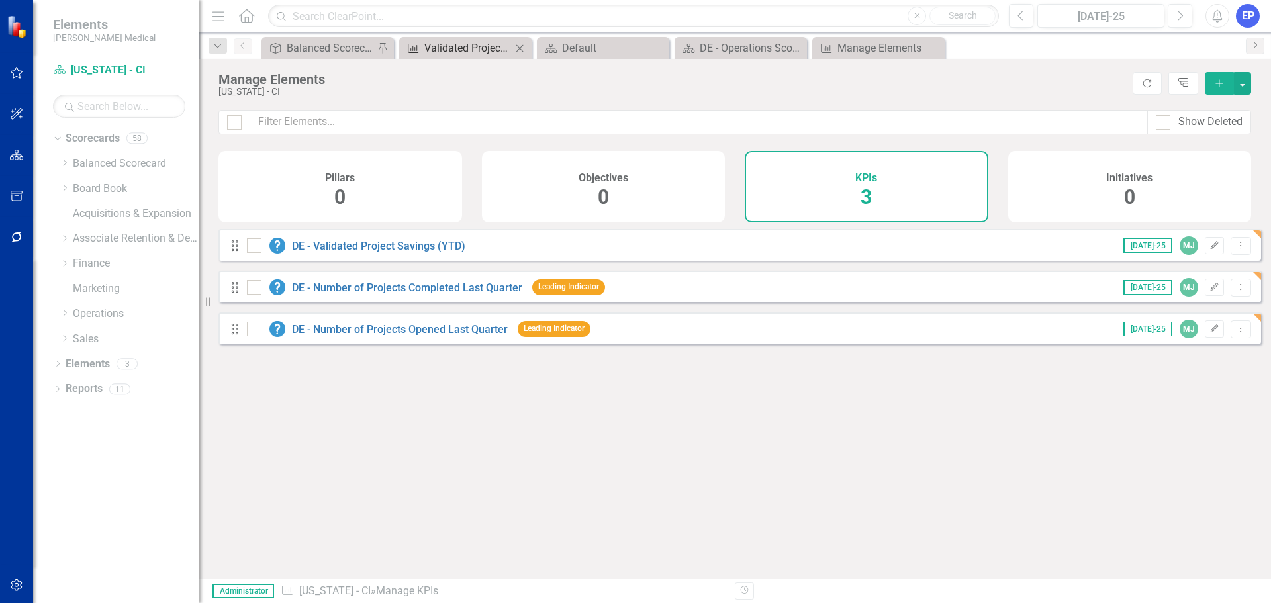
click at [463, 42] on div "Validated Project Savings (YTD)" at bounding box center [467, 48] width 87 height 17
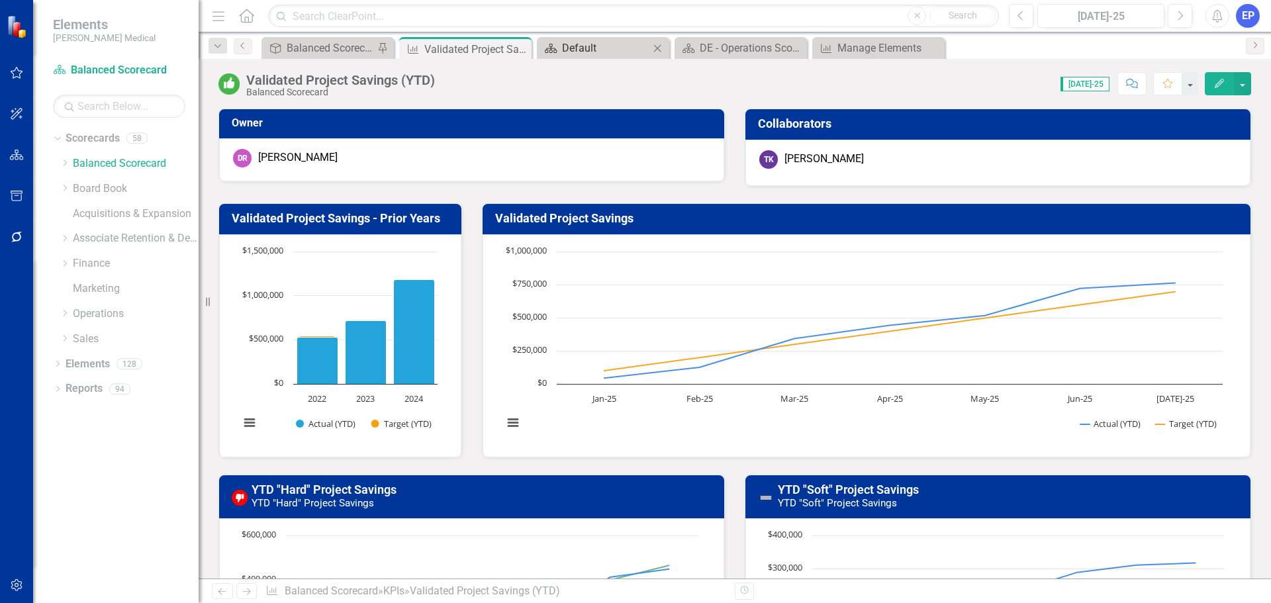
click at [591, 43] on div "Default" at bounding box center [605, 48] width 87 height 17
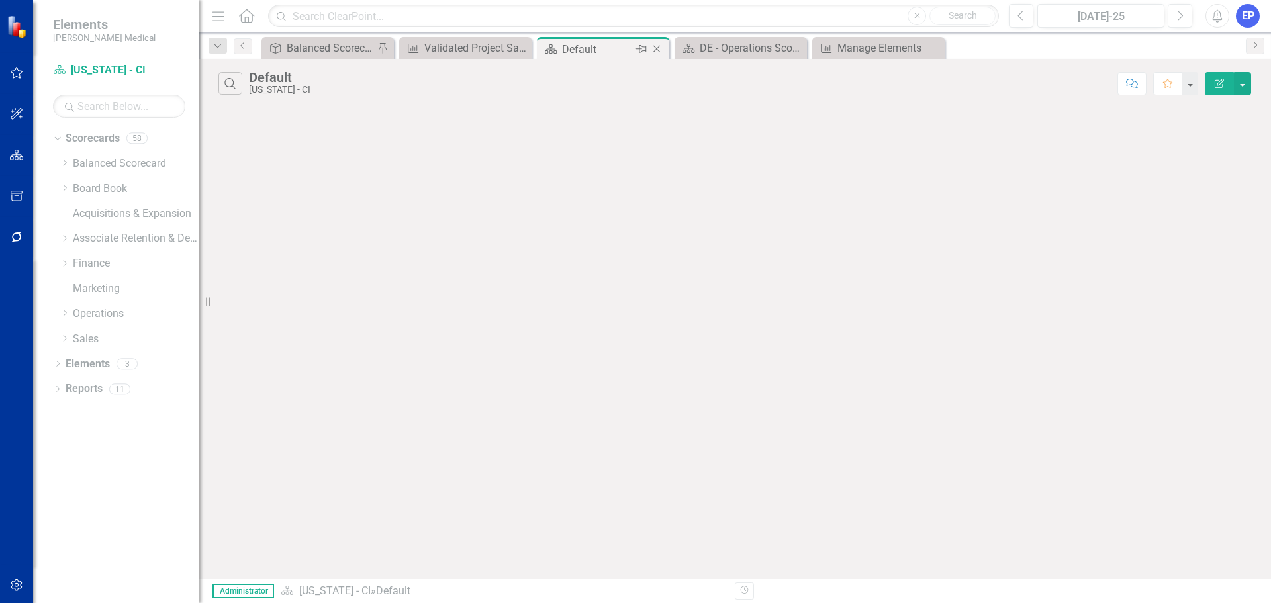
click at [658, 48] on icon "Close" at bounding box center [656, 49] width 13 height 11
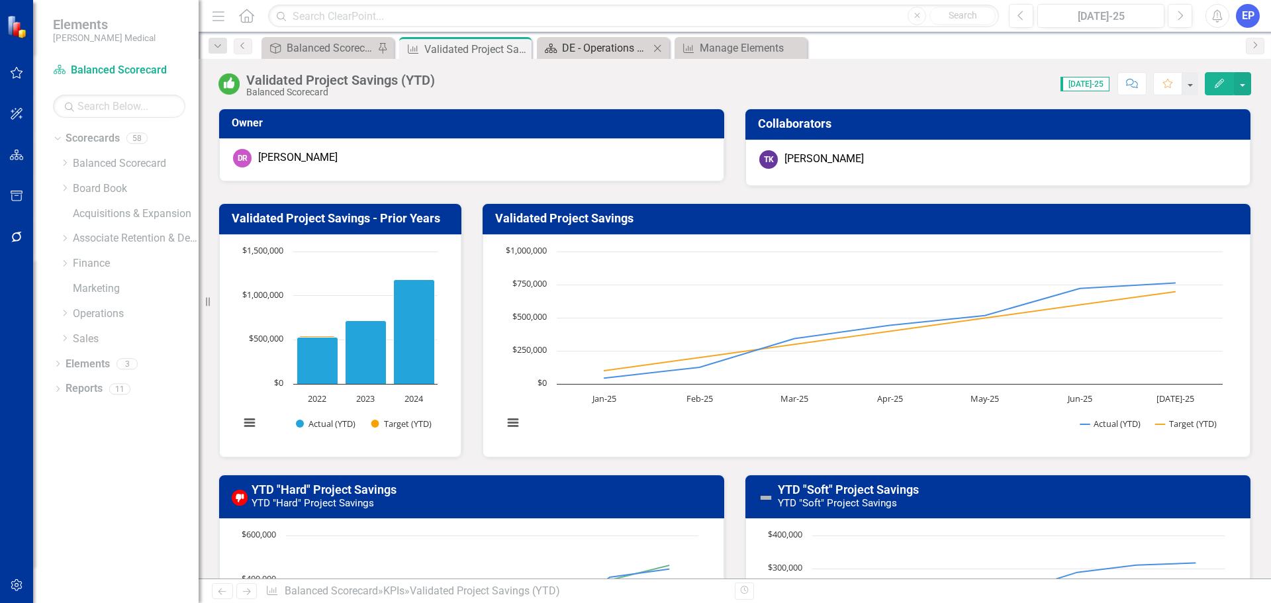
click at [608, 47] on div "DE - Operations Scorecard Overview" at bounding box center [605, 48] width 87 height 17
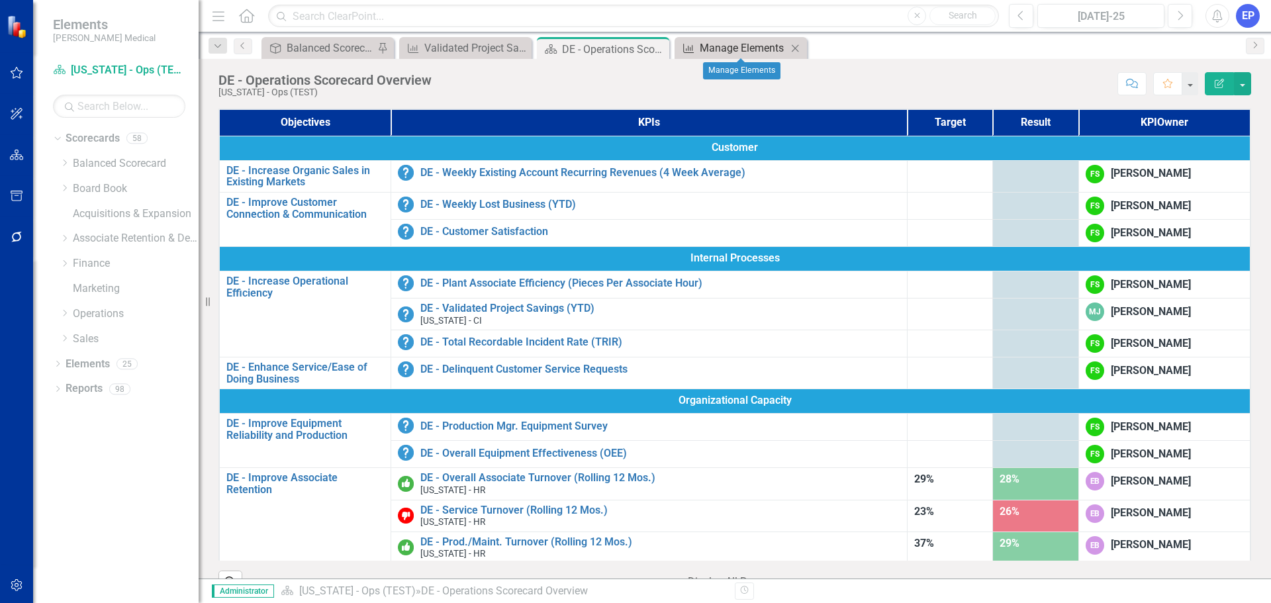
click at [728, 49] on div "Manage Elements" at bounding box center [742, 48] width 87 height 17
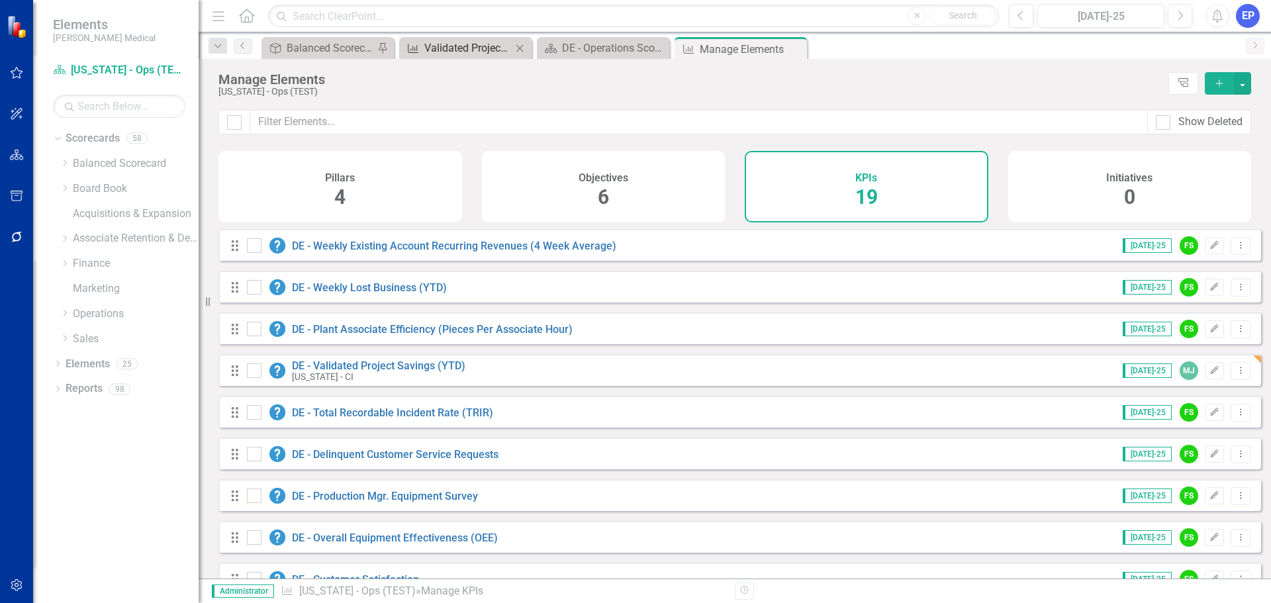
click at [469, 49] on div "Validated Project Savings (YTD)" at bounding box center [467, 48] width 87 height 17
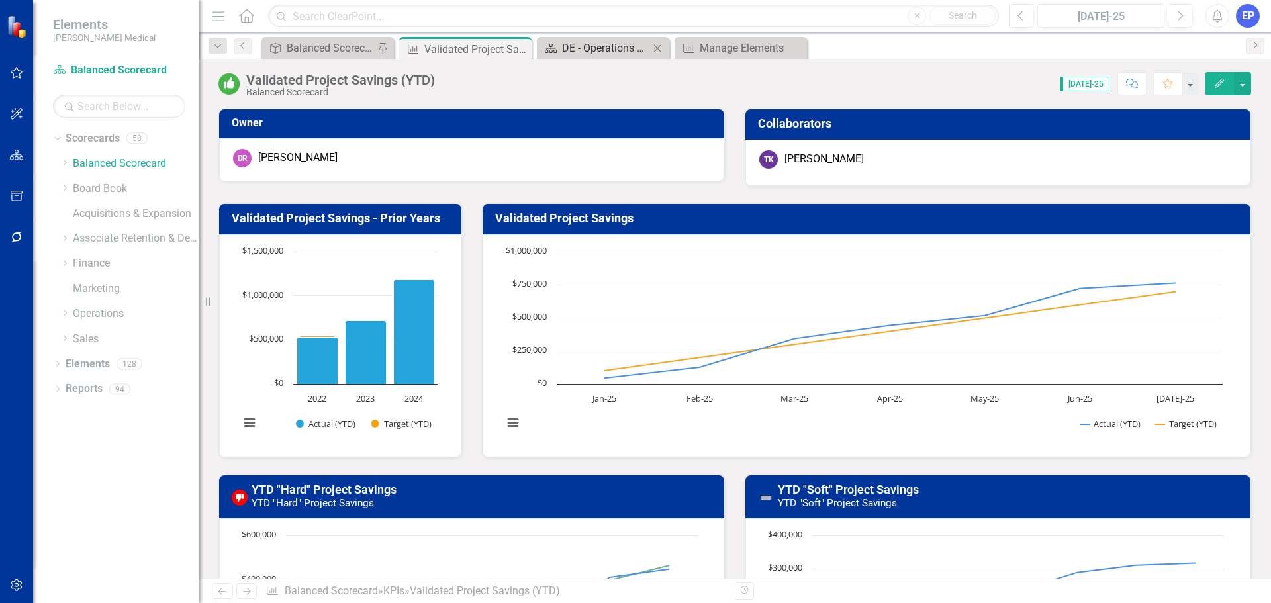
click at [577, 44] on div "DE - Operations Scorecard Overview" at bounding box center [605, 48] width 87 height 17
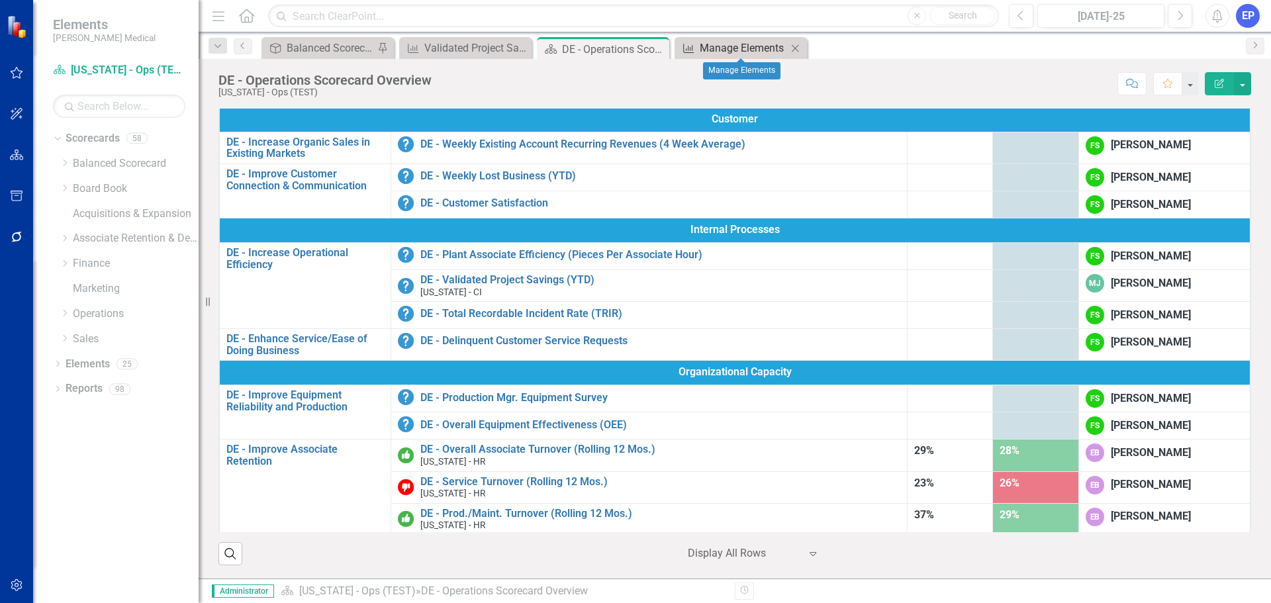
click at [710, 46] on div "Manage Elements" at bounding box center [742, 48] width 87 height 17
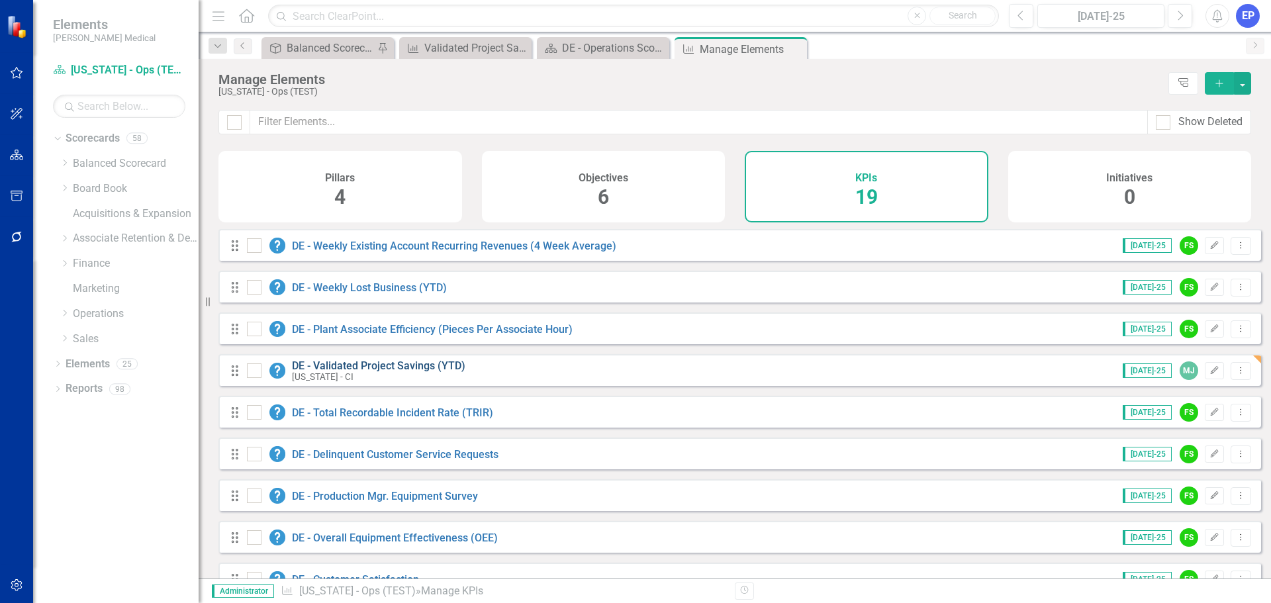
click at [369, 372] on link "DE - Validated Project Savings (YTD)" at bounding box center [378, 365] width 173 height 13
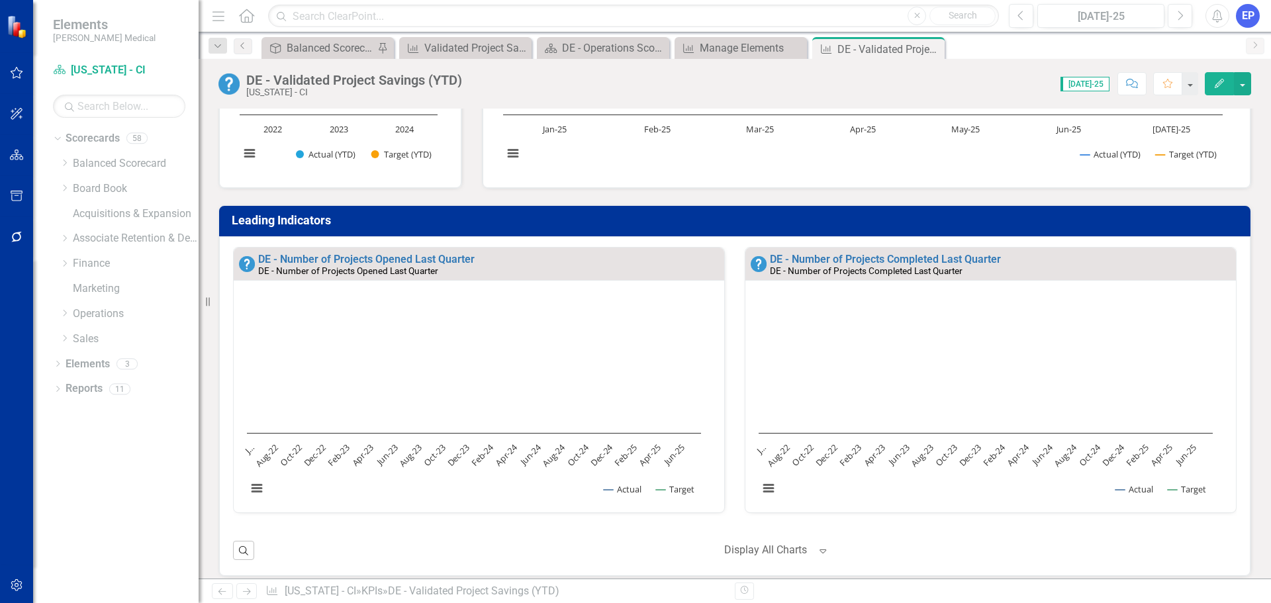
scroll to position [265, 0]
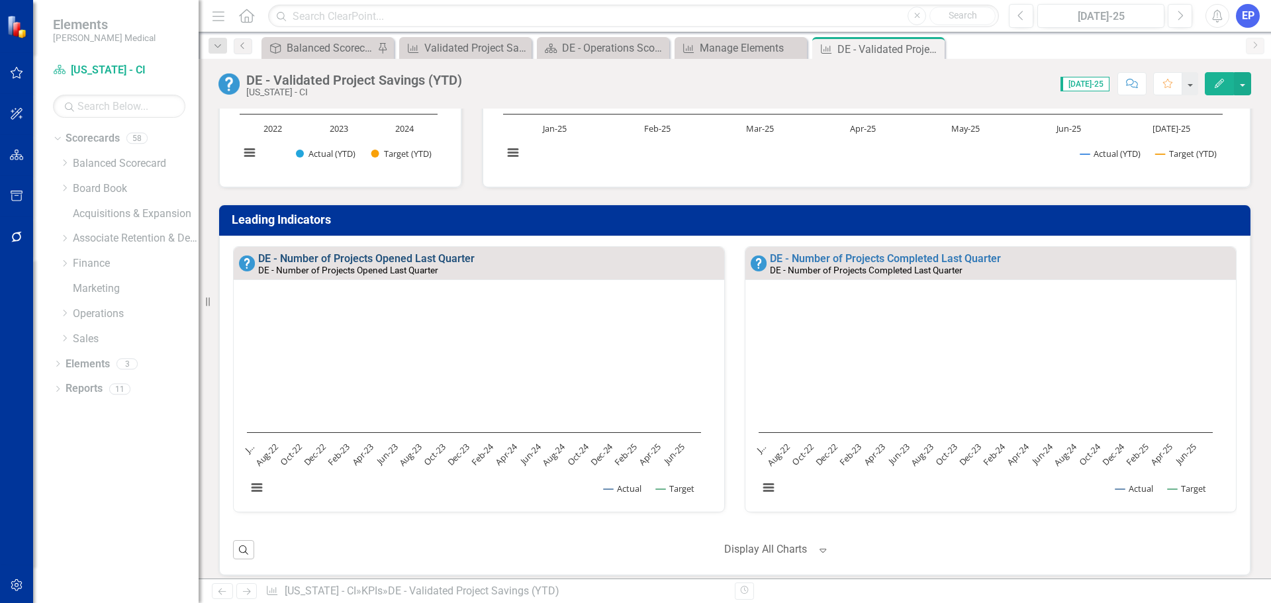
click at [392, 259] on link "DE - Number of Projects Opened Last Quarter" at bounding box center [366, 258] width 216 height 13
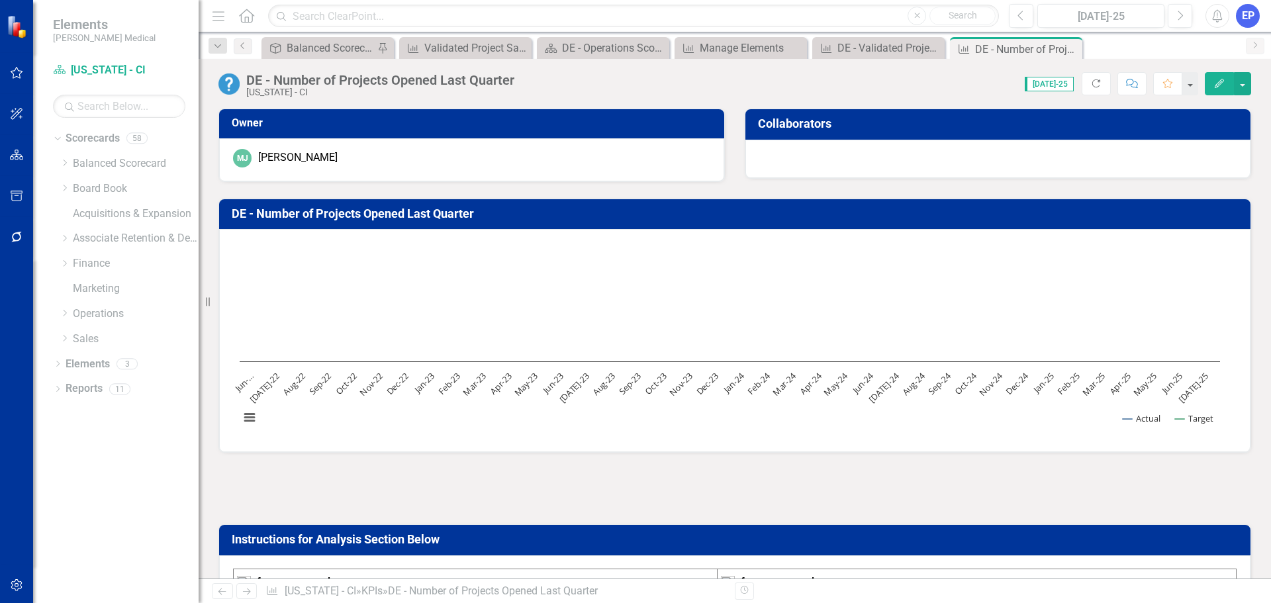
click at [690, 480] on div at bounding box center [734, 488] width 1032 height 38
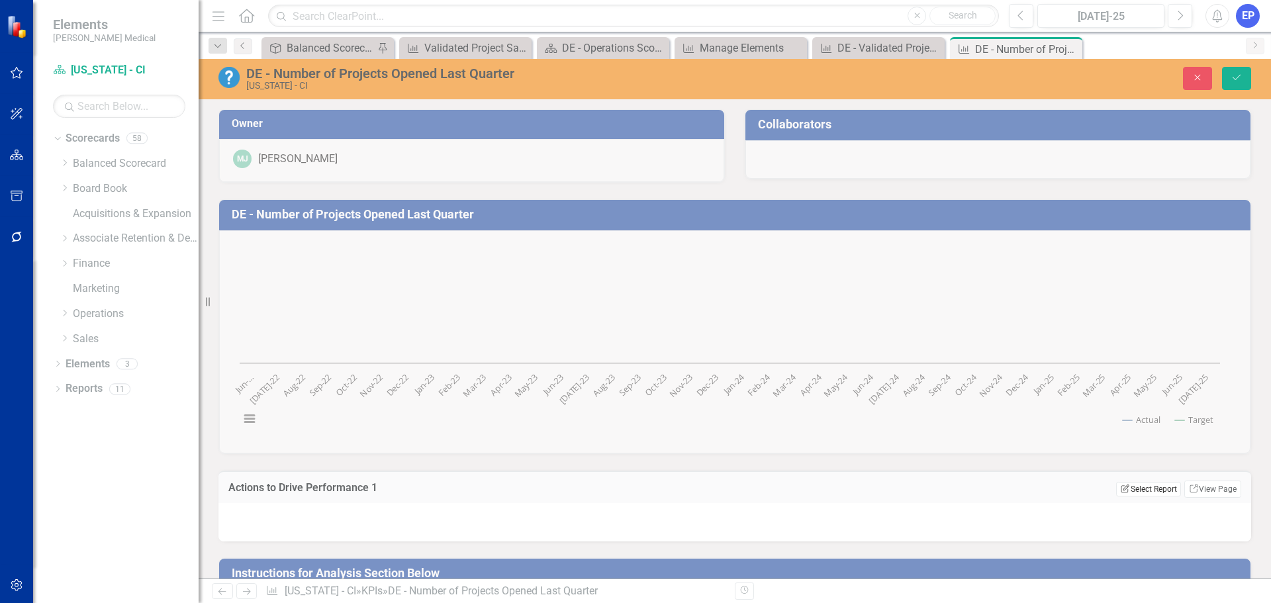
click at [1118, 482] on button "Edit Report Select Report" at bounding box center [1148, 489] width 64 height 15
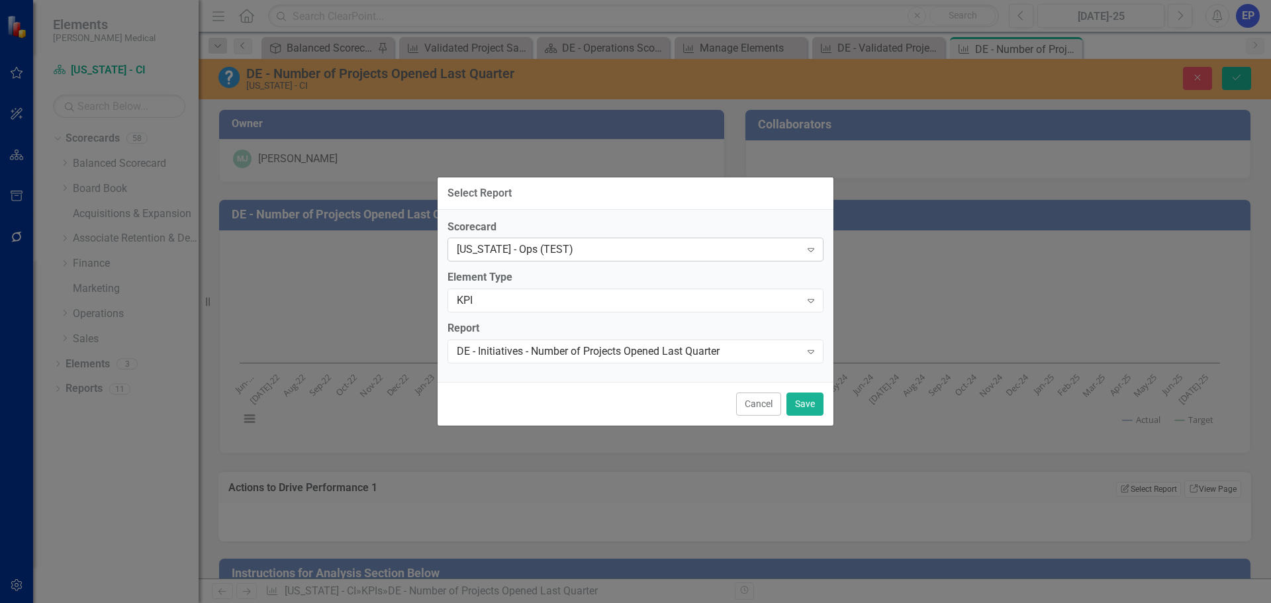
click at [538, 251] on div "[US_STATE] - Ops (TEST)" at bounding box center [628, 249] width 343 height 15
click at [553, 351] on div "Select Report..." at bounding box center [628, 351] width 343 height 15
click at [750, 401] on button "Cancel" at bounding box center [758, 403] width 45 height 23
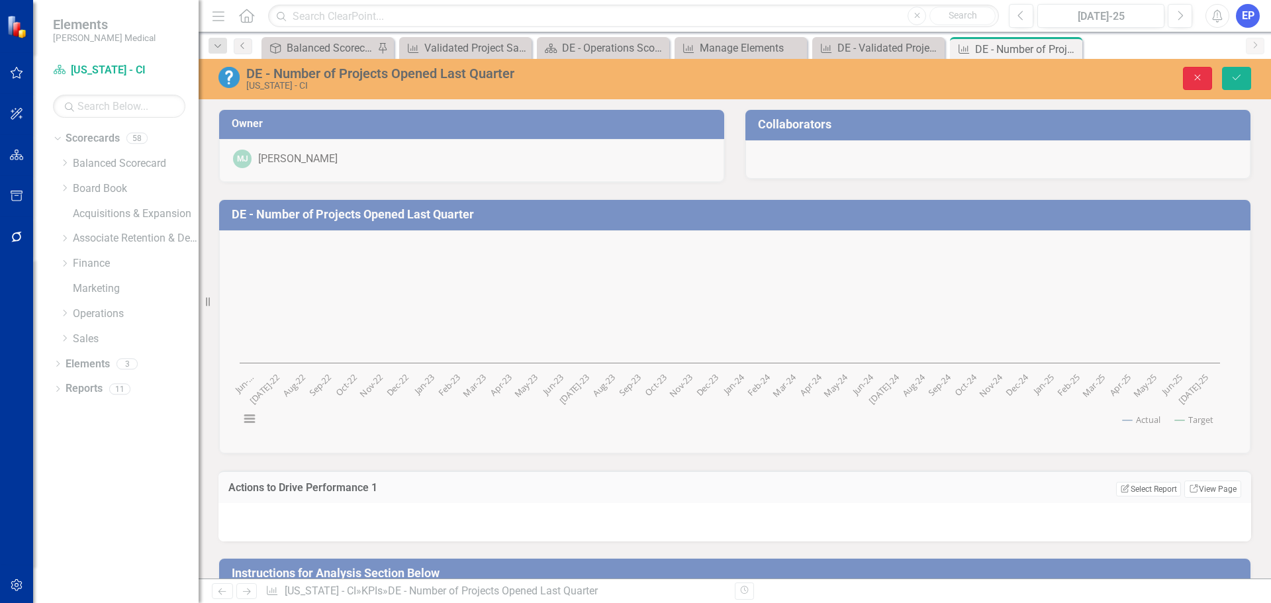
click at [1194, 74] on icon "Close" at bounding box center [1197, 77] width 12 height 9
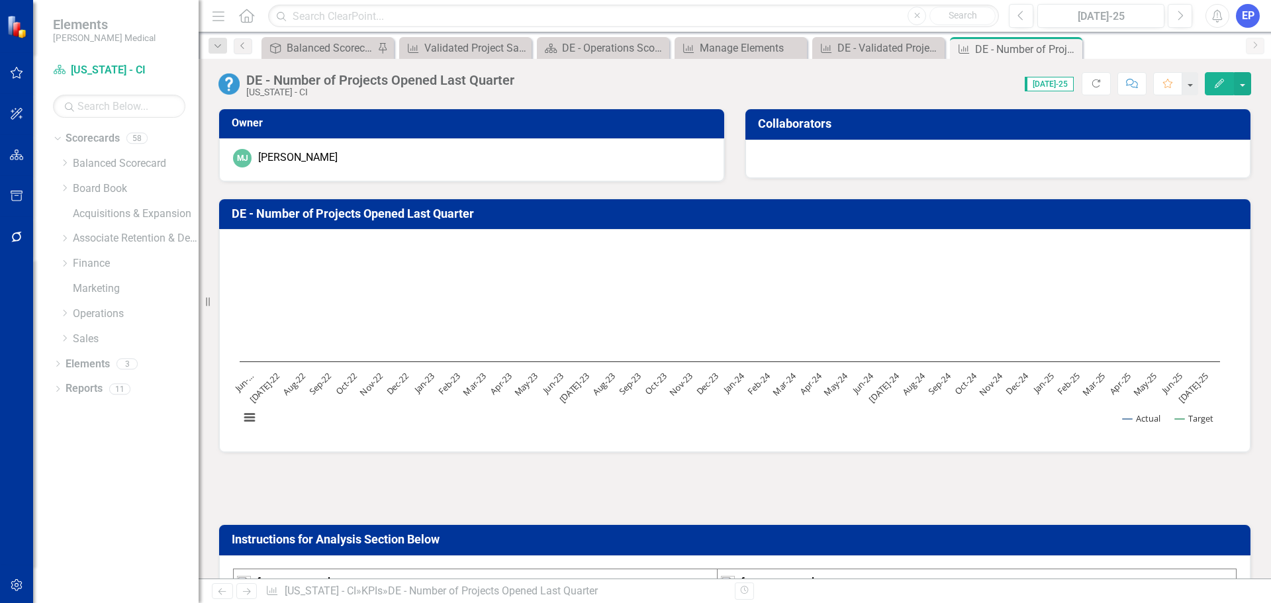
drag, startPoint x: 63, startPoint y: 313, endPoint x: 77, endPoint y: 357, distance: 46.5
click at [63, 314] on icon "Dropdown" at bounding box center [65, 313] width 10 height 8
click at [77, 364] on icon "Dropdown" at bounding box center [78, 363] width 10 height 8
click at [105, 386] on link "[US_STATE] - CI" at bounding box center [148, 388] width 99 height 15
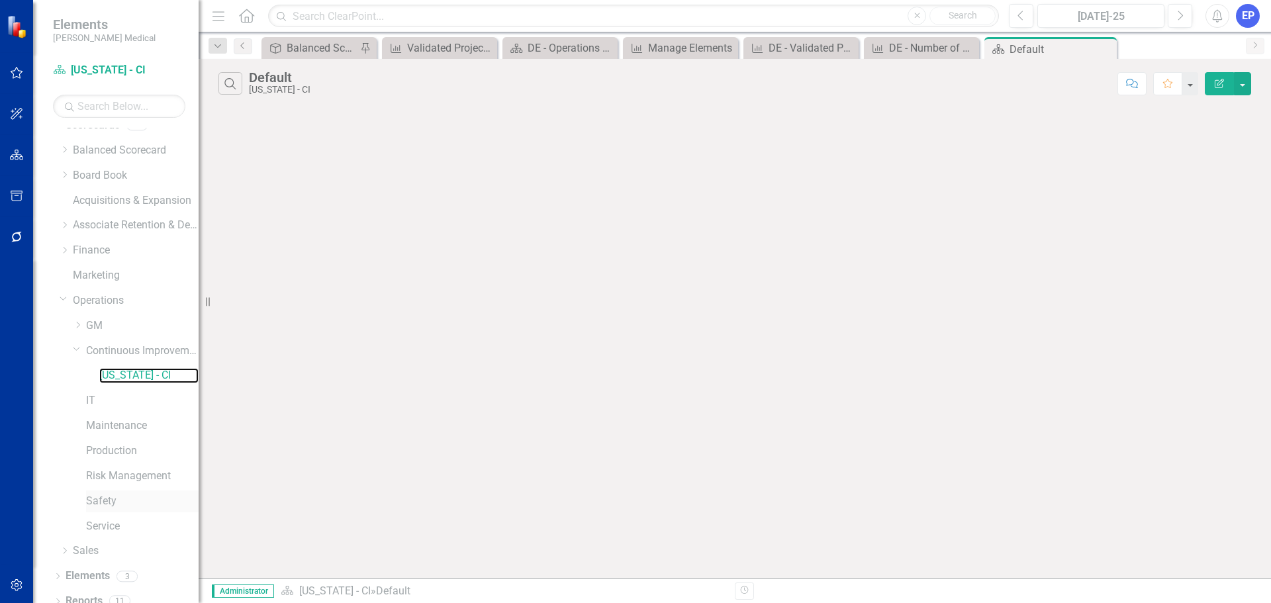
scroll to position [26, 0]
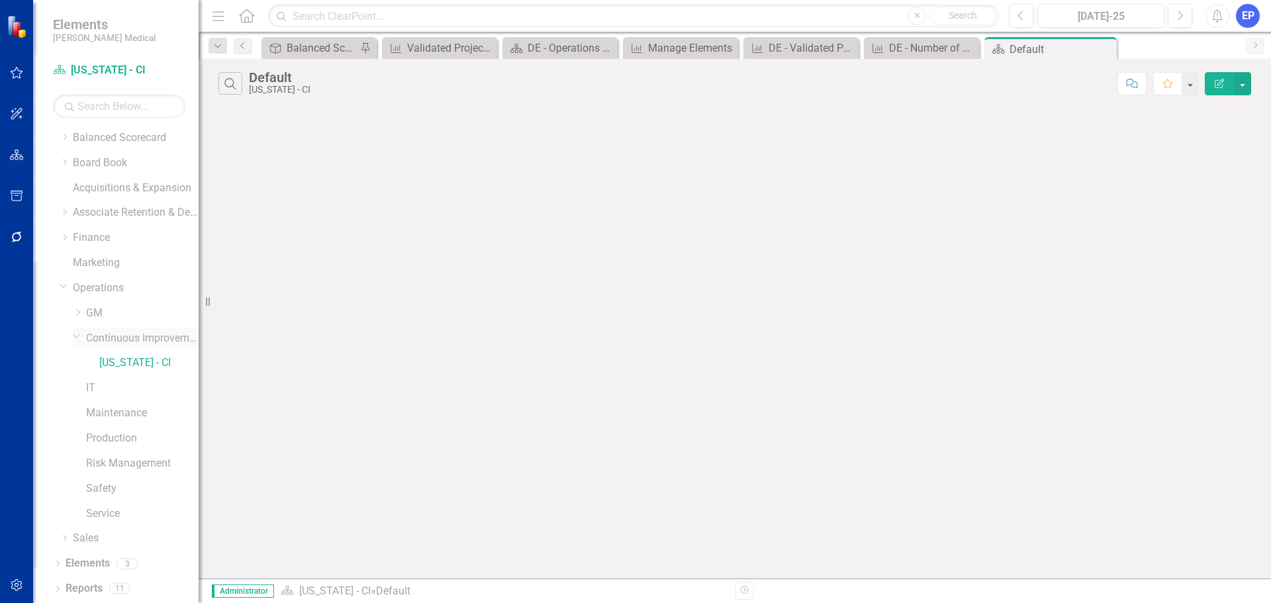
click at [73, 336] on icon "Dropdown" at bounding box center [77, 336] width 8 height 10
click at [77, 333] on div "Dropdown" at bounding box center [78, 338] width 10 height 11
click at [127, 363] on link "[US_STATE] - Ops (TEST)" at bounding box center [148, 362] width 99 height 15
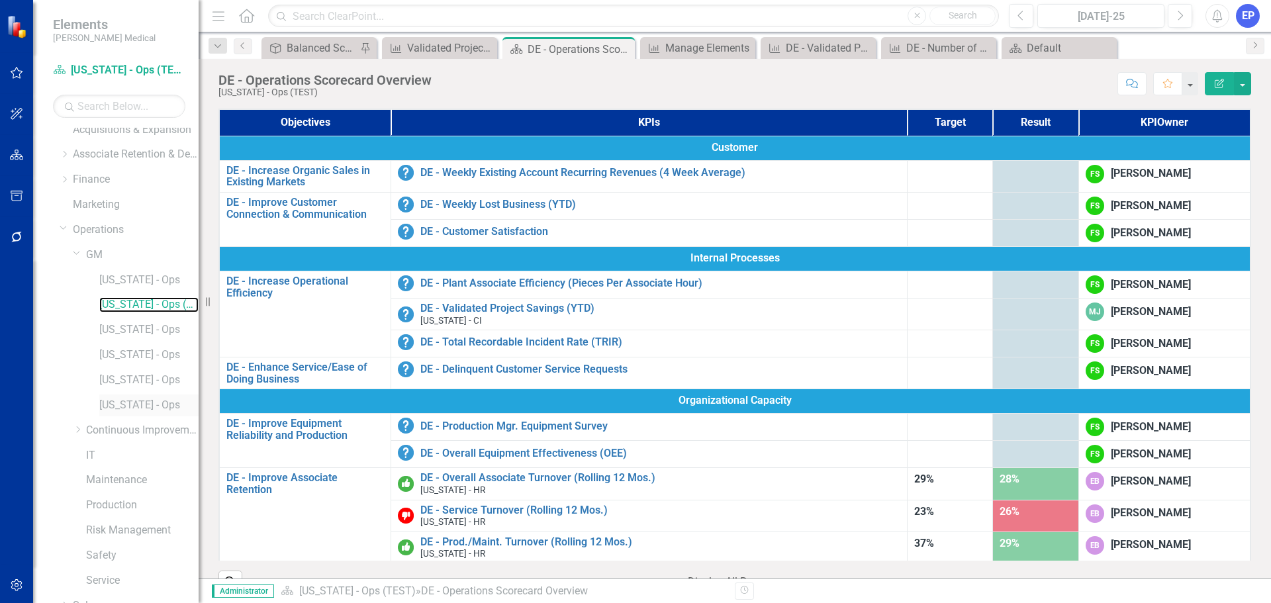
scroll to position [151, 0]
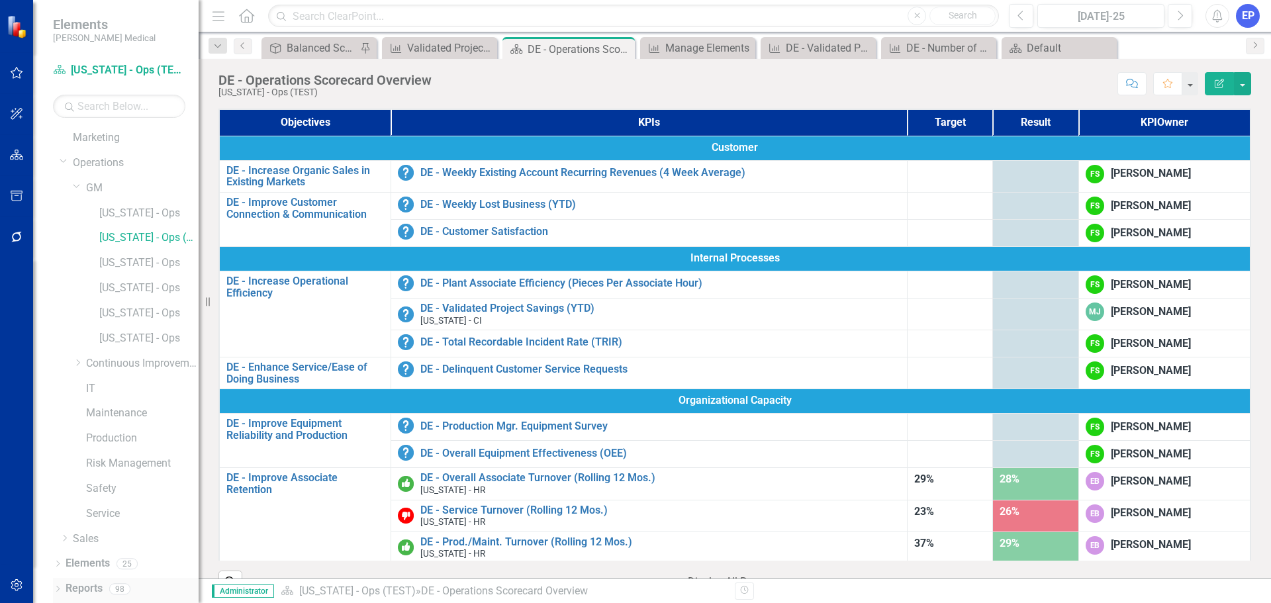
click at [58, 590] on icon "Dropdown" at bounding box center [57, 589] width 9 height 7
click at [75, 588] on link "Reports" at bounding box center [84, 588] width 37 height 15
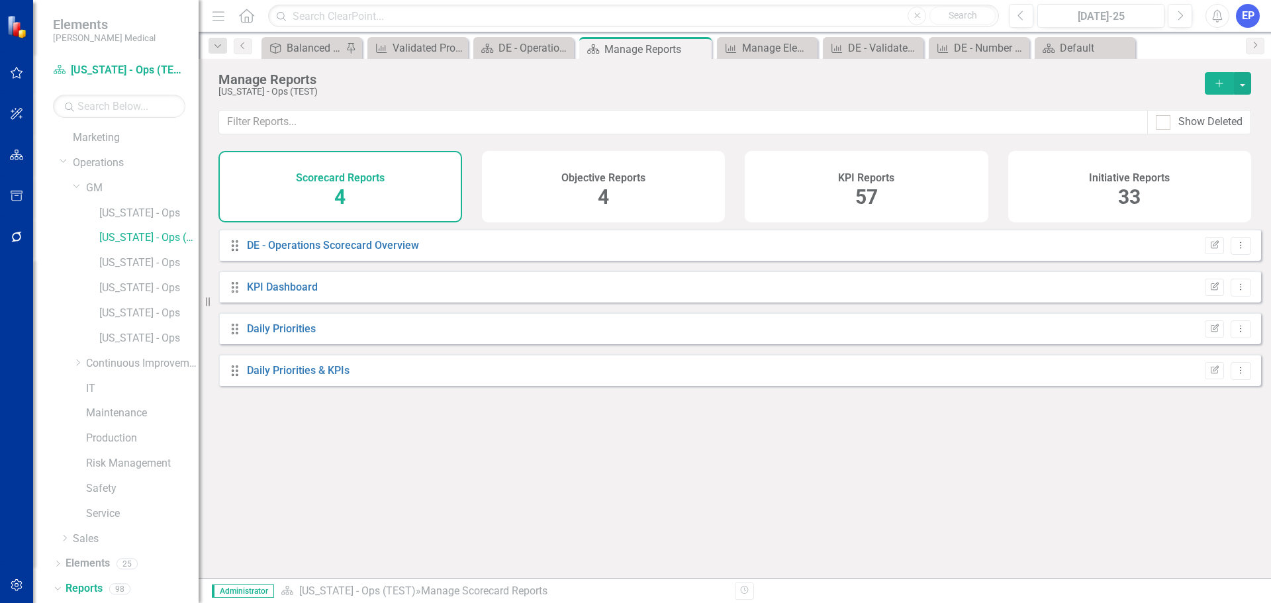
click at [865, 191] on span "57" at bounding box center [866, 196] width 23 height 23
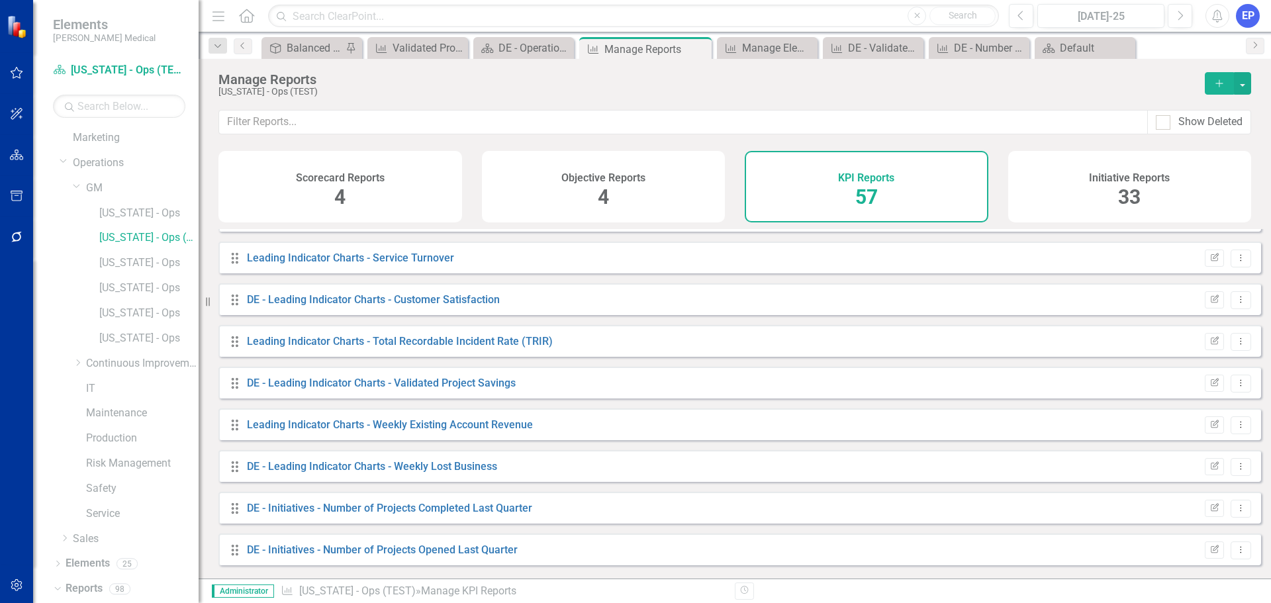
scroll to position [596, 0]
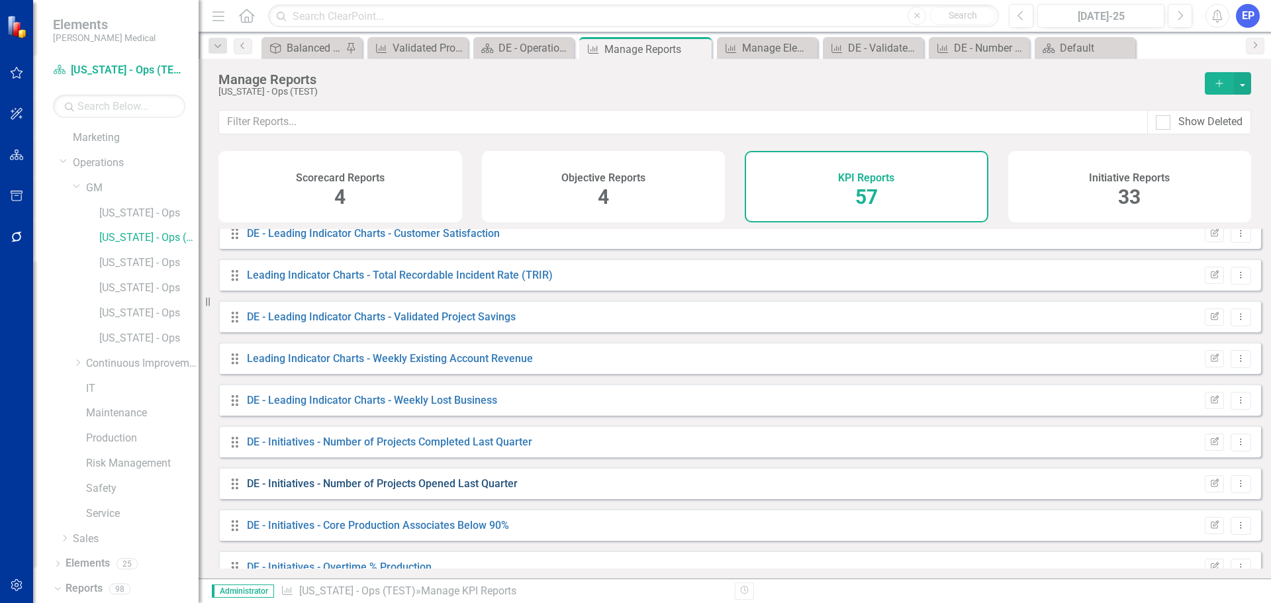
click at [443, 490] on link "DE - Initiatives - Number of Projects Opened Last Quarter" at bounding box center [382, 483] width 271 height 13
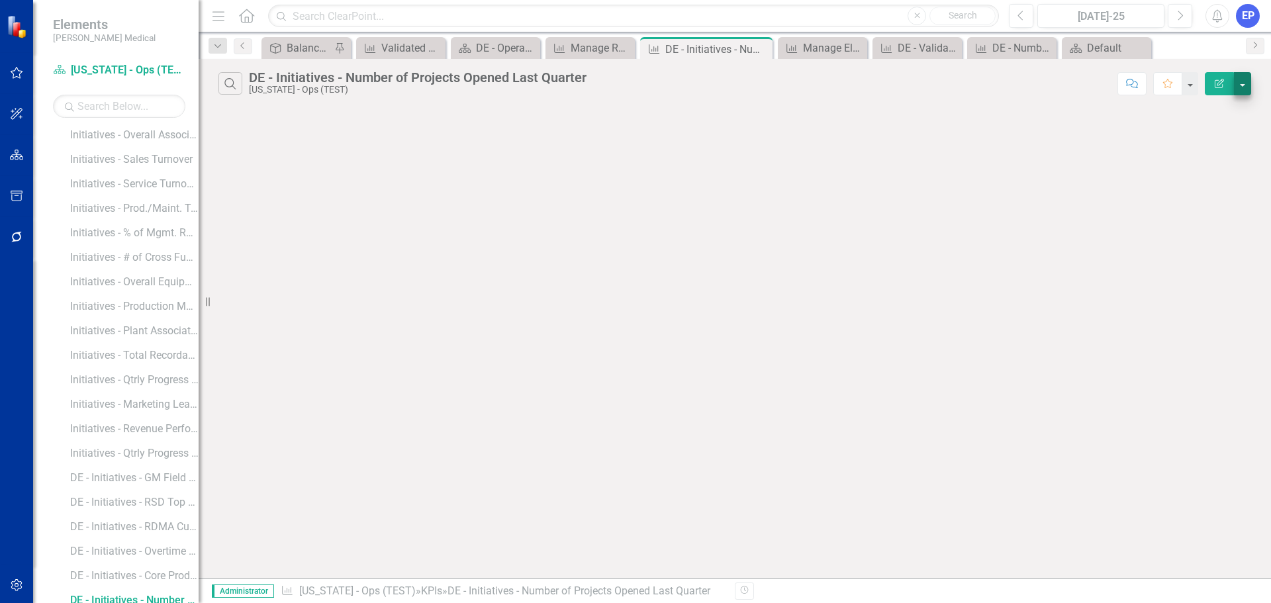
scroll to position [1590, 0]
click at [1226, 84] on button "Edit Report" at bounding box center [1218, 83] width 29 height 23
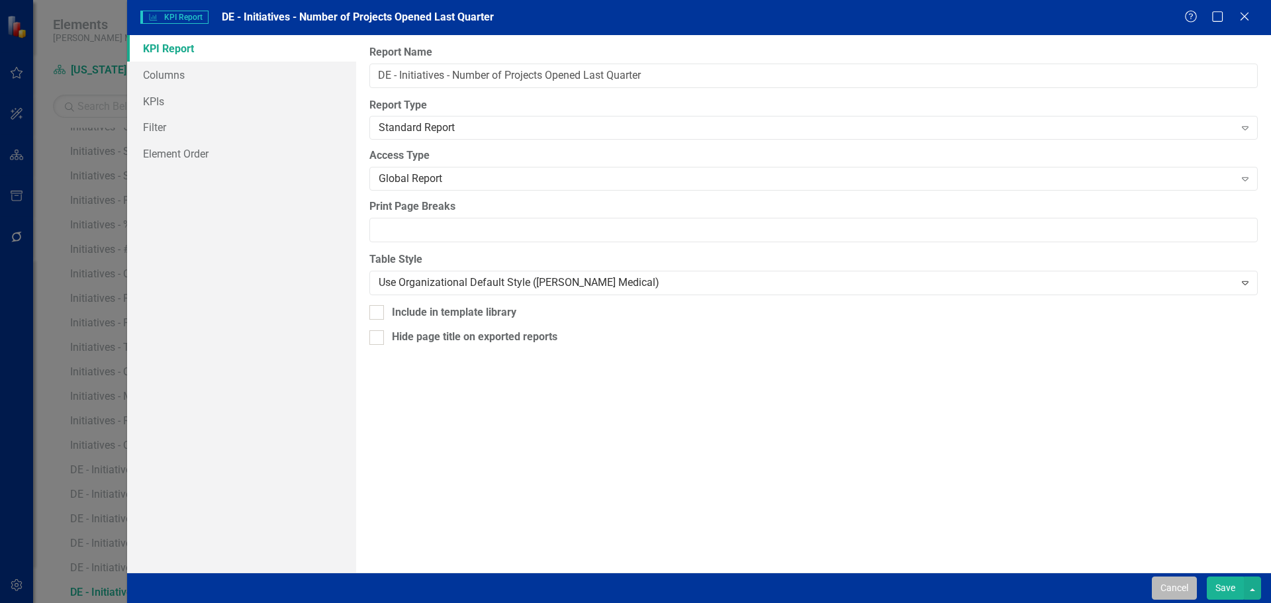
click at [1173, 584] on button "Cancel" at bounding box center [1173, 587] width 45 height 23
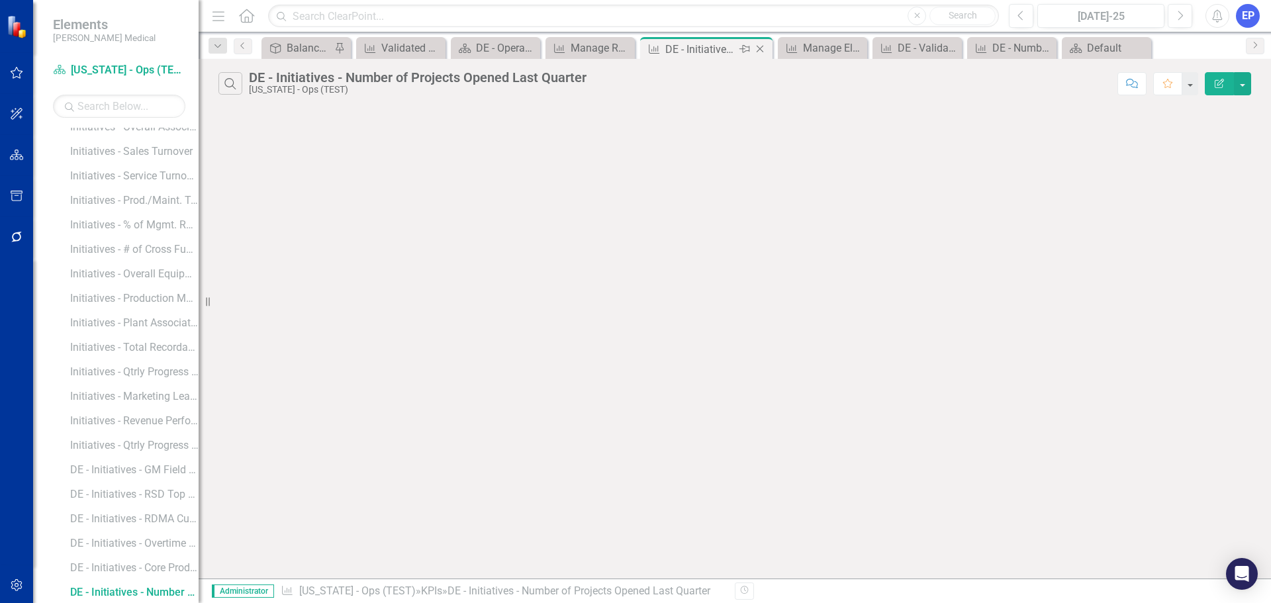
click at [760, 47] on icon "Close" at bounding box center [759, 49] width 13 height 11
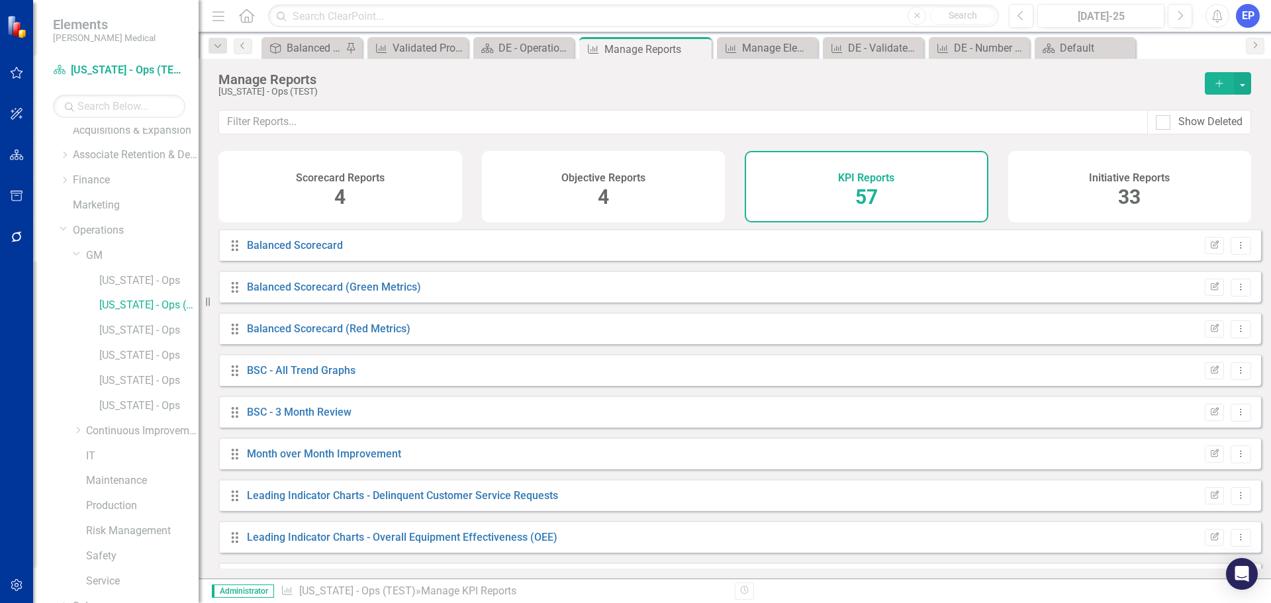
scroll to position [68, 0]
click at [77, 447] on icon "Dropdown" at bounding box center [78, 445] width 10 height 8
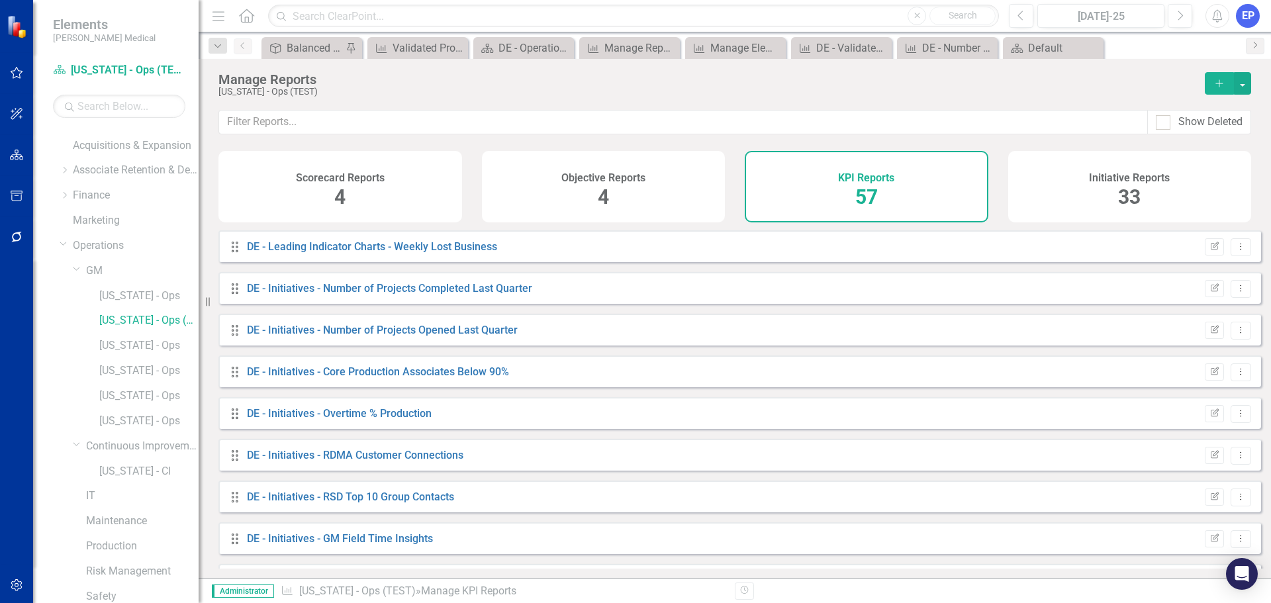
scroll to position [728, 0]
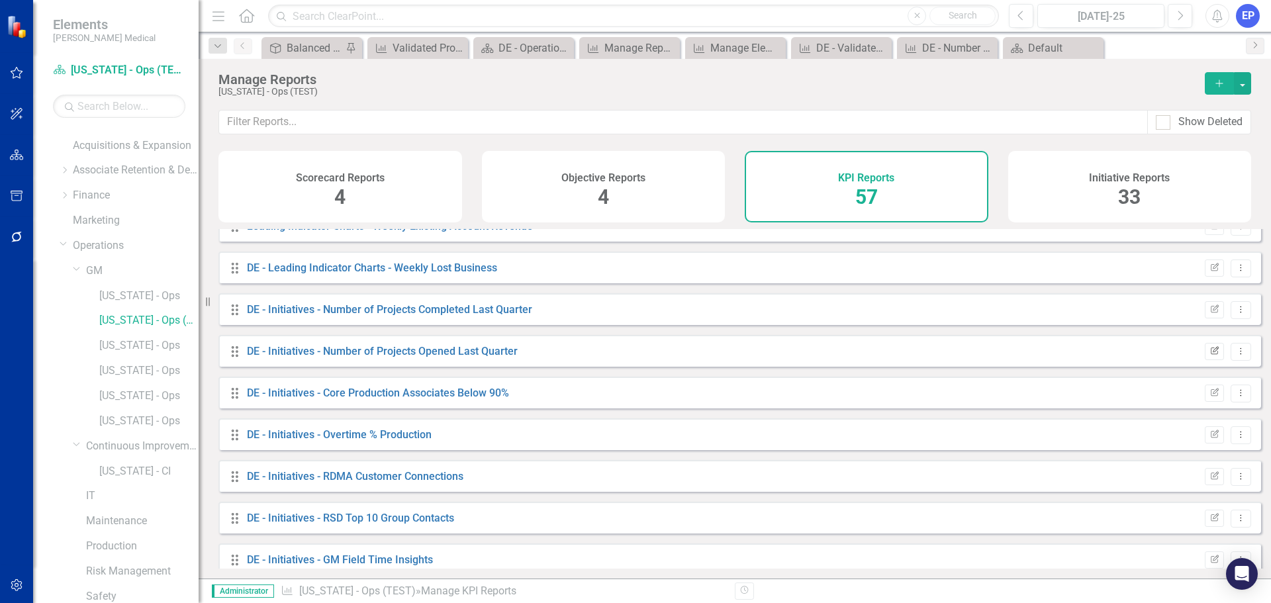
click at [1210, 354] on icon "button" at bounding box center [1214, 350] width 8 height 8
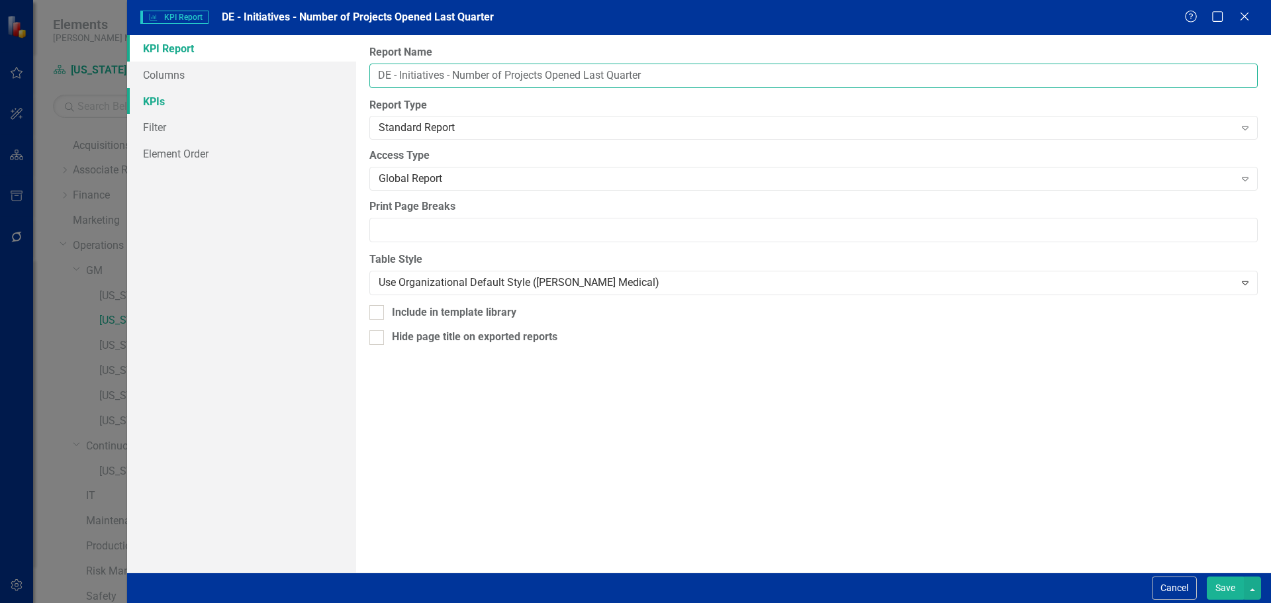
drag, startPoint x: 691, startPoint y: 73, endPoint x: 222, endPoint y: 106, distance: 469.7
click at [222, 106] on div "KPI Report Columns KPIs Filter Element Order Report Name DE - Initiatives - Num…" at bounding box center [699, 303] width 1144 height 537
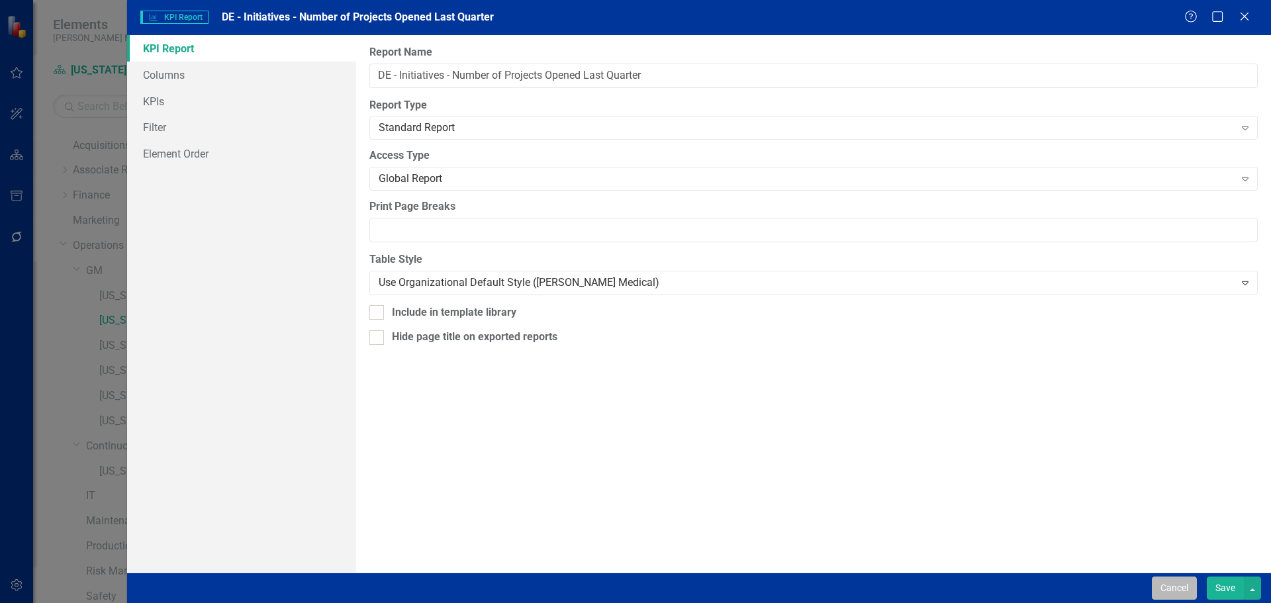
click at [1176, 597] on button "Cancel" at bounding box center [1173, 587] width 45 height 23
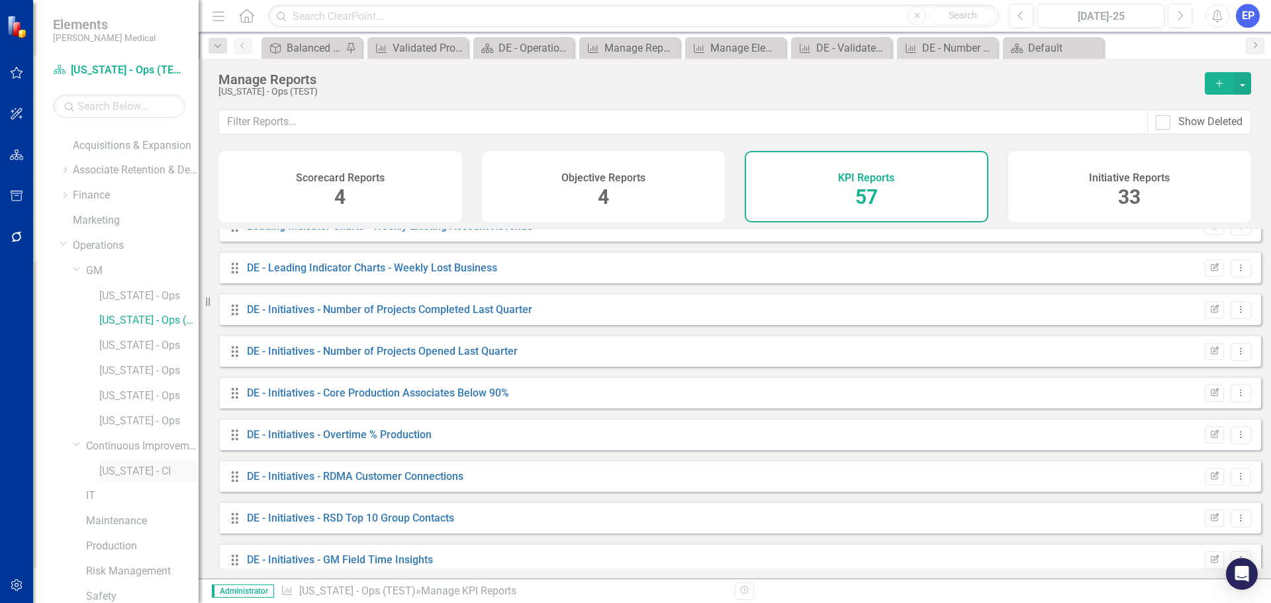
click at [159, 474] on link "[US_STATE] - CI" at bounding box center [148, 471] width 99 height 15
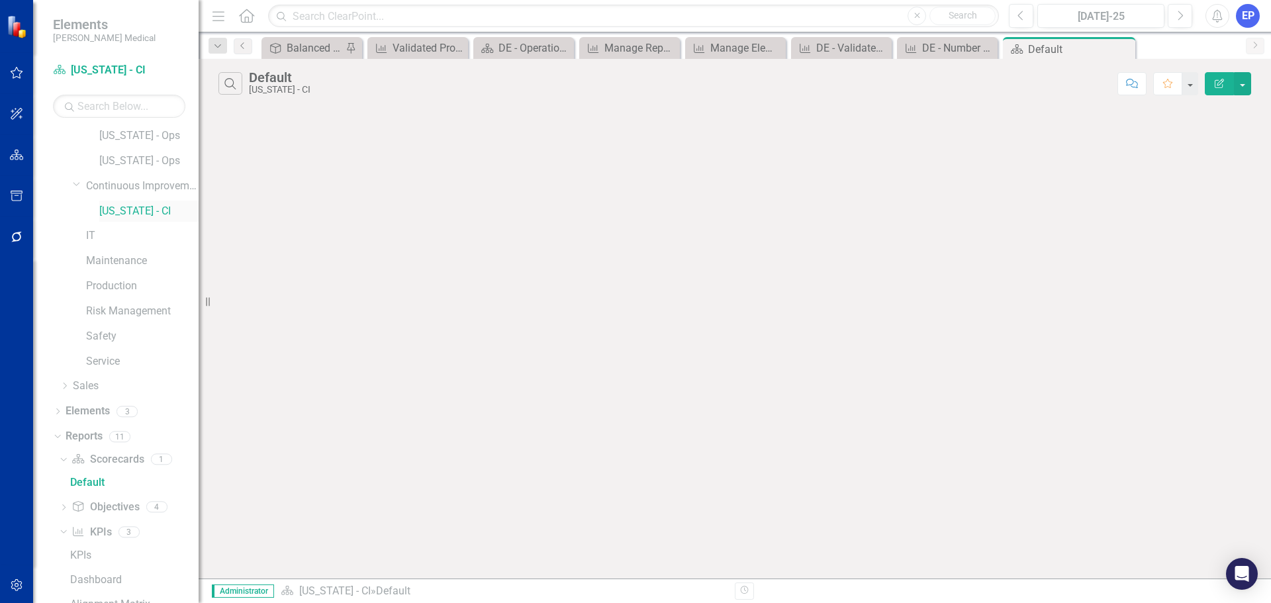
scroll to position [388, 0]
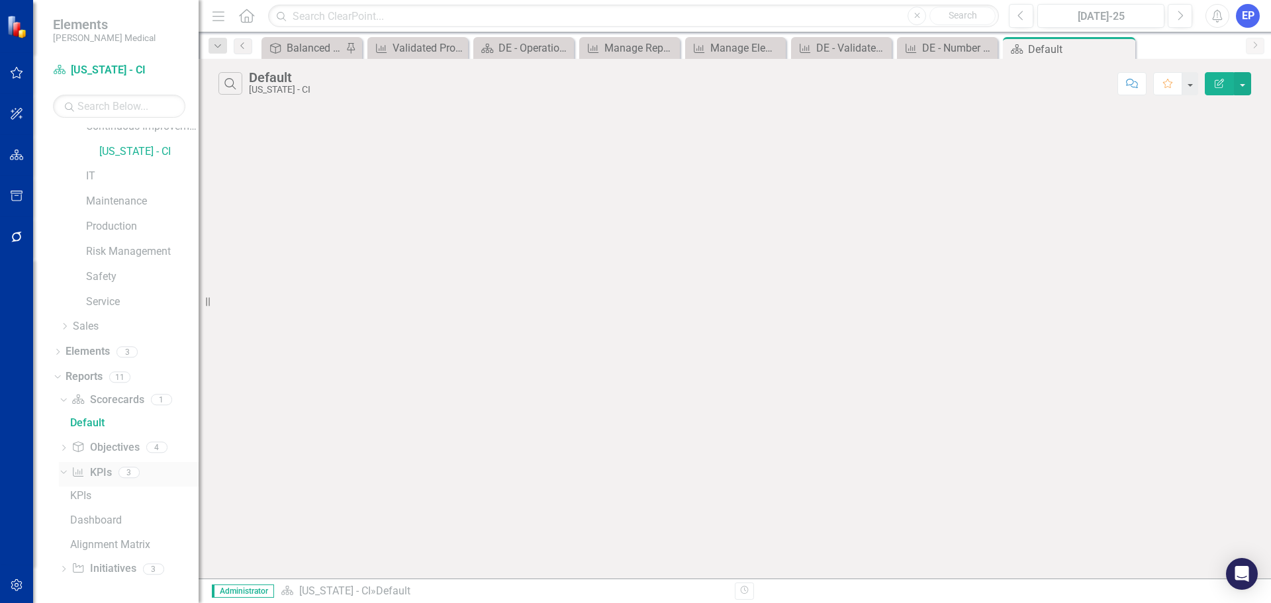
click at [95, 473] on link "KPI KPIs" at bounding box center [91, 472] width 40 height 15
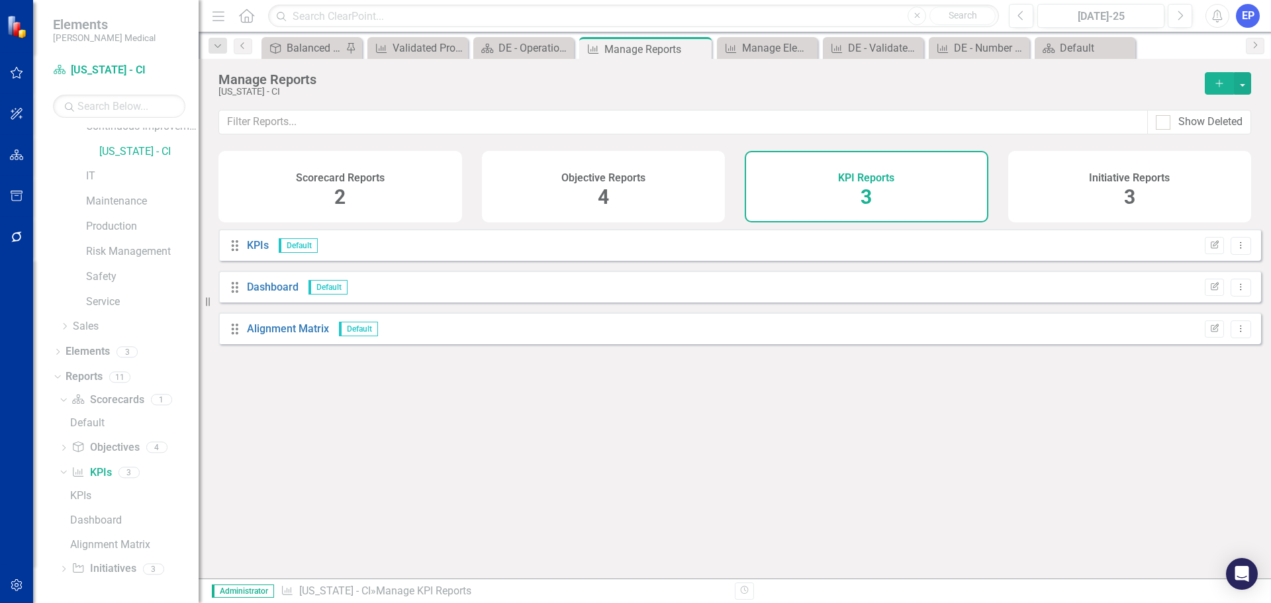
click at [1218, 75] on button "Add" at bounding box center [1218, 83] width 29 height 23
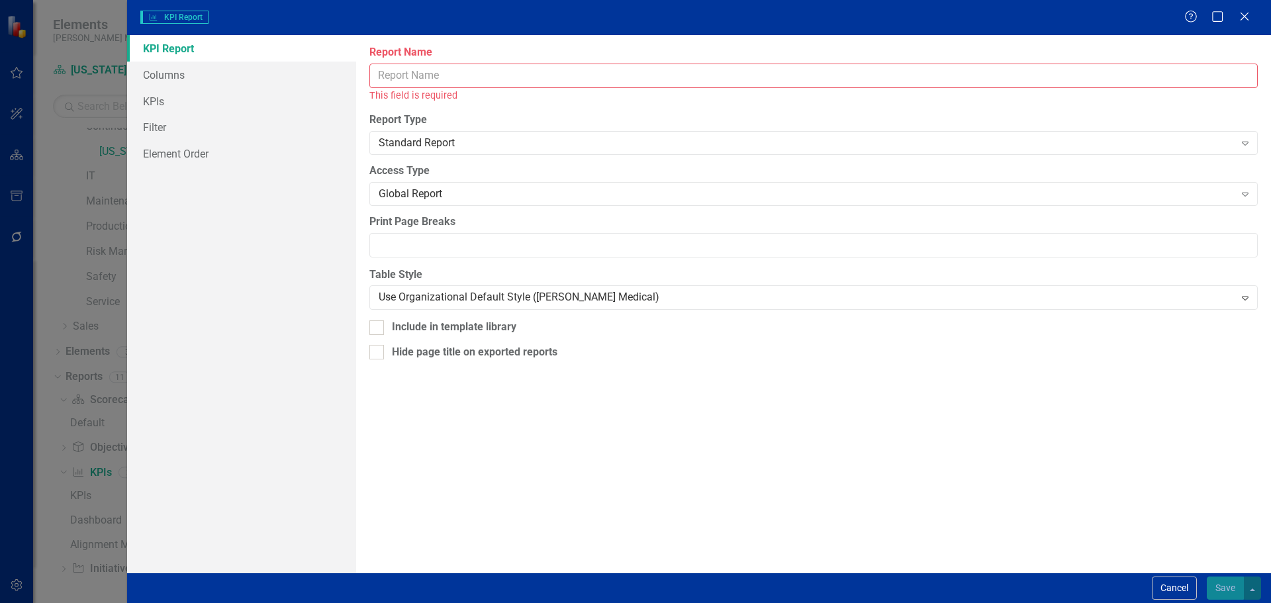
click at [545, 73] on input "Report Name" at bounding box center [813, 76] width 888 height 24
paste input "DE - Initiatives - Number of Projects Opened Last Quarter"
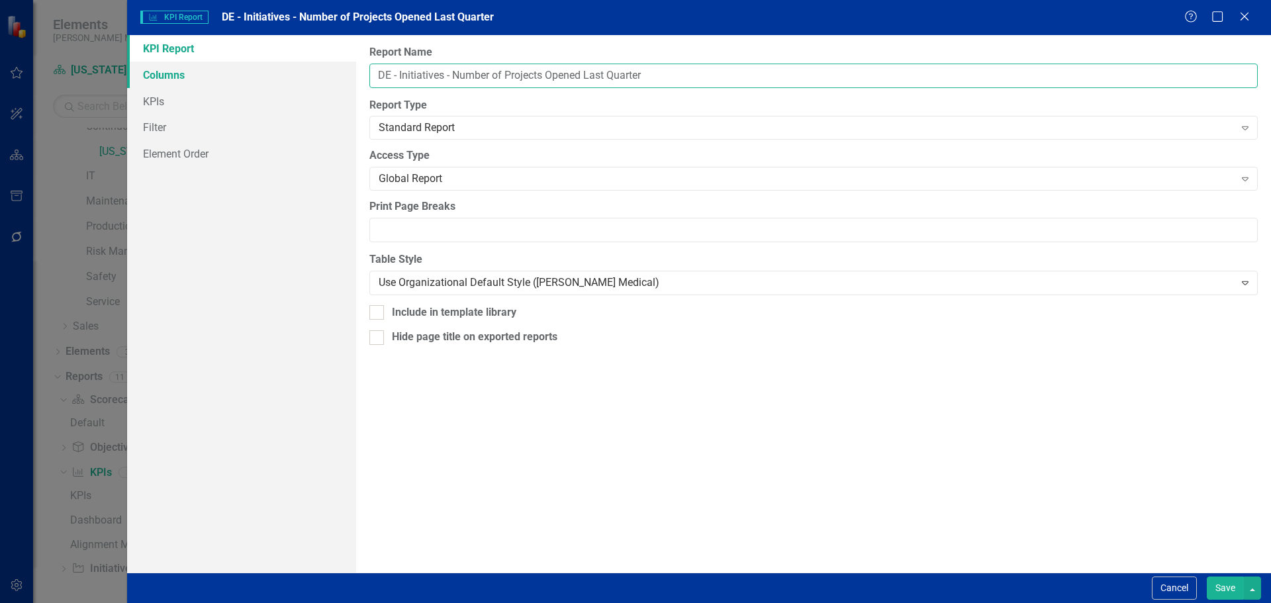
type input "DE - Initiatives - Number of Projects Opened Last Quarter"
click at [194, 79] on link "Columns" at bounding box center [241, 75] width 229 height 26
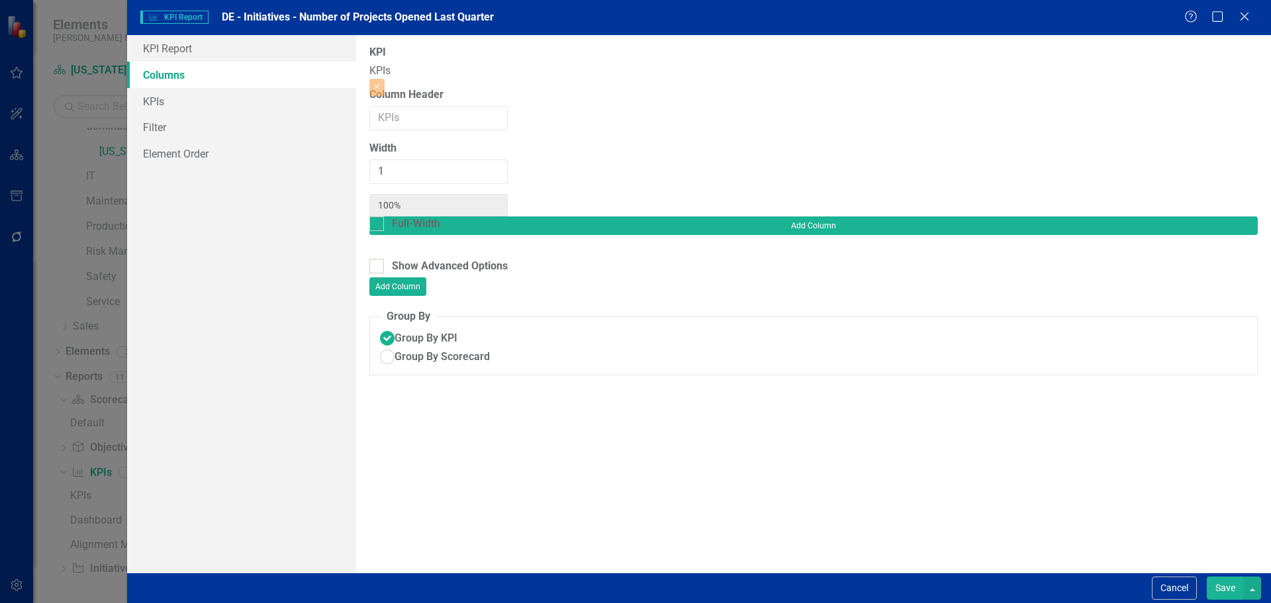
click at [1228, 590] on button "Save" at bounding box center [1224, 587] width 37 height 23
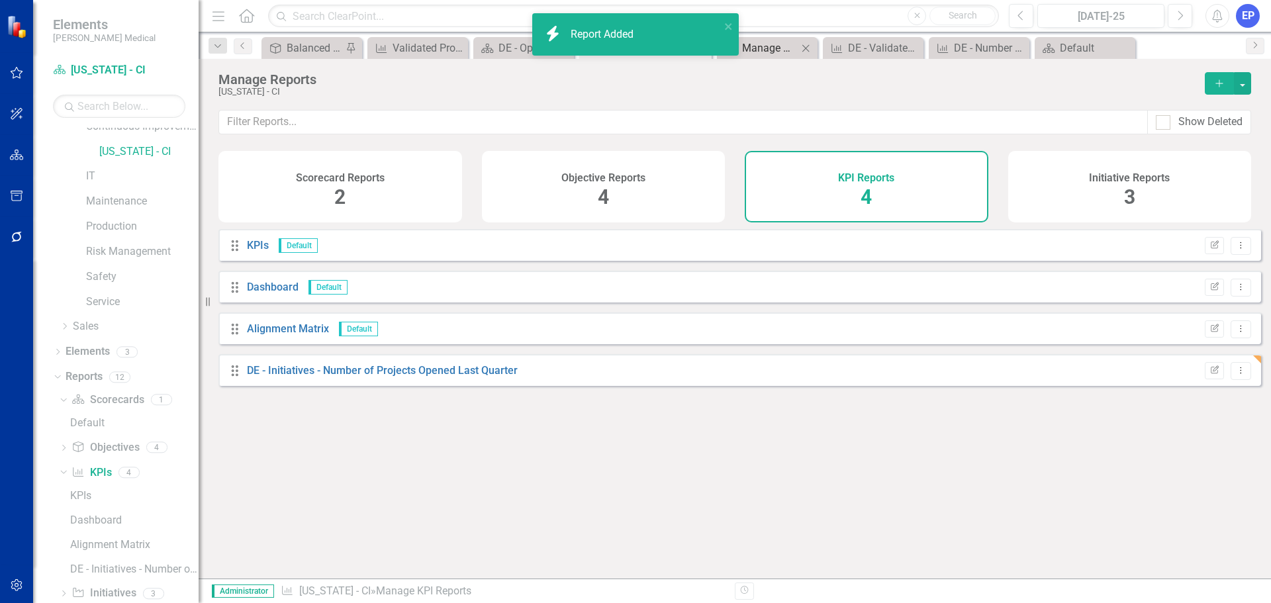
click at [779, 50] on div "Manage Elements" at bounding box center [770, 48] width 56 height 17
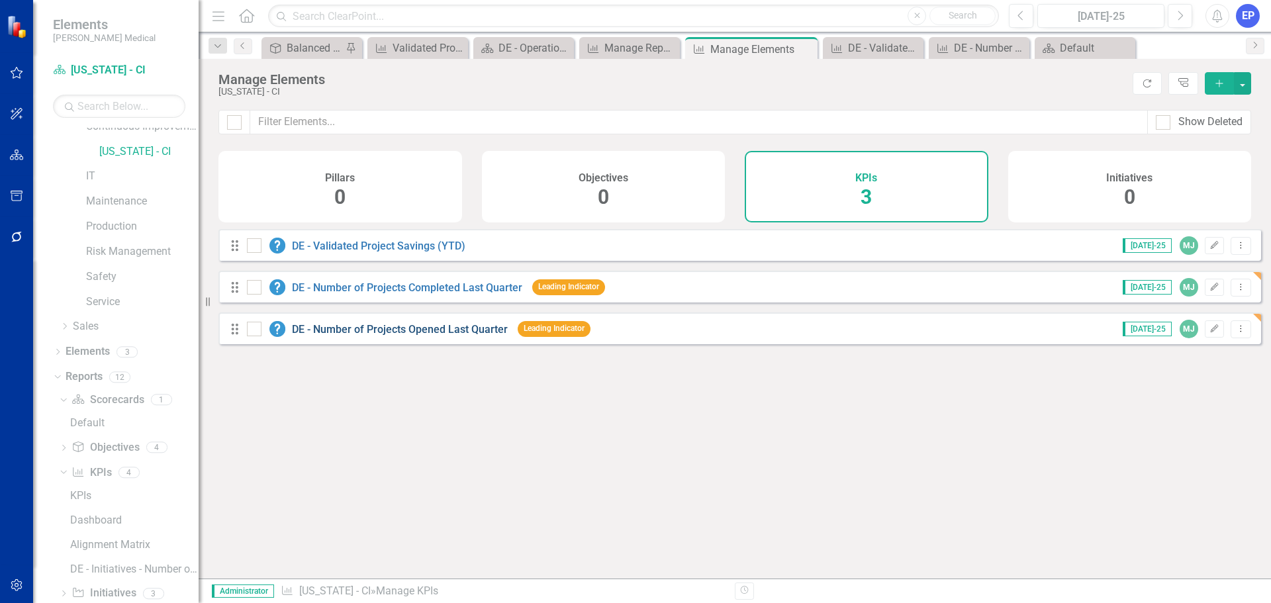
click at [423, 336] on link "DE - Number of Projects Opened Last Quarter" at bounding box center [400, 329] width 216 height 13
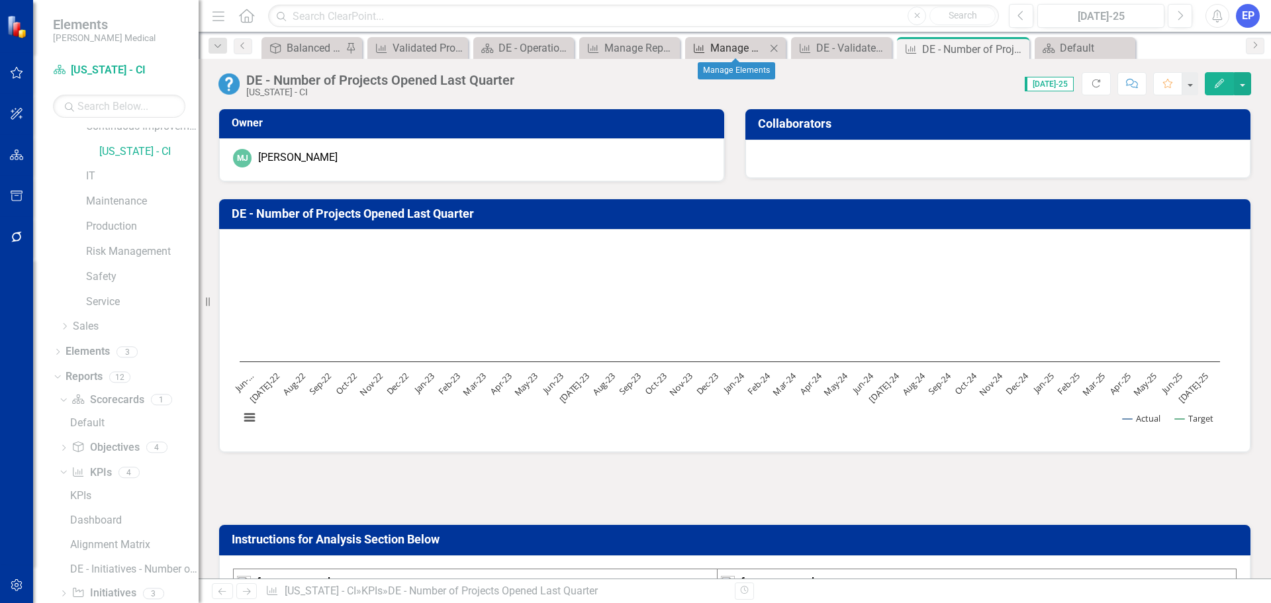
click at [741, 48] on div "Manage Elements" at bounding box center [738, 48] width 56 height 17
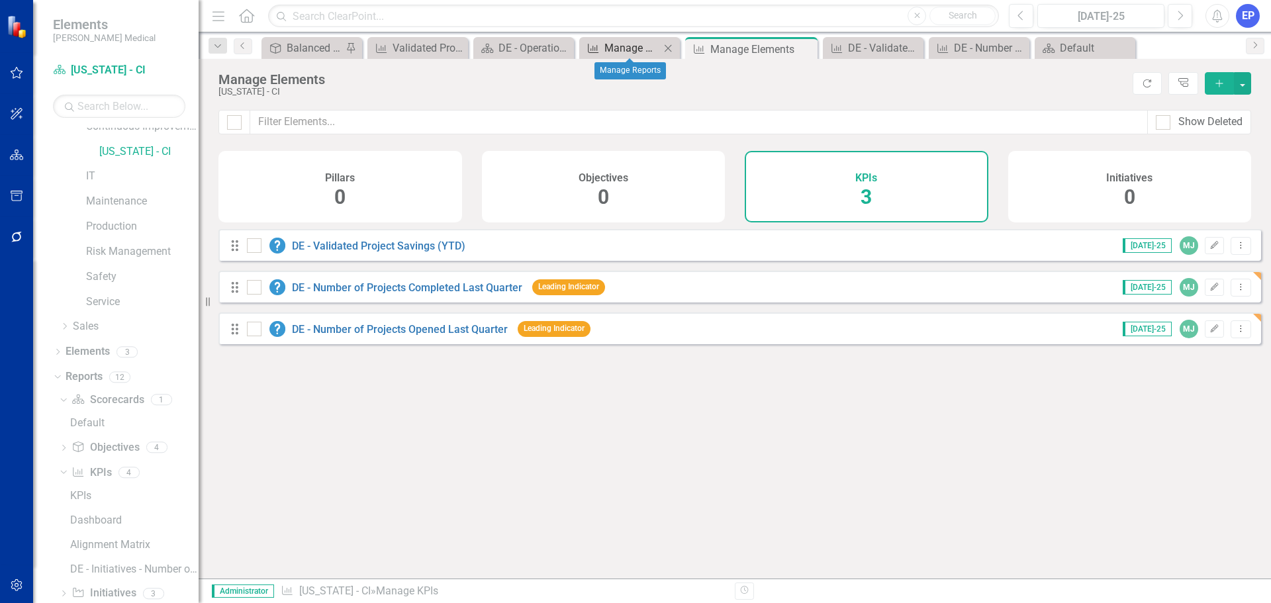
click at [615, 48] on div "Manage Reports" at bounding box center [632, 48] width 56 height 17
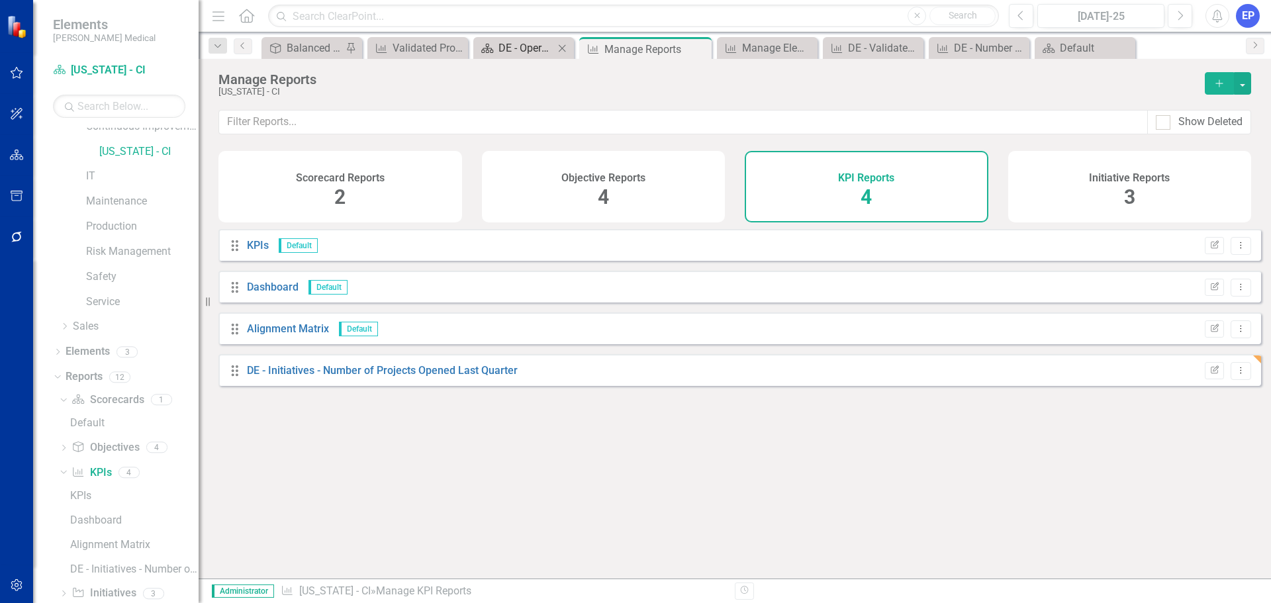
click at [521, 48] on div "DE - Operations Scorecard Overview" at bounding box center [526, 48] width 56 height 17
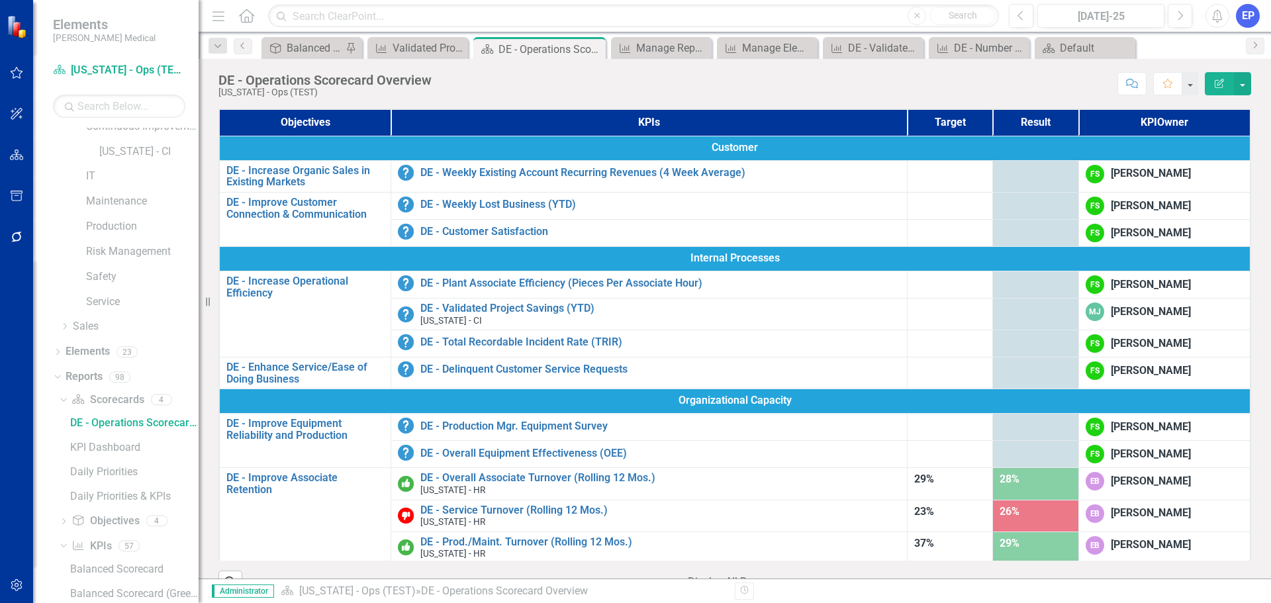
scroll to position [218, 0]
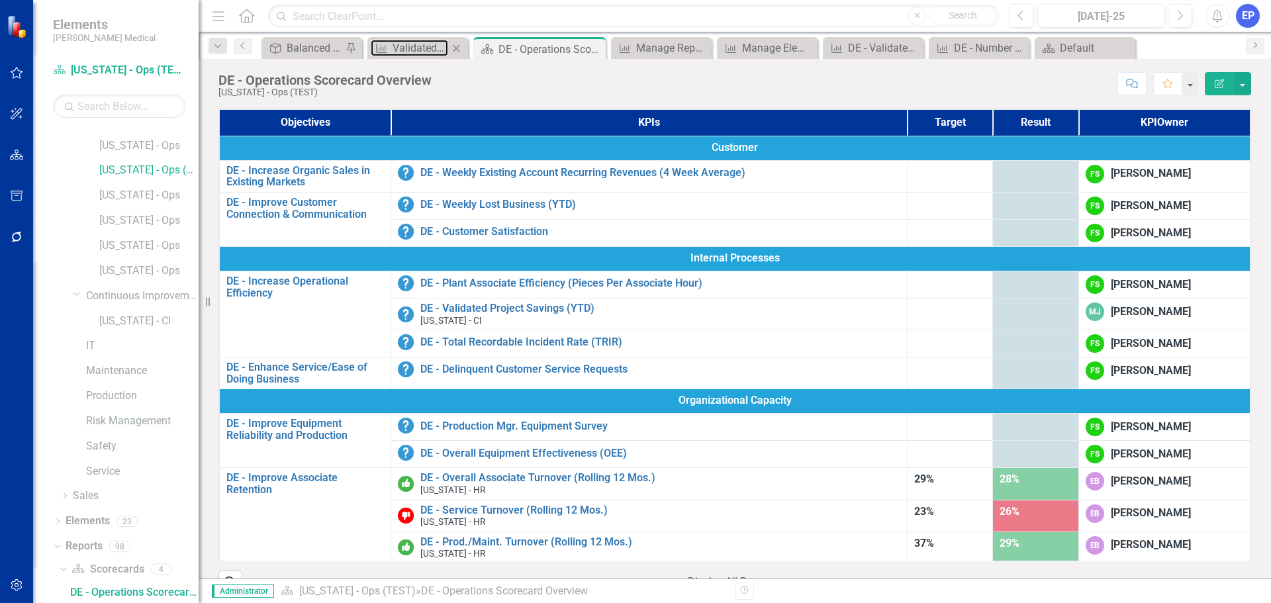
click at [410, 56] on div "KPI Validated Project Savings (YTD) Close" at bounding box center [417, 48] width 101 height 22
click at [1085, 49] on div "Default" at bounding box center [1087, 48] width 56 height 17
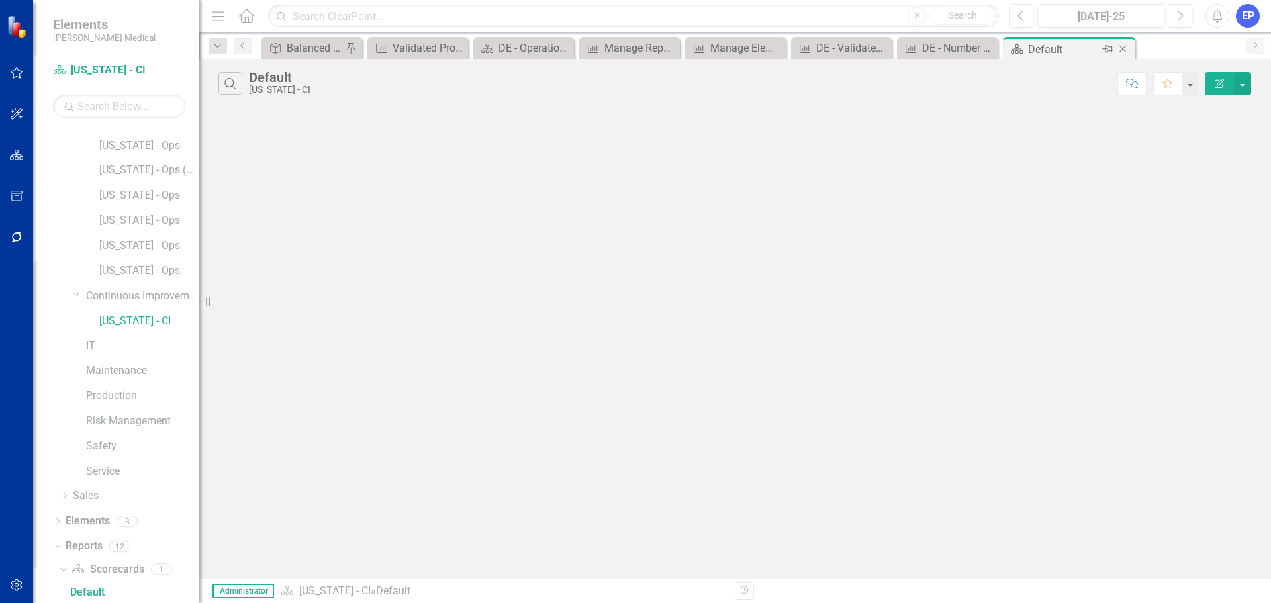
click at [1127, 46] on icon "Close" at bounding box center [1122, 49] width 13 height 11
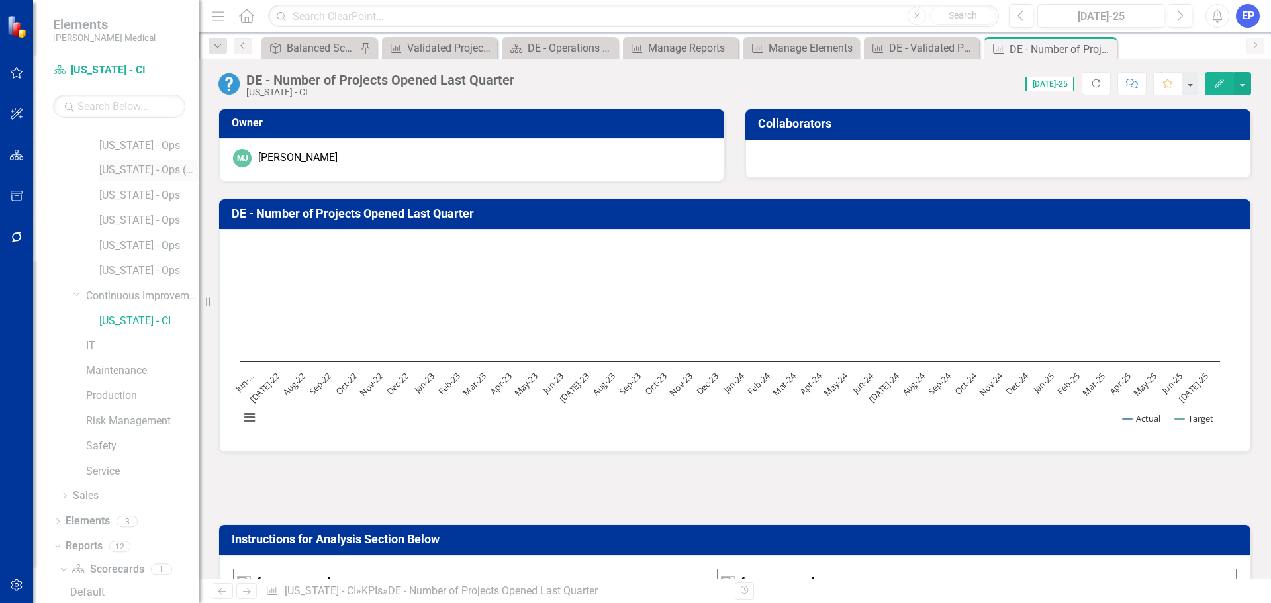
click at [131, 172] on link "[US_STATE] - Ops (TEST)" at bounding box center [148, 170] width 99 height 15
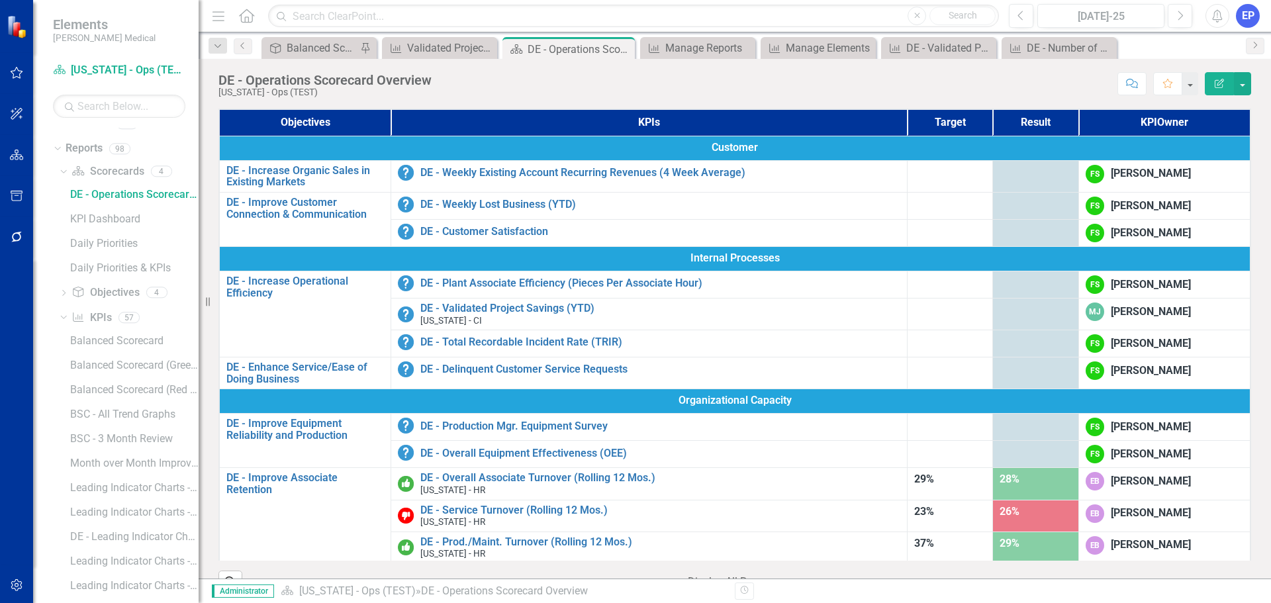
scroll to position [615, 0]
click at [96, 317] on link "KPI KPIs" at bounding box center [91, 318] width 40 height 15
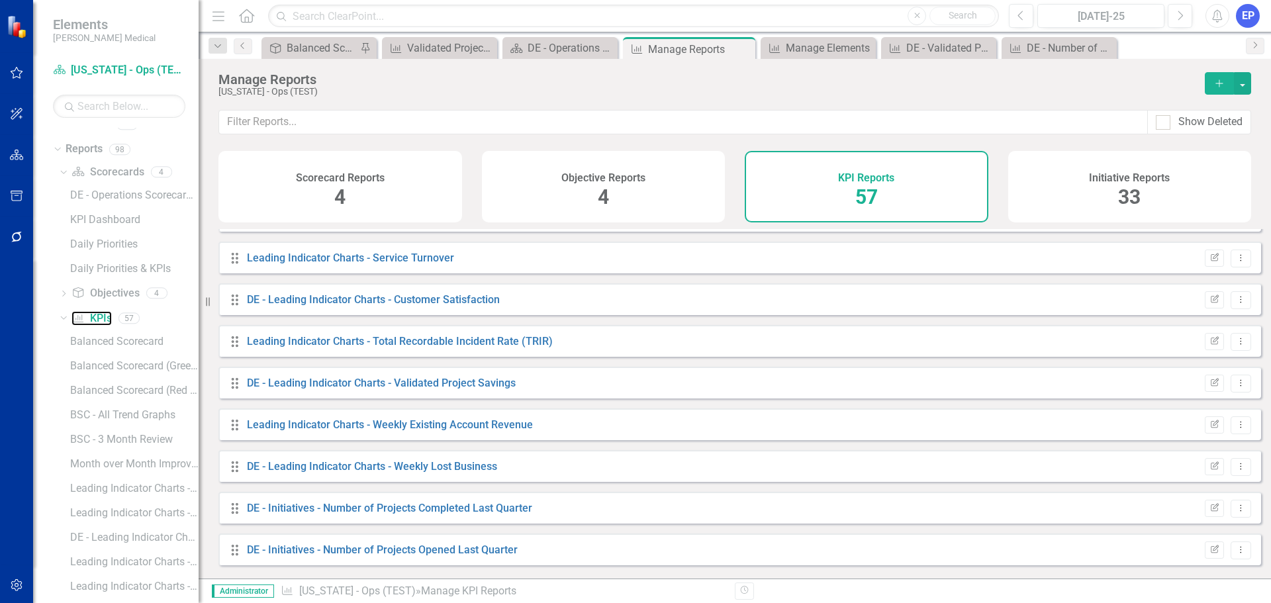
scroll to position [596, 0]
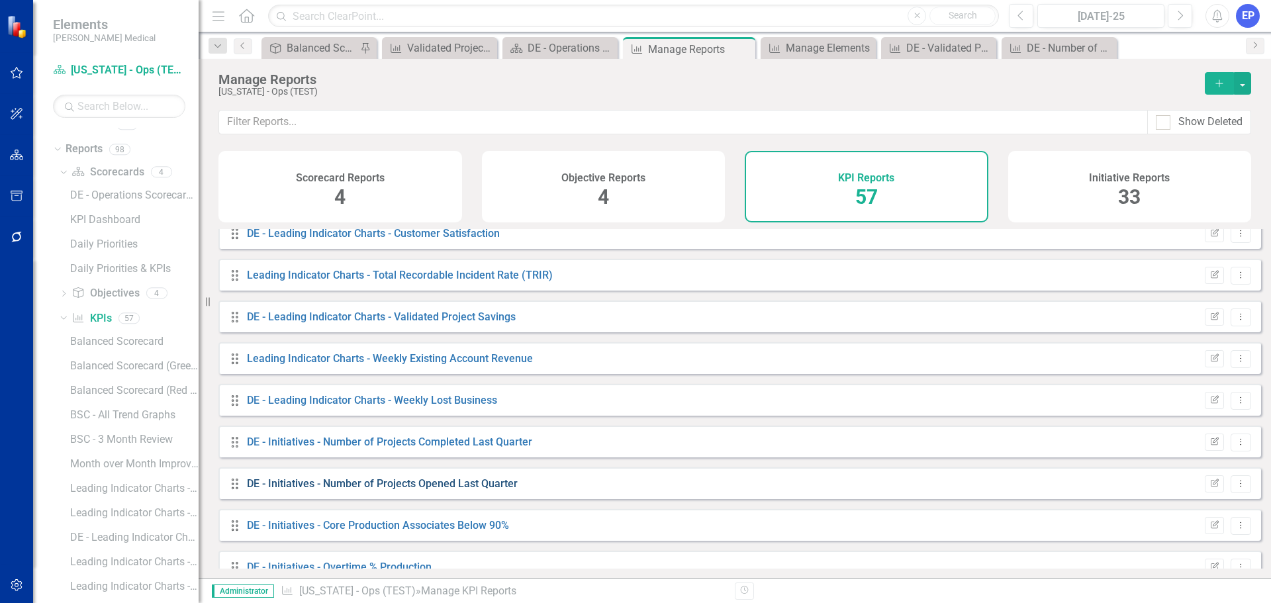
click at [443, 490] on link "DE - Initiatives - Number of Projects Opened Last Quarter" at bounding box center [382, 483] width 271 height 13
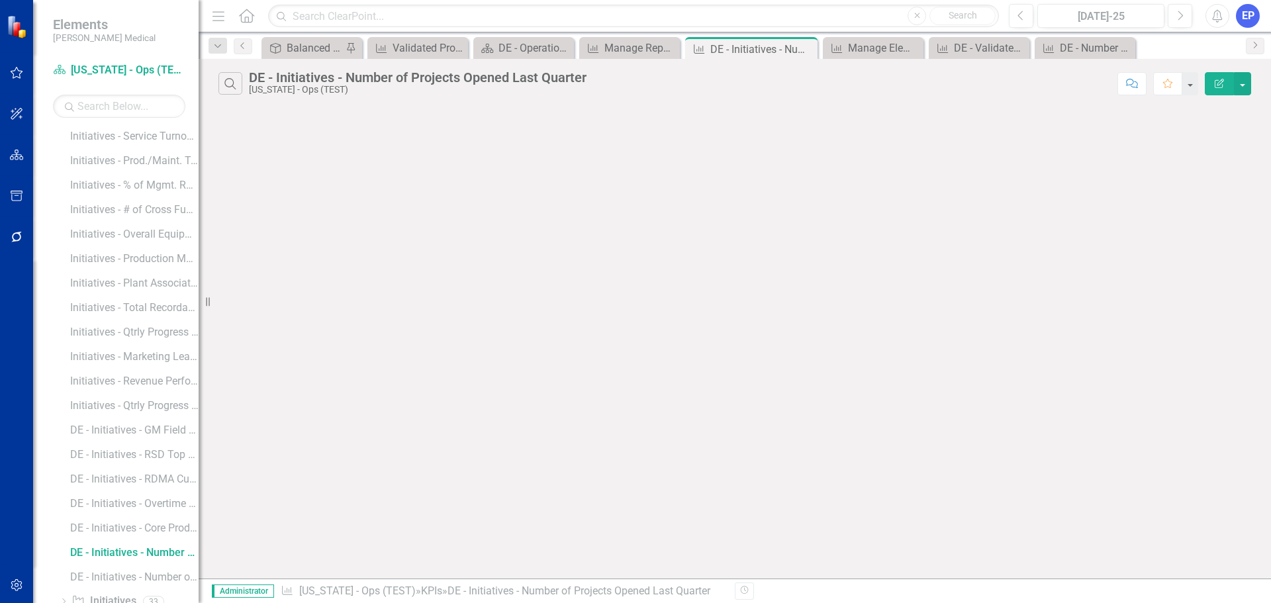
scroll to position [1615, 0]
click at [1211, 81] on button "Edit Report" at bounding box center [1218, 83] width 29 height 23
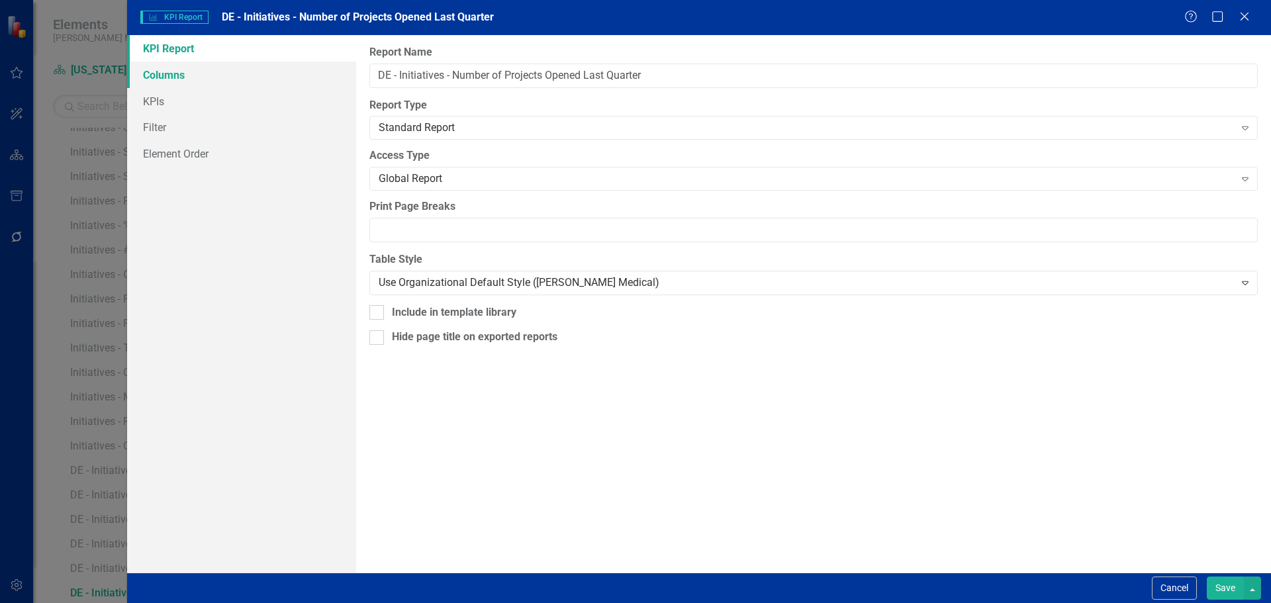
click at [187, 75] on link "Columns" at bounding box center [241, 75] width 229 height 26
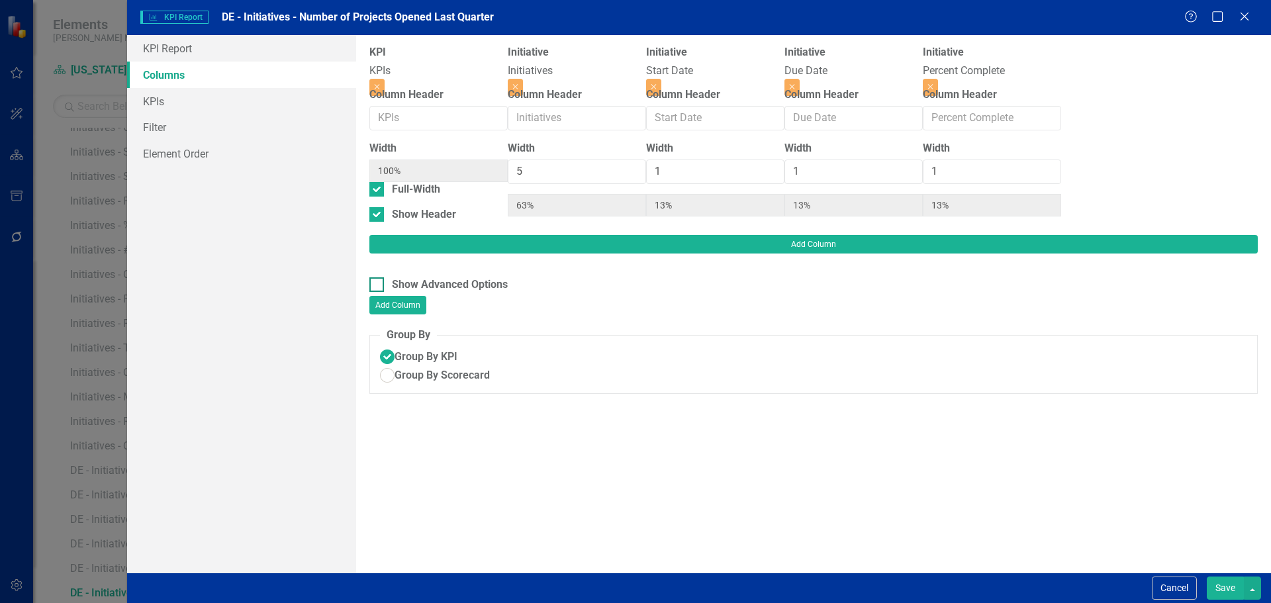
click at [377, 277] on input "Show Advanced Options" at bounding box center [373, 281] width 9 height 9
checkbox input "true"
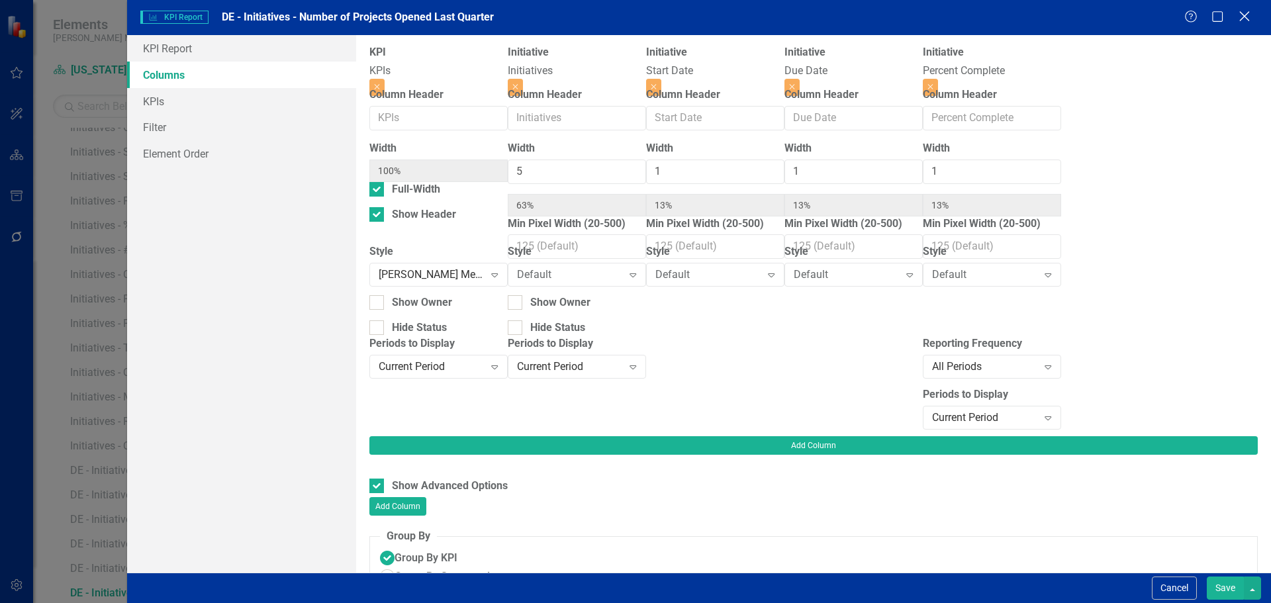
click at [1245, 15] on icon "Close" at bounding box center [1244, 16] width 17 height 13
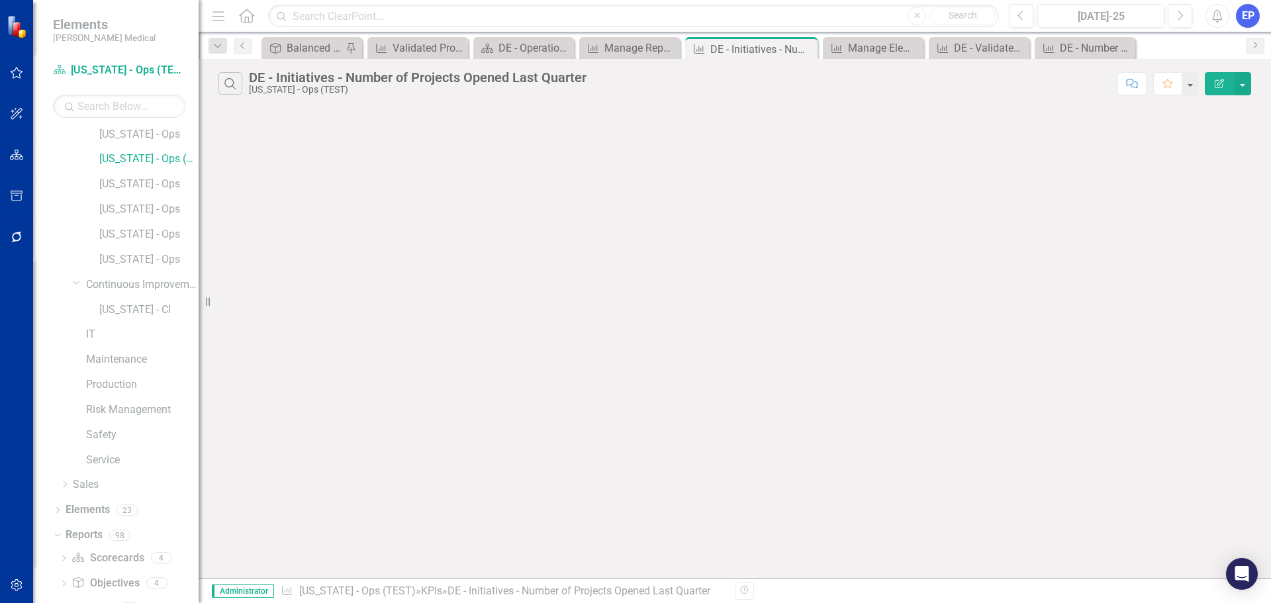
scroll to position [225, 0]
click at [120, 308] on link "[US_STATE] - CI" at bounding box center [148, 314] width 99 height 15
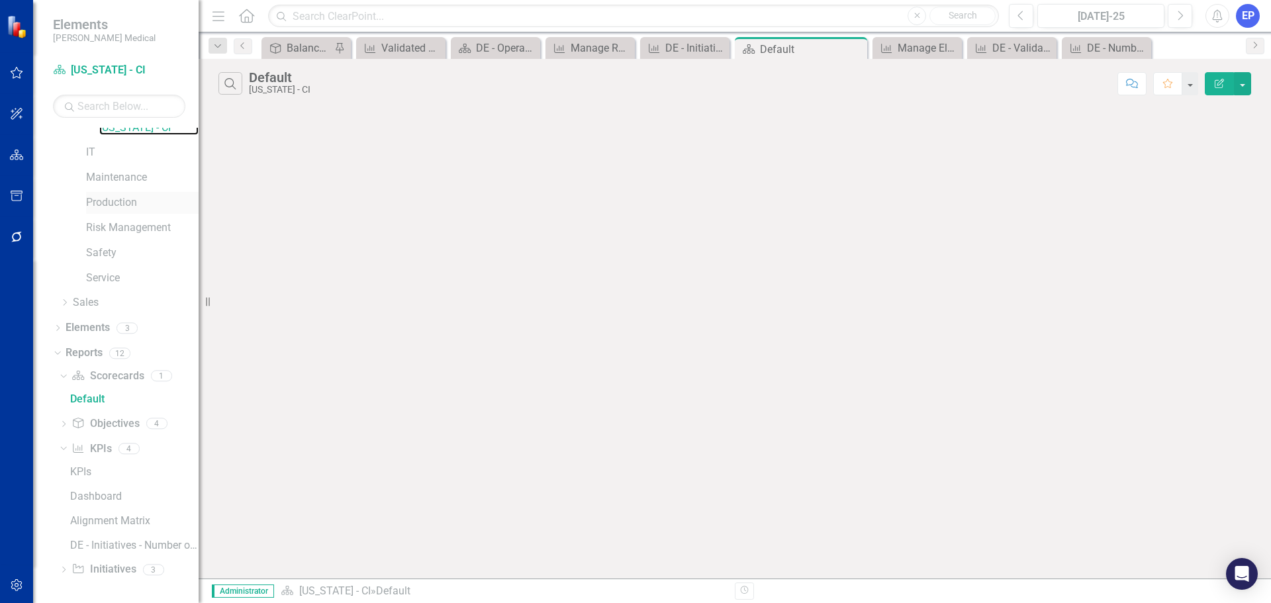
scroll to position [412, 0]
click at [89, 448] on link "KPI KPIs" at bounding box center [91, 448] width 40 height 15
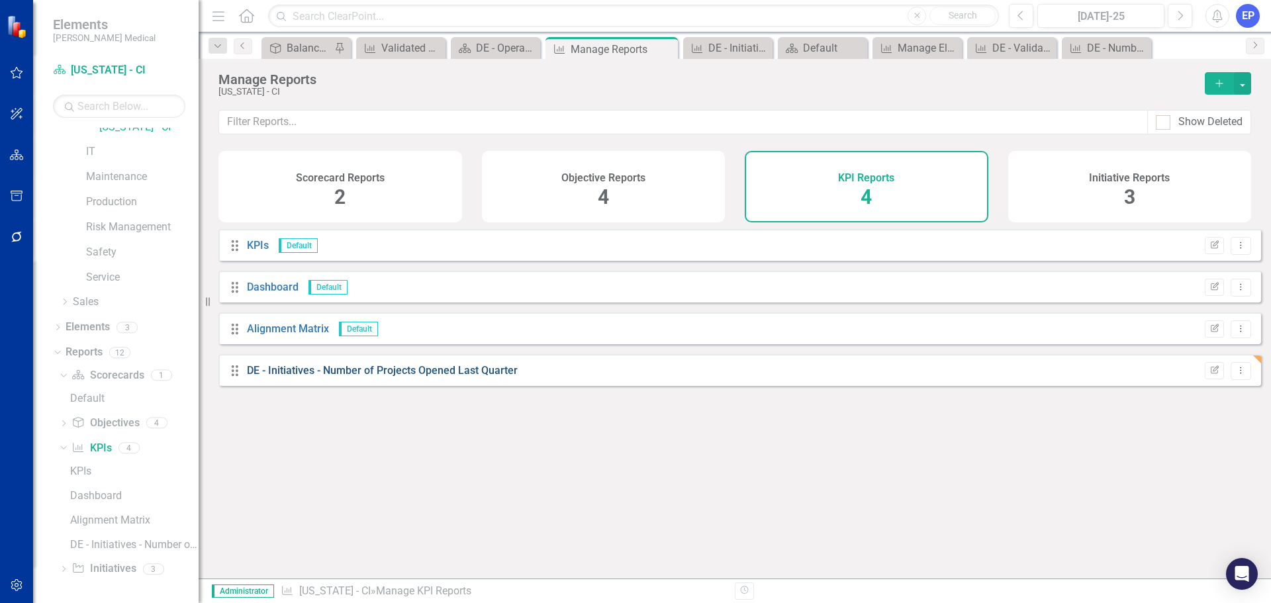
click at [379, 376] on link "DE - Initiatives - Number of Projects Opened Last Quarter" at bounding box center [382, 370] width 271 height 13
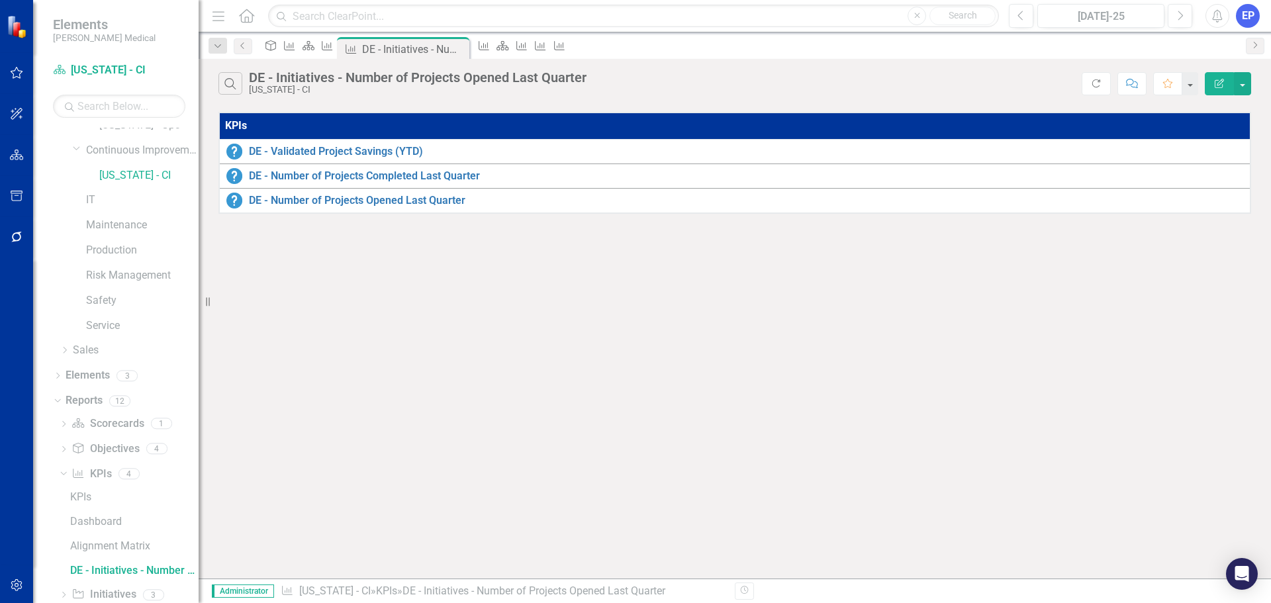
scroll to position [341, 0]
click at [1215, 88] on button "Edit Report" at bounding box center [1218, 83] width 29 height 23
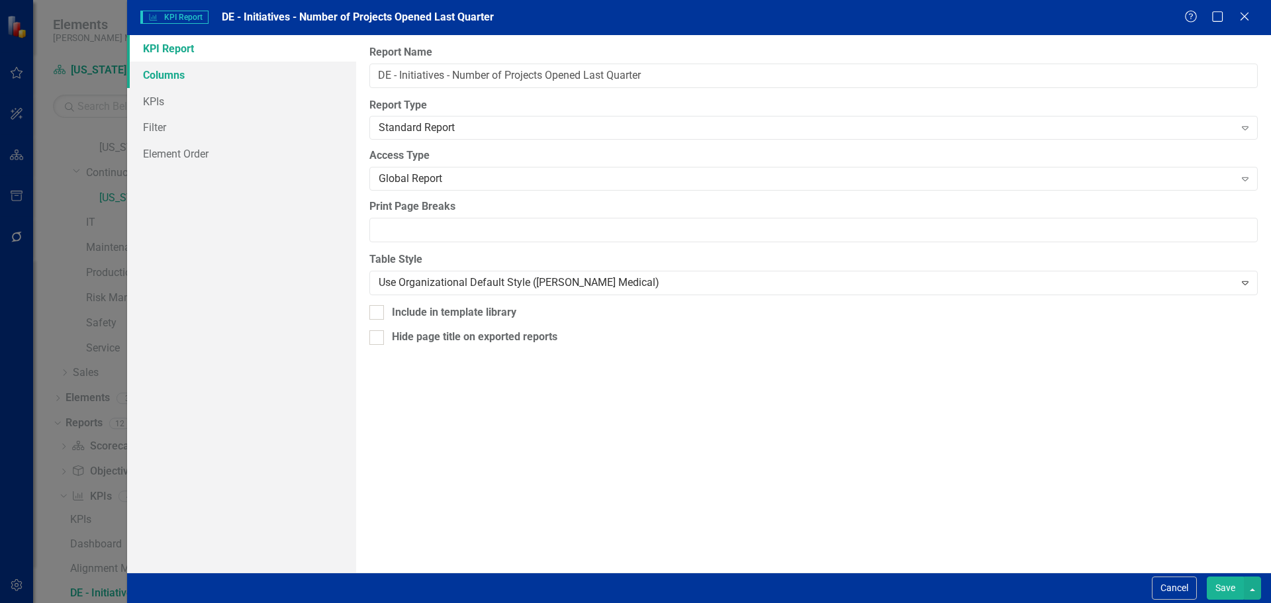
click at [169, 73] on link "Columns" at bounding box center [241, 75] width 229 height 26
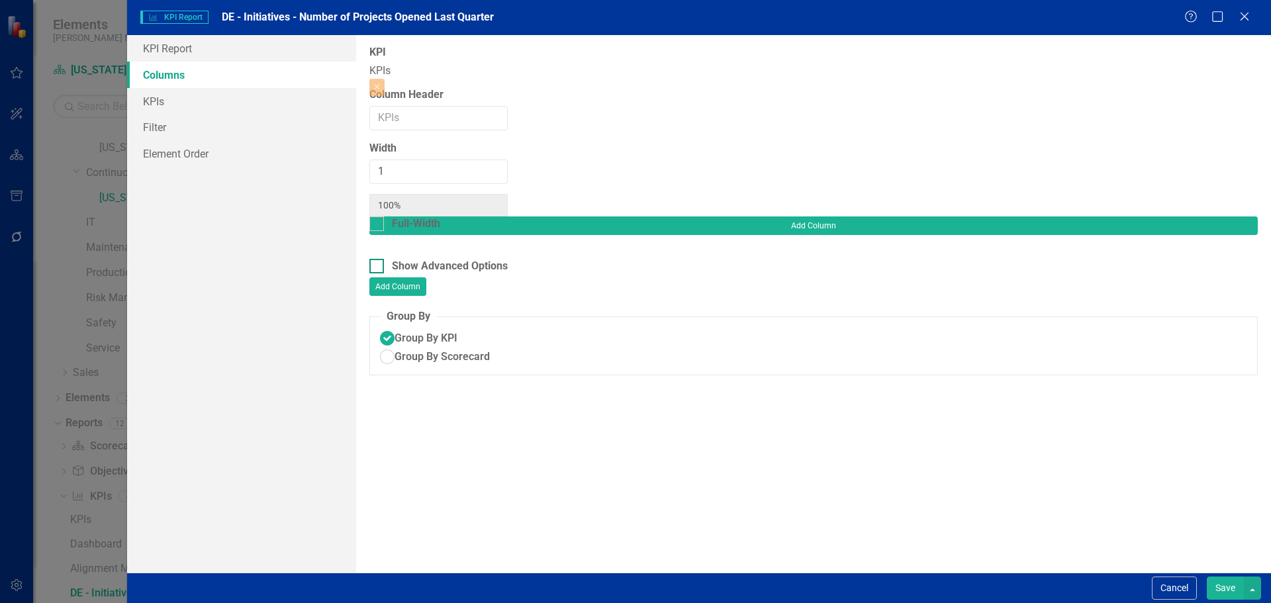
click at [375, 259] on div at bounding box center [376, 266] width 15 height 15
click at [375, 259] on input "Show Advanced Options" at bounding box center [373, 263] width 9 height 9
checkbox input "true"
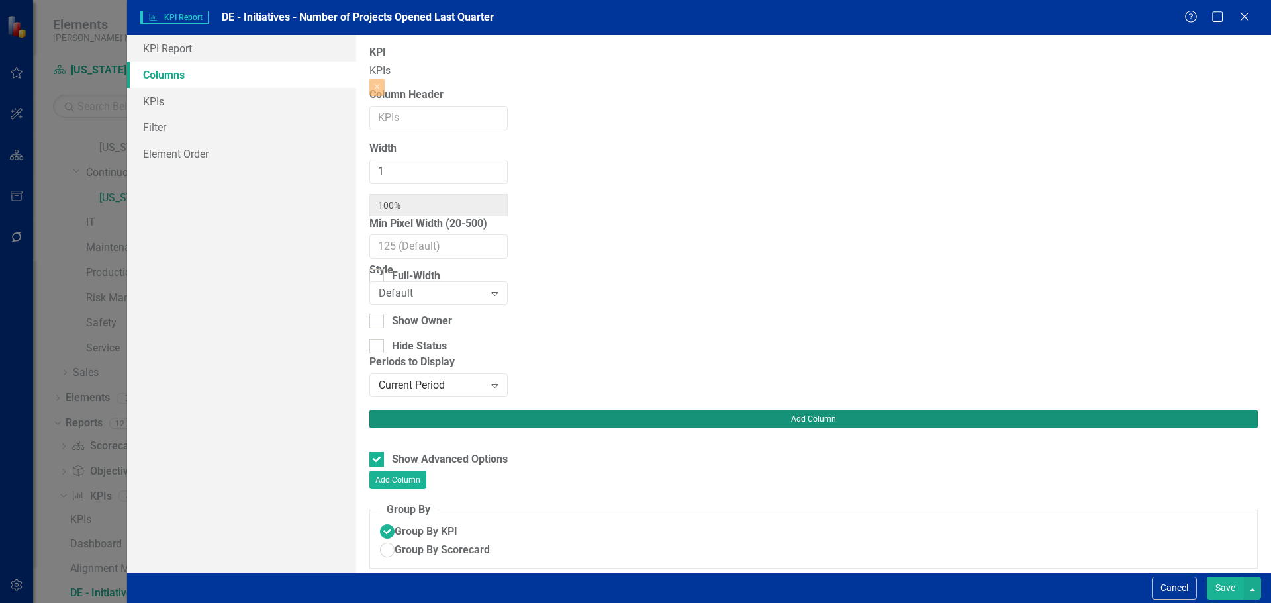
click at [1220, 410] on button "Add Column" at bounding box center [813, 419] width 888 height 19
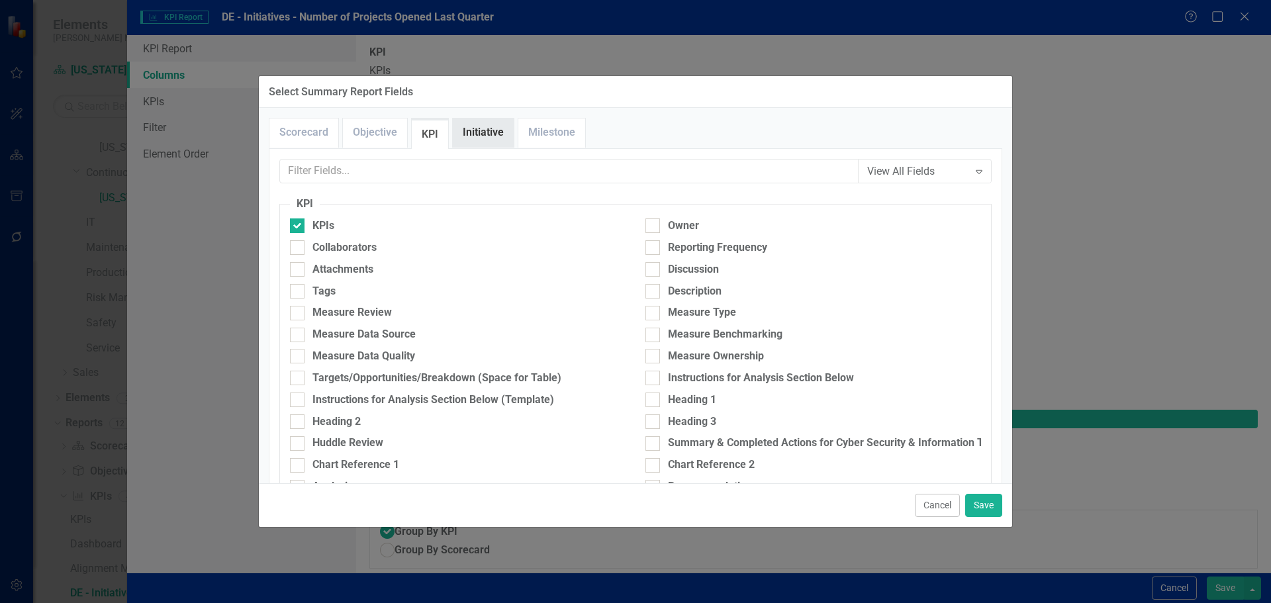
click at [463, 128] on link "Initiative" at bounding box center [483, 132] width 61 height 28
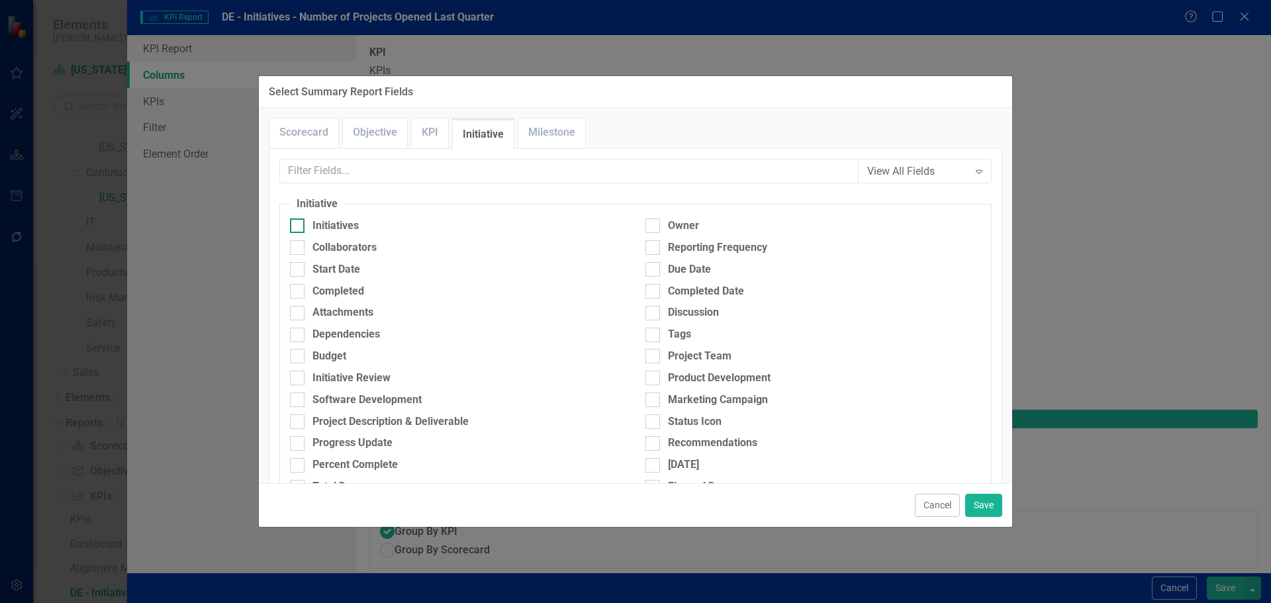
click at [332, 226] on div "Initiatives" at bounding box center [335, 225] width 46 height 15
click at [298, 226] on input "Initiatives" at bounding box center [294, 222] width 9 height 9
checkbox input "true"
click at [330, 267] on div "Start Date" at bounding box center [336, 269] width 48 height 15
click at [298, 267] on input "Start Date" at bounding box center [294, 266] width 9 height 9
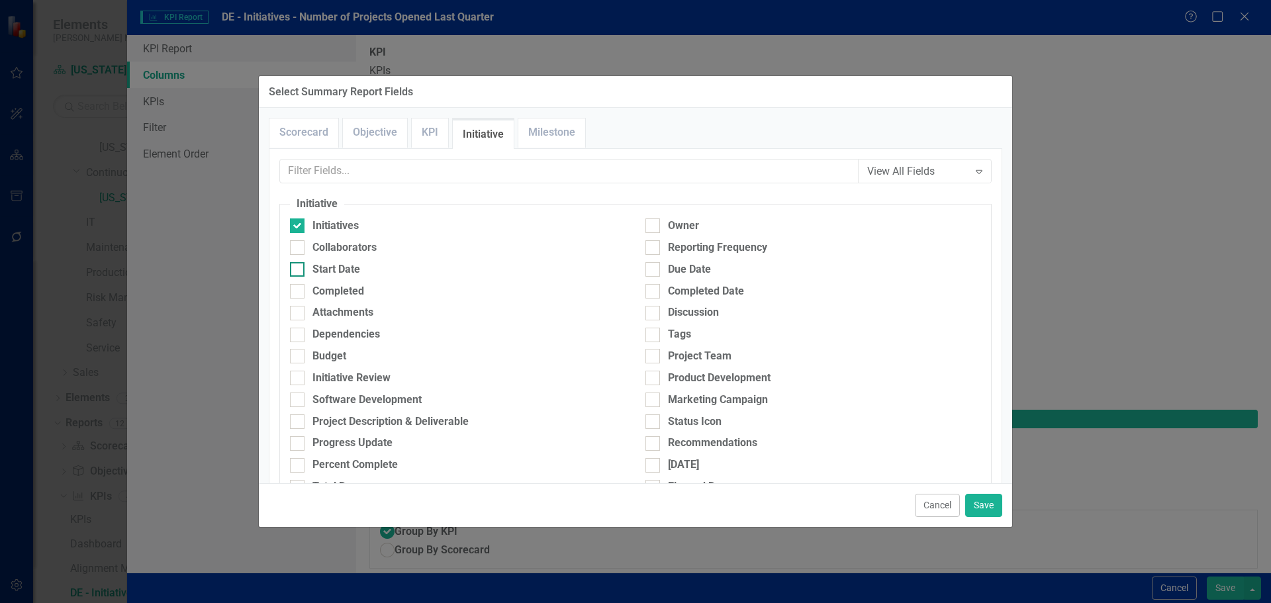
checkbox input "true"
click at [688, 266] on div "Due Date" at bounding box center [689, 269] width 43 height 15
click at [654, 266] on input "Due Date" at bounding box center [649, 266] width 9 height 9
checkbox input "true"
click at [371, 461] on div "Percent Complete" at bounding box center [354, 464] width 85 height 15
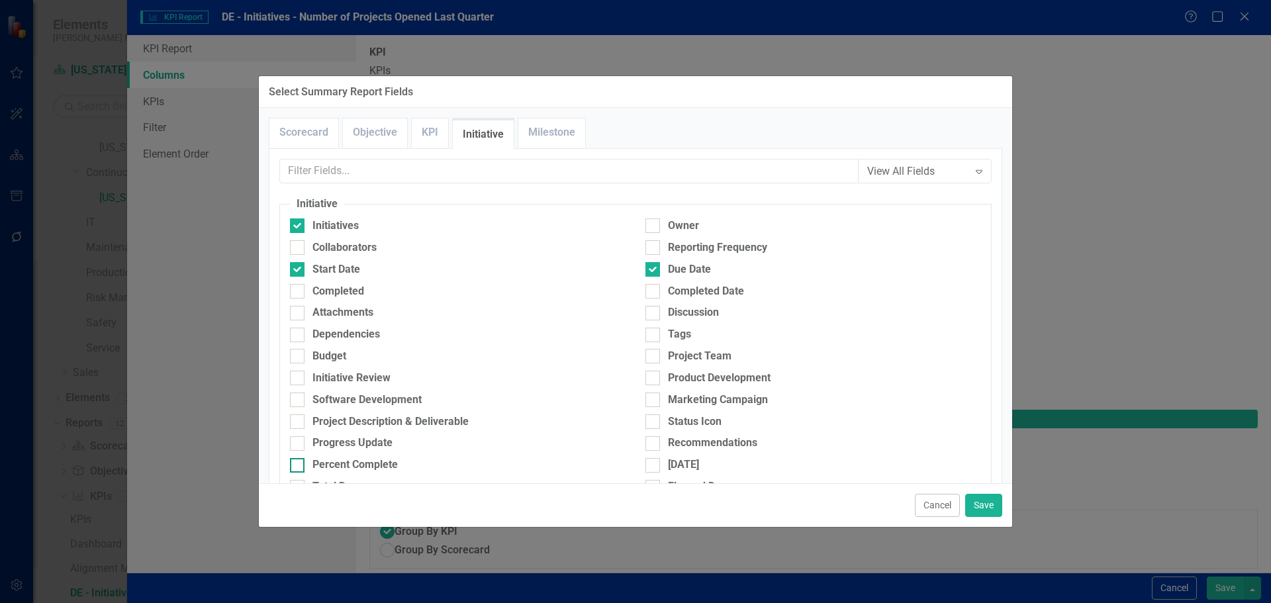
click at [298, 461] on input "Percent Complete" at bounding box center [294, 462] width 9 height 9
checkbox input "true"
click at [1008, 509] on div "Cancel Save" at bounding box center [635, 505] width 753 height 44
click at [995, 507] on button "Save" at bounding box center [983, 505] width 37 height 23
type input "20%"
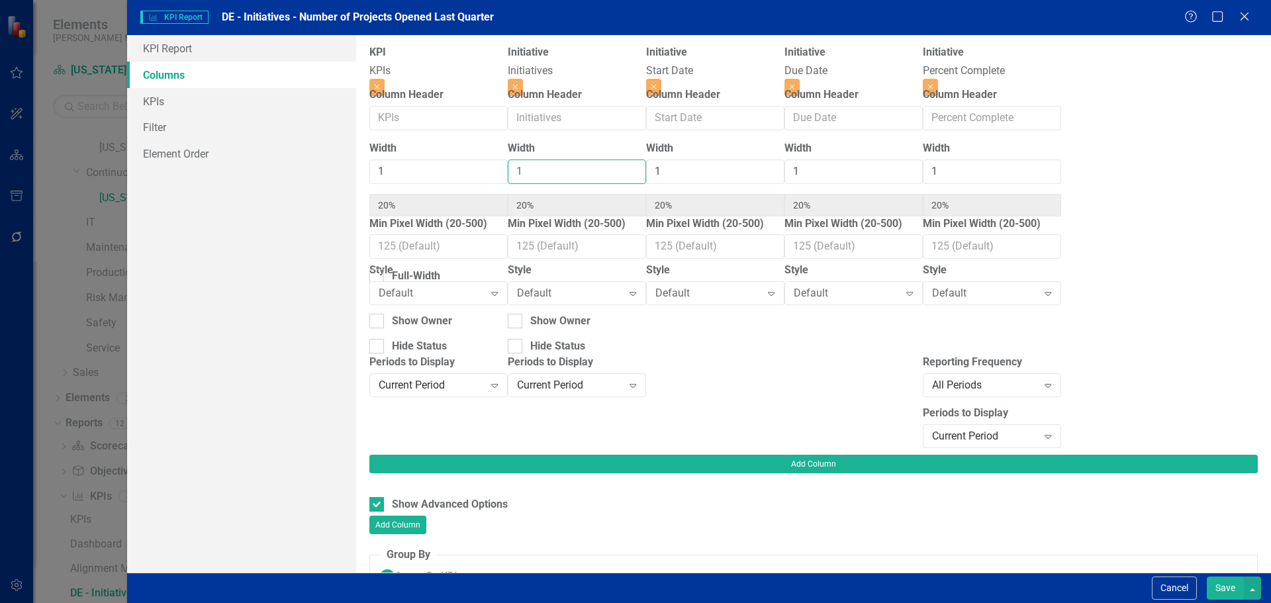
type input "2"
type input "17%"
type input "33%"
type input "17%"
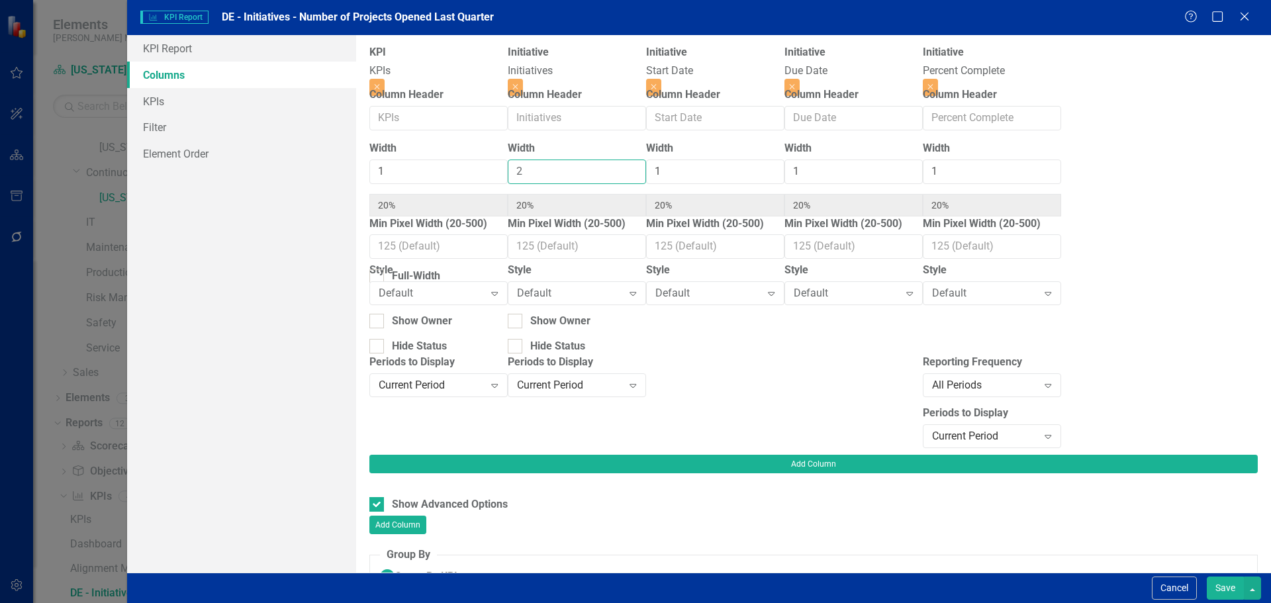
type input "17%"
click at [588, 170] on input "2" at bounding box center [577, 171] width 138 height 24
type input "3"
type input "14%"
type input "43%"
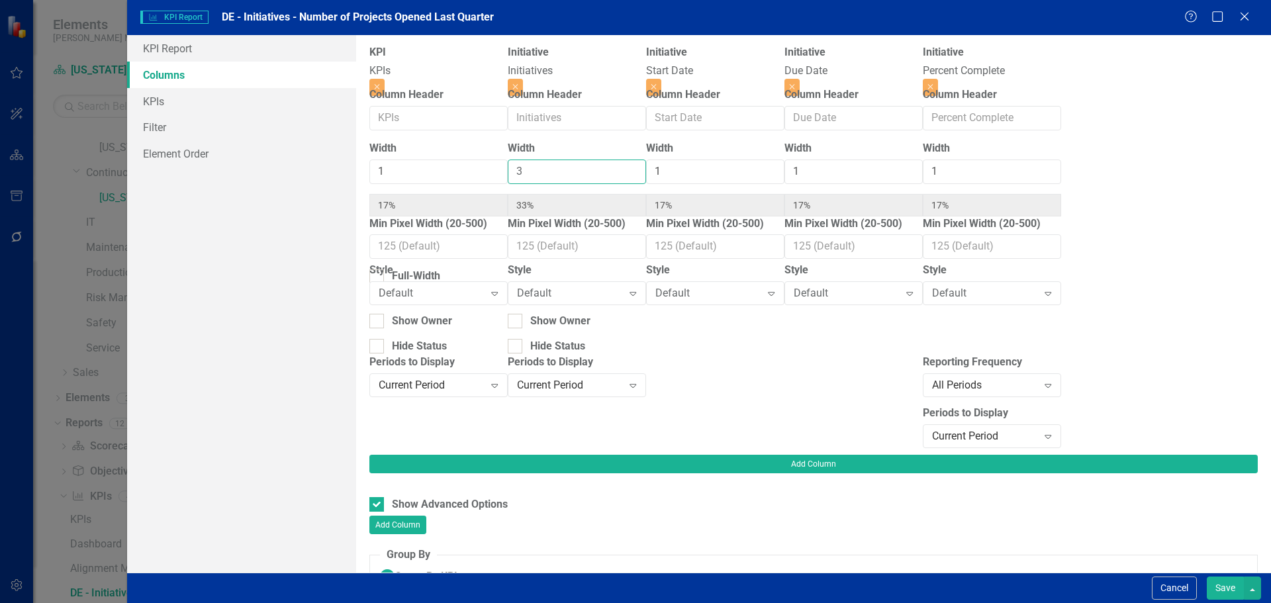
type input "14%"
click at [588, 170] on input "3" at bounding box center [577, 171] width 138 height 24
type input "4"
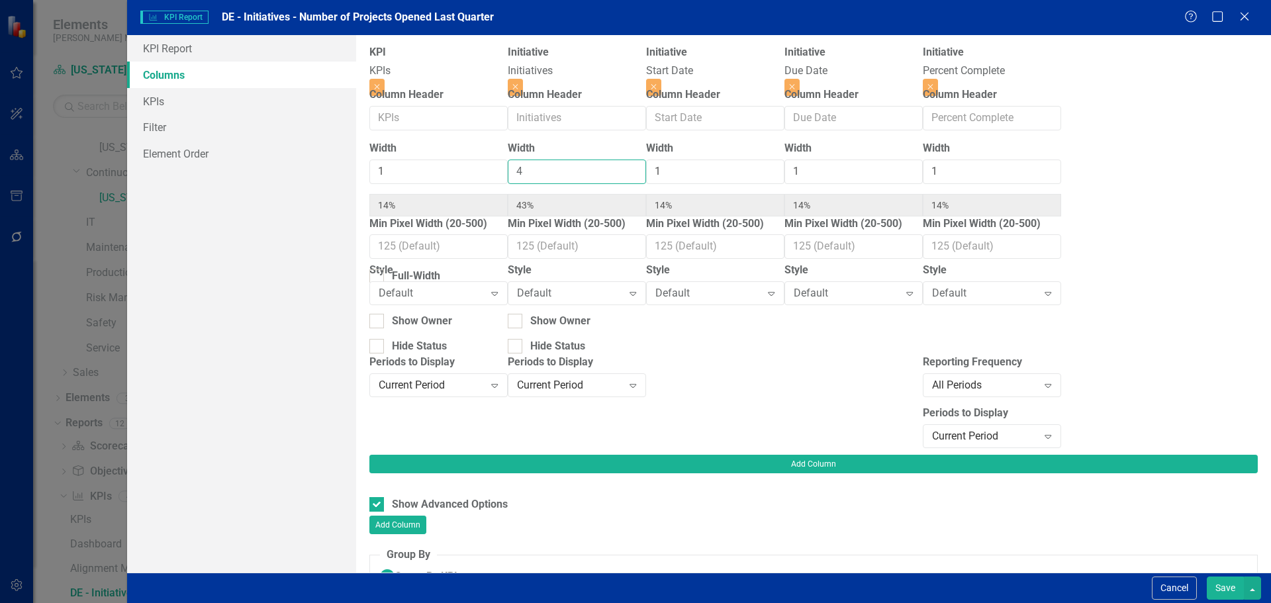
type input "13%"
type input "50%"
type input "13%"
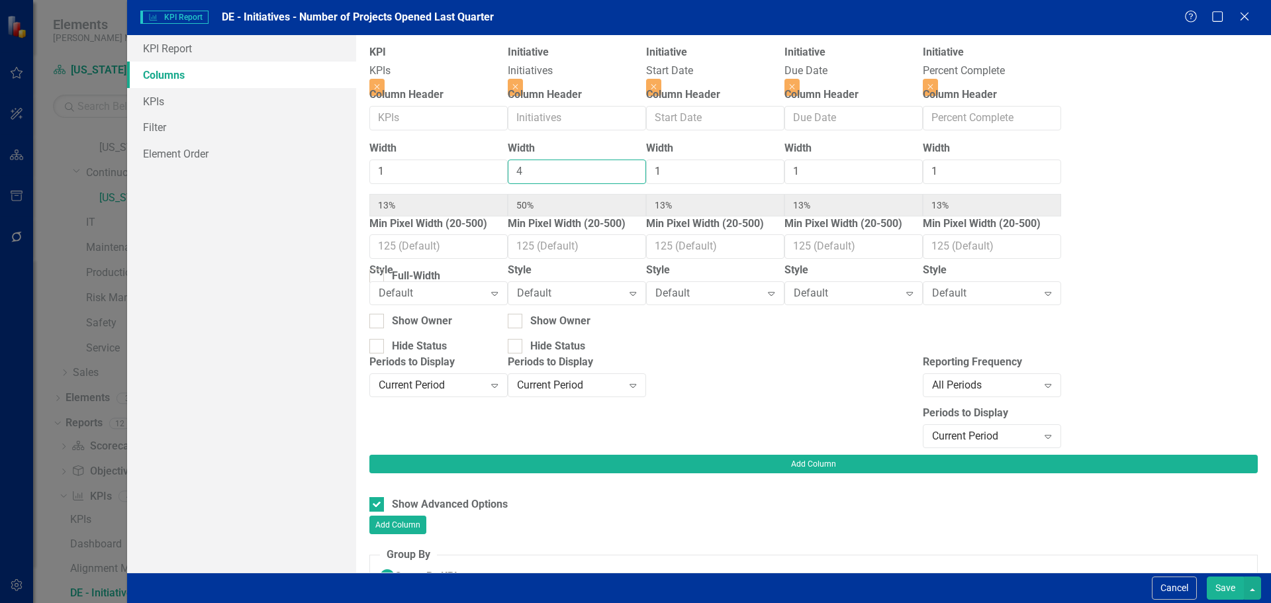
click at [588, 170] on input "4" at bounding box center [577, 171] width 138 height 24
type input "5"
type input "11%"
type input "56%"
type input "11%"
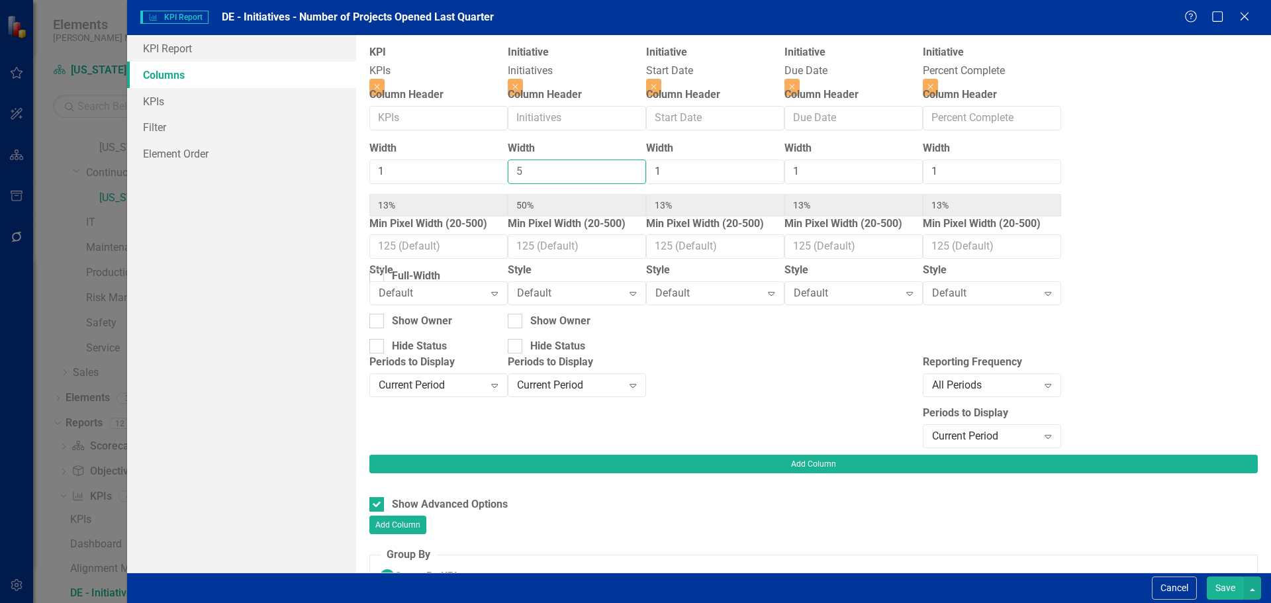
type input "11%"
type input "5"
click at [588, 170] on input "5" at bounding box center [577, 171] width 138 height 24
click at [384, 269] on div at bounding box center [376, 276] width 15 height 15
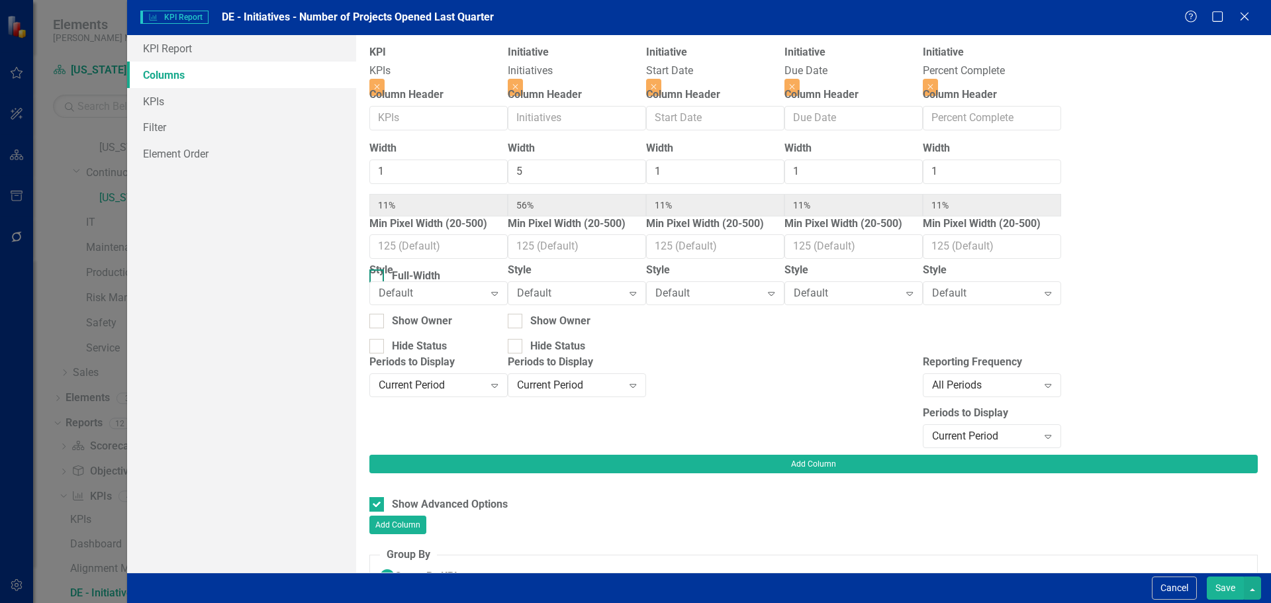
click at [378, 269] on input "Full-Width" at bounding box center [373, 273] width 9 height 9
checkbox input "true"
type input "100%"
type input "63%"
type input "13%"
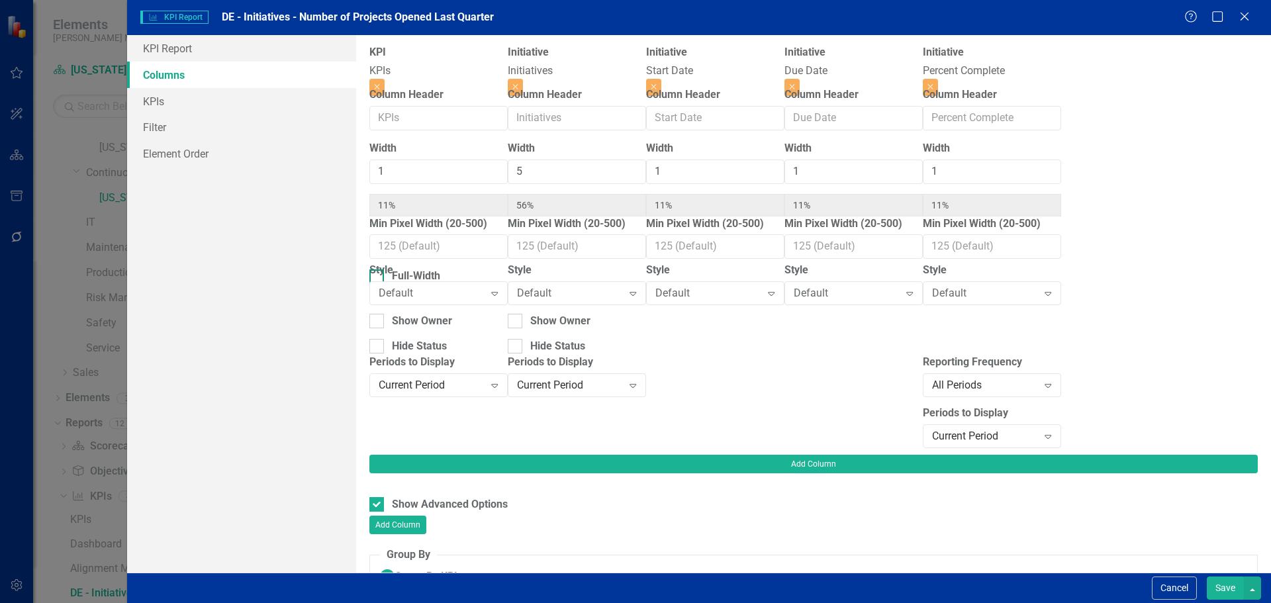
type input "13%"
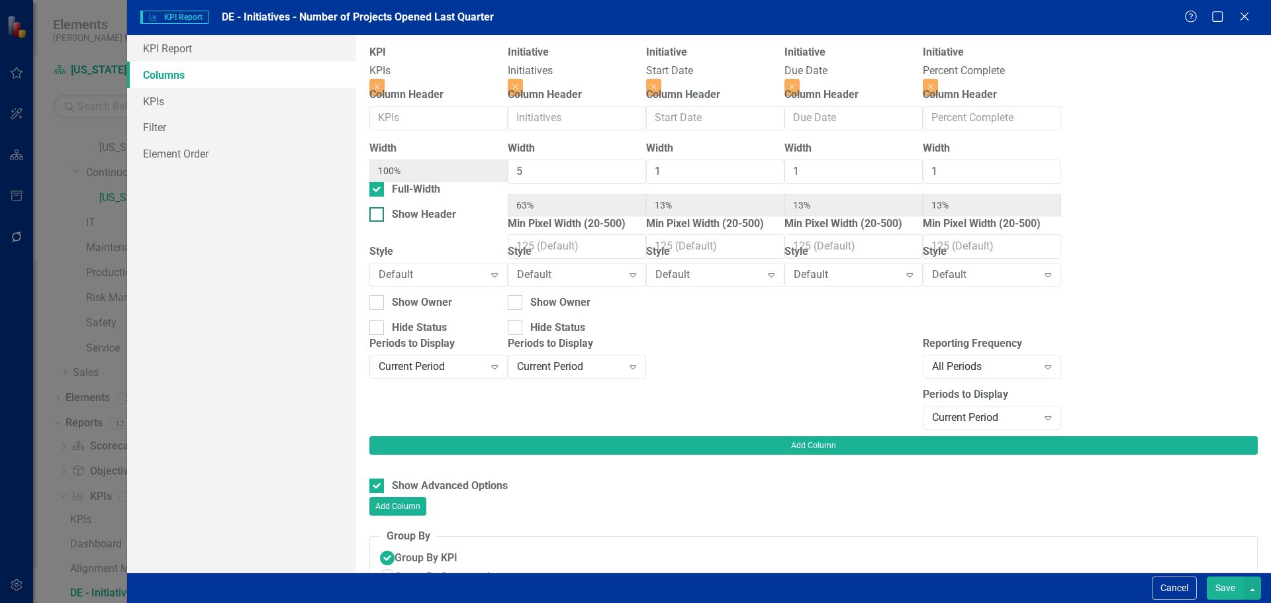
click at [384, 222] on div at bounding box center [376, 214] width 15 height 15
click at [378, 216] on input "Show Header" at bounding box center [373, 211] width 9 height 9
checkbox input "true"
click at [1223, 586] on button "Save" at bounding box center [1224, 587] width 37 height 23
checkbox input "false"
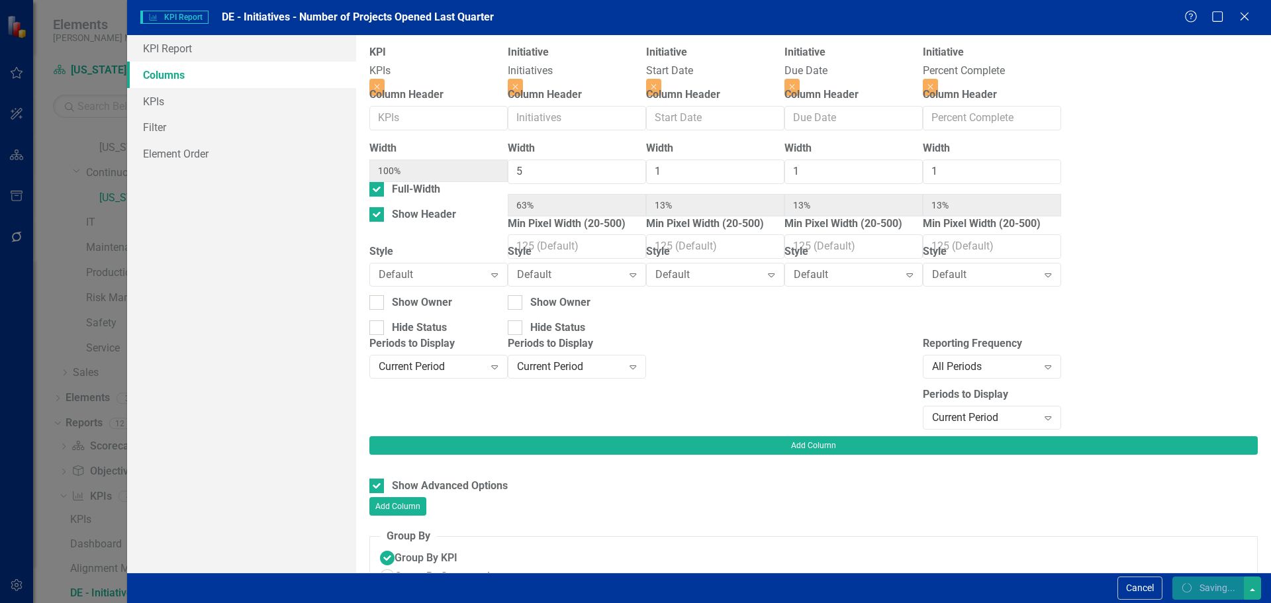
radio input "true"
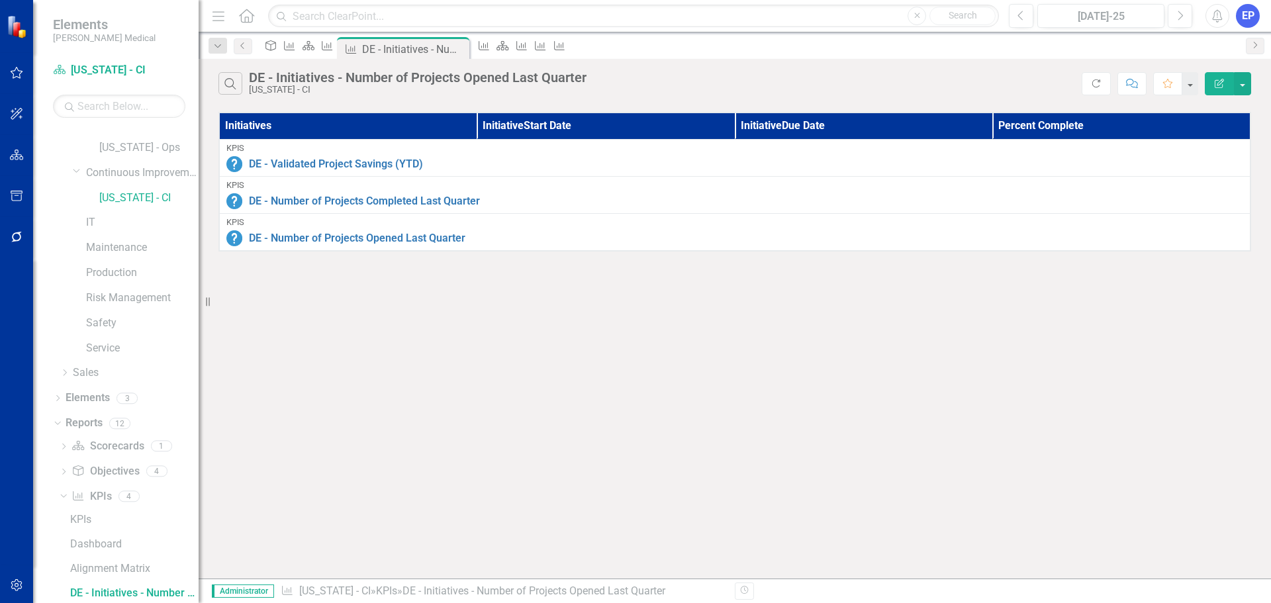
click at [1219, 80] on icon "Edit Report" at bounding box center [1219, 83] width 12 height 9
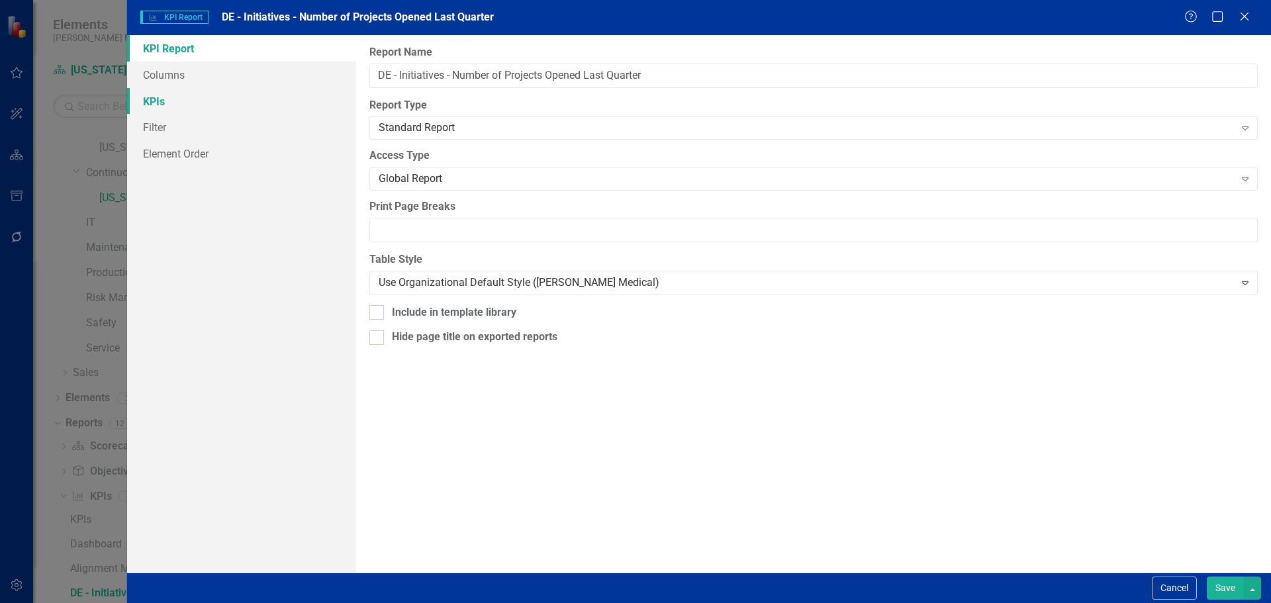
click at [186, 105] on link "KPIs" at bounding box center [241, 101] width 229 height 26
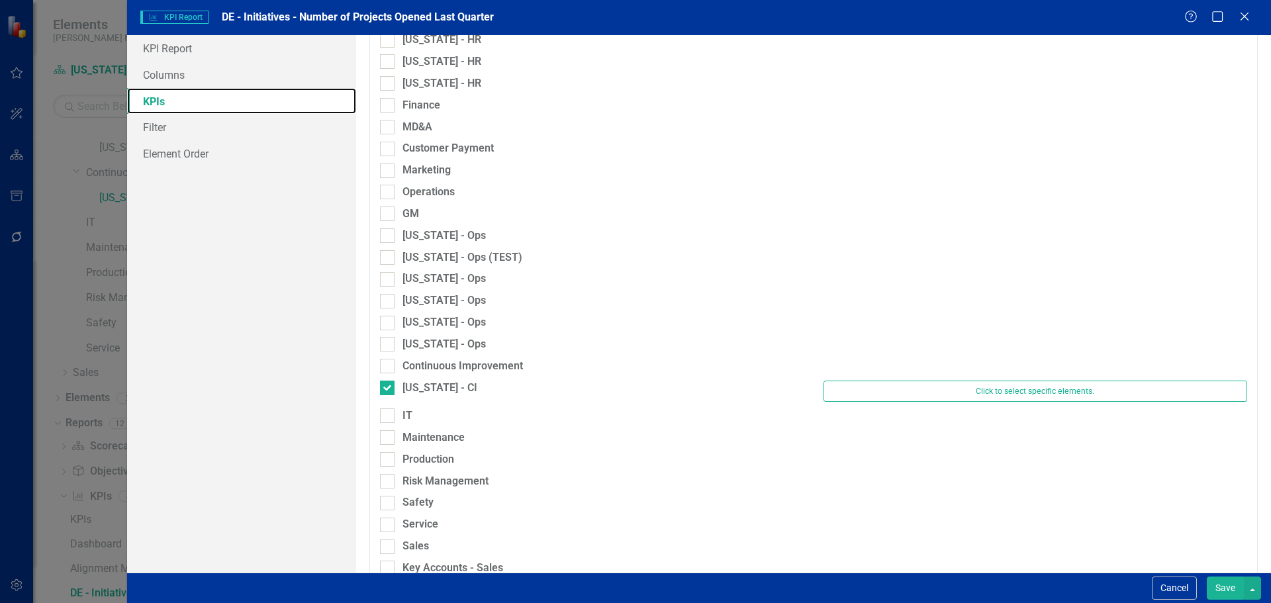
scroll to position [794, 0]
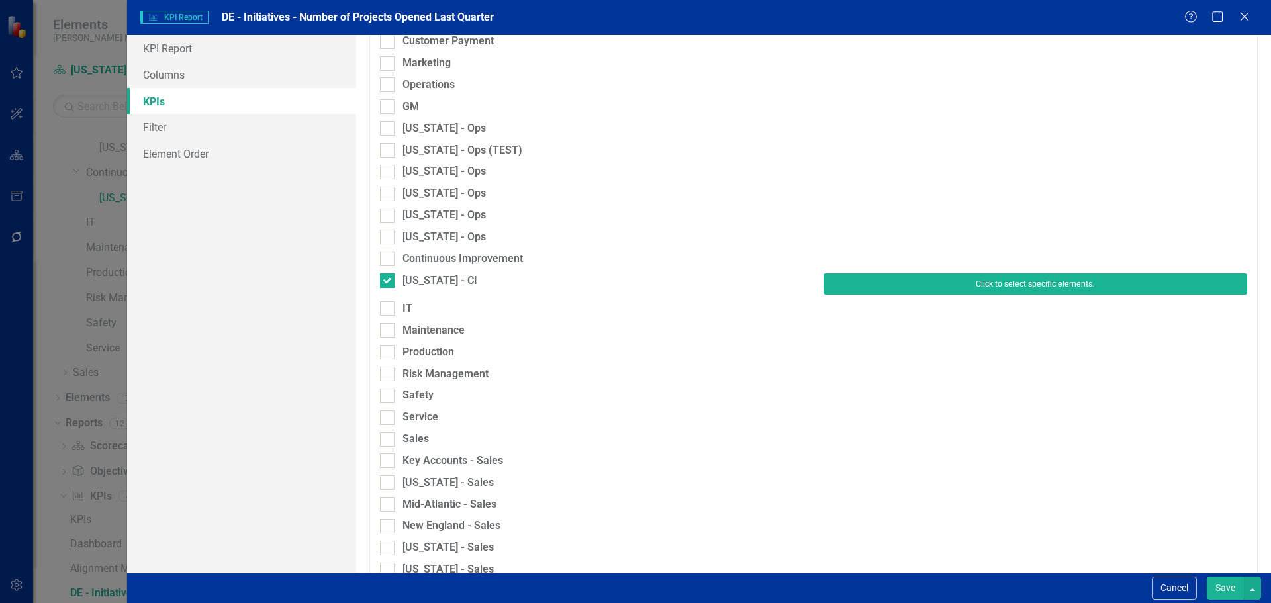
click at [874, 275] on button "Click to select specific elements." at bounding box center [1035, 283] width 424 height 21
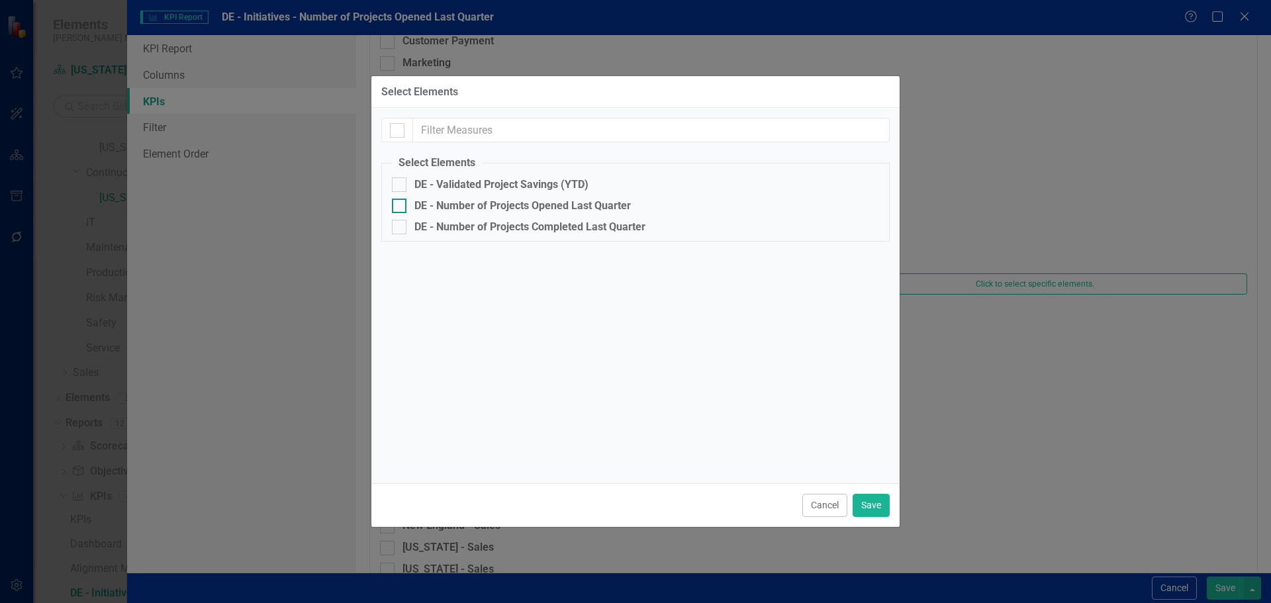
click at [479, 210] on div "DE - Number of Projects Opened Last Quarter" at bounding box center [522, 206] width 216 height 12
click at [400, 207] on input "DE - Number of Projects Opened Last Quarter" at bounding box center [396, 203] width 9 height 9
checkbox input "true"
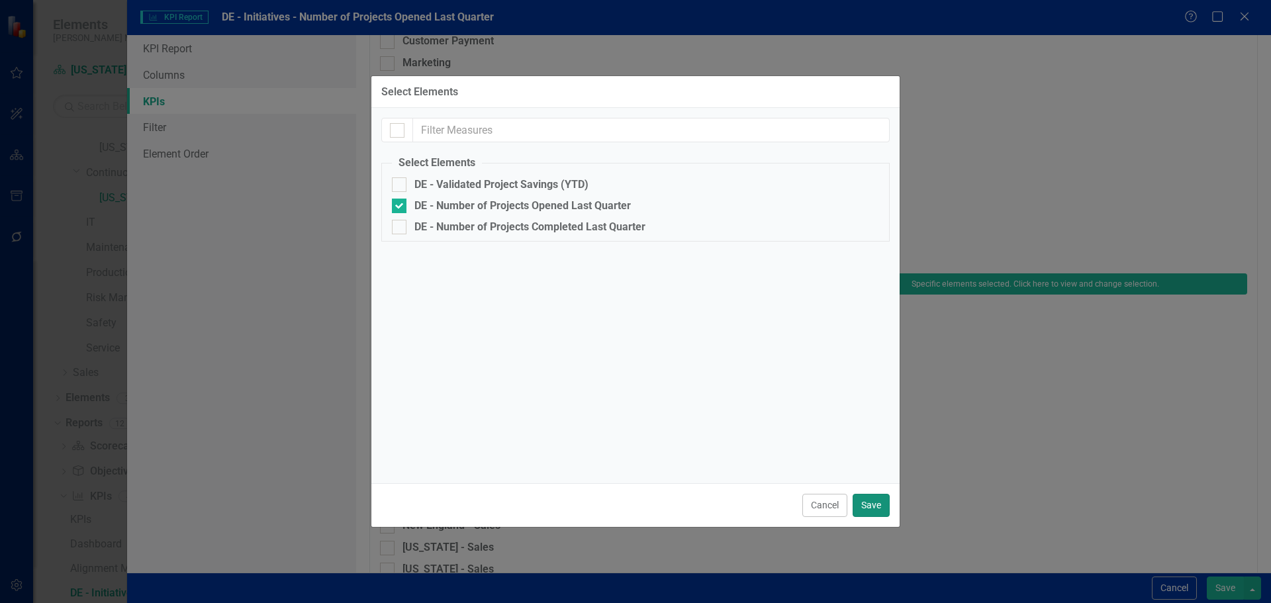
click at [873, 504] on button "Save" at bounding box center [870, 505] width 37 height 23
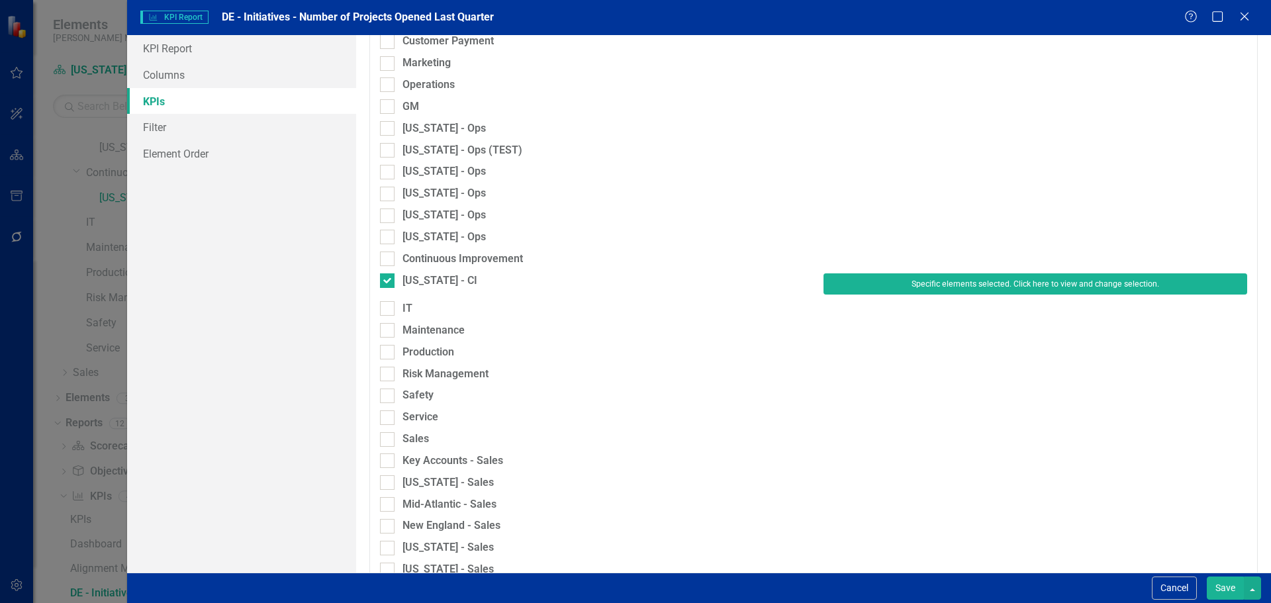
click at [1229, 585] on button "Save" at bounding box center [1224, 587] width 37 height 23
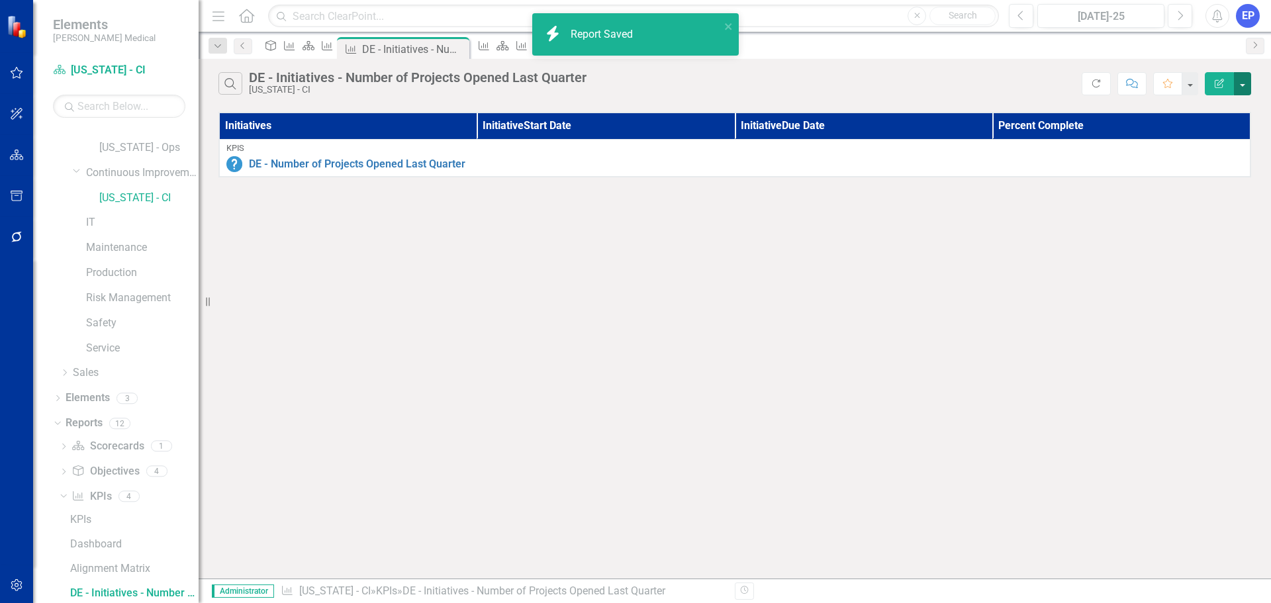
click at [1241, 87] on button "button" at bounding box center [1242, 83] width 17 height 23
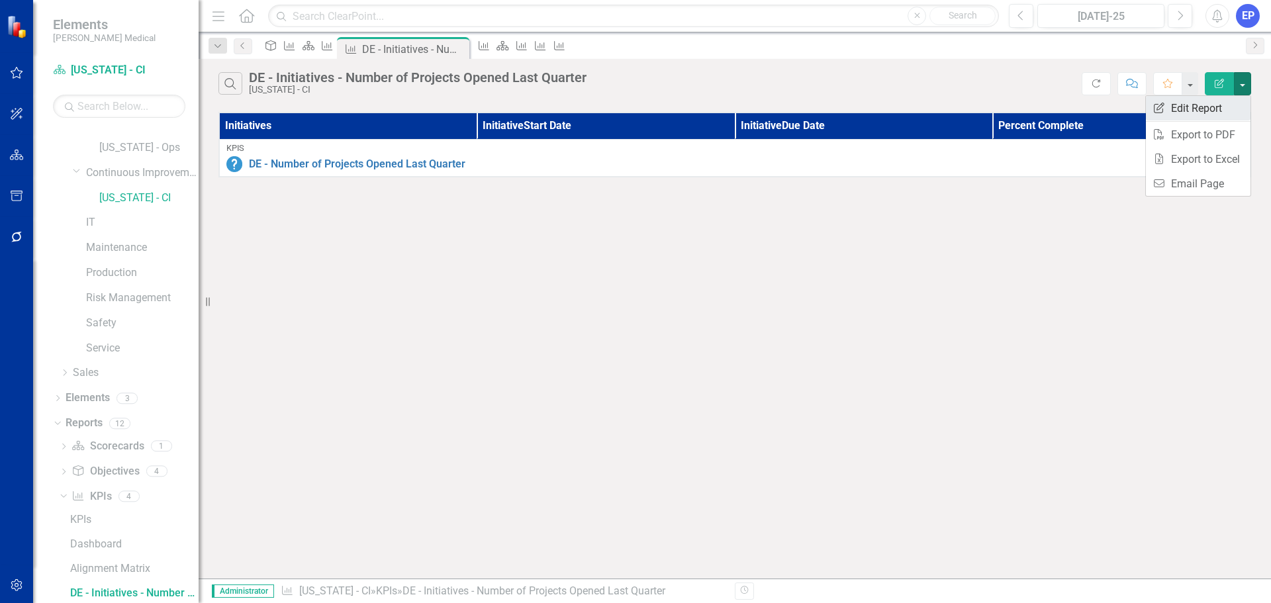
click at [1216, 112] on link "Edit Report Edit Report" at bounding box center [1198, 108] width 105 height 24
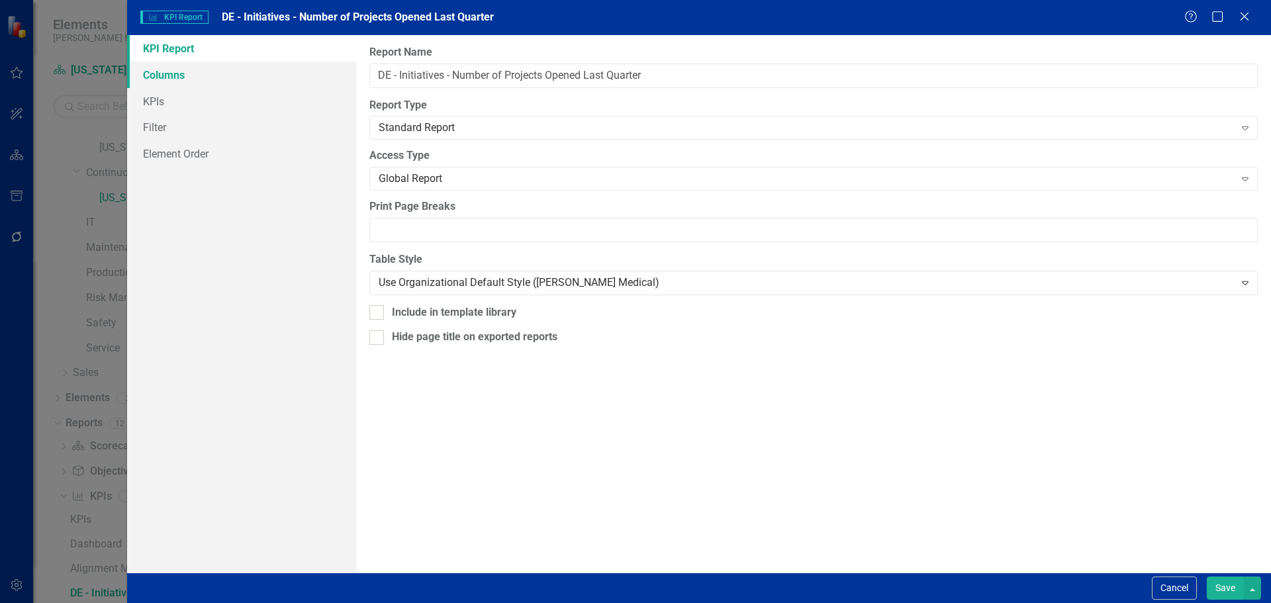
click at [201, 77] on link "Columns" at bounding box center [241, 75] width 229 height 26
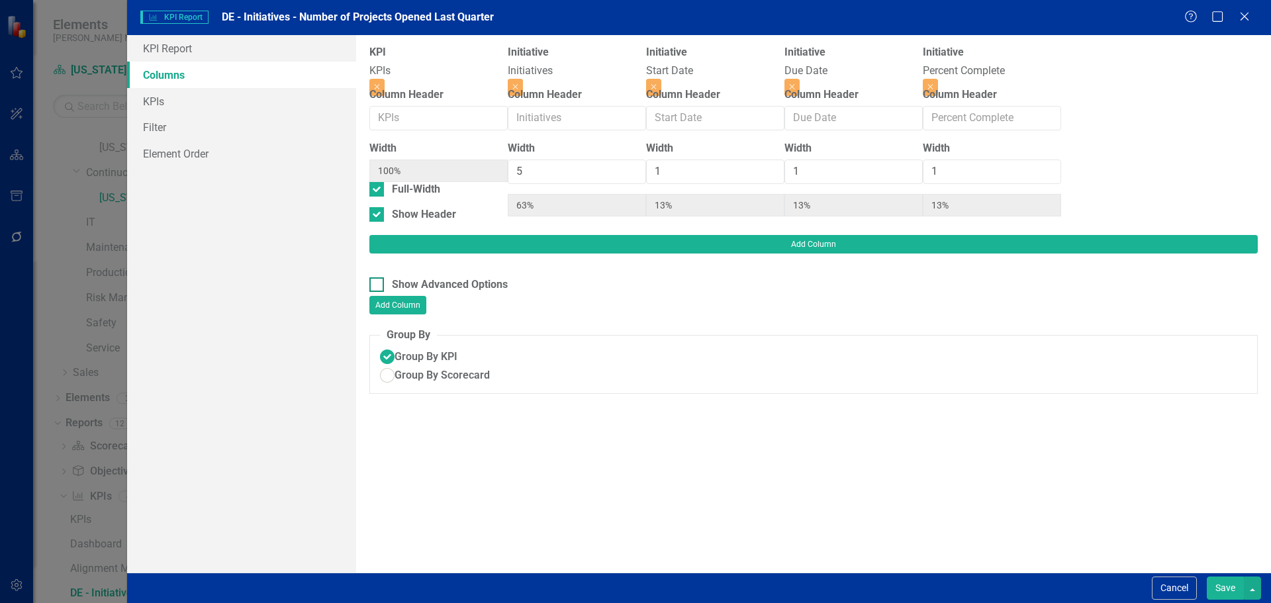
click at [381, 277] on div at bounding box center [376, 284] width 15 height 15
click at [378, 277] on input "Show Advanced Options" at bounding box center [373, 281] width 9 height 9
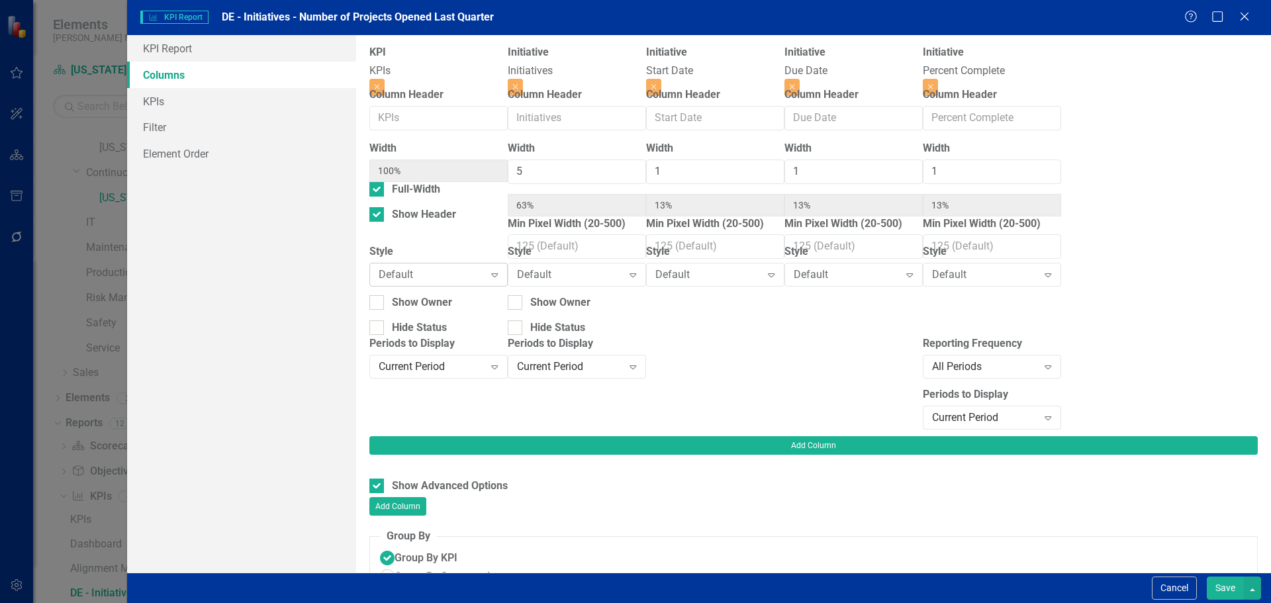
click at [418, 273] on div "Default" at bounding box center [432, 274] width 106 height 15
click at [1218, 588] on button "Save" at bounding box center [1224, 587] width 37 height 23
checkbox input "false"
radio input "true"
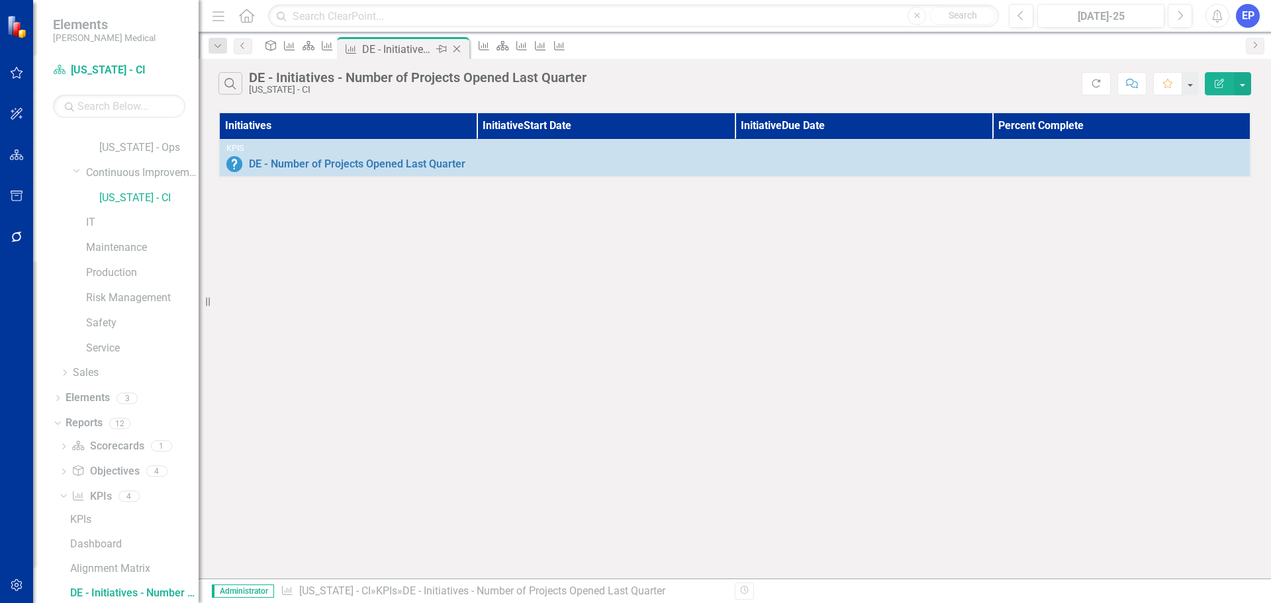
click at [463, 48] on icon "Close" at bounding box center [456, 49] width 13 height 11
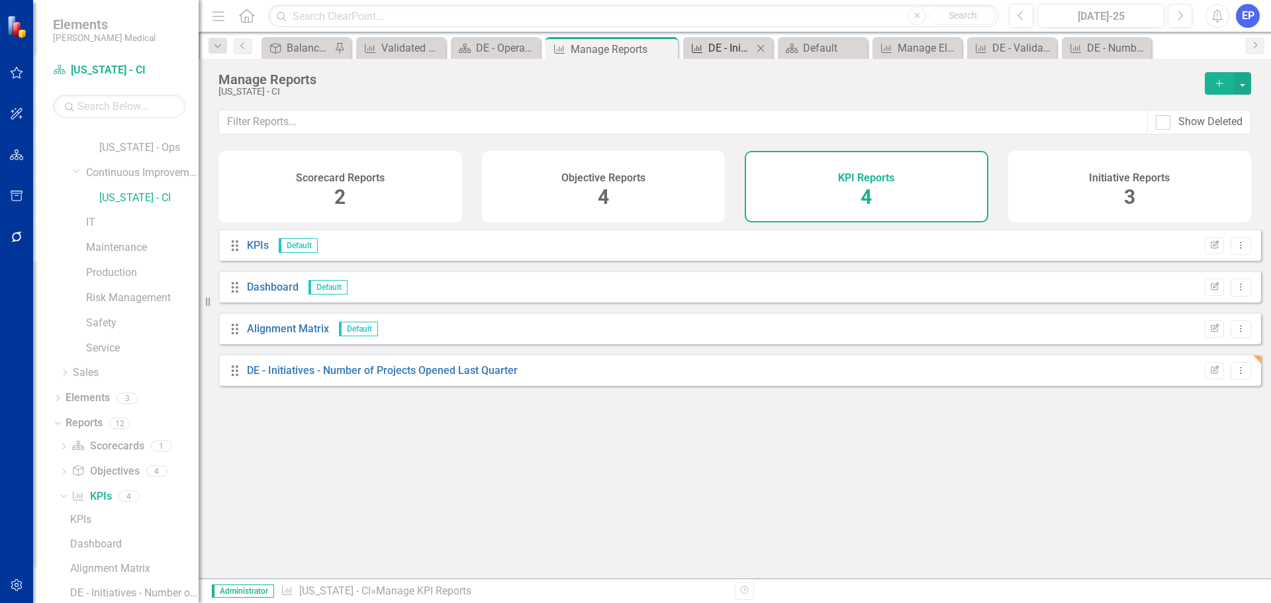
click at [735, 42] on div "DE - Initiatives - Number of Projects Opened Last Quarter" at bounding box center [730, 48] width 44 height 17
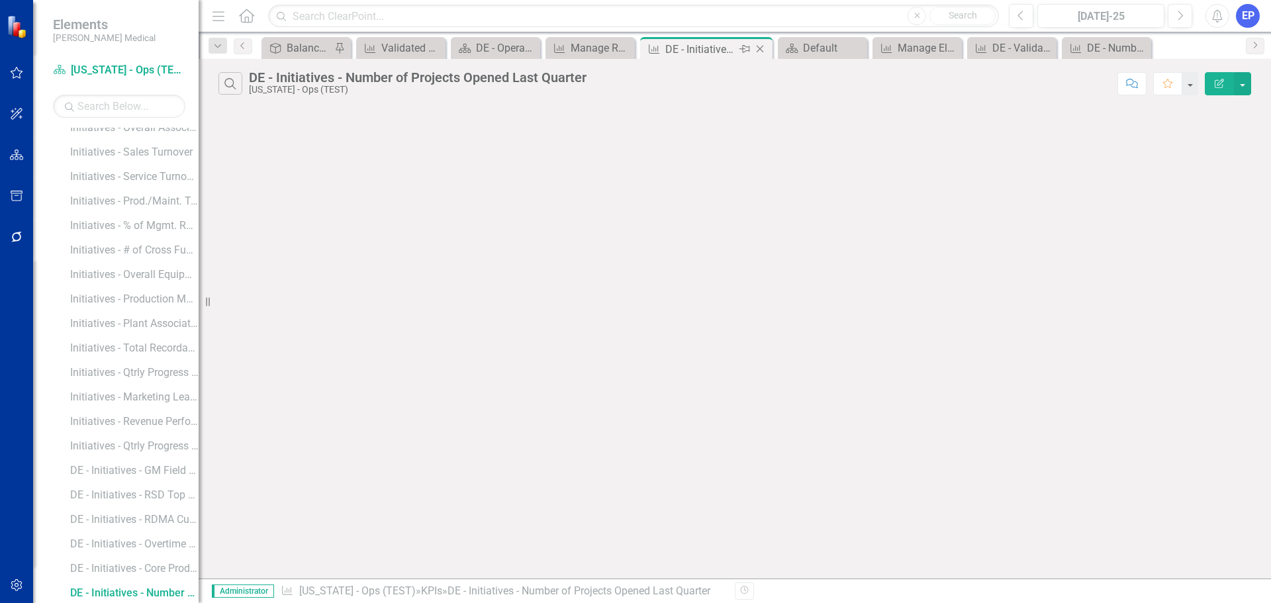
click at [759, 49] on icon "Close" at bounding box center [759, 49] width 13 height 11
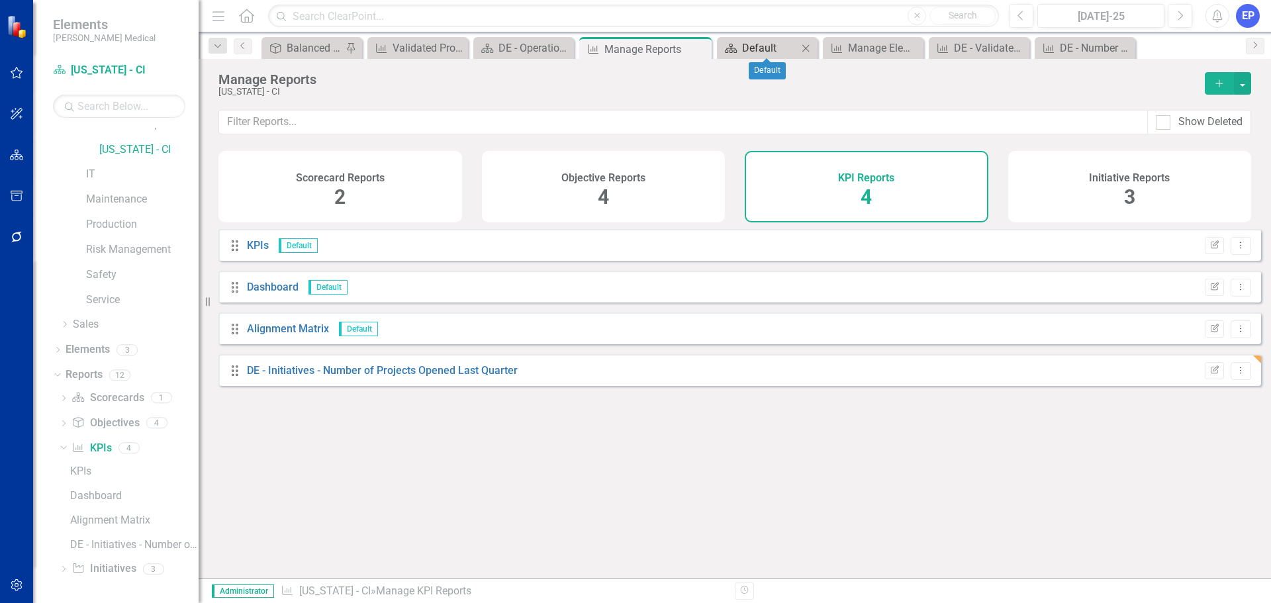
click at [752, 48] on div "Default" at bounding box center [770, 48] width 56 height 17
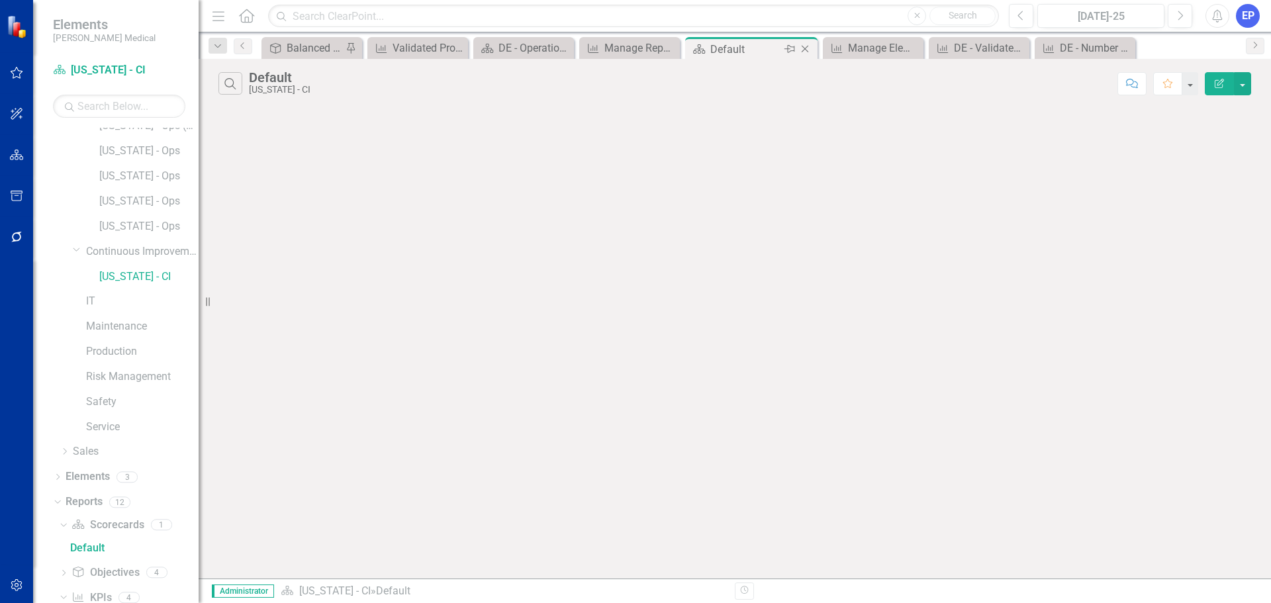
click at [803, 49] on icon "Close" at bounding box center [804, 49] width 13 height 11
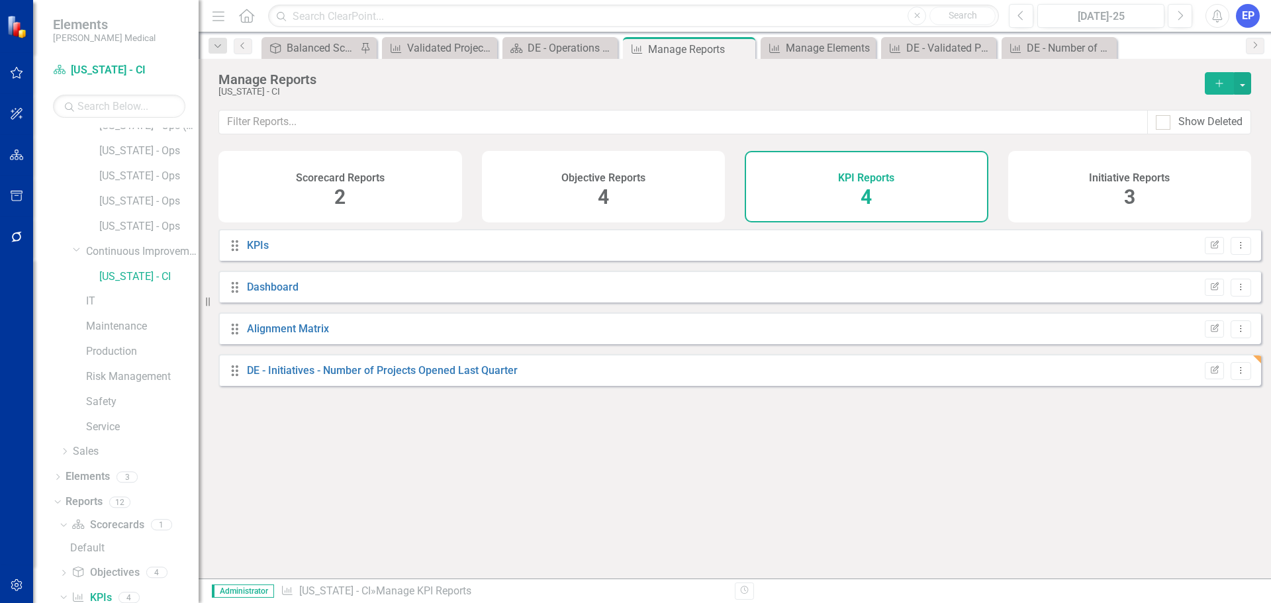
scroll to position [218, 0]
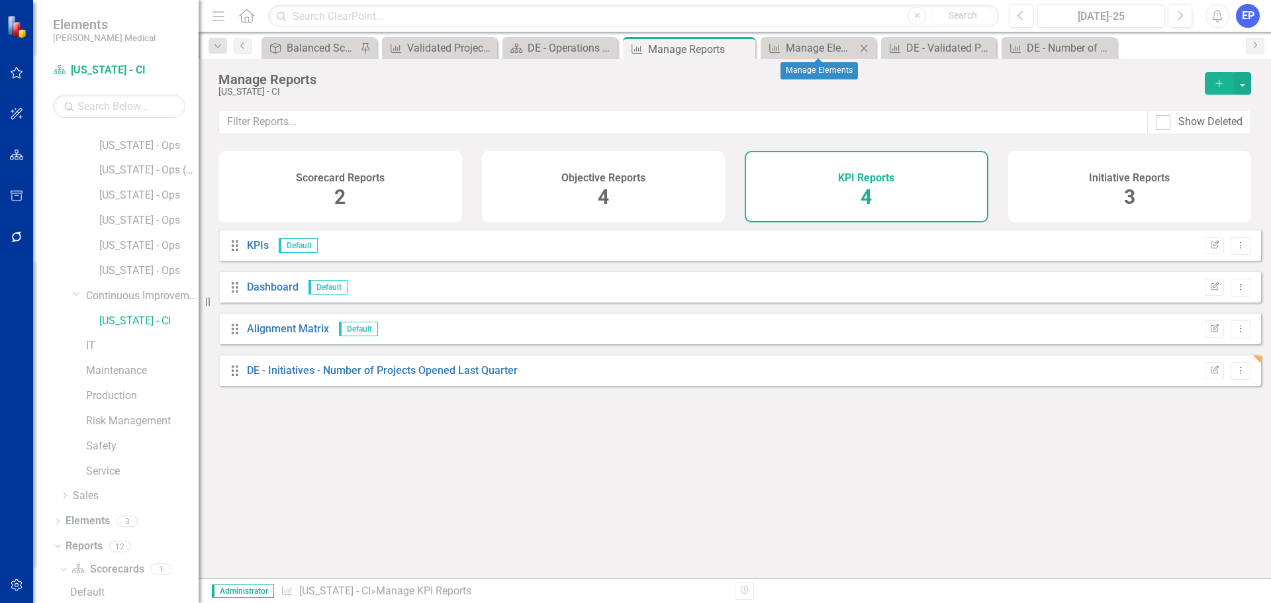
click at [772, 39] on div "KPI Manage Elements Close" at bounding box center [817, 48] width 115 height 22
click at [786, 47] on div "Manage Elements" at bounding box center [821, 48] width 70 height 17
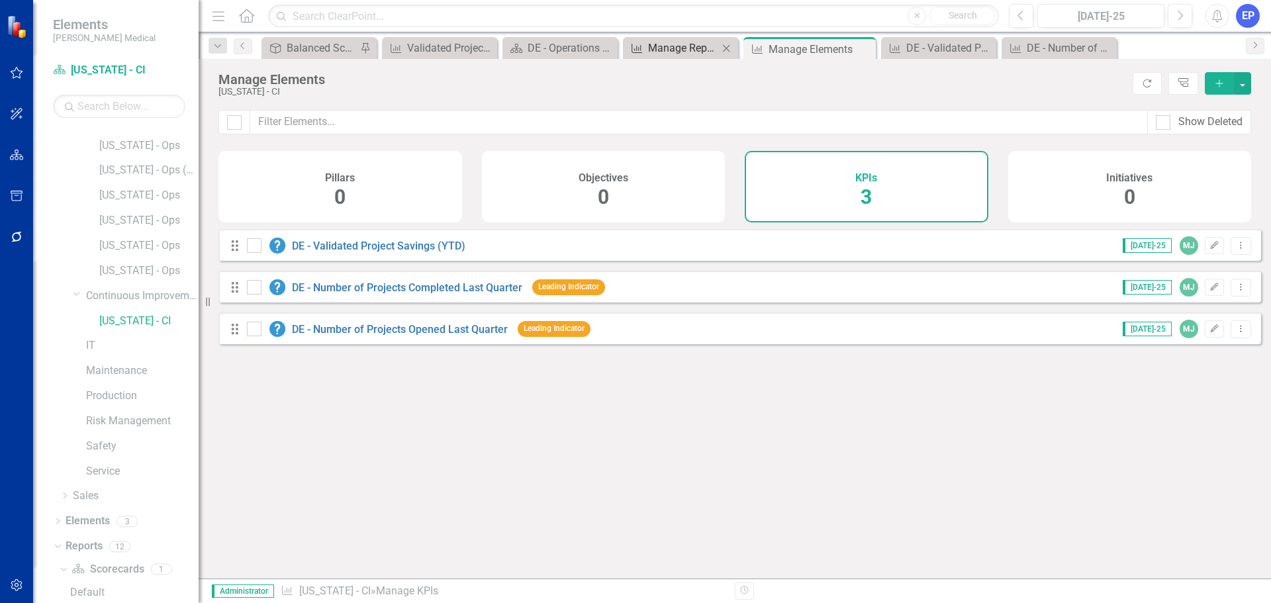
click at [677, 48] on div "Manage Reports" at bounding box center [683, 48] width 70 height 17
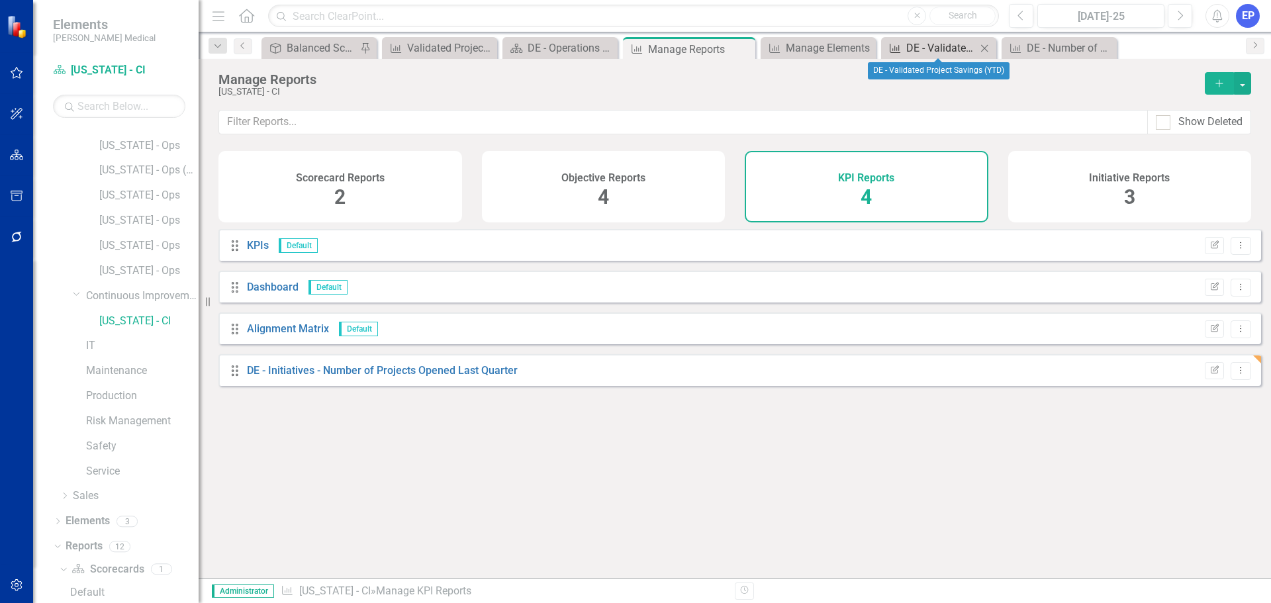
click at [924, 42] on div "DE - Validated Project Savings (YTD)" at bounding box center [941, 48] width 70 height 17
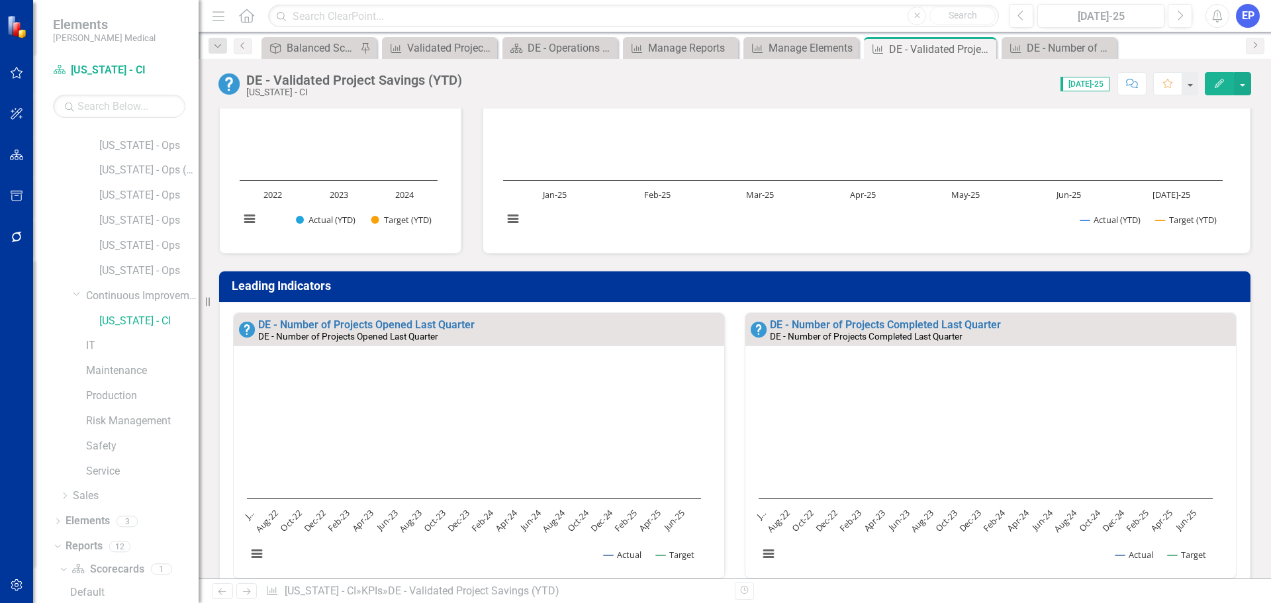
scroll to position [1, 0]
click at [340, 322] on link "DE - Number of Projects Opened Last Quarter" at bounding box center [366, 324] width 216 height 13
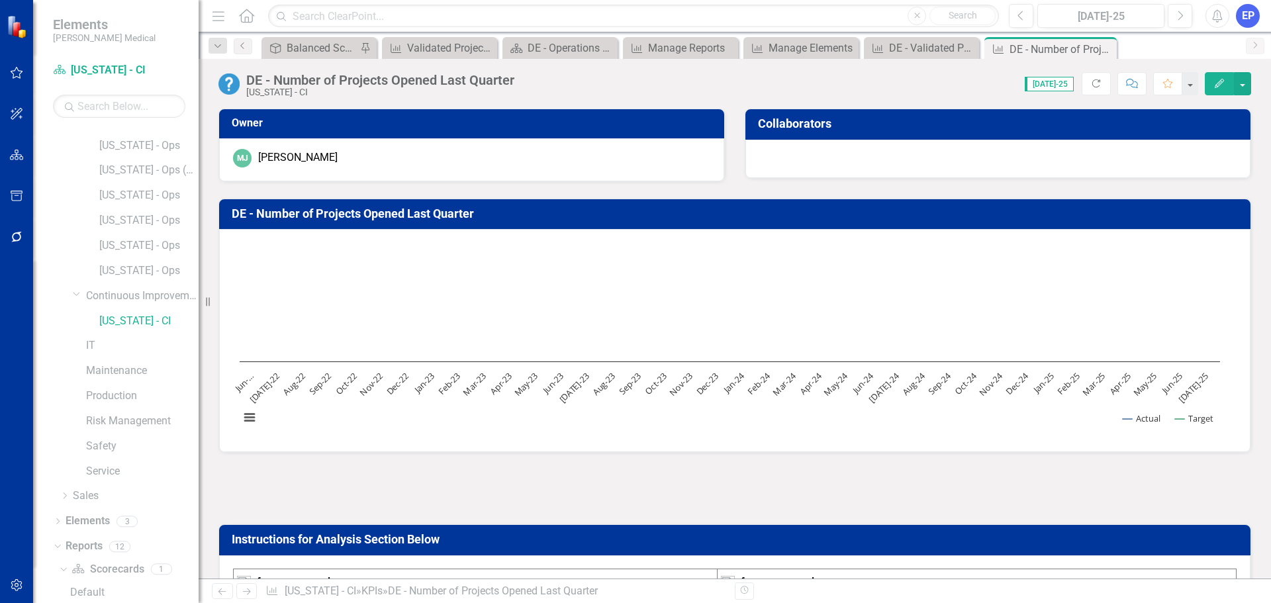
click at [689, 504] on div at bounding box center [734, 488] width 1032 height 38
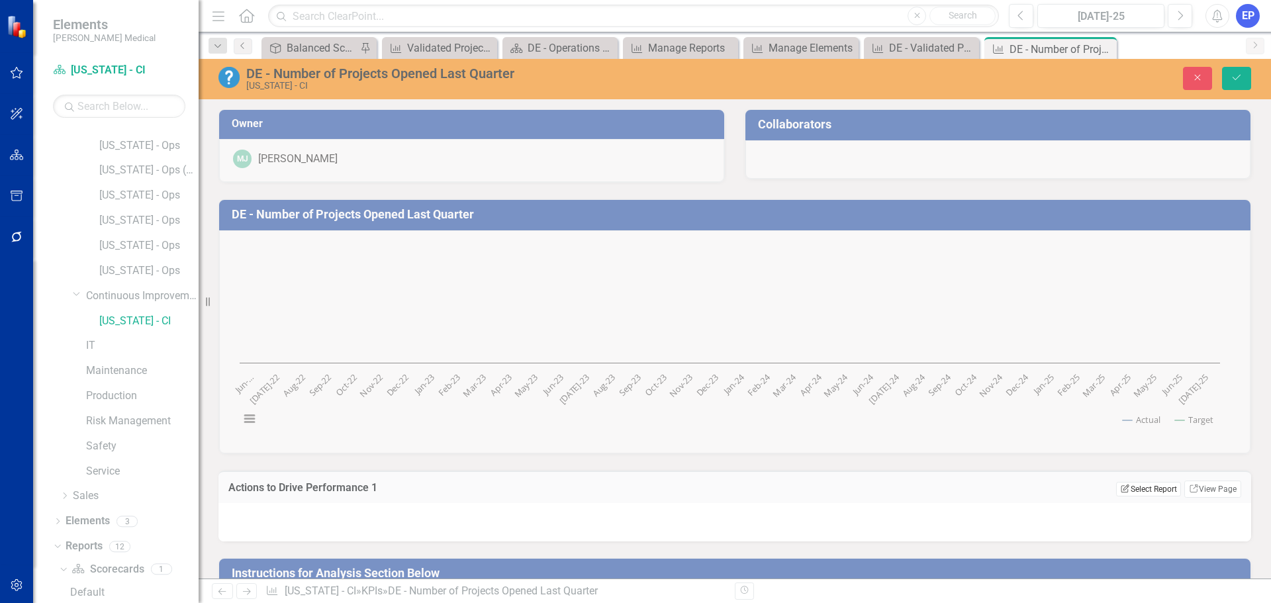
click at [1133, 488] on button "Edit Report Select Report" at bounding box center [1148, 489] width 64 height 15
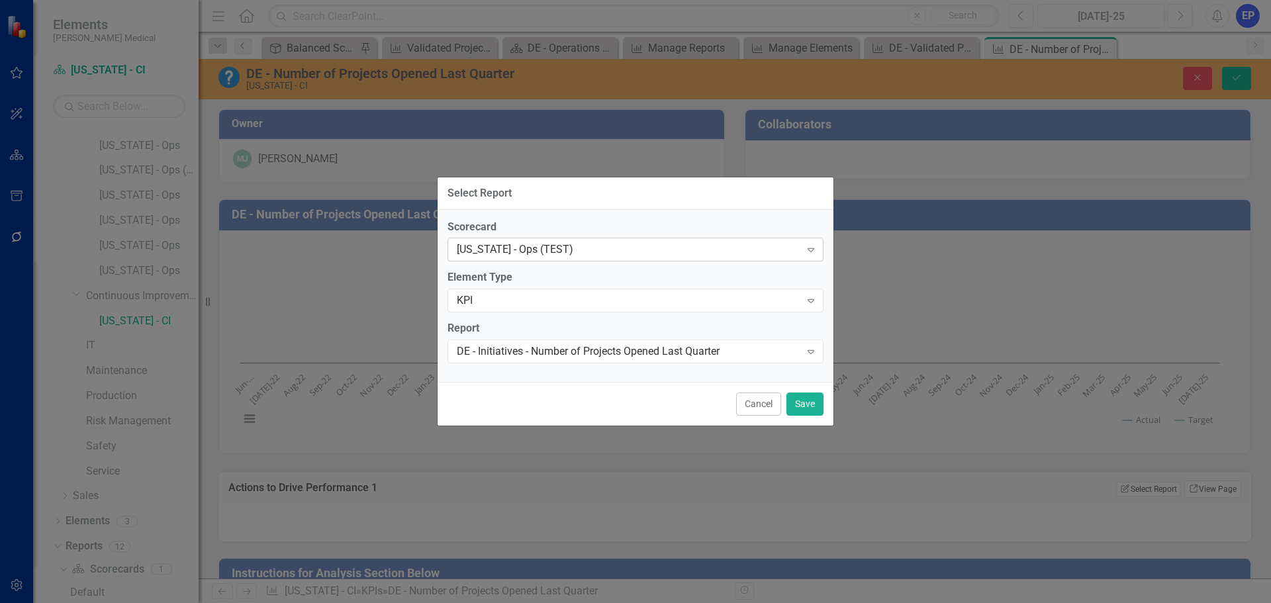
click at [571, 253] on div "[US_STATE] - Ops (TEST)" at bounding box center [628, 249] width 343 height 15
type input "ci"
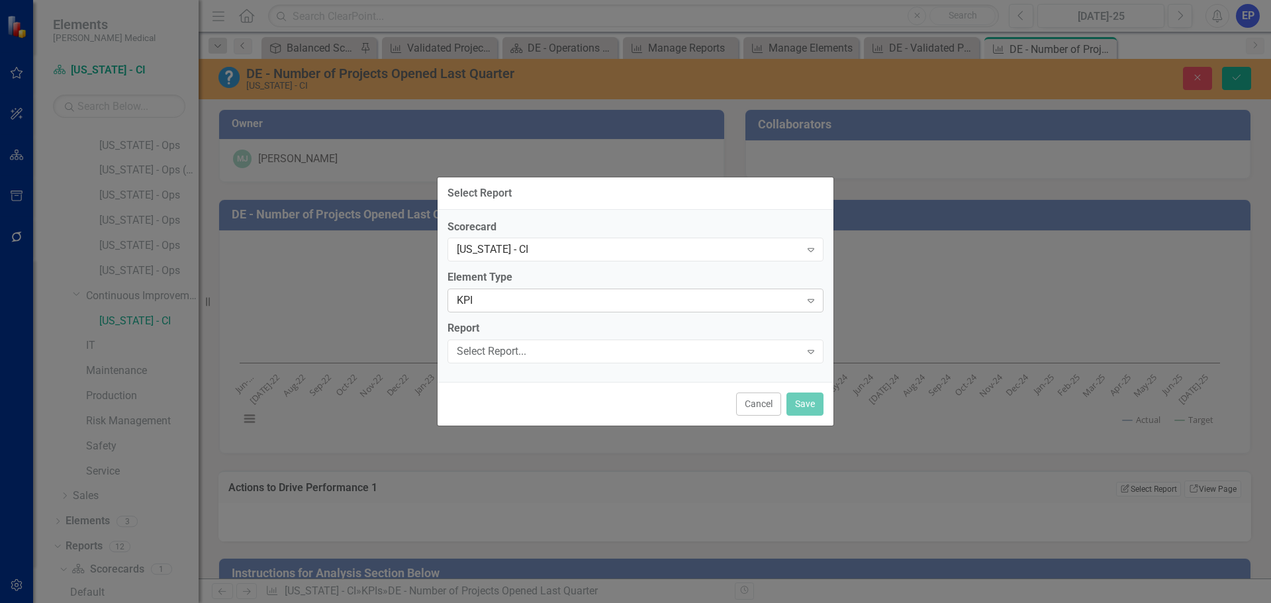
click at [525, 293] on div "KPI" at bounding box center [628, 300] width 343 height 15
click at [527, 353] on div "Select Report..." at bounding box center [628, 351] width 343 height 15
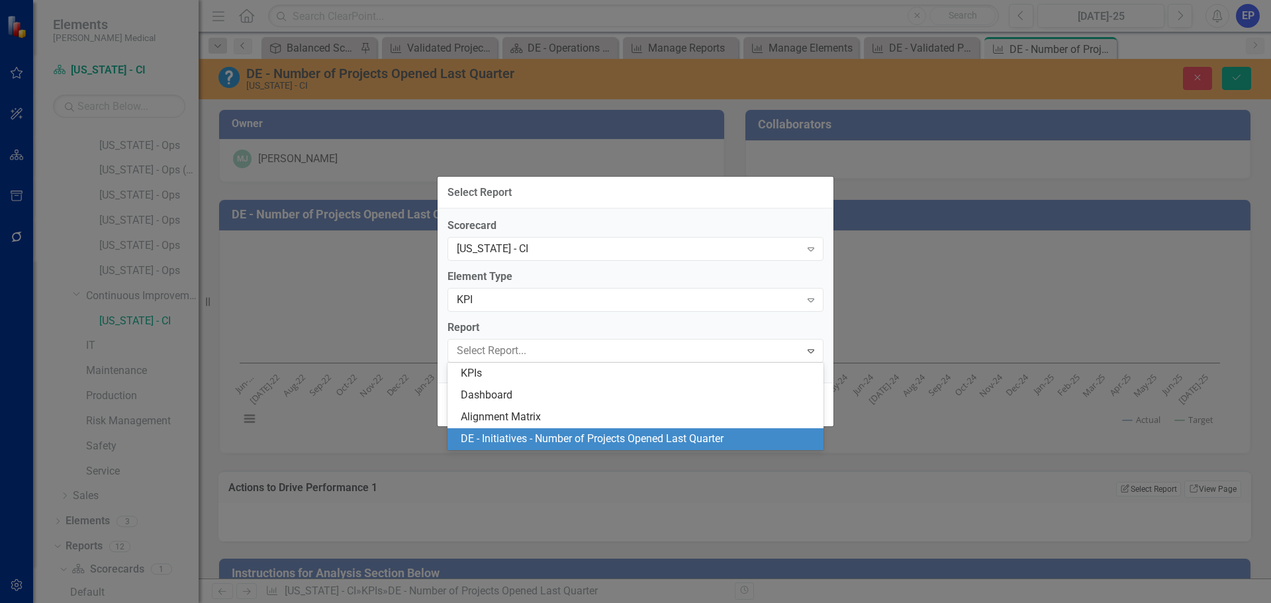
click at [557, 439] on div "DE - Initiatives - Number of Projects Opened Last Quarter" at bounding box center [638, 438] width 355 height 15
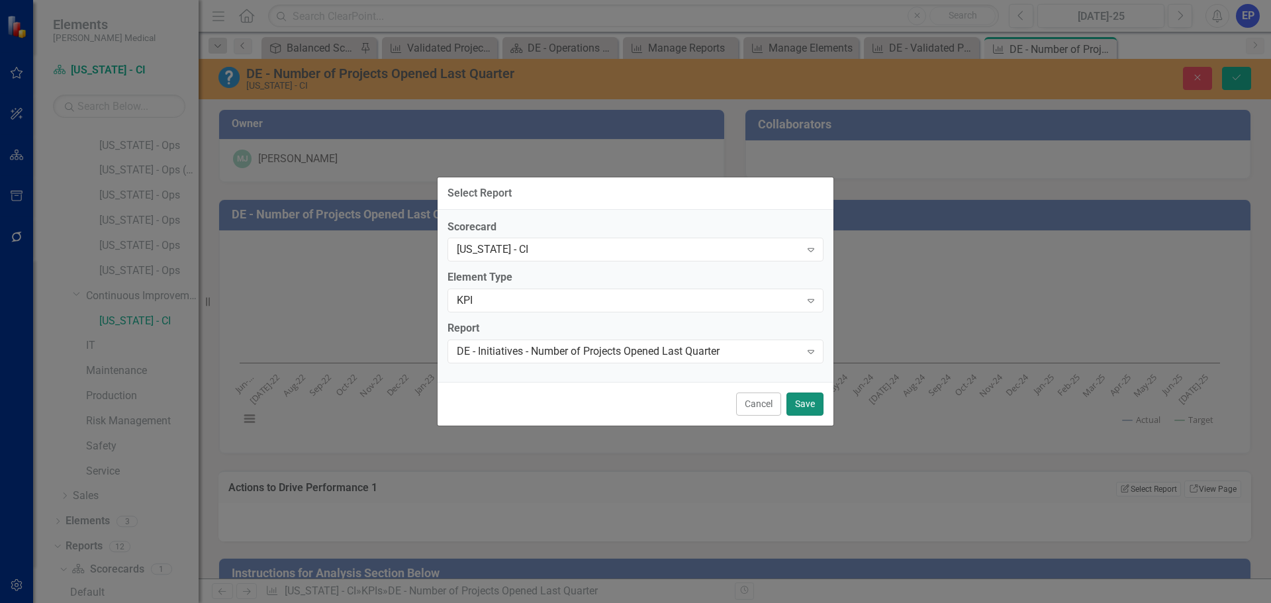
click at [807, 398] on button "Save" at bounding box center [804, 403] width 37 height 23
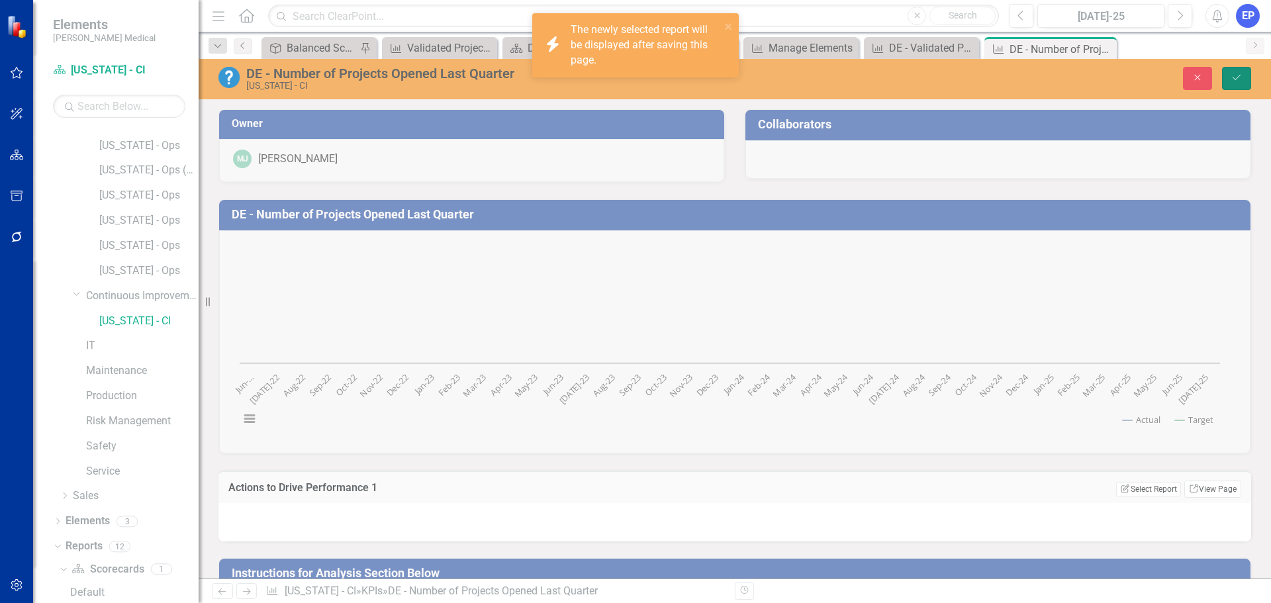
click at [1231, 73] on icon "Save" at bounding box center [1236, 77] width 12 height 9
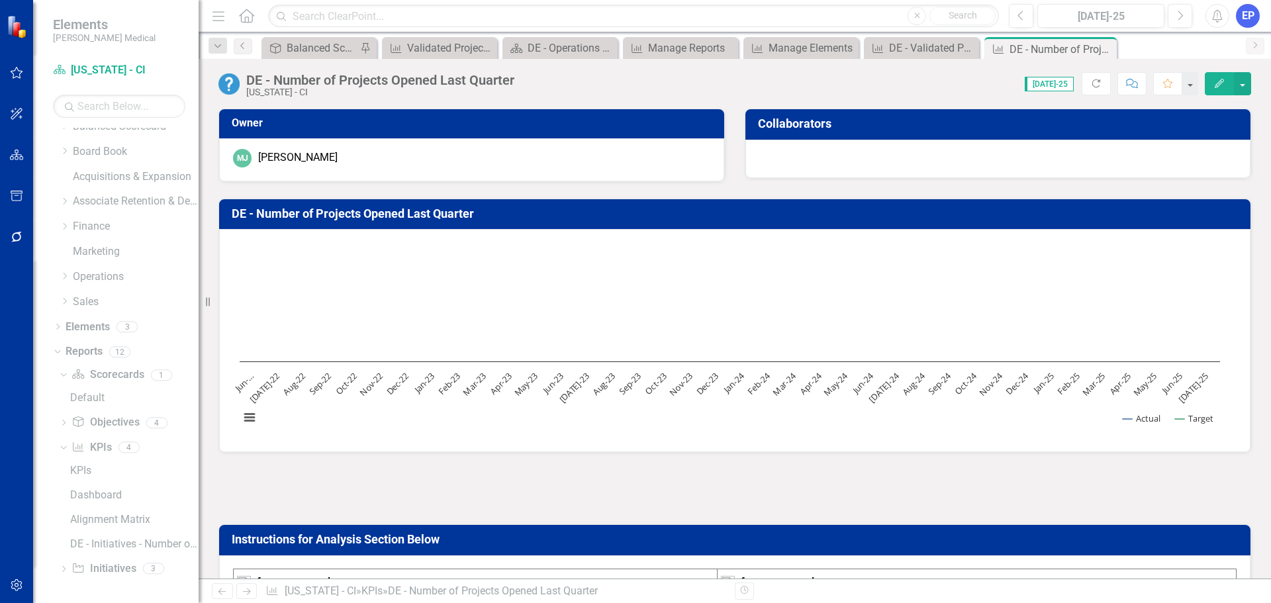
scroll to position [37, 0]
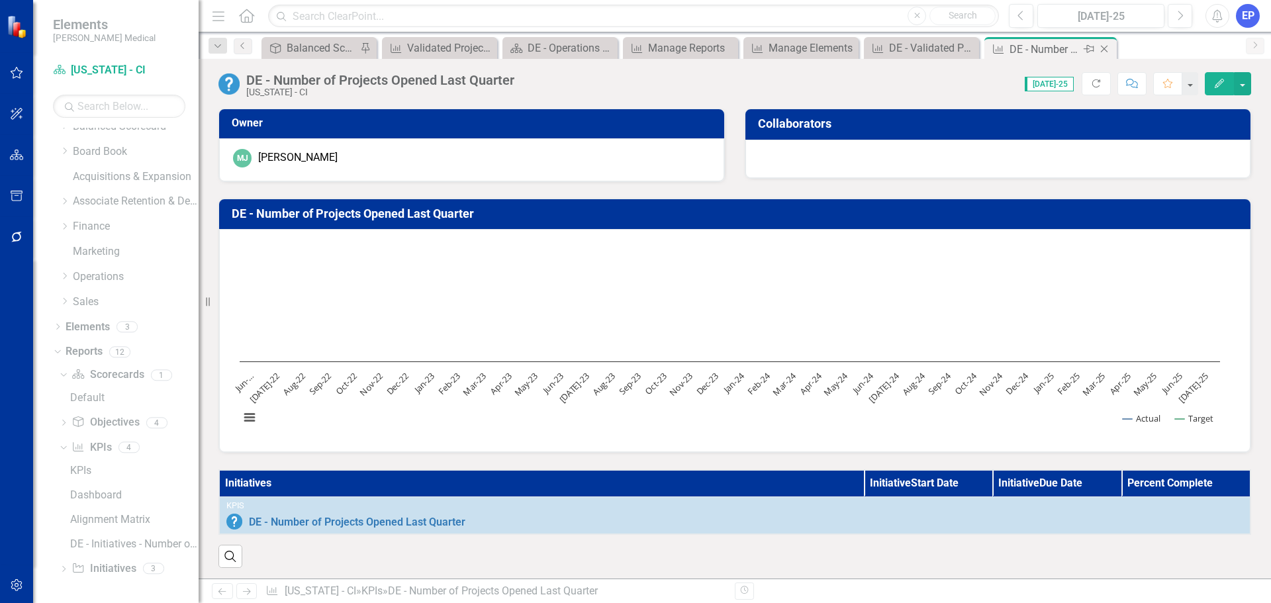
click at [1106, 44] on icon "Close" at bounding box center [1103, 49] width 13 height 11
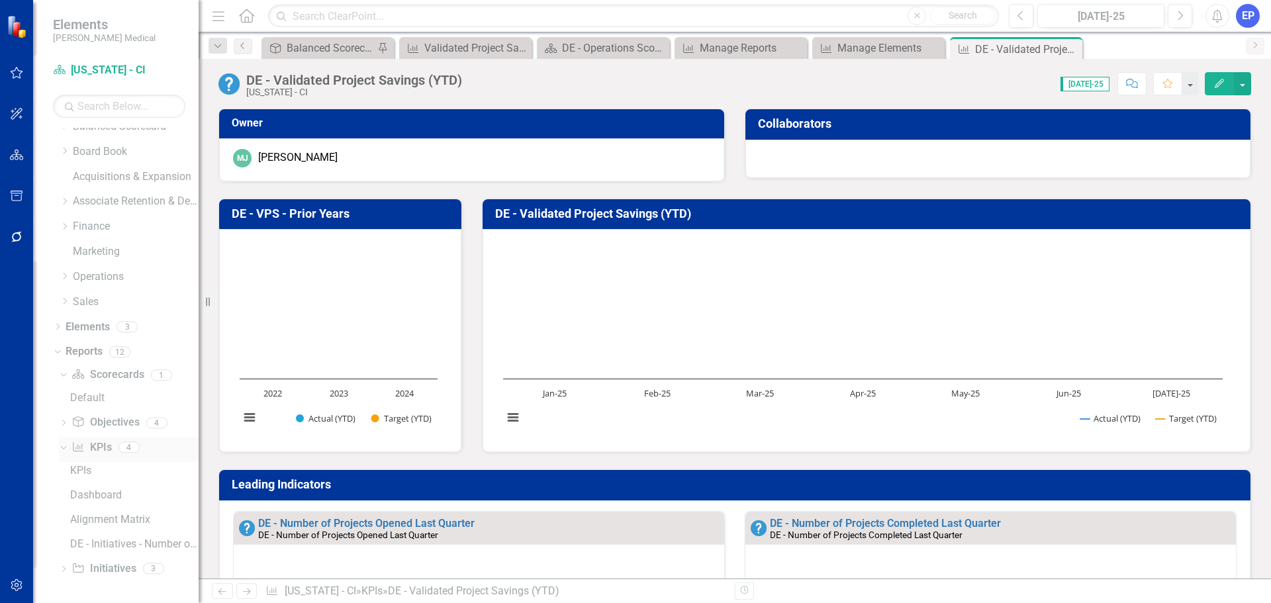
click at [91, 449] on link "KPI KPIs" at bounding box center [91, 447] width 40 height 15
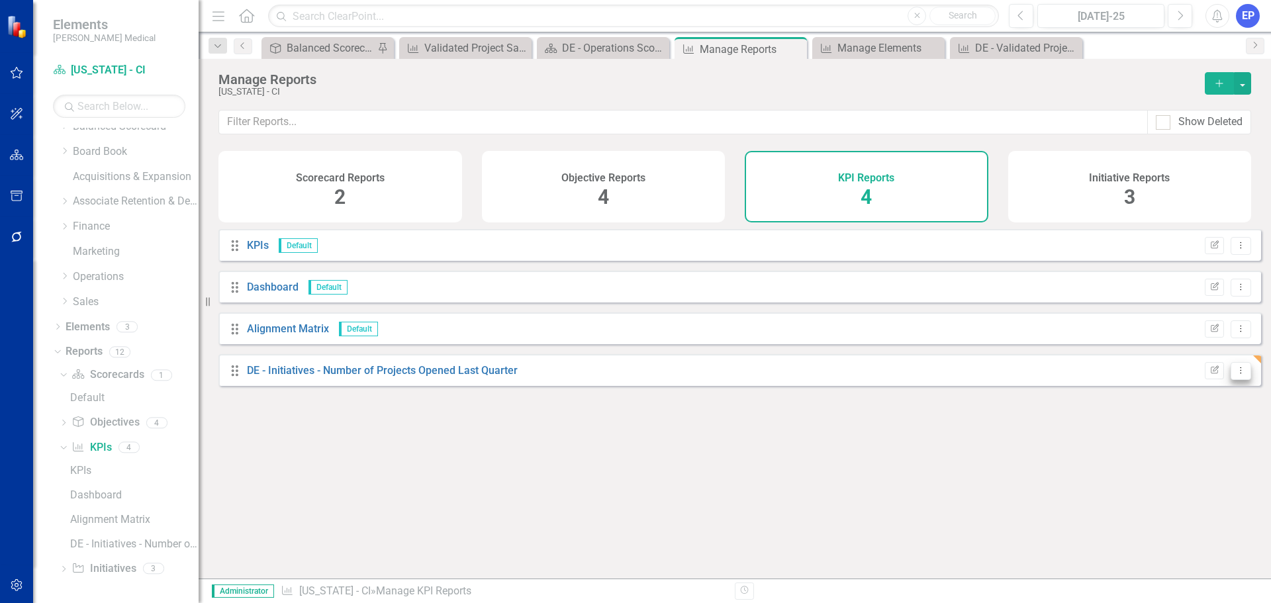
click at [1235, 375] on icon "Dropdown Menu" at bounding box center [1240, 370] width 11 height 9
click at [1187, 445] on link "Copy Duplicate Report" at bounding box center [1185, 451] width 109 height 24
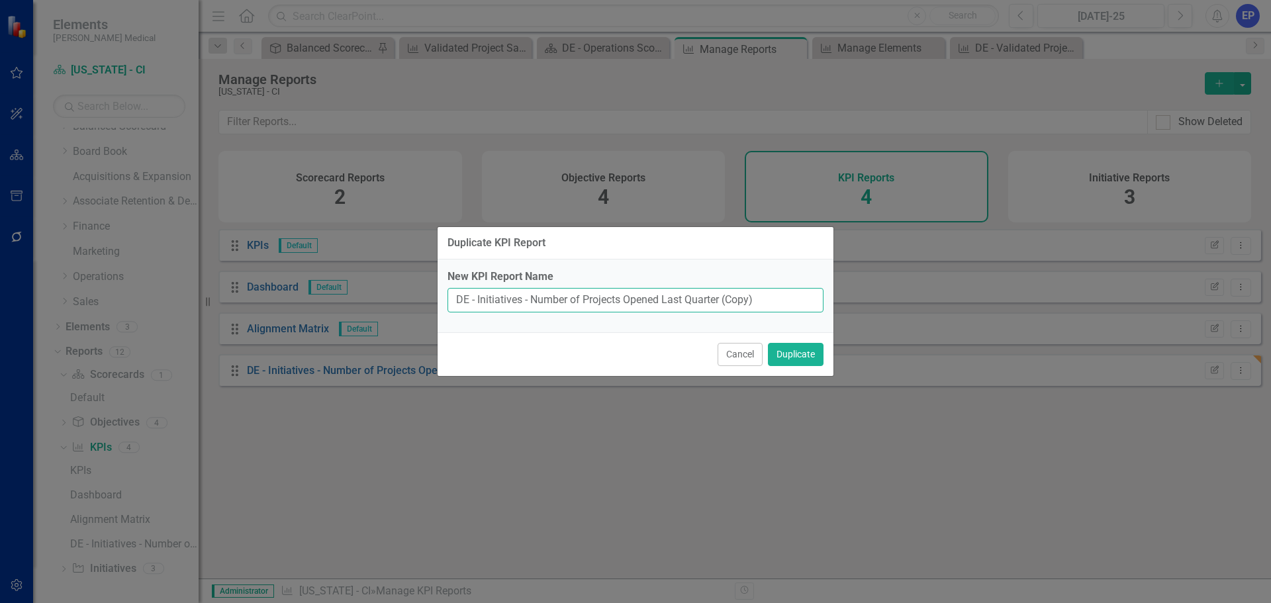
drag, startPoint x: 663, startPoint y: 300, endPoint x: 682, endPoint y: 309, distance: 21.3
click at [682, 309] on input "DE - Initiatives - Number of Projects Opened Last Quarter (Copy)" at bounding box center [635, 300] width 376 height 24
click at [660, 297] on input "DE - Initiatives - Number of Projects Opened Last Quarter (Copy)" at bounding box center [635, 300] width 376 height 24
type input "DE - Initiatives - Number of Projects Completed Last Quarter"
click at [789, 352] on button "Duplicate" at bounding box center [796, 354] width 56 height 23
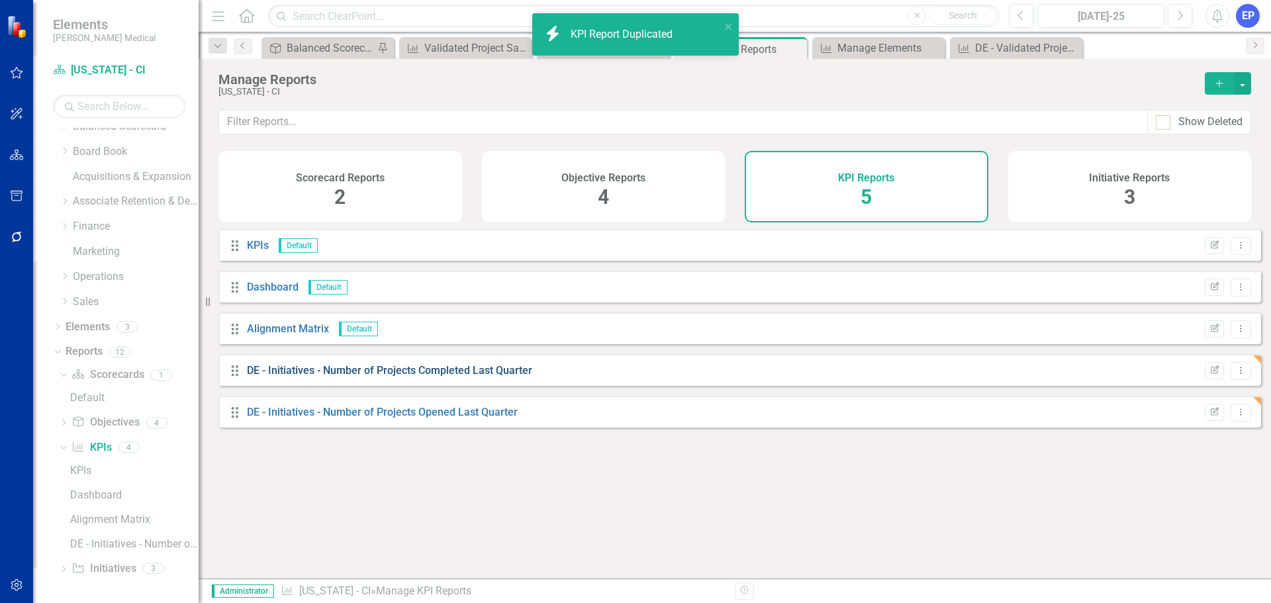
click at [497, 377] on link "DE - Initiatives - Number of Projects Completed Last Quarter" at bounding box center [389, 370] width 285 height 13
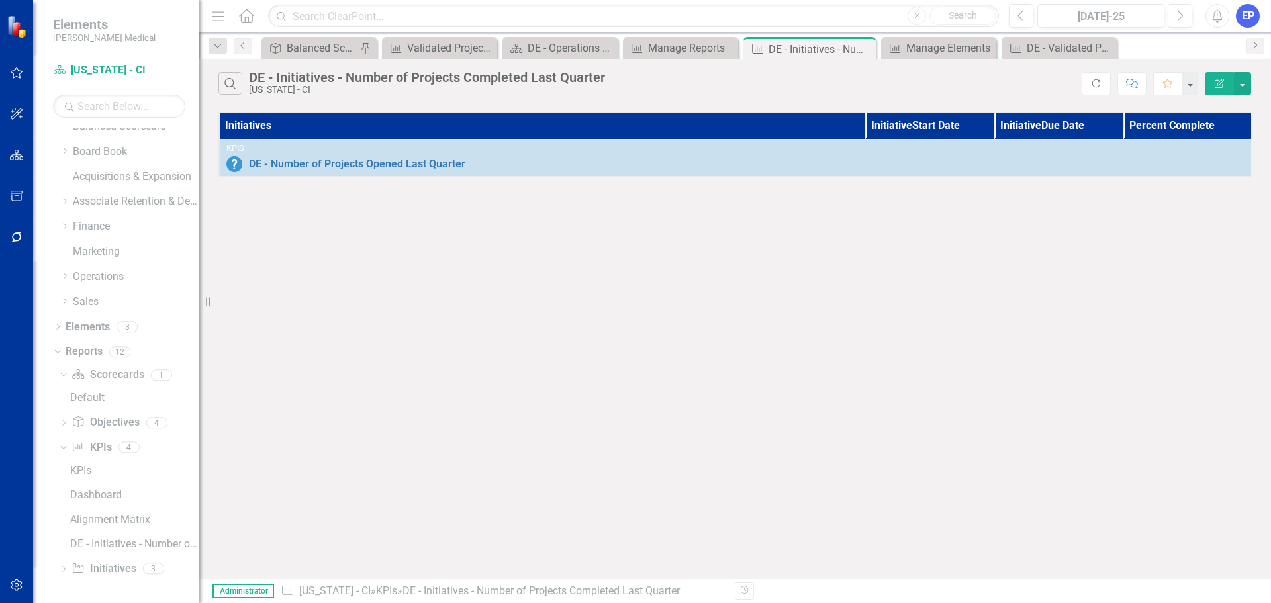
click at [1214, 87] on icon "Edit Report" at bounding box center [1219, 83] width 12 height 9
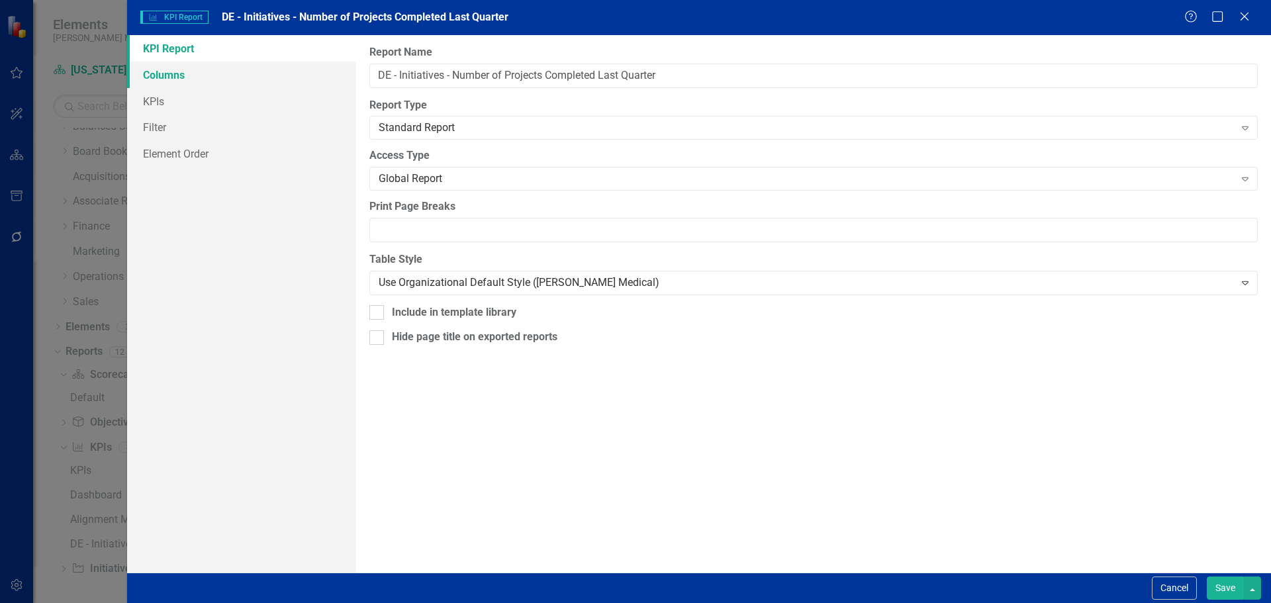
click at [185, 75] on link "Columns" at bounding box center [241, 75] width 229 height 26
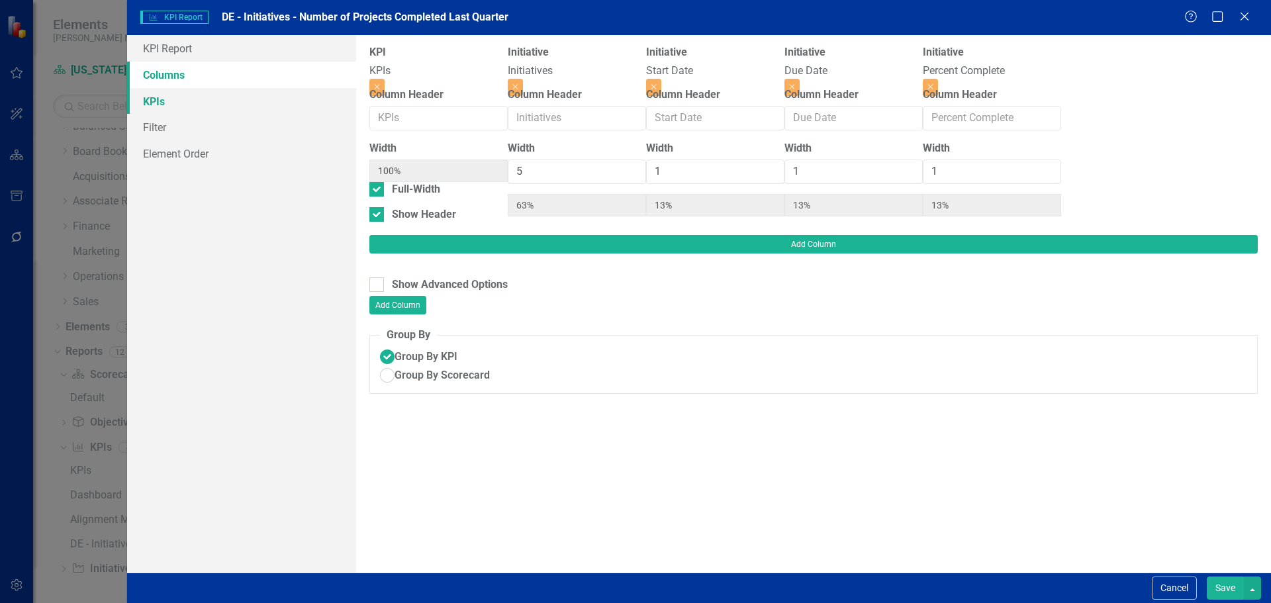
click at [201, 97] on link "KPIs" at bounding box center [241, 101] width 229 height 26
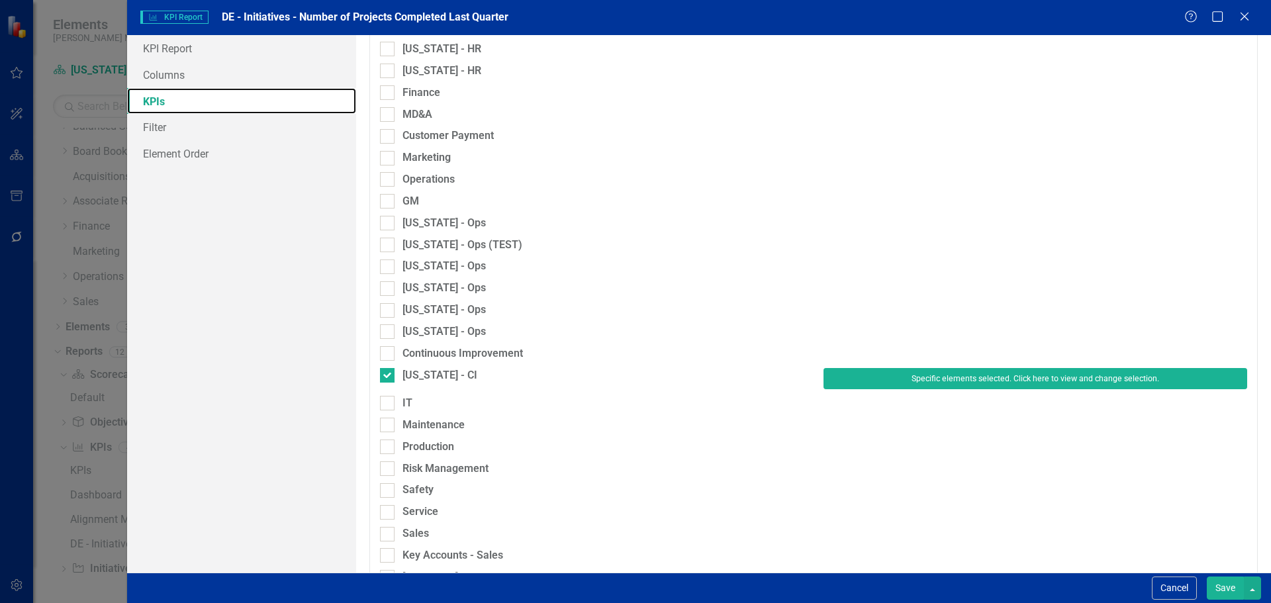
scroll to position [816, 0]
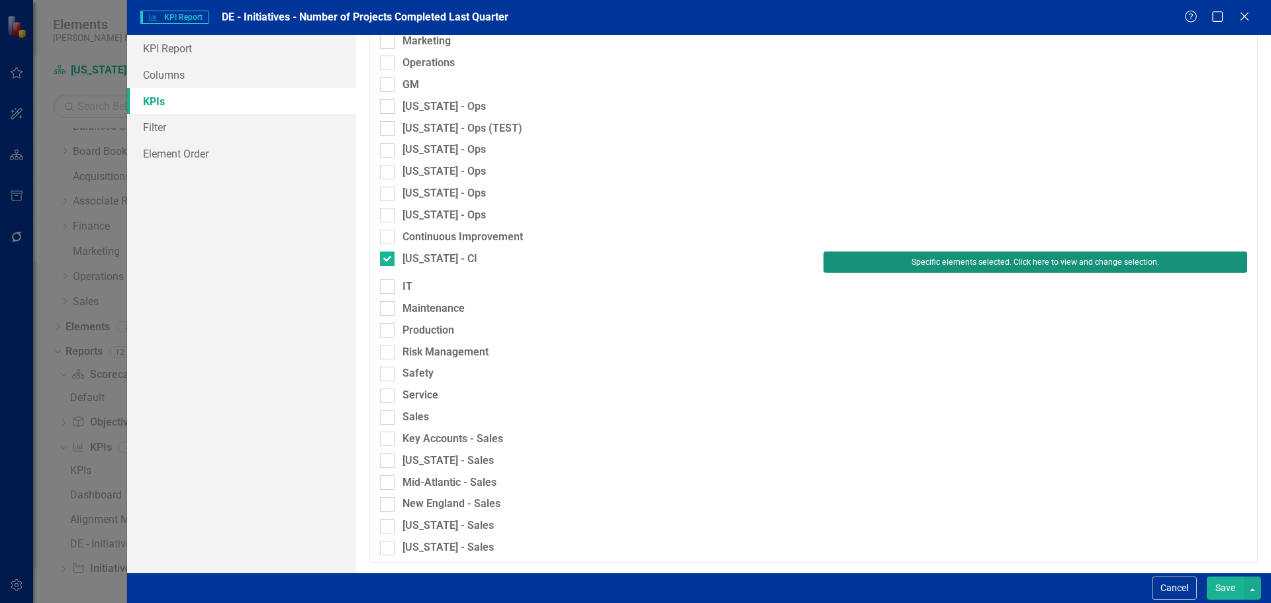
click at [940, 261] on button "Specific elements selected. Click here to view and change selection." at bounding box center [1035, 261] width 424 height 21
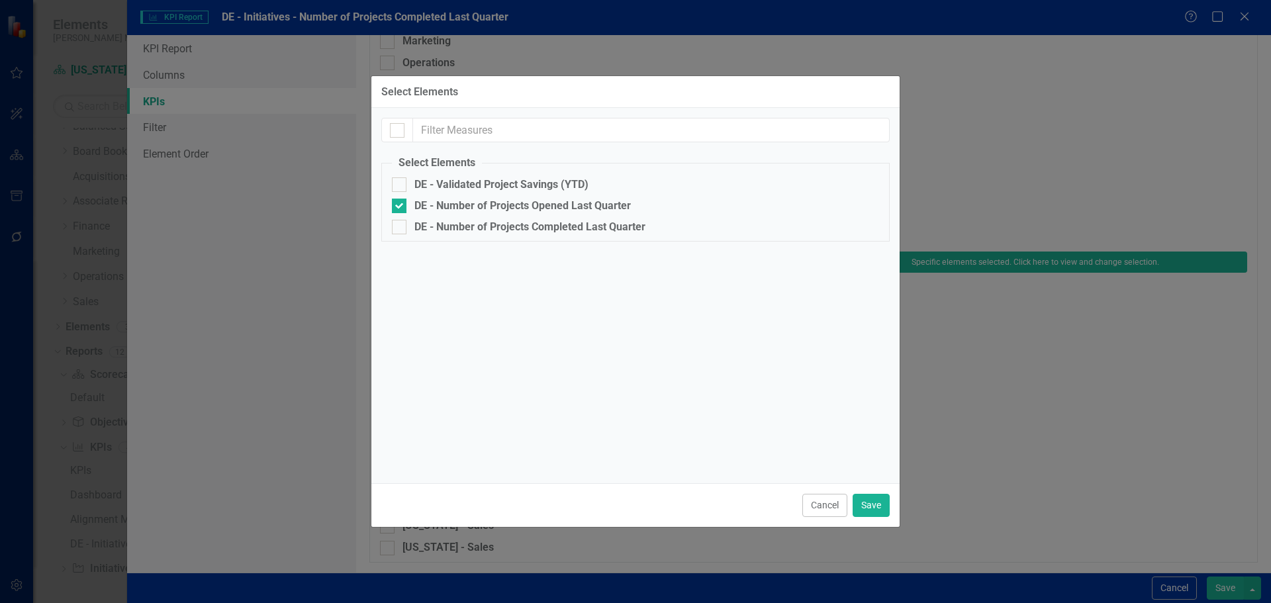
click at [490, 215] on fieldset "Select Elements DE - Validated Project Savings (YTD) DE - Number of Projects Op…" at bounding box center [635, 199] width 508 height 86
click at [493, 221] on div "DE - Number of Projects Completed Last Quarter" at bounding box center [529, 227] width 231 height 12
click at [400, 221] on input "DE - Number of Projects Completed Last Quarter" at bounding box center [396, 224] width 9 height 9
checkbox input "true"
click at [493, 202] on div "DE - Number of Projects Opened Last Quarter" at bounding box center [522, 206] width 216 height 12
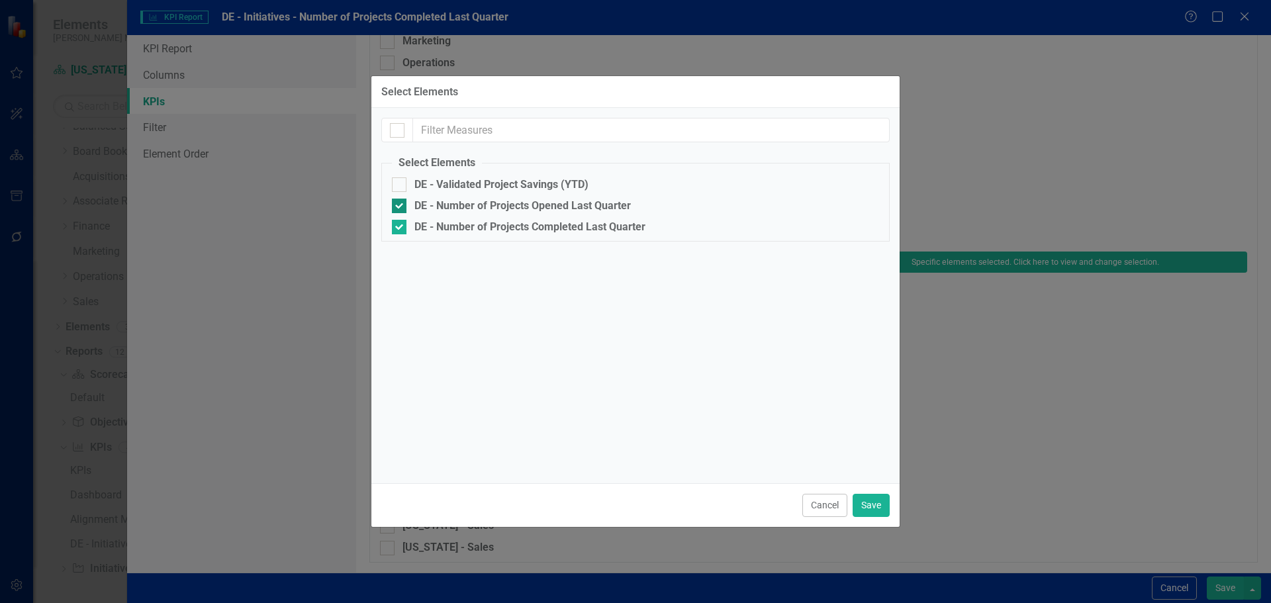
click at [400, 202] on input "DE - Number of Projects Opened Last Quarter" at bounding box center [396, 203] width 9 height 9
checkbox input "false"
click at [846, 498] on button "Cancel" at bounding box center [824, 505] width 45 height 23
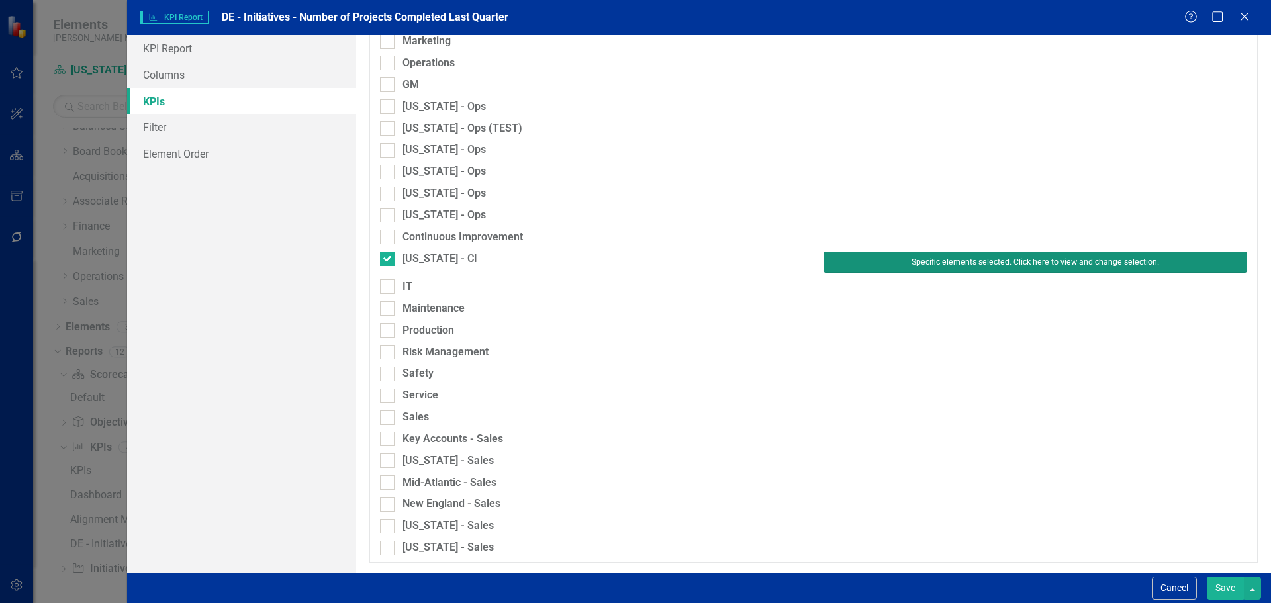
click at [946, 260] on button "Specific elements selected. Click here to view and change selection." at bounding box center [1035, 261] width 424 height 21
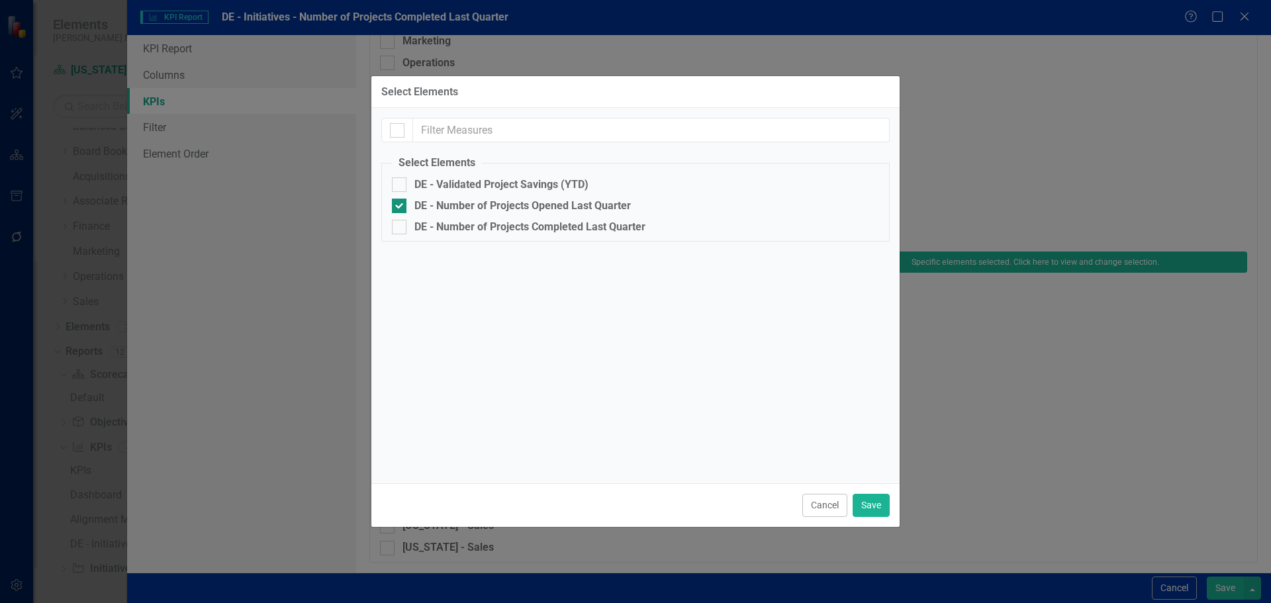
click at [492, 199] on div "DE - Number of Projects Opened Last Quarter" at bounding box center [635, 206] width 487 height 15
click at [400, 199] on input "DE - Number of Projects Opened Last Quarter" at bounding box center [396, 203] width 9 height 9
checkbox input "false"
click at [513, 221] on div "DE - Number of Projects Completed Last Quarter" at bounding box center [529, 227] width 231 height 12
click at [400, 221] on input "DE - Number of Projects Completed Last Quarter" at bounding box center [396, 224] width 9 height 9
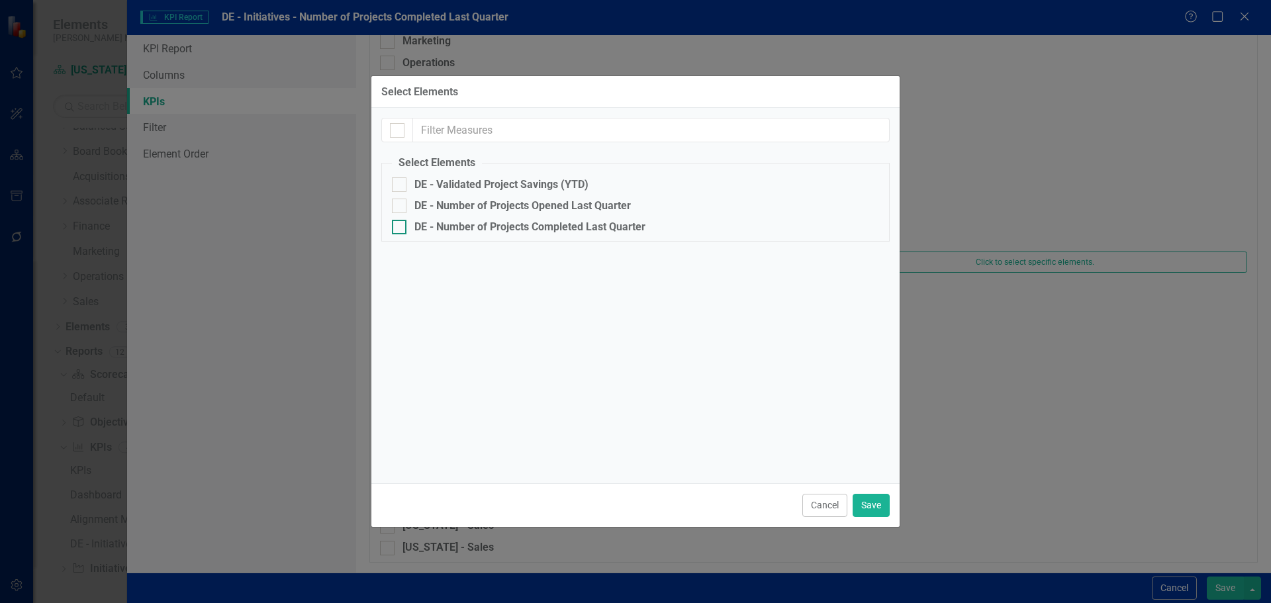
checkbox input "true"
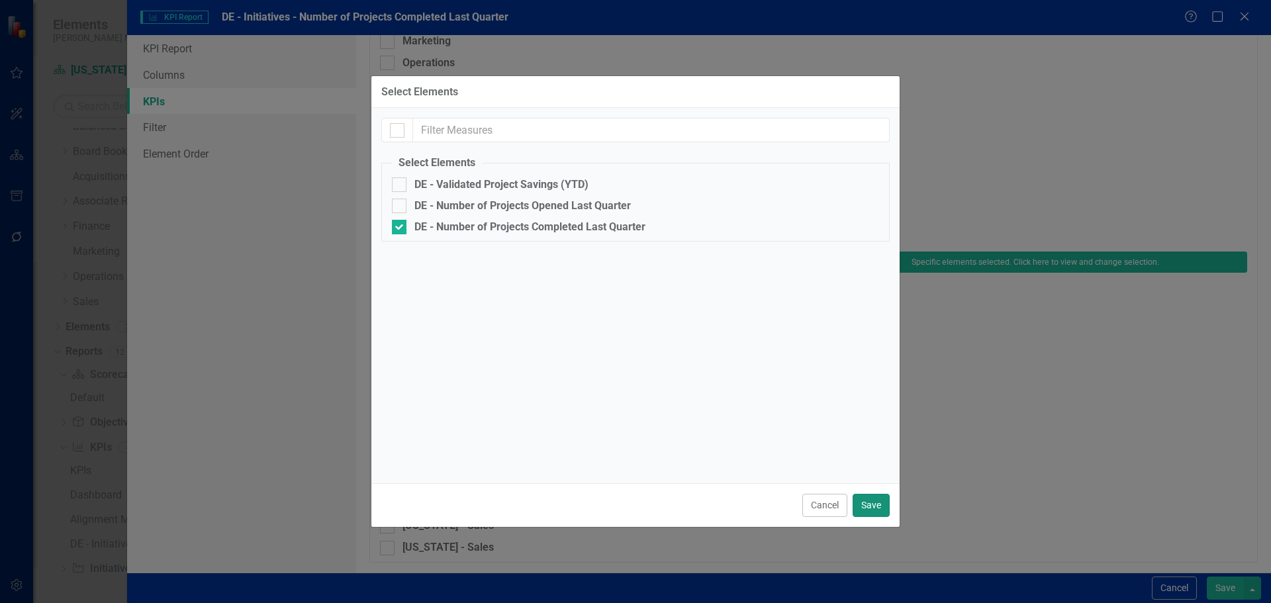
click at [866, 500] on button "Save" at bounding box center [870, 505] width 37 height 23
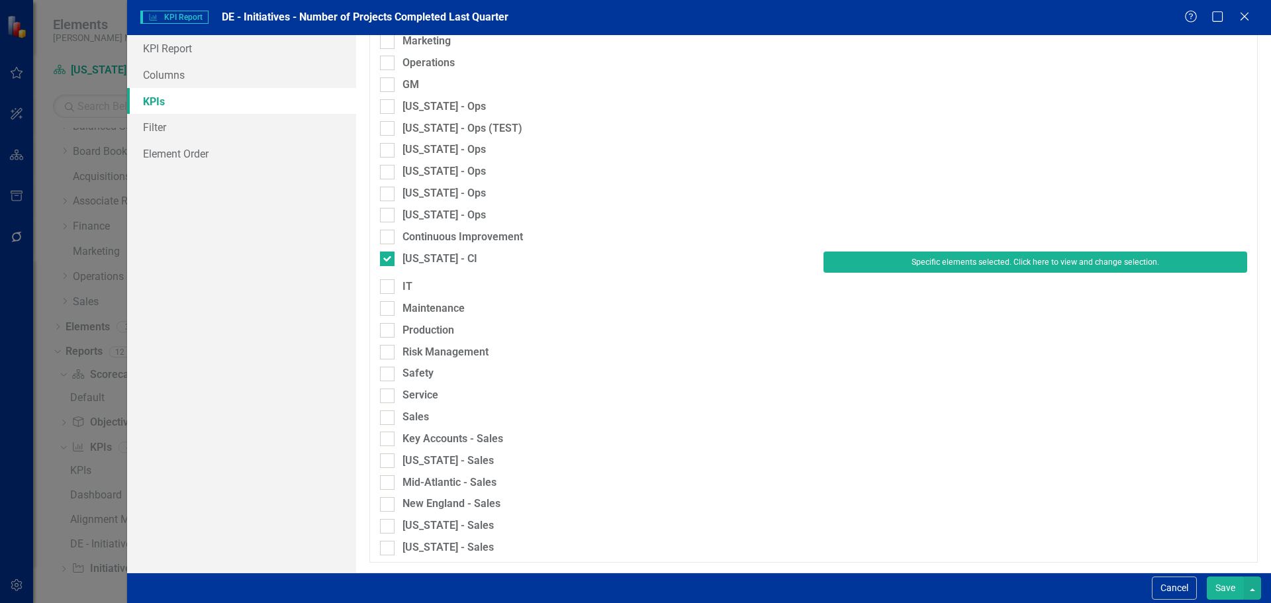
click at [1232, 586] on button "Save" at bounding box center [1224, 587] width 37 height 23
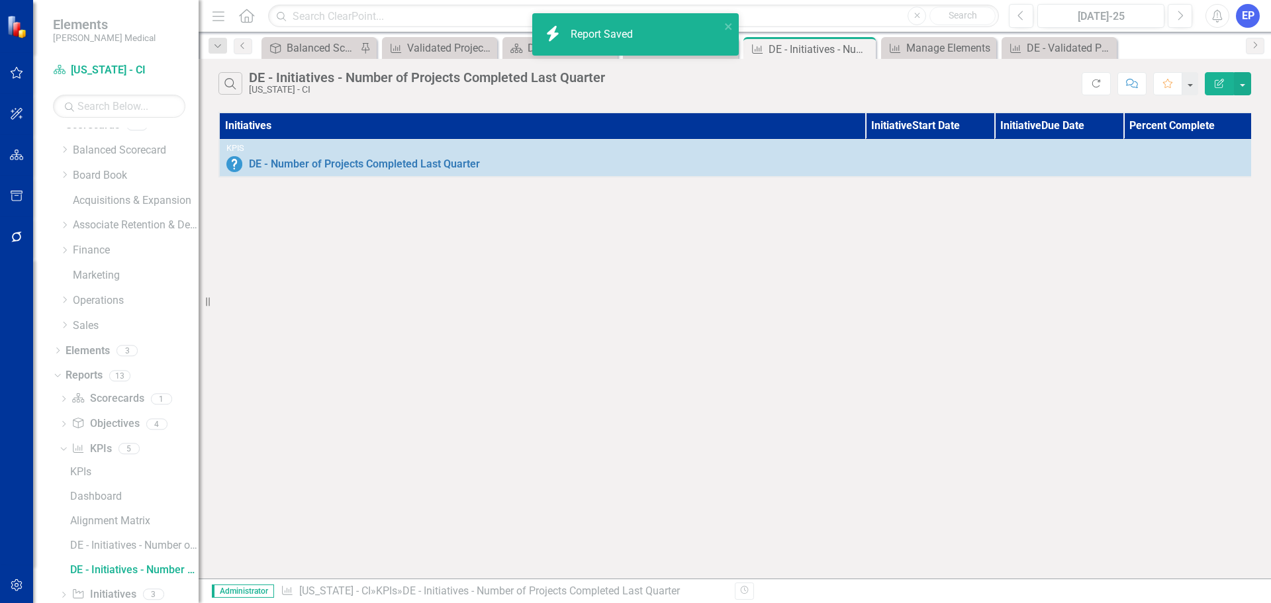
scroll to position [0, 0]
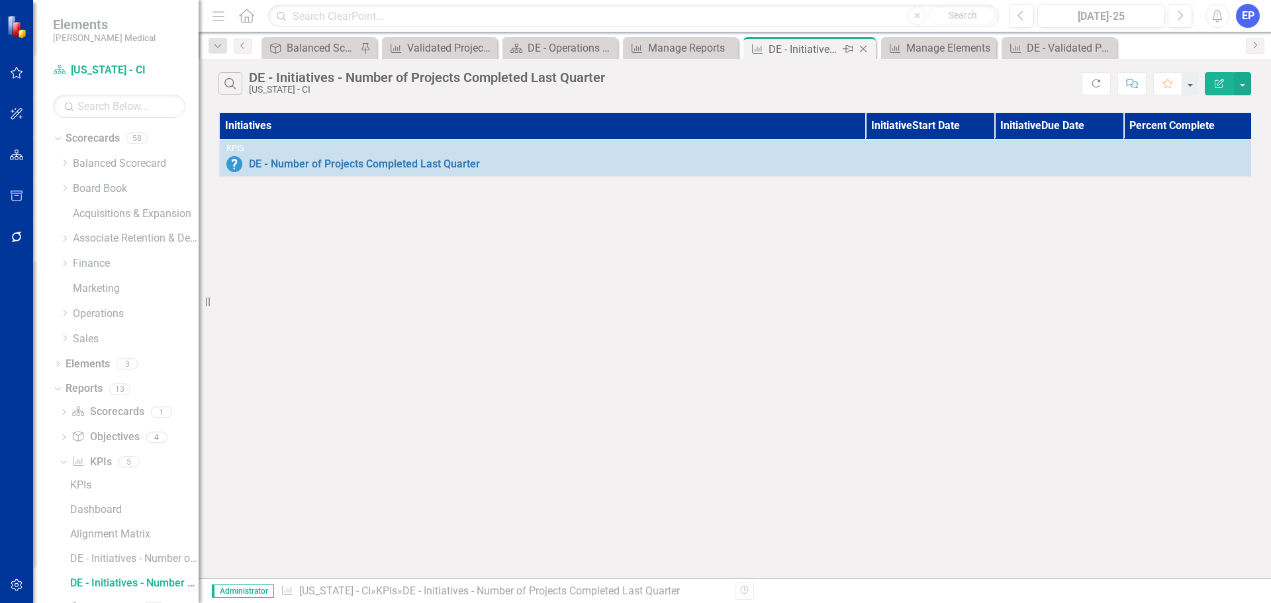
click at [865, 47] on icon at bounding box center [863, 49] width 7 height 7
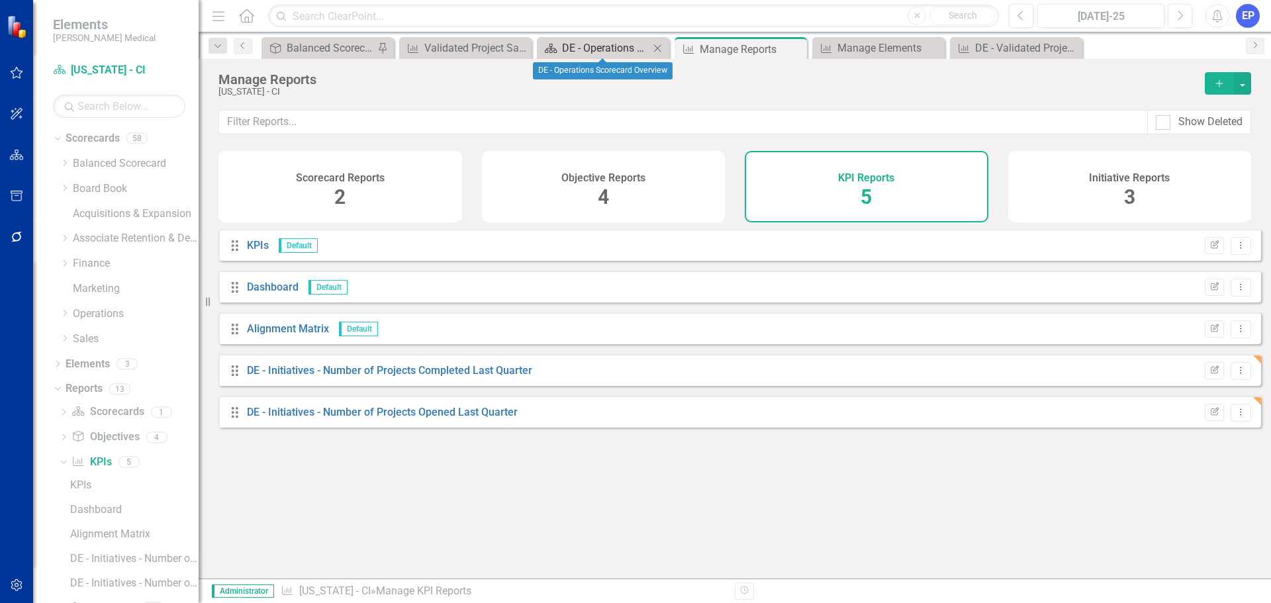
click at [588, 49] on div "DE - Operations Scorecard Overview" at bounding box center [605, 48] width 87 height 17
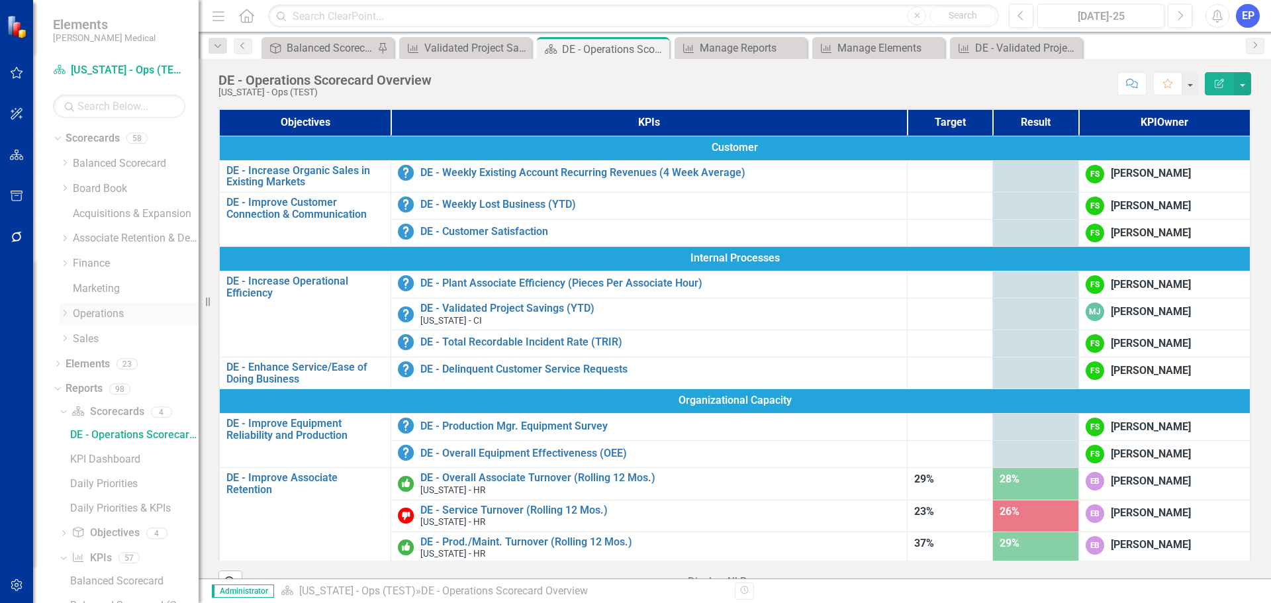
click at [64, 314] on icon "Dropdown" at bounding box center [65, 313] width 10 height 8
click at [78, 363] on icon "Dropdown" at bounding box center [78, 363] width 10 height 8
click at [115, 383] on link "[US_STATE] - CI" at bounding box center [148, 388] width 99 height 15
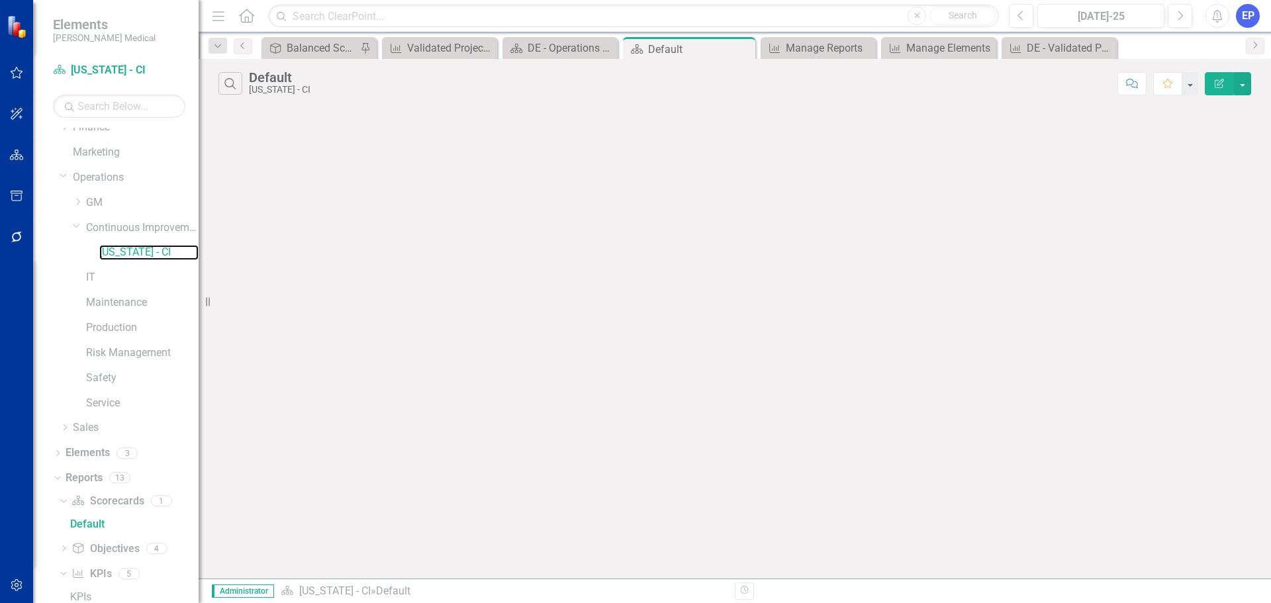
scroll to position [287, 0]
click at [101, 300] on link "Elements" at bounding box center [88, 302] width 44 height 15
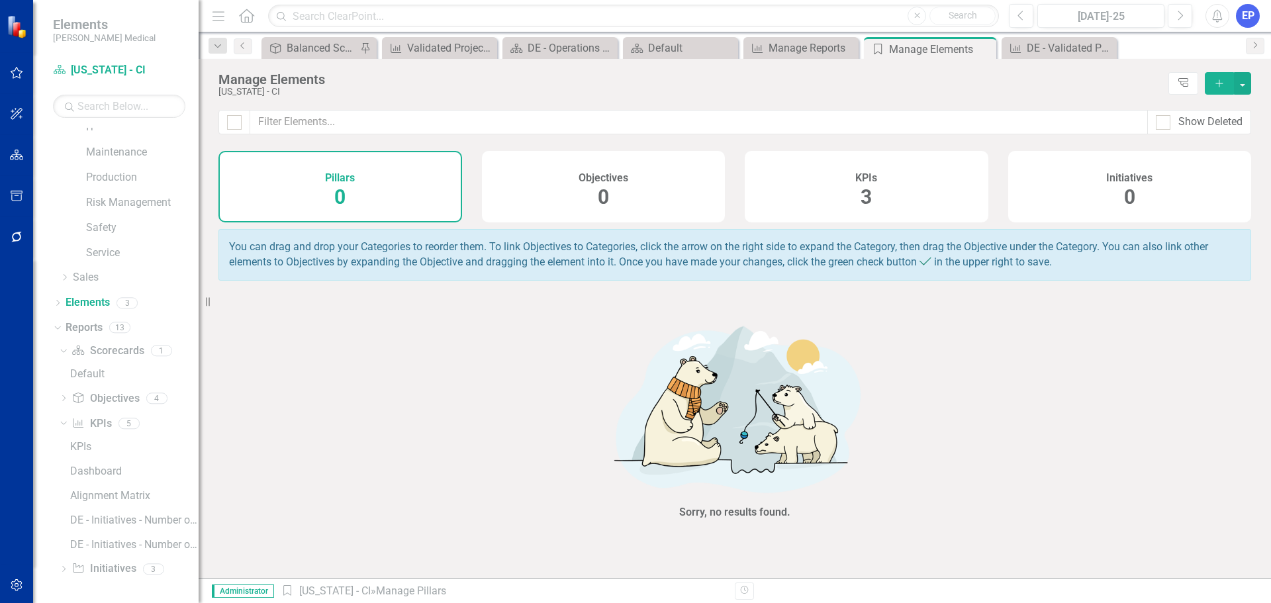
click at [906, 180] on div "KPIs 3" at bounding box center [866, 186] width 244 height 71
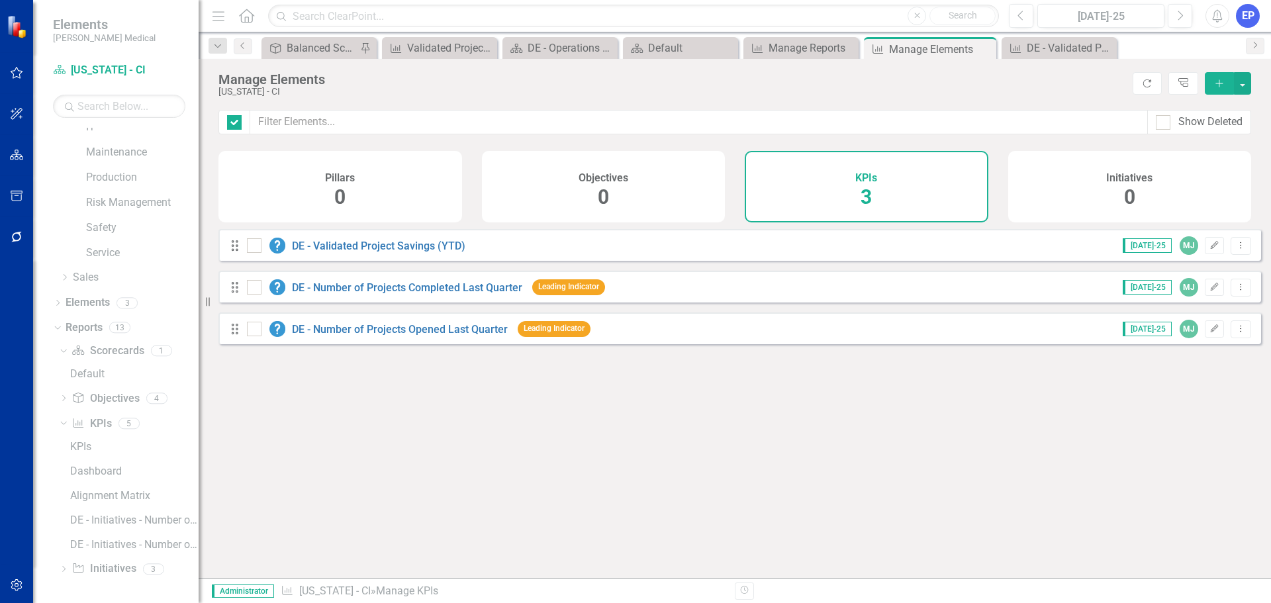
checkbox input "false"
click at [441, 294] on link "DE - Number of Projects Completed Last Quarter" at bounding box center [407, 287] width 230 height 13
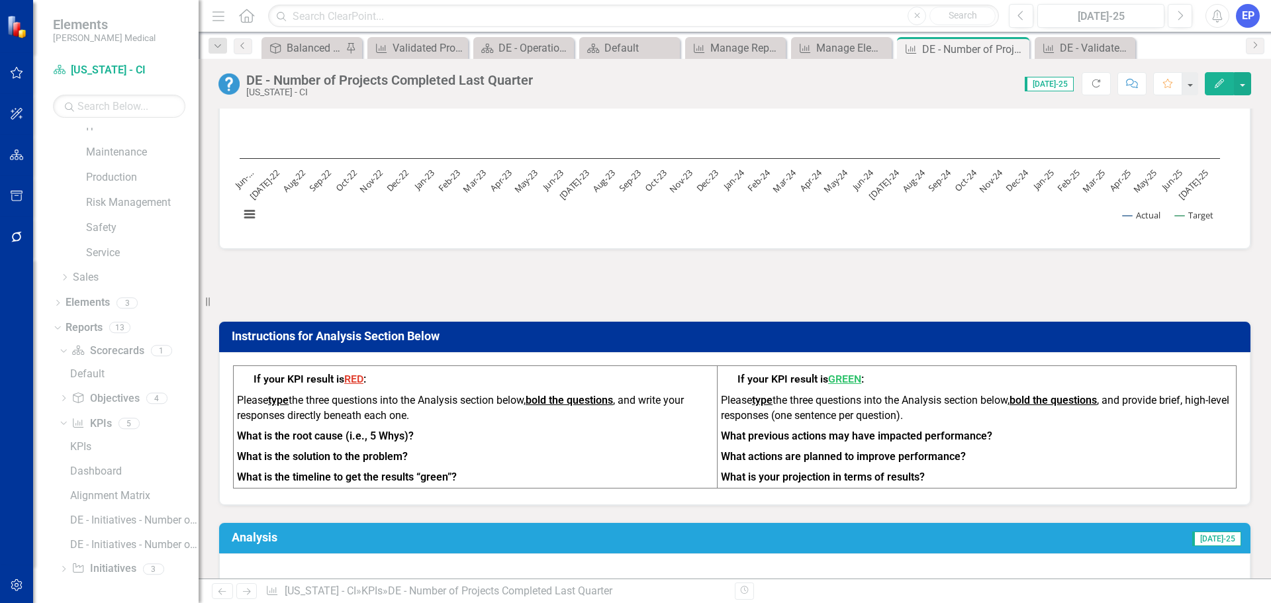
scroll to position [199, 0]
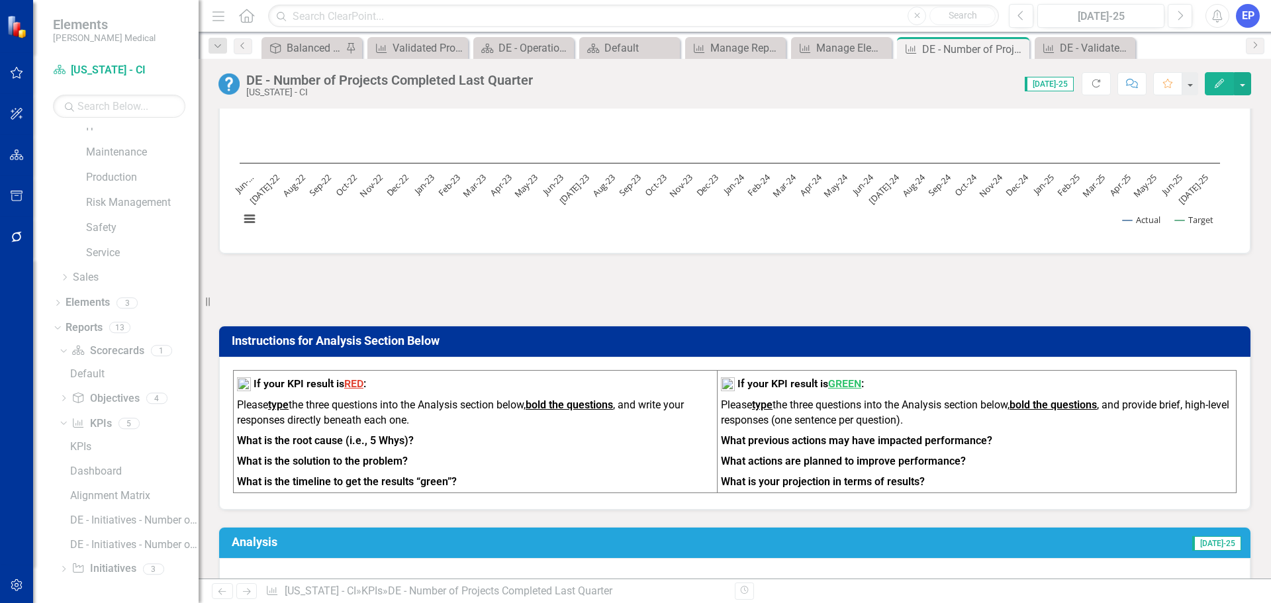
click at [699, 302] on div at bounding box center [734, 290] width 1032 height 38
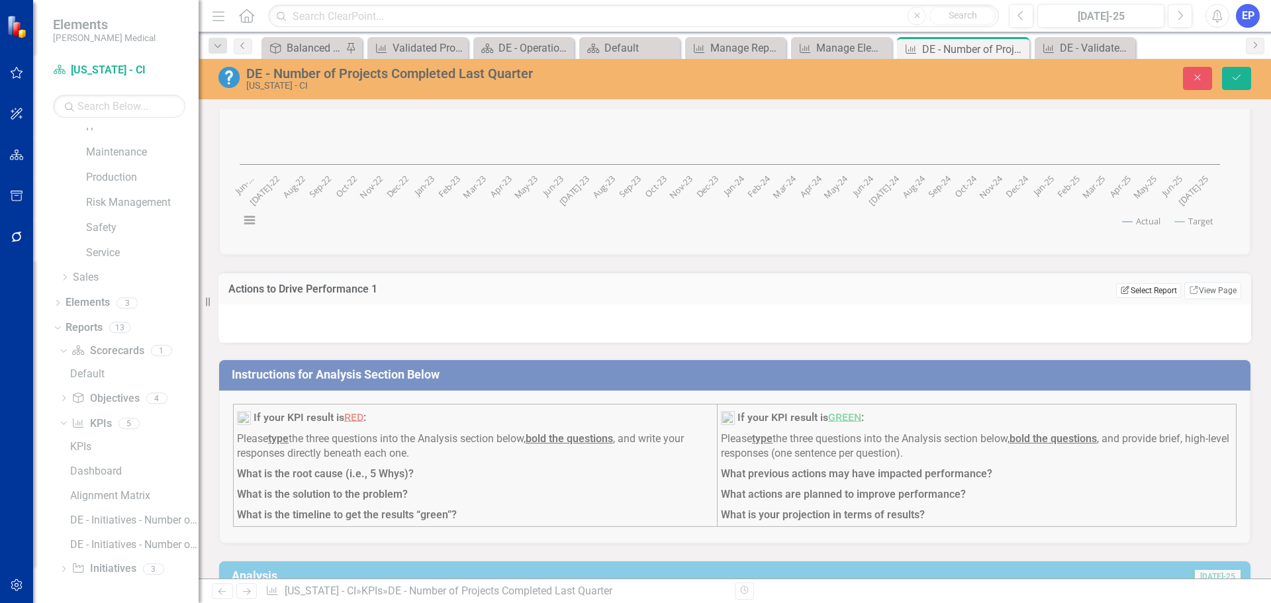
click at [1118, 293] on button "Edit Report Select Report" at bounding box center [1148, 290] width 64 height 15
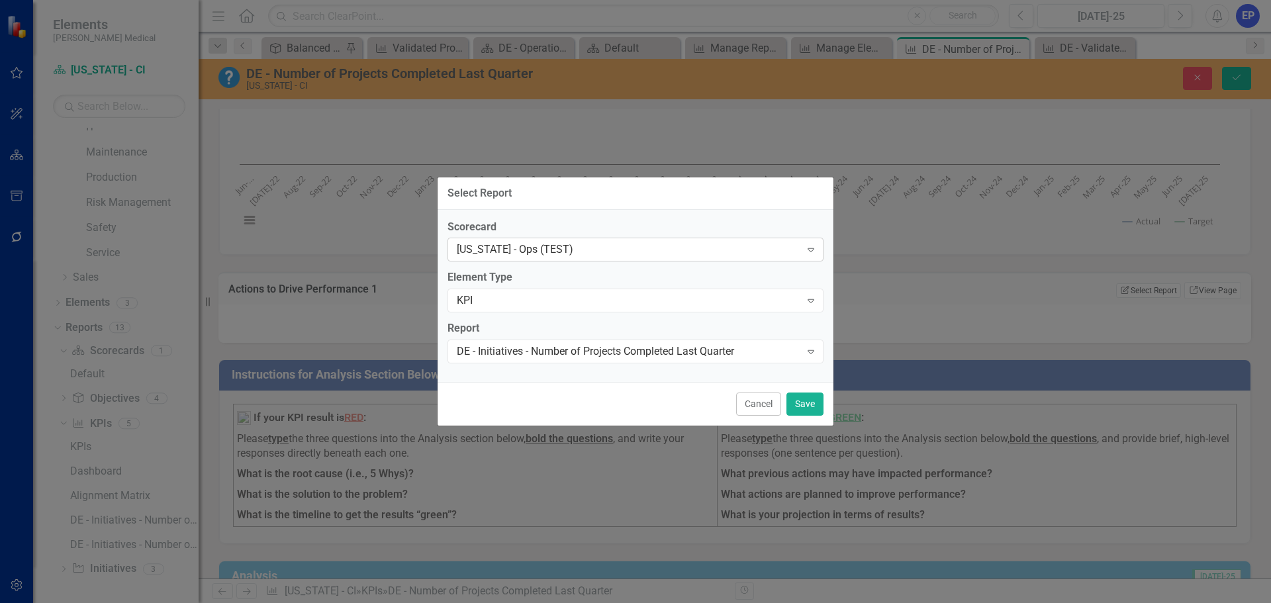
click at [584, 249] on div "[US_STATE] - Ops (TEST)" at bounding box center [628, 249] width 343 height 15
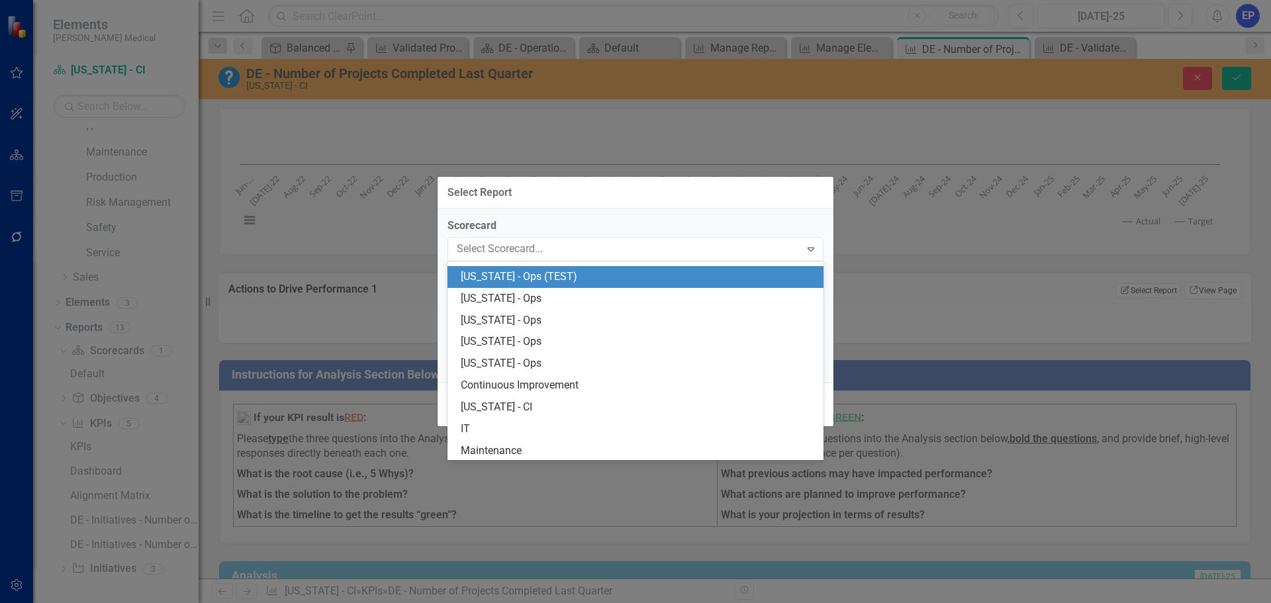
scroll to position [826, 0]
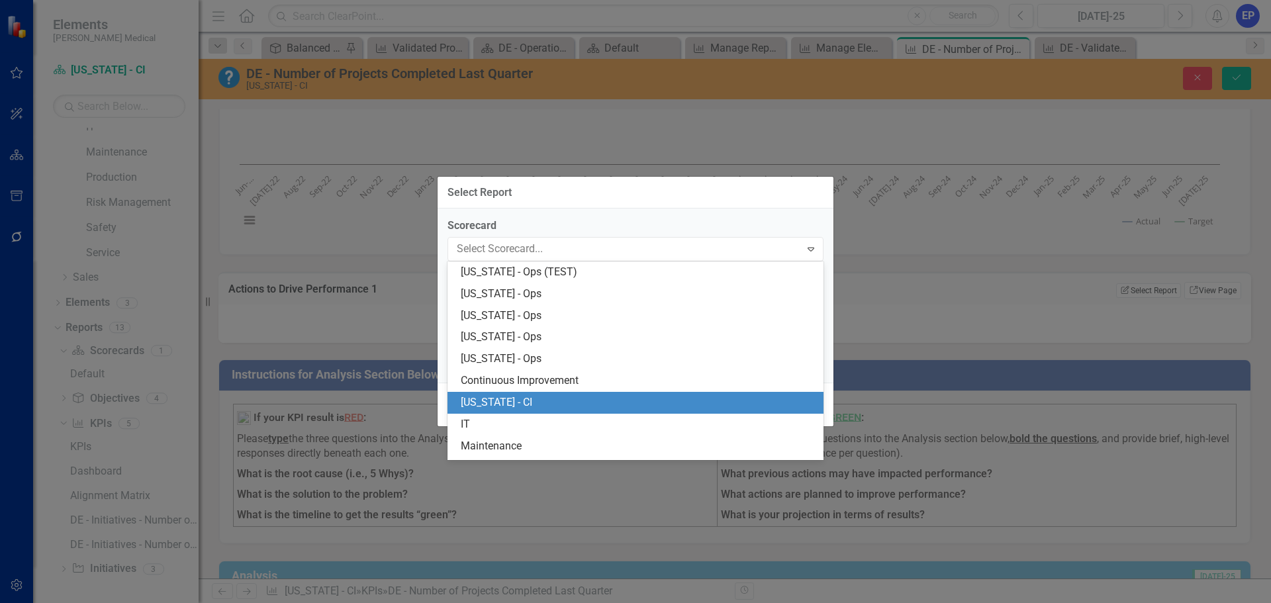
click at [516, 396] on div "[US_STATE] - CI" at bounding box center [638, 402] width 355 height 15
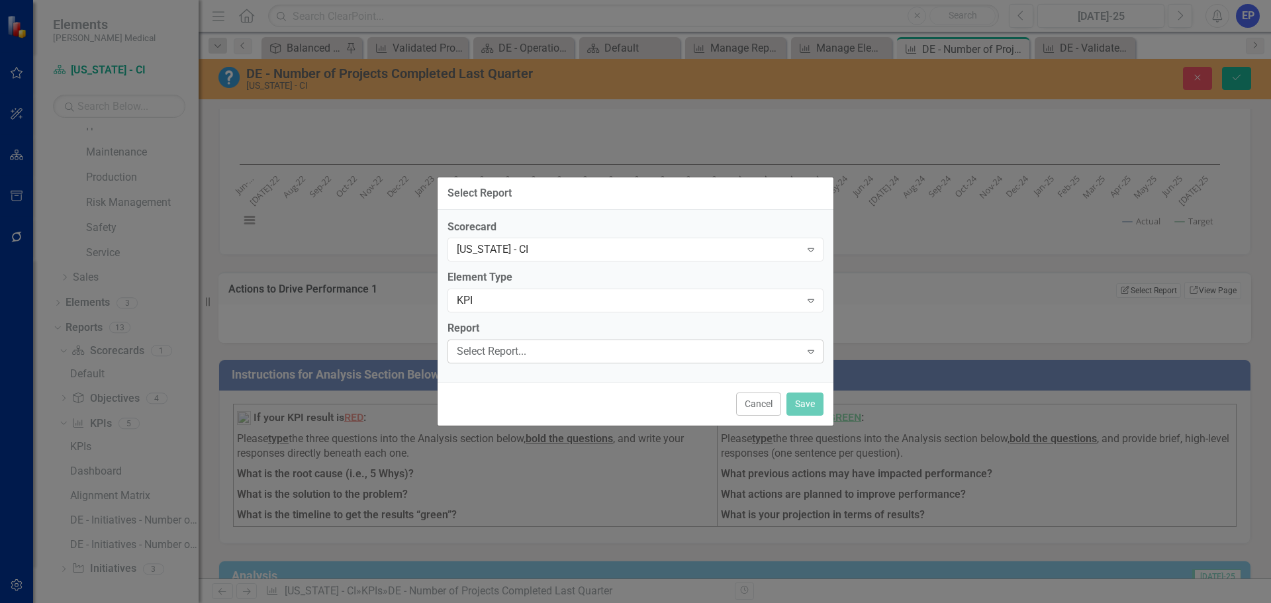
click at [545, 360] on div "Select Report... Expand" at bounding box center [635, 351] width 376 height 24
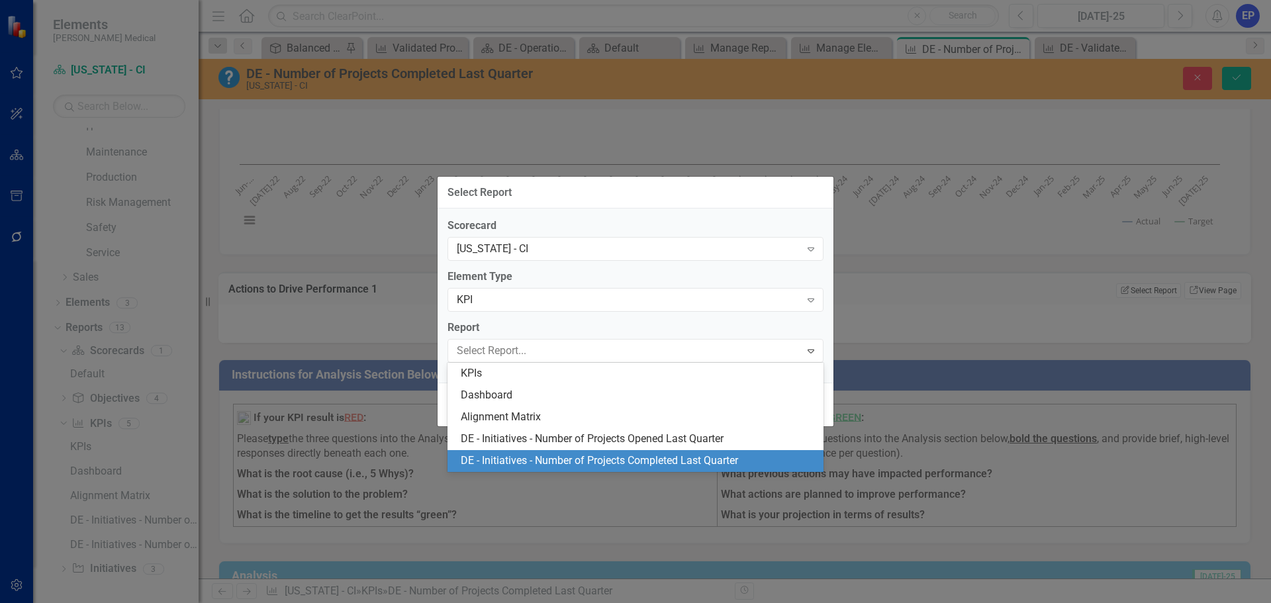
click at [584, 456] on div "DE - Initiatives - Number of Projects Completed Last Quarter" at bounding box center [638, 460] width 355 height 15
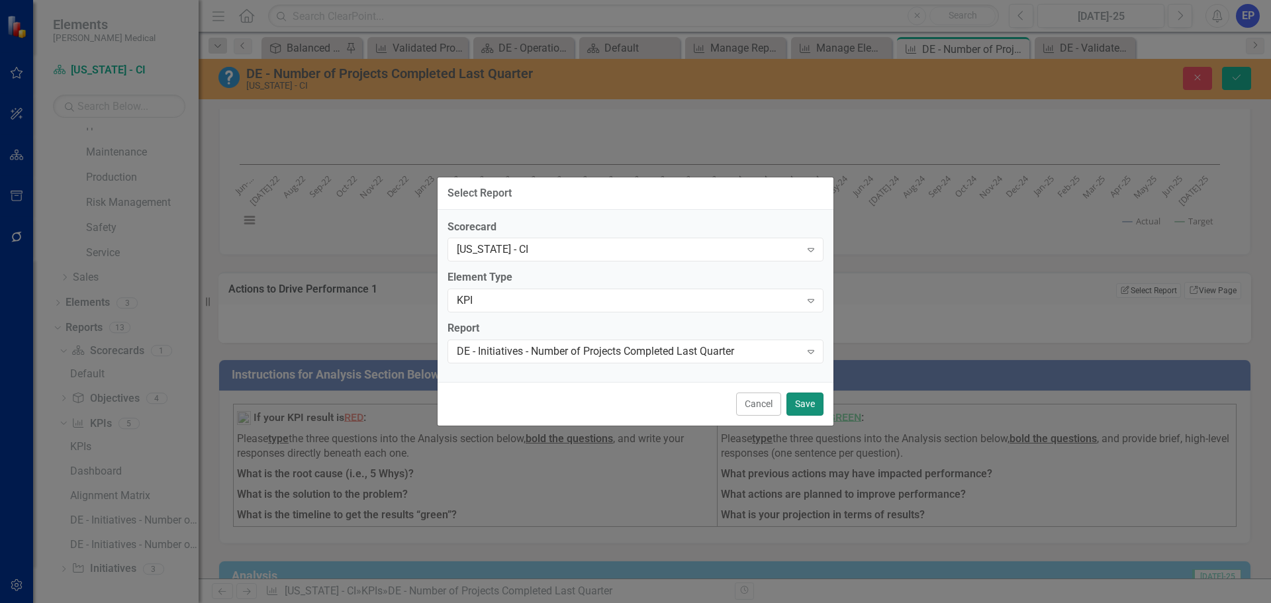
click at [793, 400] on button "Save" at bounding box center [804, 403] width 37 height 23
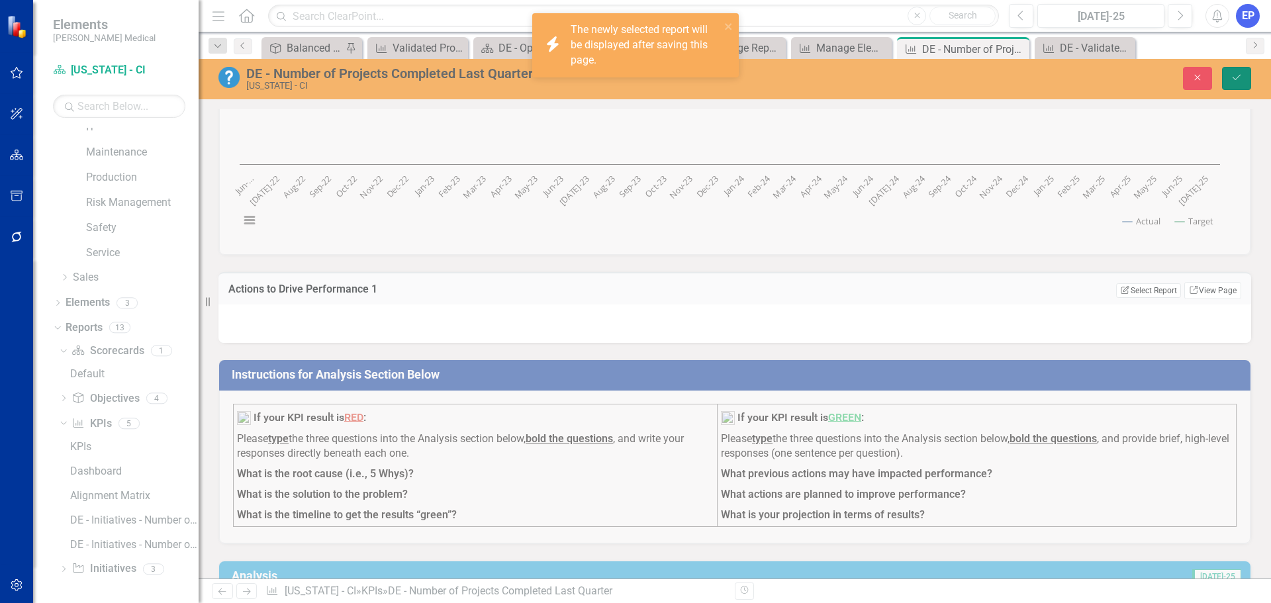
click at [1240, 74] on icon "Save" at bounding box center [1236, 77] width 12 height 9
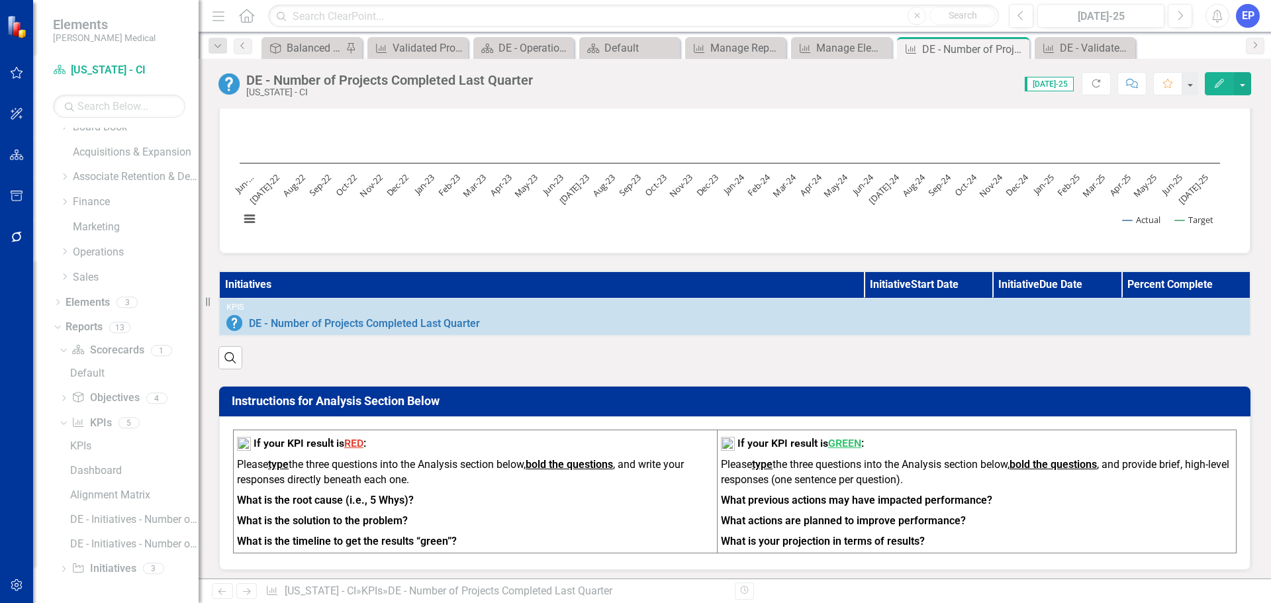
scroll to position [0, 0]
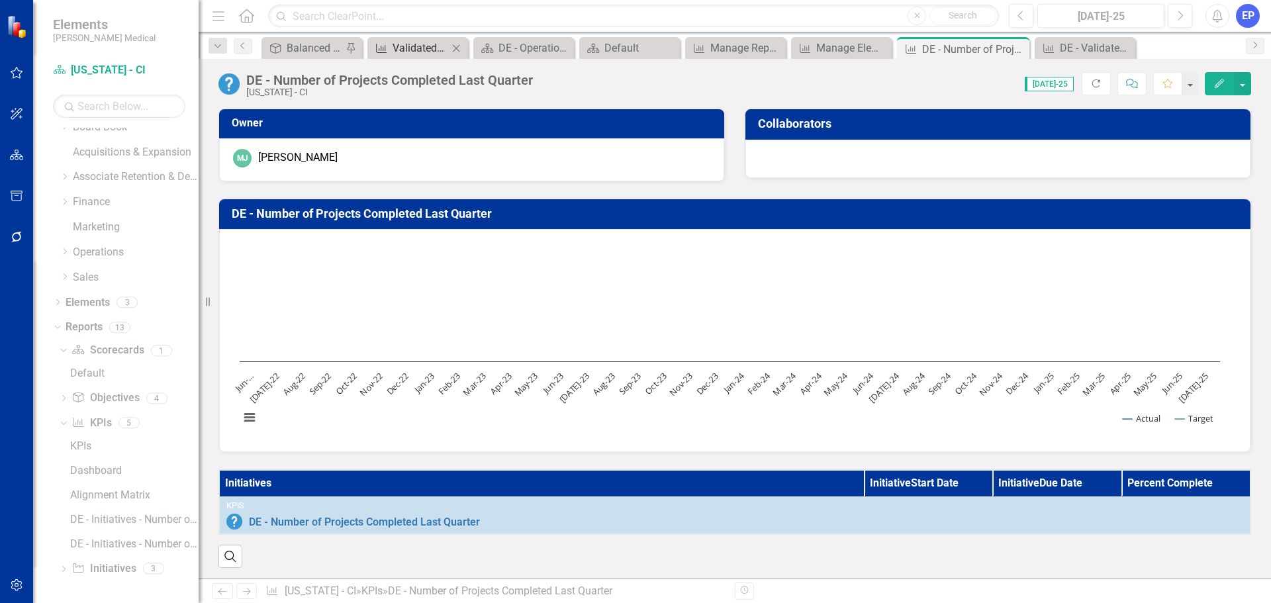
click at [422, 49] on div "Validated Project Savings (YTD)" at bounding box center [420, 48] width 56 height 17
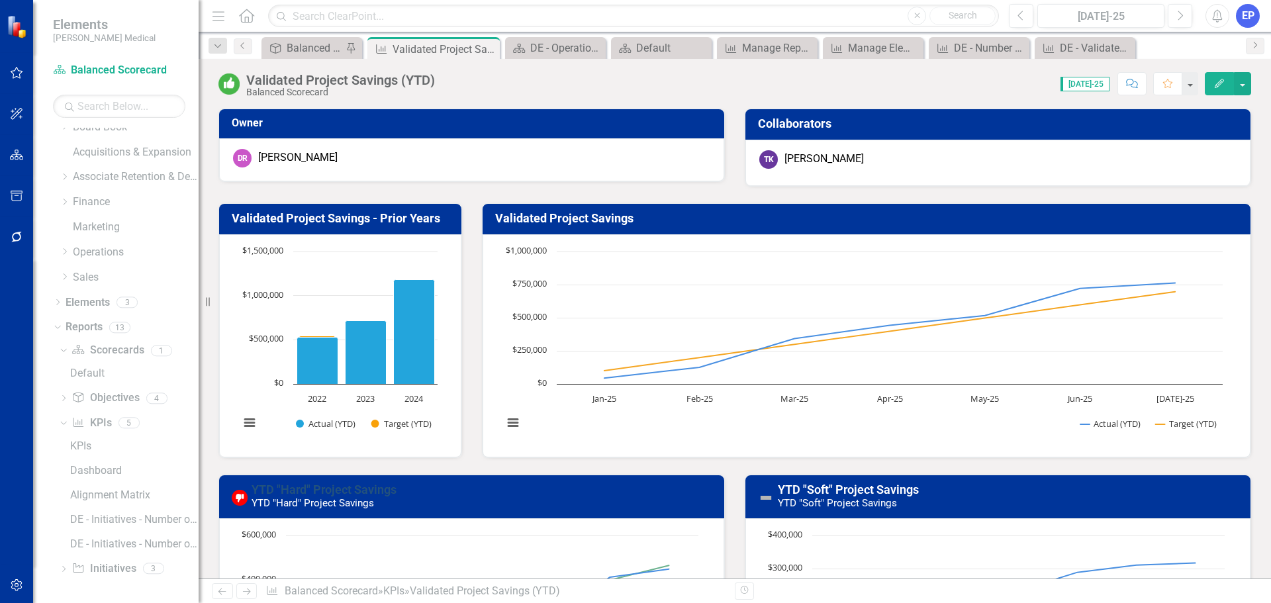
click at [354, 491] on link "YTD "Hard" Project Savings" at bounding box center [323, 489] width 145 height 14
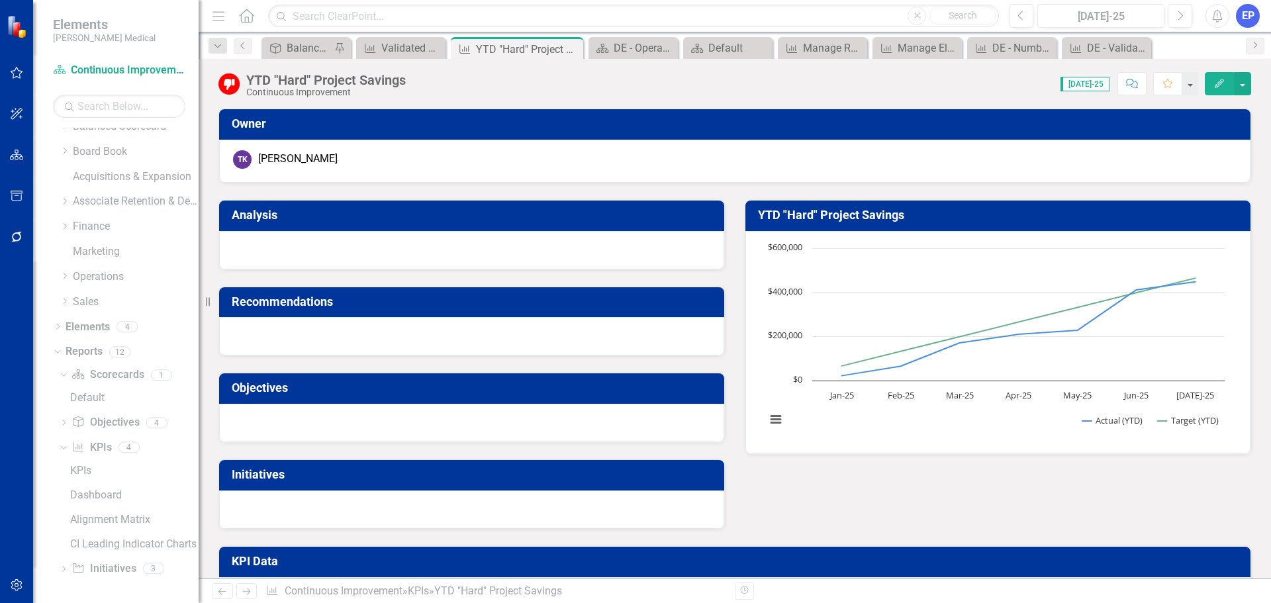
scroll to position [37, 0]
click at [372, 81] on div "YTD "Hard" Project Savings" at bounding box center [325, 80] width 159 height 15
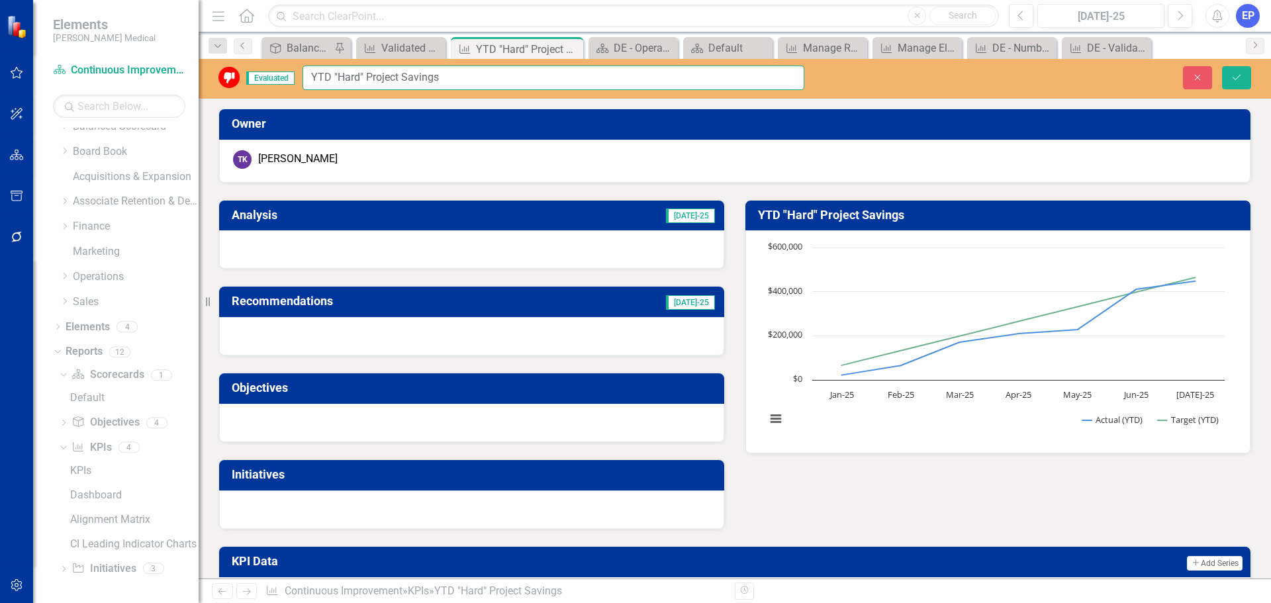
click at [372, 81] on input "YTD "Hard" Project Savings" at bounding box center [553, 78] width 502 height 24
click at [1209, 76] on button "Close" at bounding box center [1197, 77] width 29 height 23
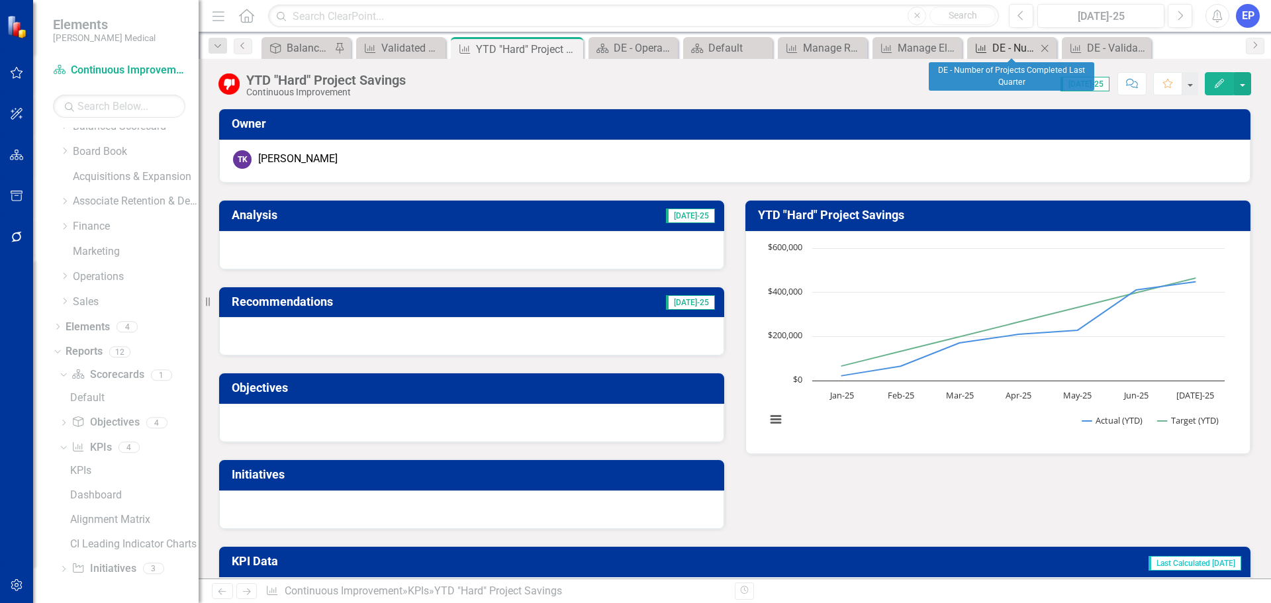
click at [1012, 48] on div "DE - Number of Projects Completed Last Quarter" at bounding box center [1014, 48] width 44 height 17
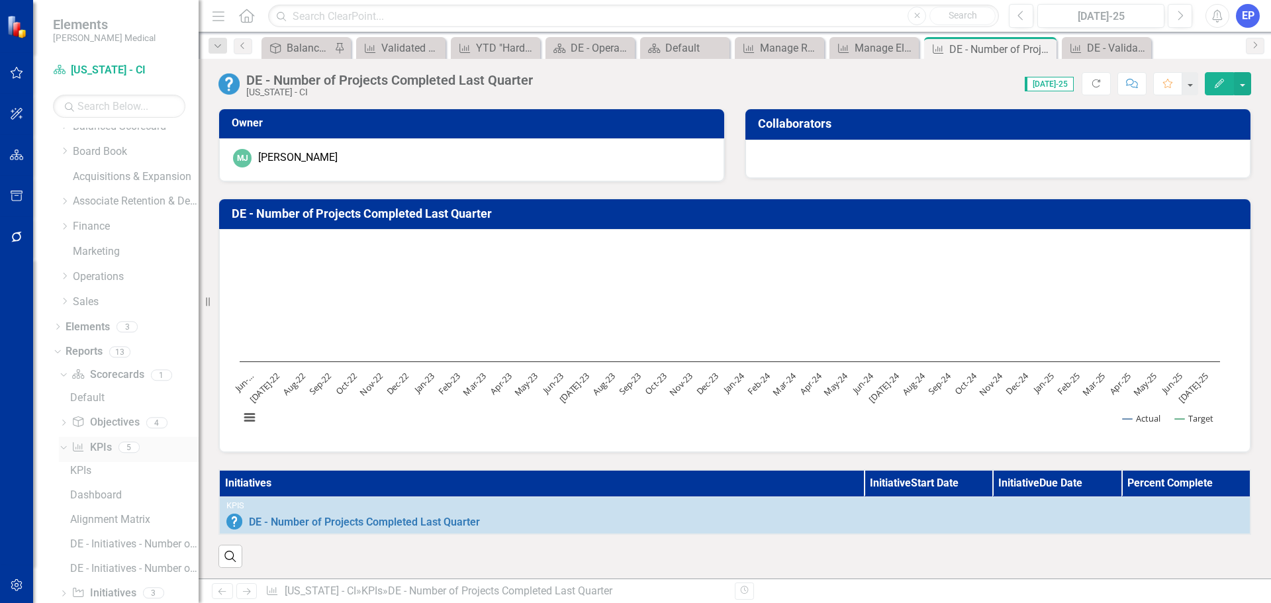
scroll to position [62, 0]
click at [85, 425] on link "KPI KPIs" at bounding box center [91, 423] width 40 height 15
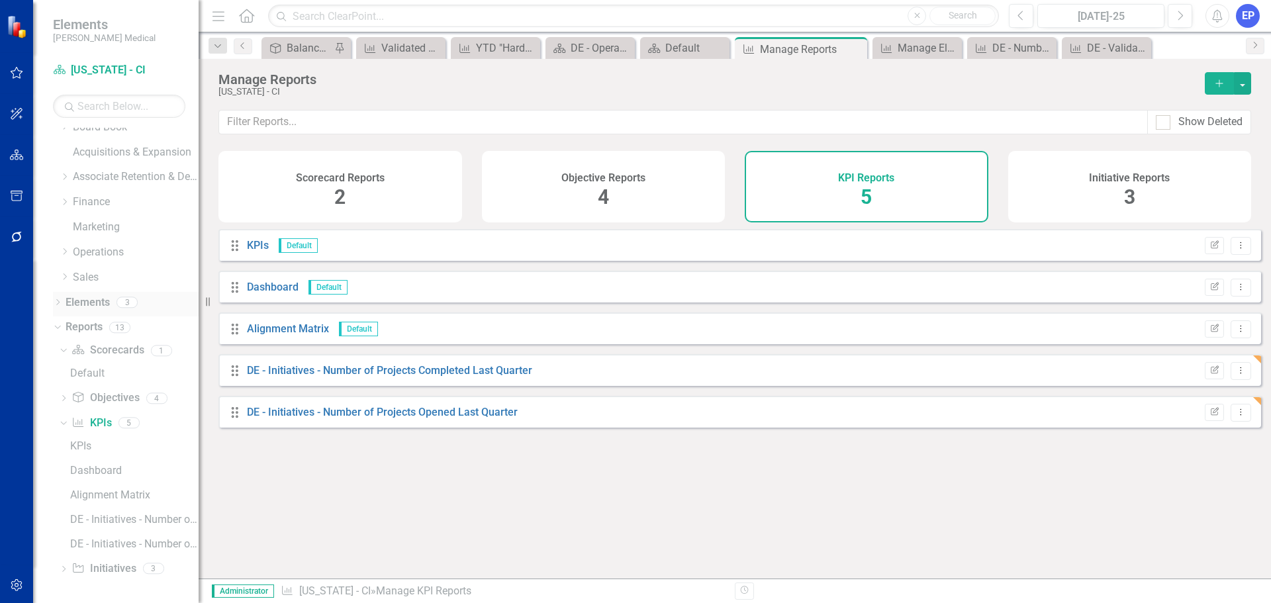
click at [62, 303] on icon "Dropdown" at bounding box center [57, 303] width 9 height 7
click at [106, 349] on link "KPI KPIs" at bounding box center [92, 352] width 40 height 15
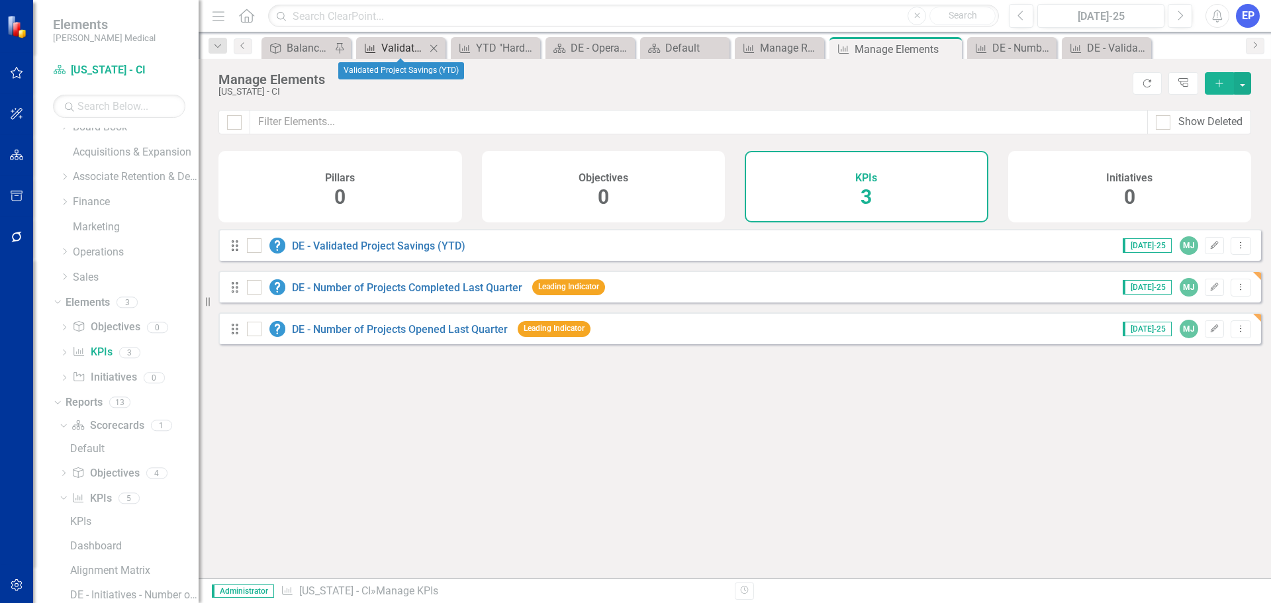
click at [380, 46] on link "KPI Validated Project Savings (YTD)" at bounding box center [392, 48] width 66 height 17
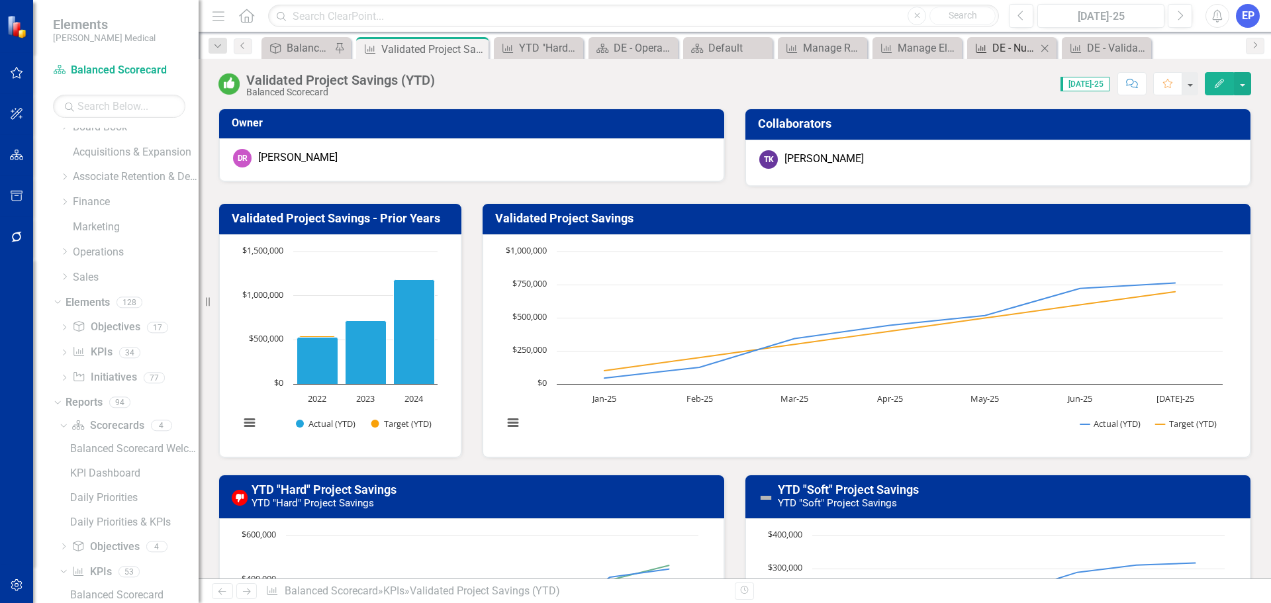
click at [1017, 52] on div "DE - Number of Projects Completed Last Quarter" at bounding box center [1014, 48] width 44 height 17
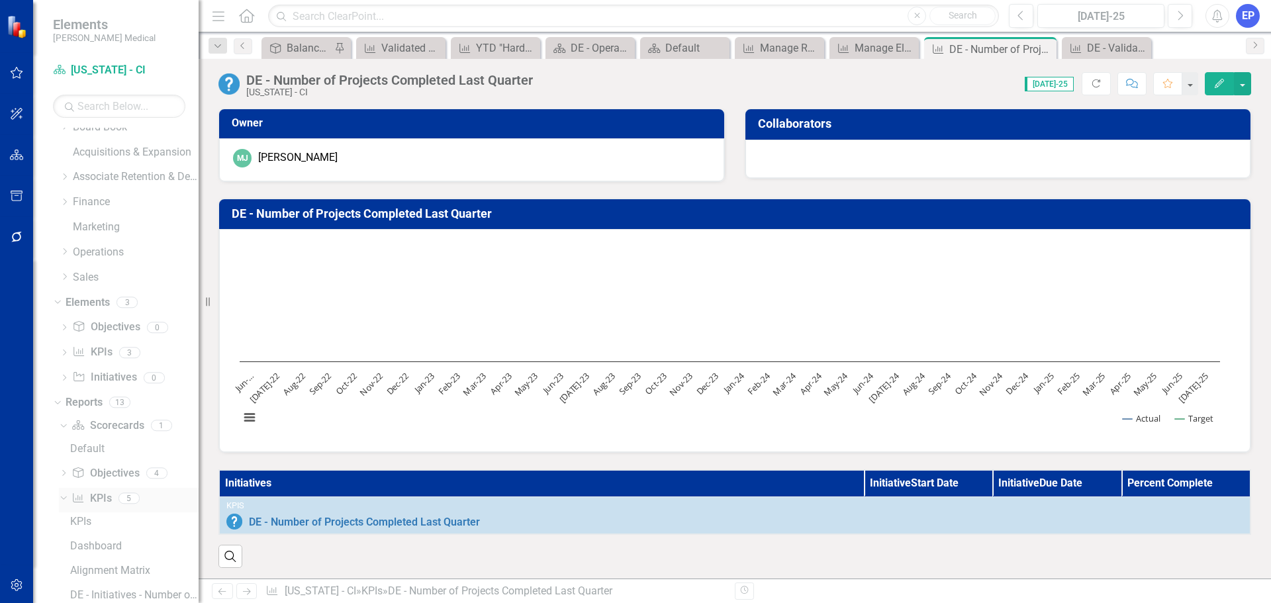
scroll to position [136, 0]
click at [95, 270] on link "KPI KPIs" at bounding box center [92, 277] width 40 height 15
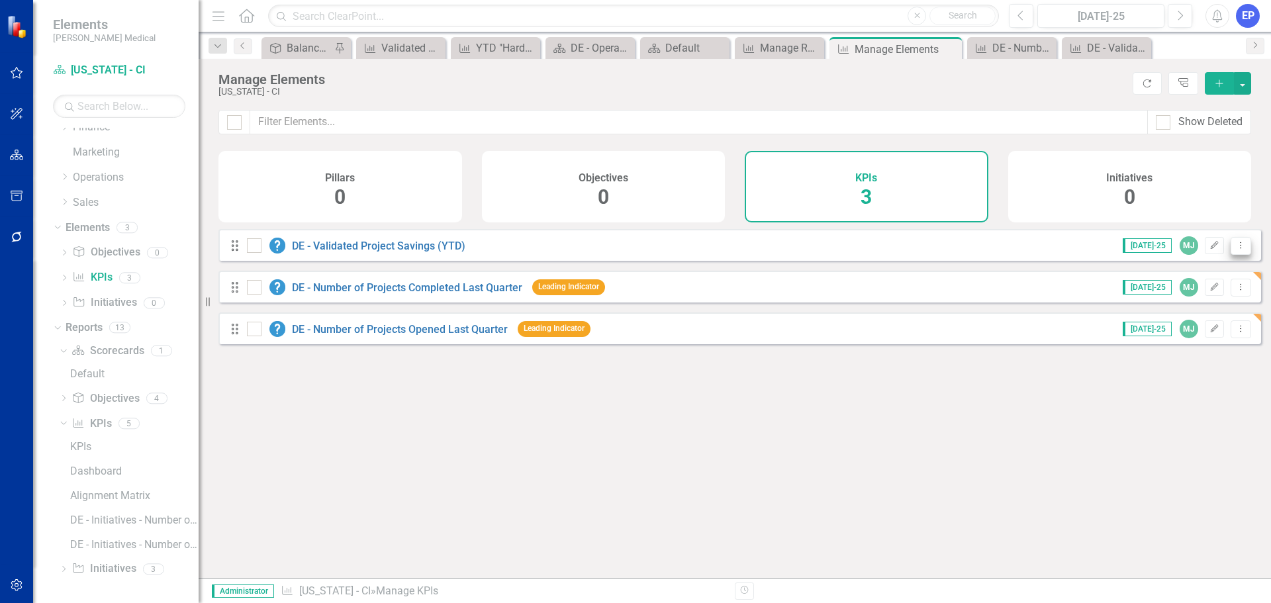
click at [1235, 249] on icon "Dropdown Menu" at bounding box center [1240, 245] width 11 height 9
click at [1187, 324] on link "Copy Duplicate KPI" at bounding box center [1188, 326] width 105 height 24
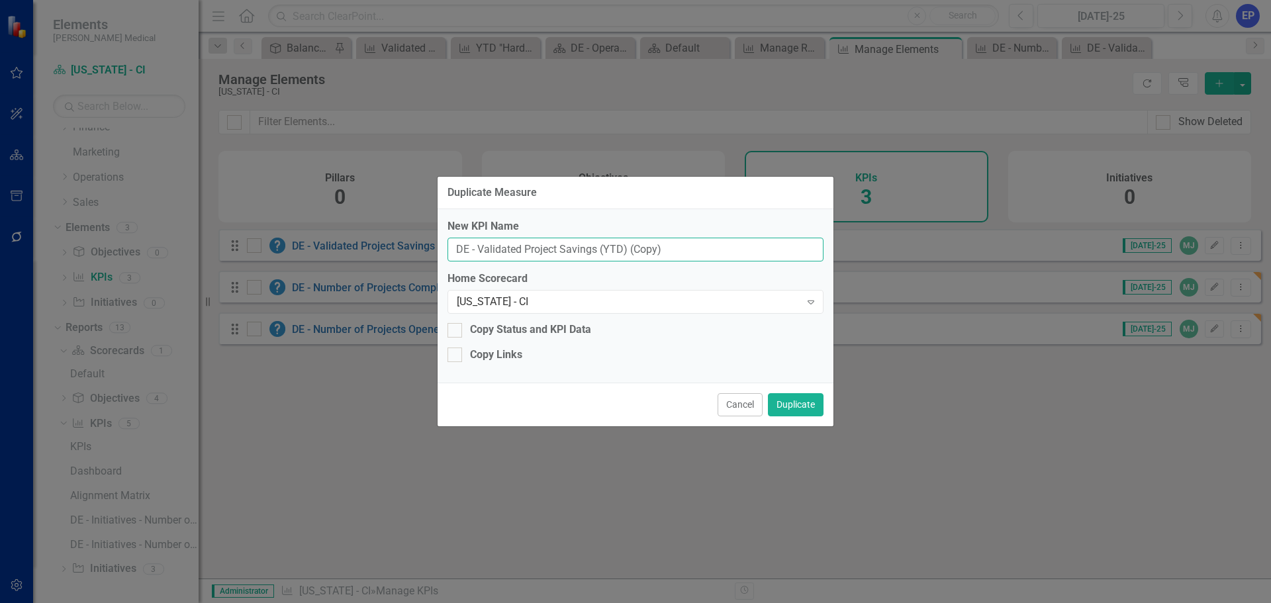
click at [480, 250] on input "DE - Validated Project Savings (YTD) (Copy)" at bounding box center [635, 250] width 376 height 24
drag, startPoint x: 479, startPoint y: 249, endPoint x: 720, endPoint y: 251, distance: 240.9
click at [720, 251] on input "DE - Validated Project Savings (YTD) (Copy)" at bounding box center [635, 250] width 376 height 24
paste input "YTD "Hard" Project Savings"
type input "DE - YTD "Hard" Project Savings"
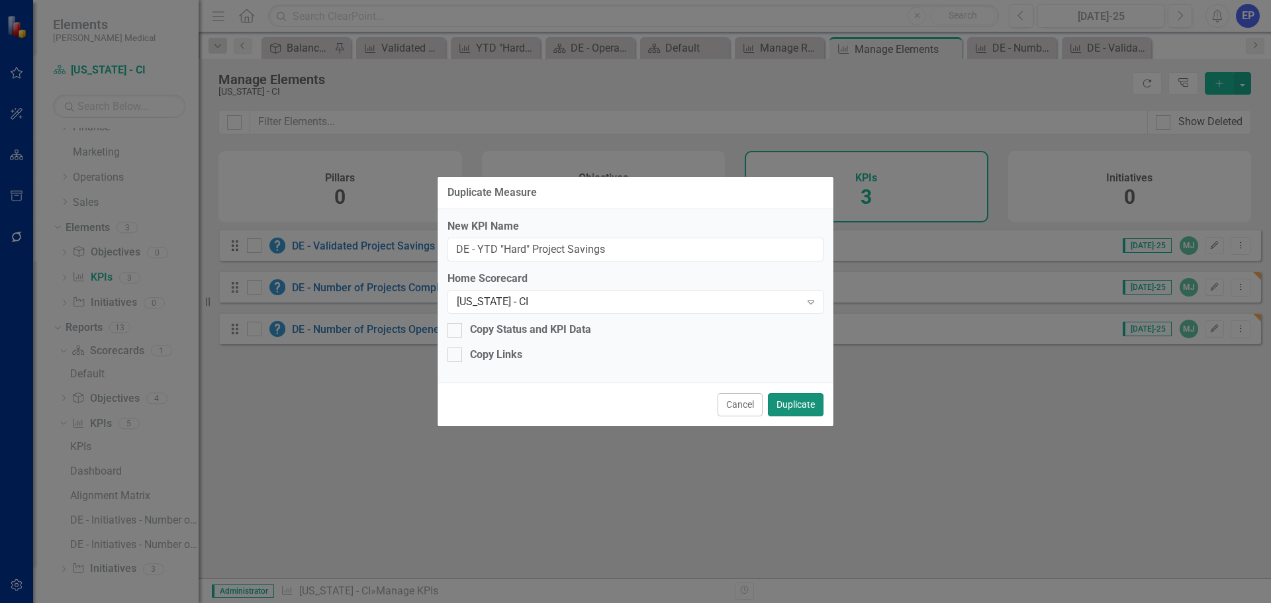
click at [797, 404] on button "Duplicate" at bounding box center [796, 404] width 56 height 23
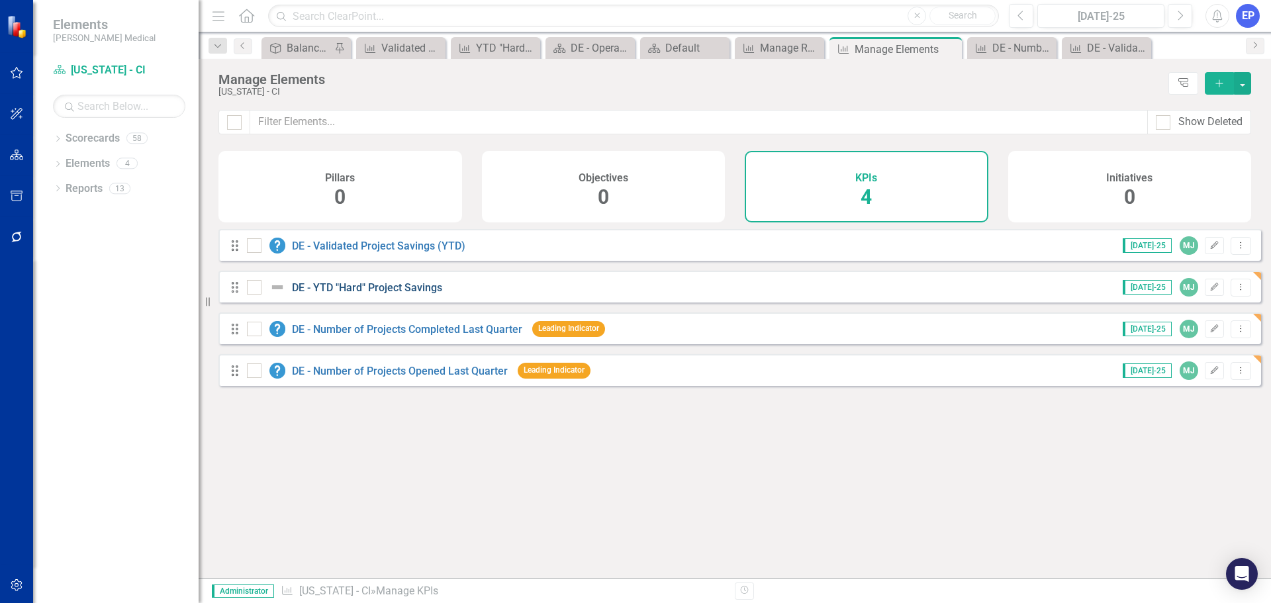
click at [428, 294] on link "DE - YTD "Hard" Project Savings" at bounding box center [367, 287] width 150 height 13
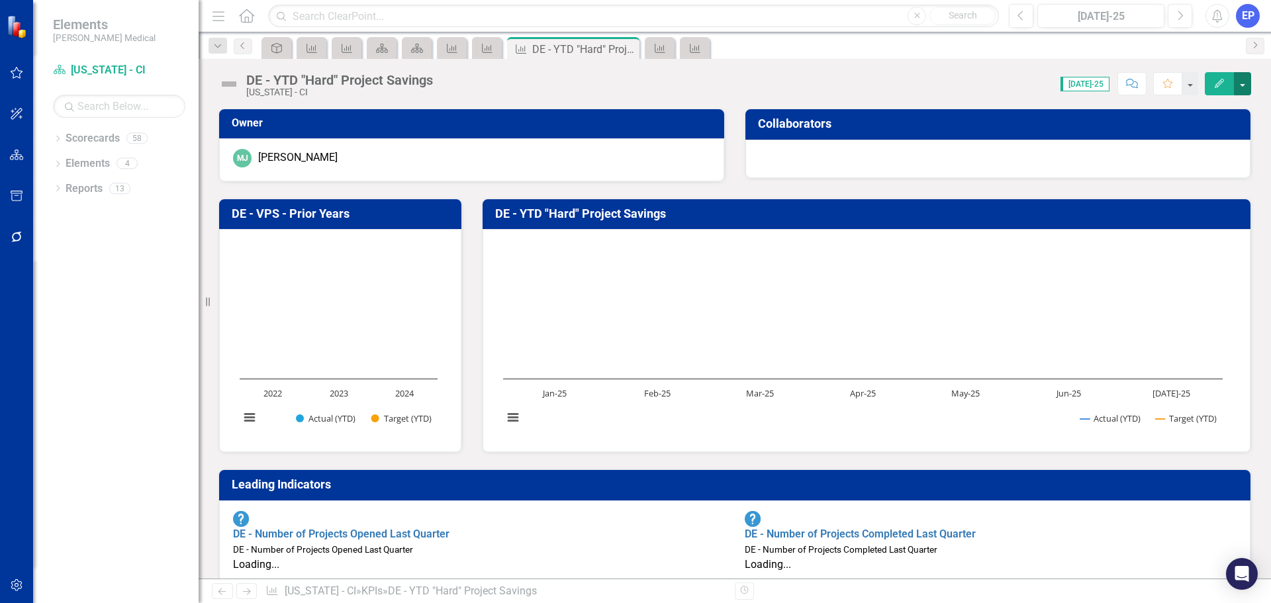
click at [1243, 75] on button "button" at bounding box center [1242, 83] width 17 height 23
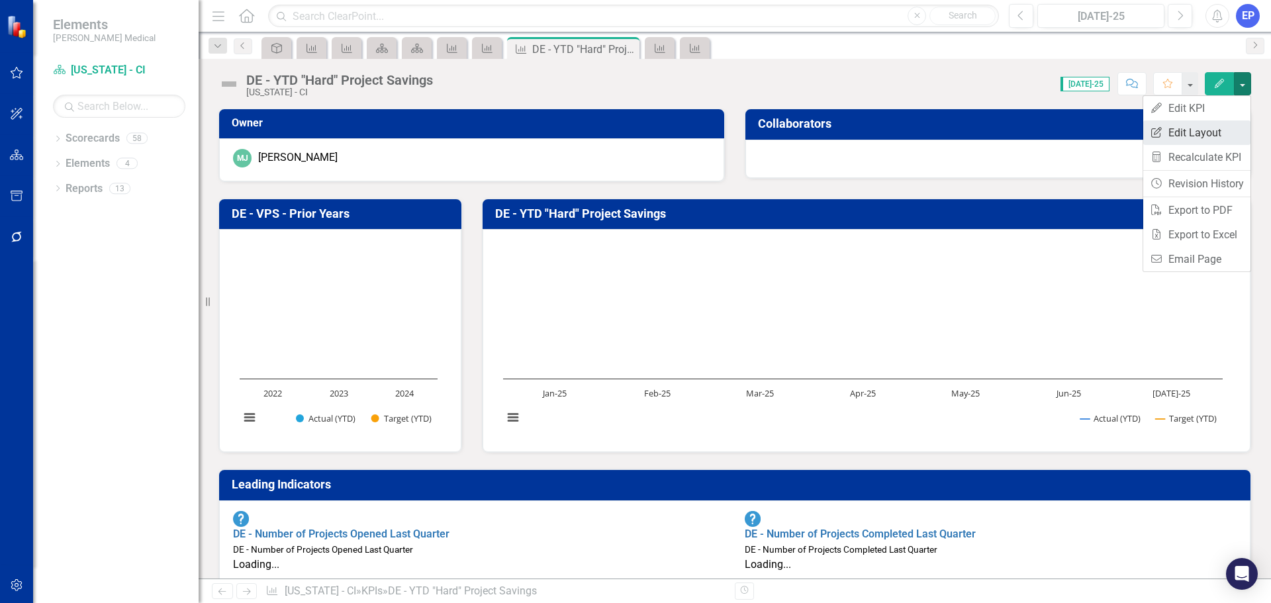
click at [1194, 132] on link "Edit Report Edit Layout" at bounding box center [1196, 132] width 107 height 24
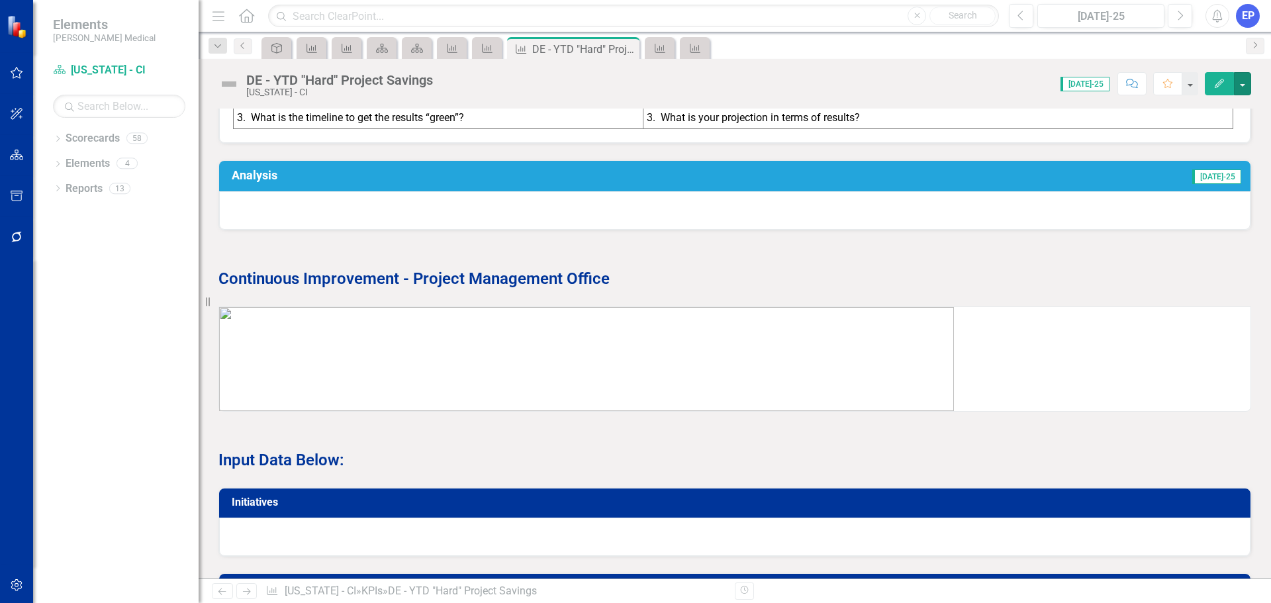
scroll to position [581, 0]
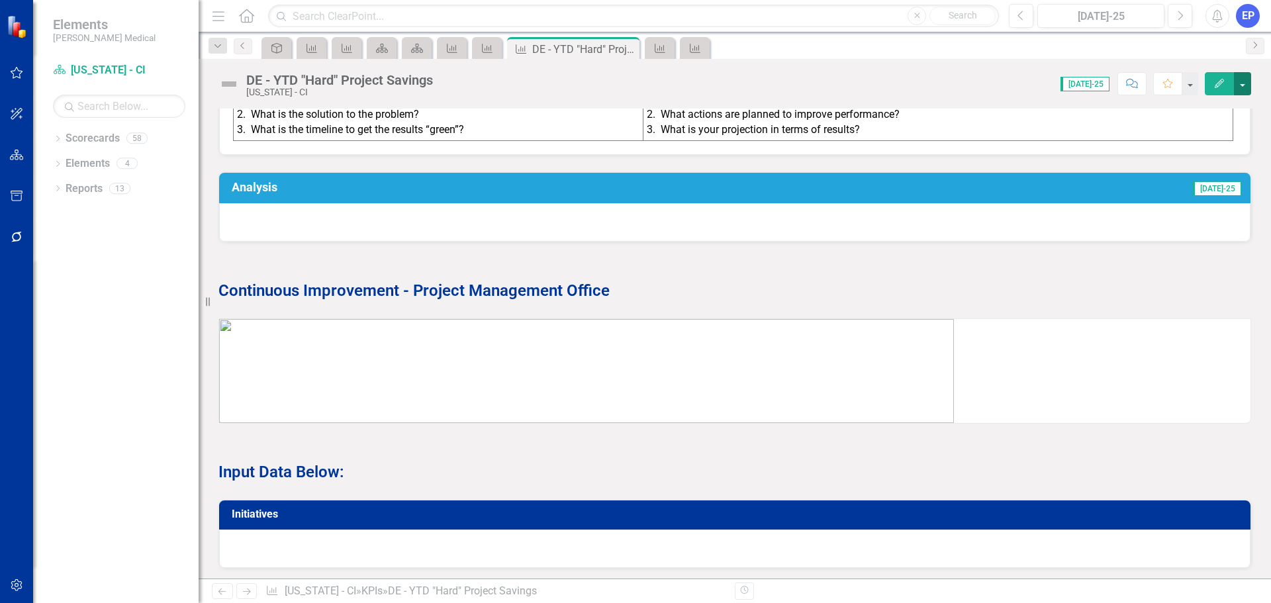
click at [1243, 79] on button "button" at bounding box center [1242, 83] width 17 height 23
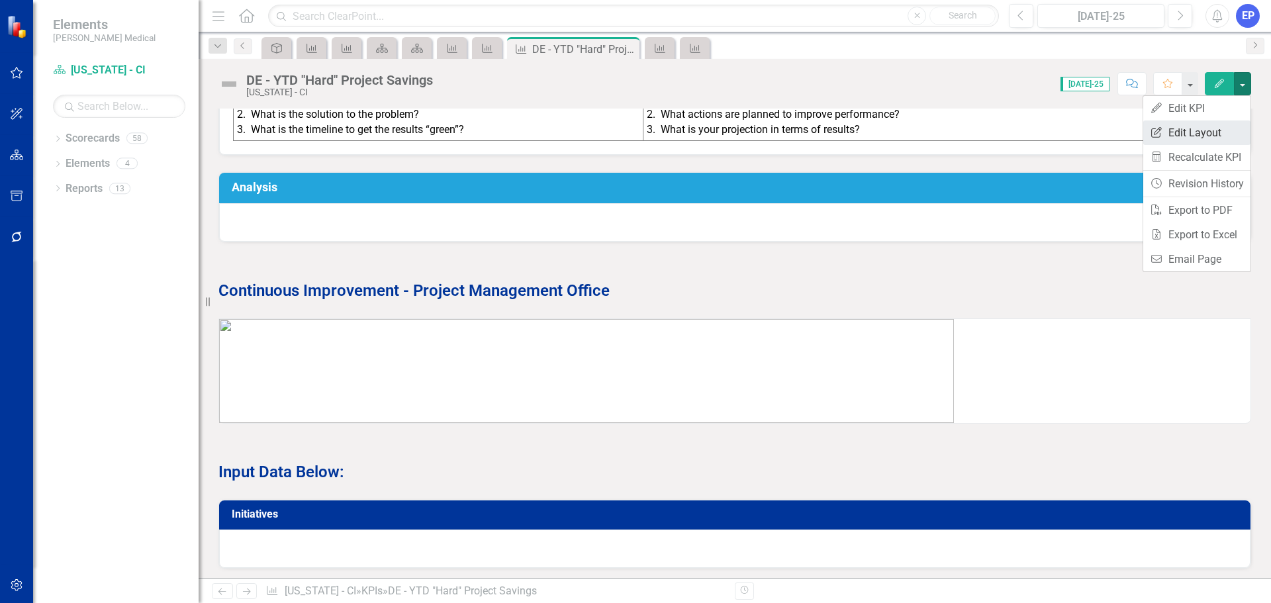
click at [1204, 133] on link "Edit Report Edit Layout" at bounding box center [1196, 132] width 107 height 24
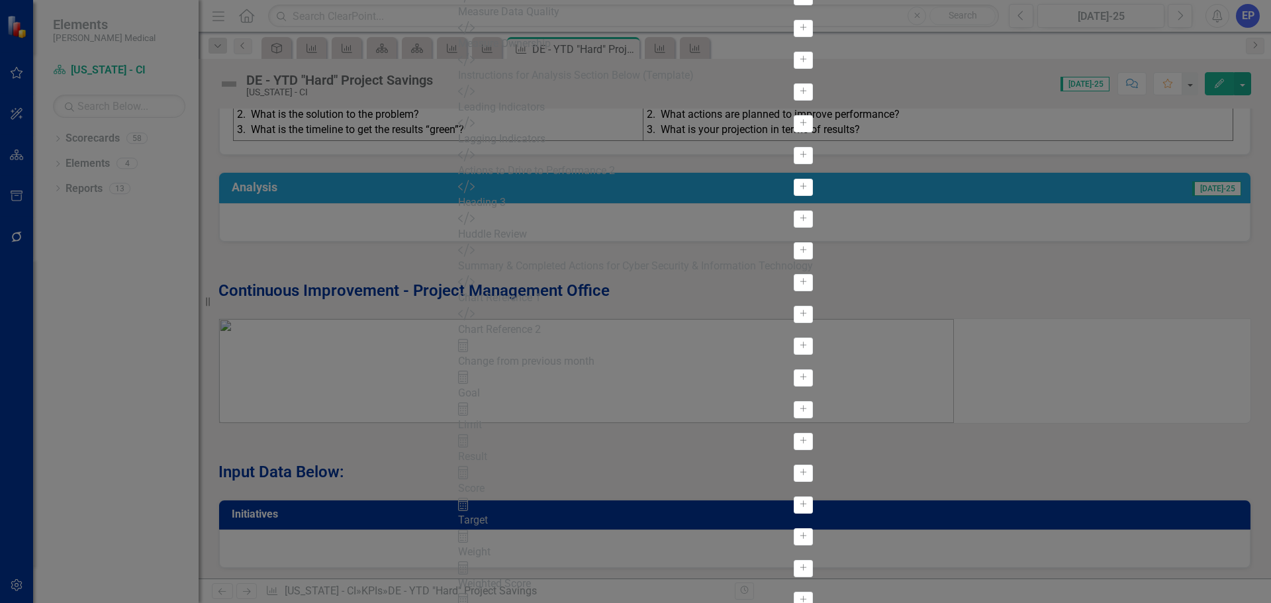
scroll to position [199, 0]
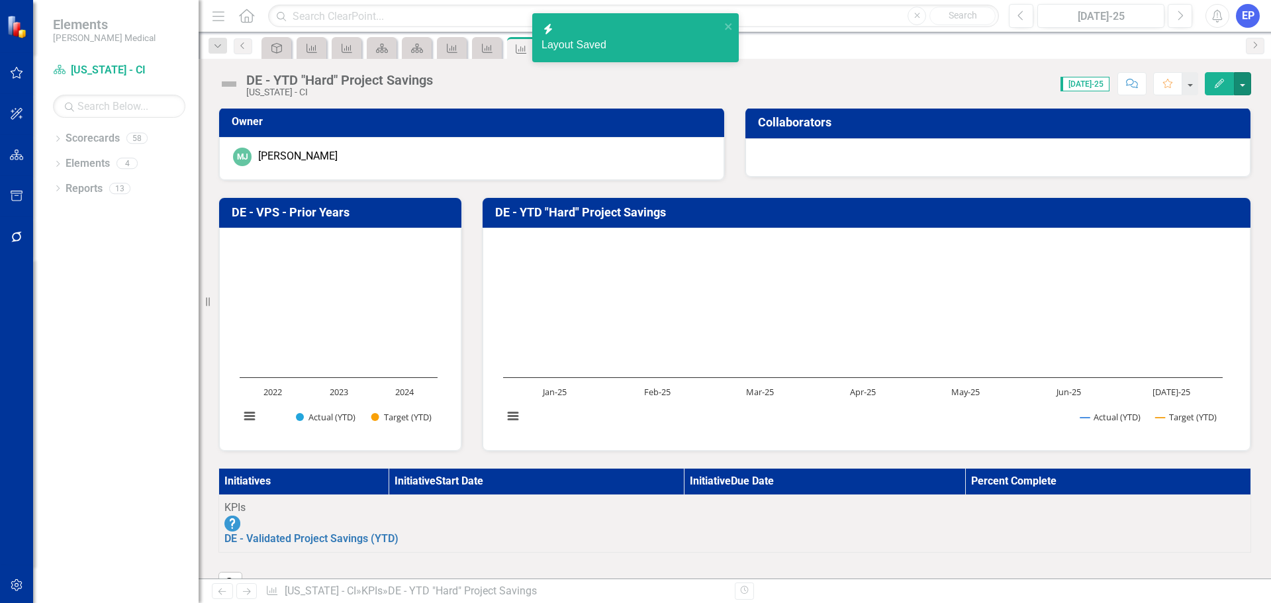
scroll to position [0, 0]
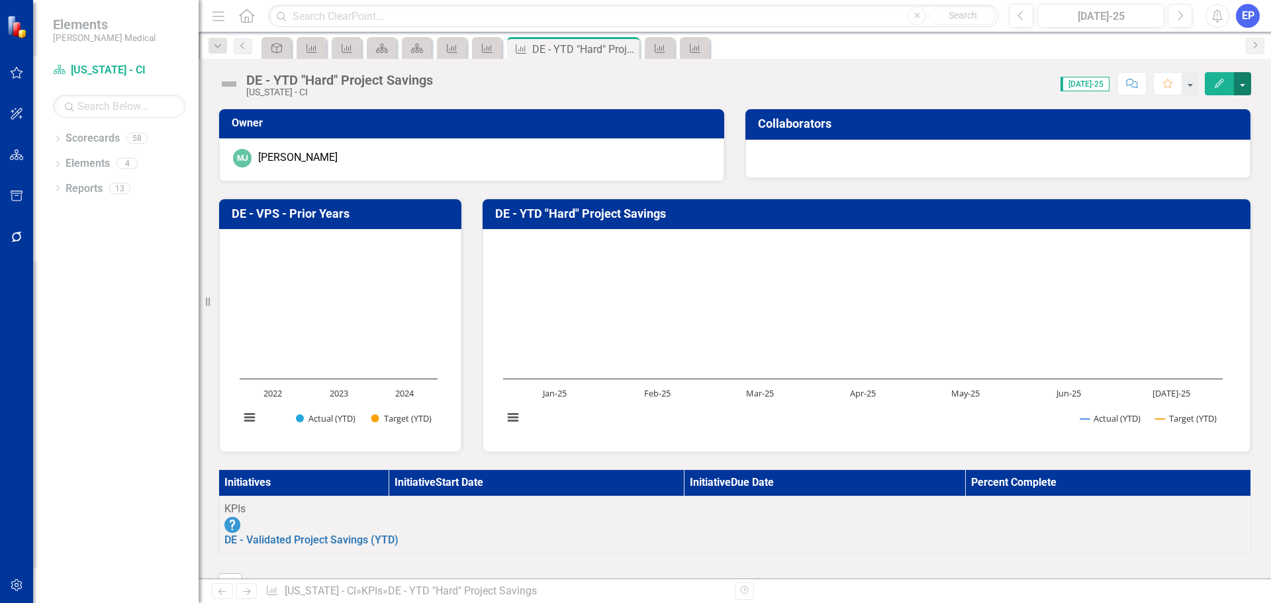
click at [1243, 83] on button "button" at bounding box center [1242, 83] width 17 height 23
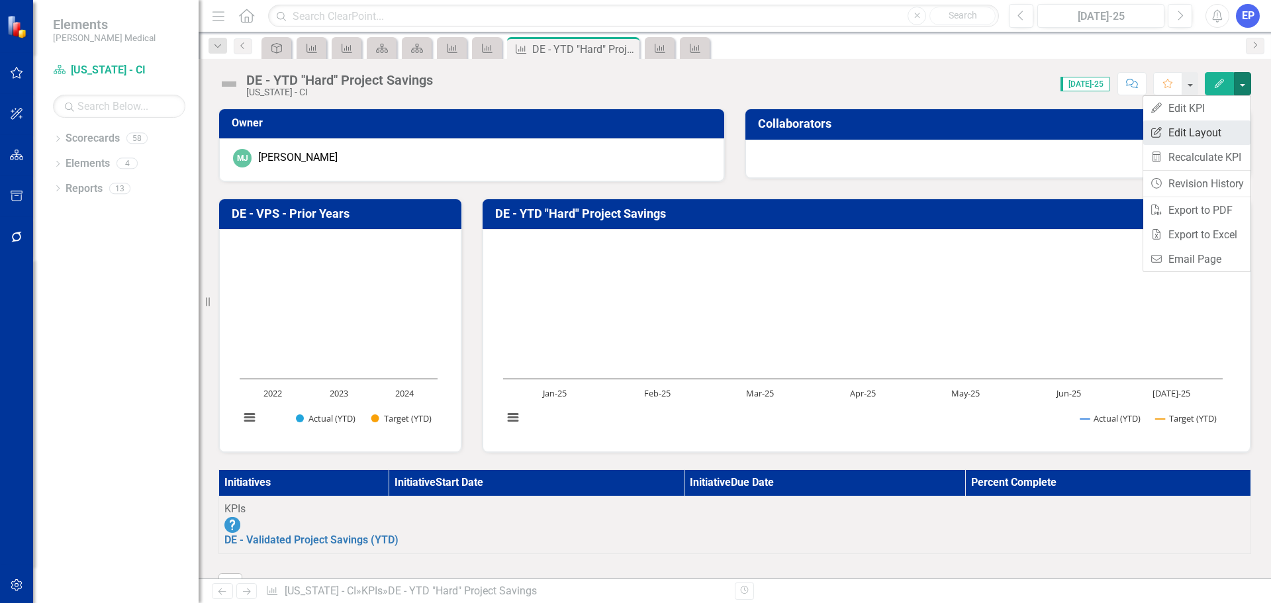
click at [1207, 125] on link "Edit Report Edit Layout" at bounding box center [1196, 132] width 107 height 24
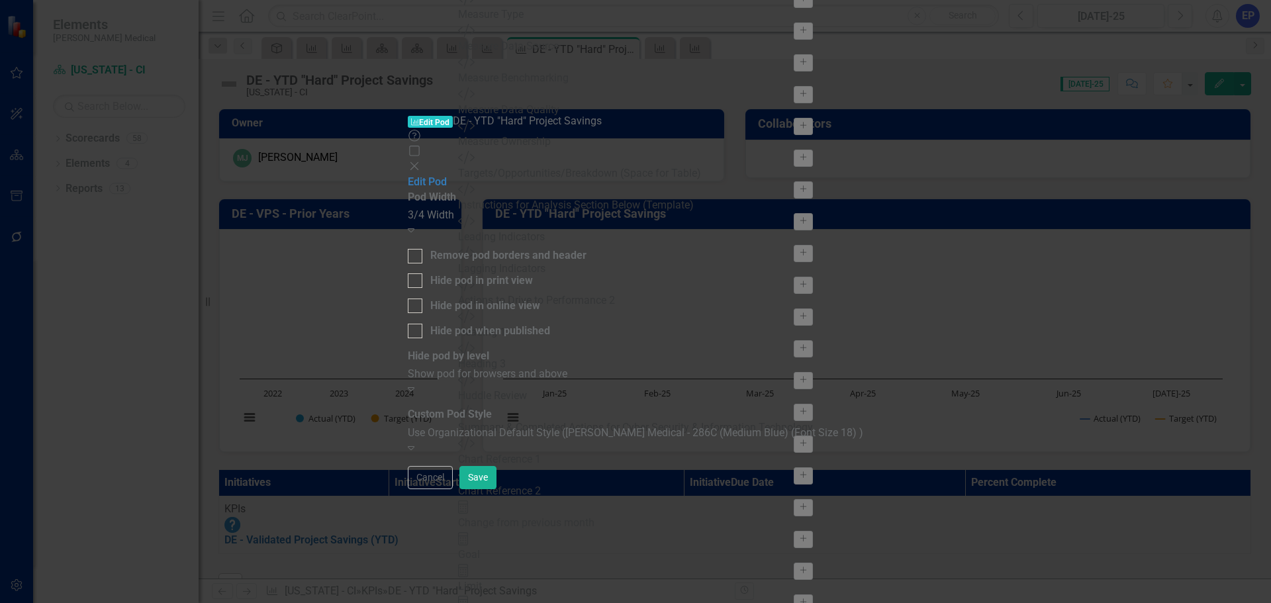
click at [515, 208] on div "3/4 Width" at bounding box center [635, 215] width 455 height 15
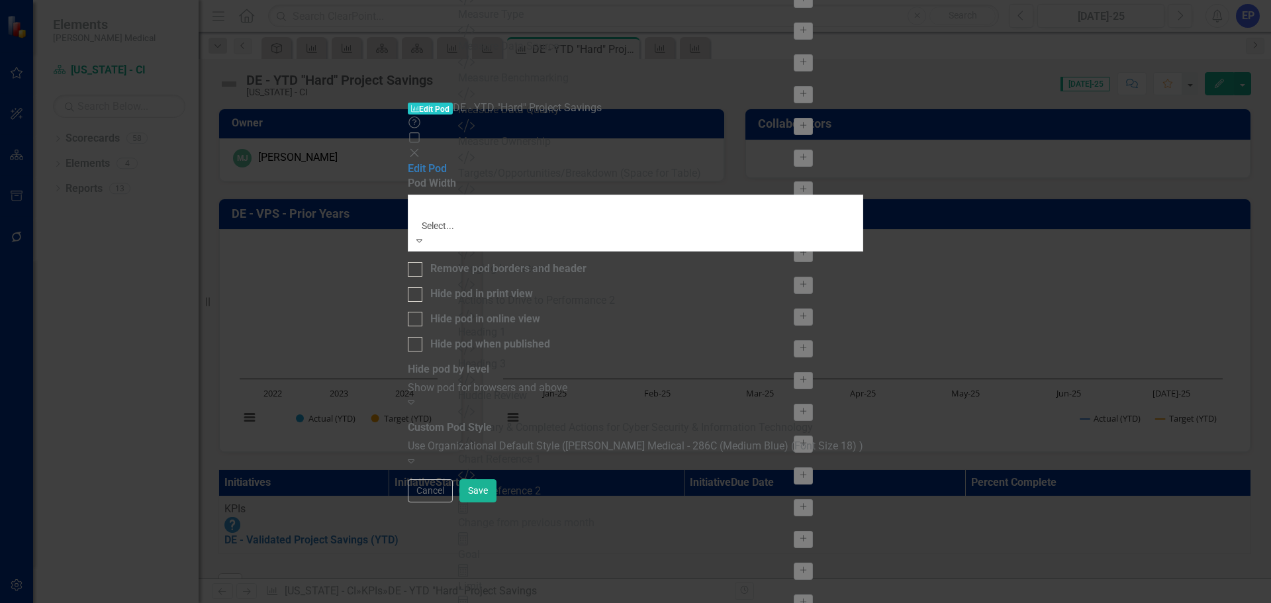
click at [514, 602] on div "Full Width" at bounding box center [635, 610] width 1271 height 15
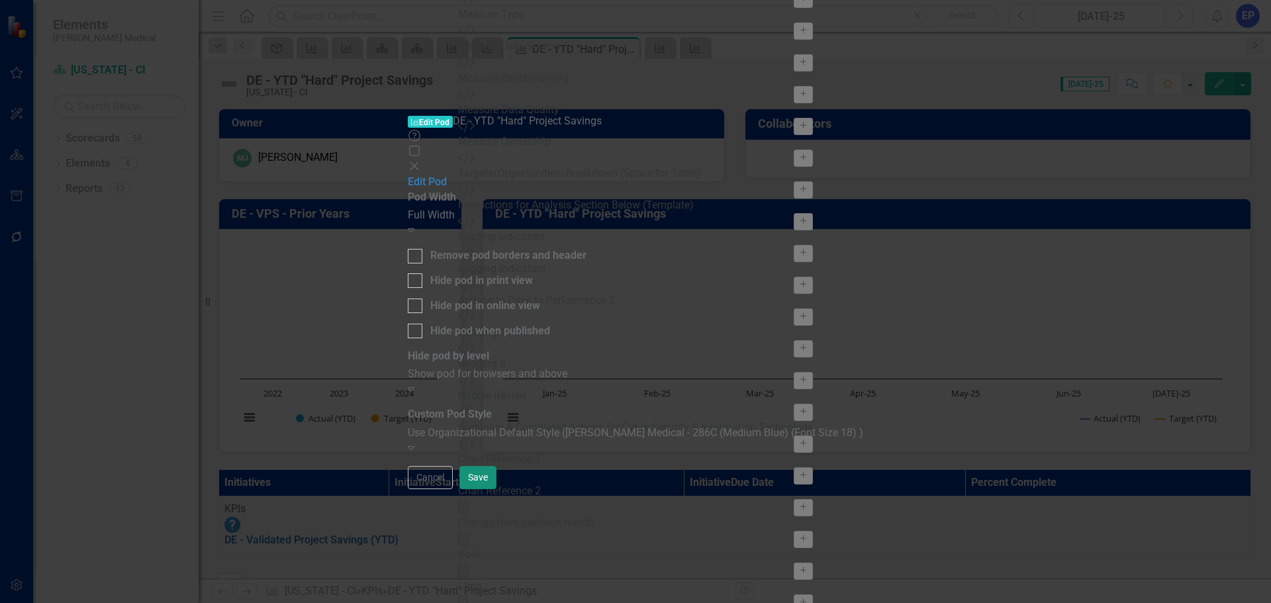
click at [496, 489] on button "Save" at bounding box center [477, 477] width 37 height 23
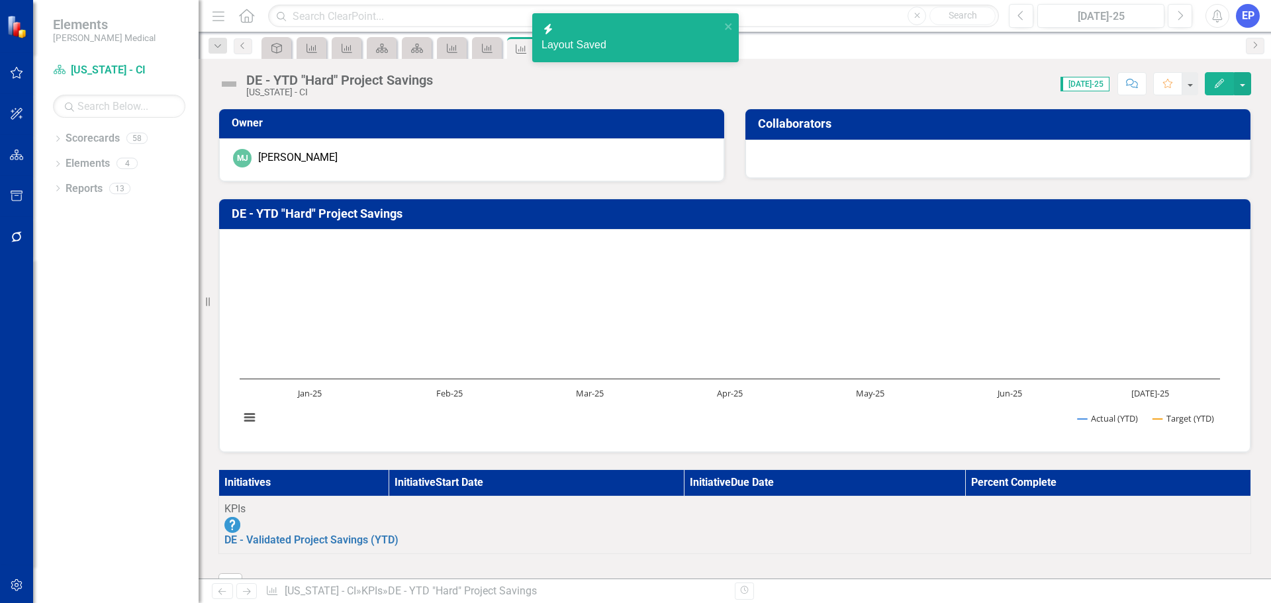
click at [1222, 84] on icon "Edit" at bounding box center [1219, 83] width 12 height 9
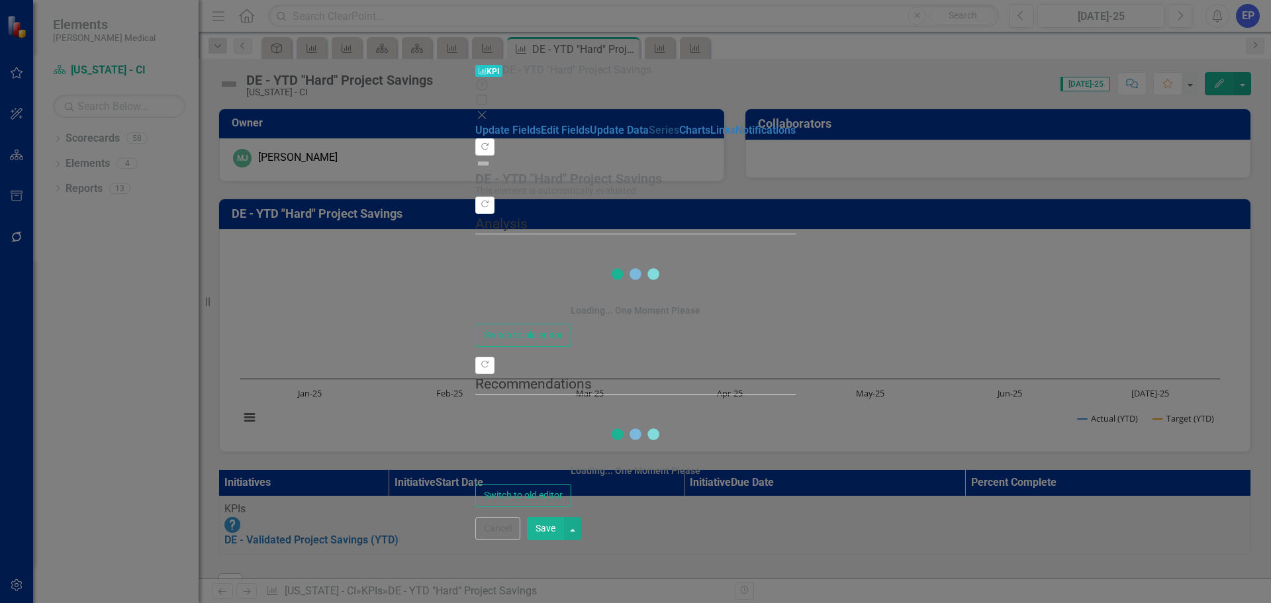
click at [649, 135] on link "Series" at bounding box center [664, 130] width 30 height 13
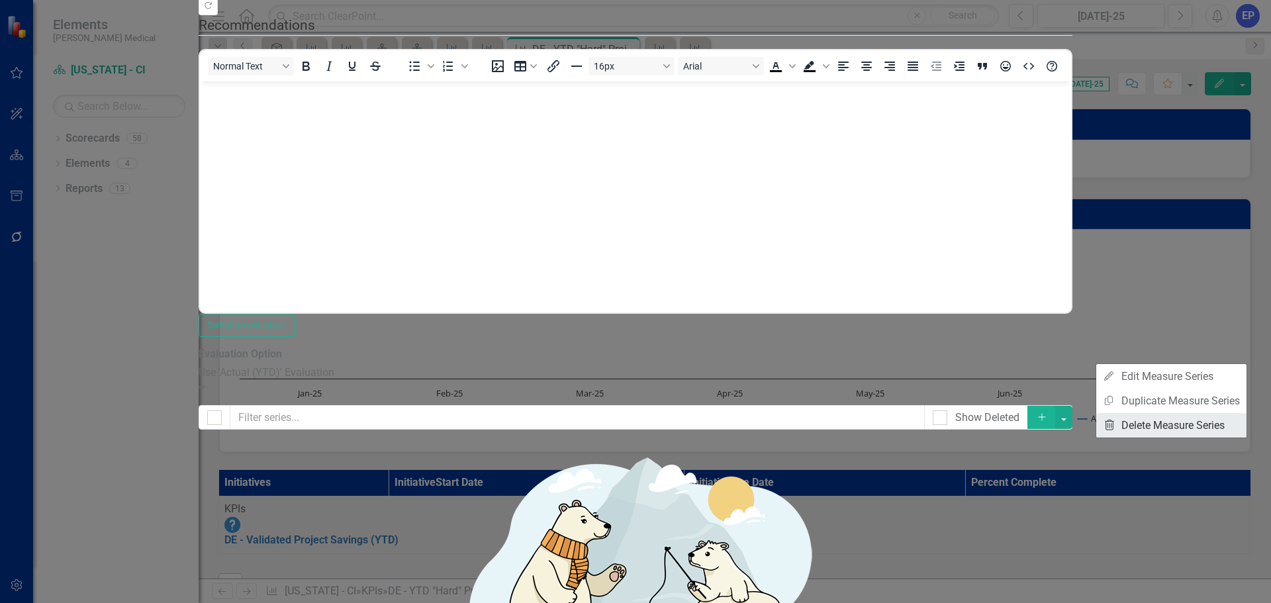
click at [1155, 422] on link "Trash Delete Measure Series" at bounding box center [1171, 425] width 150 height 24
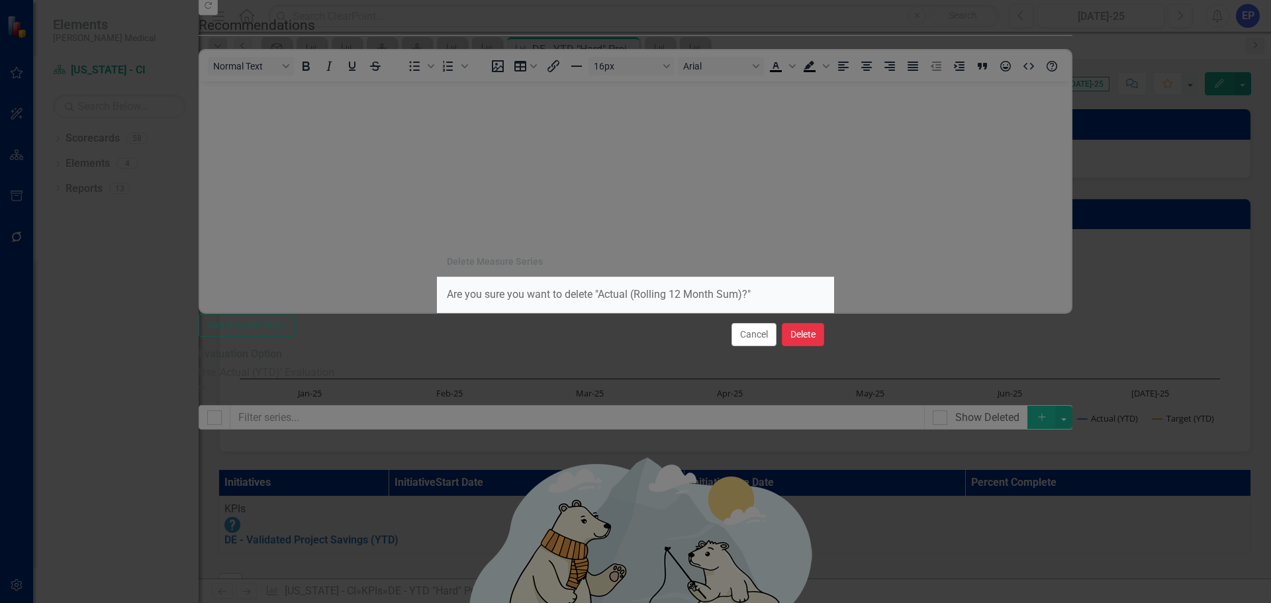
click at [797, 330] on button "Delete" at bounding box center [803, 334] width 42 height 23
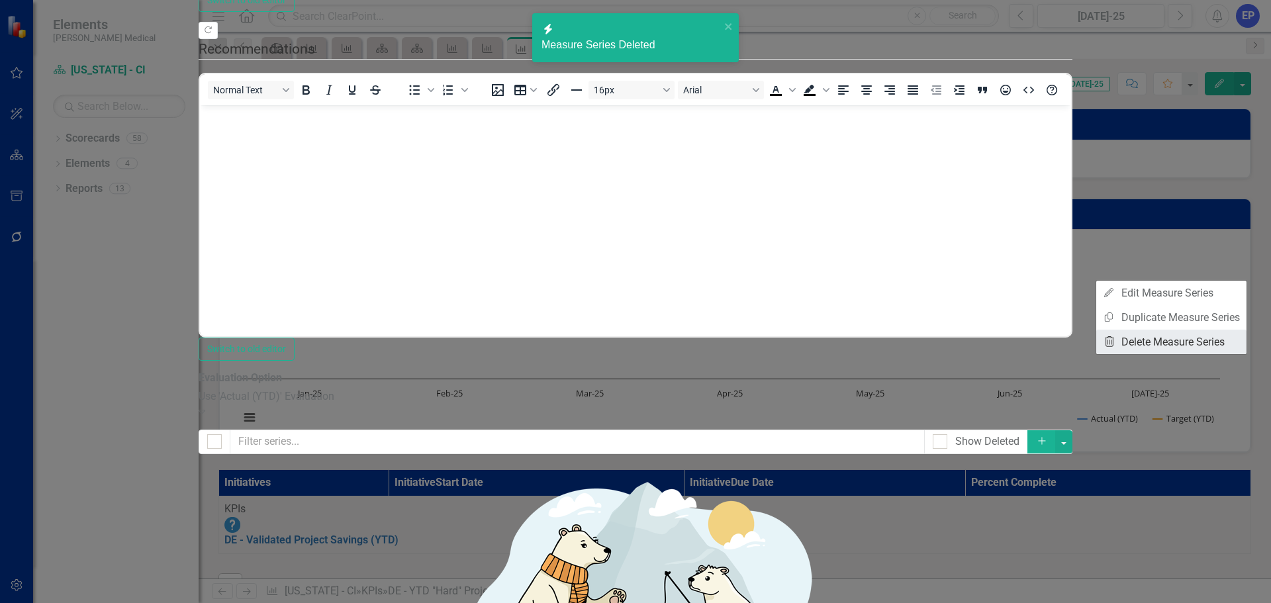
click at [1146, 341] on link "Trash Delete Measure Series" at bounding box center [1171, 342] width 150 height 24
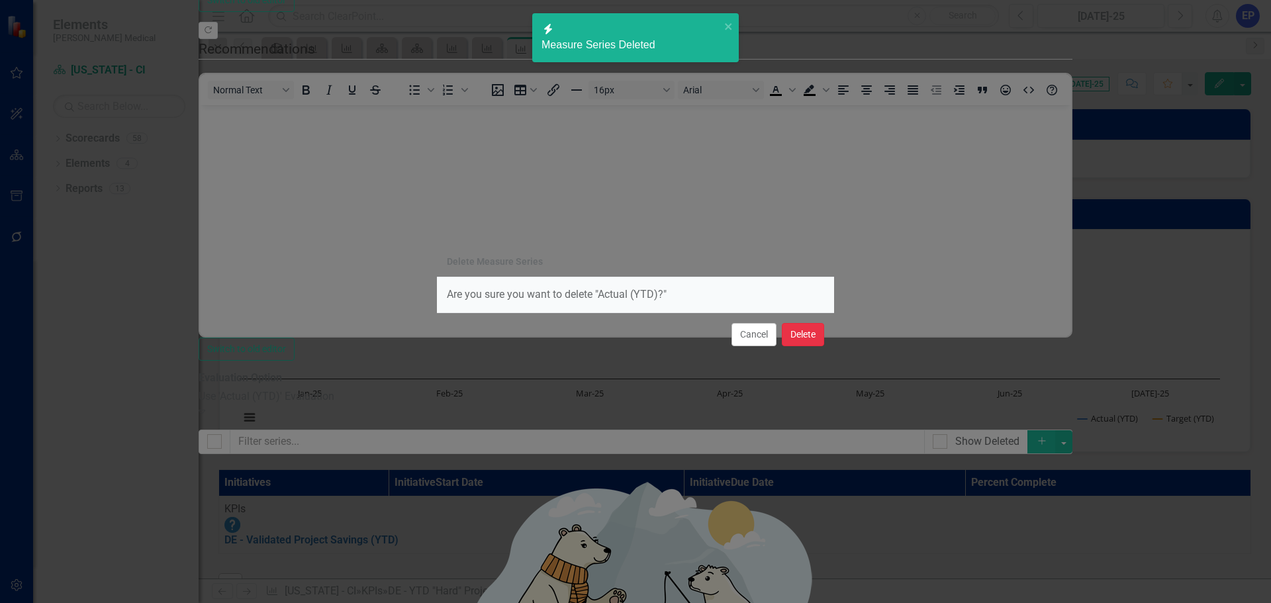
click at [809, 330] on button "Delete" at bounding box center [803, 334] width 42 height 23
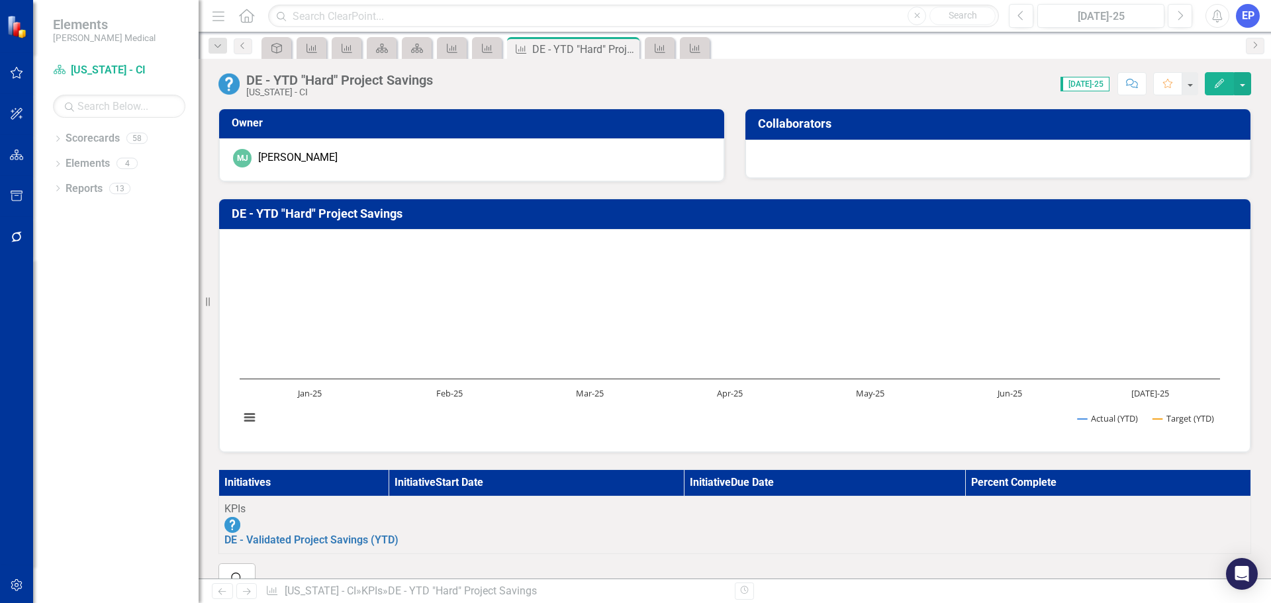
scroll to position [66, 0]
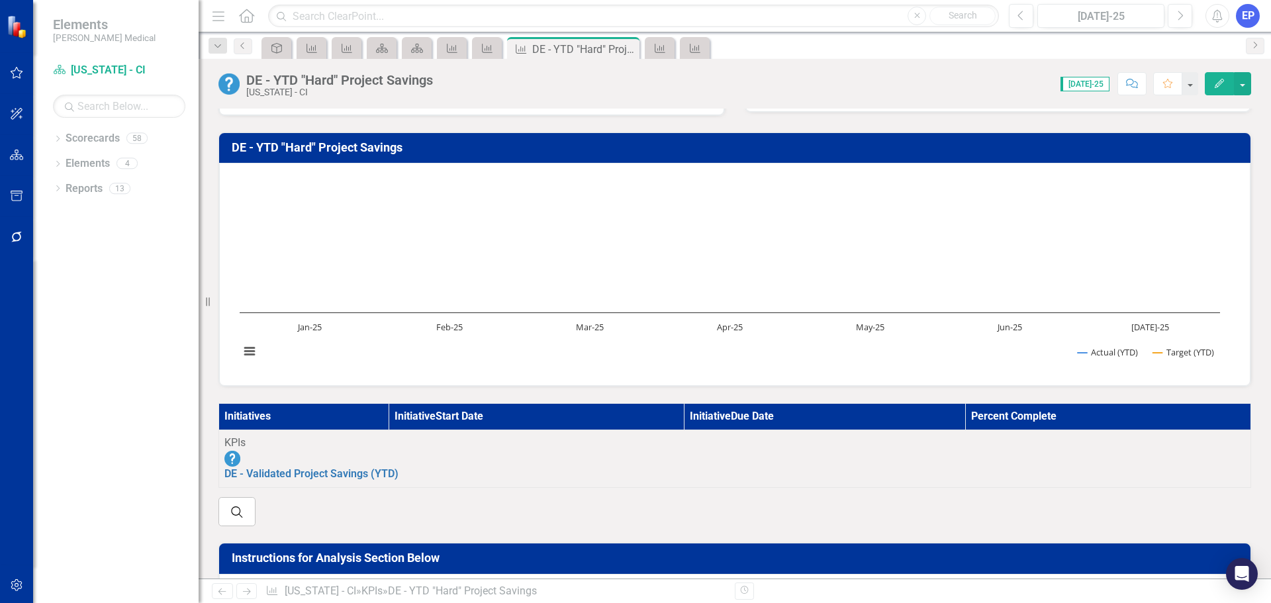
click at [387, 81] on div "DE - YTD "Hard" Project Savings" at bounding box center [339, 80] width 187 height 15
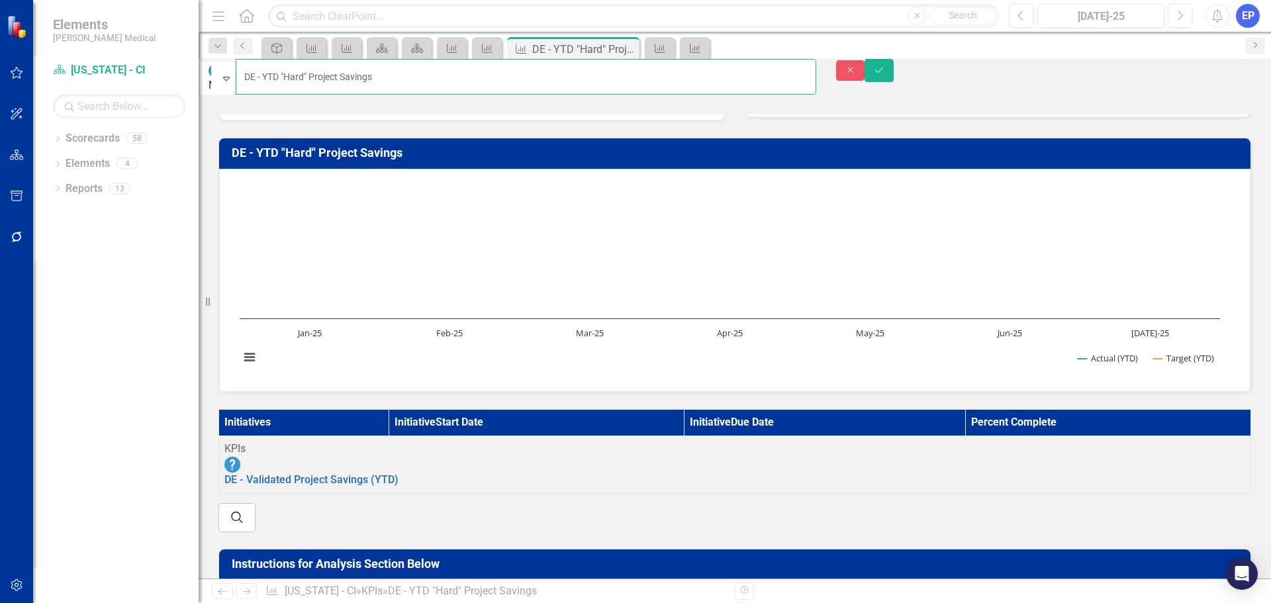
drag, startPoint x: 283, startPoint y: 76, endPoint x: 441, endPoint y: 85, distance: 158.4
click at [441, 85] on input "DE - YTD "Hard" Project Savings" at bounding box center [526, 77] width 580 height 36
click at [441, 79] on input "DE - YTD "Hard" Project Savings" at bounding box center [526, 77] width 580 height 36
drag, startPoint x: 438, startPoint y: 76, endPoint x: 283, endPoint y: 79, distance: 154.9
click at [283, 79] on input "DE - YTD "Hard" Project Savings" at bounding box center [526, 77] width 580 height 36
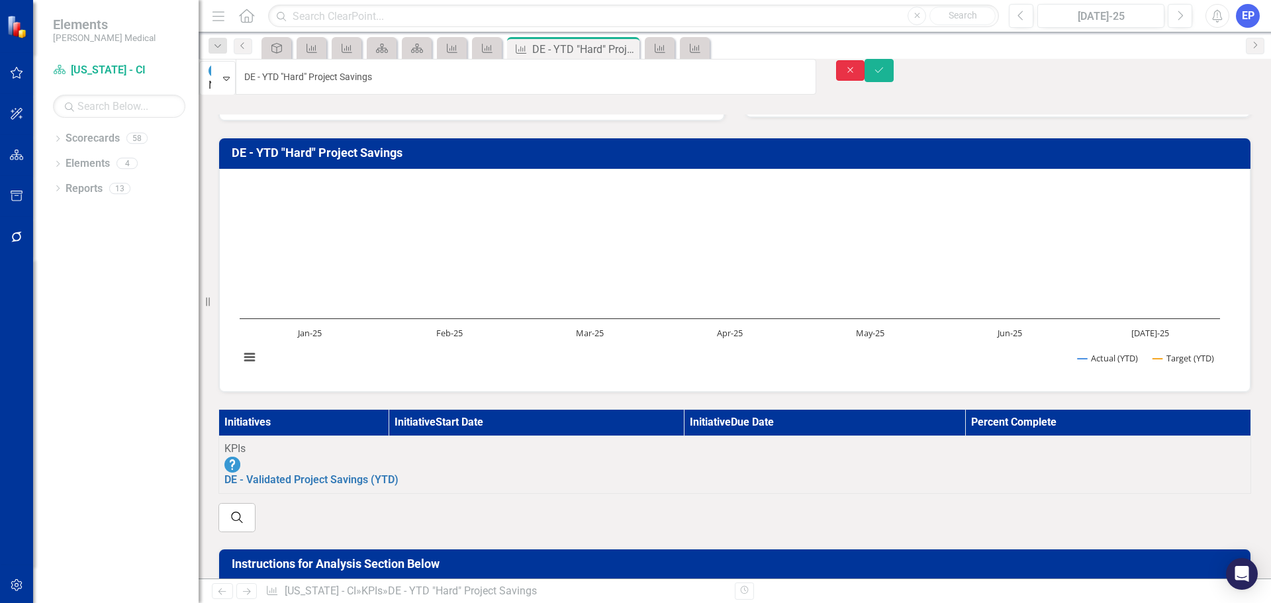
click at [865, 71] on button "Close" at bounding box center [850, 70] width 29 height 21
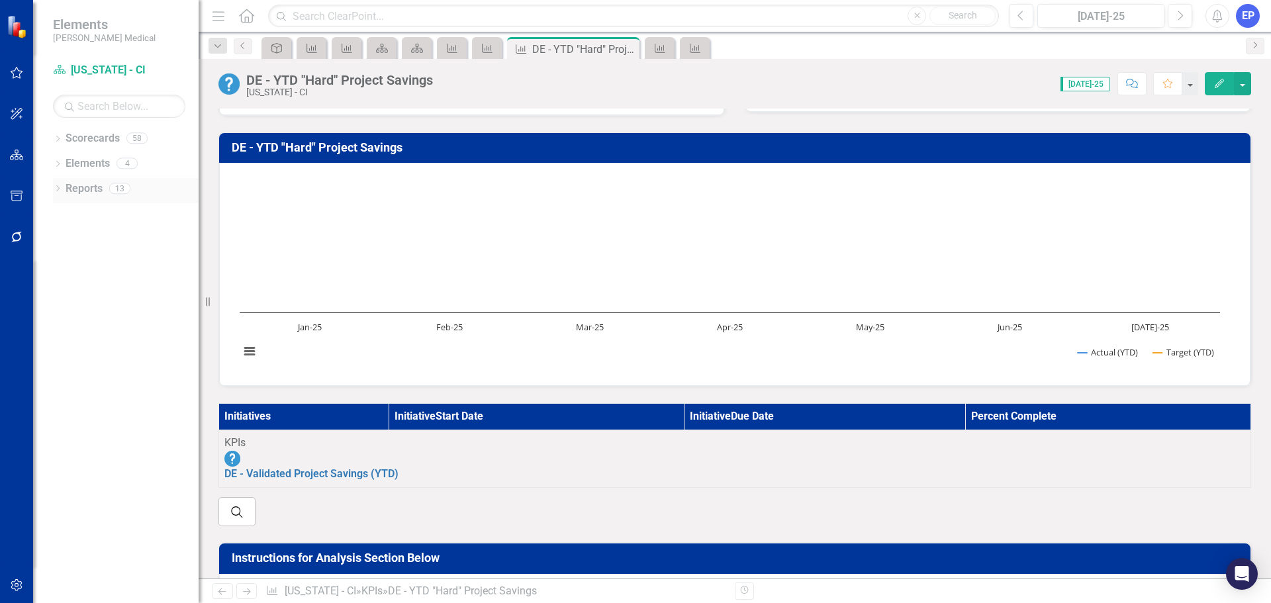
click at [57, 192] on icon "Dropdown" at bounding box center [57, 189] width 9 height 7
click at [65, 260] on icon "KPI" at bounding box center [58, 260] width 13 height 11
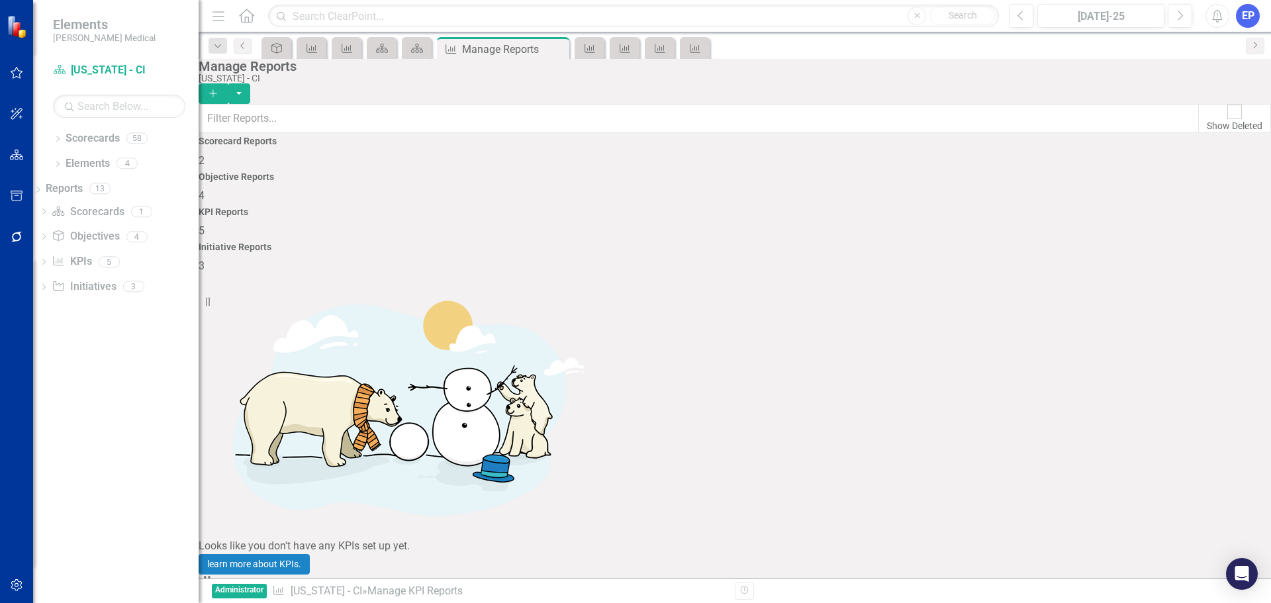
click at [1140, 451] on icon at bounding box center [1144, 451] width 8 height 9
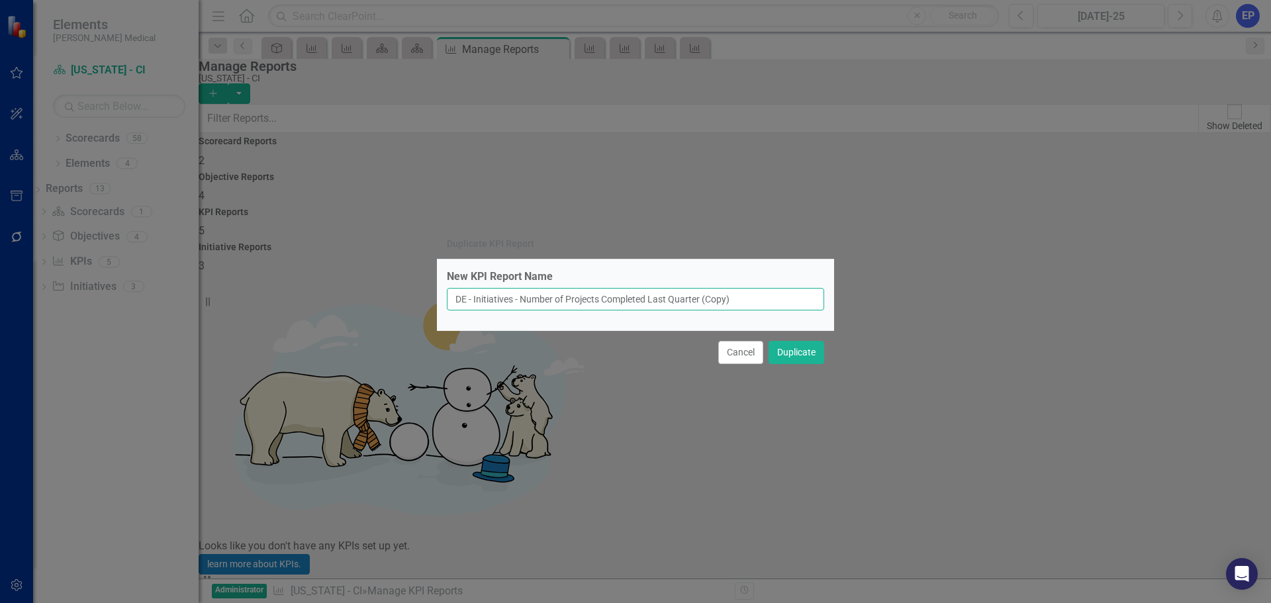
drag, startPoint x: 531, startPoint y: 301, endPoint x: 807, endPoint y: 295, distance: 276.0
click at [807, 295] on input "DE - Initiatives - Number of Projects Completed Last Quarter (Copy)" at bounding box center [635, 299] width 377 height 23
paste input "YTD "Hard" Project Savings"
type input "DE - Initiatives - YTD "Hard" Project Savings"
click at [797, 354] on button "Duplicate" at bounding box center [796, 352] width 56 height 23
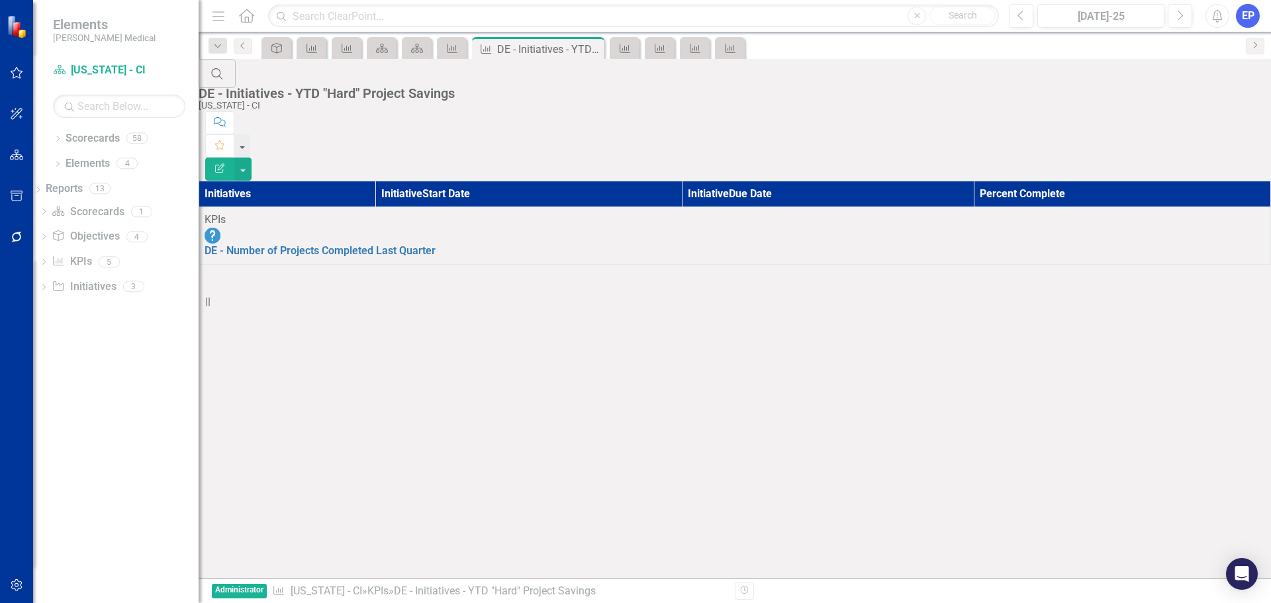
click at [226, 163] on icon "Edit Report" at bounding box center [220, 167] width 12 height 9
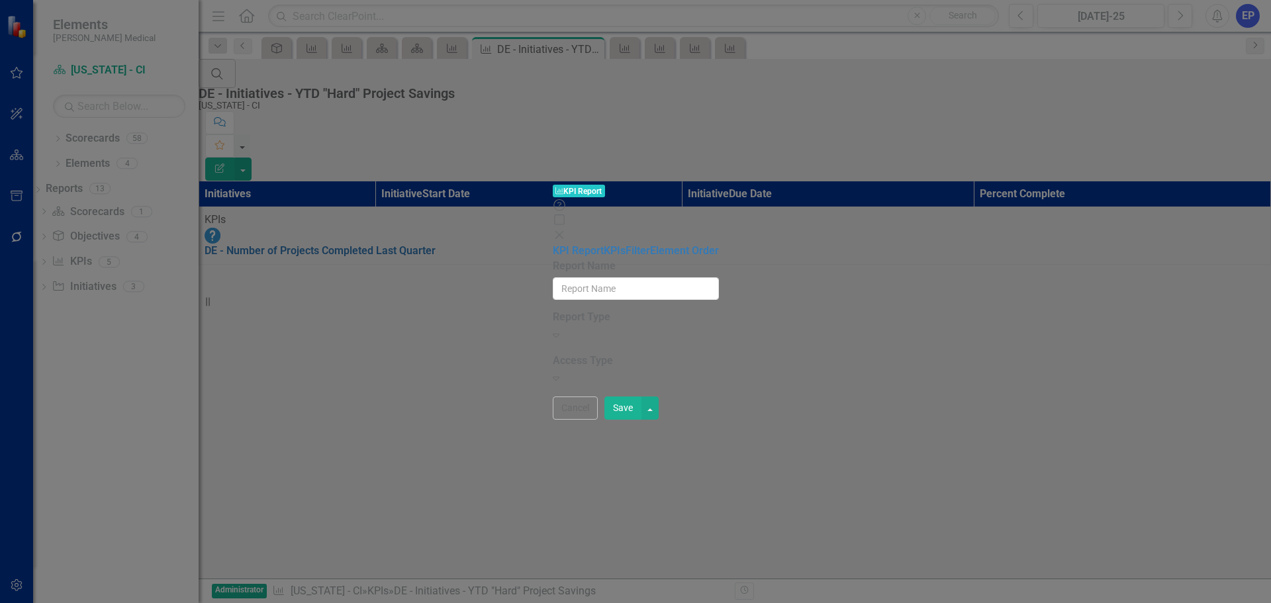
type input "DE - Initiatives - YTD "Hard" Project Savings"
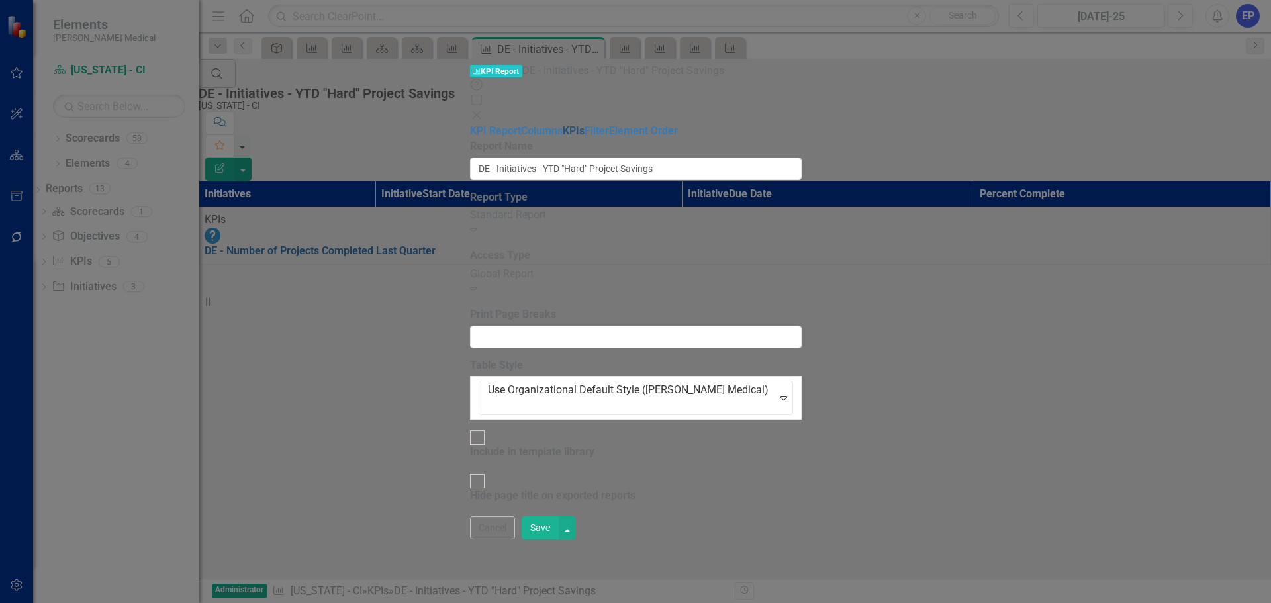
click at [563, 124] on link "KPIs" at bounding box center [574, 130] width 22 height 13
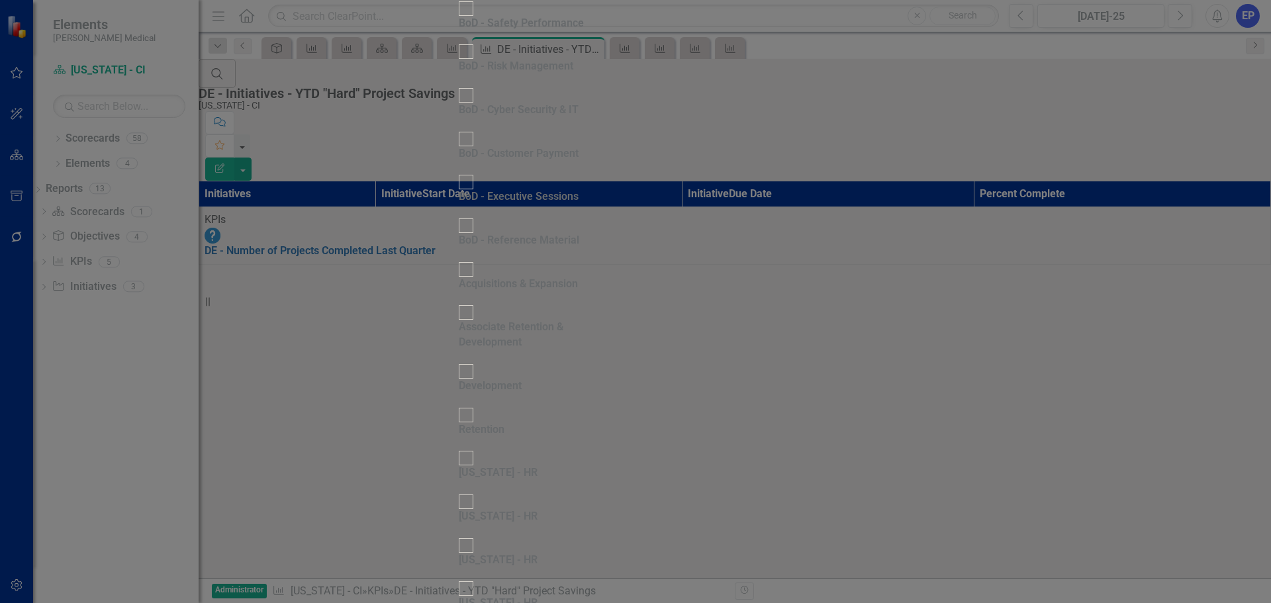
scroll to position [816, 0]
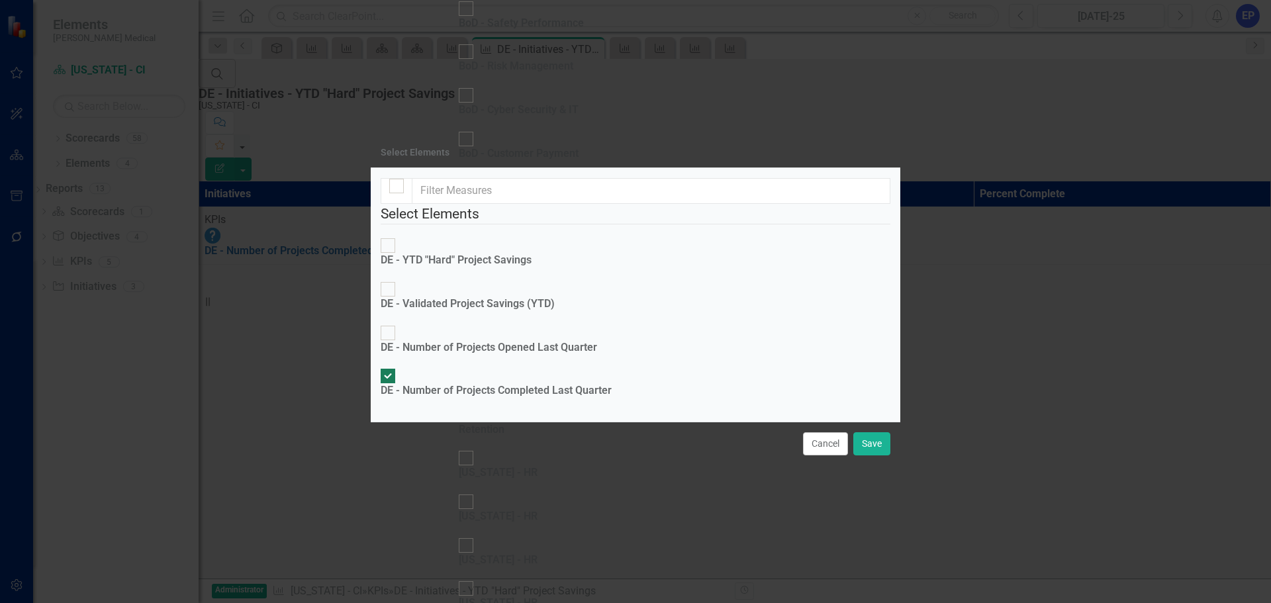
click at [473, 253] on div "DE - YTD "Hard" Project Savings" at bounding box center [456, 260] width 151 height 15
click at [398, 236] on input "DE - YTD "Hard" Project Savings" at bounding box center [388, 246] width 21 height 21
checkbox input "true"
click at [478, 383] on div "DE - Number of Projects Completed Last Quarter" at bounding box center [496, 390] width 231 height 15
click at [398, 366] on input "DE - Number of Projects Completed Last Quarter" at bounding box center [388, 376] width 21 height 21
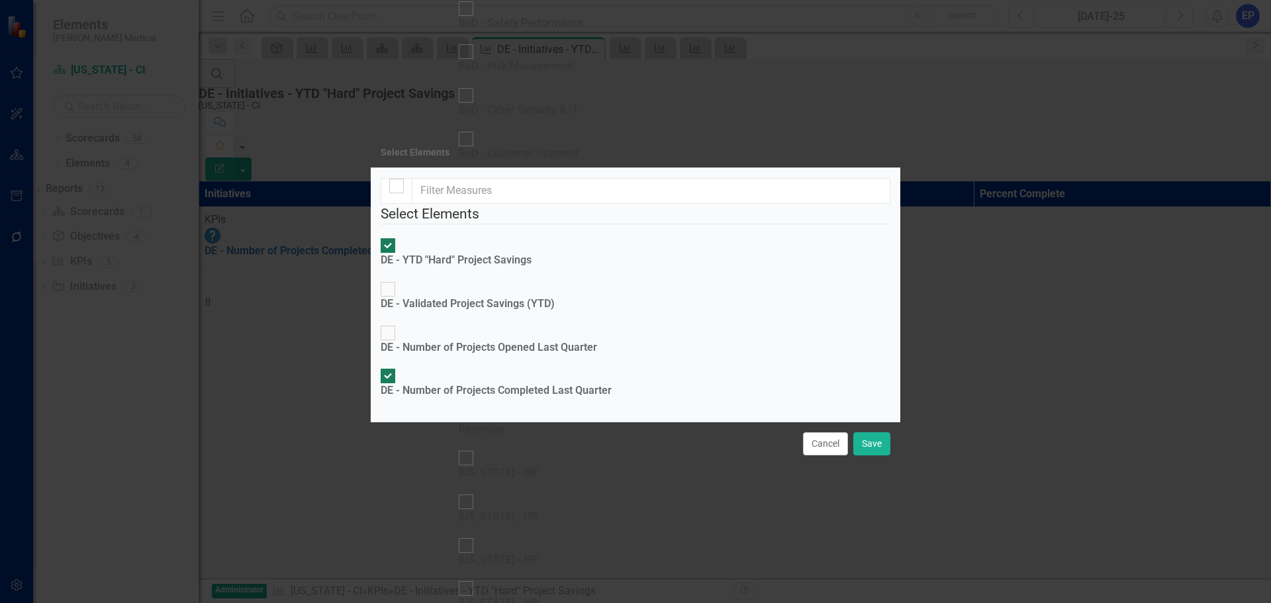
checkbox input "false"
click at [866, 455] on button "Save" at bounding box center [871, 443] width 37 height 23
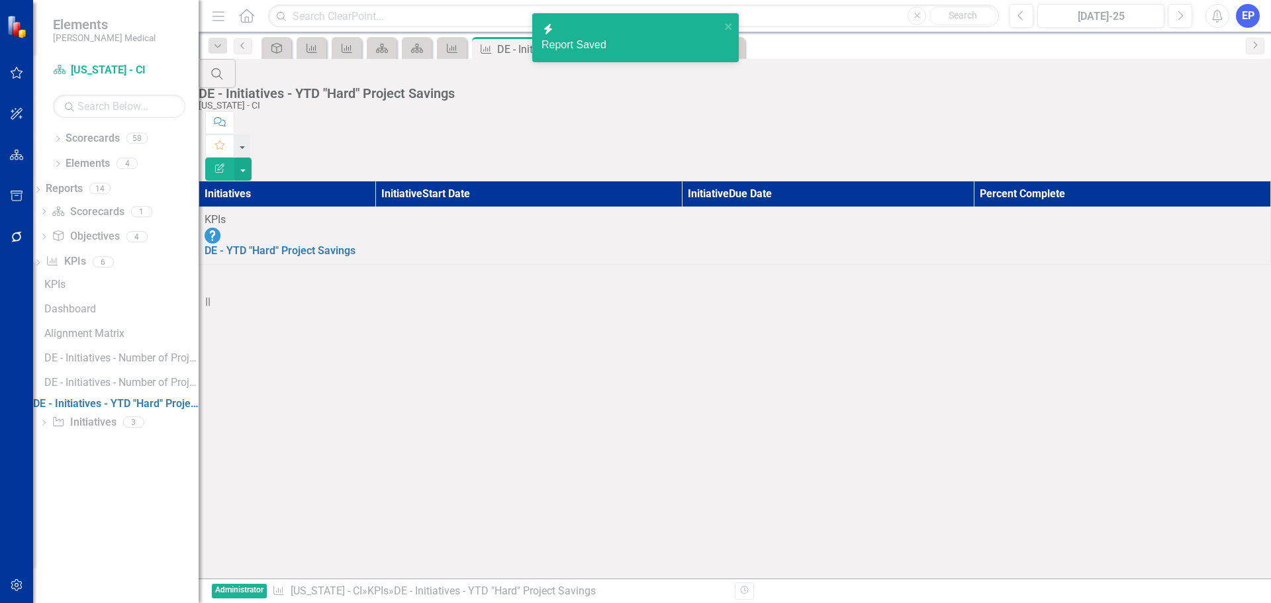
scroll to position [0, 0]
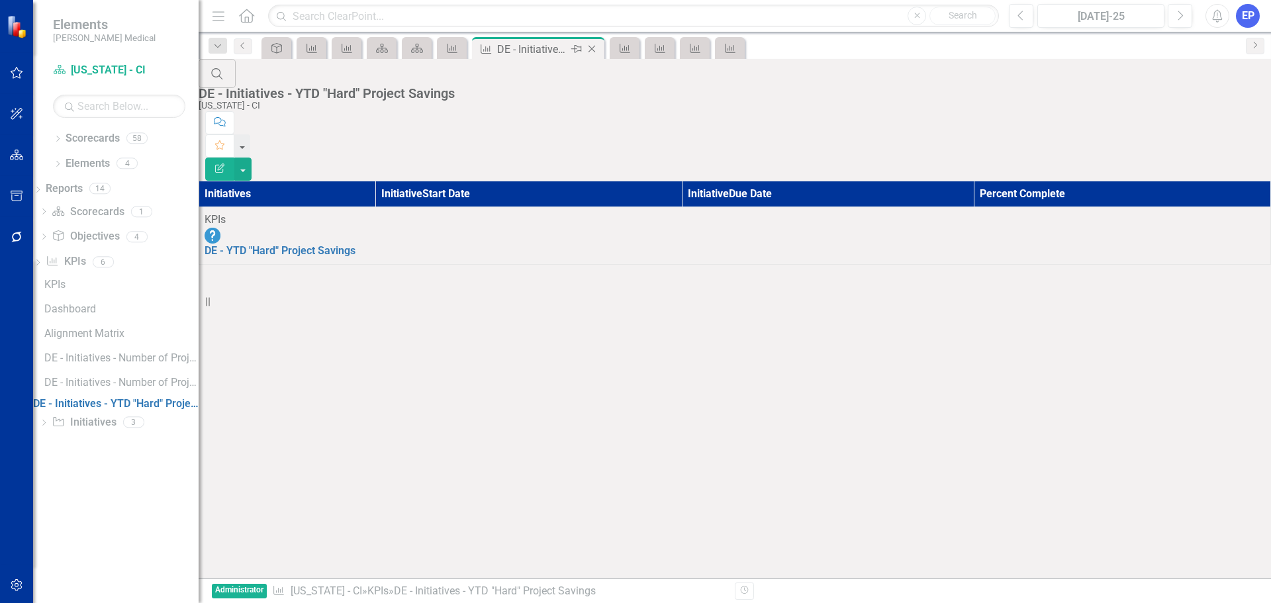
click at [593, 48] on icon at bounding box center [591, 49] width 7 height 7
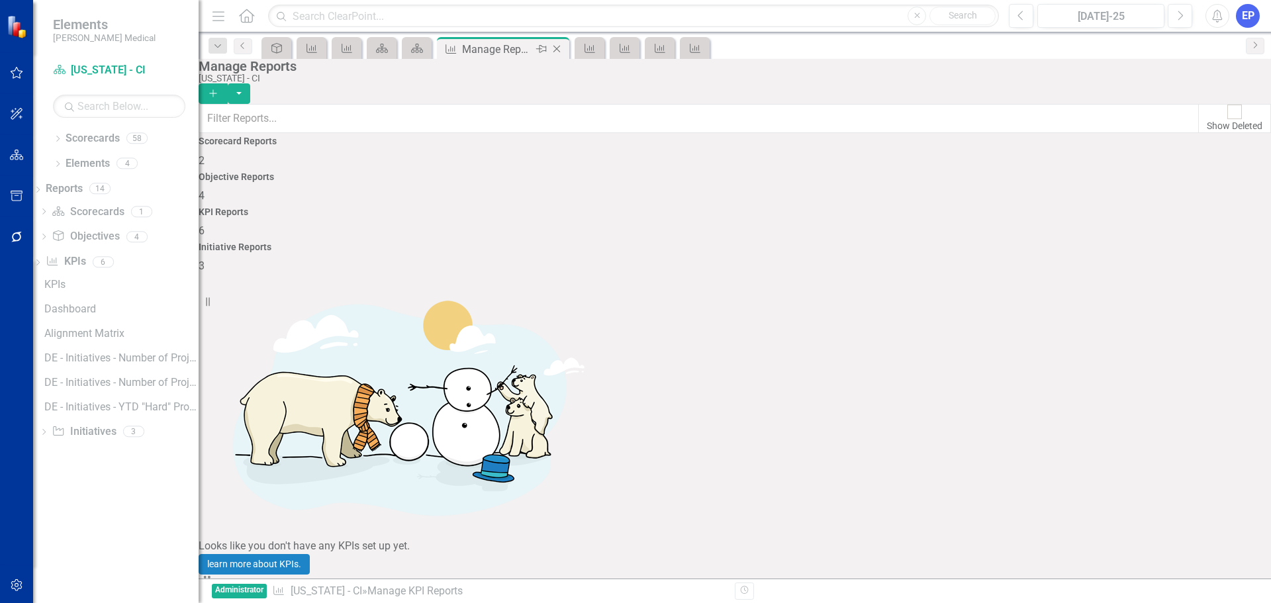
click at [563, 50] on icon "Close" at bounding box center [556, 49] width 13 height 11
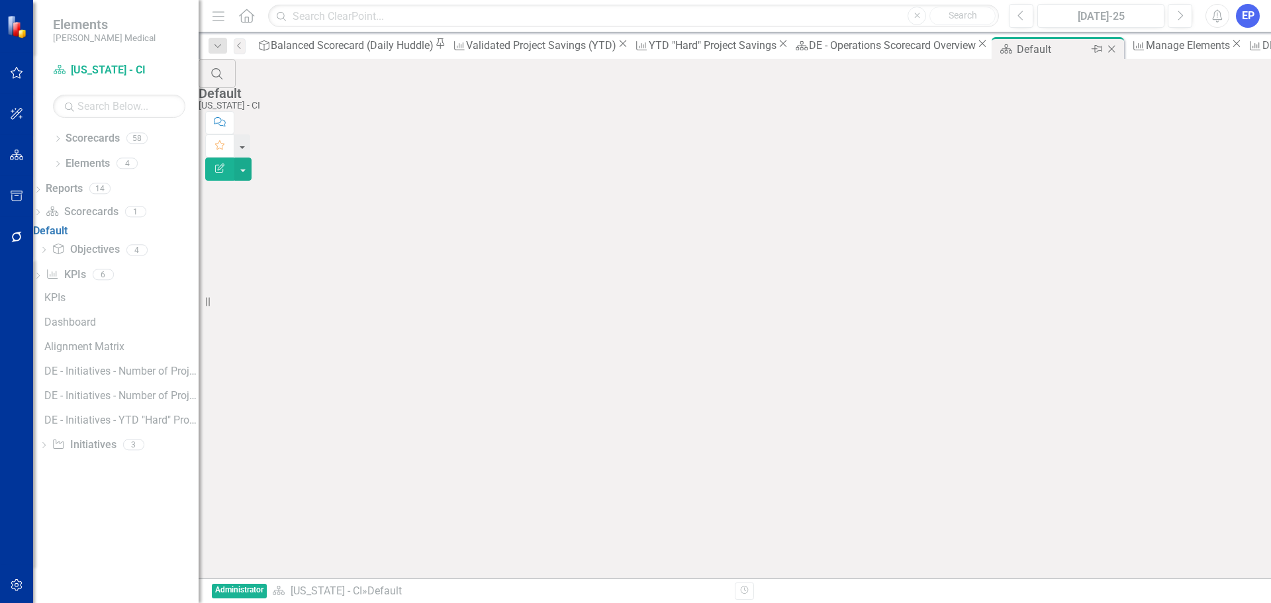
click at [1104, 49] on icon "Close" at bounding box center [1110, 49] width 13 height 11
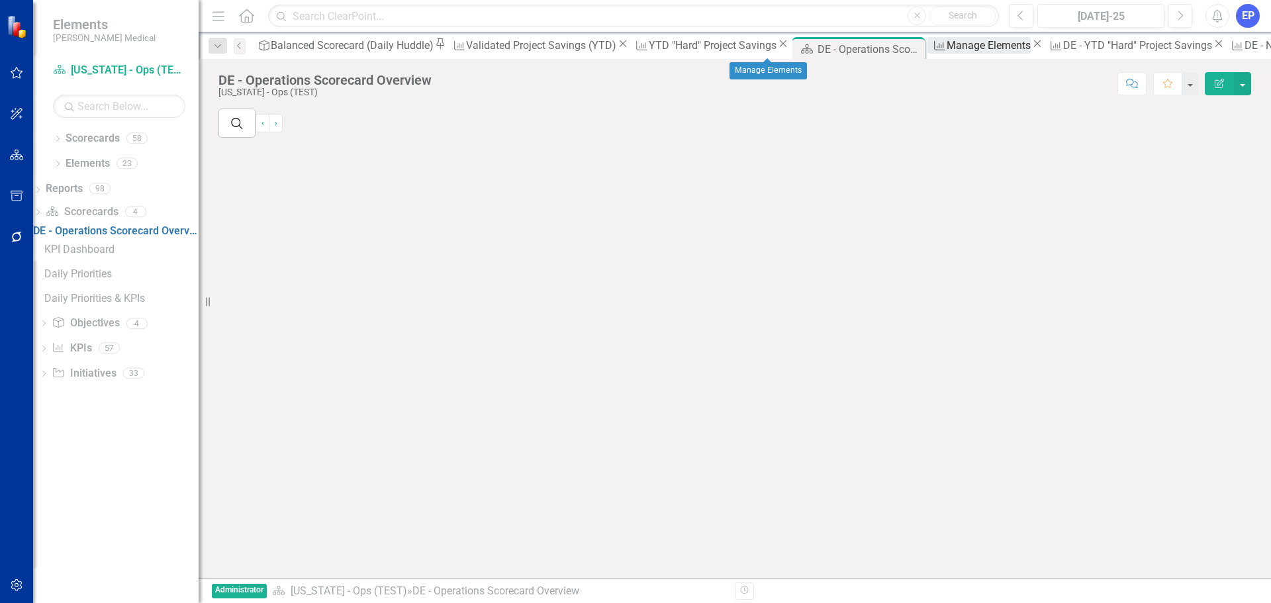
click at [946, 44] on div "Manage Elements" at bounding box center [988, 45] width 84 height 17
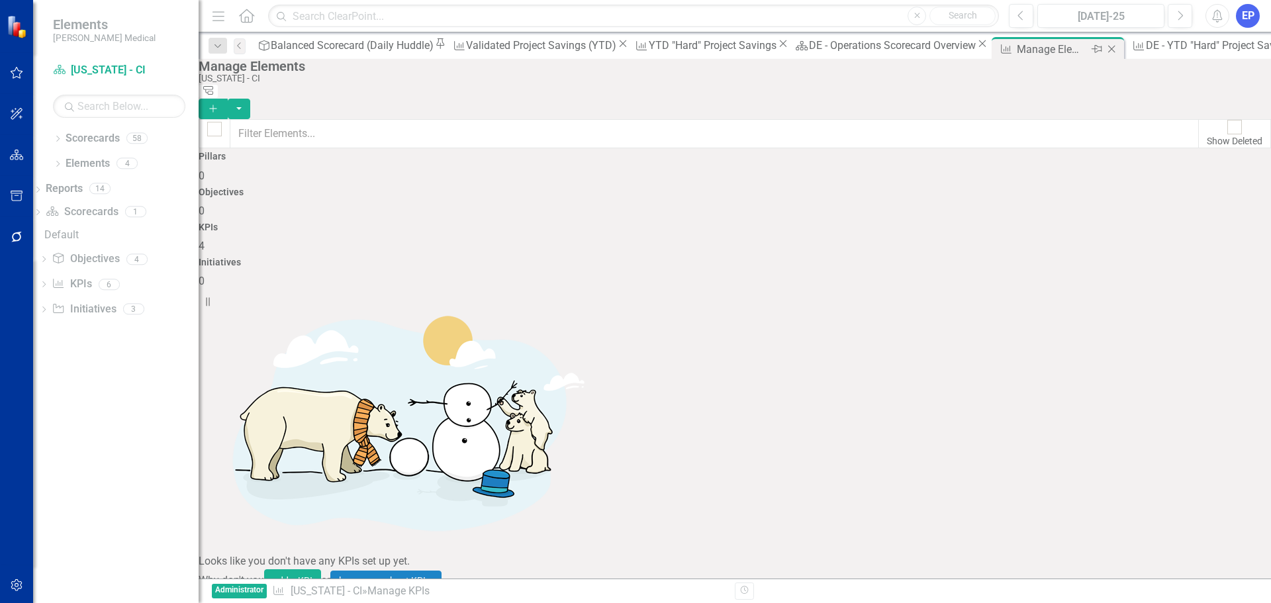
checkbox input "false"
click at [1146, 47] on div "DE - YTD "Hard" Project Savings" at bounding box center [1220, 45] width 149 height 17
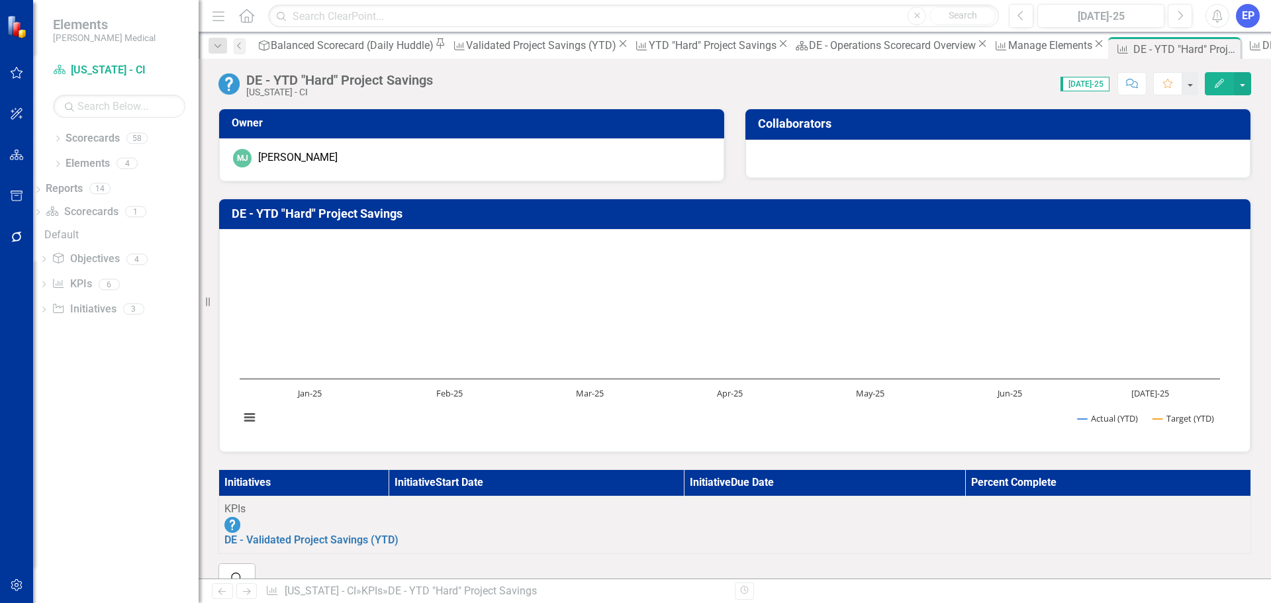
click at [389, 482] on th "Initiatives" at bounding box center [304, 483] width 170 height 26
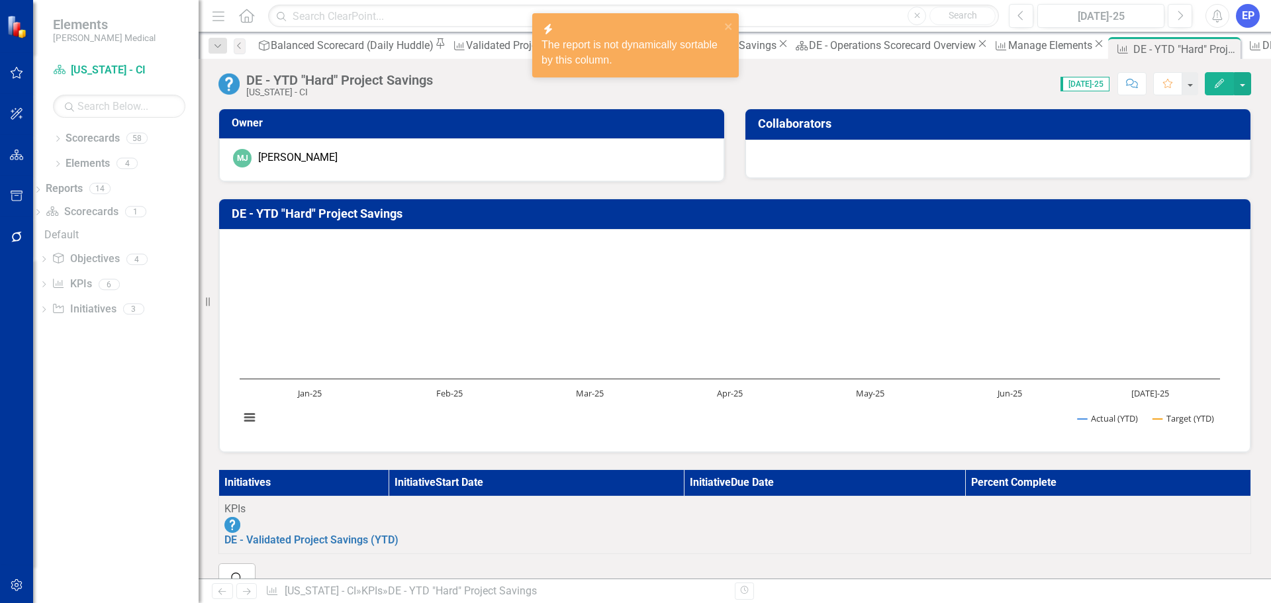
click at [389, 482] on th "Initiatives" at bounding box center [304, 483] width 170 height 26
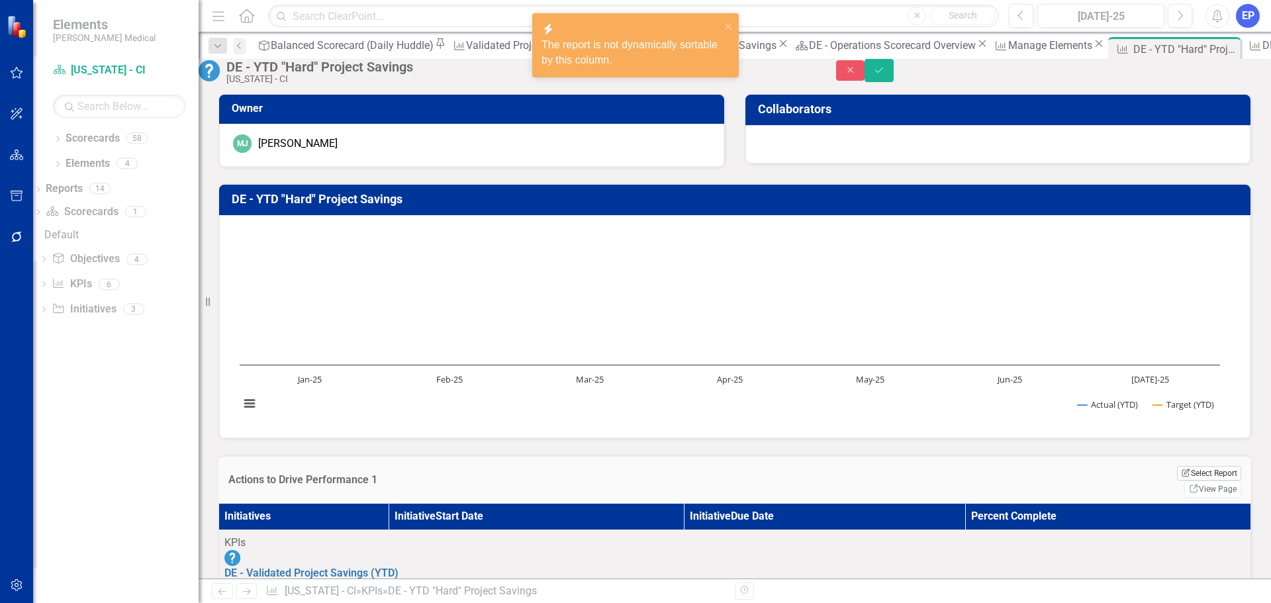
click at [1177, 480] on button "Edit Report Select Report" at bounding box center [1209, 473] width 64 height 15
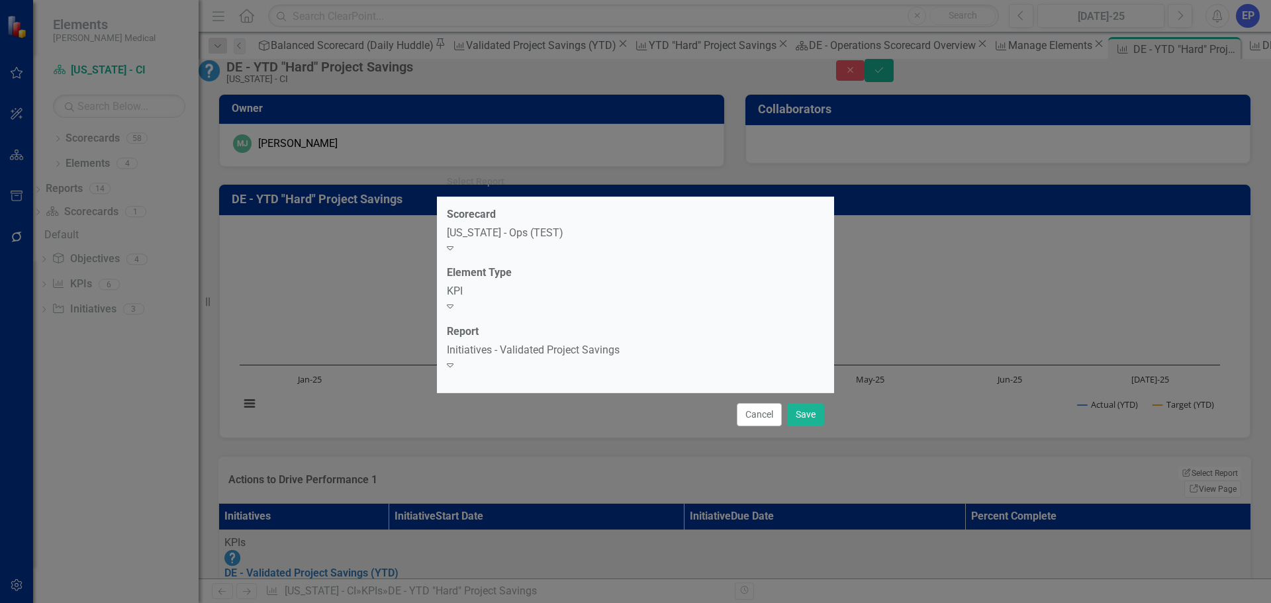
click at [545, 241] on div "[US_STATE] - Ops (TEST)" at bounding box center [635, 233] width 377 height 15
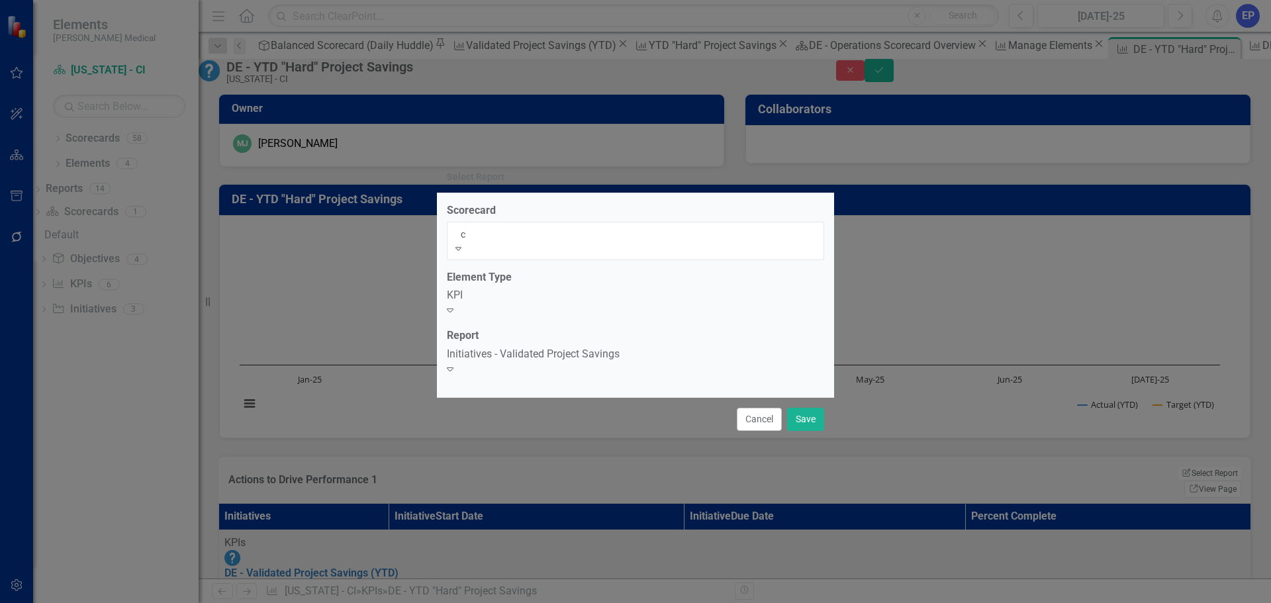
scroll to position [453, 0]
type input "ci"
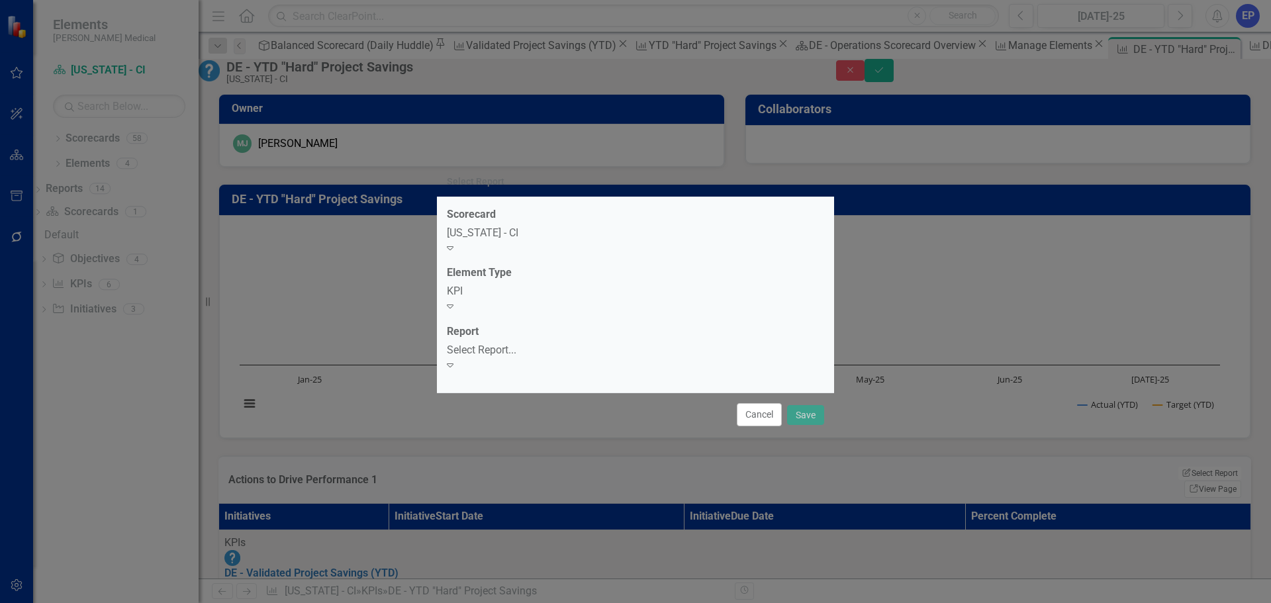
click at [520, 348] on div "Select Report..." at bounding box center [635, 350] width 377 height 15
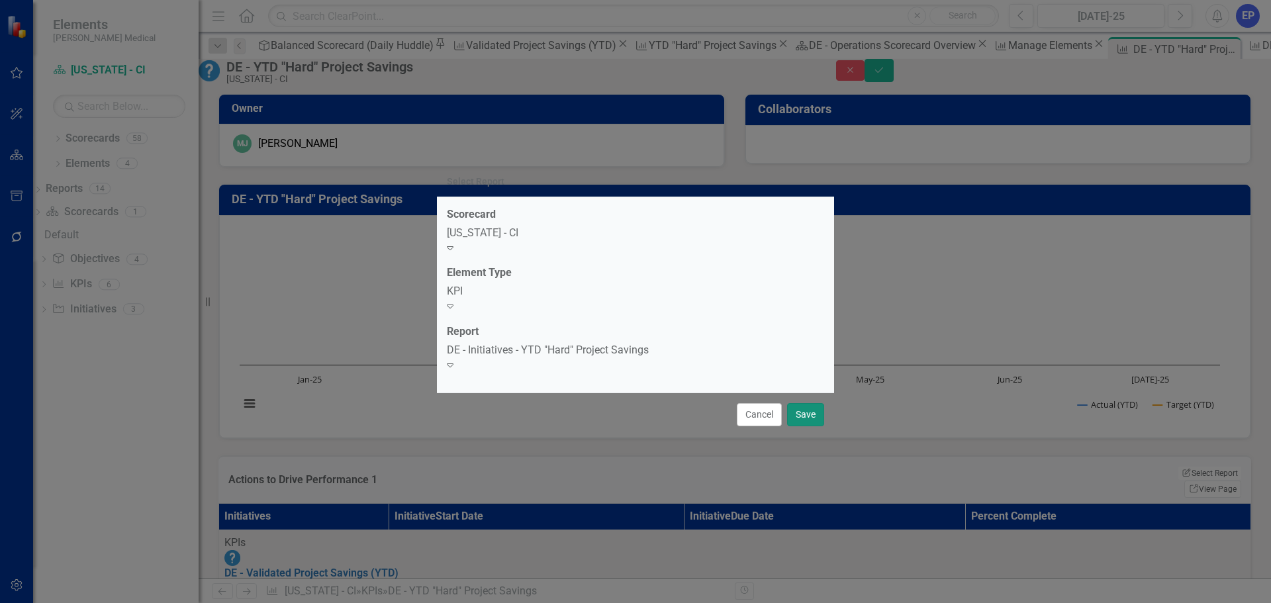
click at [799, 403] on button "Save" at bounding box center [805, 414] width 37 height 23
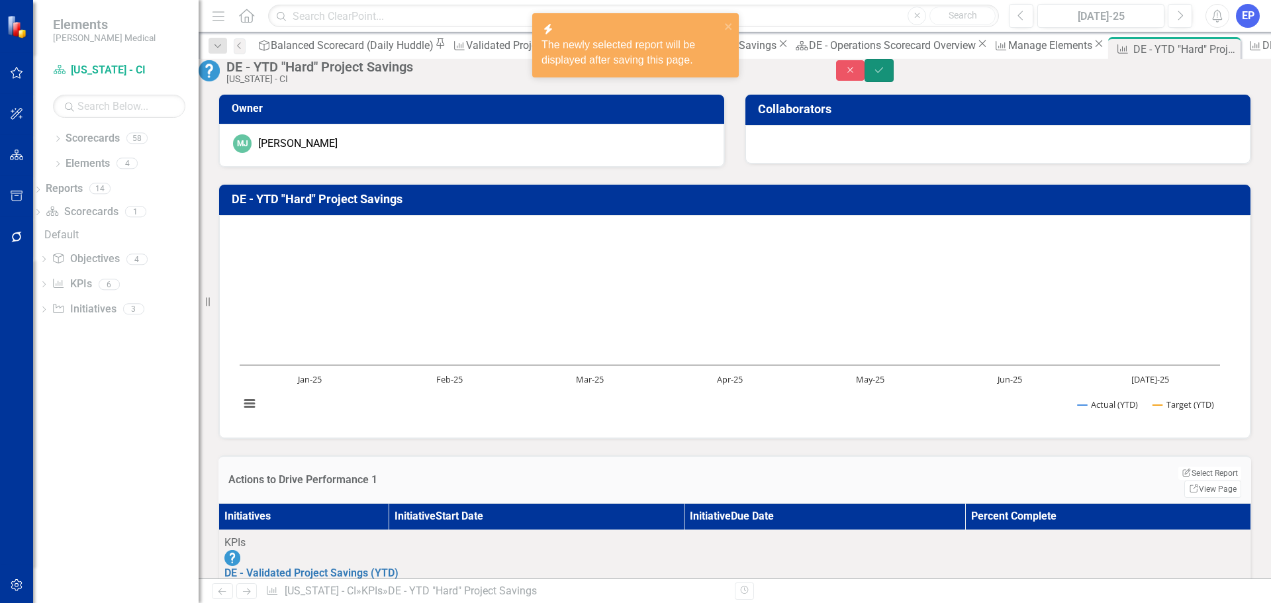
click at [893, 82] on button "Save" at bounding box center [878, 70] width 29 height 23
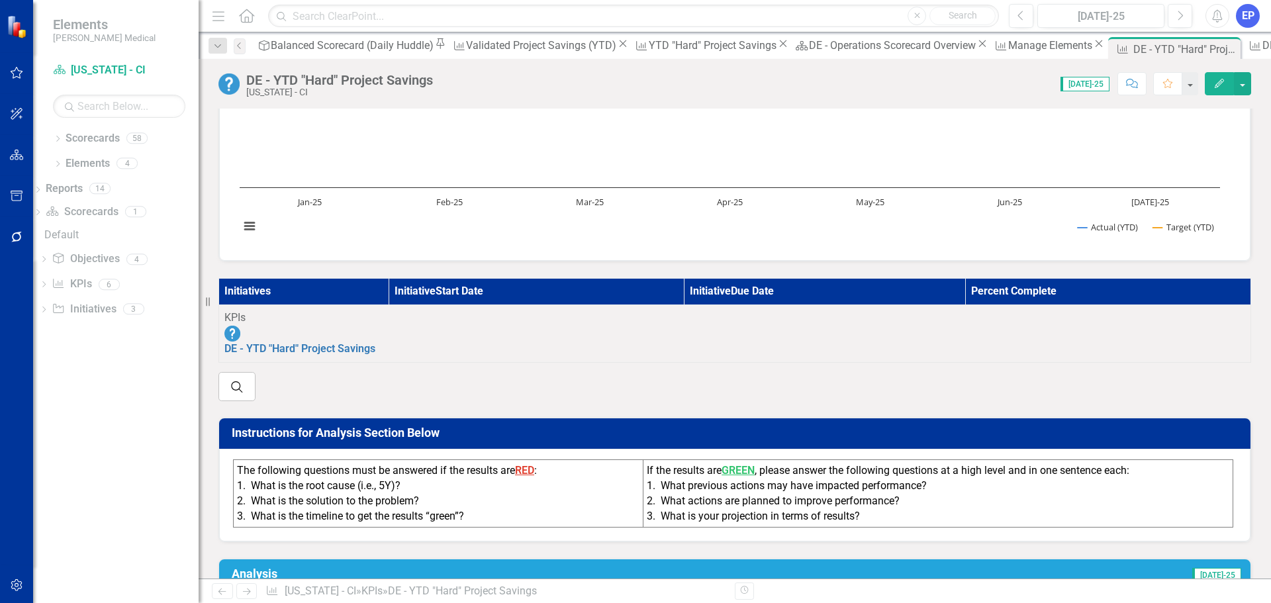
scroll to position [199, 0]
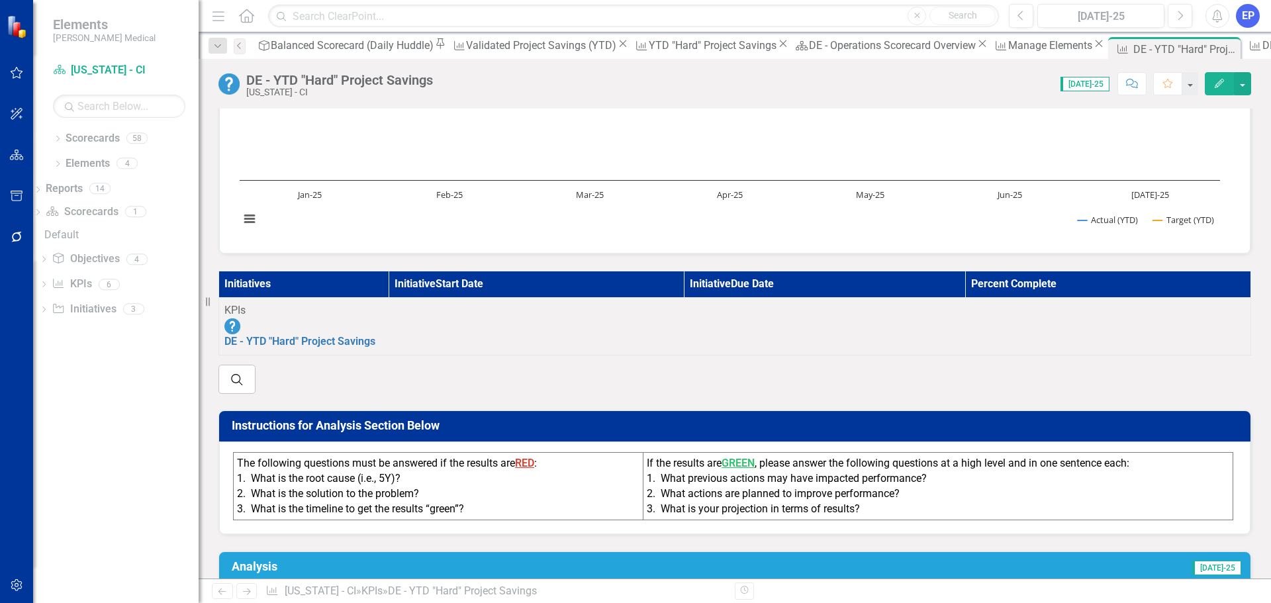
click at [624, 471] on div "1. What is the root cause (i.e., 5Y)?" at bounding box center [438, 478] width 402 height 15
click at [625, 471] on div "1. What is the root cause (i.e., 5Y)?" at bounding box center [438, 478] width 402 height 15
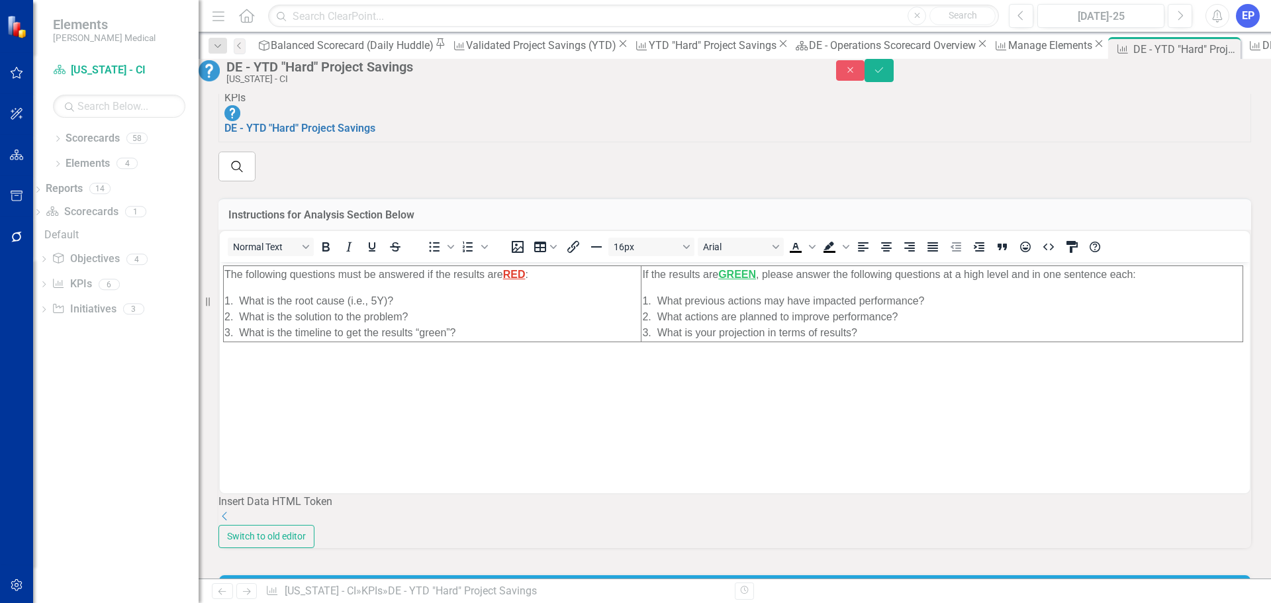
scroll to position [0, 0]
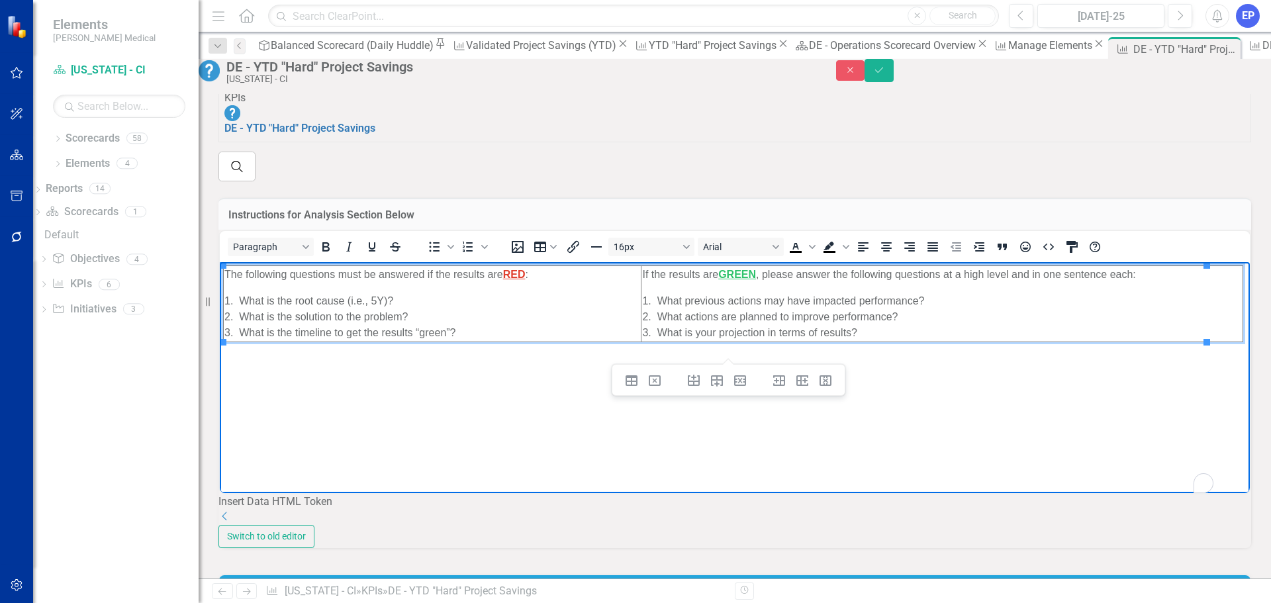
drag, startPoint x: 719, startPoint y: 353, endPoint x: 515, endPoint y: 462, distance: 230.9
click at [282, 262] on html "The following questions must be answered if the results are RED : 1. What is th…" at bounding box center [735, 361] width 1030 height 199
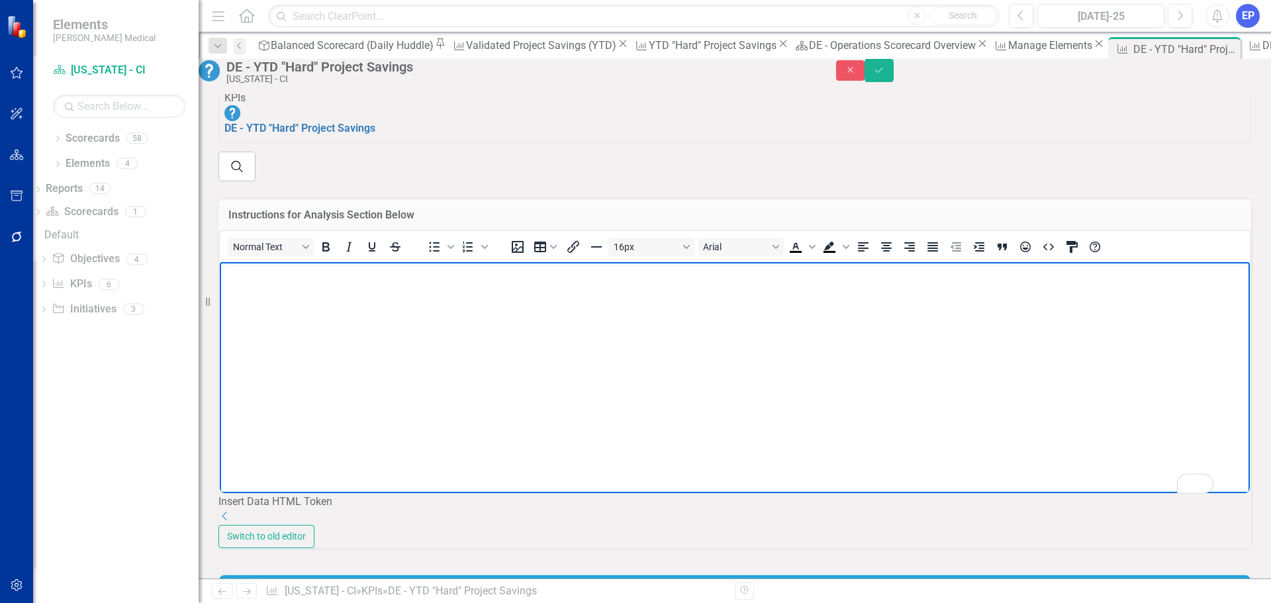
click at [232, 521] on icon "Dropdown" at bounding box center [224, 516] width 13 height 11
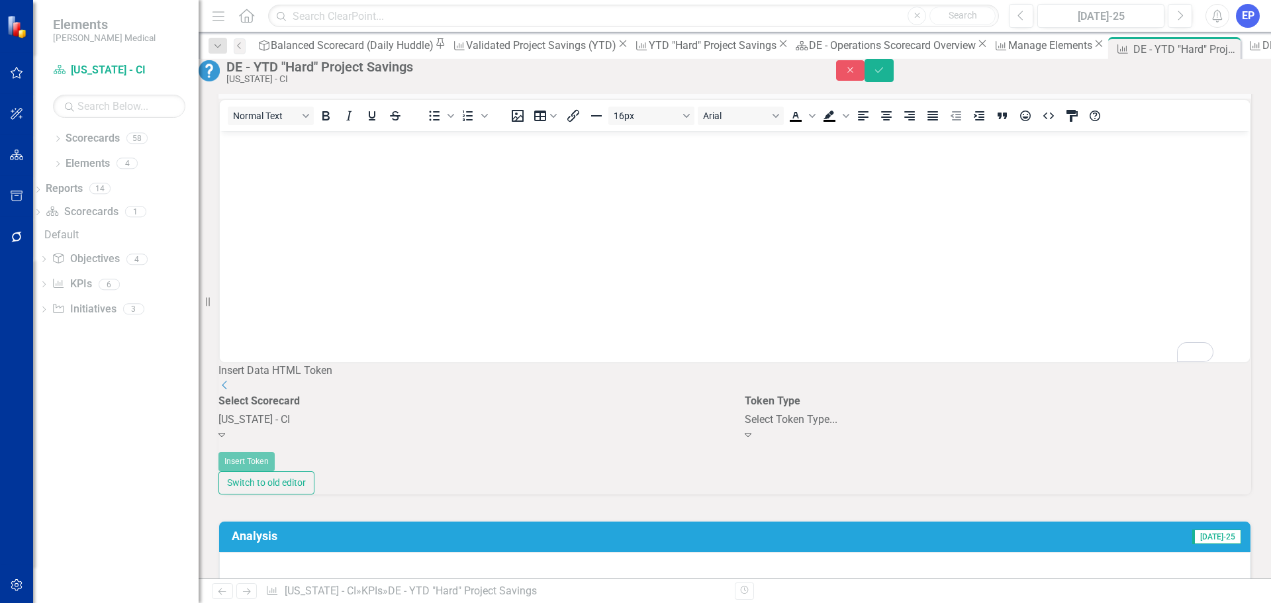
scroll to position [529, 0]
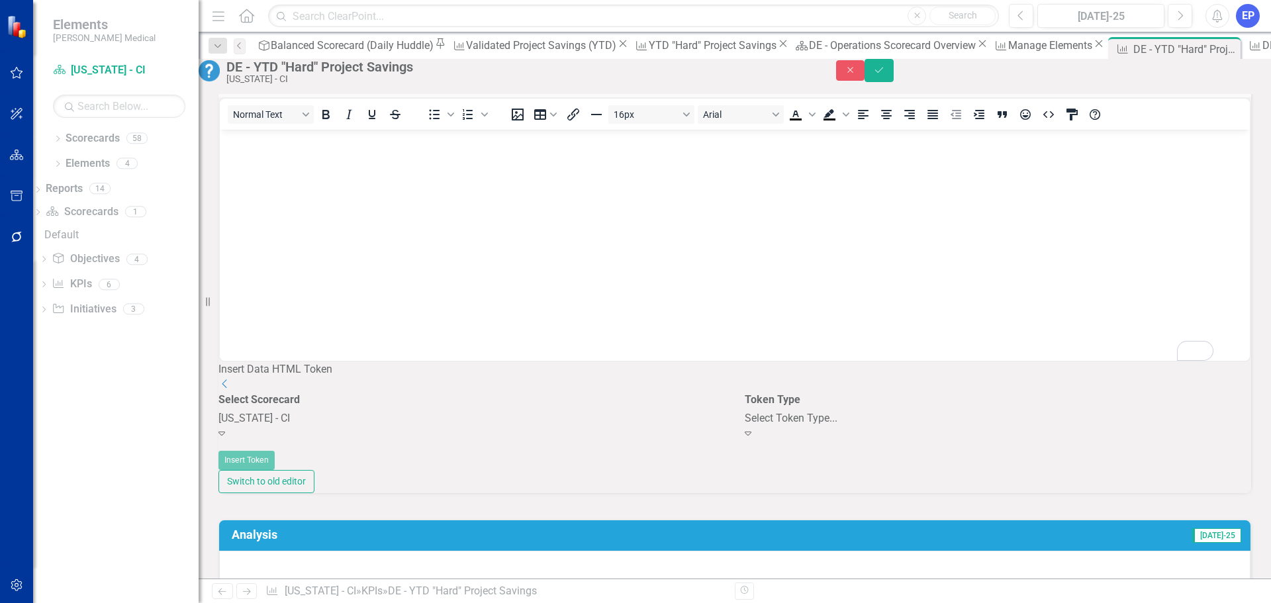
click at [359, 441] on div "Select Scorecard [US_STATE] - CI Expand" at bounding box center [471, 416] width 506 height 49
click at [881, 441] on div "Select Token Type... Expand" at bounding box center [997, 426] width 506 height 30
click at [486, 426] on div "[US_STATE] - CI" at bounding box center [471, 418] width 506 height 15
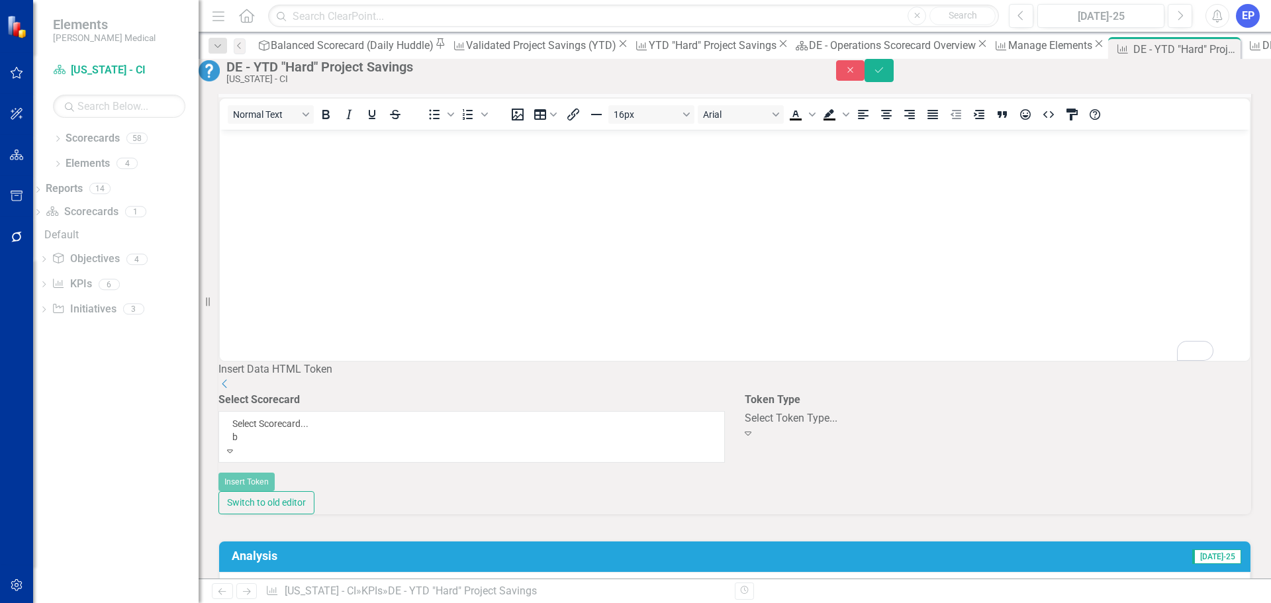
scroll to position [258, 0]
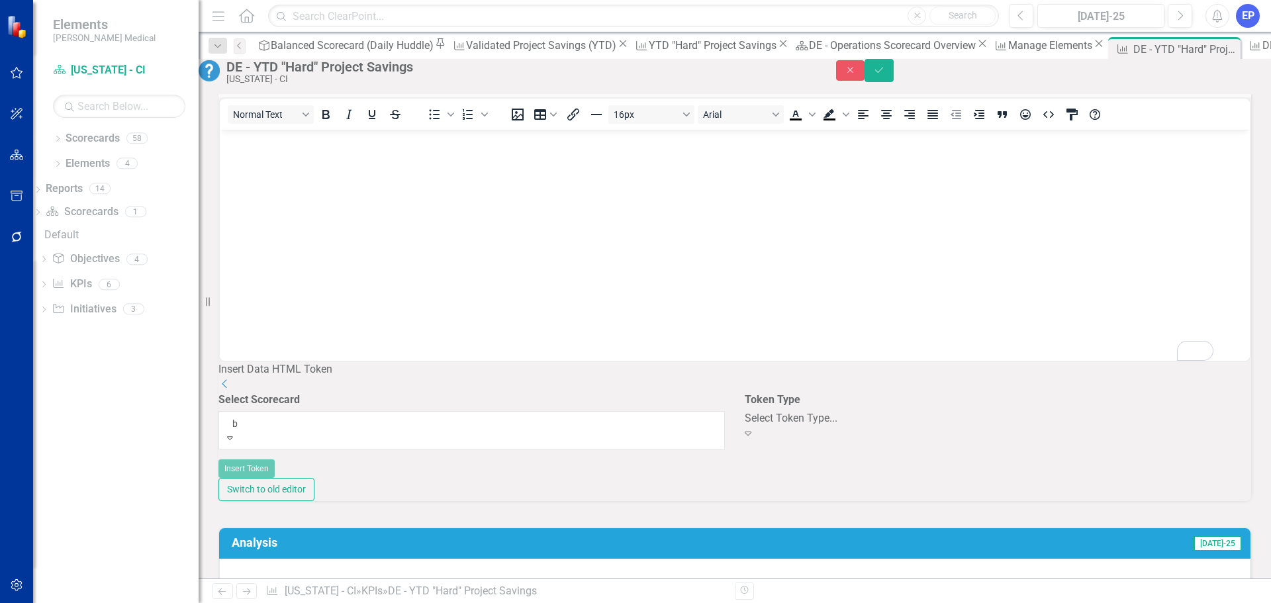
type input "ba"
click at [93, 602] on span "Ba lanced Scorecard" at bounding box center [46, 610] width 93 height 13
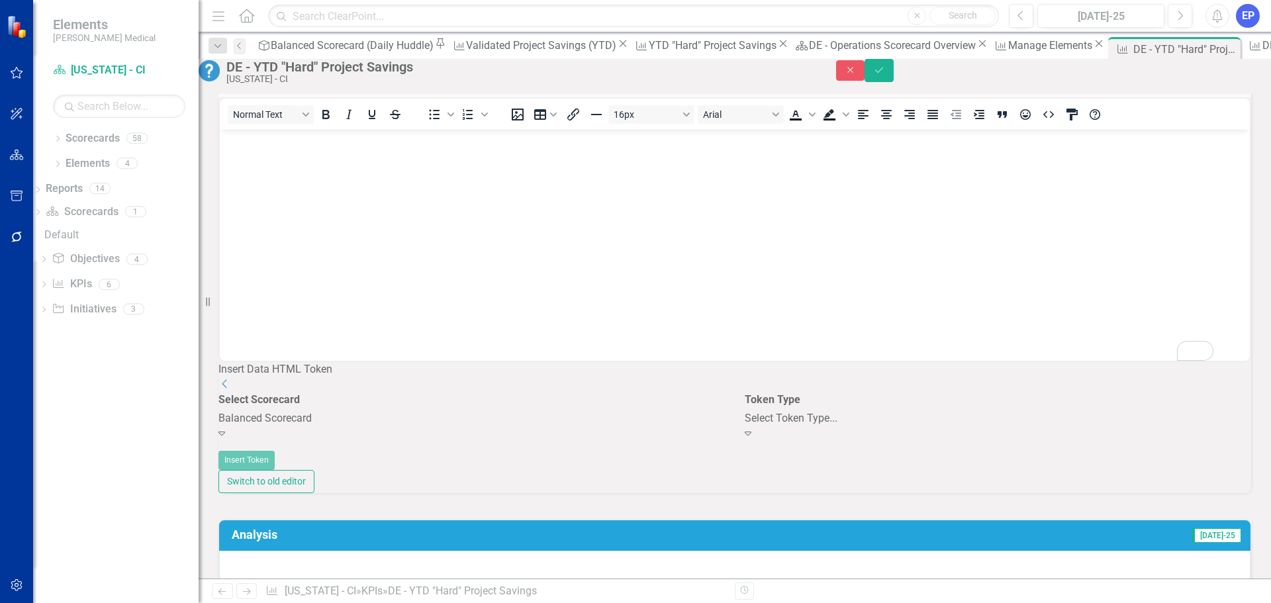
click at [806, 426] on div "Select Token Type..." at bounding box center [997, 418] width 506 height 15
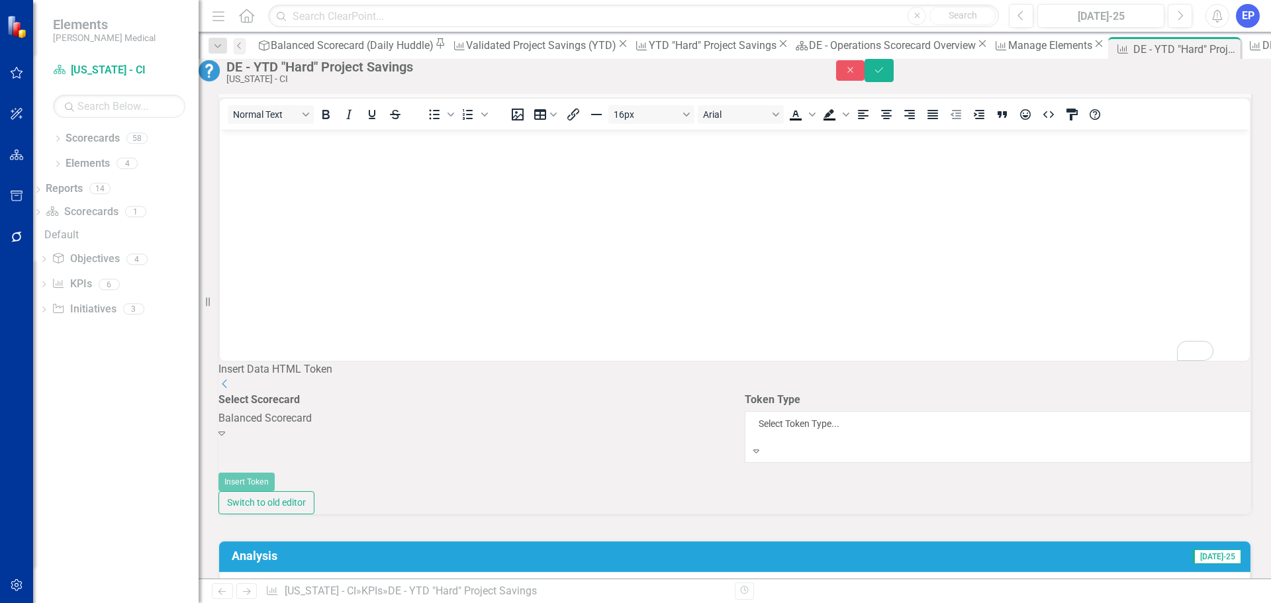
drag, startPoint x: 782, startPoint y: 324, endPoint x: 492, endPoint y: 229, distance: 305.1
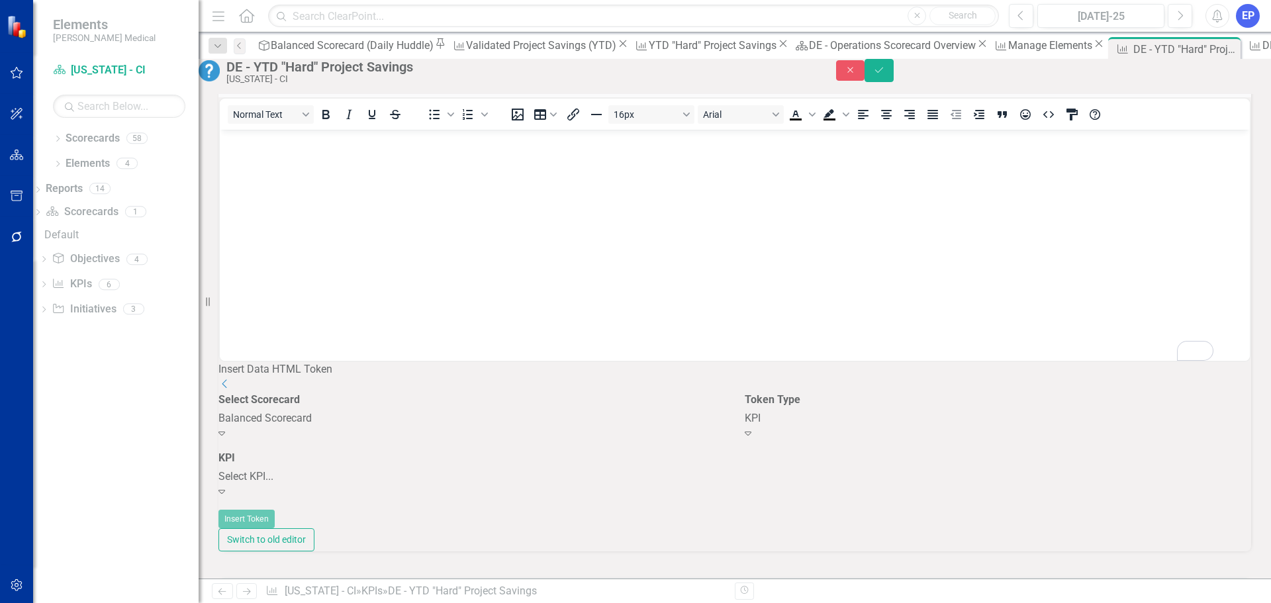
click at [428, 484] on div "Select KPI..." at bounding box center [471, 476] width 506 height 15
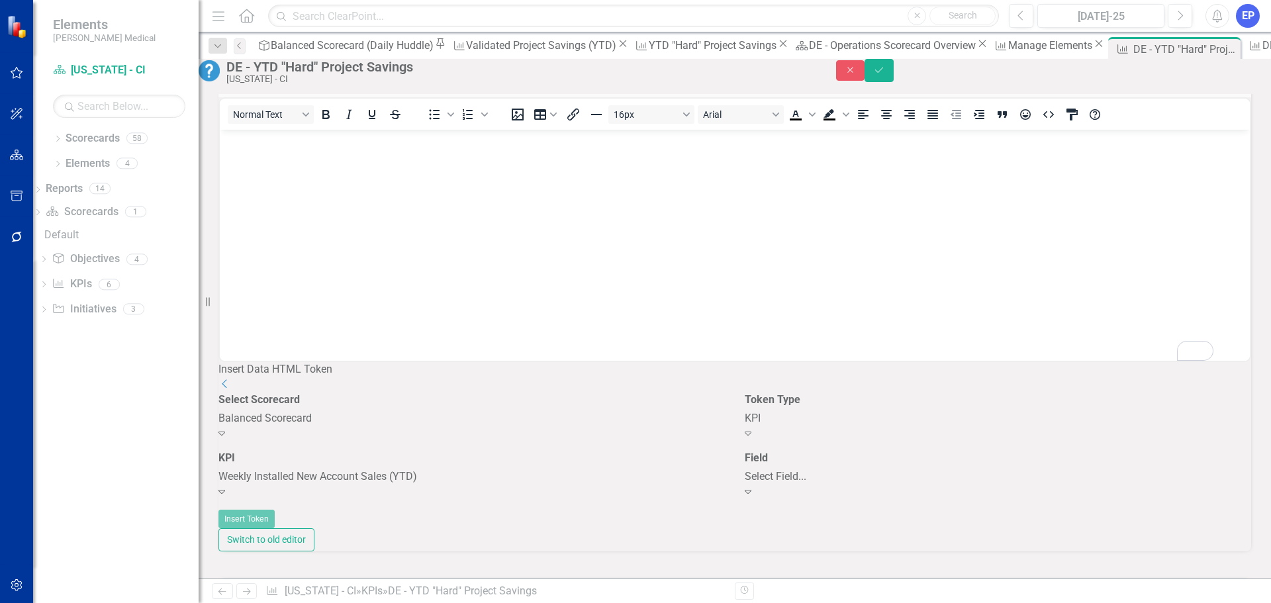
click at [905, 484] on div "Select Field..." at bounding box center [997, 476] width 506 height 15
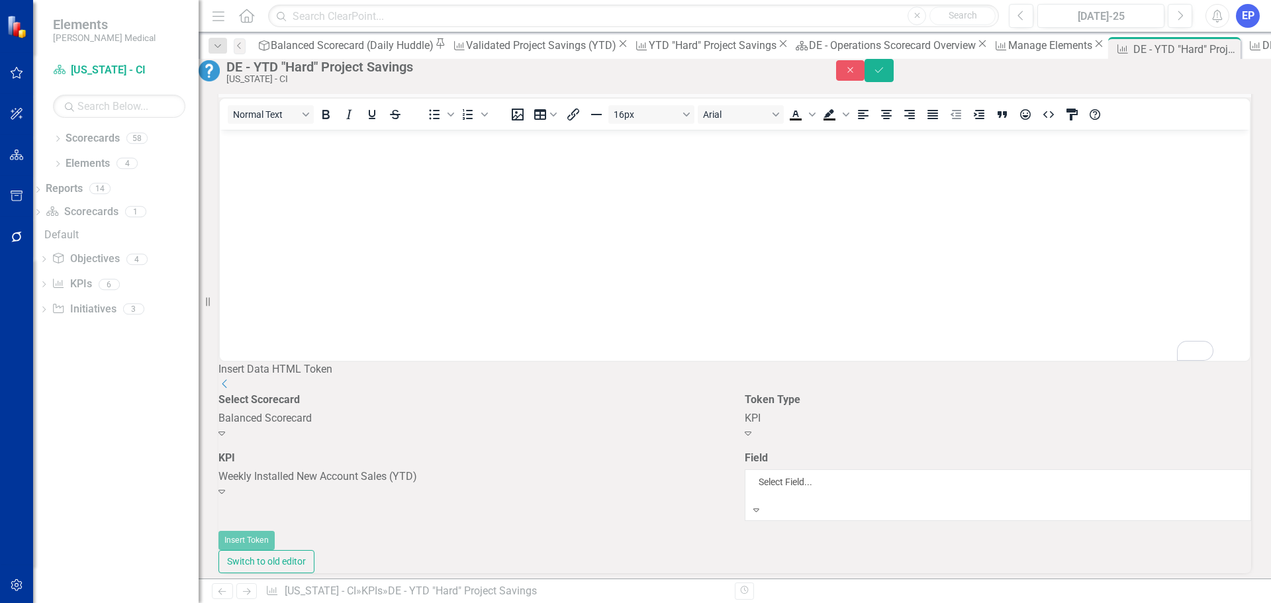
scroll to position [463, 0]
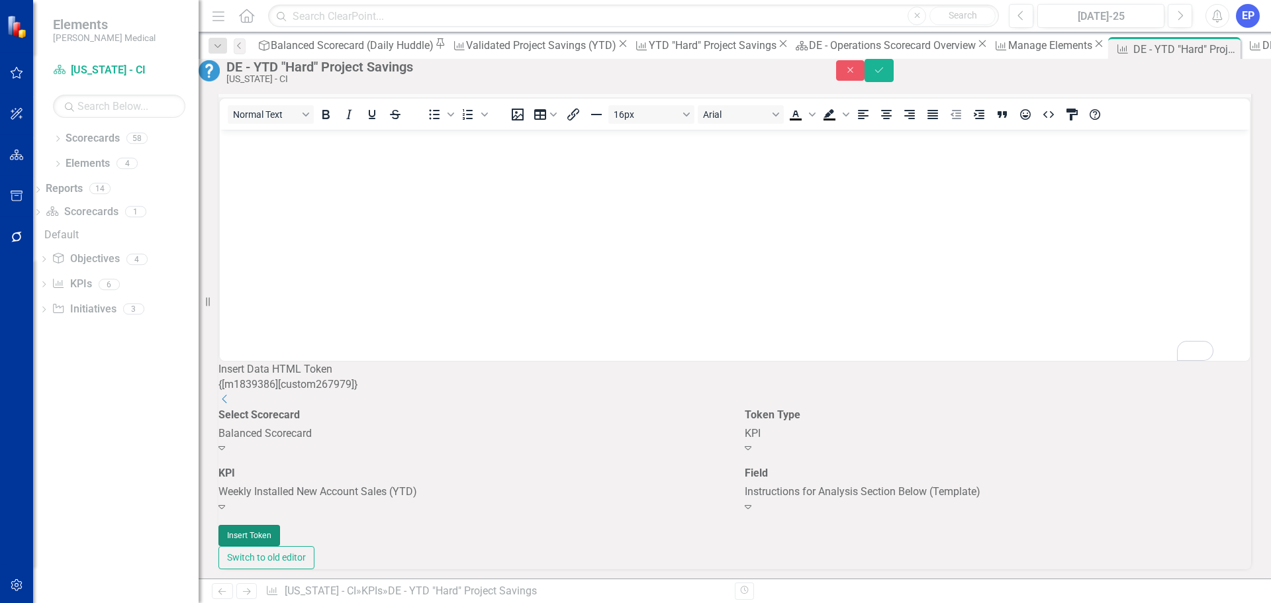
click at [280, 545] on button "Insert Token" at bounding box center [249, 535] width 62 height 21
click at [885, 75] on icon "Save" at bounding box center [879, 70] width 12 height 9
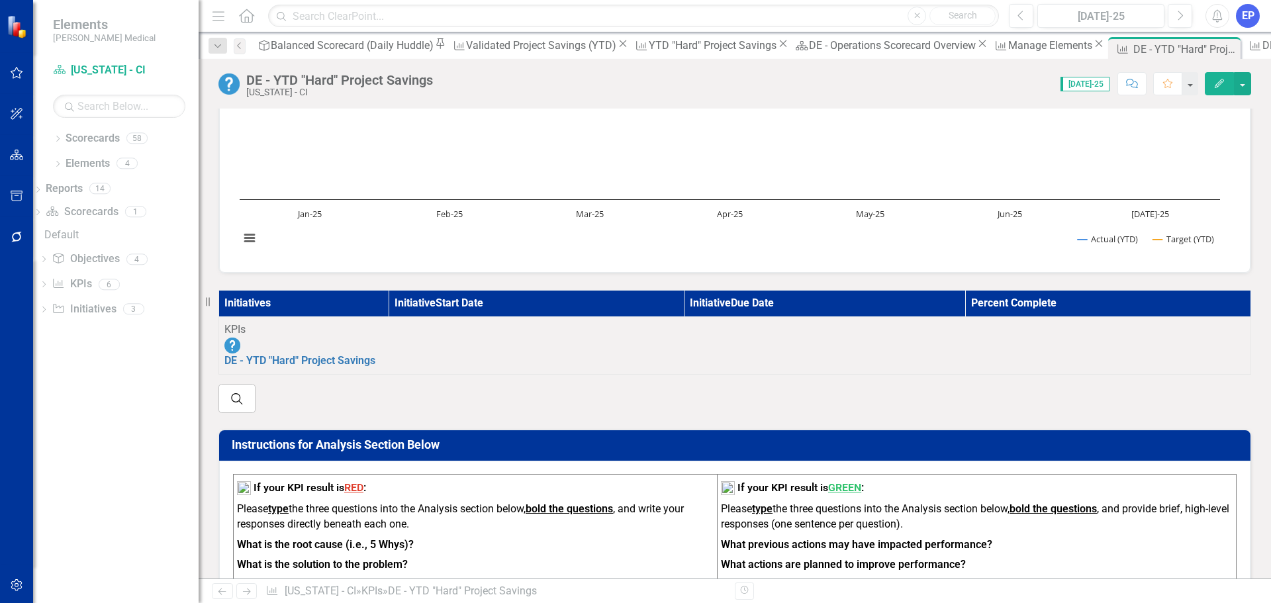
scroll to position [0, 0]
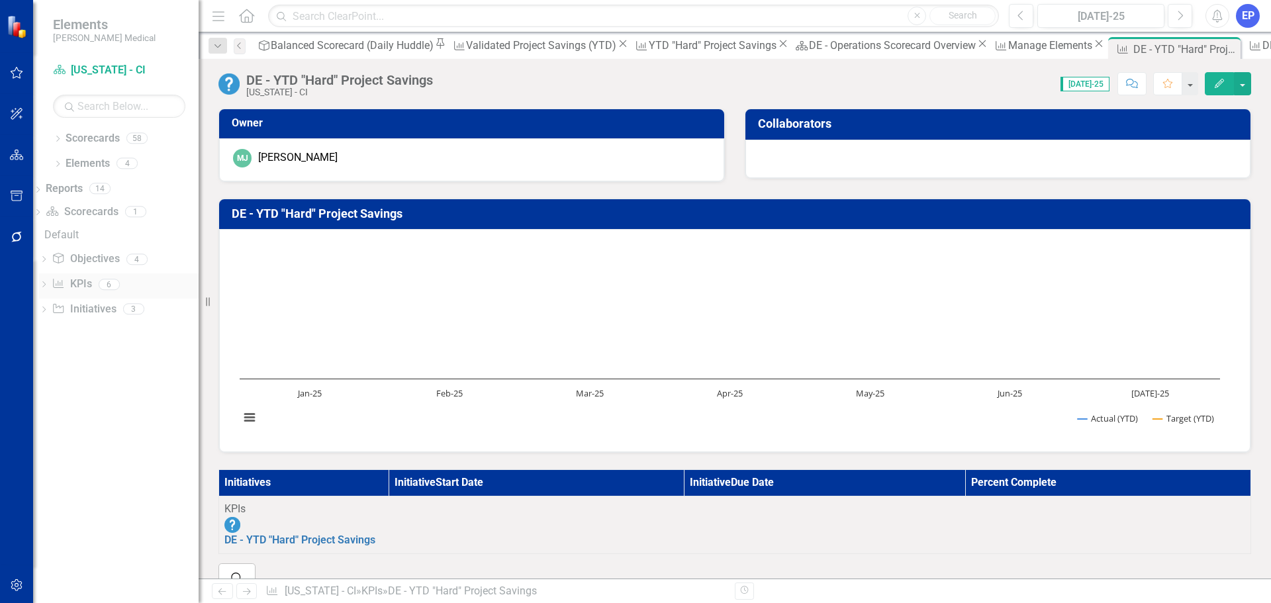
click at [89, 283] on link "KPI KPIs" at bounding box center [72, 284] width 40 height 15
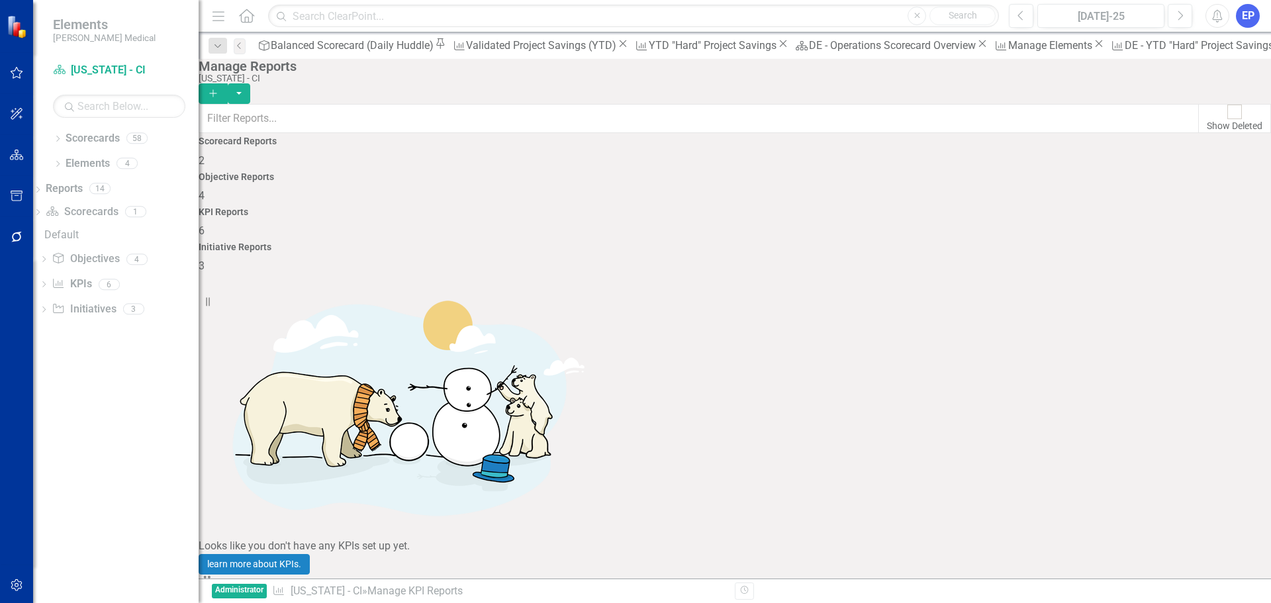
click at [1173, 445] on link "Copy Duplicate Report" at bounding box center [1185, 451] width 109 height 24
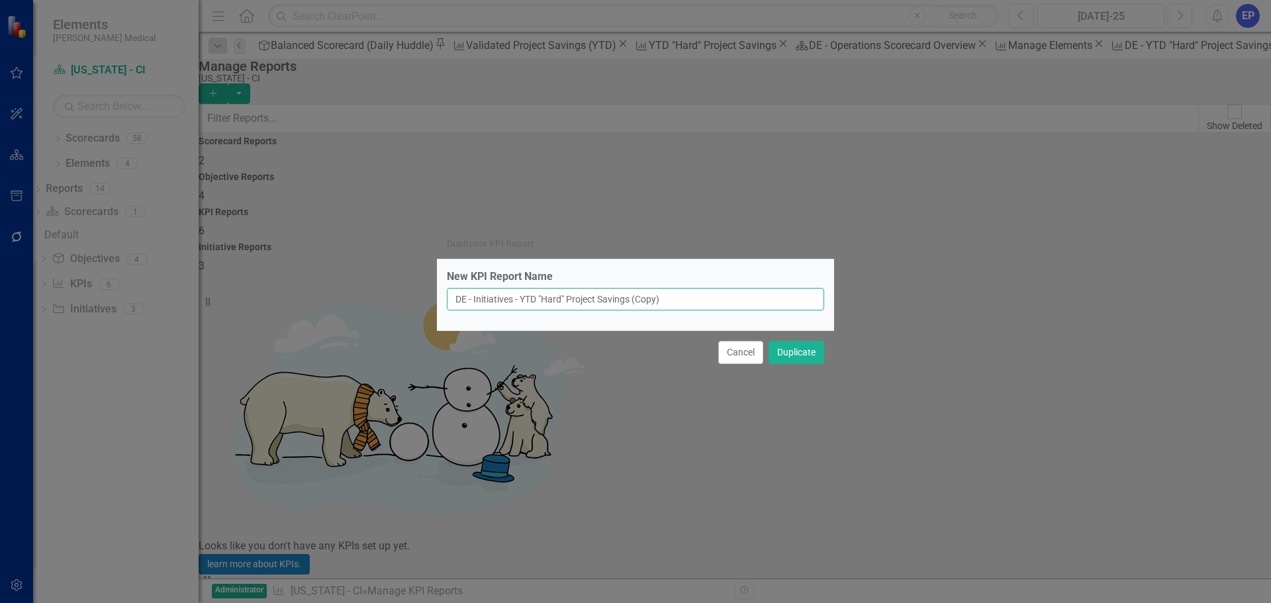
click at [573, 301] on input "DE - Initiatives - YTD "Hard" Project Savings (Copy)" at bounding box center [635, 299] width 377 height 23
click at [564, 300] on input "DE - Initiatives - YTD "HSoft" Project Savings (Copy)" at bounding box center [635, 299] width 377 height 23
drag, startPoint x: 654, startPoint y: 298, endPoint x: 781, endPoint y: 296, distance: 127.1
click at [781, 296] on input "DE - Initiatives - YTD "Soft" Project Savings (Copy)" at bounding box center [635, 299] width 377 height 23
type input "DE - Initiatives - YTD "Soft" Project Savings"
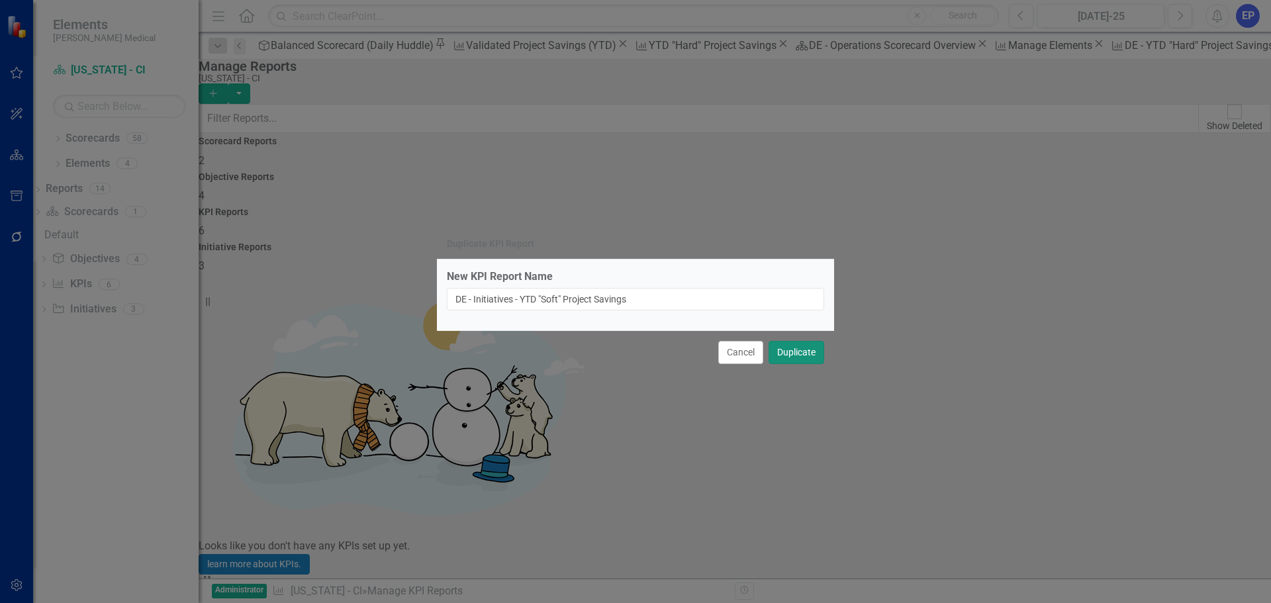
click at [811, 349] on button "Duplicate" at bounding box center [796, 352] width 56 height 23
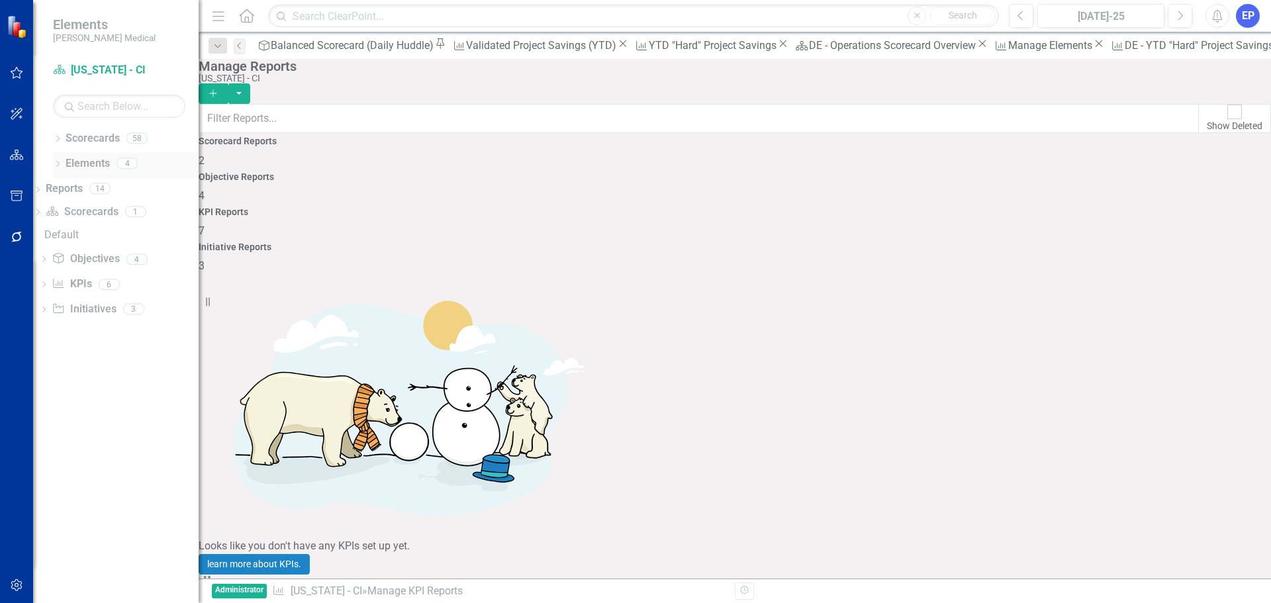
click at [57, 160] on div "Dropdown" at bounding box center [57, 164] width 9 height 11
click at [91, 212] on link "KPI KPIs" at bounding box center [72, 213] width 40 height 15
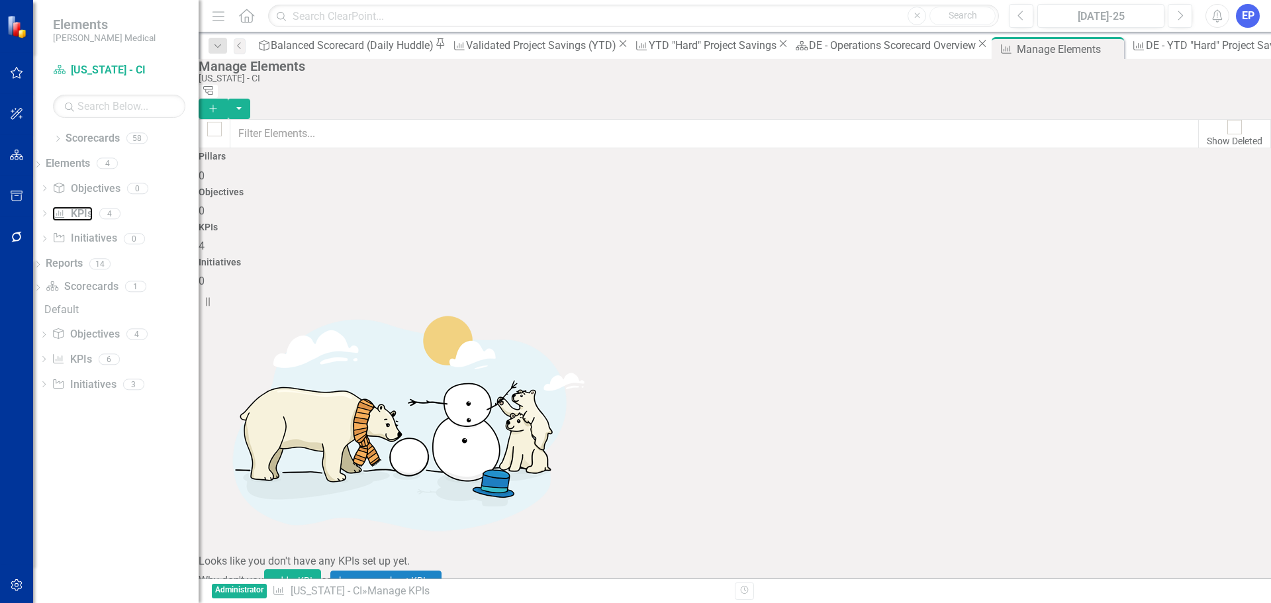
checkbox input "false"
click at [1185, 363] on link "Copy Duplicate KPI" at bounding box center [1188, 368] width 105 height 24
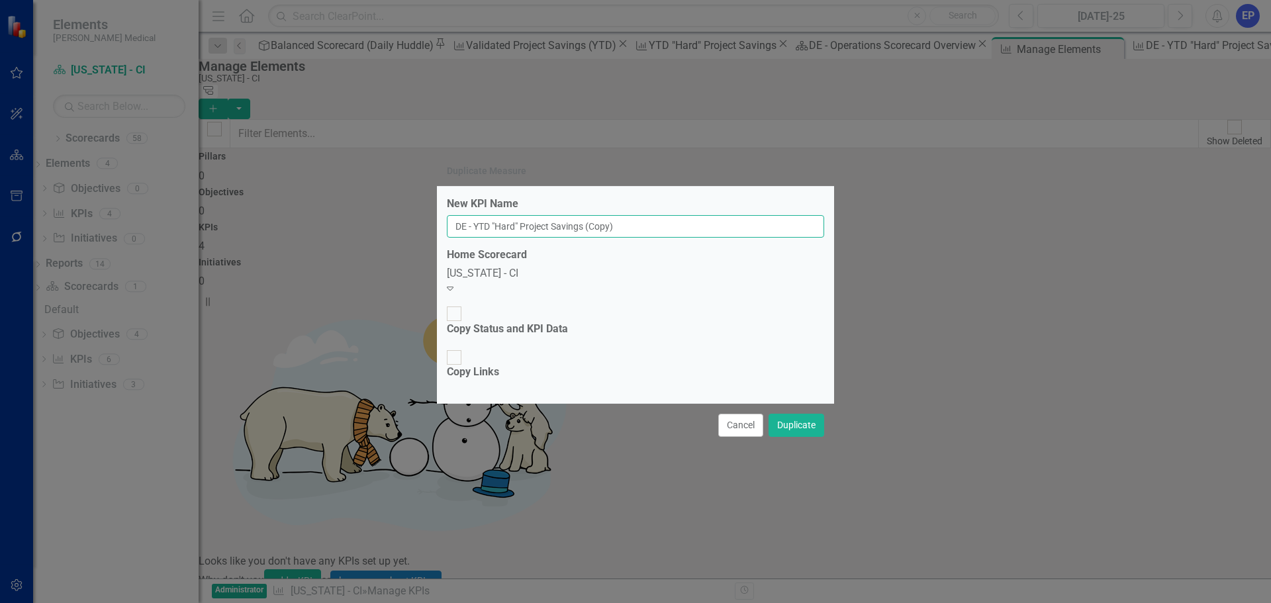
click at [520, 238] on input "DE - YTD "Hard" Project Savings (Copy)" at bounding box center [635, 226] width 377 height 23
click at [633, 238] on input "DE - YTD "Soft" Project Savings (Copy)" at bounding box center [635, 226] width 377 height 23
type input "DE - YTD "Soft" Project Savings"
click at [805, 414] on button "Duplicate" at bounding box center [796, 425] width 56 height 23
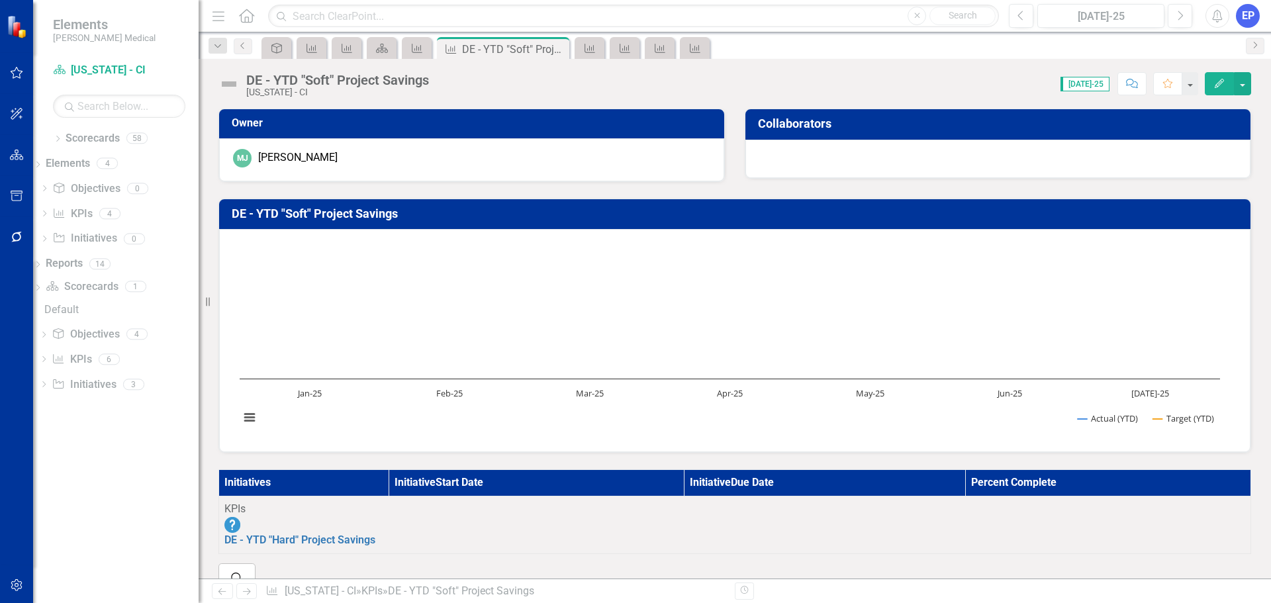
click at [1221, 77] on button "Edit" at bounding box center [1218, 83] width 29 height 23
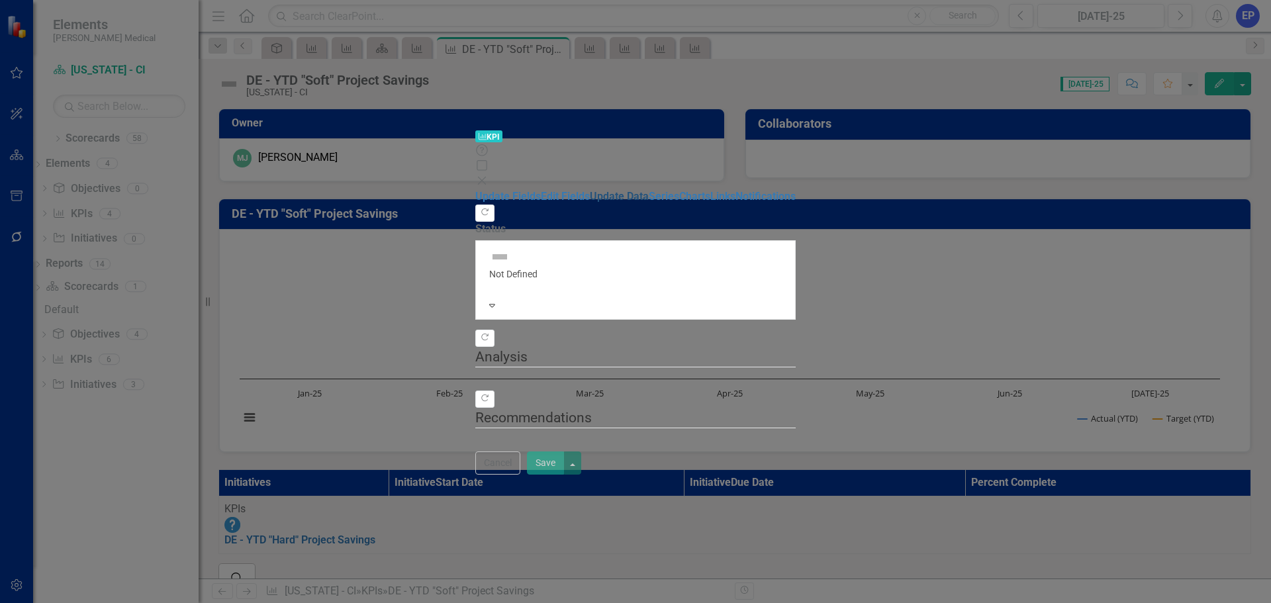
click at [590, 190] on link "Update Data" at bounding box center [619, 196] width 59 height 13
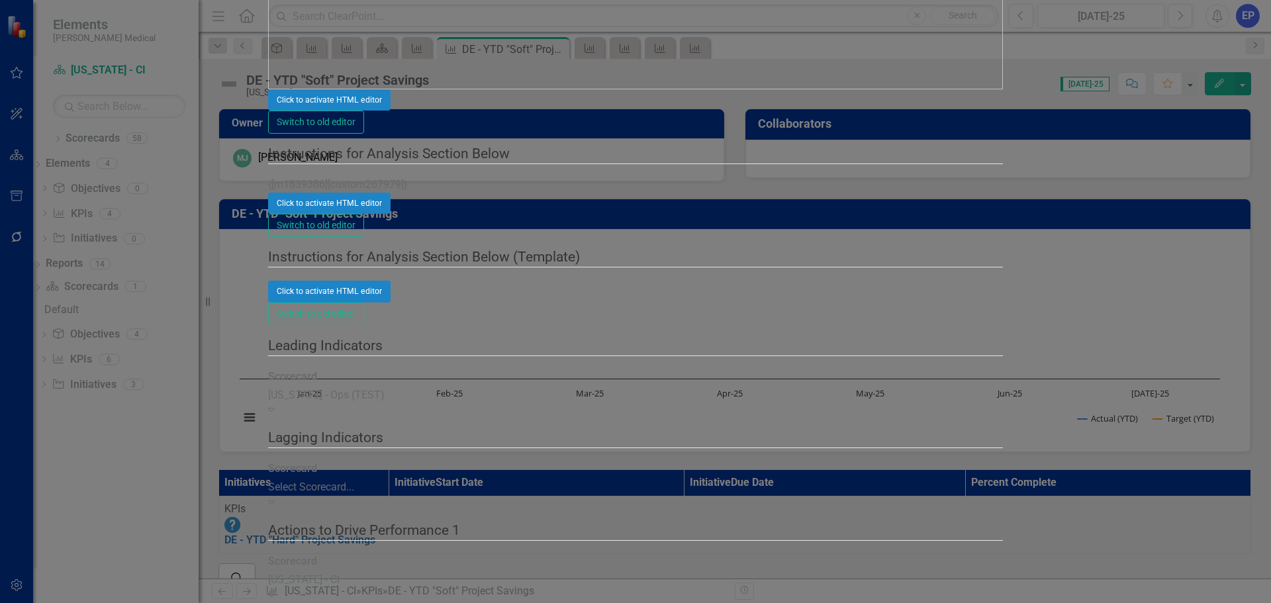
checkbox input "false"
